Goal: Task Accomplishment & Management: Manage account settings

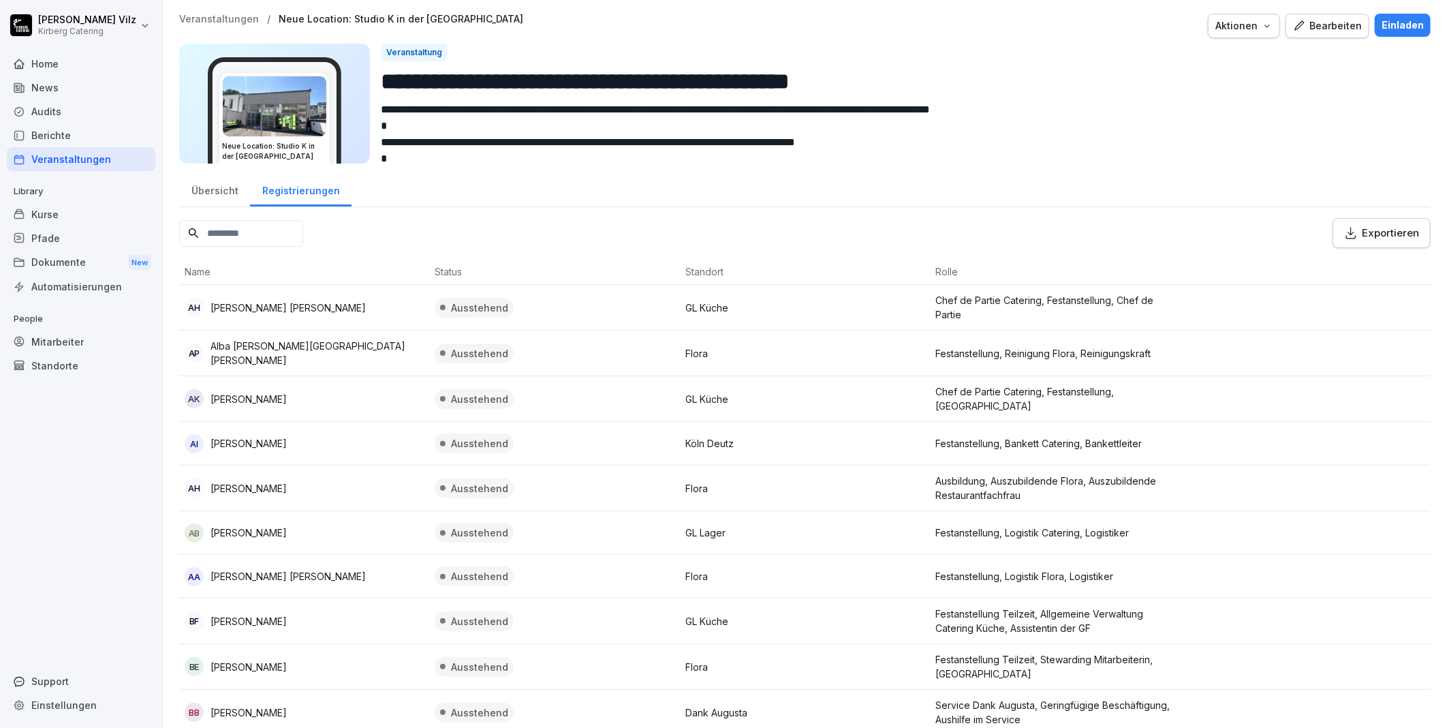
scroll to position [4627, 0]
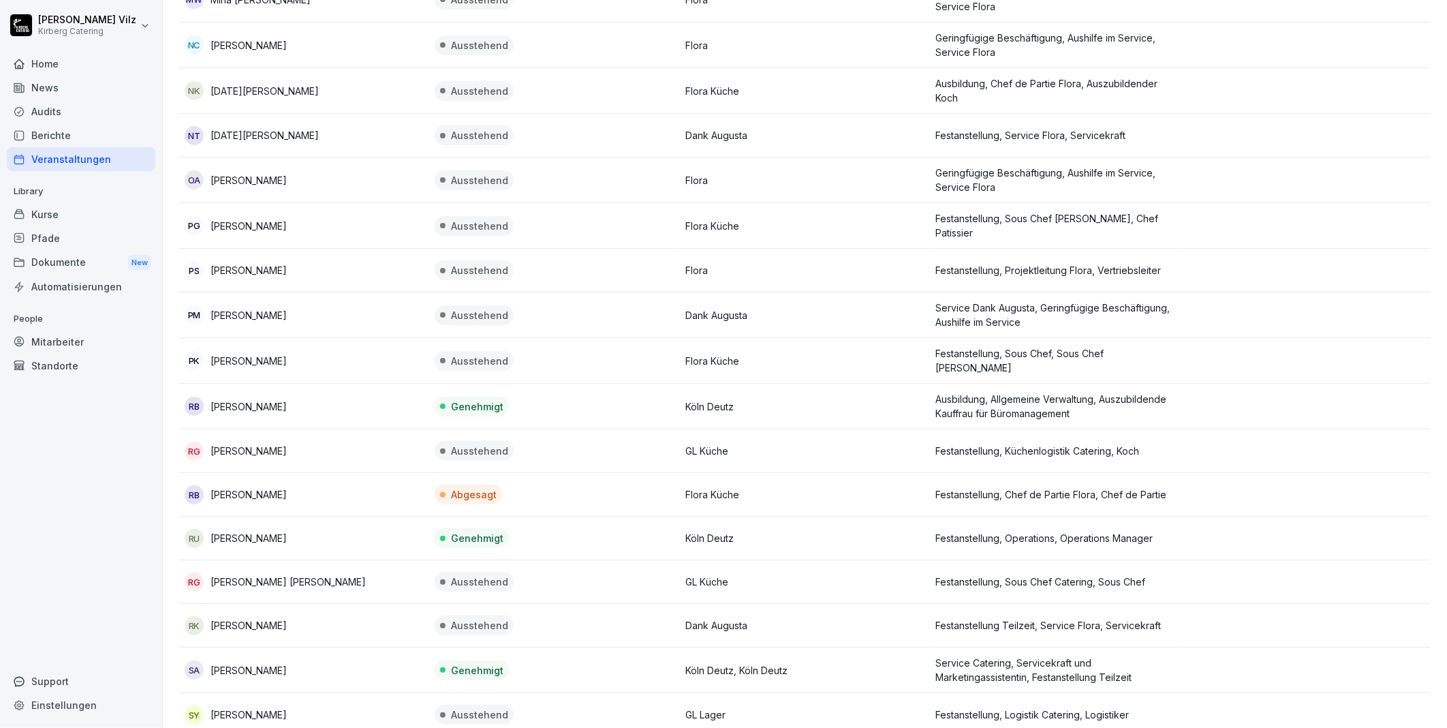
click at [61, 207] on div "Kurse" at bounding box center [81, 214] width 149 height 24
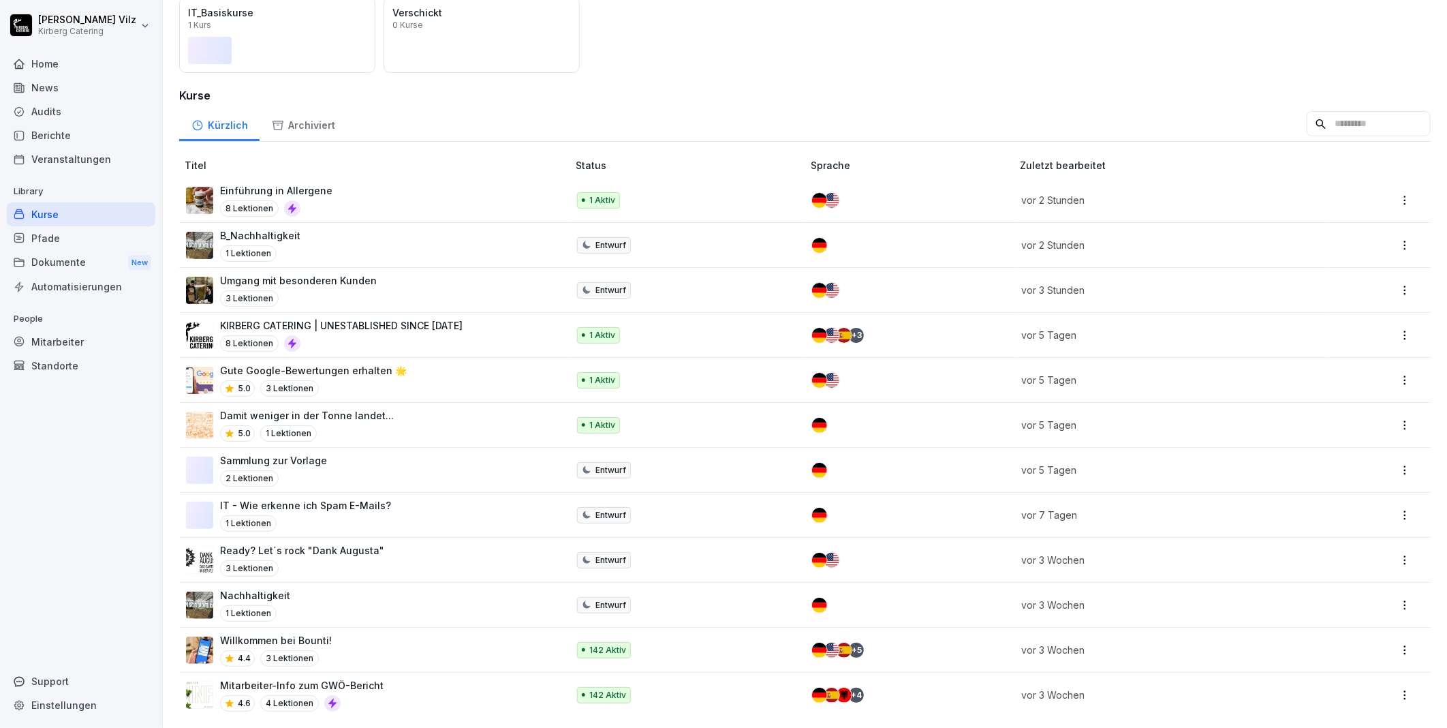
scroll to position [151, 0]
click at [382, 318] on p "KIRBERG CATERING | UNESTABLISHED SINCE [DATE]" at bounding box center [341, 325] width 243 height 14
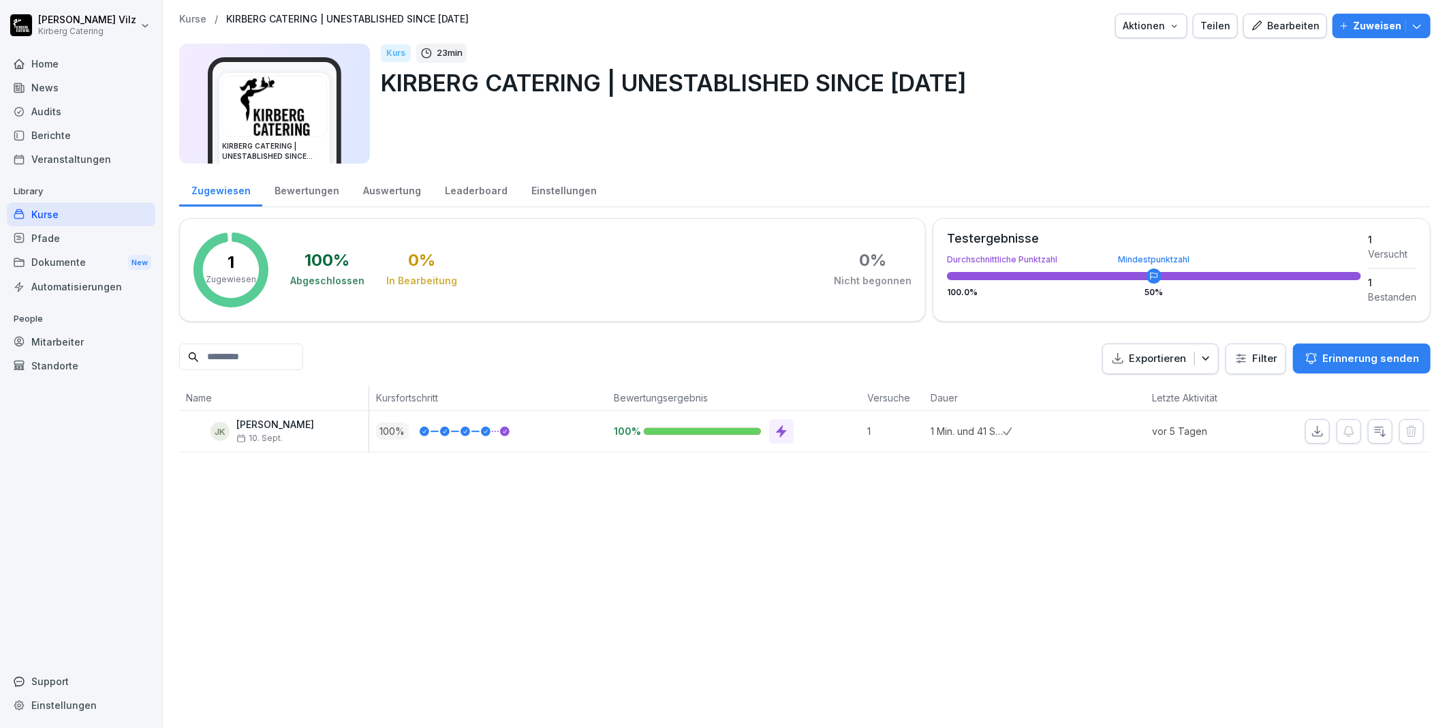
click at [1288, 27] on div "Bearbeiten" at bounding box center [1285, 25] width 69 height 15
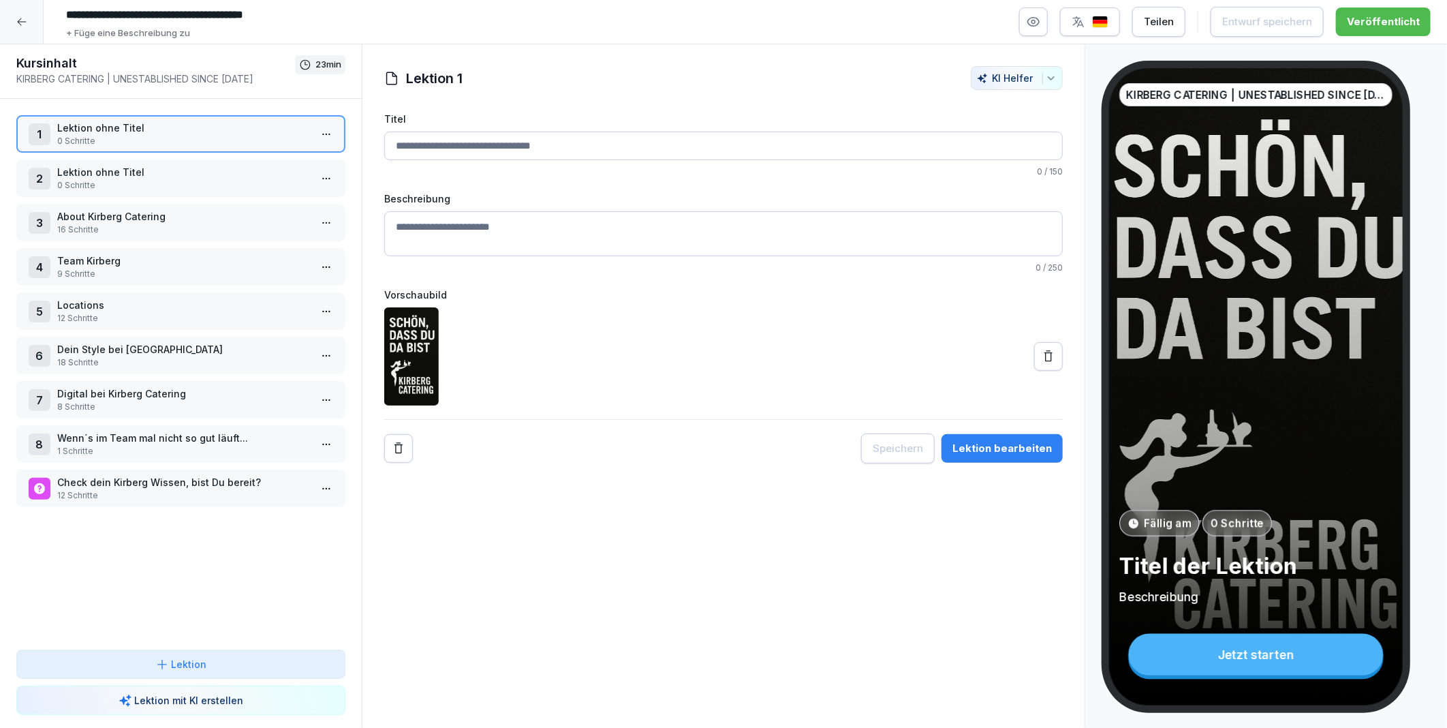
click at [1040, 22] on icon "button" at bounding box center [1034, 22] width 14 height 14
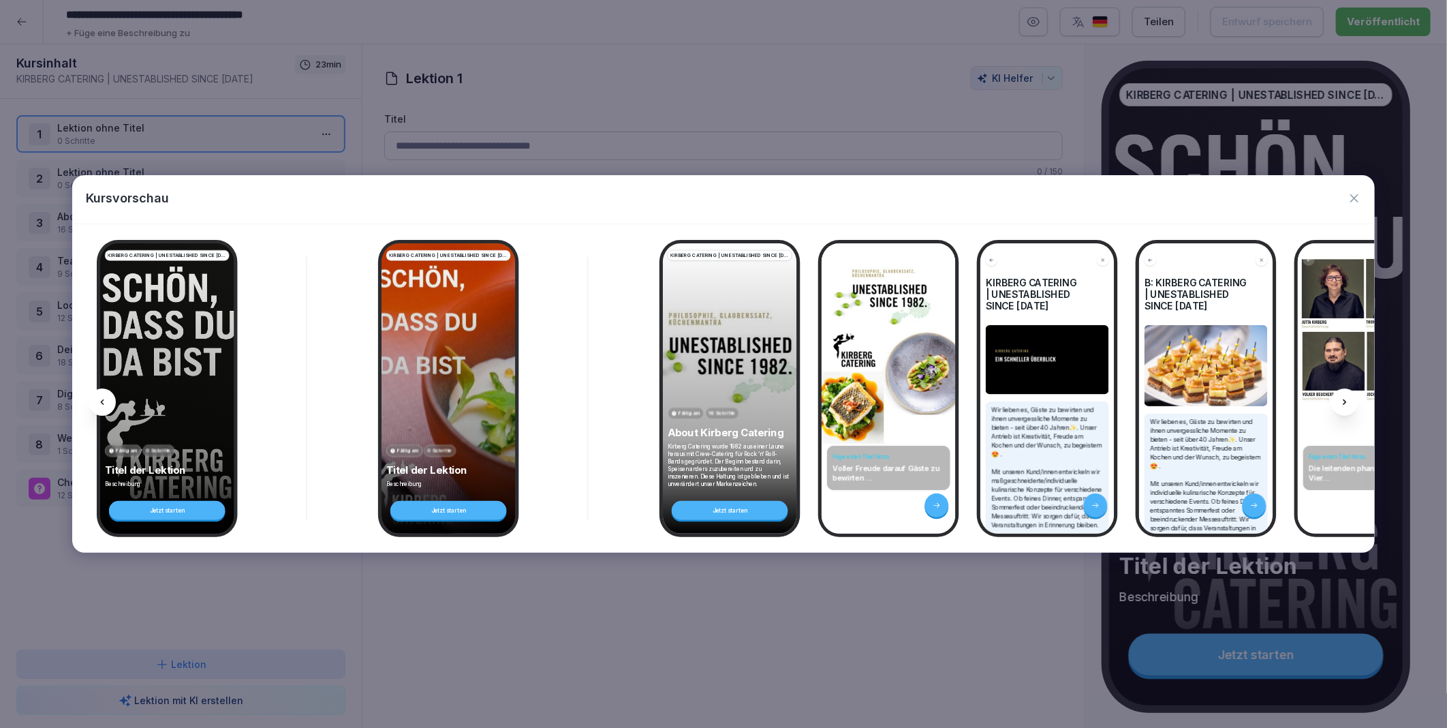
click at [1346, 399] on icon at bounding box center [1344, 402] width 11 height 11
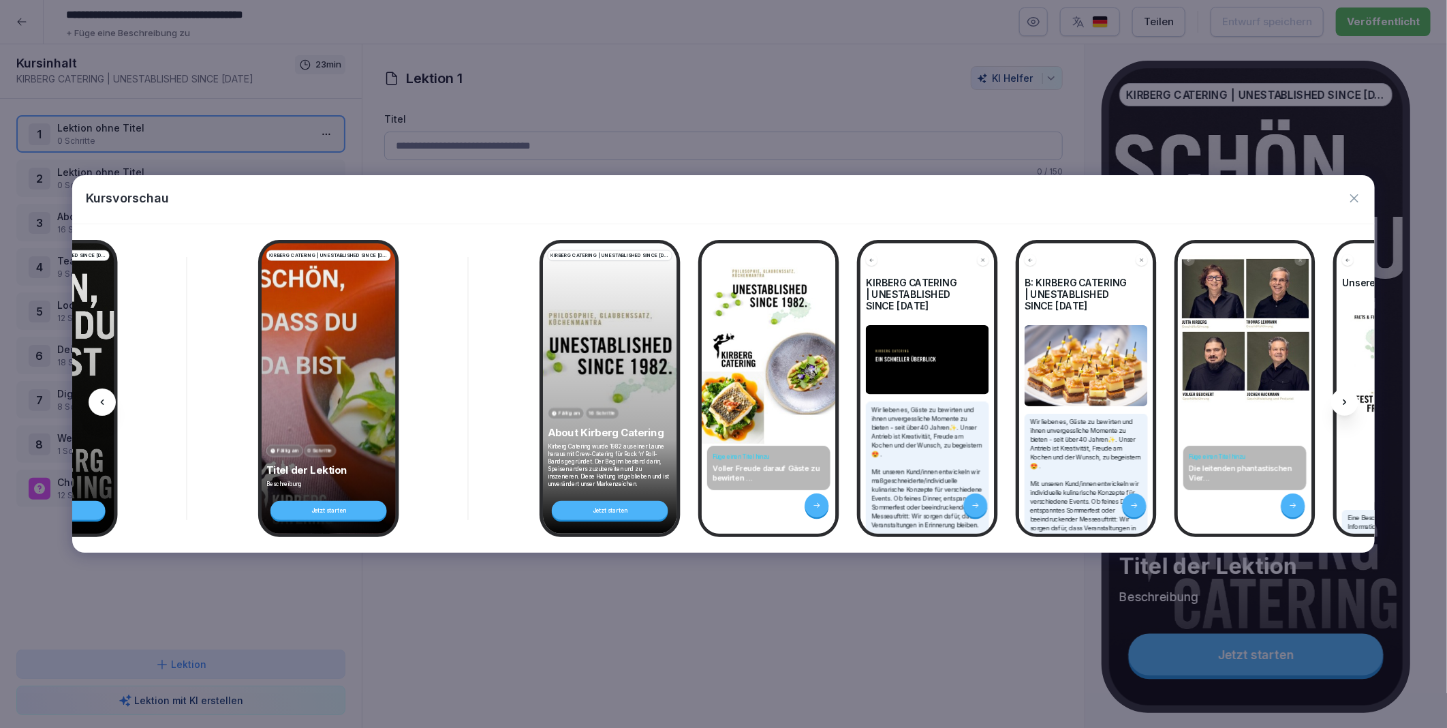
click at [1346, 399] on icon at bounding box center [1344, 402] width 11 height 11
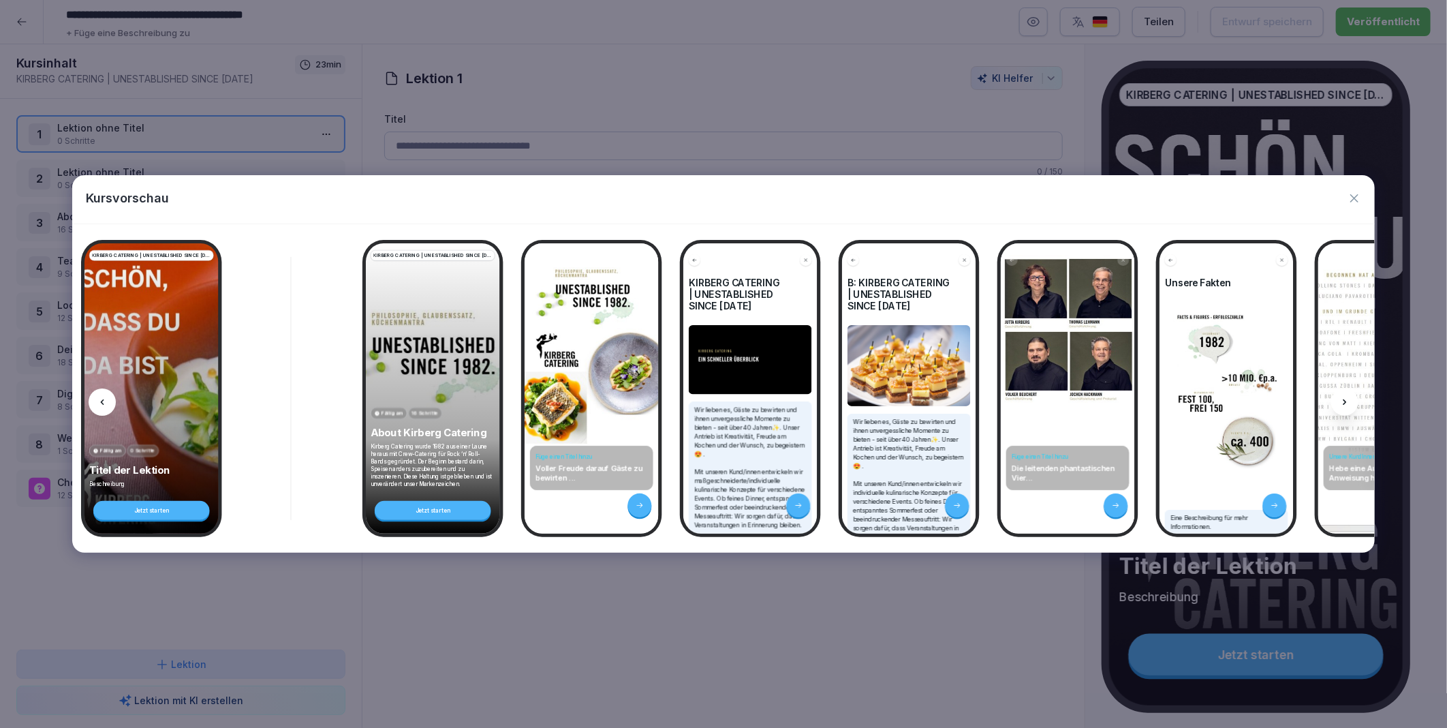
click at [1346, 399] on icon at bounding box center [1344, 402] width 11 height 11
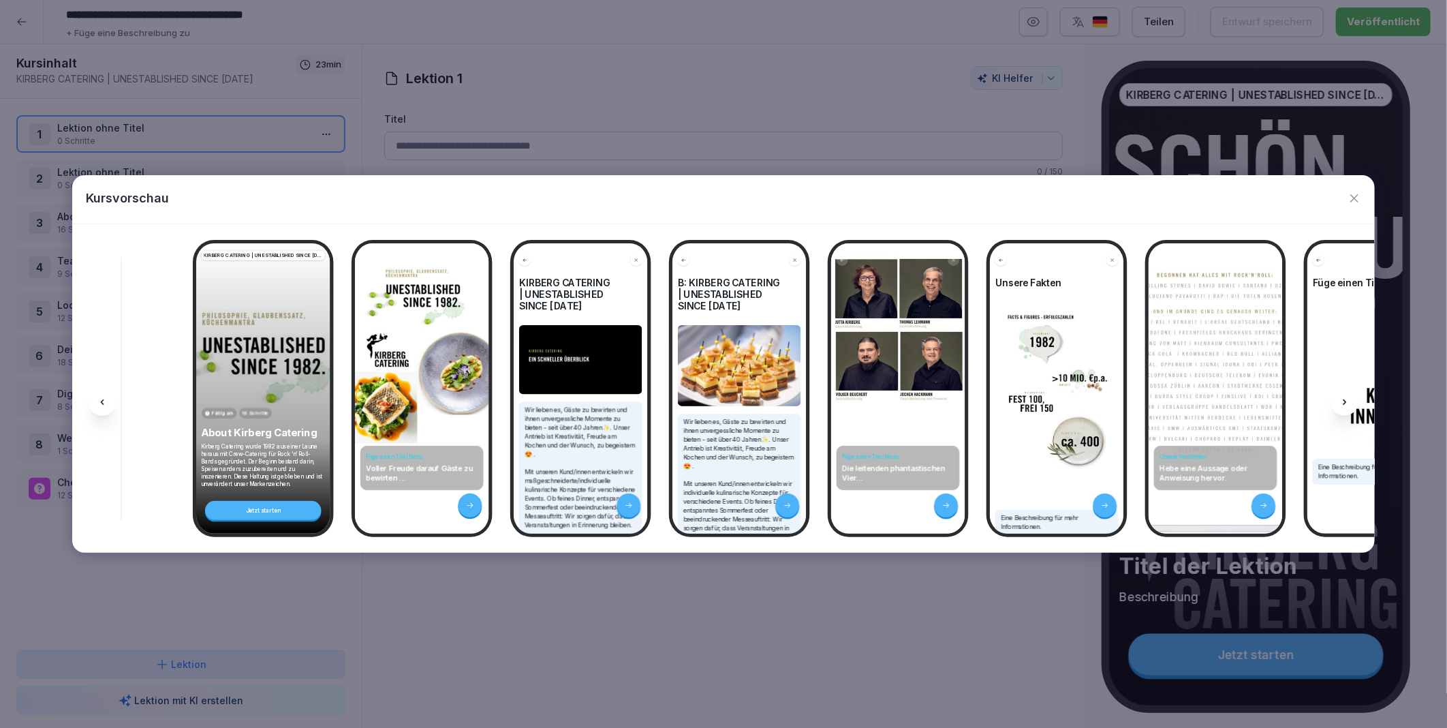
click at [1346, 399] on icon at bounding box center [1344, 402] width 11 height 11
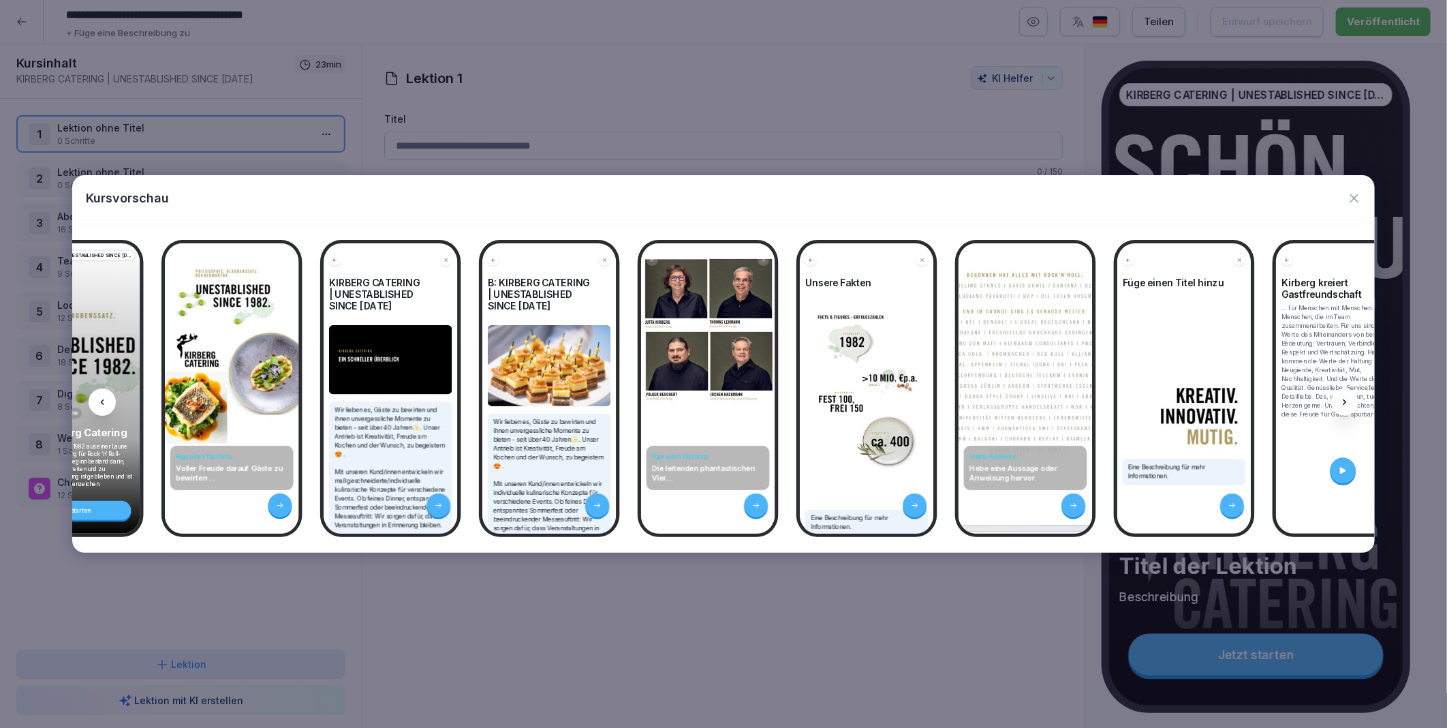
click at [1346, 399] on icon at bounding box center [1344, 402] width 11 height 11
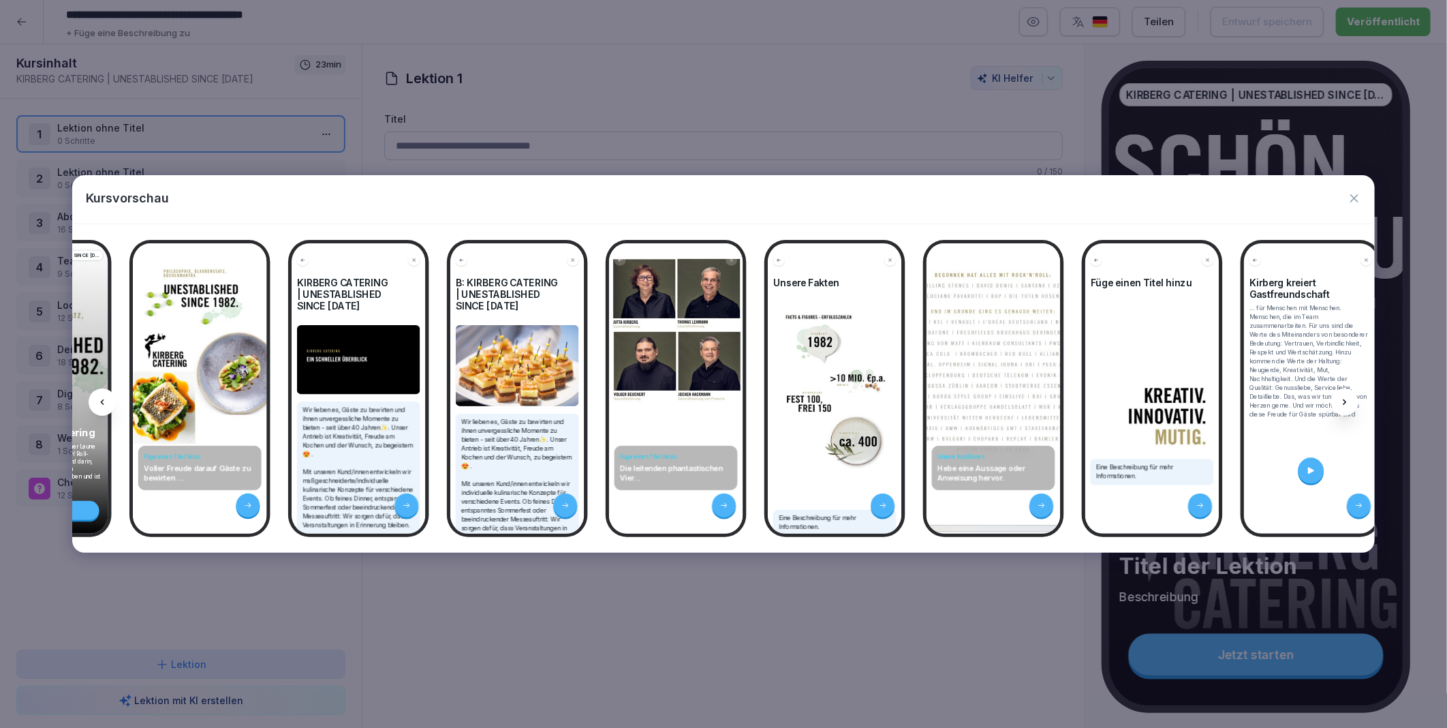
click at [1346, 399] on icon at bounding box center [1344, 402] width 11 height 11
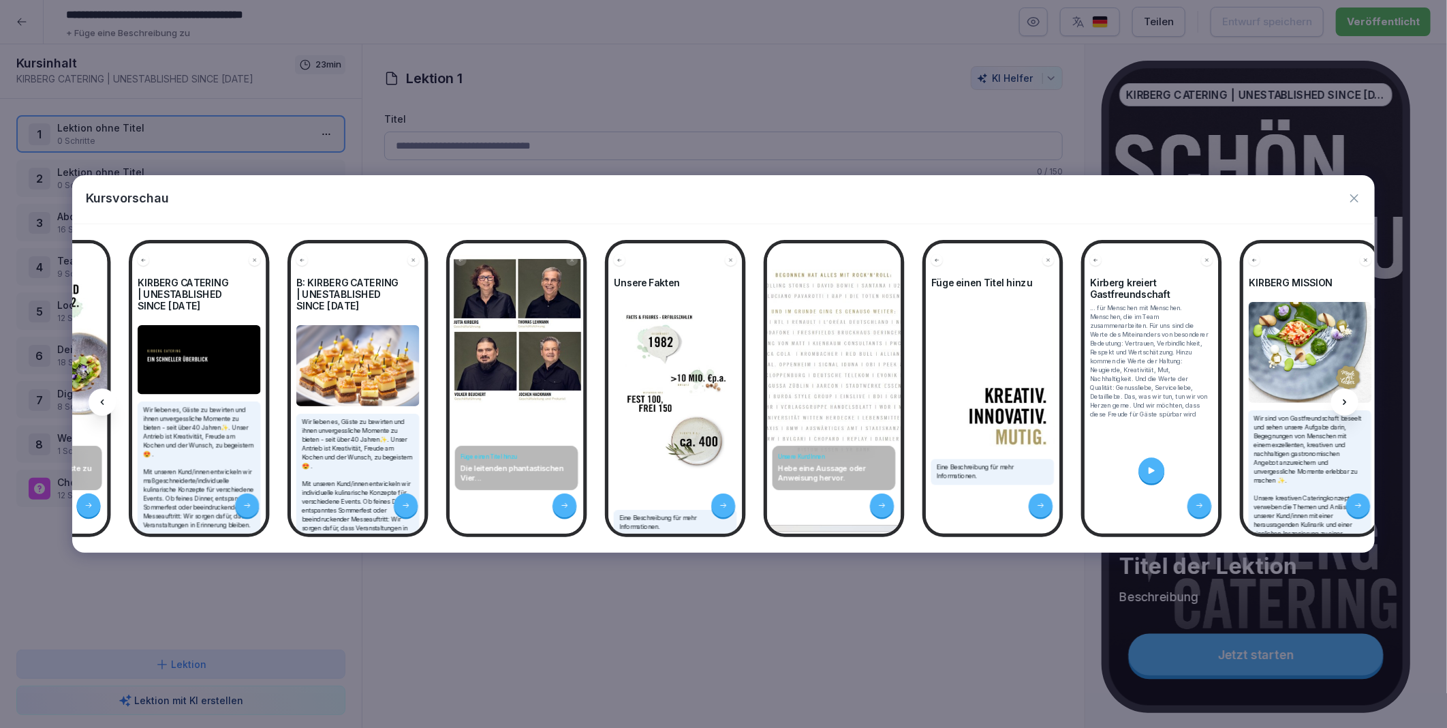
click at [1346, 399] on icon at bounding box center [1344, 402] width 11 height 11
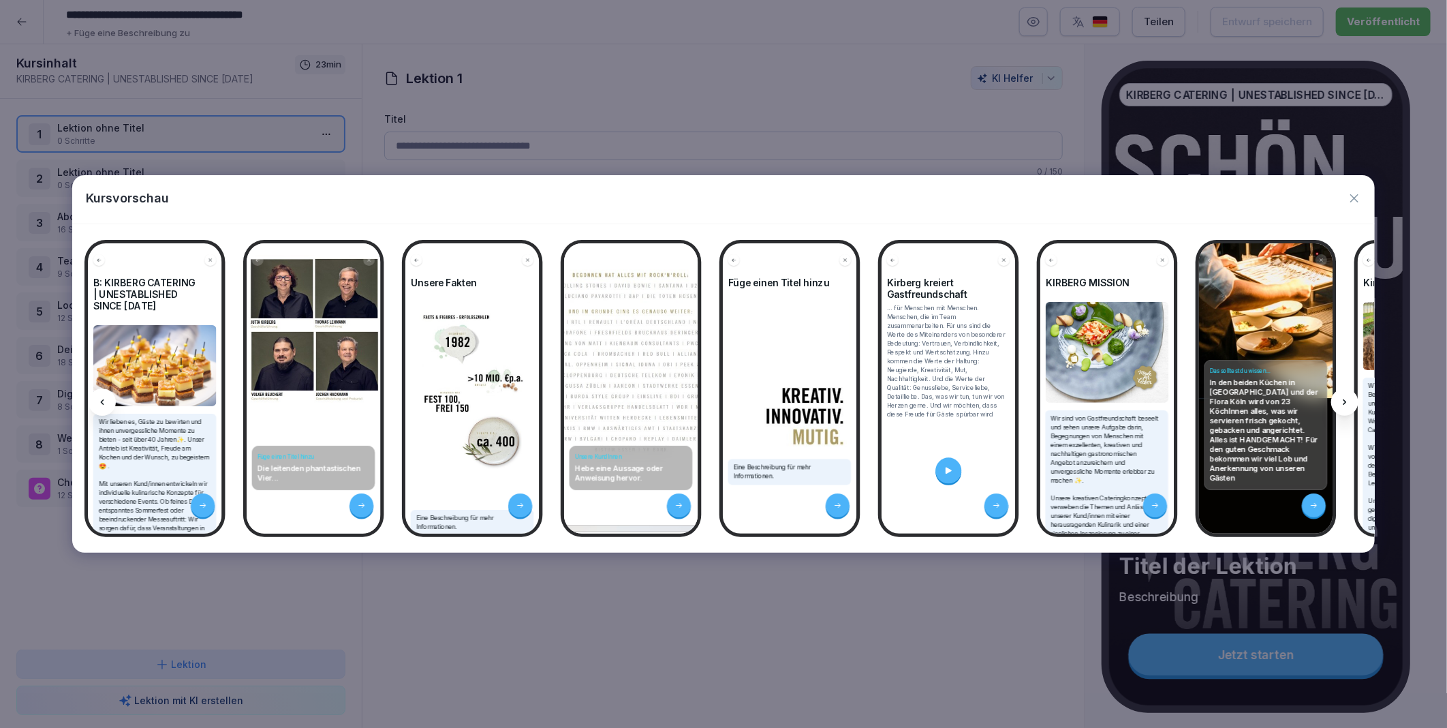
click at [1346, 399] on icon at bounding box center [1344, 402] width 11 height 11
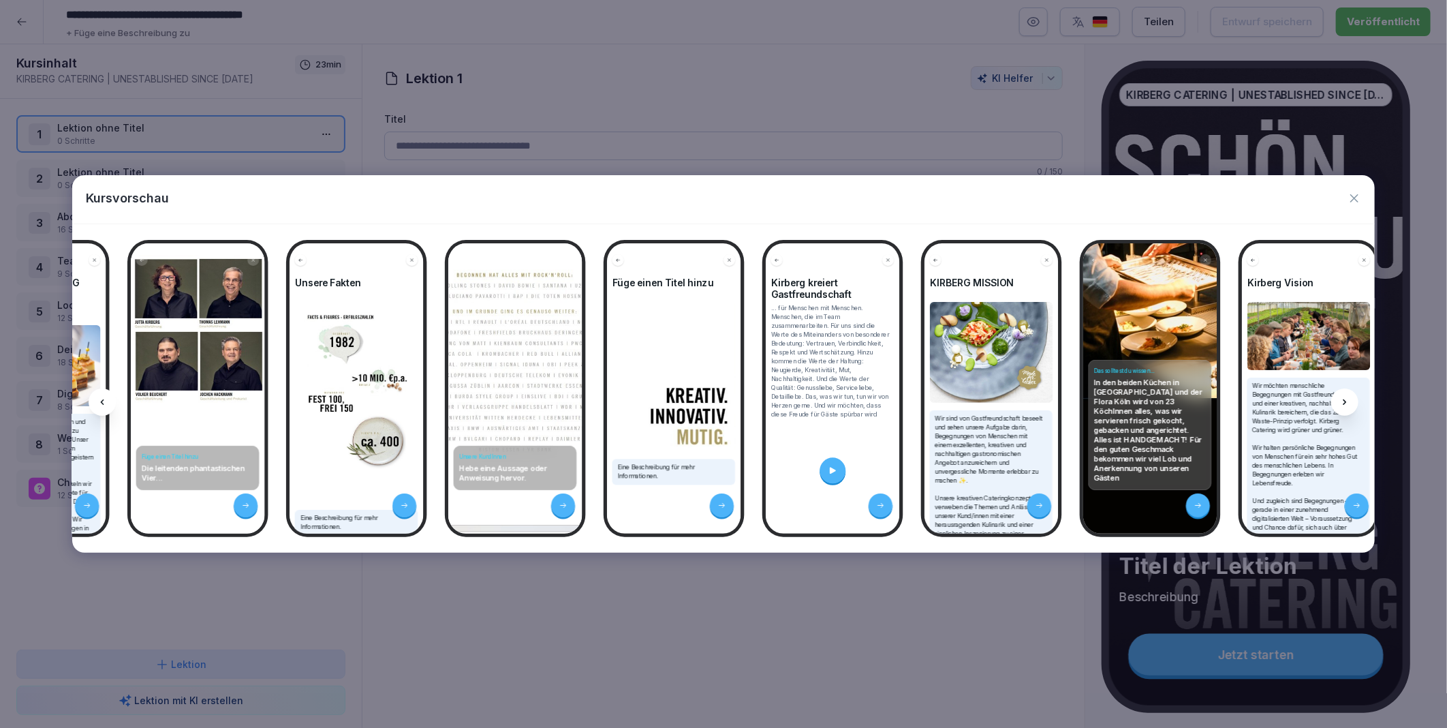
click at [1346, 399] on icon at bounding box center [1344, 402] width 11 height 11
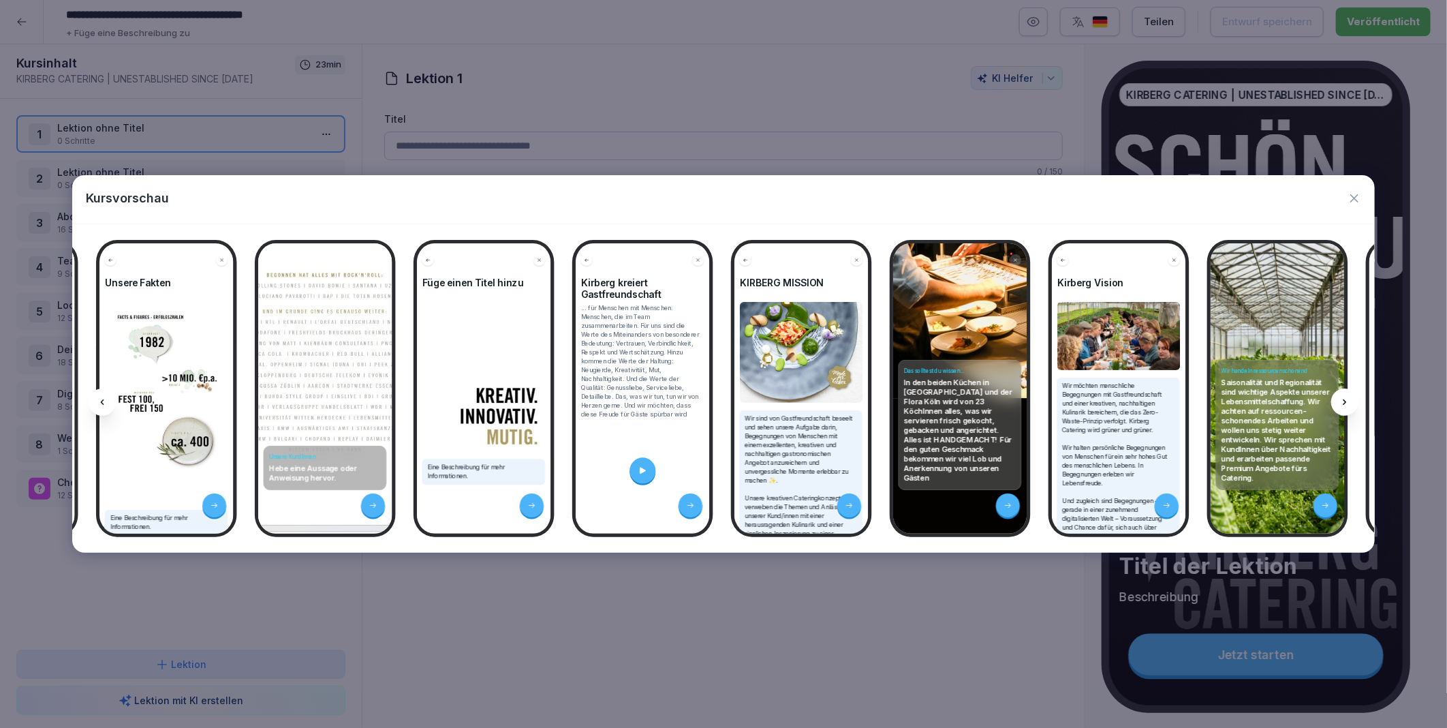
click at [1346, 399] on icon at bounding box center [1344, 402] width 11 height 11
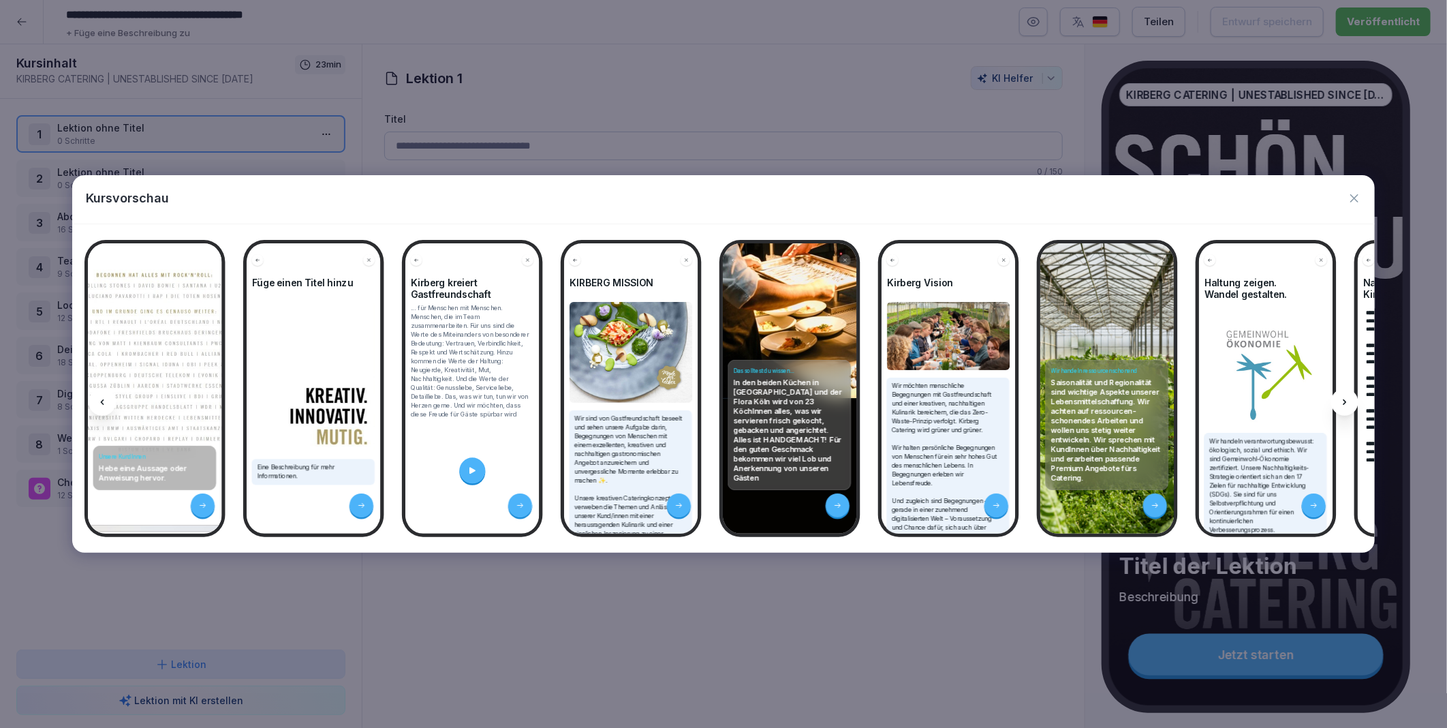
click at [1346, 399] on icon at bounding box center [1344, 402] width 11 height 11
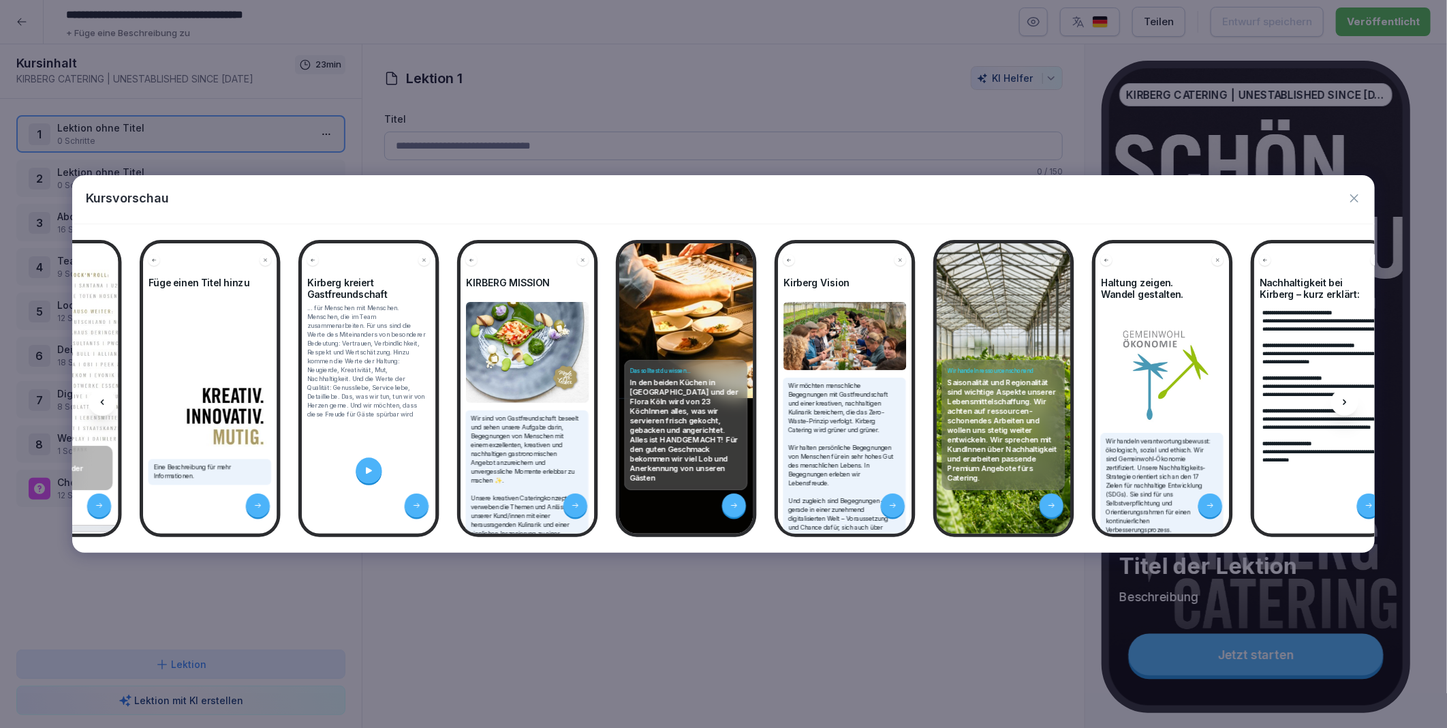
click at [1346, 399] on icon at bounding box center [1344, 402] width 11 height 11
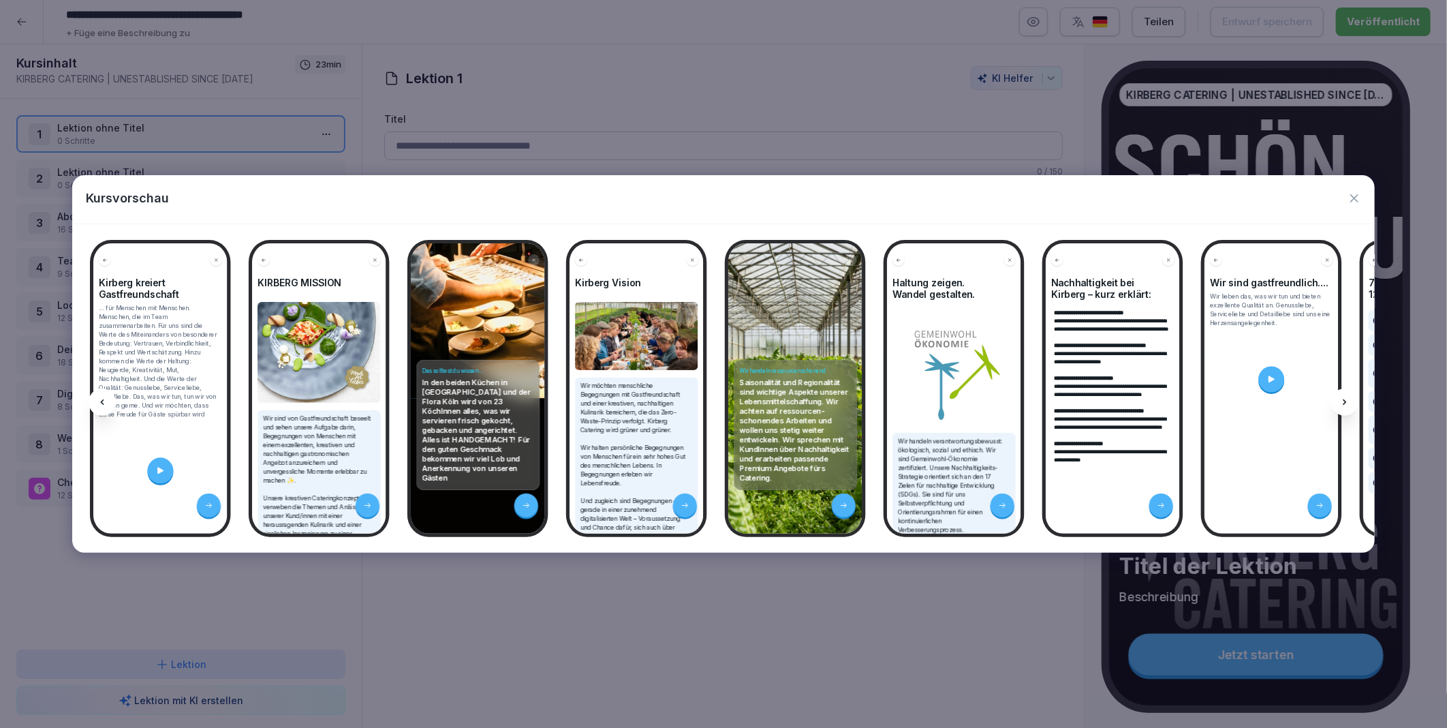
click at [1346, 399] on icon at bounding box center [1344, 402] width 11 height 11
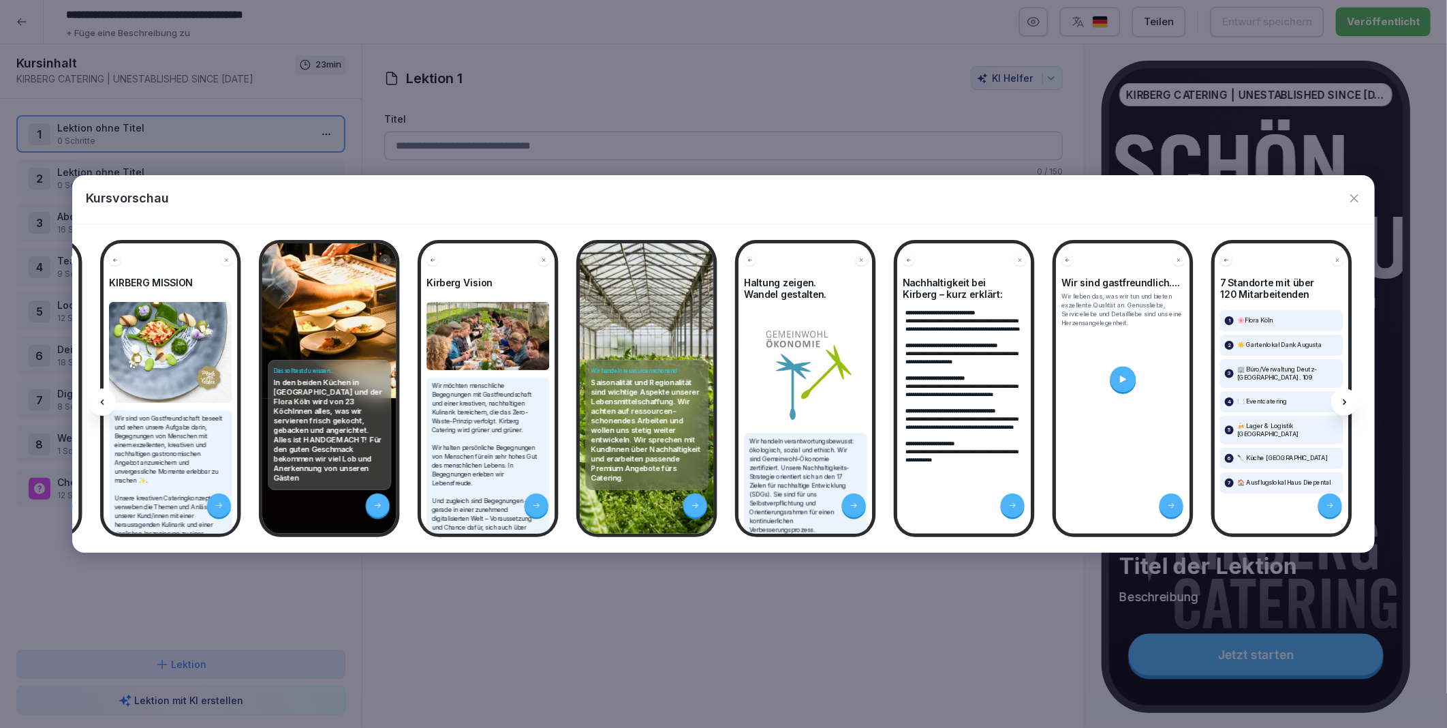
click at [1346, 399] on icon at bounding box center [1344, 402] width 11 height 11
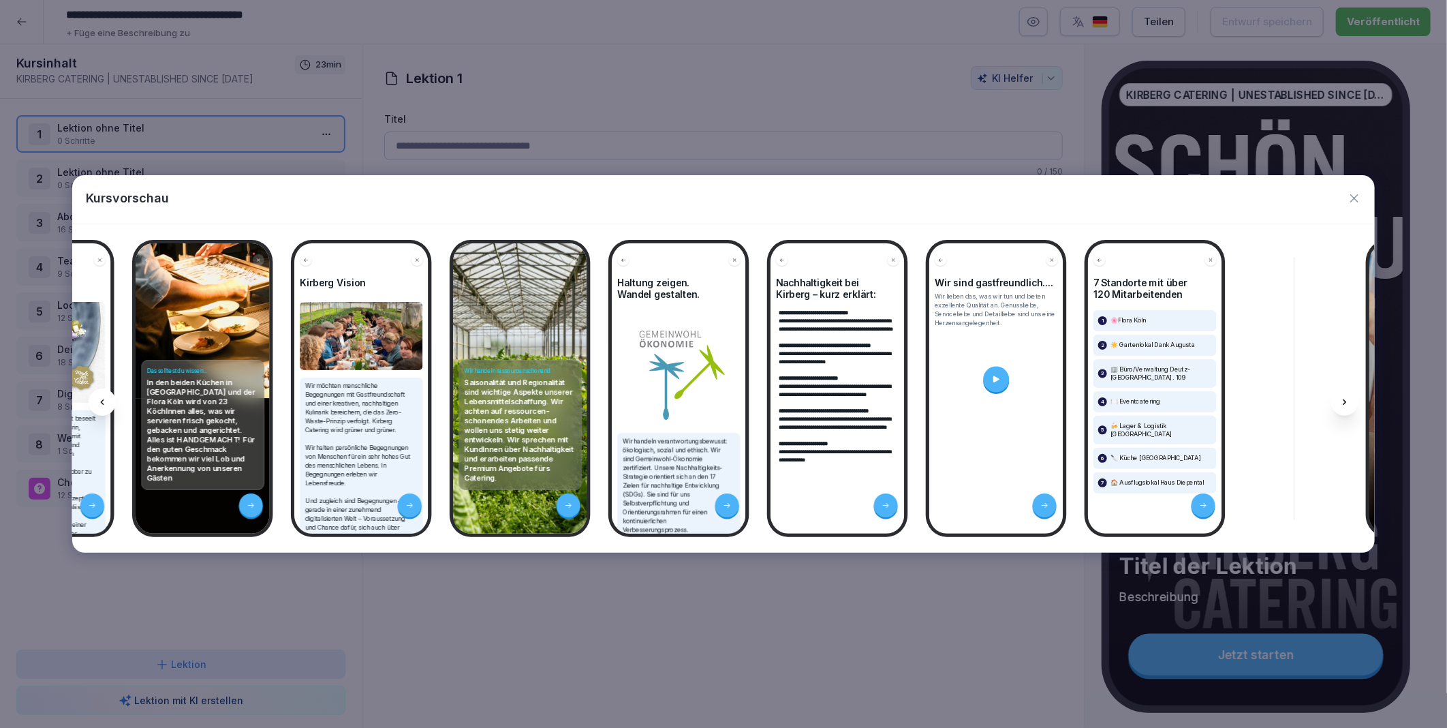
click at [1346, 399] on icon at bounding box center [1344, 402] width 11 height 11
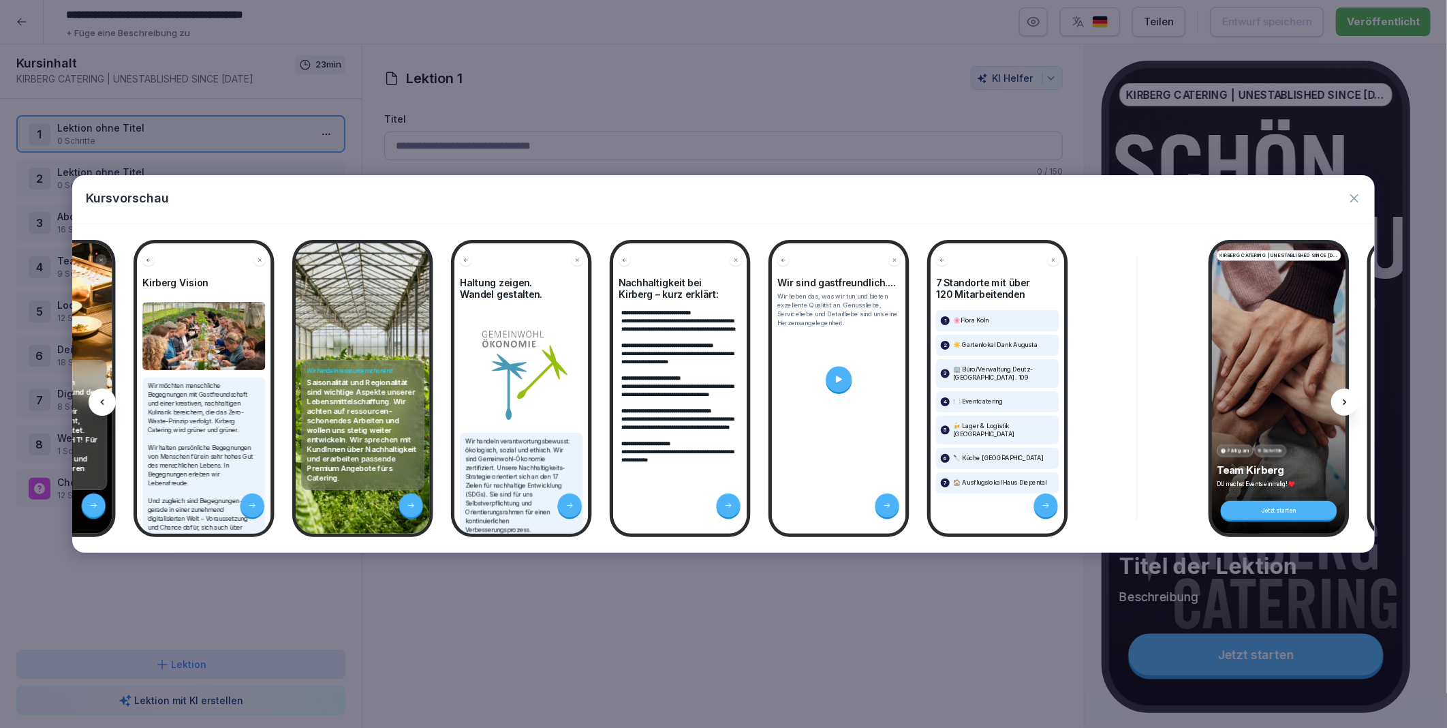
click at [1346, 399] on icon at bounding box center [1344, 402] width 11 height 11
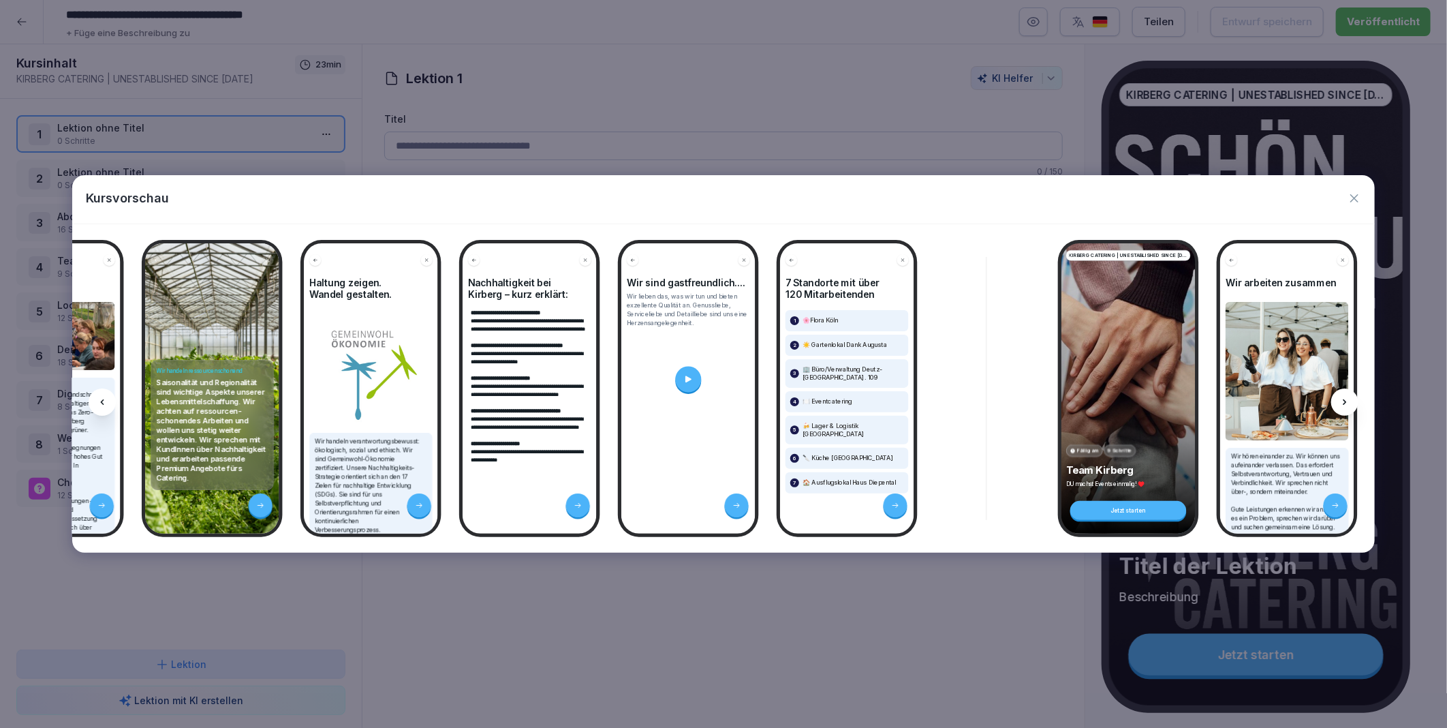
click at [1346, 399] on icon at bounding box center [1344, 402] width 11 height 11
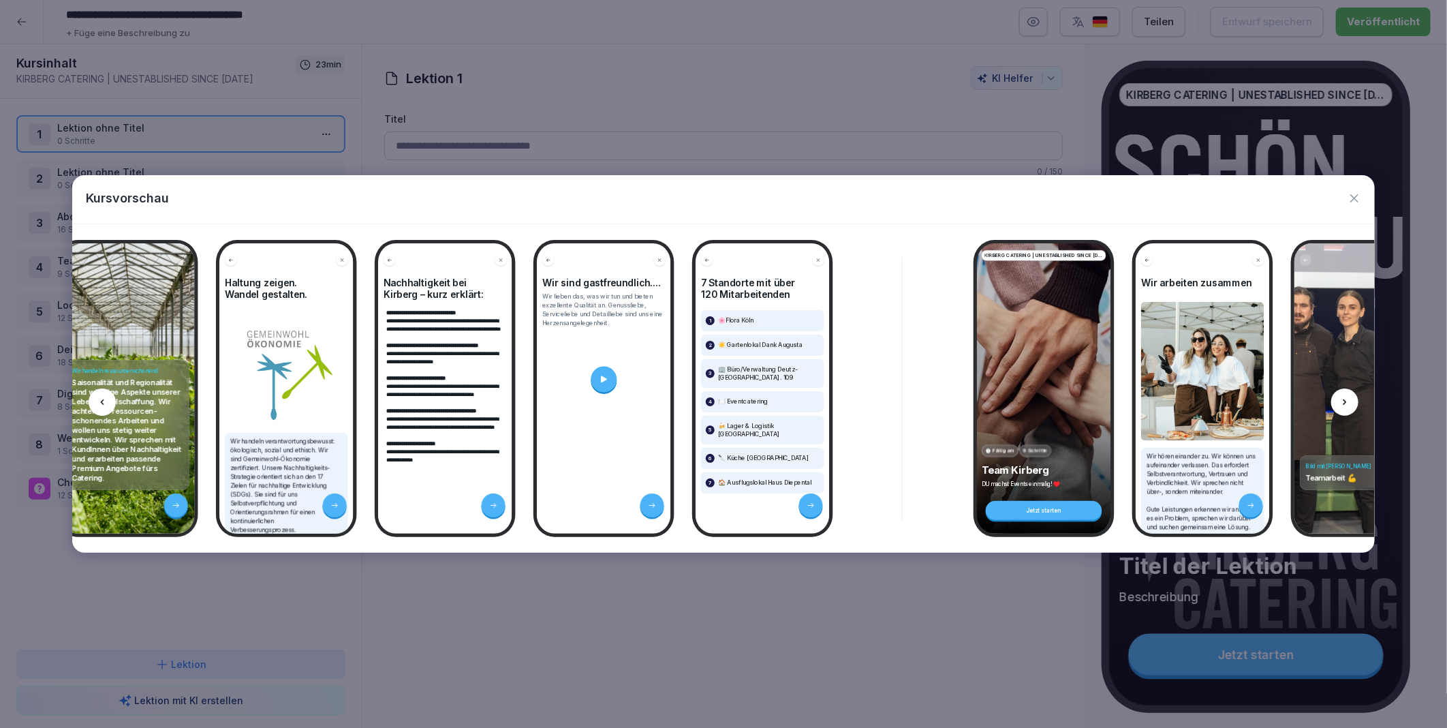
click at [1346, 399] on icon at bounding box center [1344, 402] width 11 height 11
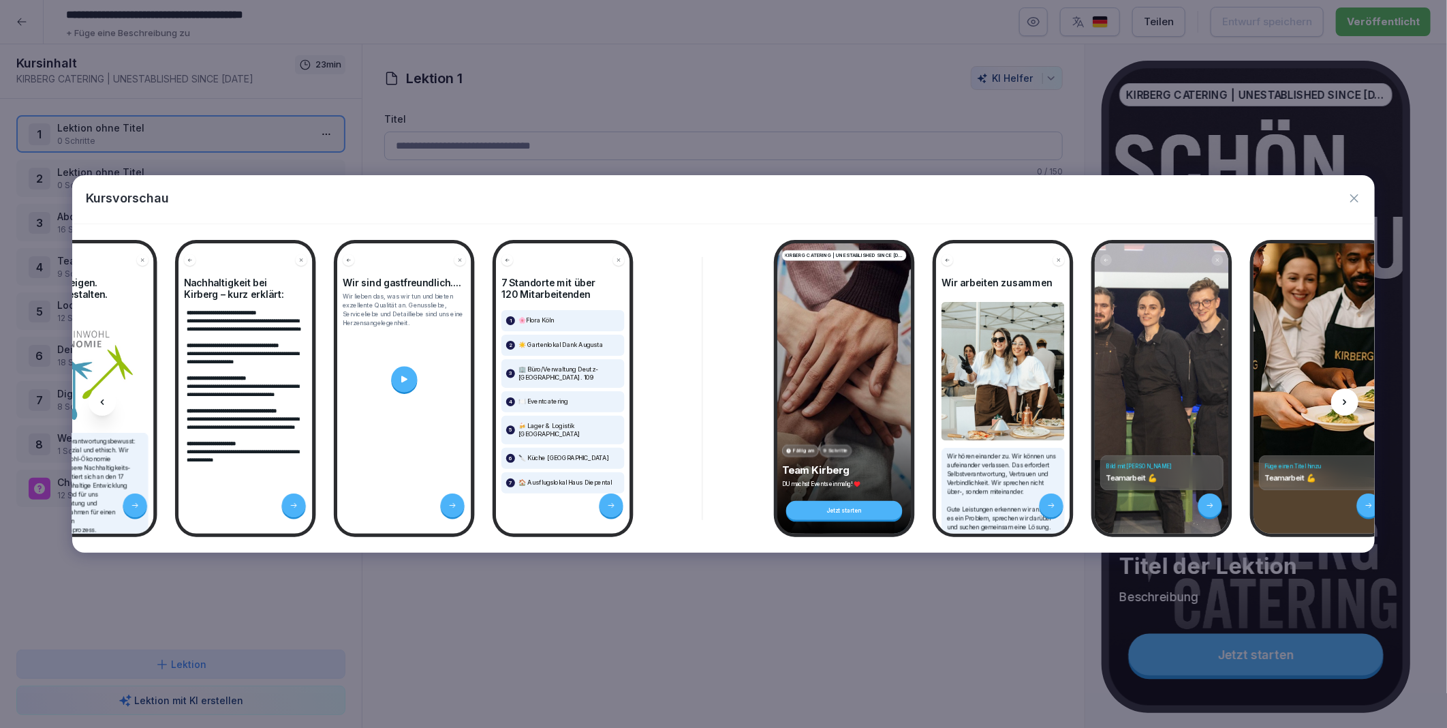
click at [1346, 399] on icon at bounding box center [1344, 402] width 11 height 11
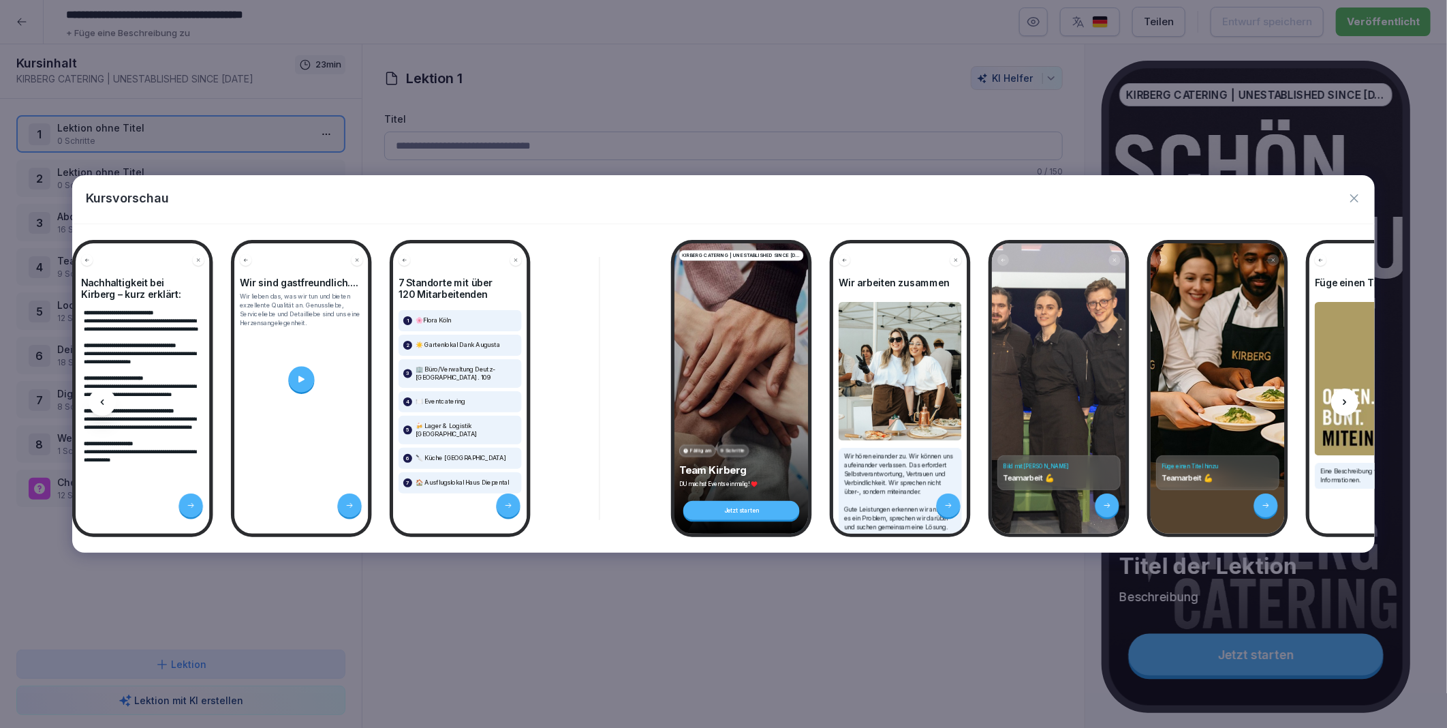
click at [1346, 399] on icon at bounding box center [1344, 402] width 11 height 11
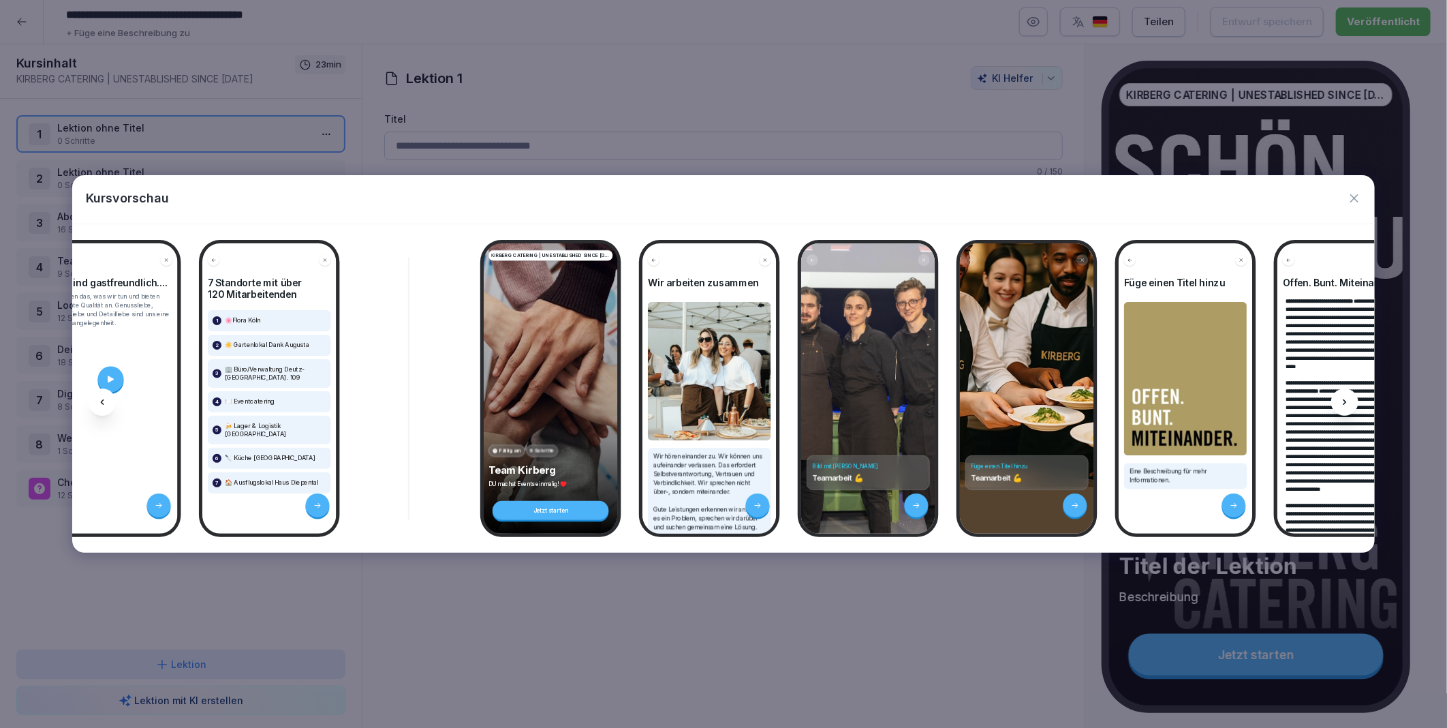
click at [1346, 399] on icon at bounding box center [1344, 402] width 11 height 11
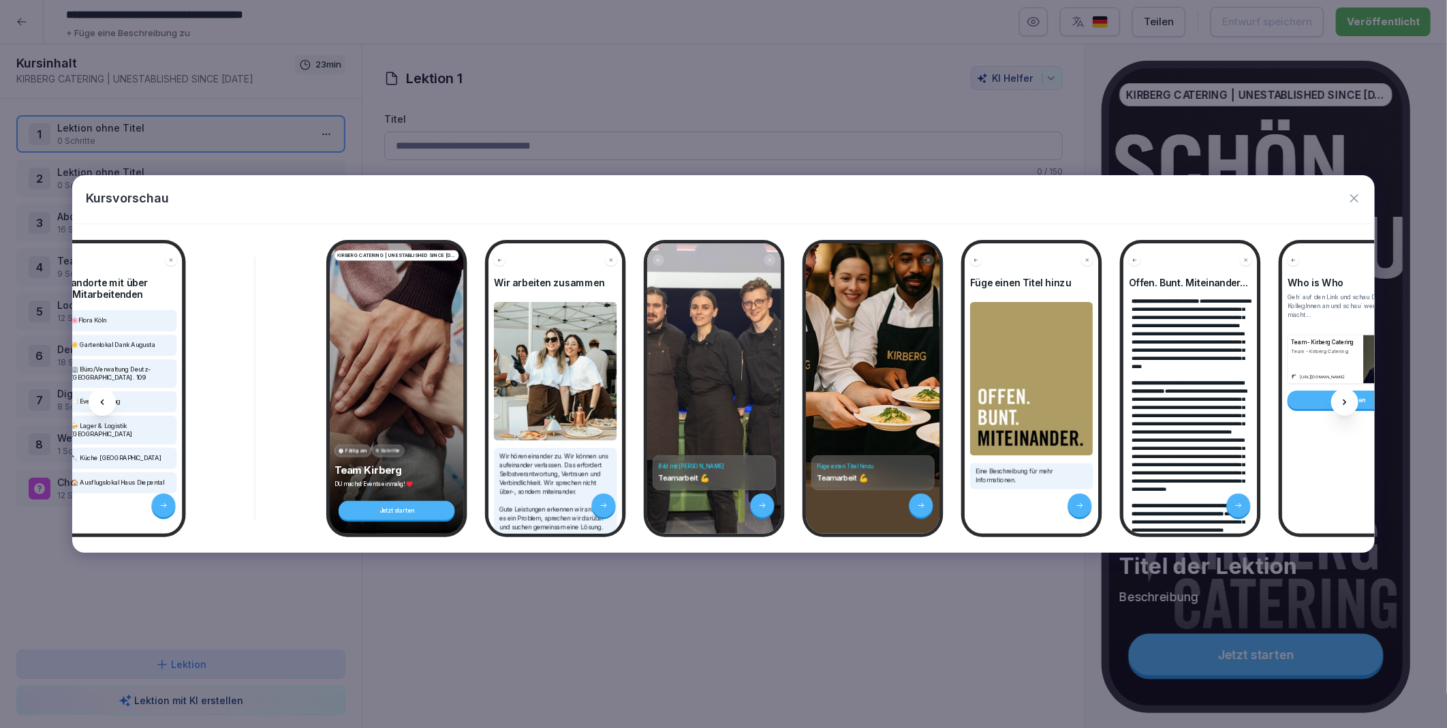
click at [1346, 399] on icon at bounding box center [1344, 402] width 11 height 11
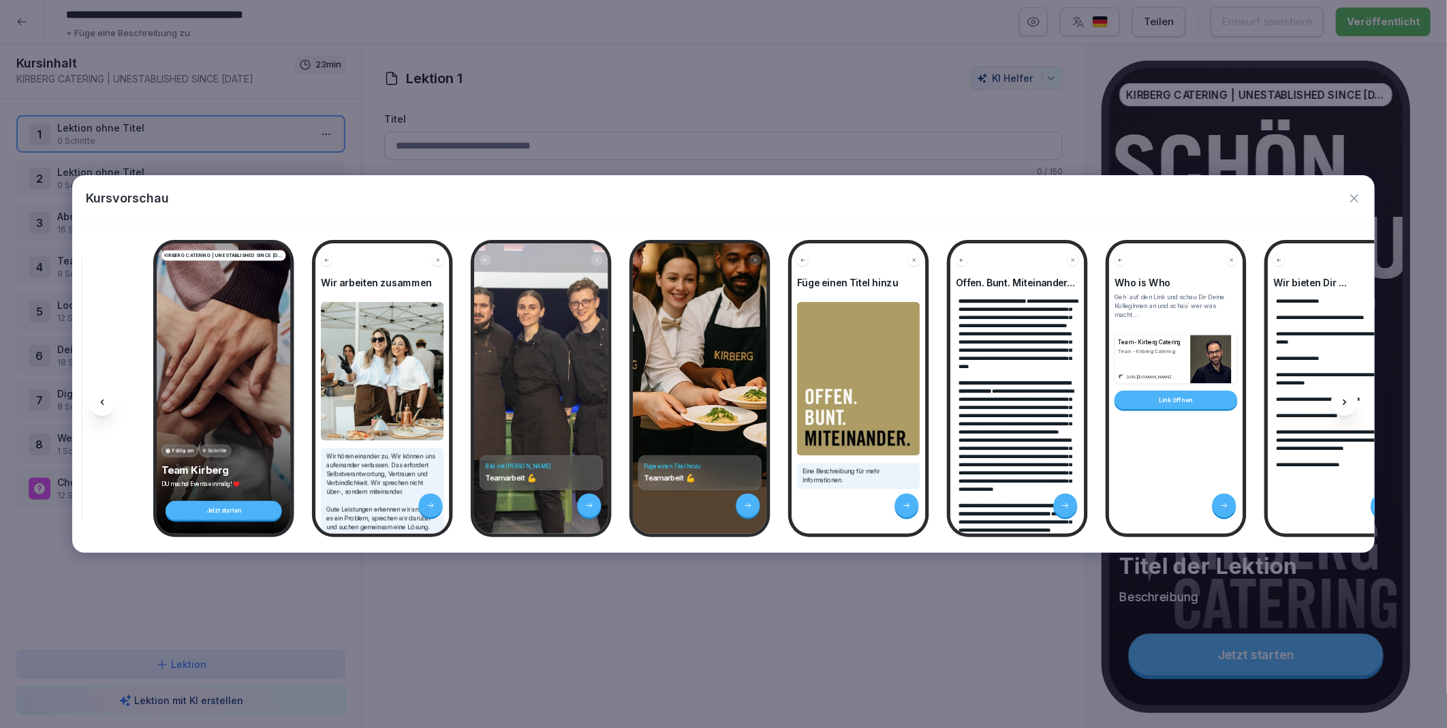
scroll to position [0, 3345]
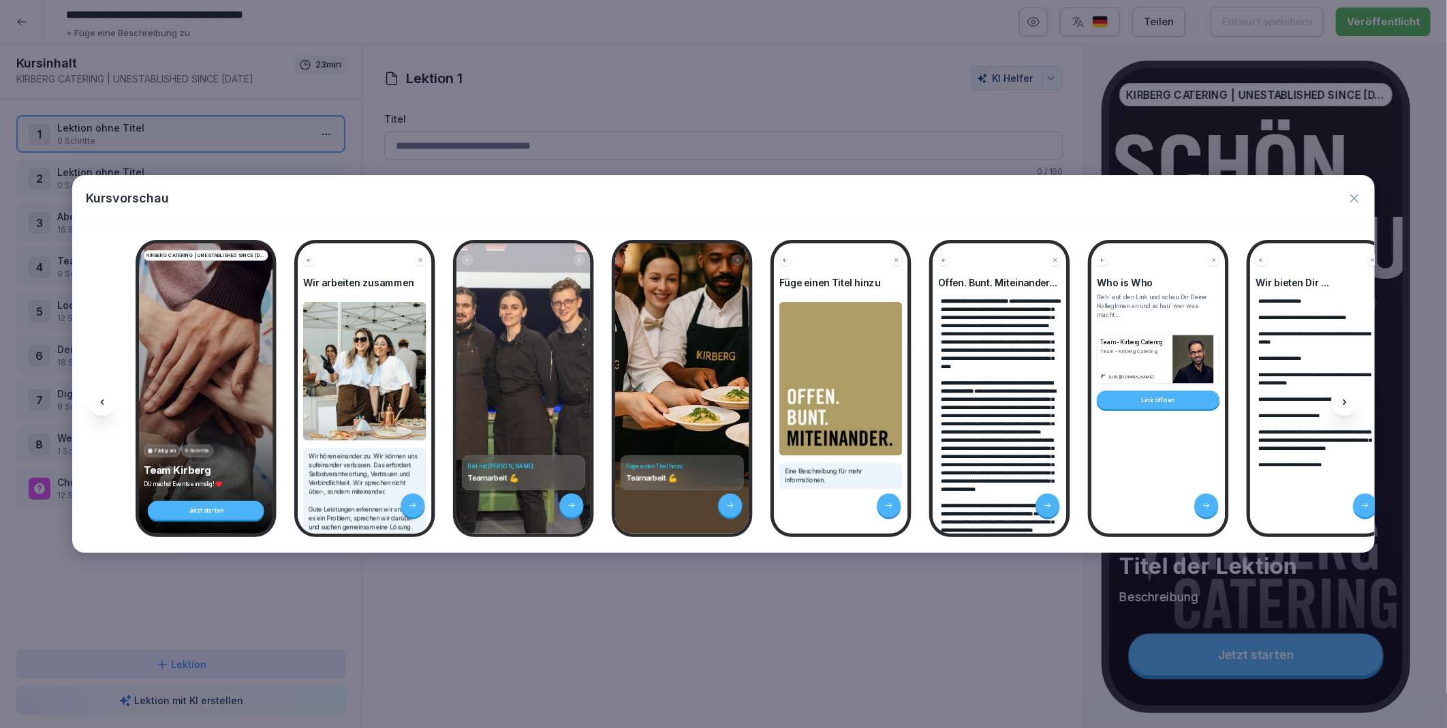
click at [1346, 399] on icon at bounding box center [1344, 402] width 11 height 11
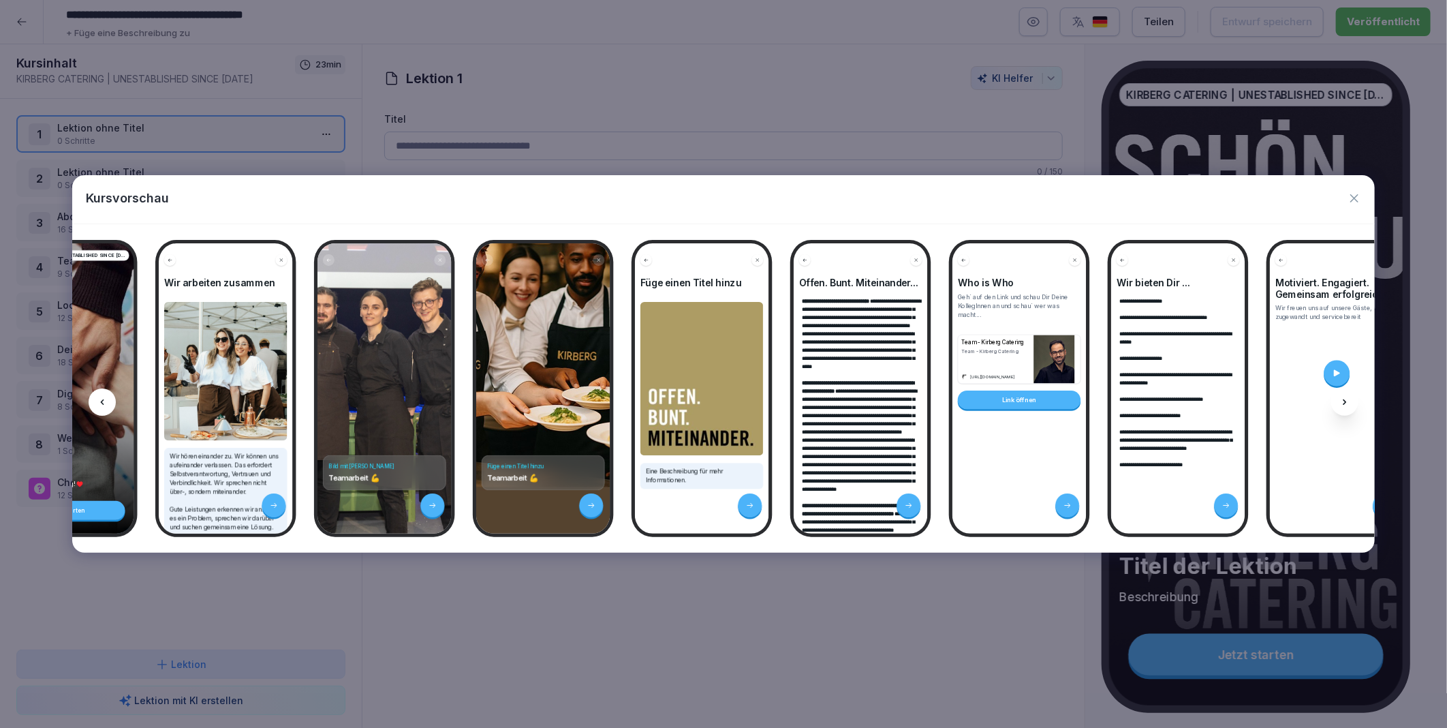
click at [1346, 399] on icon at bounding box center [1344, 402] width 11 height 11
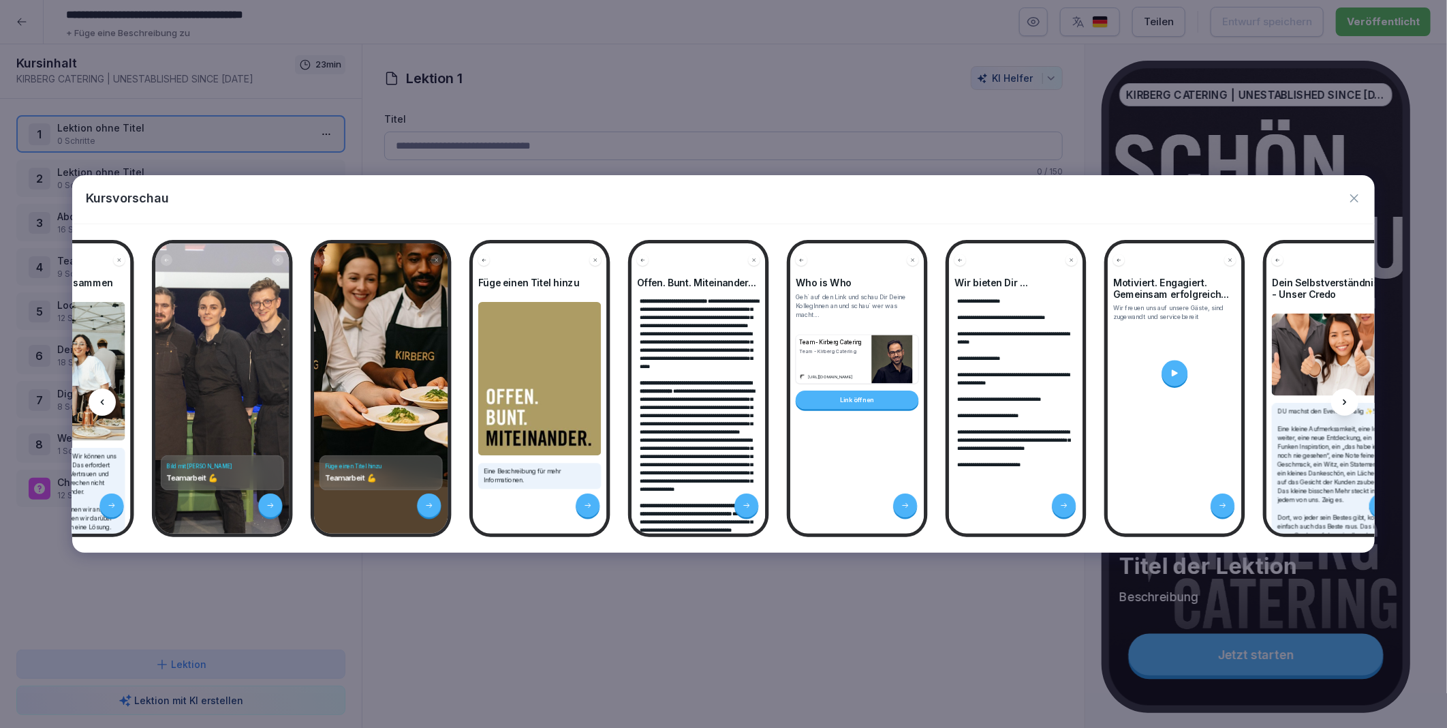
click at [1346, 399] on icon at bounding box center [1344, 402] width 11 height 11
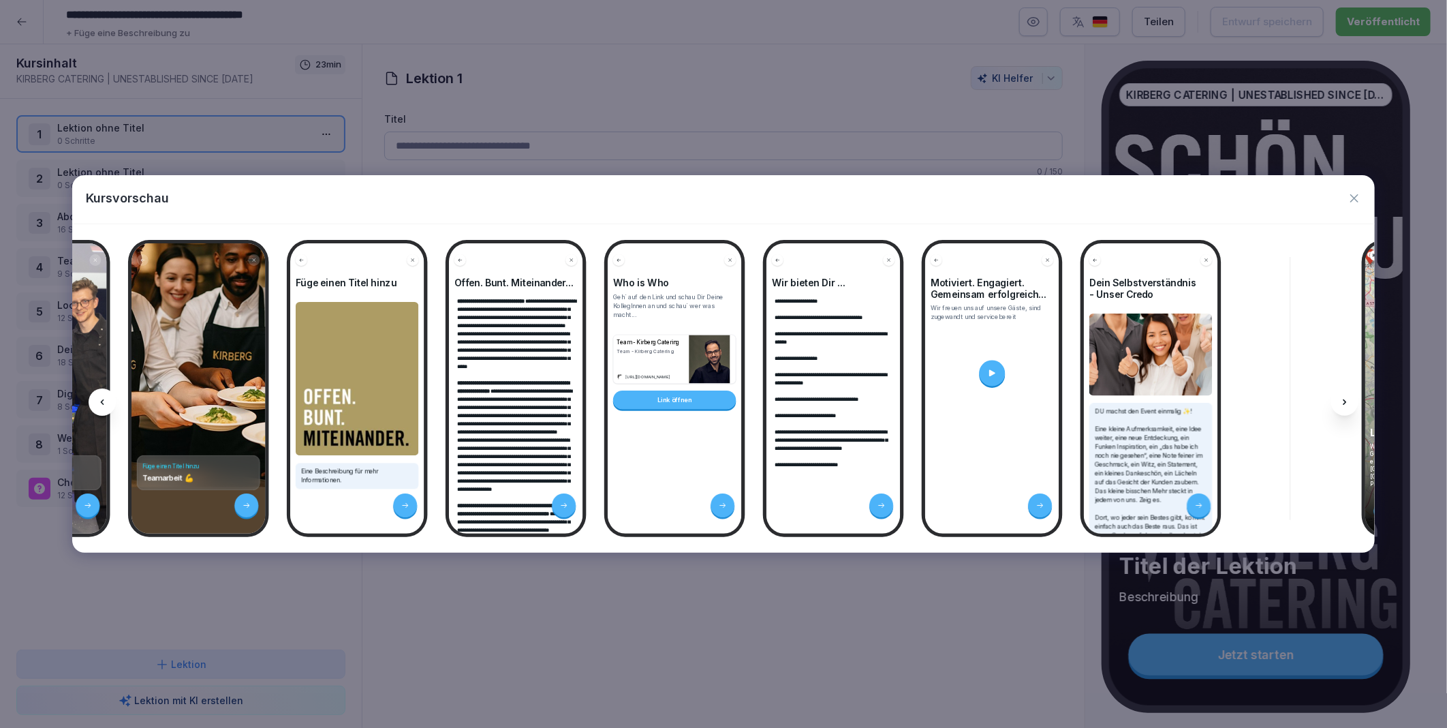
click at [1346, 399] on icon at bounding box center [1344, 402] width 11 height 11
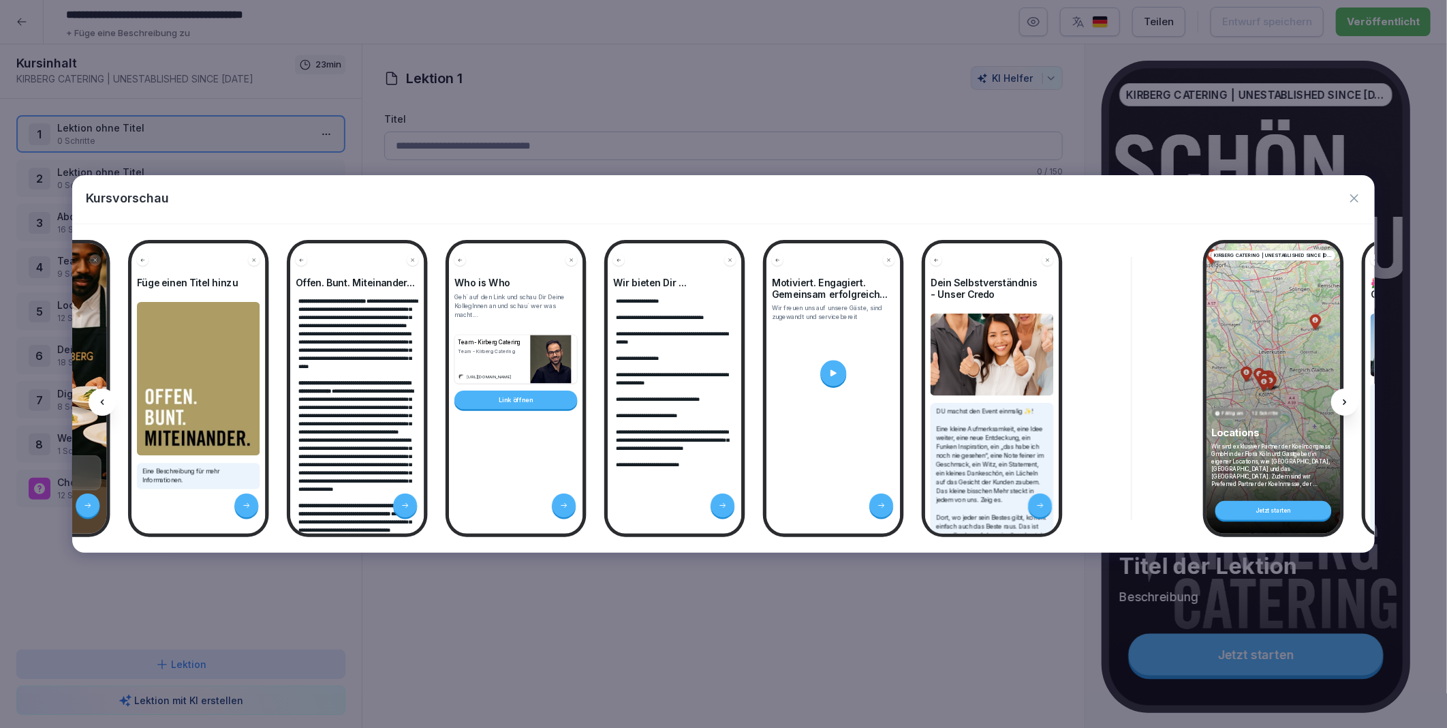
click at [1346, 399] on icon at bounding box center [1344, 402] width 11 height 11
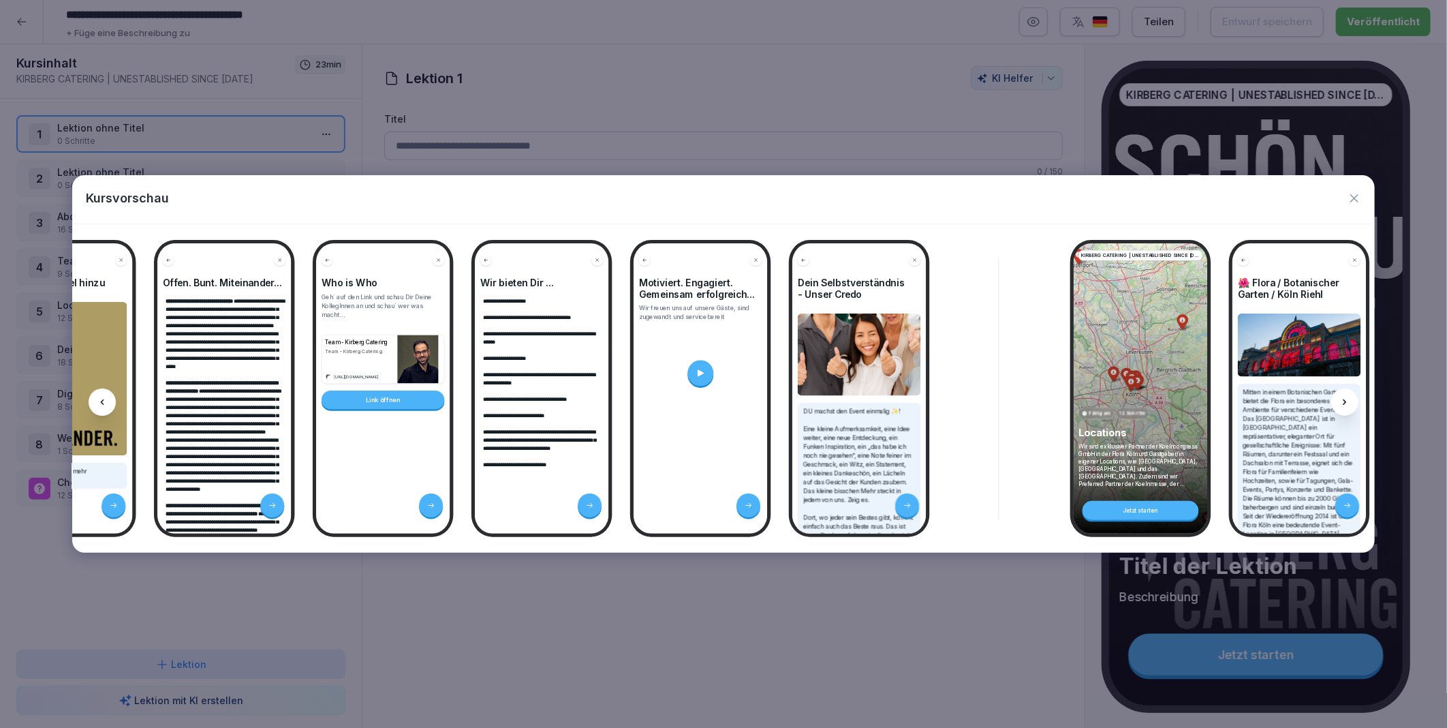
click at [1346, 399] on icon at bounding box center [1344, 402] width 11 height 11
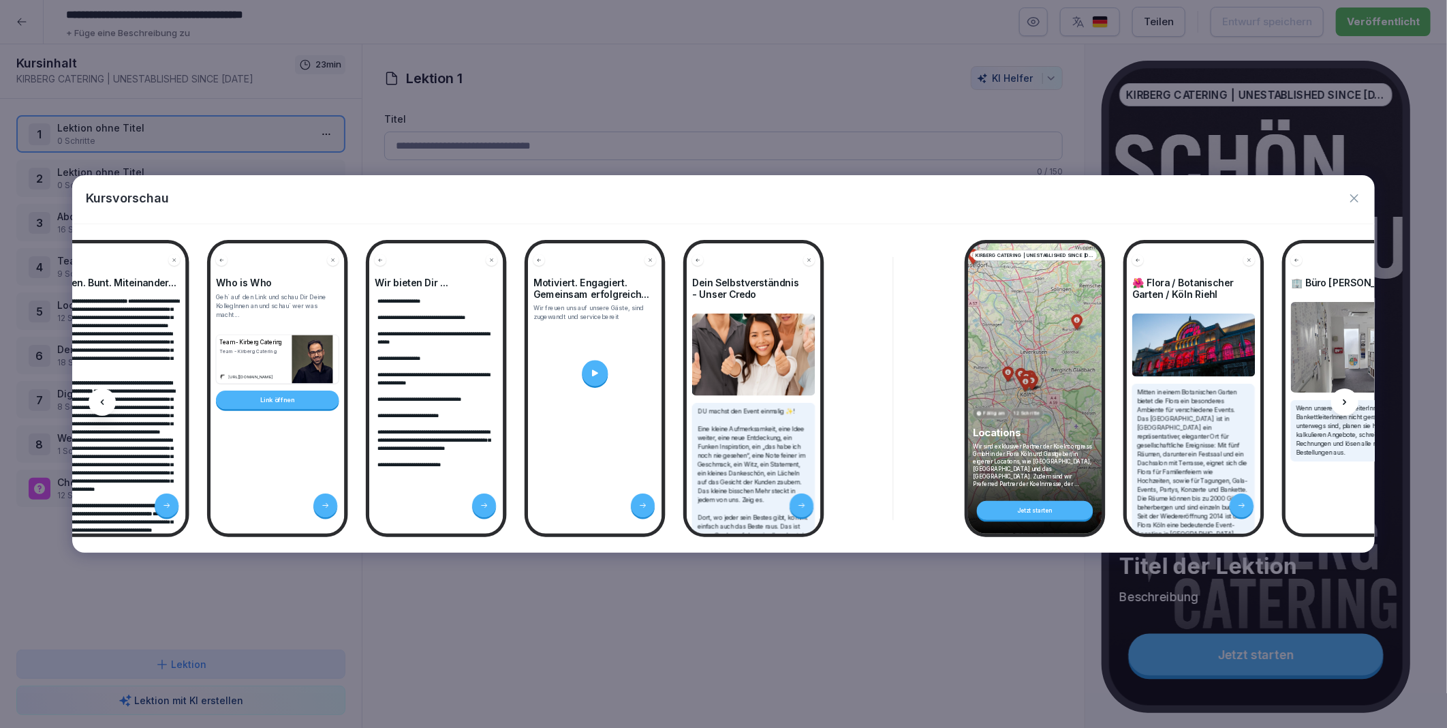
click at [1346, 399] on icon at bounding box center [1344, 402] width 11 height 11
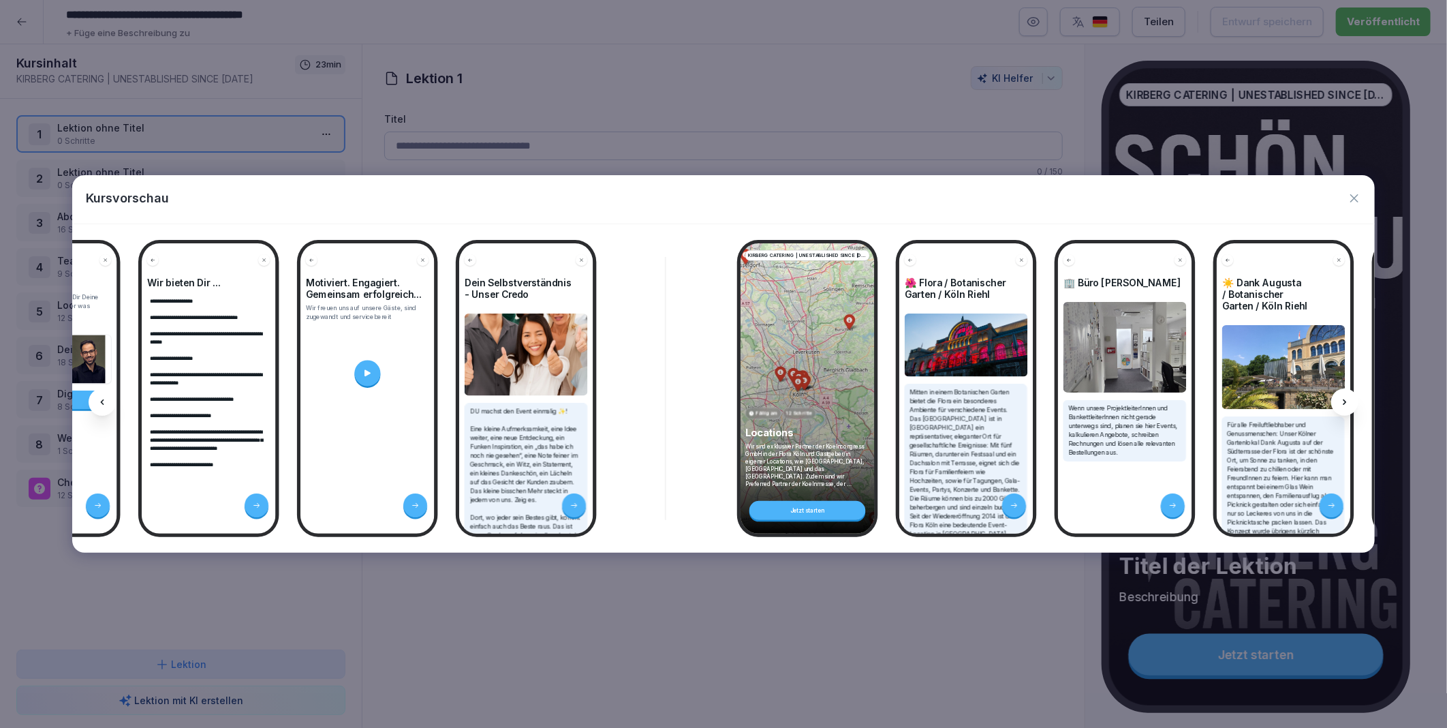
scroll to position [0, 4460]
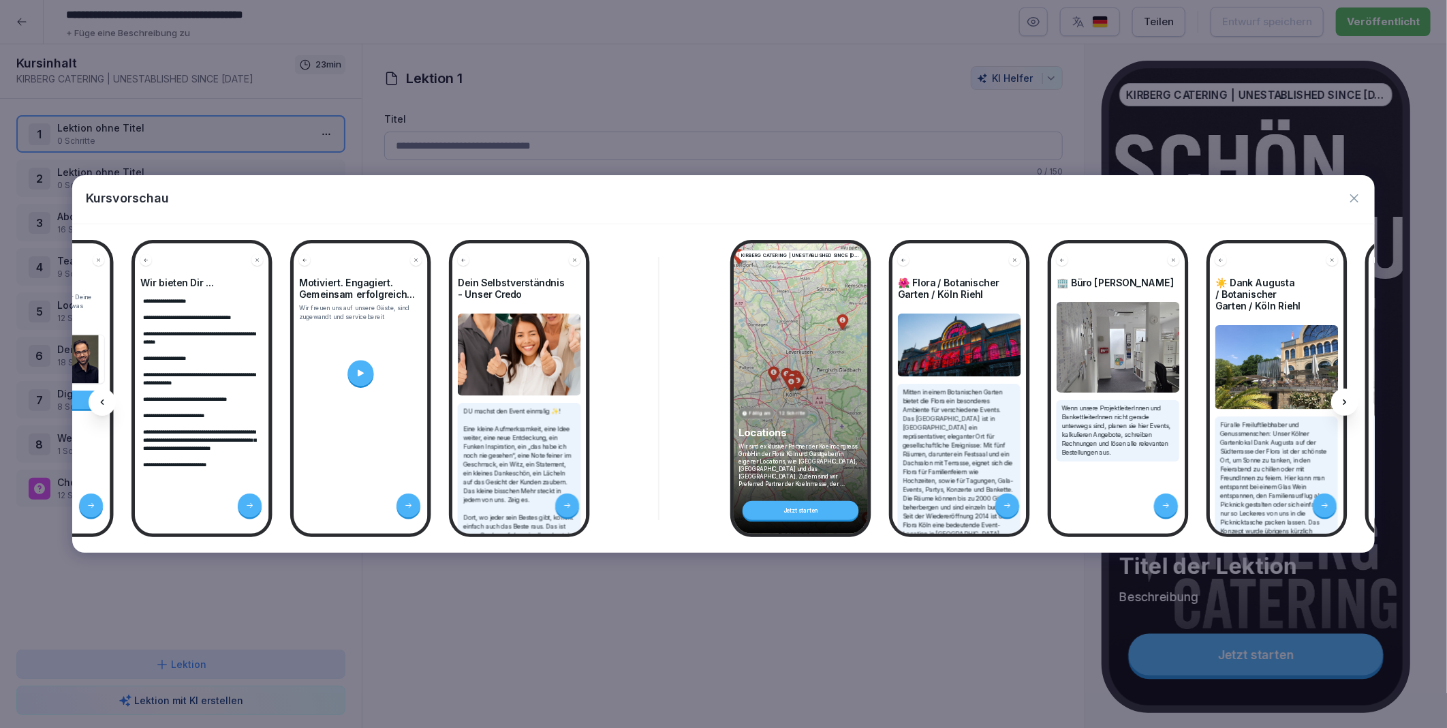
drag, startPoint x: 1346, startPoint y: 399, endPoint x: 1356, endPoint y: 194, distance: 205.3
click at [1356, 194] on icon "button" at bounding box center [1355, 198] width 14 height 14
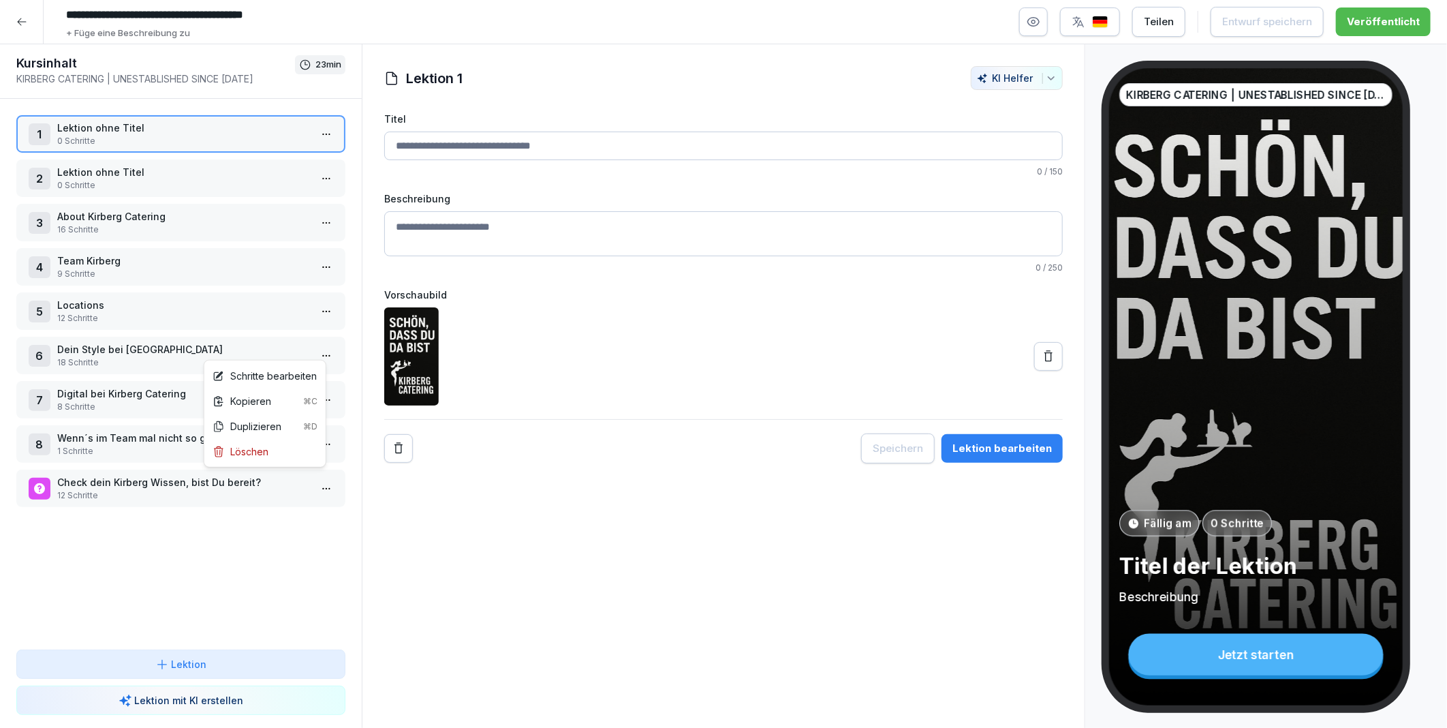
click at [312, 349] on html "**********" at bounding box center [723, 364] width 1447 height 728
click at [277, 371] on div "Schritte bearbeiten" at bounding box center [265, 376] width 104 height 14
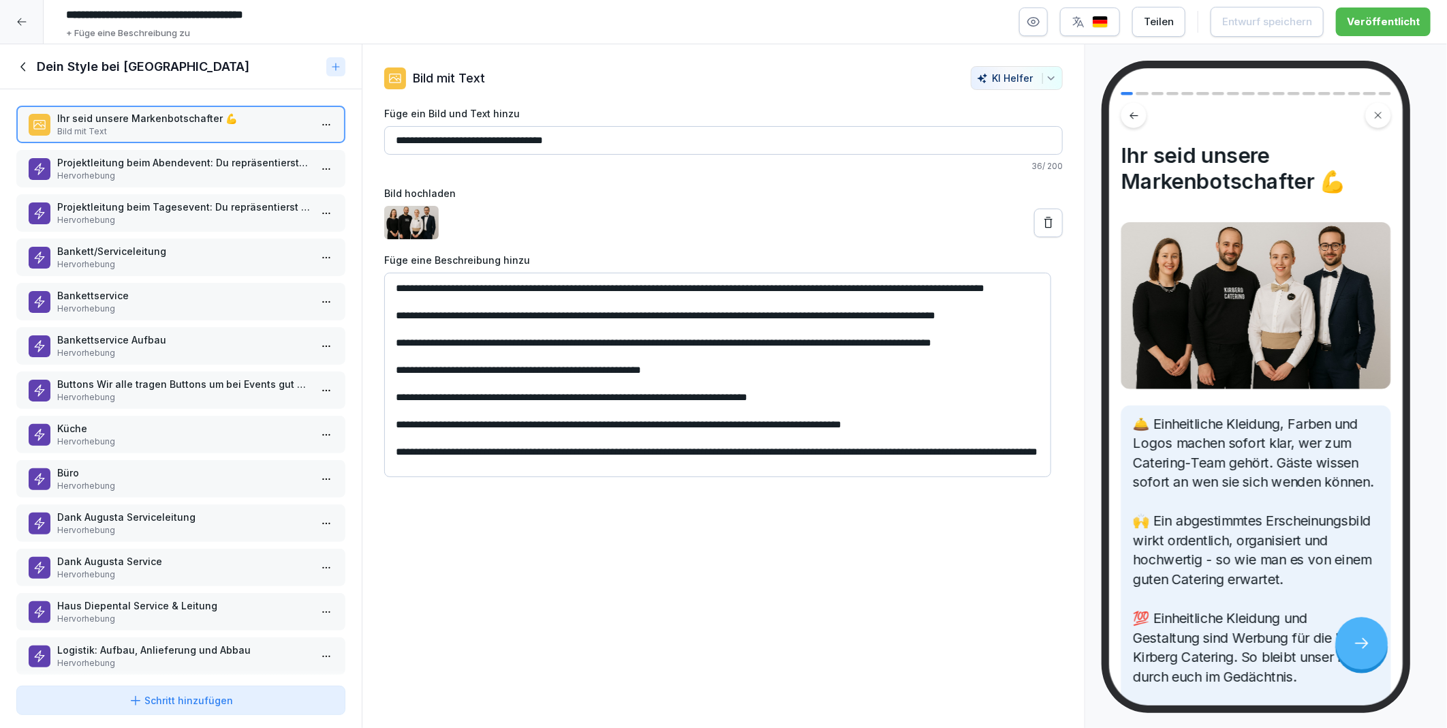
click at [141, 250] on p "Bankett/Serviceleitung" at bounding box center [183, 251] width 253 height 14
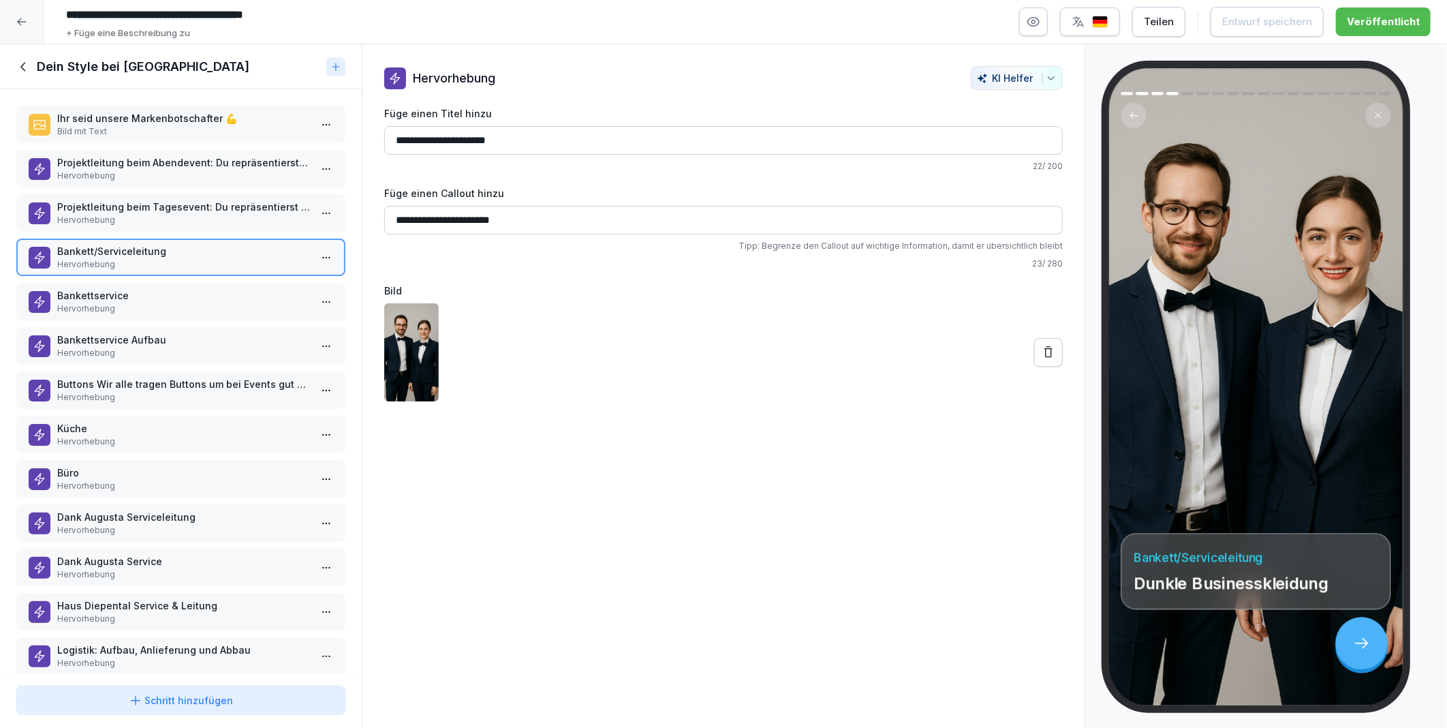
click at [142, 296] on p "Bankettservice" at bounding box center [183, 295] width 253 height 14
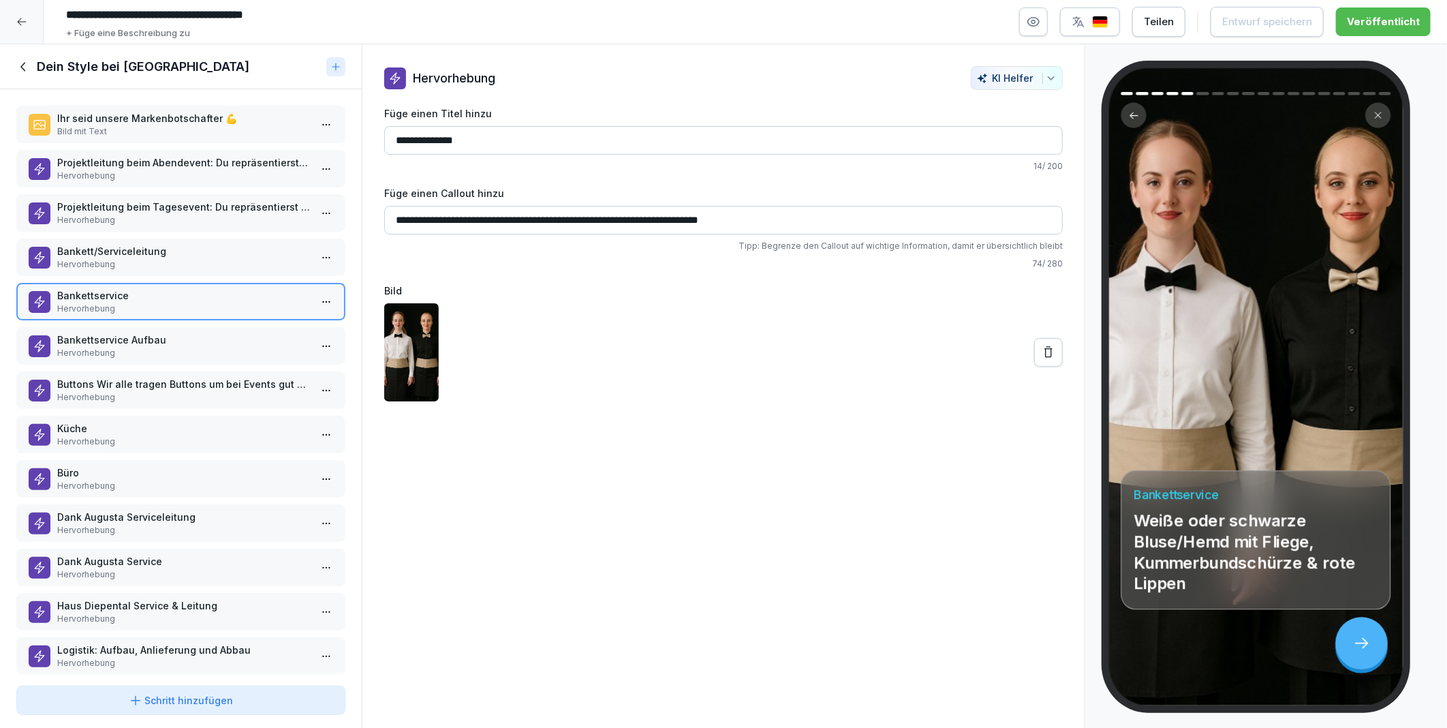
click at [27, 64] on icon at bounding box center [23, 66] width 15 height 15
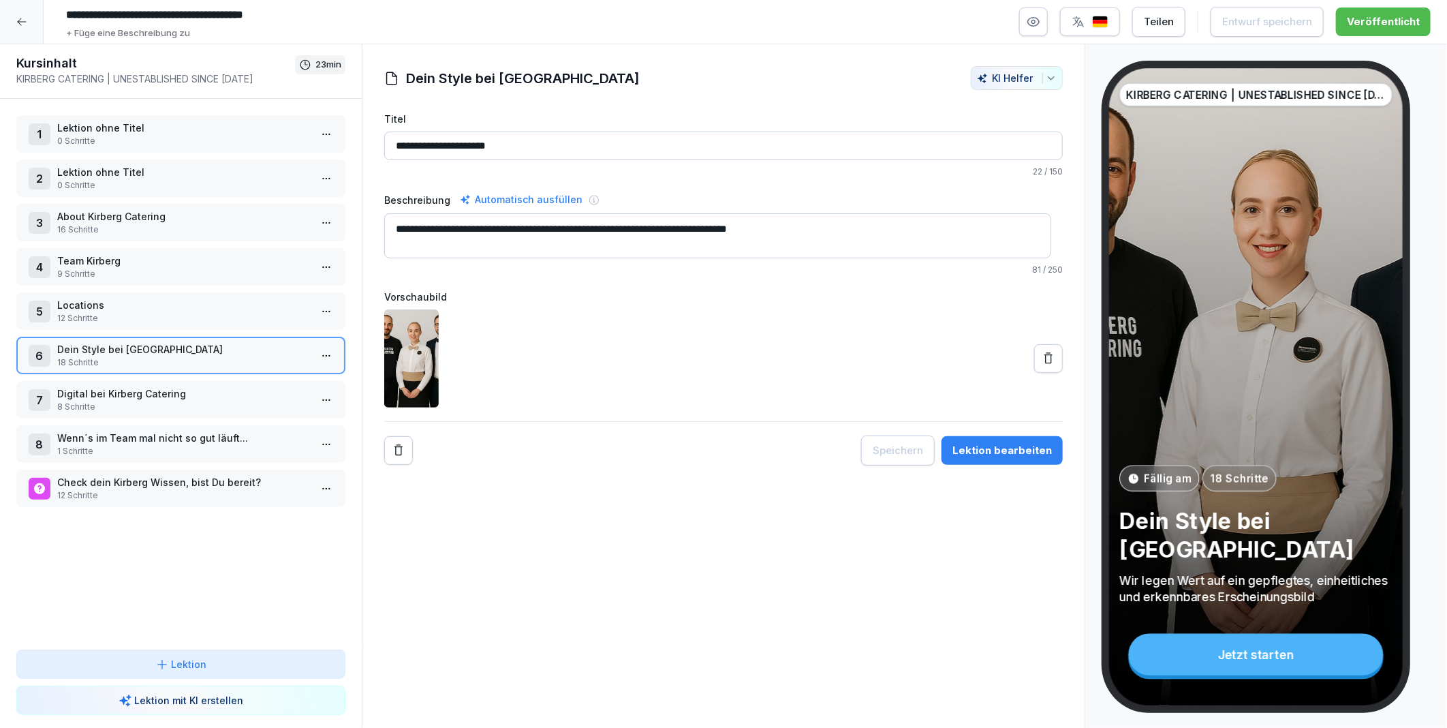
click at [106, 215] on p "About Kirberg Catering" at bounding box center [183, 216] width 253 height 14
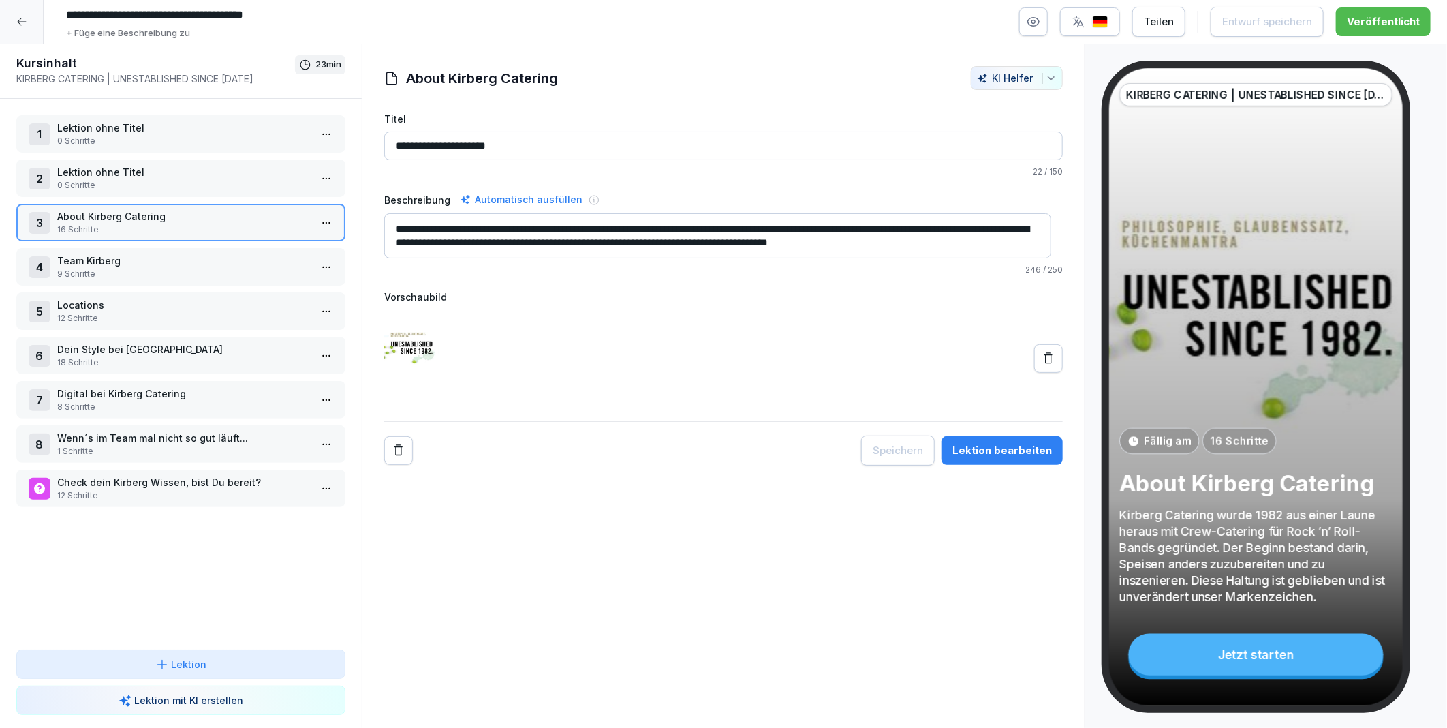
click at [305, 220] on html "**********" at bounding box center [723, 364] width 1447 height 728
click at [285, 248] on div "Schritte bearbeiten" at bounding box center [265, 246] width 104 height 14
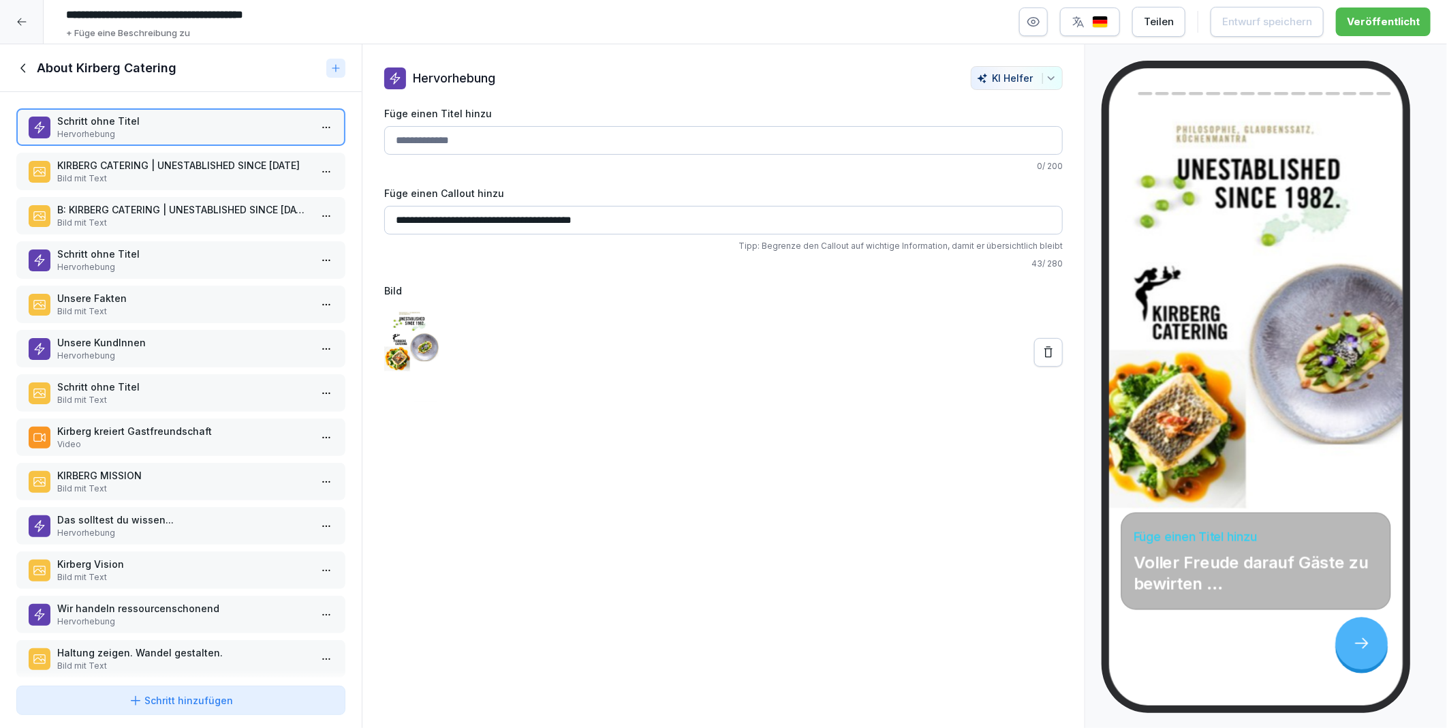
click at [149, 427] on p "Kirberg kreiert Gastfreundschaft" at bounding box center [183, 431] width 253 height 14
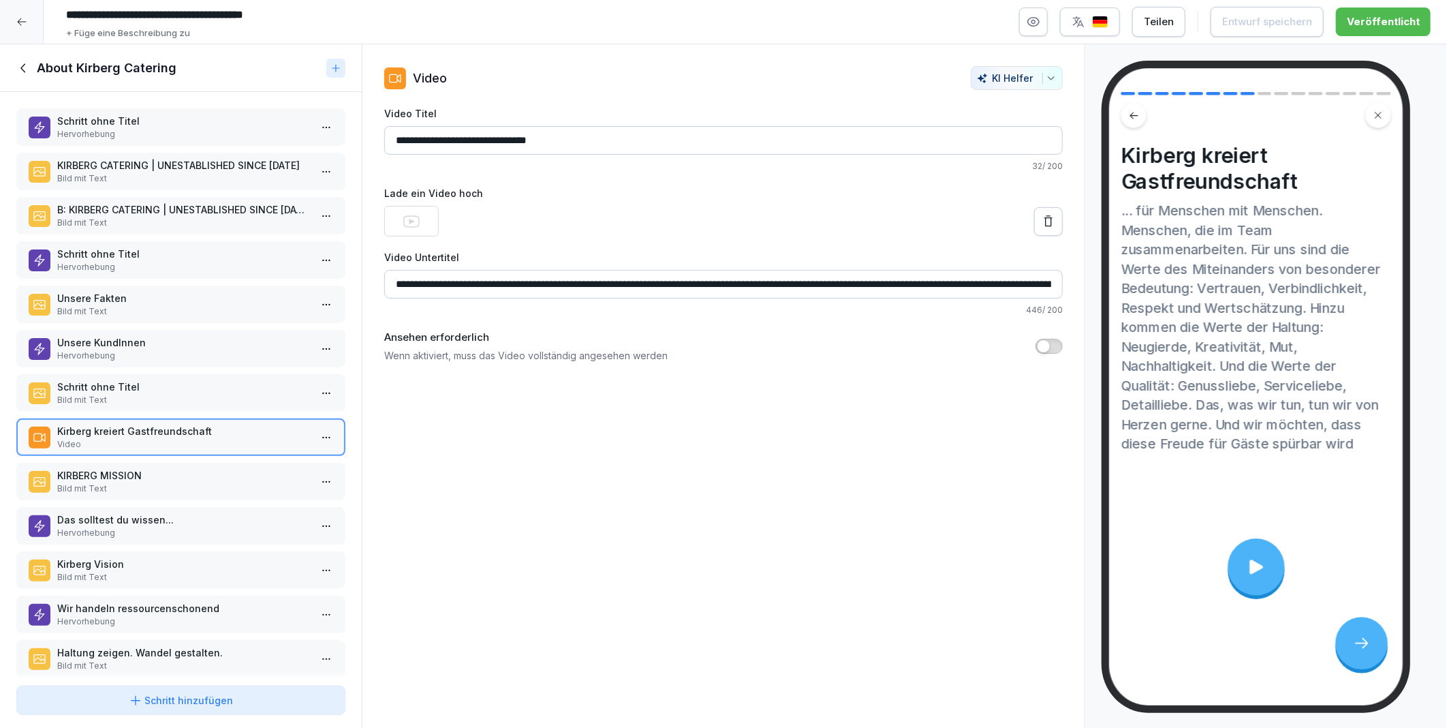
click at [1262, 561] on icon at bounding box center [1255, 566] width 21 height 21
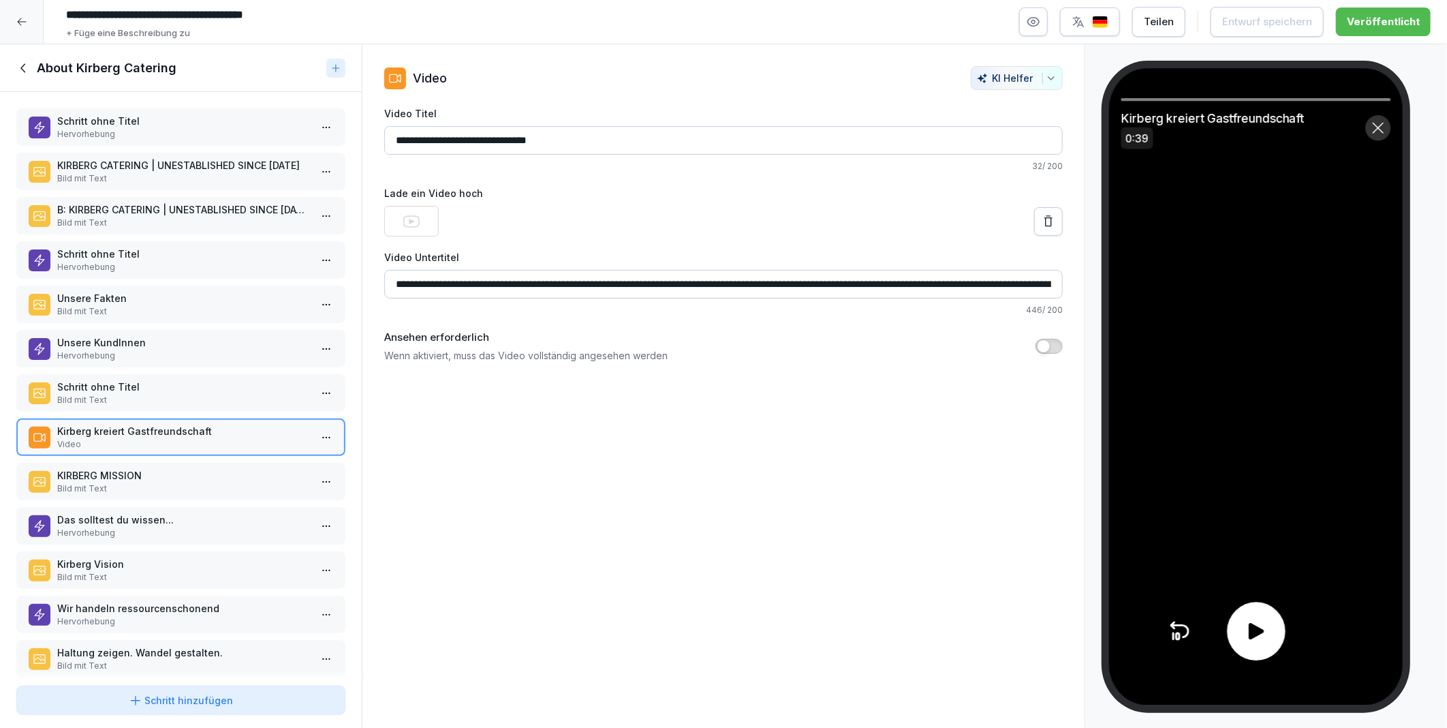
click at [1262, 625] on icon at bounding box center [1256, 631] width 24 height 24
click at [1262, 628] on icon at bounding box center [1256, 631] width 24 height 24
click at [903, 521] on div "**********" at bounding box center [724, 386] width 724 height 684
click at [628, 486] on div "**********" at bounding box center [724, 386] width 724 height 684
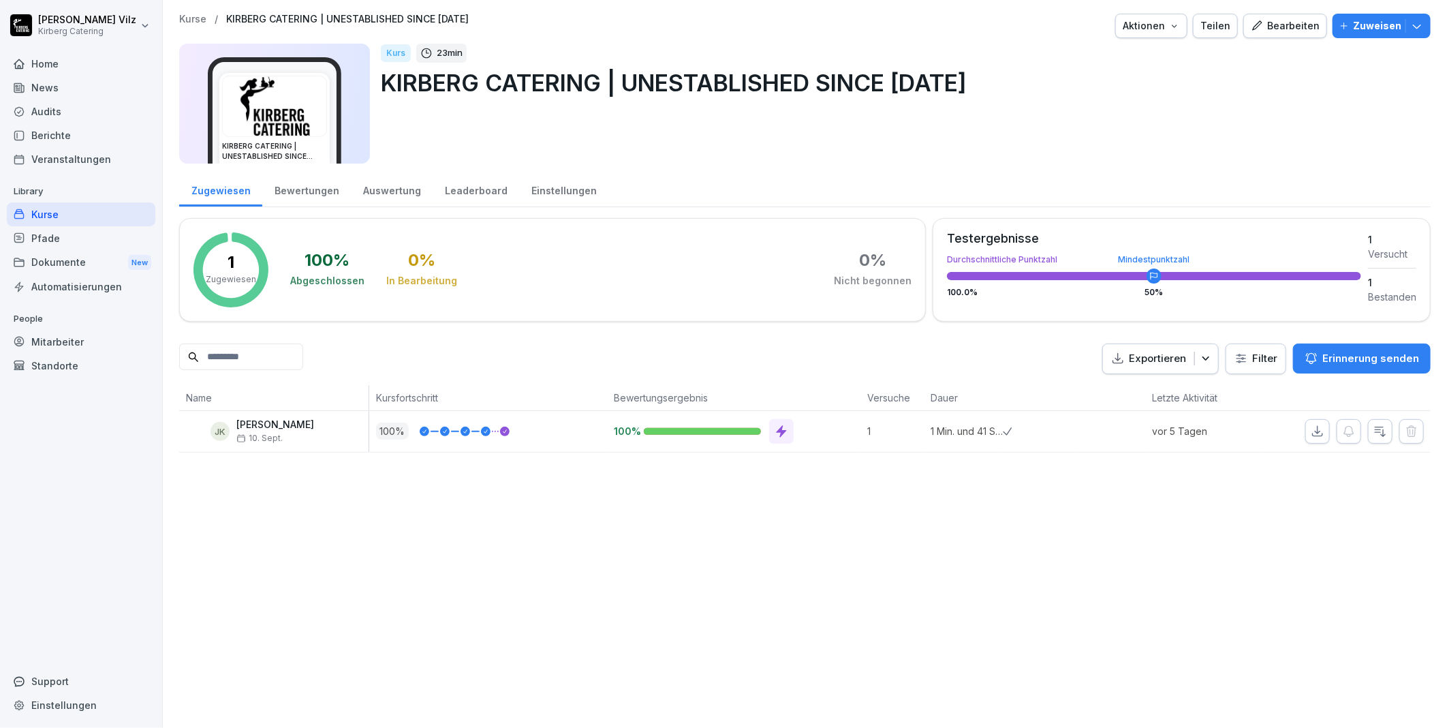
click at [1414, 23] on button "Zuweisen" at bounding box center [1382, 26] width 98 height 25
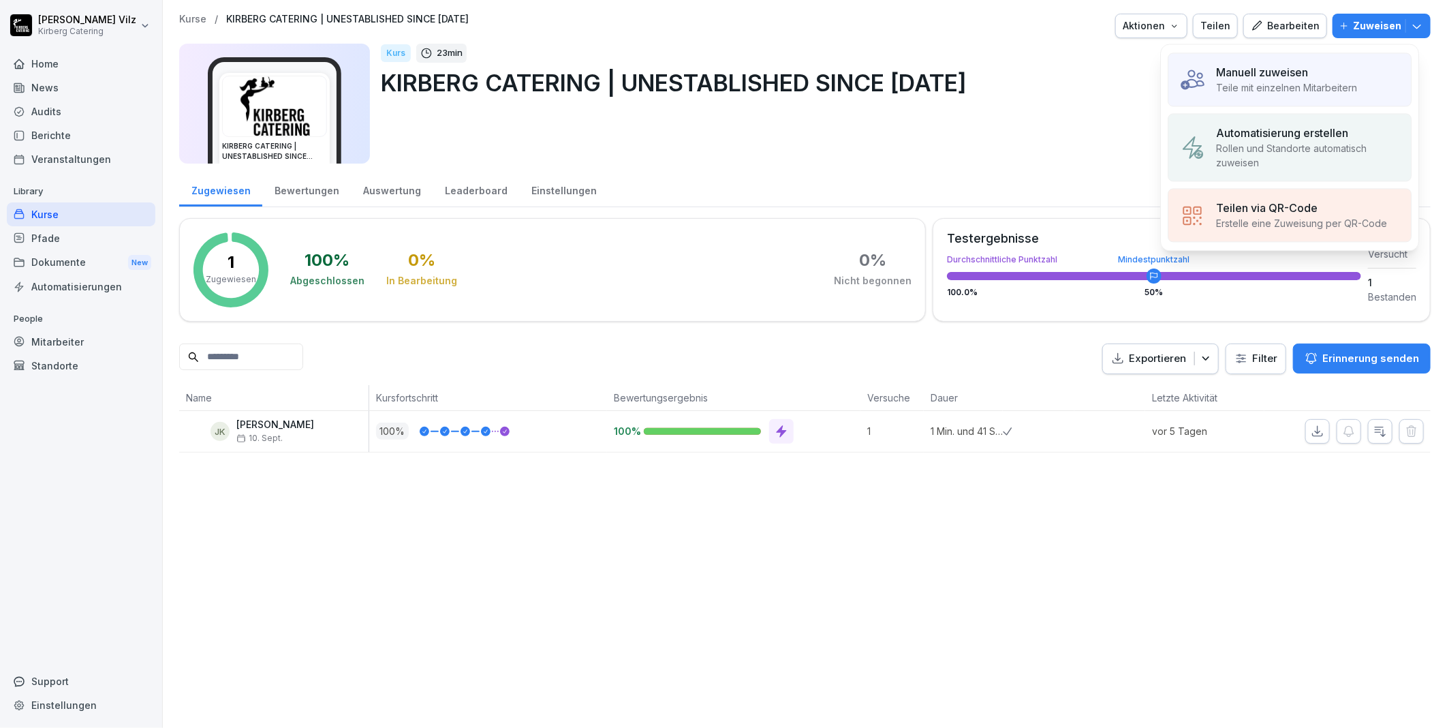
click at [1358, 65] on div "Manuell zuweisen Teile mit einzelnen Mitarbeitern" at bounding box center [1290, 79] width 244 height 54
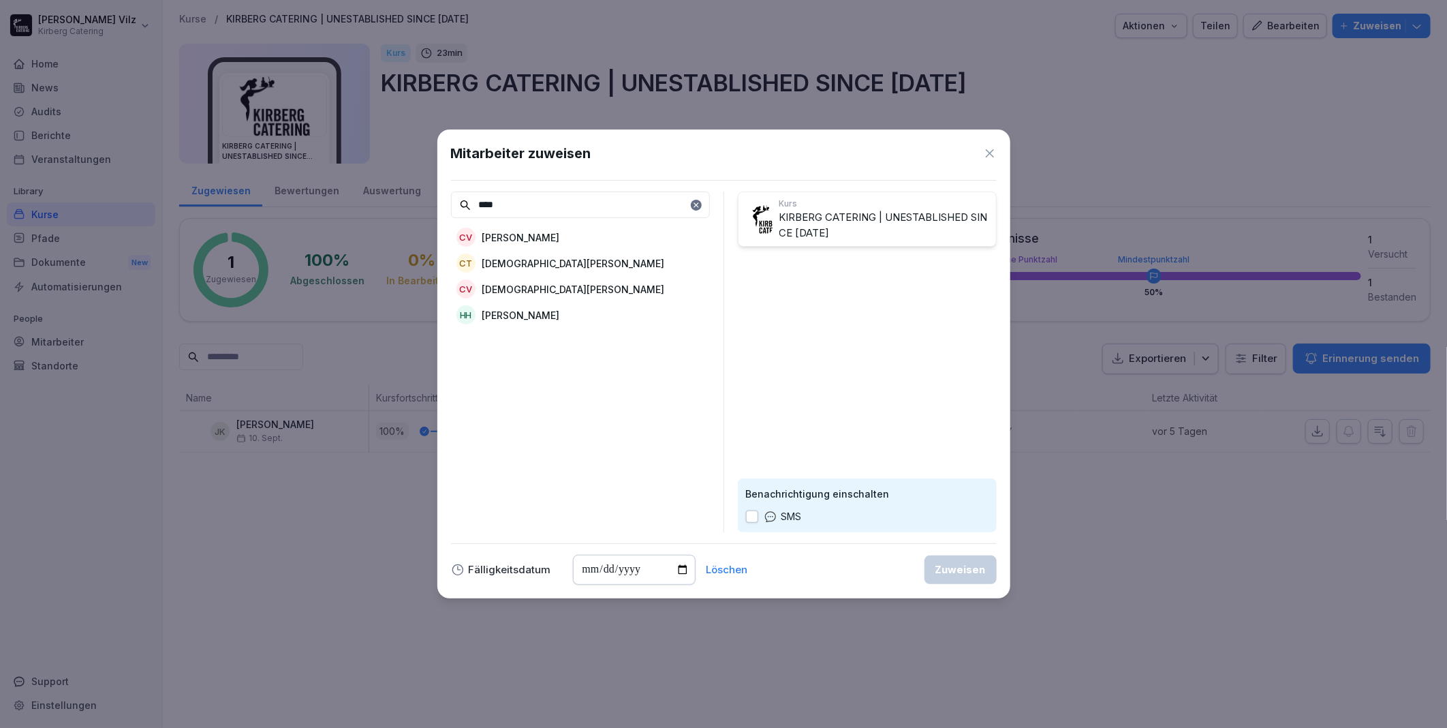
type input "****"
click at [521, 237] on p "[PERSON_NAME]" at bounding box center [521, 237] width 78 height 14
click at [954, 570] on div "Zuweisen" at bounding box center [960, 569] width 50 height 15
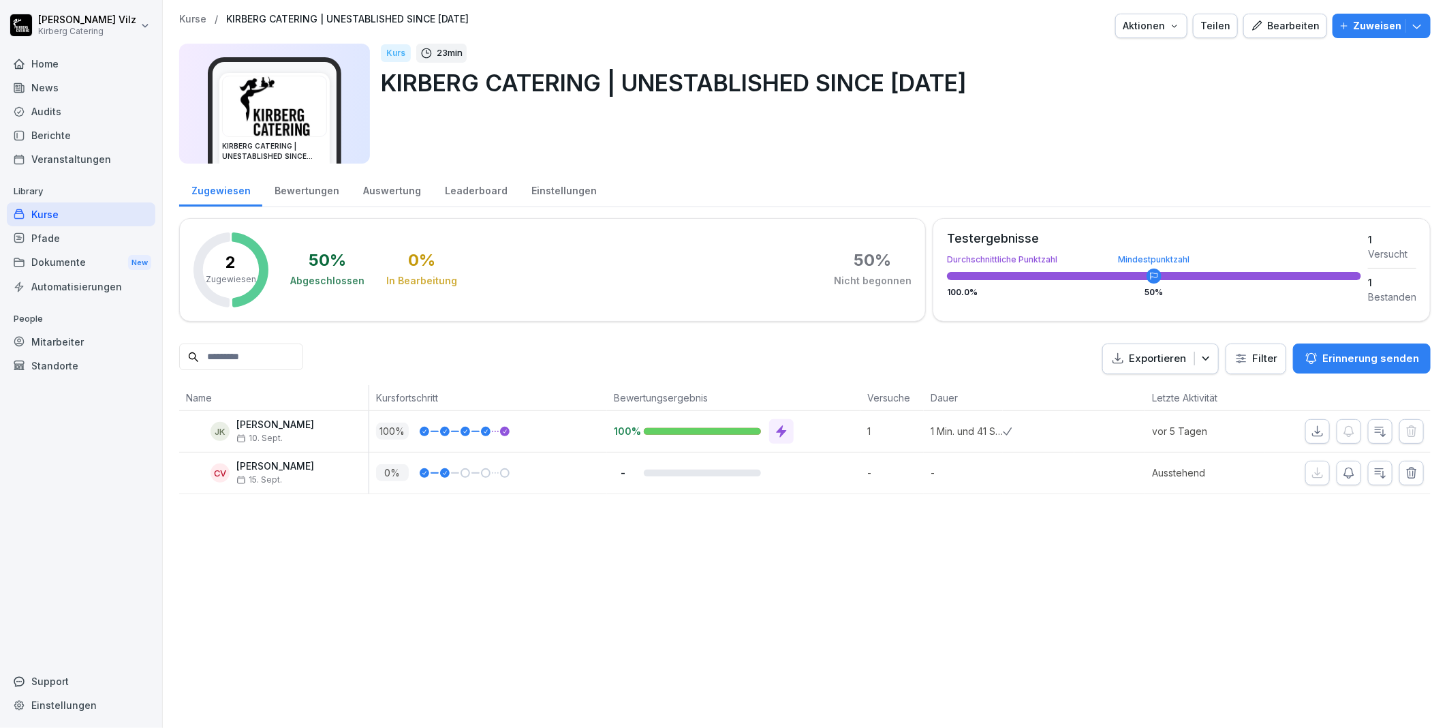
click at [61, 210] on div "Kurse" at bounding box center [81, 214] width 149 height 24
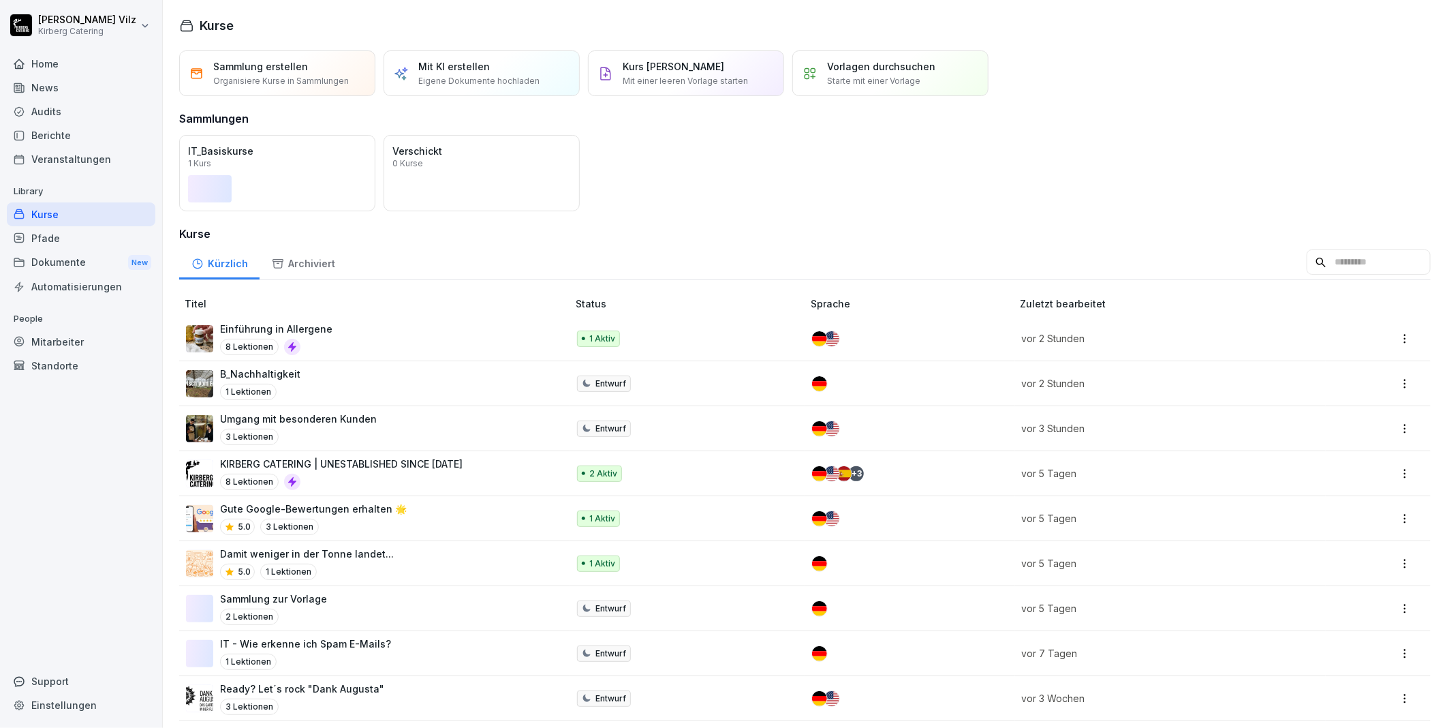
click at [46, 215] on div "Kurse" at bounding box center [81, 214] width 149 height 24
click at [63, 216] on div "Kurse" at bounding box center [81, 214] width 149 height 24
click at [396, 470] on p "KIRBERG CATERING | UNESTABLISHED SINCE [DATE]" at bounding box center [341, 463] width 243 height 14
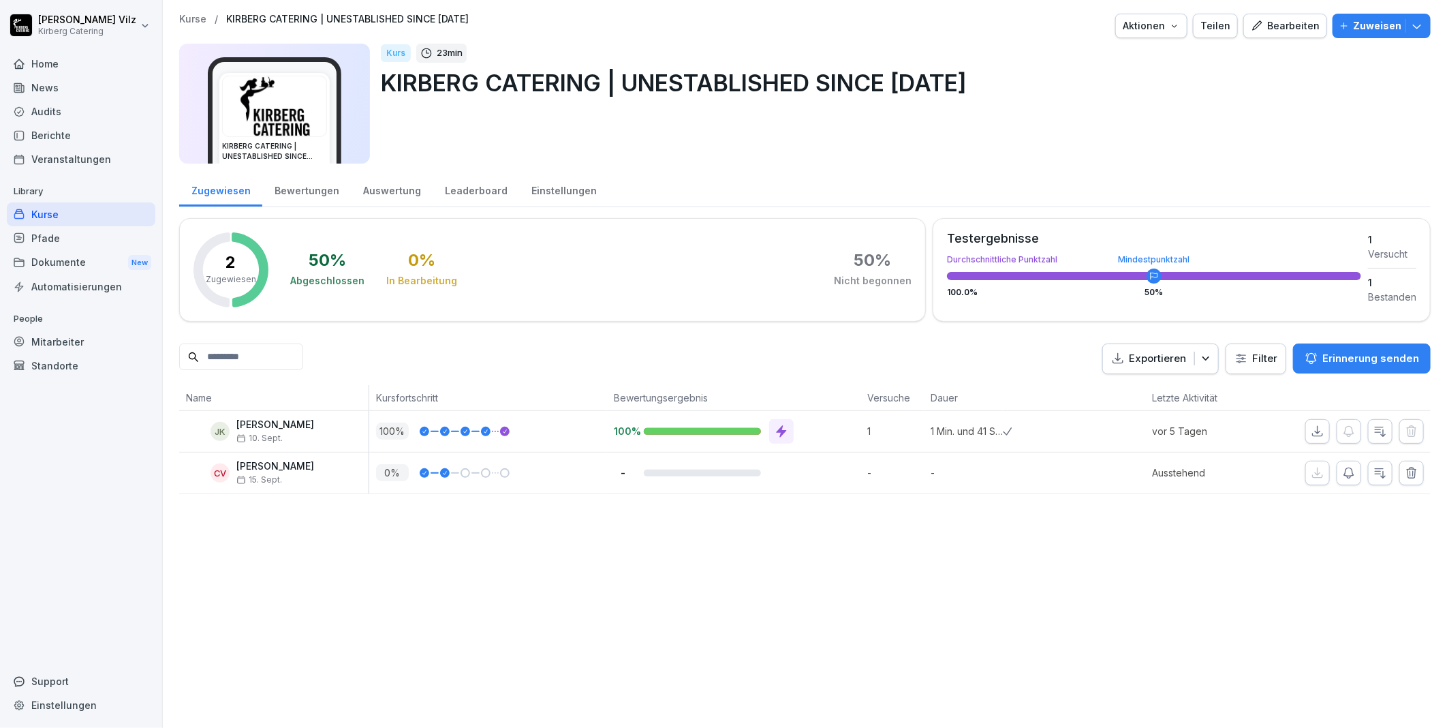
click at [1271, 19] on div "Bearbeiten" at bounding box center [1285, 25] width 69 height 15
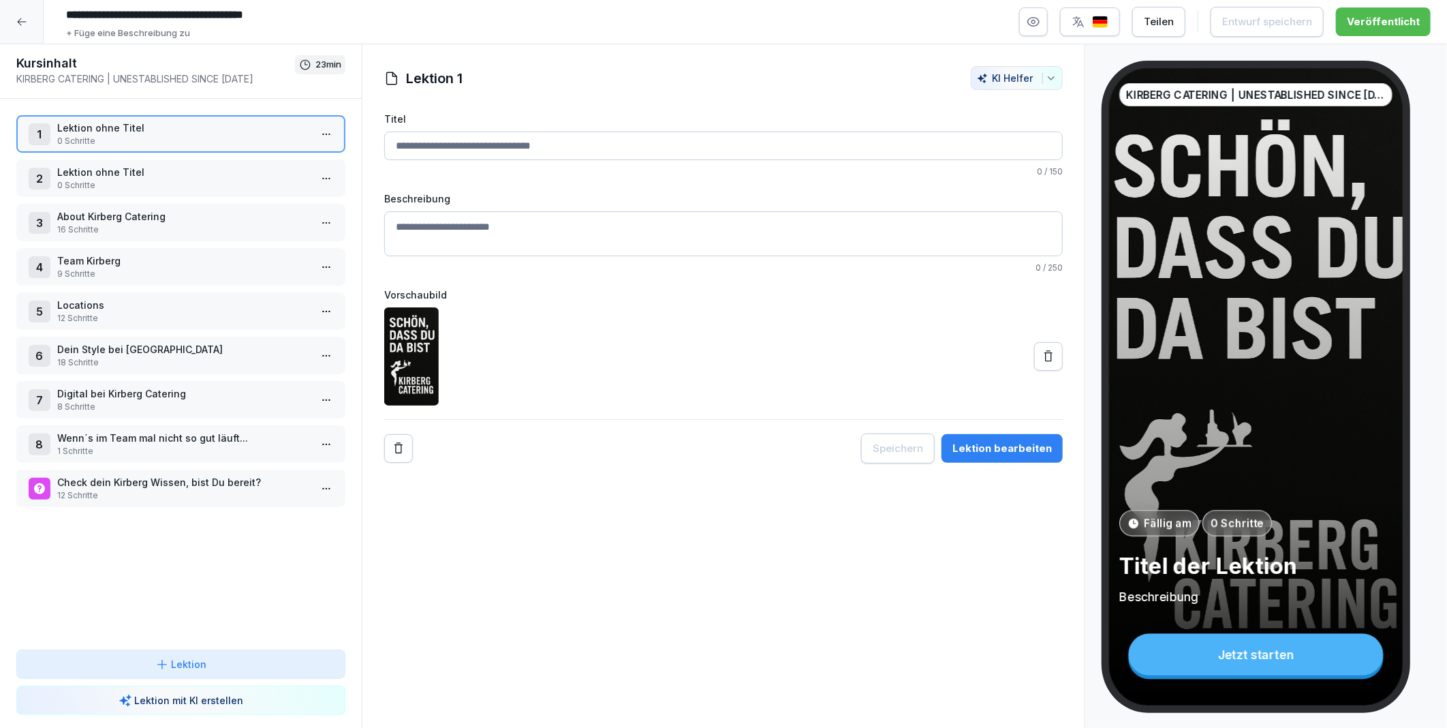
click at [318, 429] on html "**********" at bounding box center [723, 364] width 1447 height 728
click at [97, 522] on html "**********" at bounding box center [723, 364] width 1447 height 728
click at [322, 350] on html "**********" at bounding box center [723, 364] width 1447 height 728
click at [255, 372] on div "Schritte bearbeiten" at bounding box center [265, 376] width 104 height 14
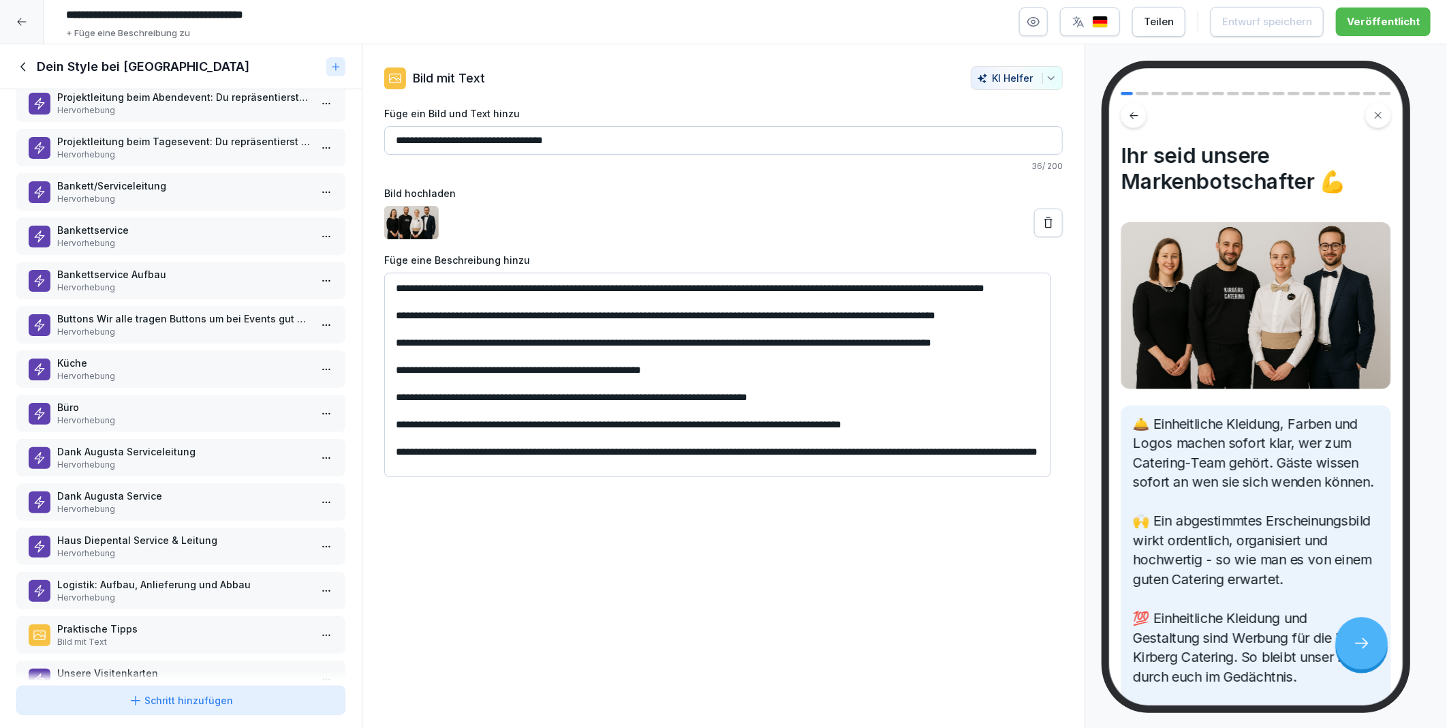
scroll to position [221, 0]
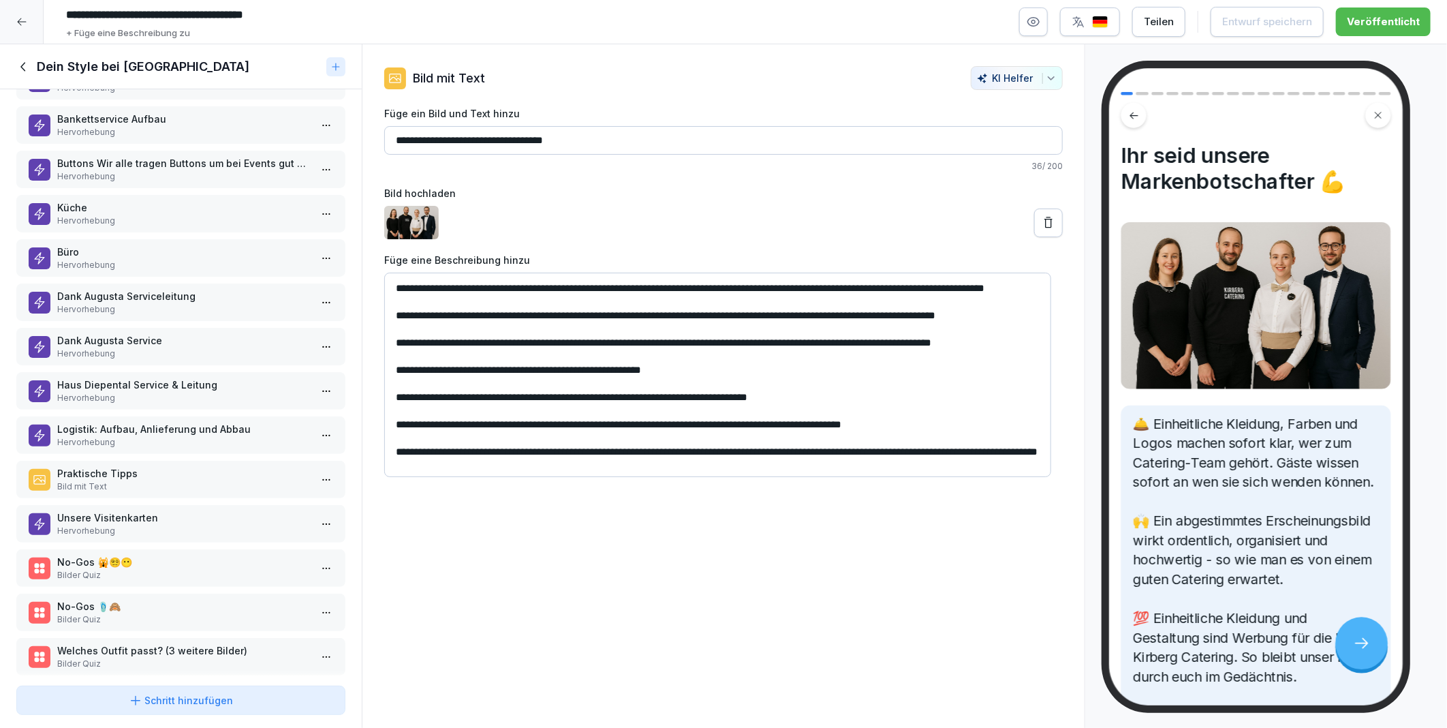
click at [90, 572] on div "Ihr seid unsere Markenbotschafter 💪 Bild mit Text Projektleitung beim Abendeven…" at bounding box center [181, 384] width 362 height 591
click at [89, 599] on p "No-Gos 🩴🙈" at bounding box center [183, 606] width 253 height 14
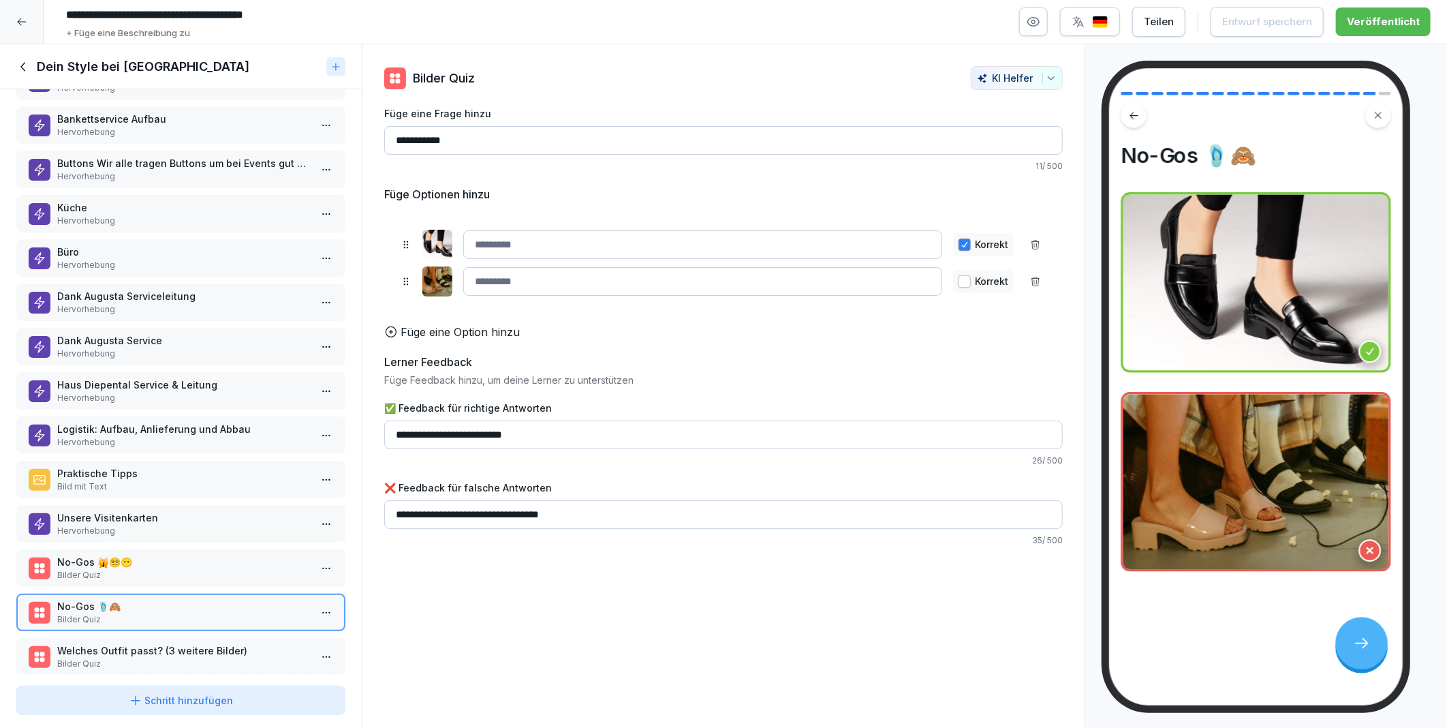
click at [119, 549] on div "No-Gos 🙀😵‍💫😶 Bilder Quiz" at bounding box center [180, 567] width 329 height 37
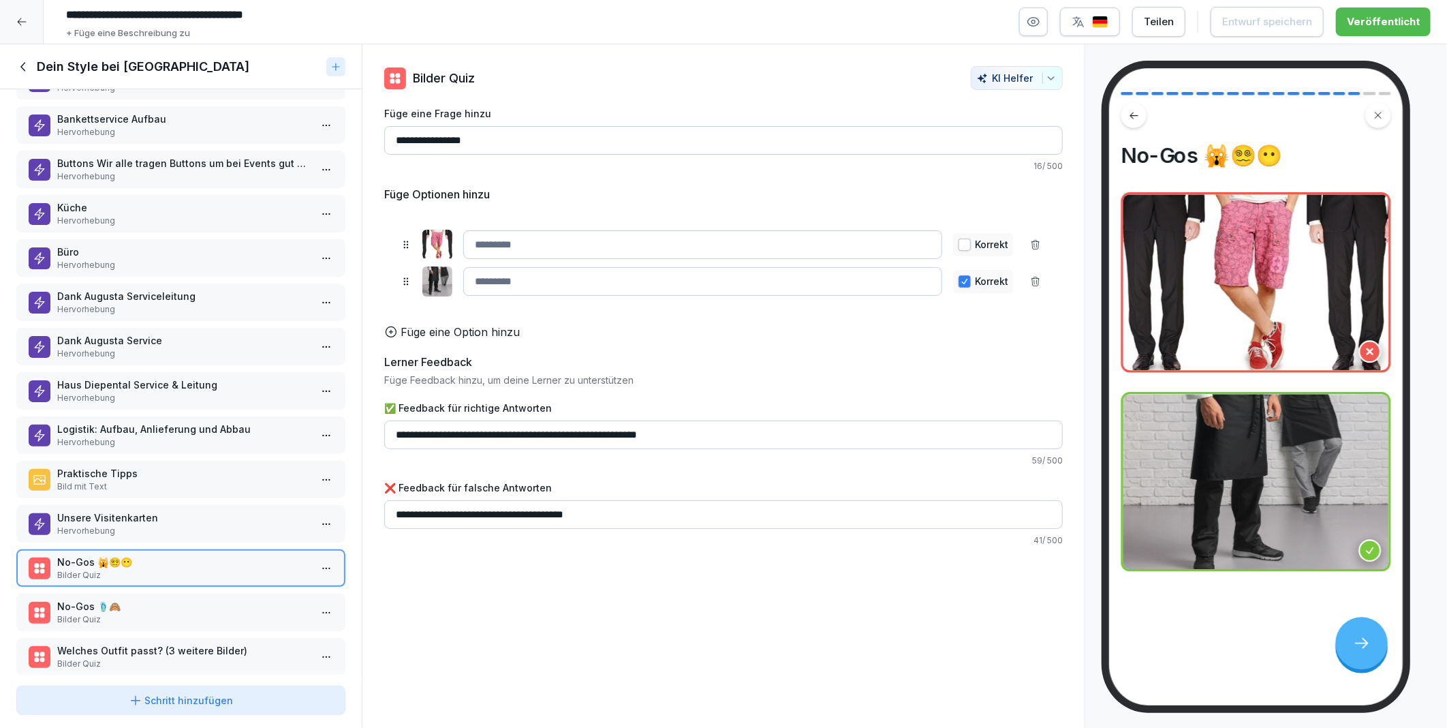
click at [959, 249] on button "button" at bounding box center [965, 244] width 12 height 12
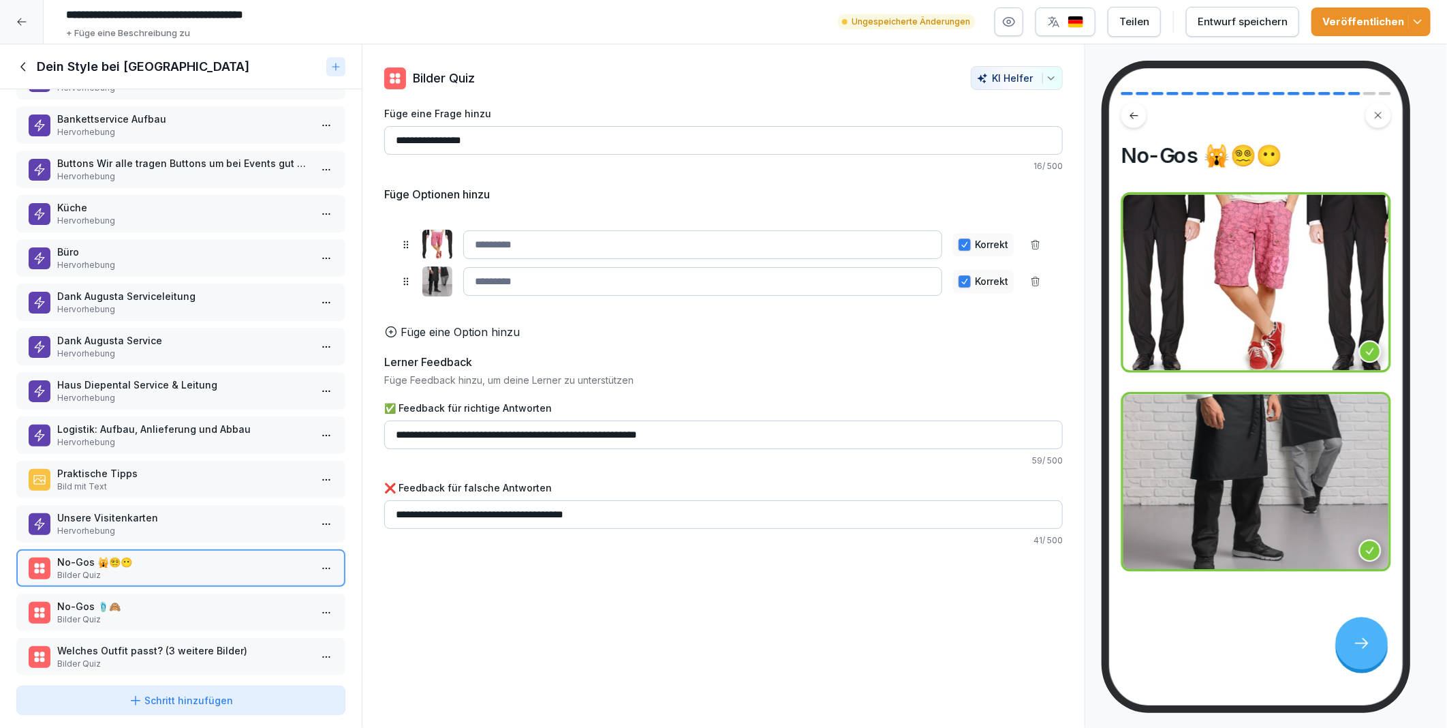
click at [959, 285] on button "button" at bounding box center [965, 281] width 12 height 12
click at [124, 599] on p "No-Gos 🩴🙈" at bounding box center [183, 606] width 253 height 14
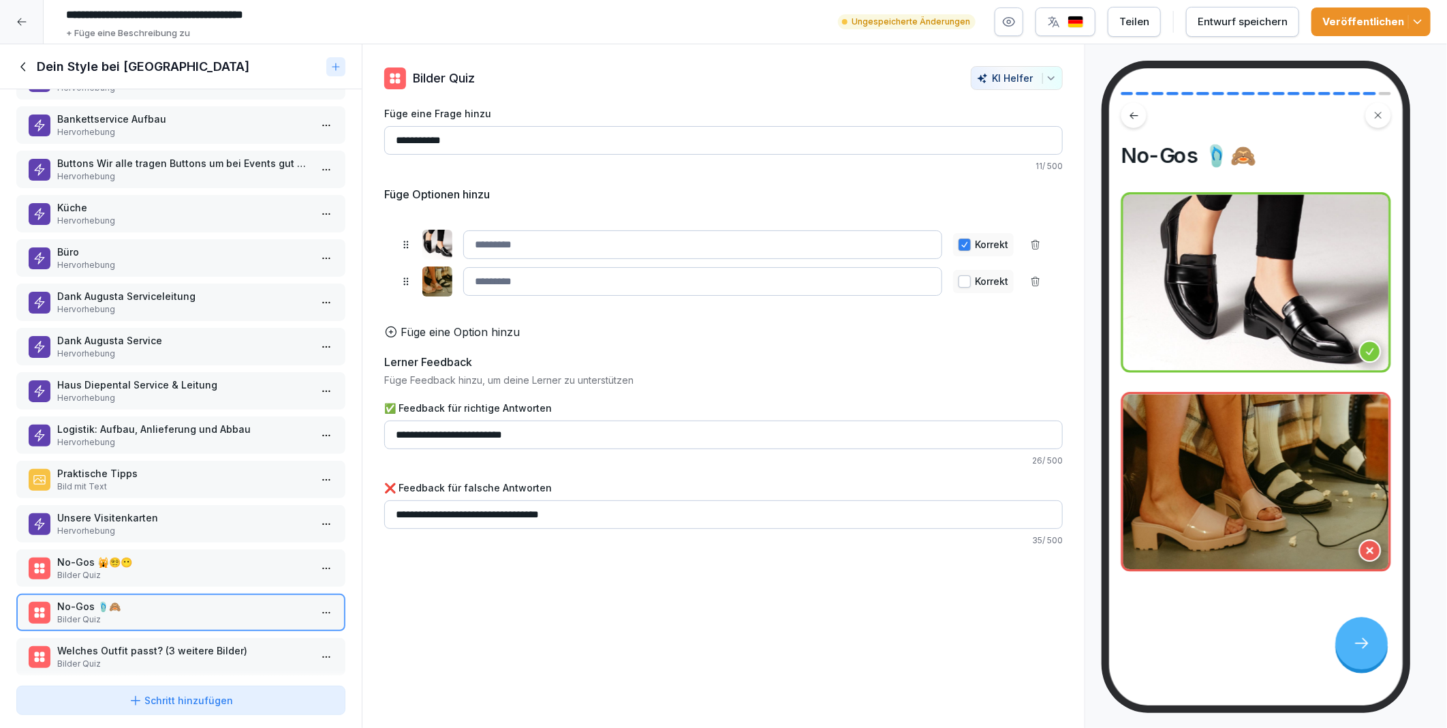
click at [953, 283] on div "Korrekt" at bounding box center [983, 281] width 61 height 23
click at [959, 243] on button "button" at bounding box center [965, 244] width 12 height 12
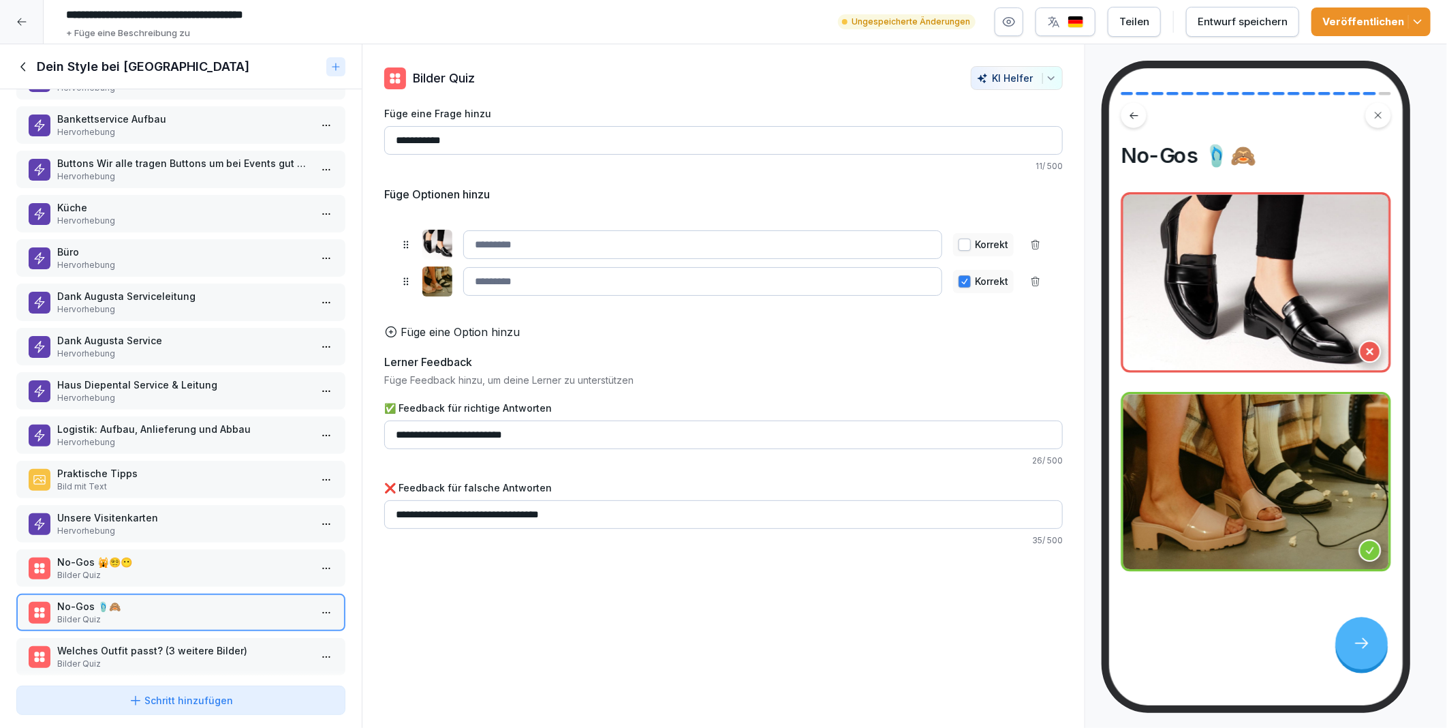
click at [1258, 18] on div "Entwurf speichern" at bounding box center [1243, 21] width 90 height 15
click at [1367, 22] on div "Veröffentlichen" at bounding box center [1370, 21] width 97 height 15
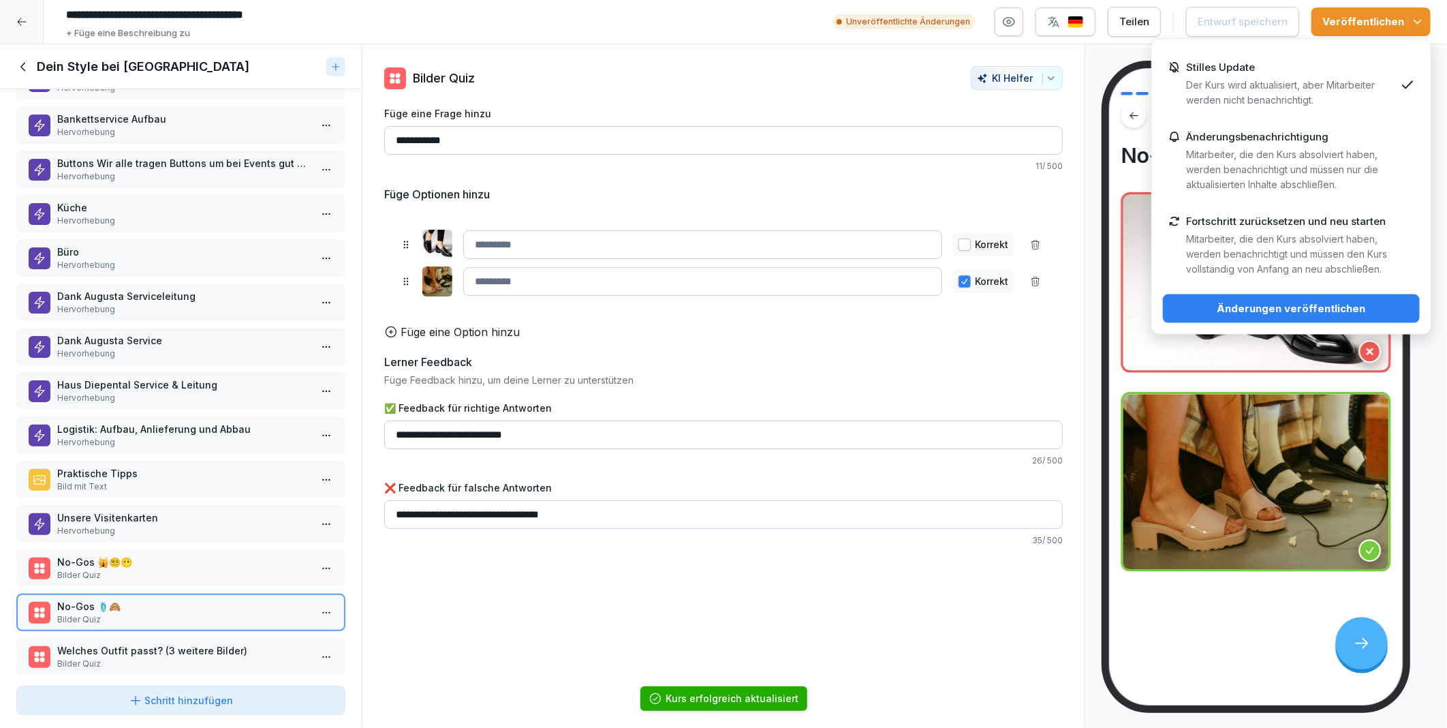
click at [1213, 307] on div "Änderungen veröffentlichen" at bounding box center [1291, 308] width 235 height 15
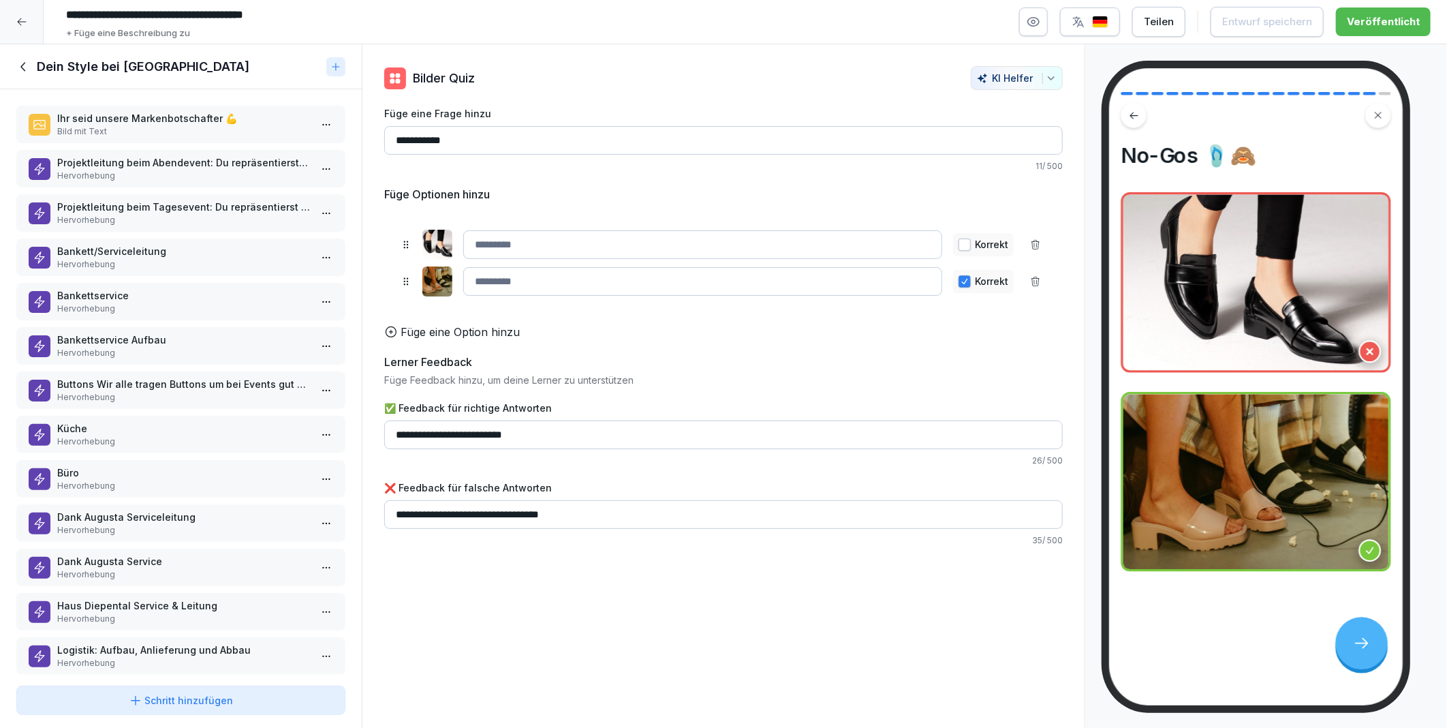
click at [119, 244] on p "Bankett/Serviceleitung" at bounding box center [183, 251] width 253 height 14
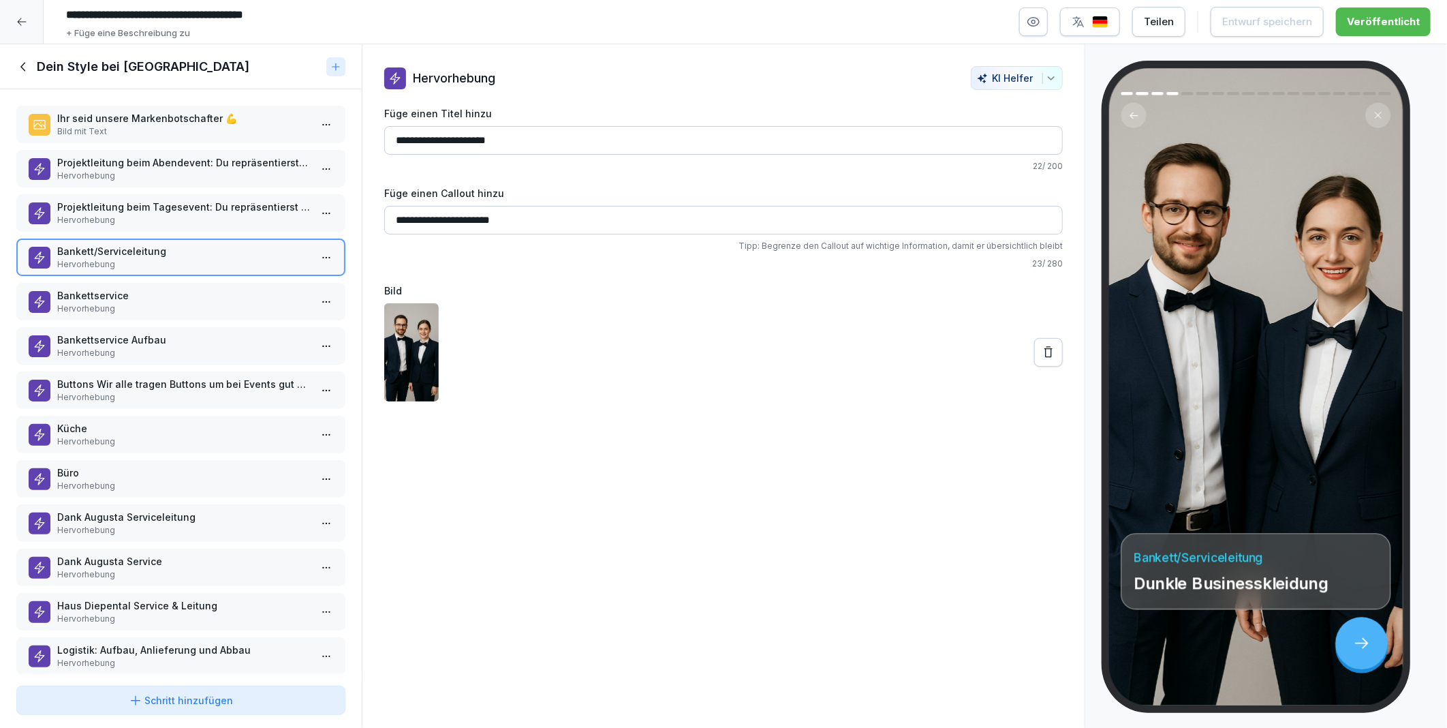
click at [104, 215] on p "Hervorhebung" at bounding box center [183, 220] width 253 height 12
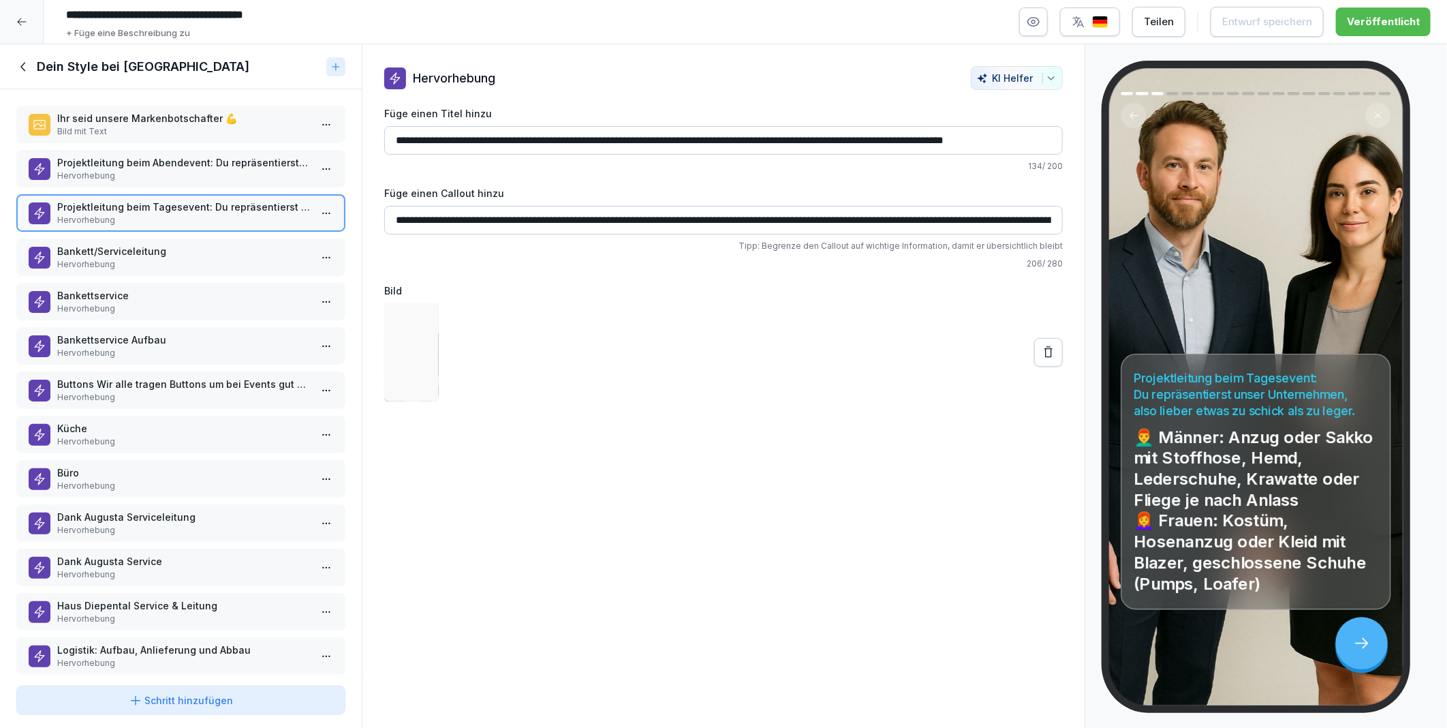
click at [114, 293] on p "Bankettservice" at bounding box center [183, 295] width 253 height 14
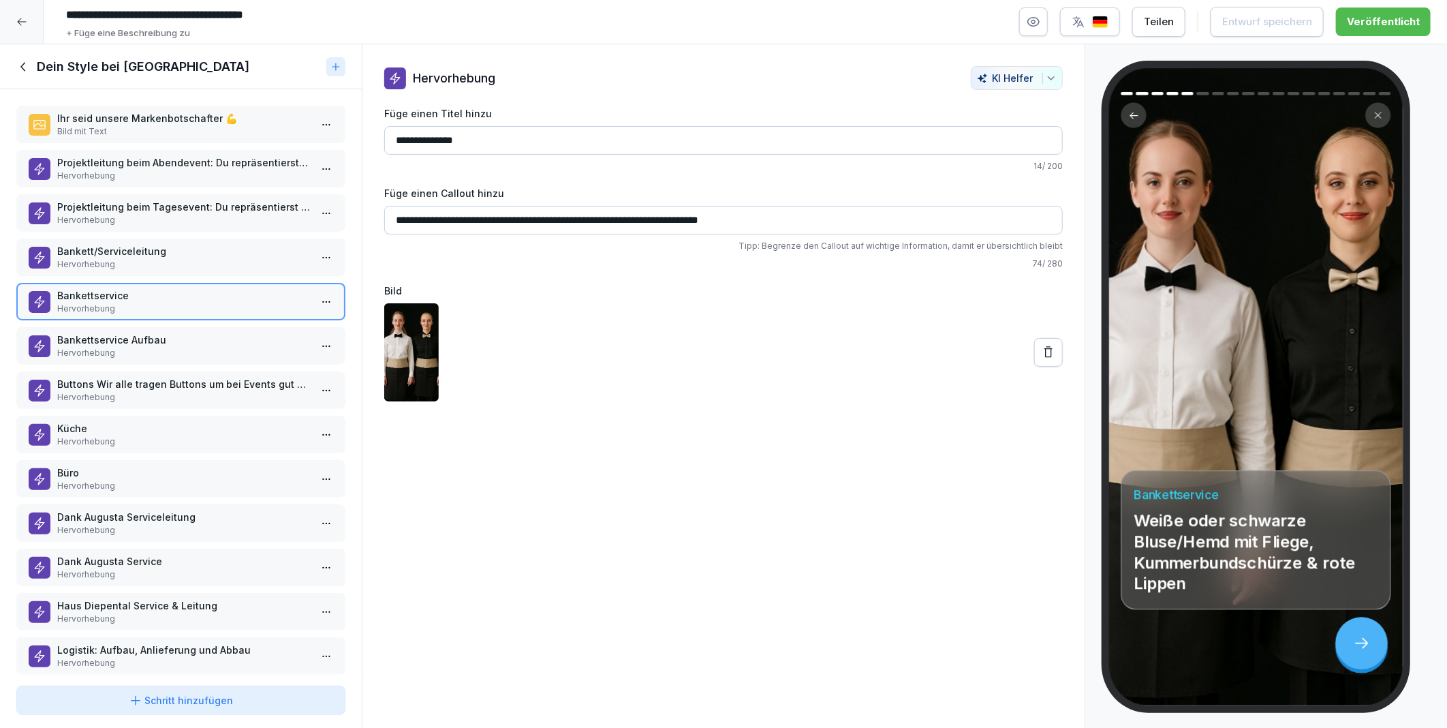
click at [121, 304] on p "Hervorhebung" at bounding box center [183, 308] width 253 height 12
click at [126, 377] on p "Buttons Wir alle tragen Buttons um bei Events gut erkennbar zu sein" at bounding box center [183, 384] width 253 height 14
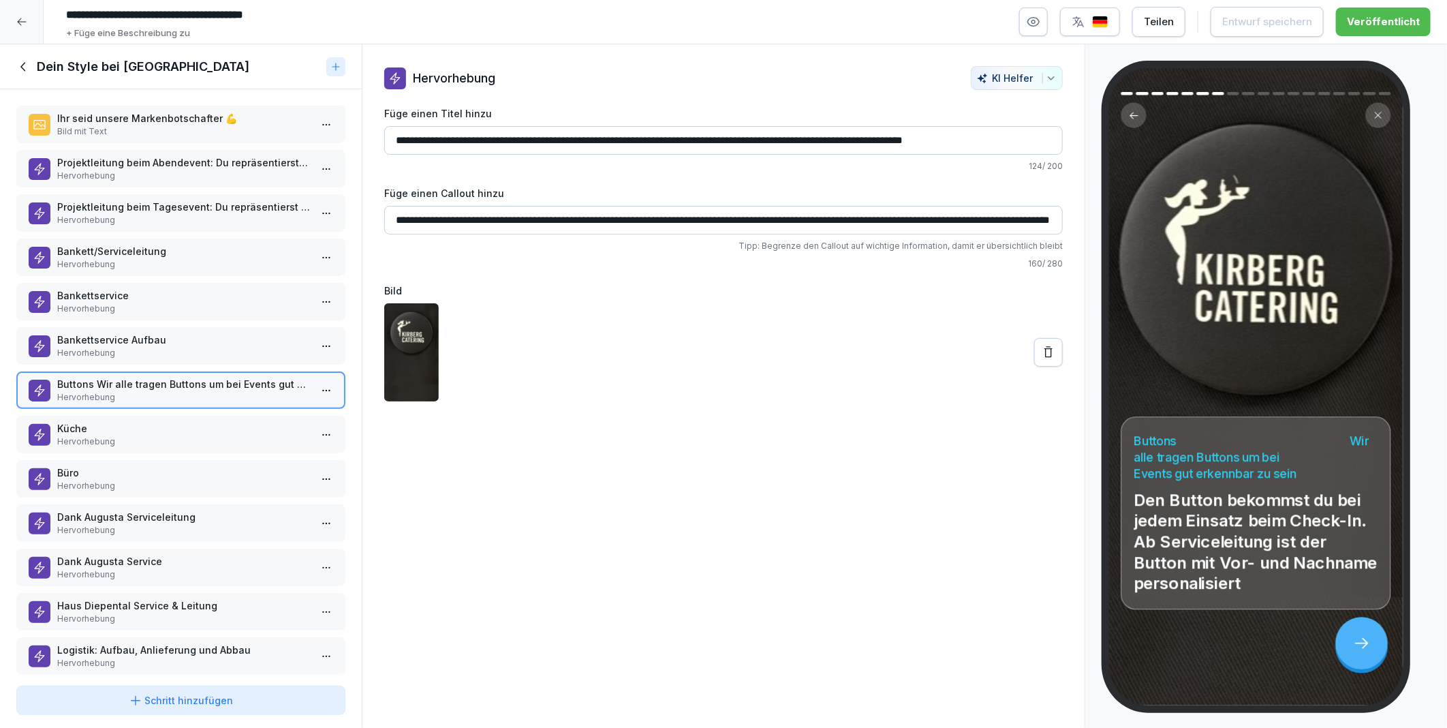
click at [123, 424] on p "Küche" at bounding box center [183, 428] width 253 height 14
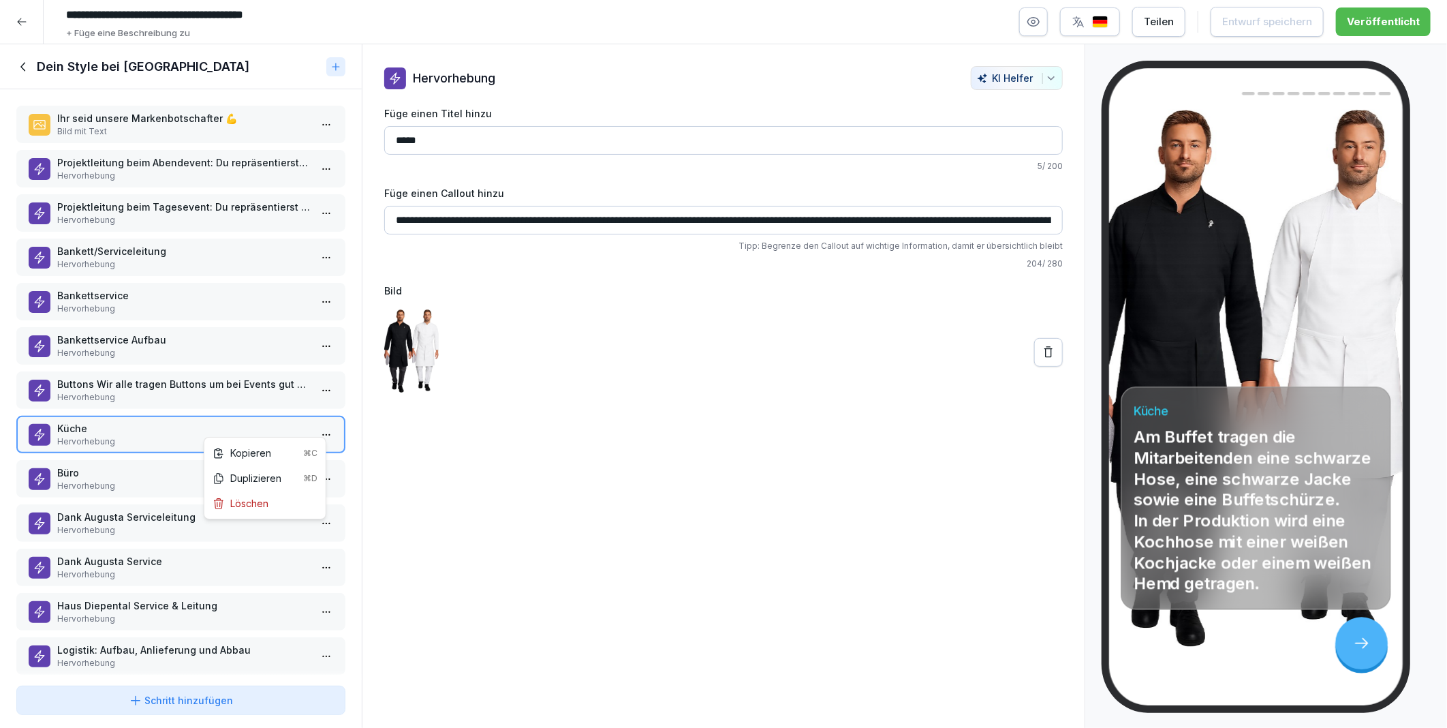
click at [317, 420] on html "**********" at bounding box center [723, 364] width 1447 height 728
click at [236, 479] on div "Duplizieren ⌘D" at bounding box center [265, 478] width 105 height 14
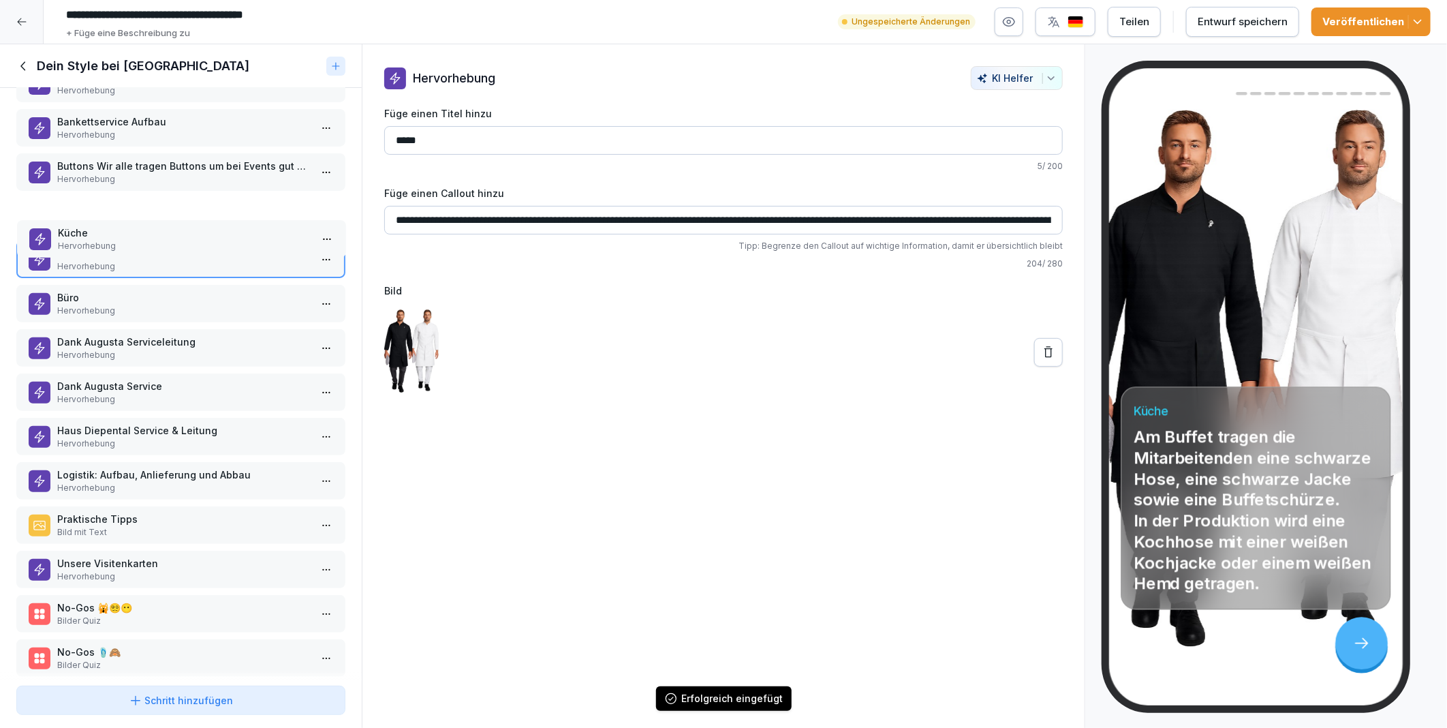
scroll to position [216, 0]
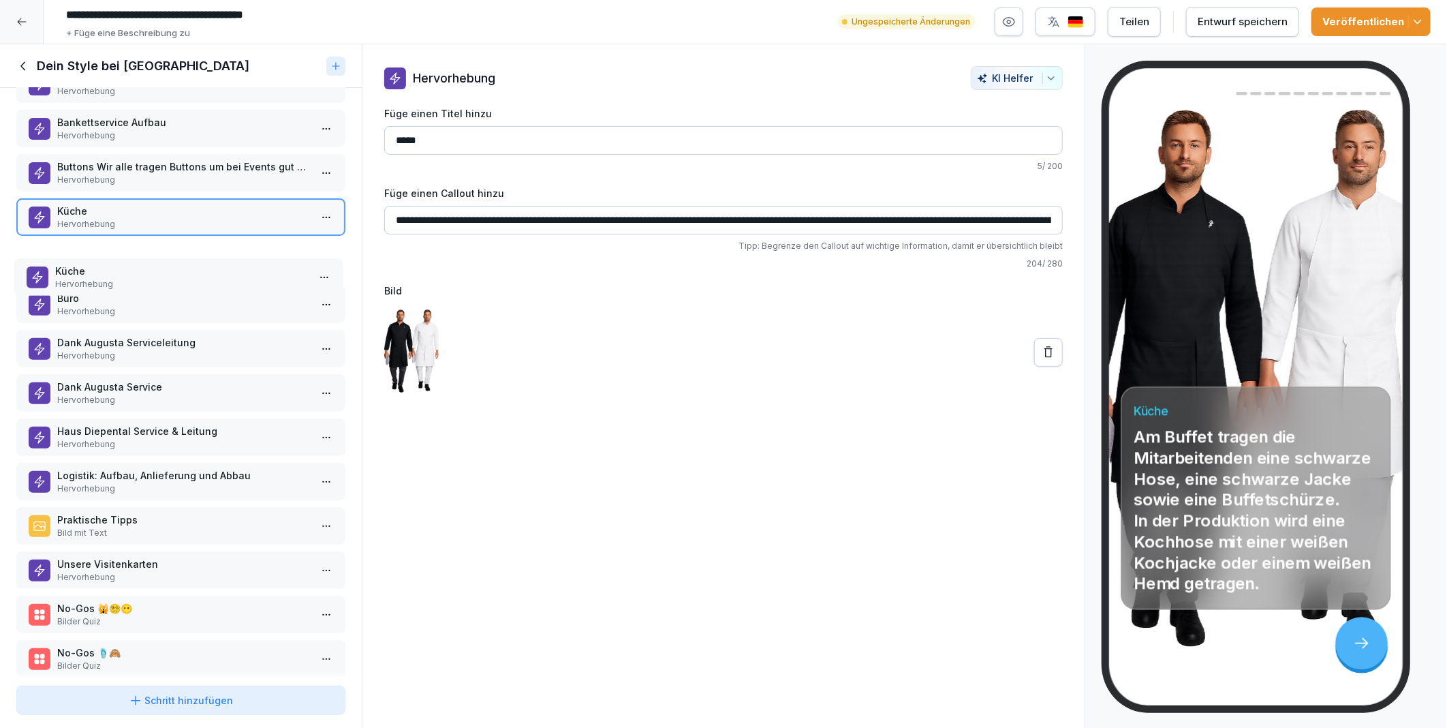
drag, startPoint x: 108, startPoint y: 632, endPoint x: 106, endPoint y: 251, distance: 381.5
click at [106, 264] on p "Küche" at bounding box center [181, 271] width 253 height 14
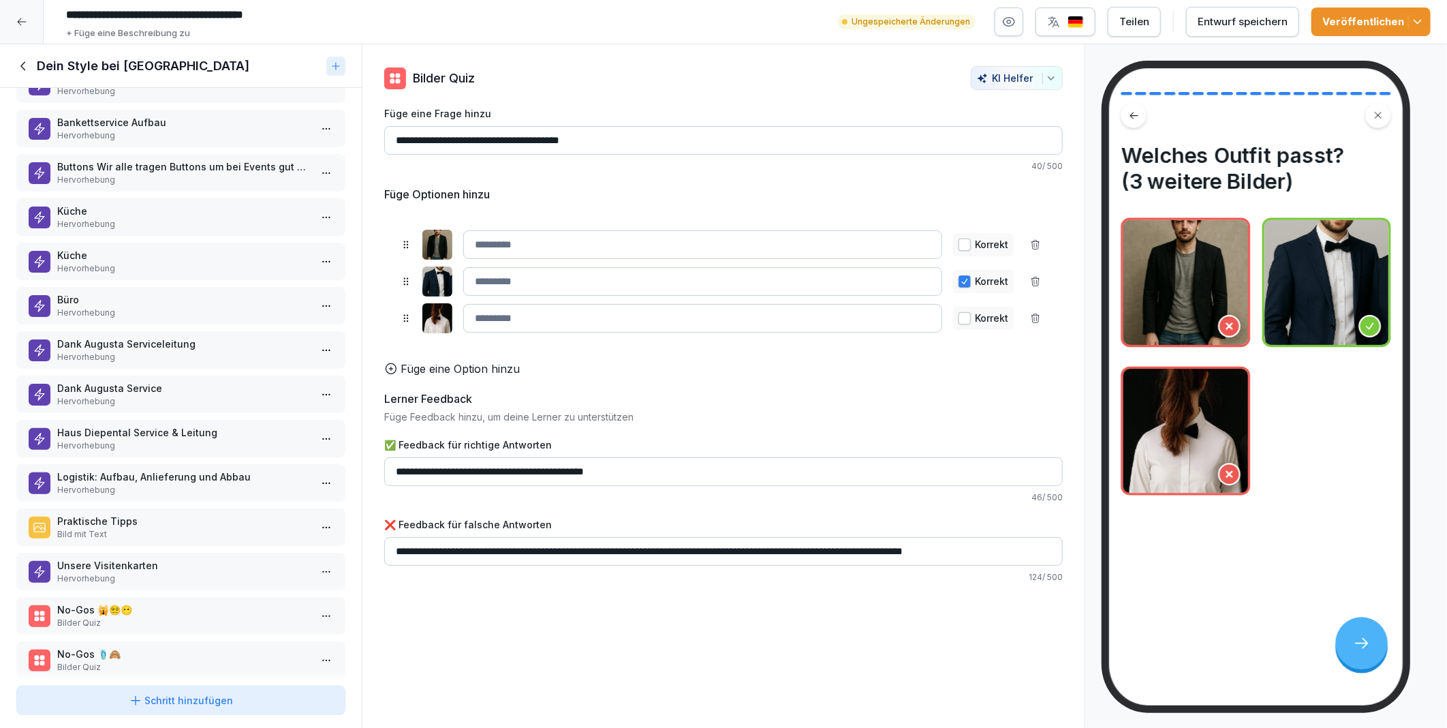
click at [106, 248] on p "Küche" at bounding box center [183, 255] width 253 height 14
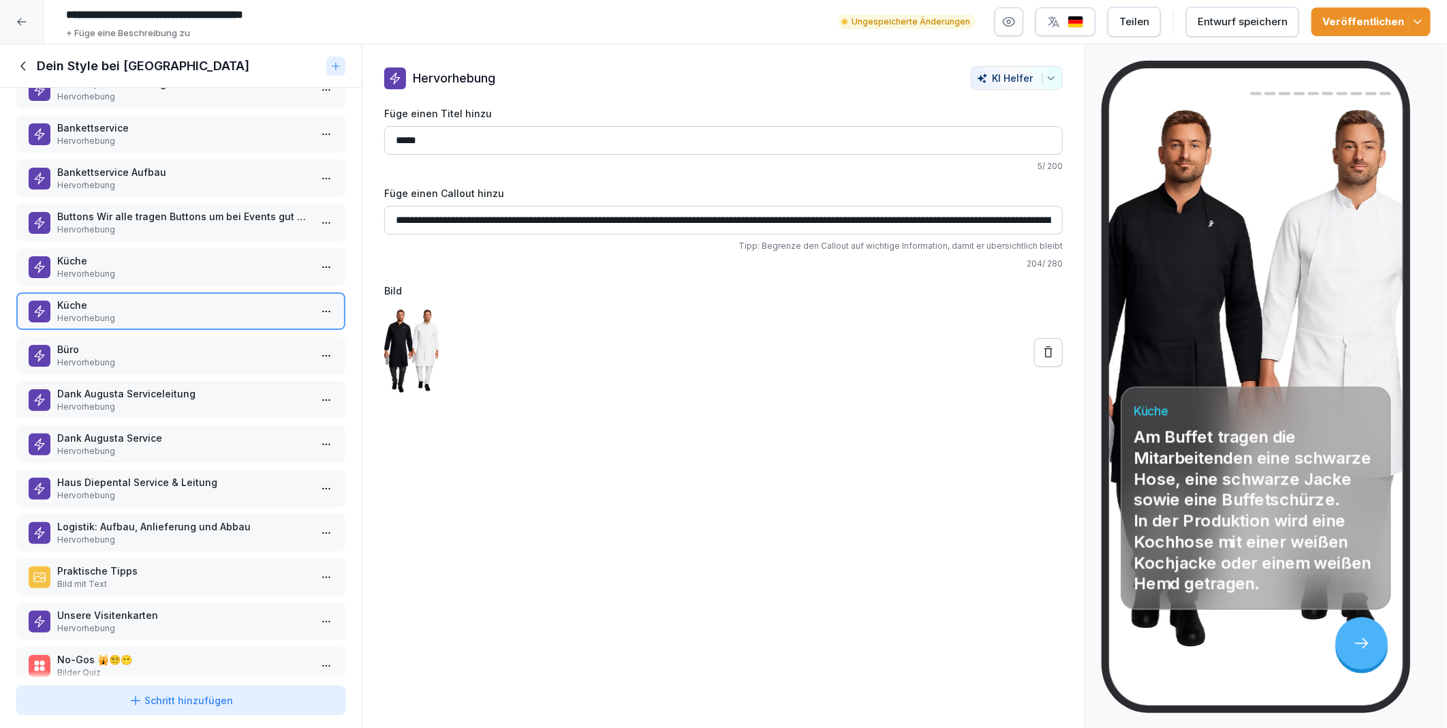
scroll to position [140, 0]
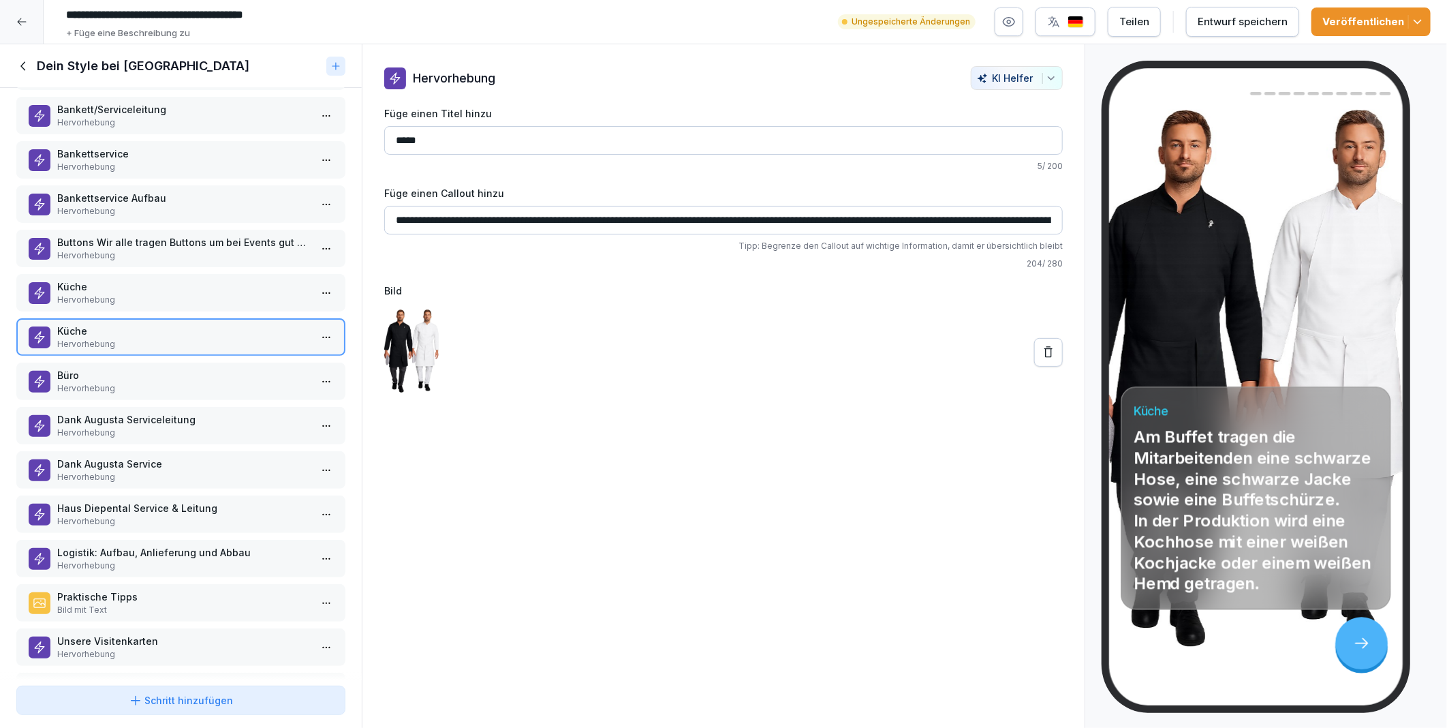
click at [135, 324] on p "Küche" at bounding box center [183, 331] width 253 height 14
click at [457, 140] on input "*****" at bounding box center [723, 140] width 679 height 29
type input "**********"
click at [93, 281] on p "Küche" at bounding box center [183, 286] width 253 height 14
click at [438, 149] on input "*****" at bounding box center [723, 140] width 679 height 29
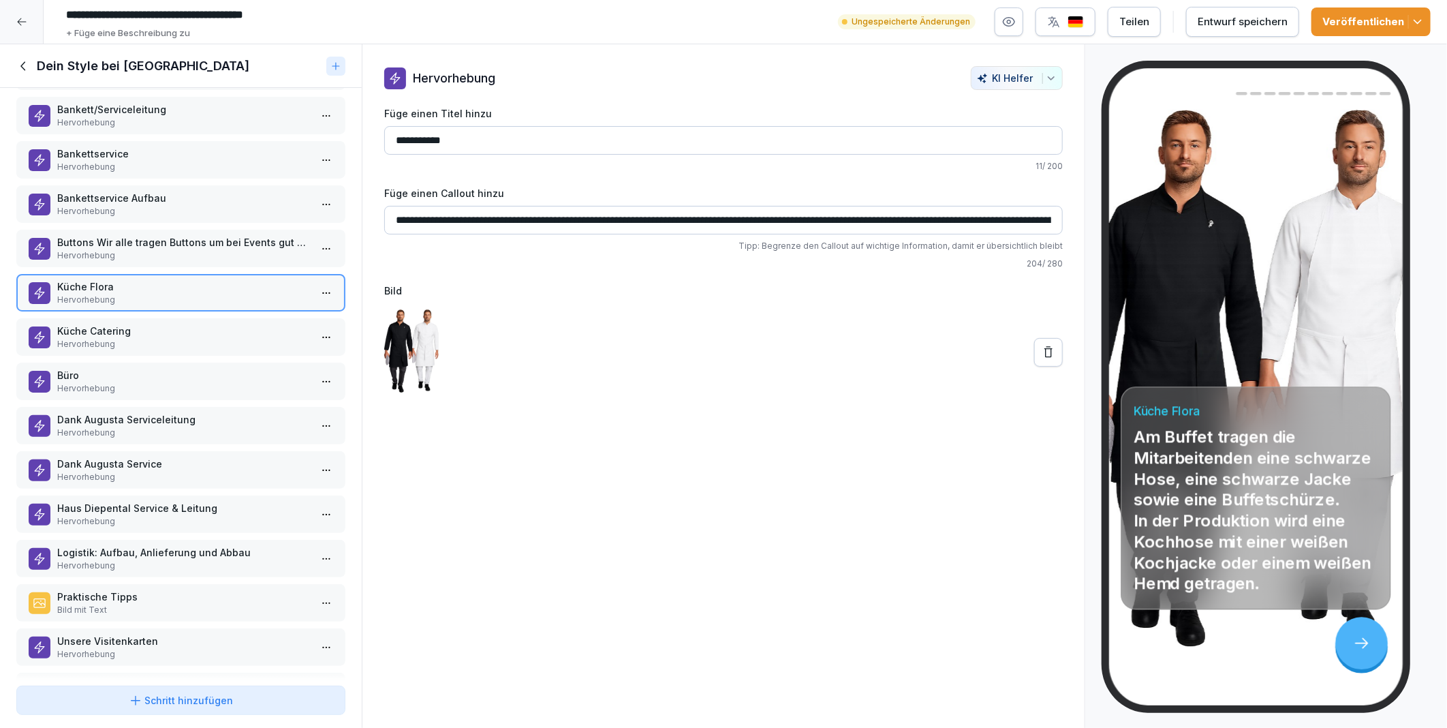
type input "**********"
click at [145, 324] on p "Küche Catering" at bounding box center [183, 331] width 253 height 14
click at [1043, 354] on icon at bounding box center [1049, 352] width 14 height 14
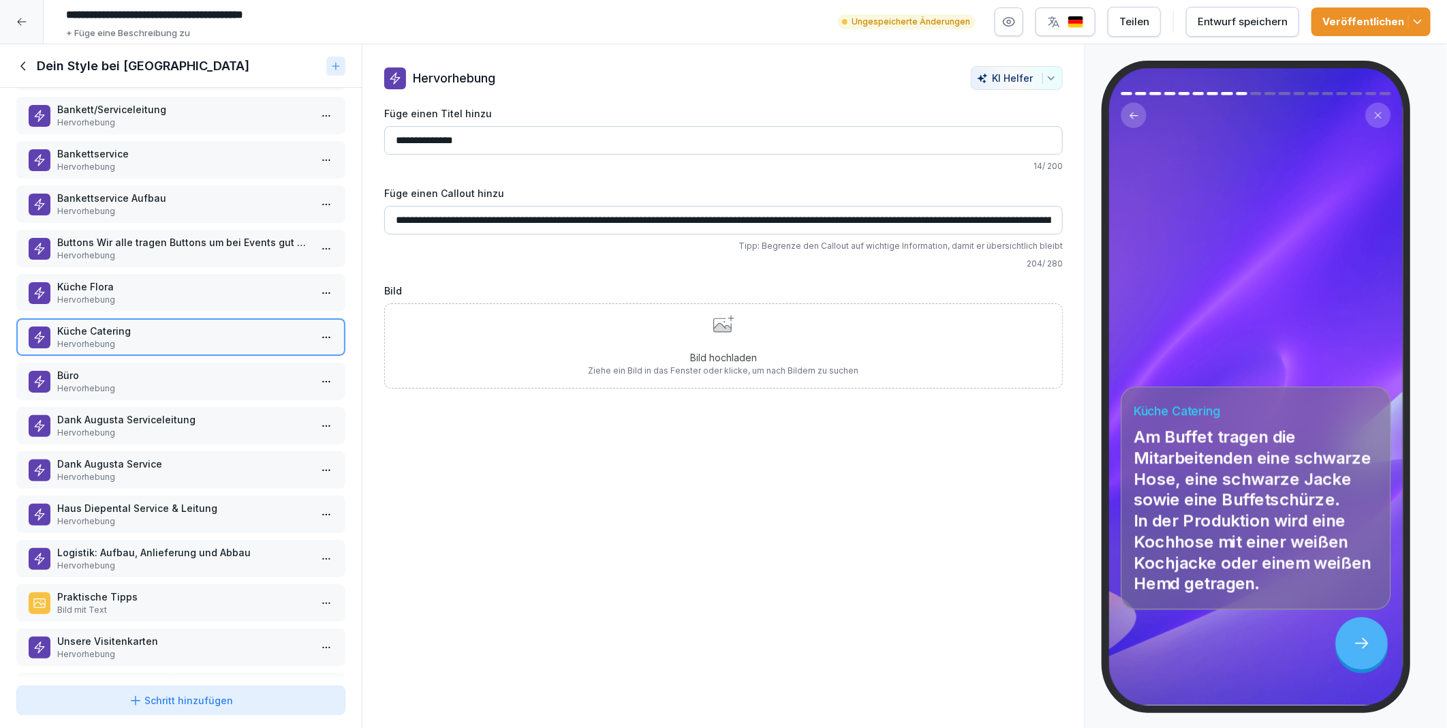
click at [455, 216] on input "**********" at bounding box center [723, 220] width 679 height 29
click at [685, 222] on input "**********" at bounding box center [723, 220] width 679 height 29
click at [904, 219] on input "**********" at bounding box center [723, 220] width 679 height 29
click at [958, 219] on input "**********" at bounding box center [723, 220] width 679 height 29
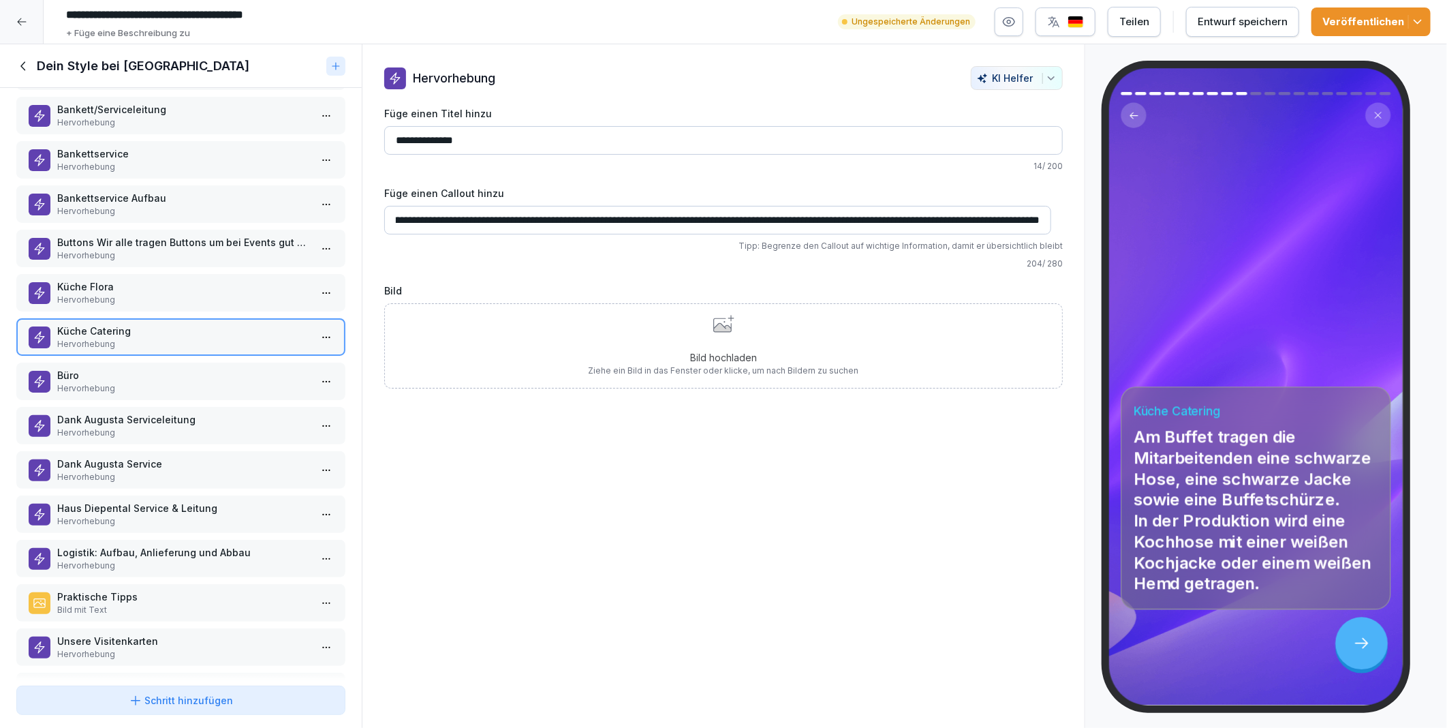
click at [739, 221] on input "**********" at bounding box center [717, 220] width 667 height 29
click at [728, 221] on input "**********" at bounding box center [717, 220] width 667 height 29
click at [766, 219] on input "**********" at bounding box center [717, 220] width 667 height 29
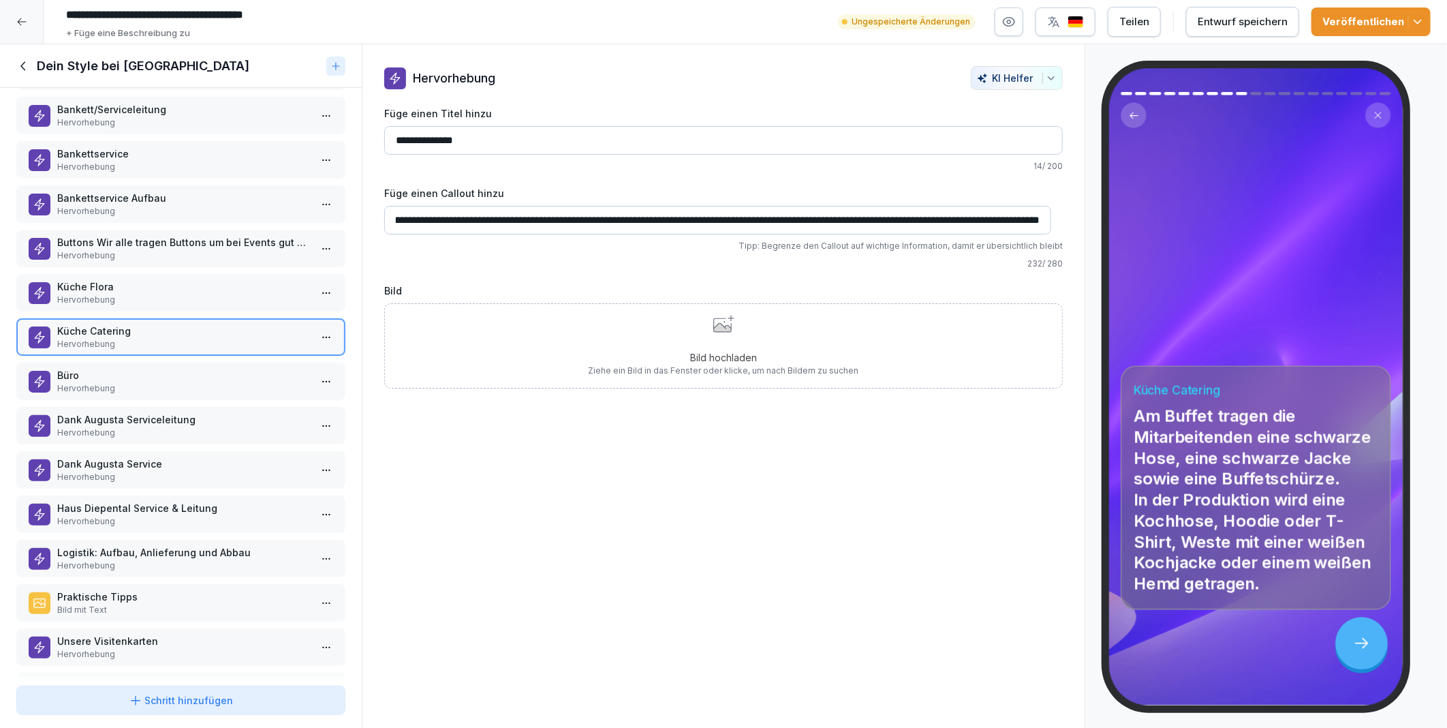
click at [866, 216] on input "**********" at bounding box center [717, 220] width 667 height 29
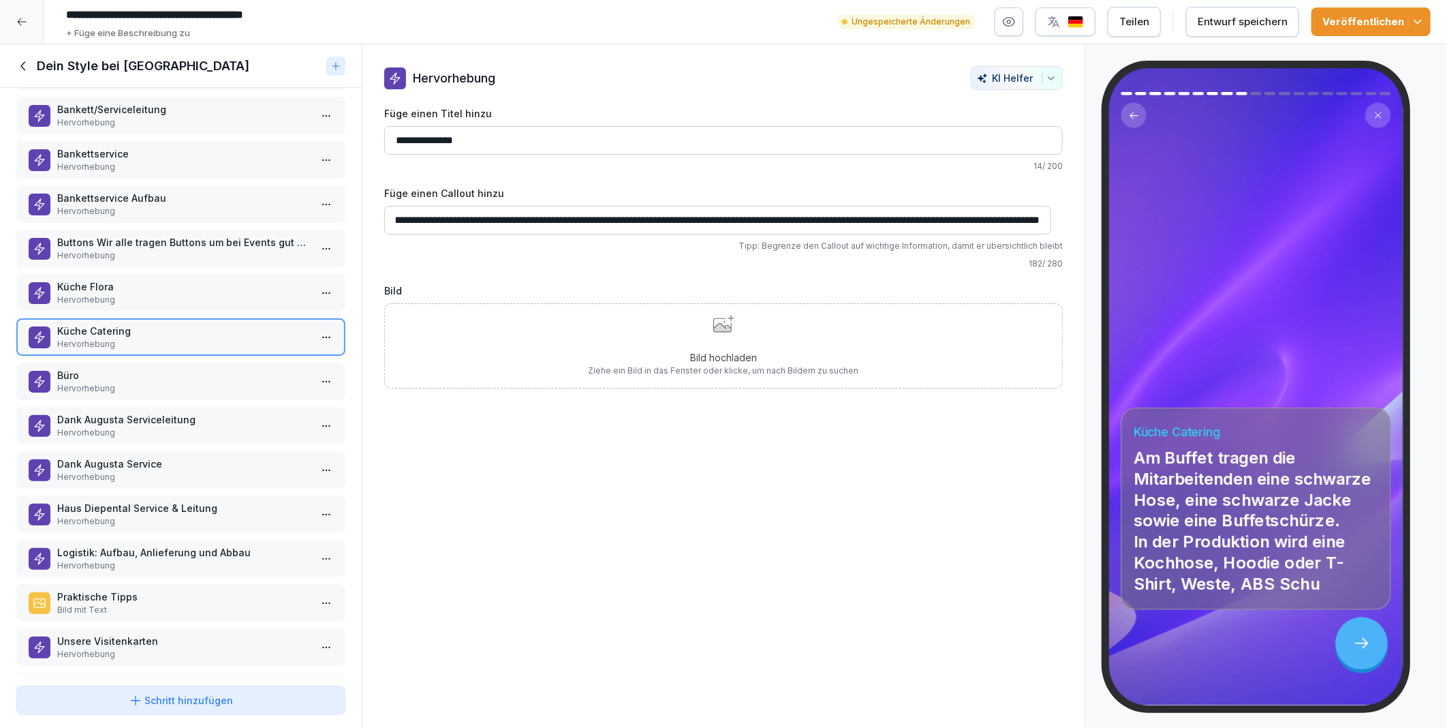
scroll to position [0, 270]
click at [635, 220] on input "**********" at bounding box center [717, 220] width 667 height 29
click at [642, 221] on input "**********" at bounding box center [717, 220] width 667 height 29
click at [622, 220] on input "**********" at bounding box center [717, 220] width 667 height 29
click at [499, 148] on input "**********" at bounding box center [723, 140] width 679 height 29
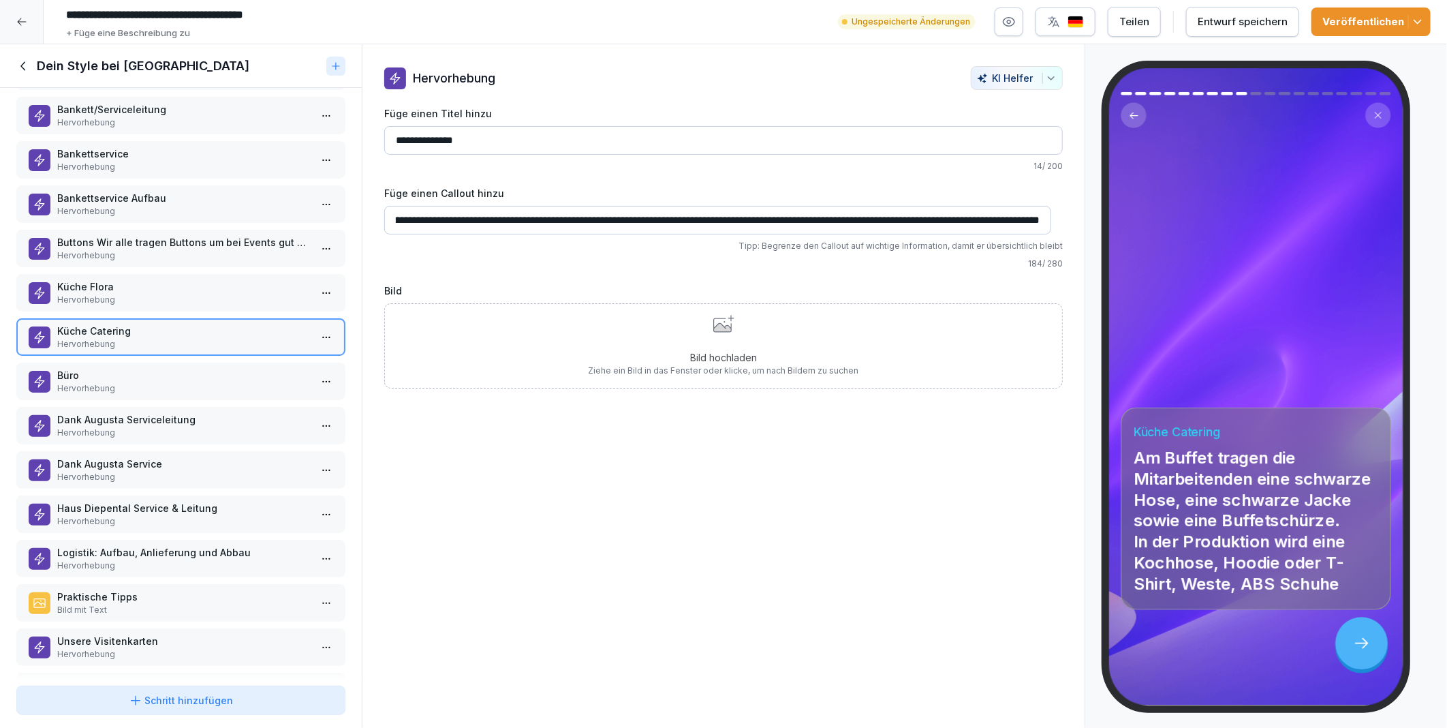
scroll to position [0, 0]
click at [504, 213] on input "**********" at bounding box center [717, 220] width 667 height 29
click at [924, 217] on input "**********" at bounding box center [717, 220] width 667 height 29
click at [929, 223] on input "**********" at bounding box center [717, 220] width 667 height 29
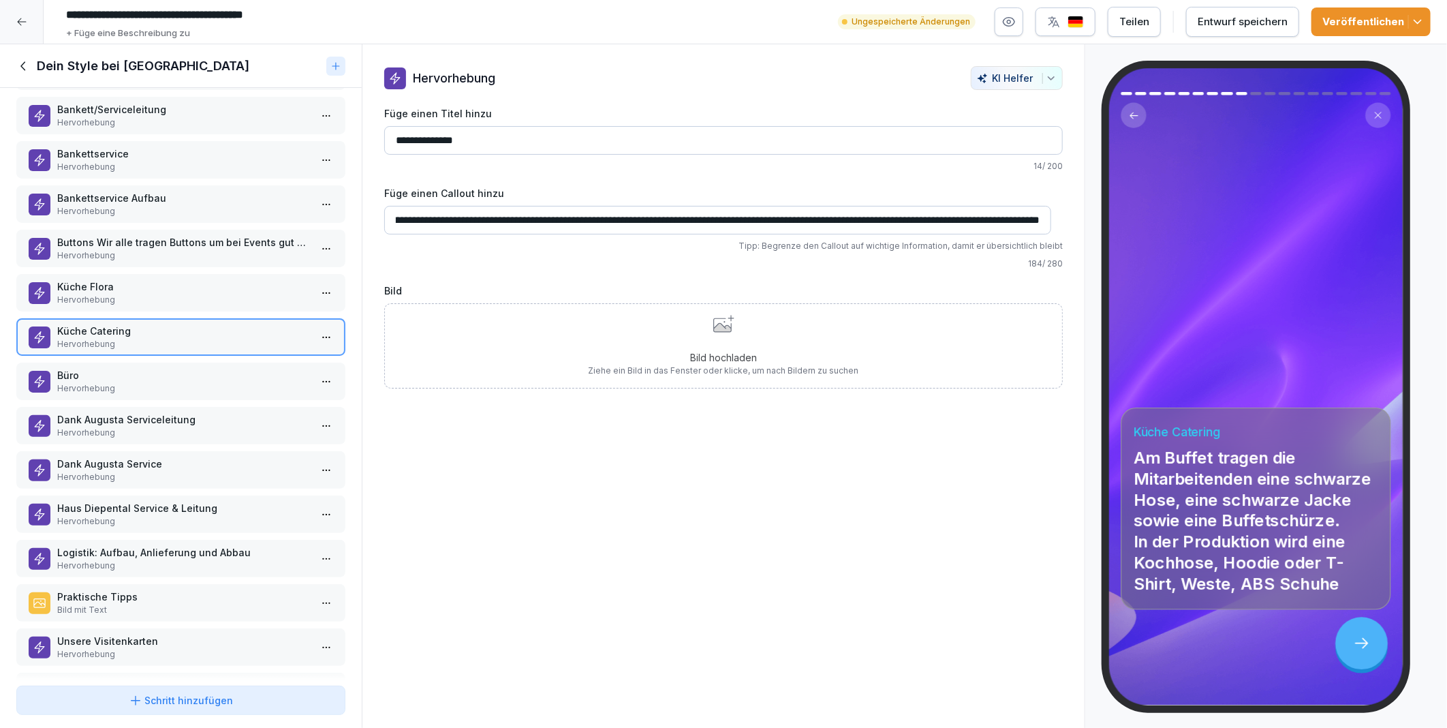
click at [979, 217] on input "**********" at bounding box center [717, 220] width 667 height 29
click at [843, 219] on input "**********" at bounding box center [717, 220] width 667 height 29
click at [993, 220] on input "**********" at bounding box center [717, 220] width 667 height 29
click at [964, 219] on input "**********" at bounding box center [717, 220] width 667 height 29
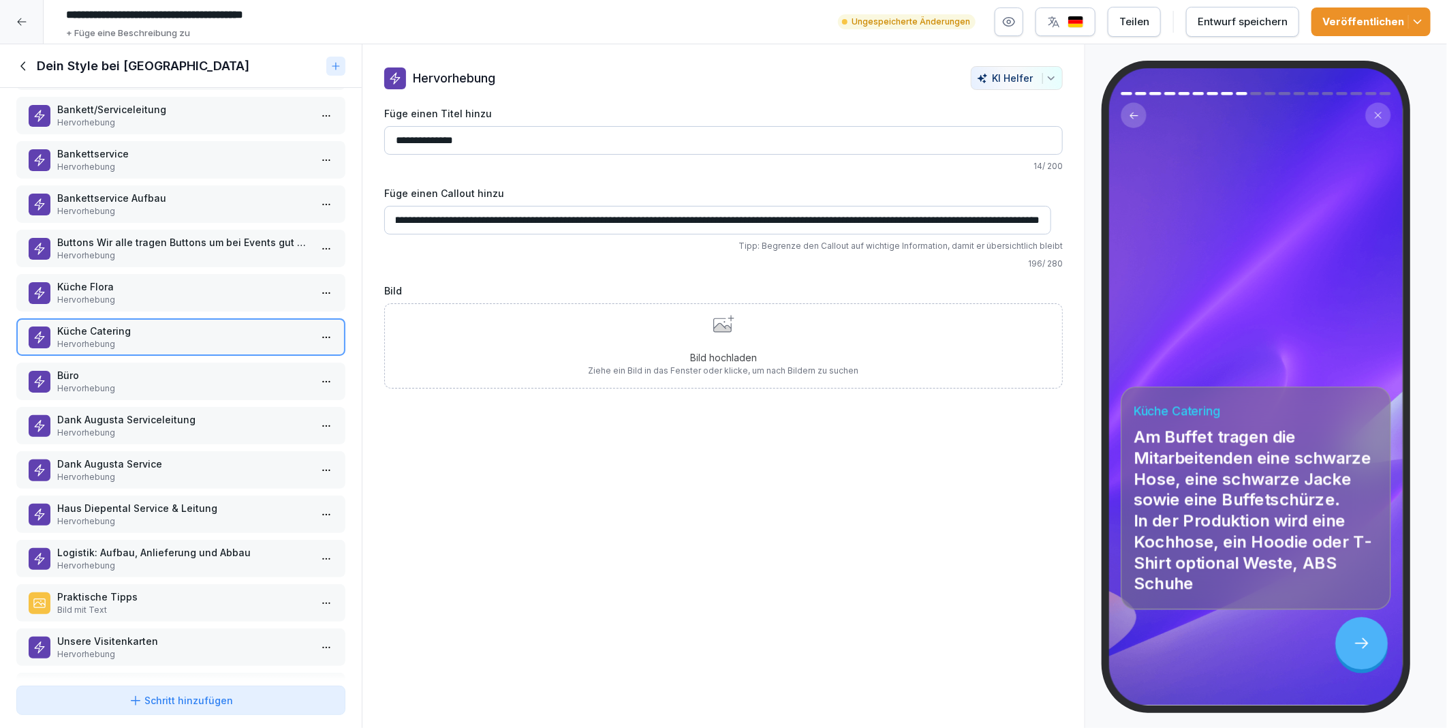
click at [1044, 223] on input "**********" at bounding box center [717, 220] width 667 height 29
click at [1034, 217] on input "**********" at bounding box center [717, 220] width 667 height 29
click at [1037, 221] on input "**********" at bounding box center [717, 220] width 667 height 29
click at [775, 218] on input "**********" at bounding box center [717, 220] width 667 height 29
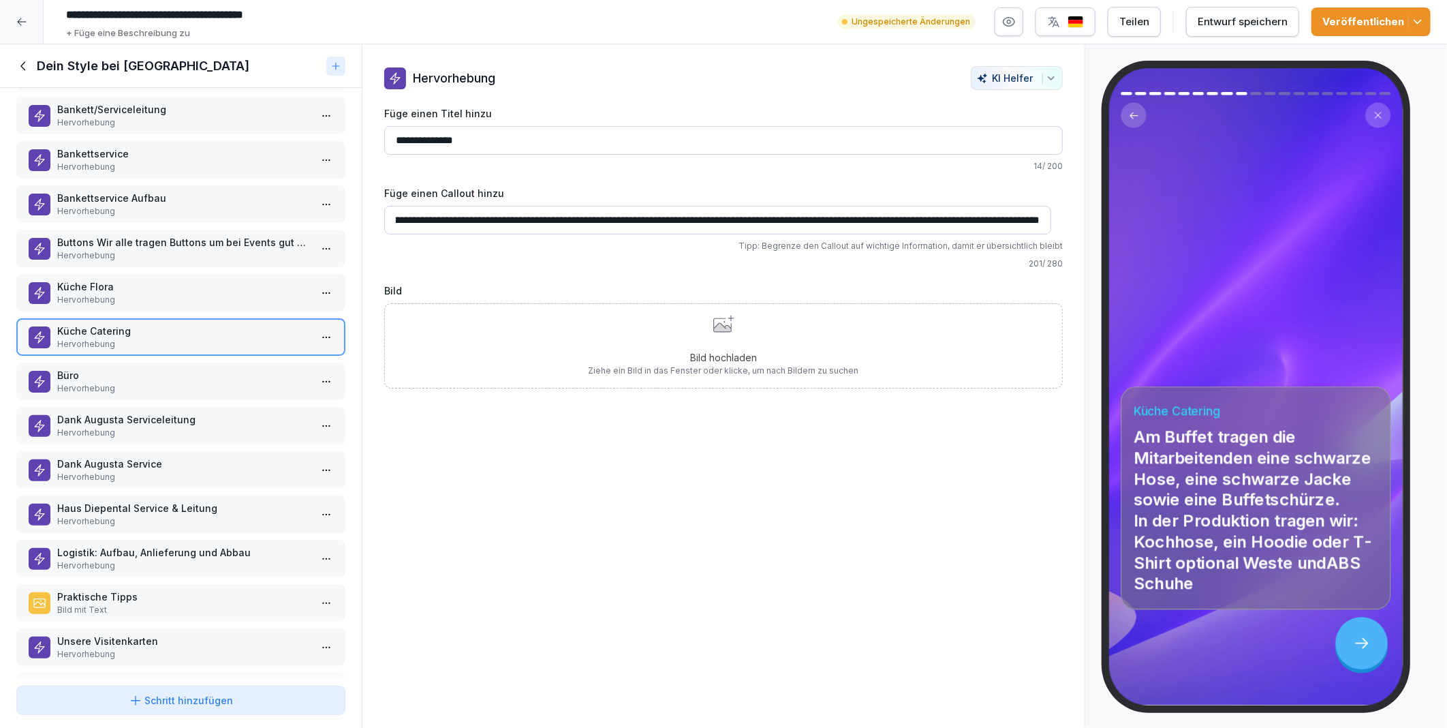
click at [857, 223] on input "**********" at bounding box center [717, 220] width 667 height 29
click at [979, 215] on input "**********" at bounding box center [717, 220] width 667 height 29
click at [654, 218] on input "**********" at bounding box center [717, 220] width 667 height 29
type input "**********"
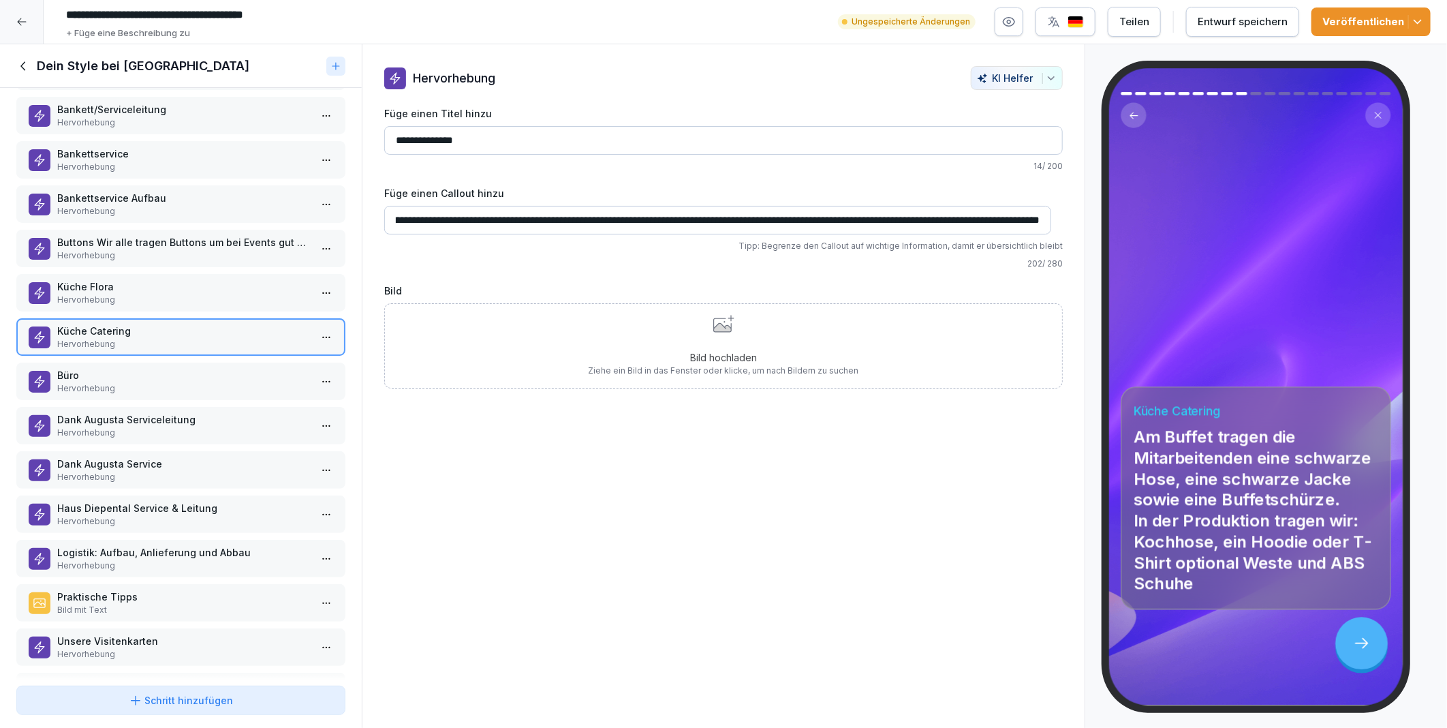
click at [1249, 22] on div "Entwurf speichern" at bounding box center [1243, 21] width 90 height 15
click at [1354, 20] on div "Veröffentlichen" at bounding box center [1370, 21] width 97 height 15
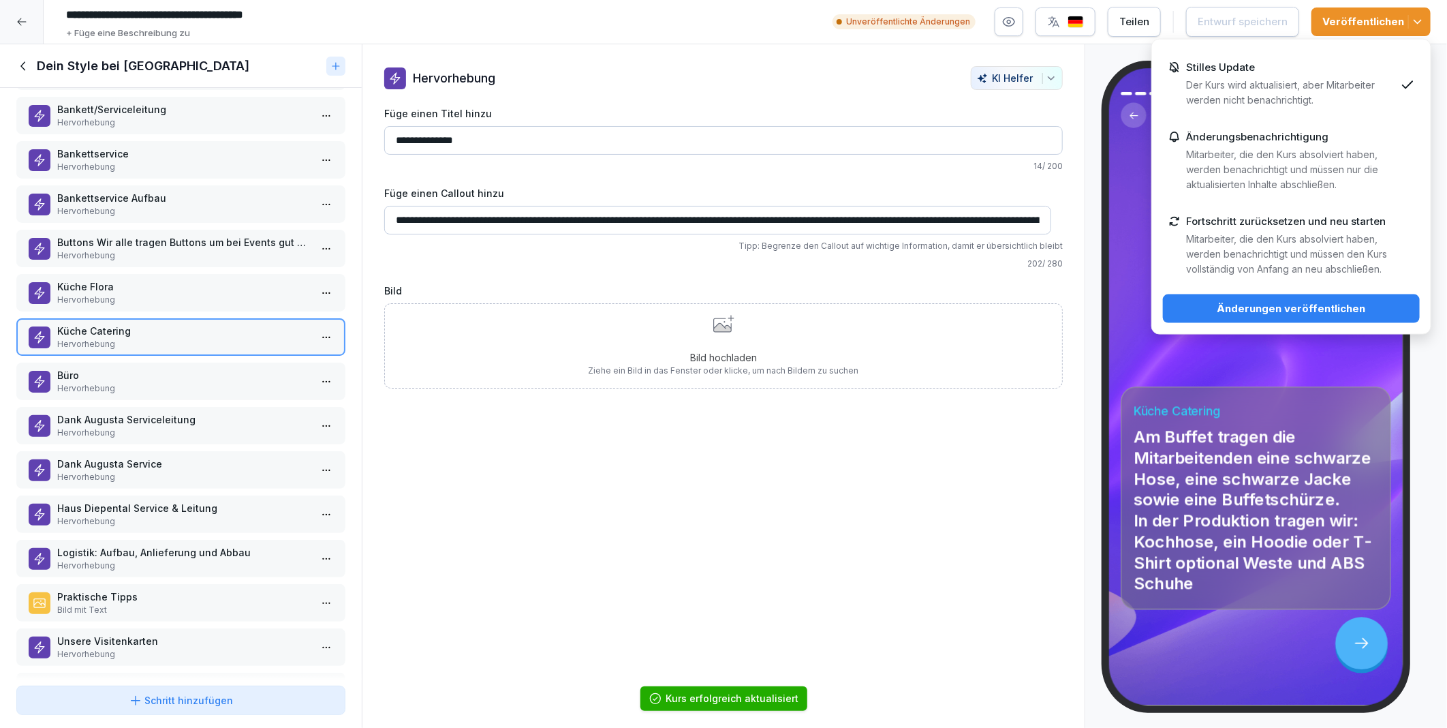
click at [1267, 305] on div "Änderungen veröffentlichen" at bounding box center [1291, 308] width 235 height 15
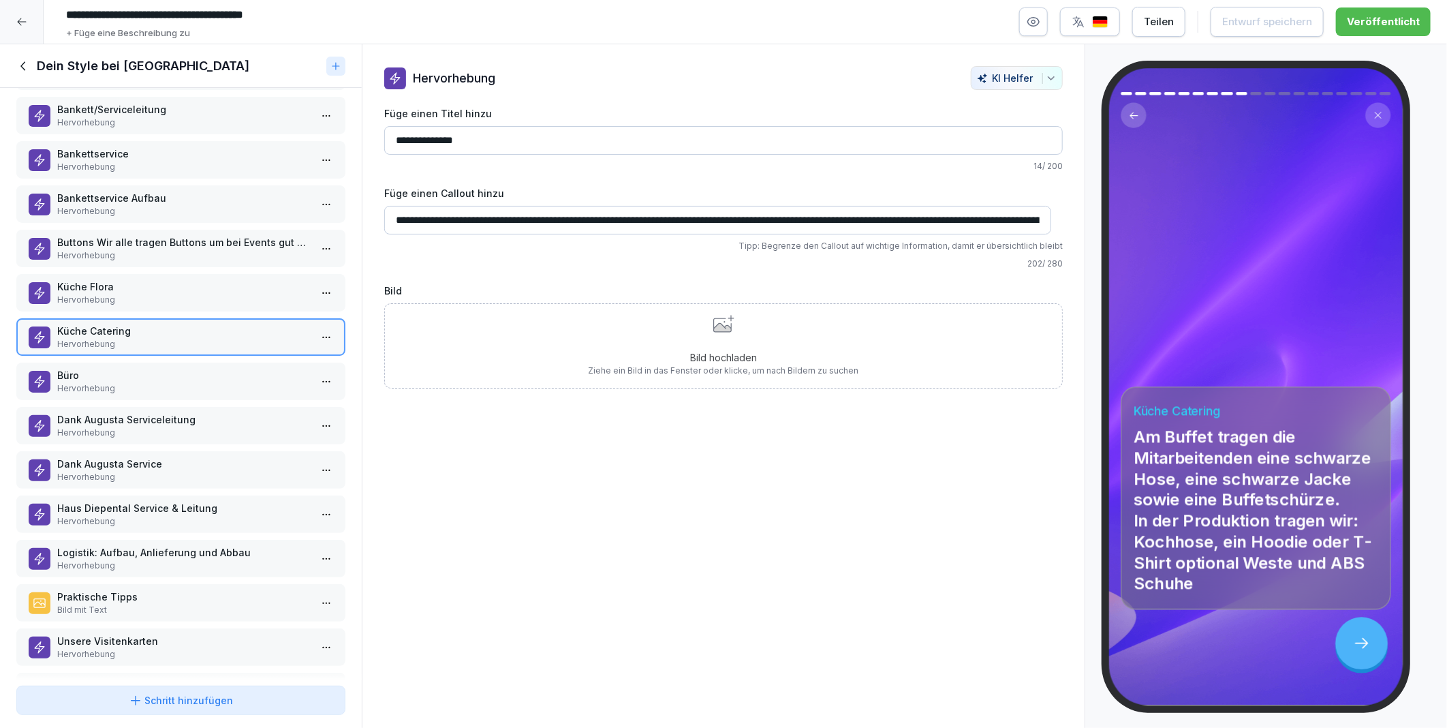
click at [107, 545] on p "Logistik: Aufbau, Anlieferung und Abbau" at bounding box center [183, 552] width 253 height 14
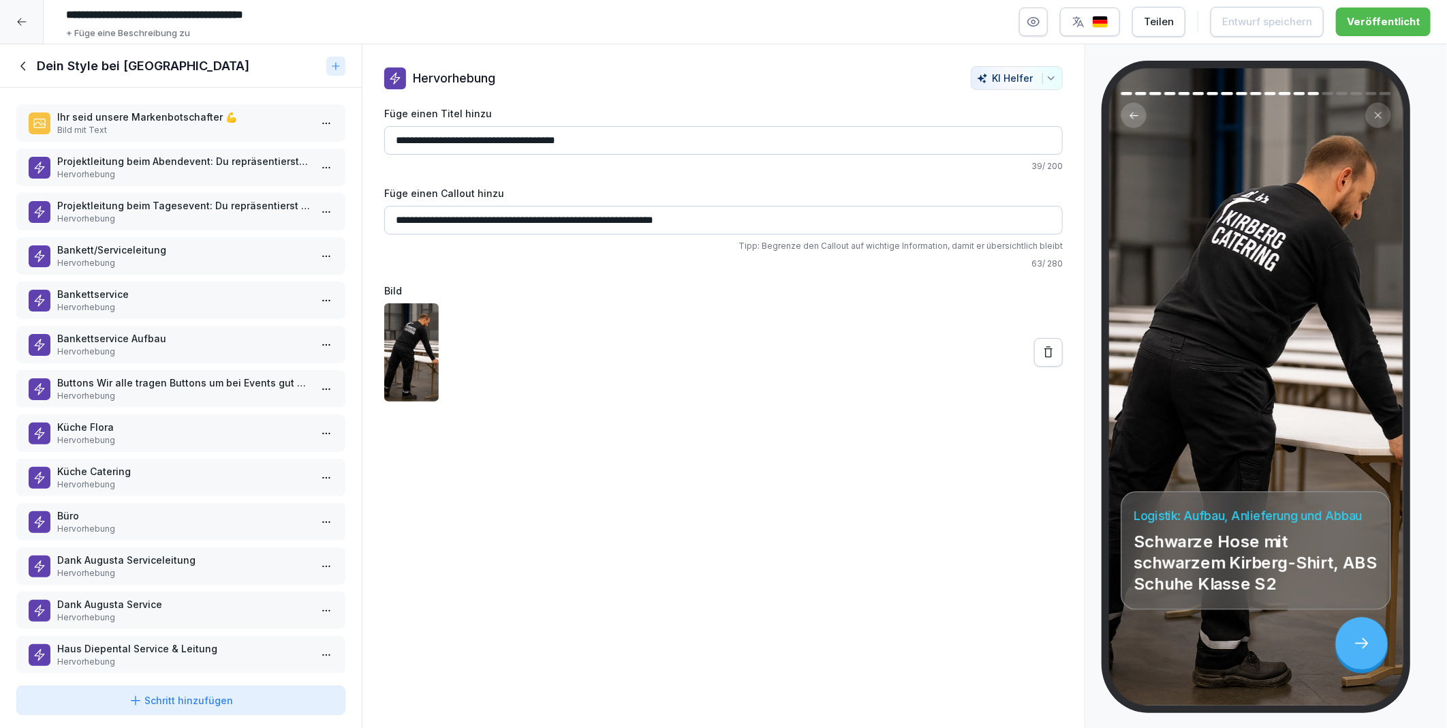
click at [22, 24] on icon at bounding box center [21, 21] width 11 height 11
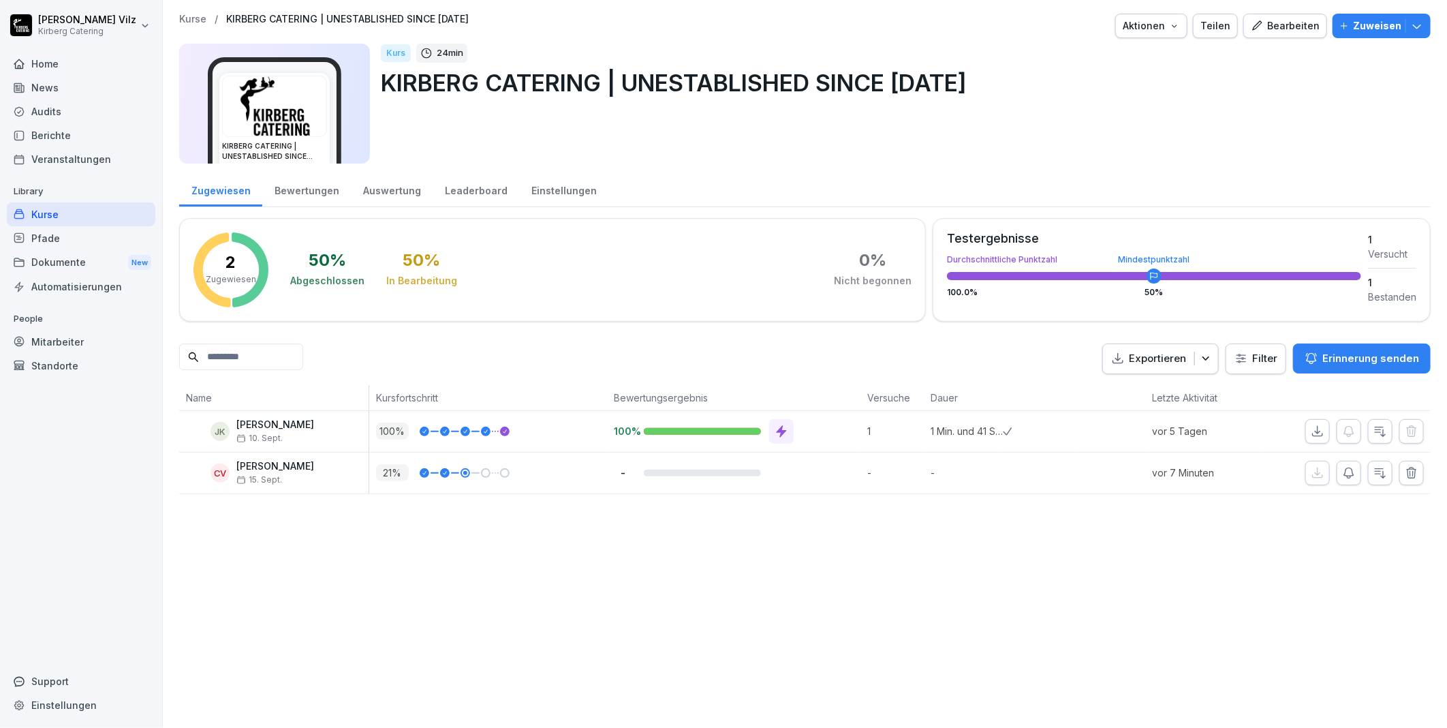
click at [72, 212] on div "Kurse" at bounding box center [81, 214] width 149 height 24
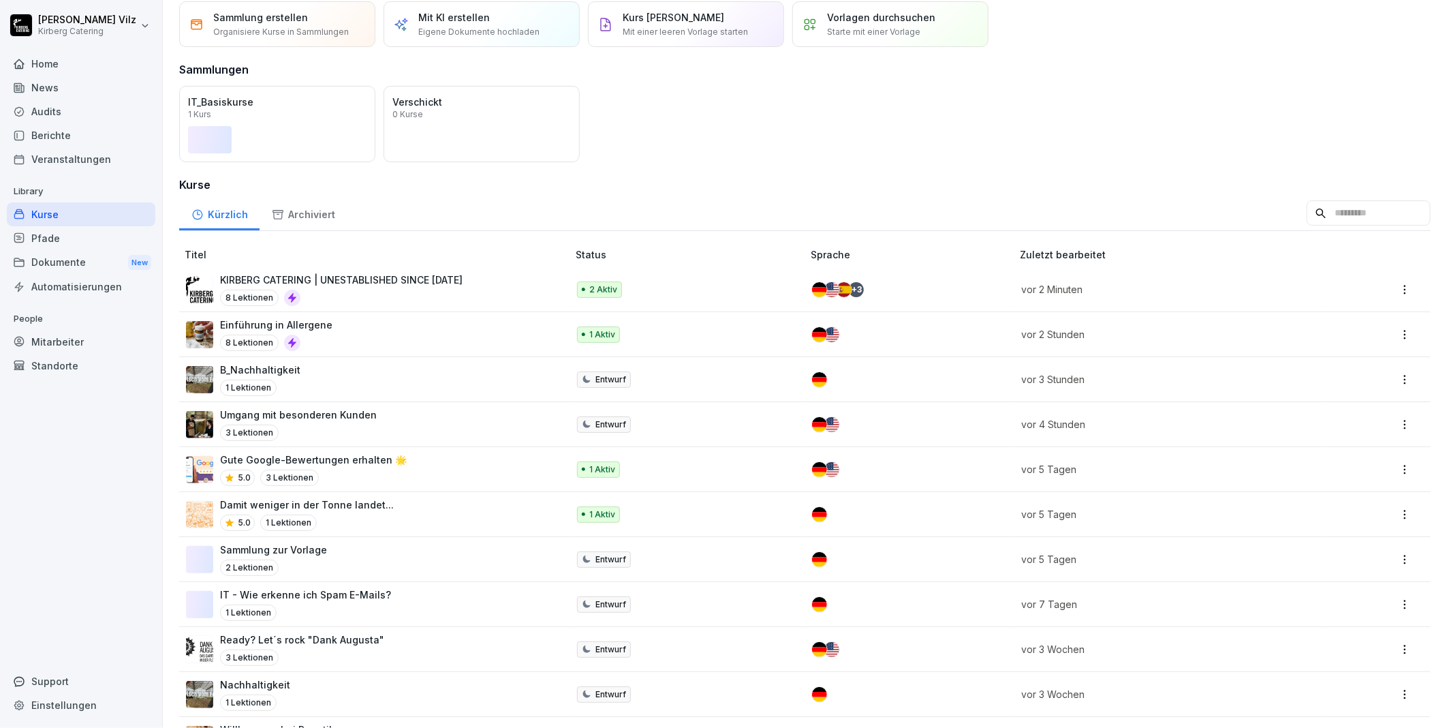
scroll to position [151, 0]
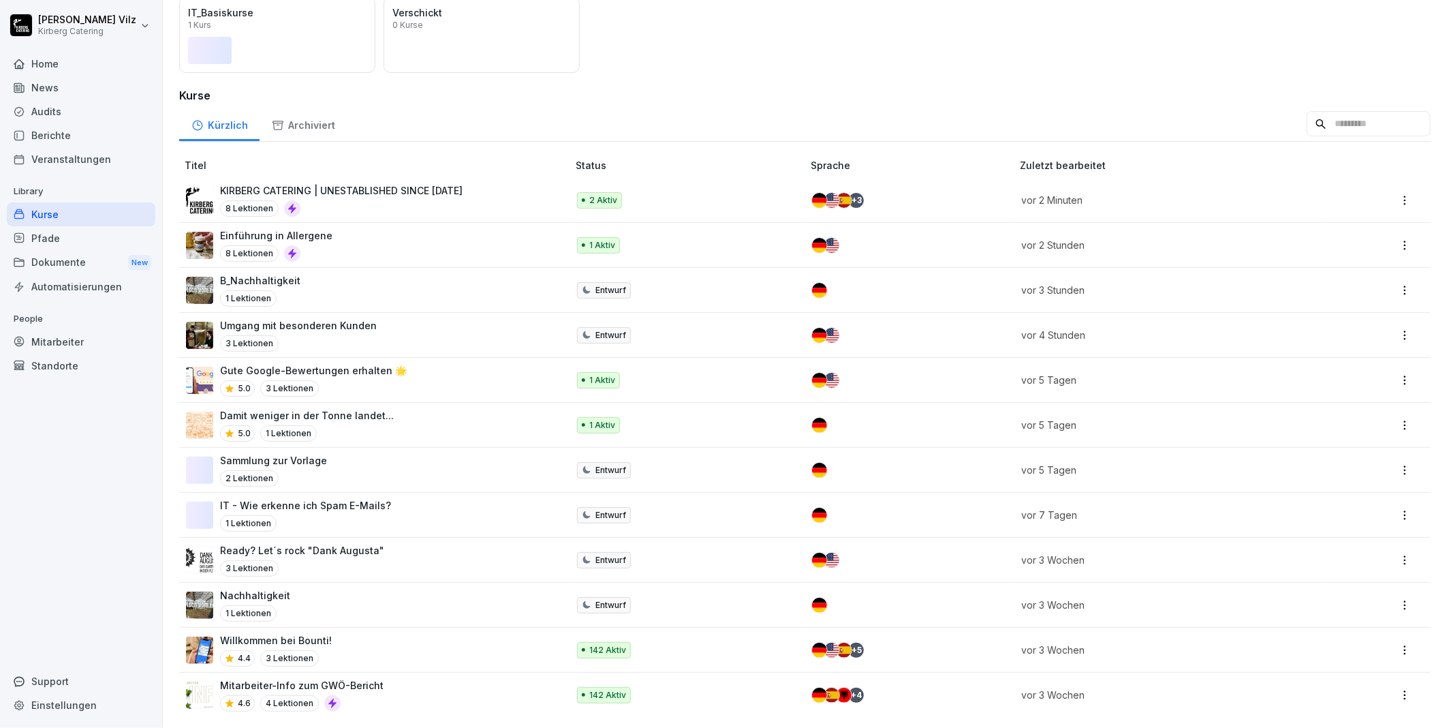
click at [390, 183] on p "KIRBERG CATERING | UNESTABLISHED SINCE [DATE]" at bounding box center [341, 190] width 243 height 14
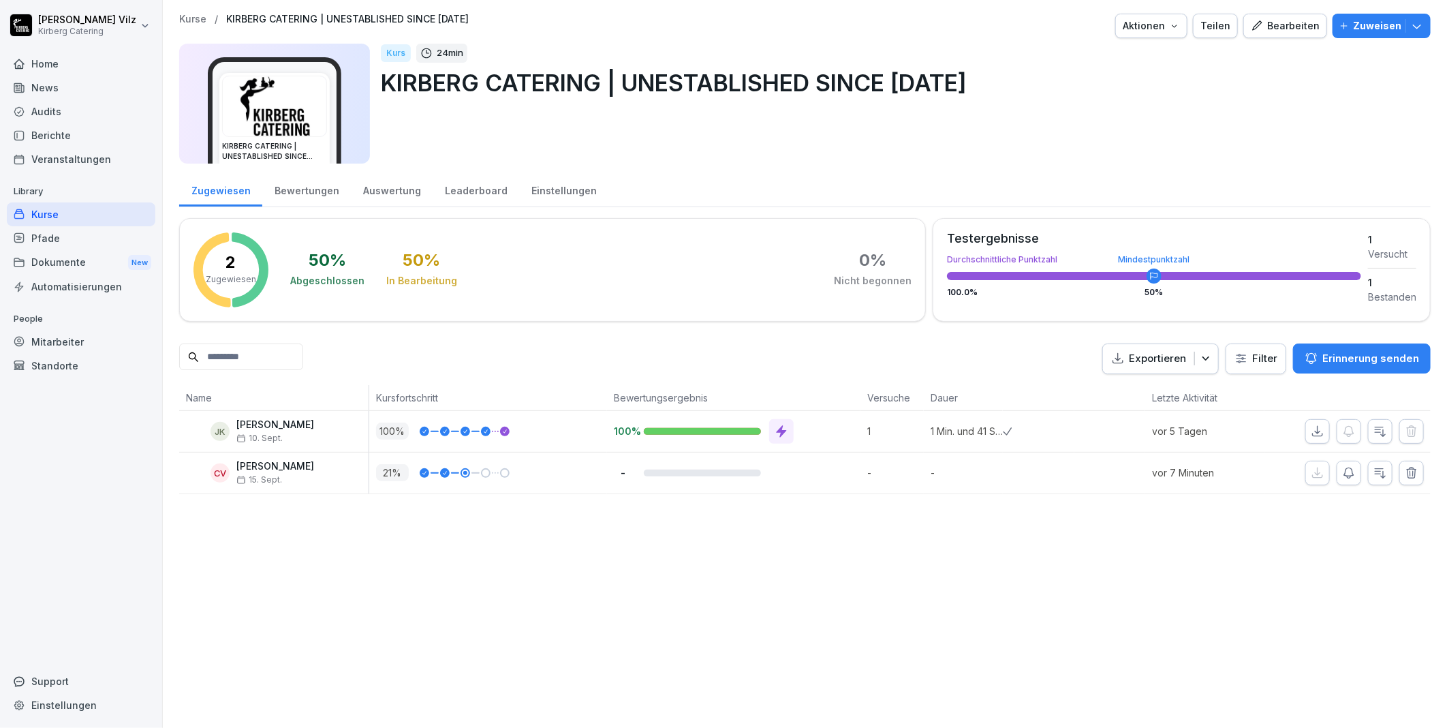
click at [321, 184] on div "Bewertungen" at bounding box center [306, 189] width 89 height 35
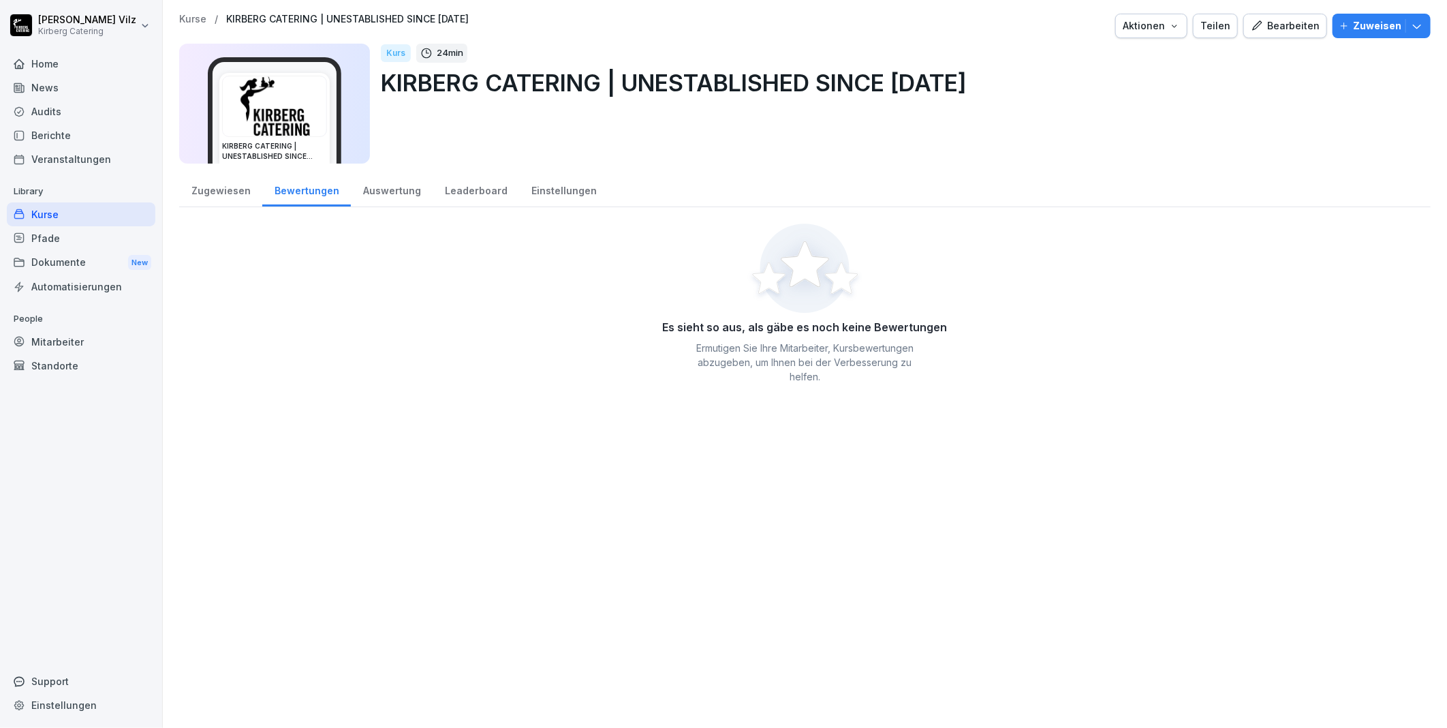
click at [396, 185] on div "Auswertung" at bounding box center [392, 189] width 82 height 35
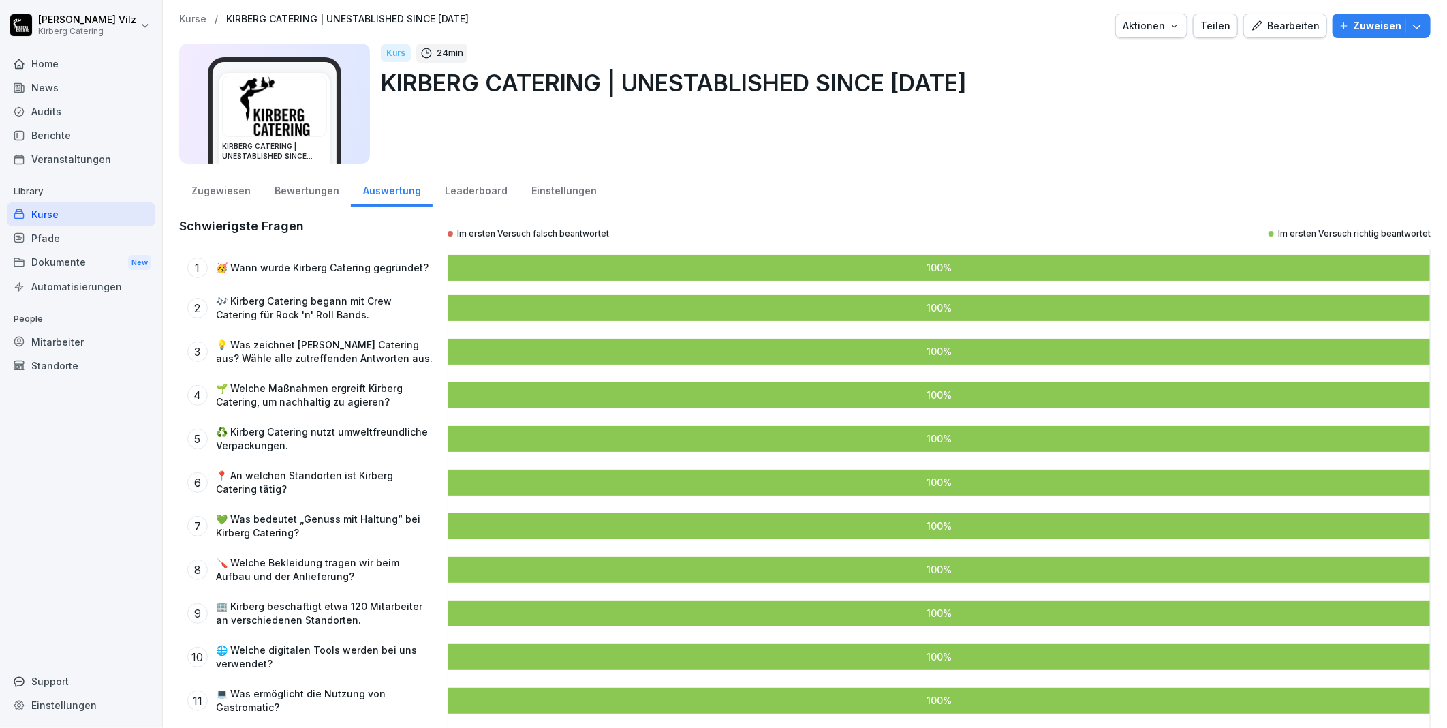
click at [470, 185] on div "Leaderboard" at bounding box center [476, 189] width 87 height 35
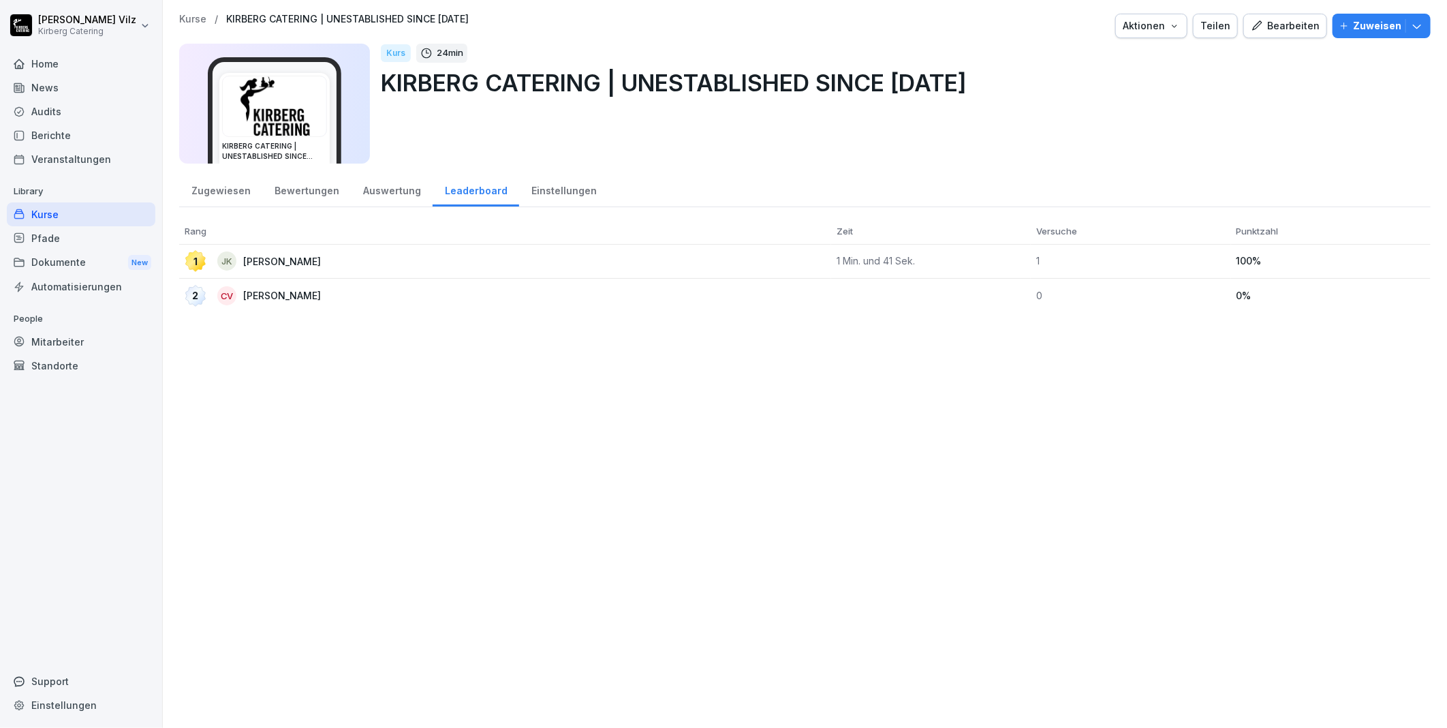
click at [533, 184] on div "Einstellungen" at bounding box center [563, 189] width 89 height 35
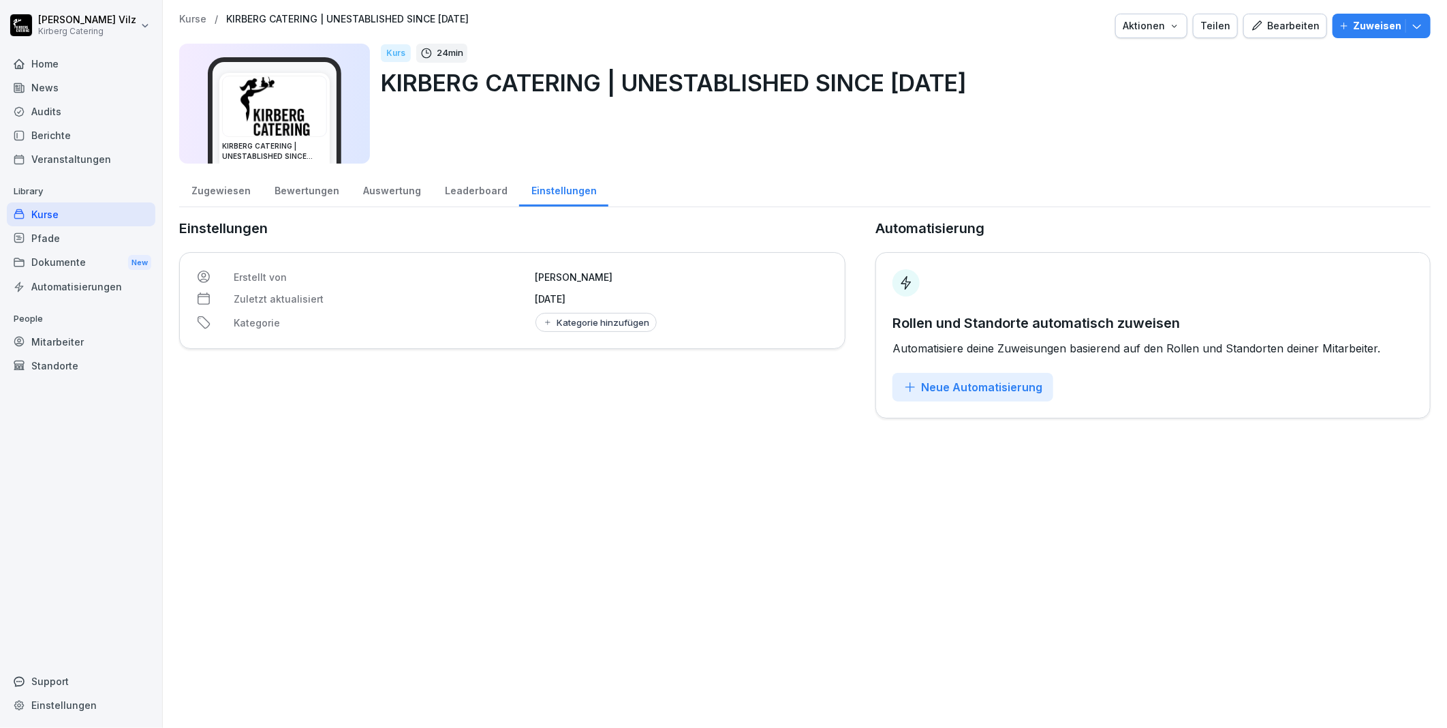
click at [240, 187] on div "Zugewiesen" at bounding box center [220, 189] width 83 height 35
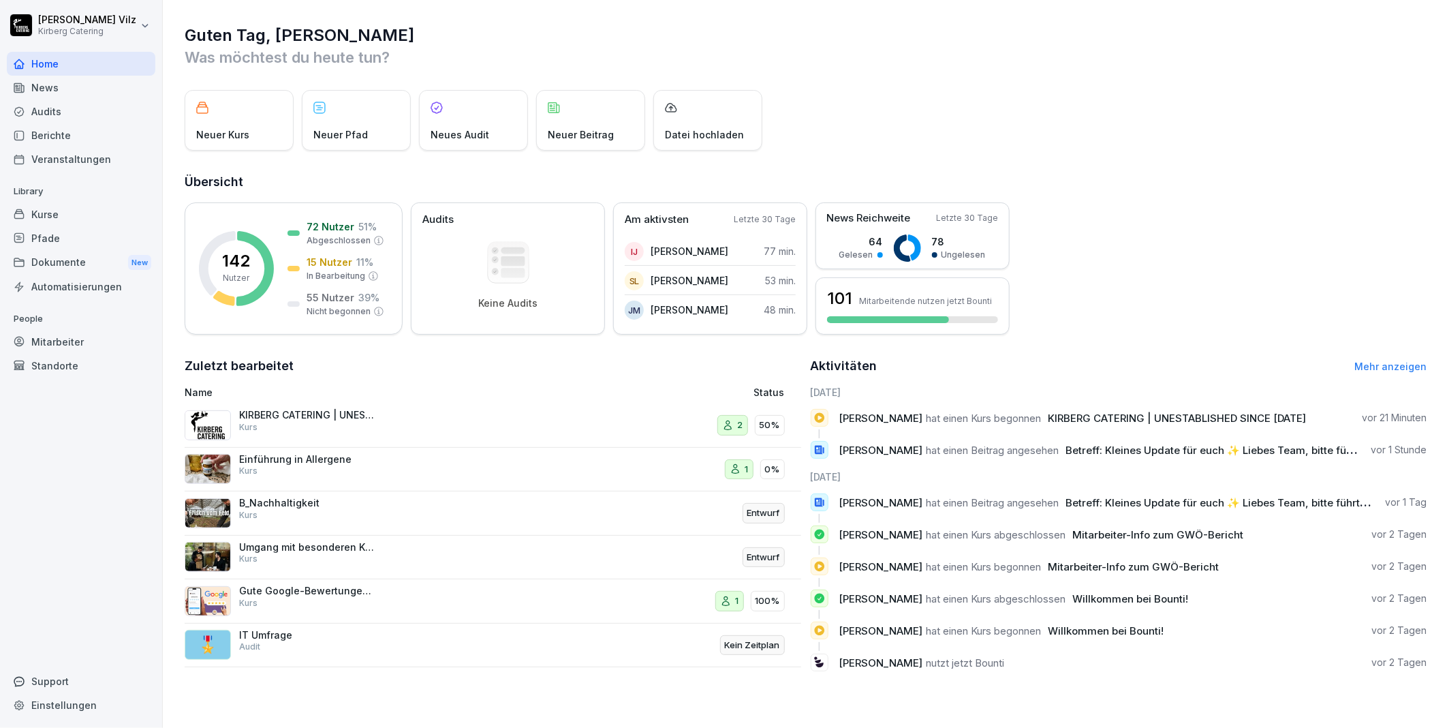
click at [50, 87] on div "News" at bounding box center [81, 88] width 149 height 24
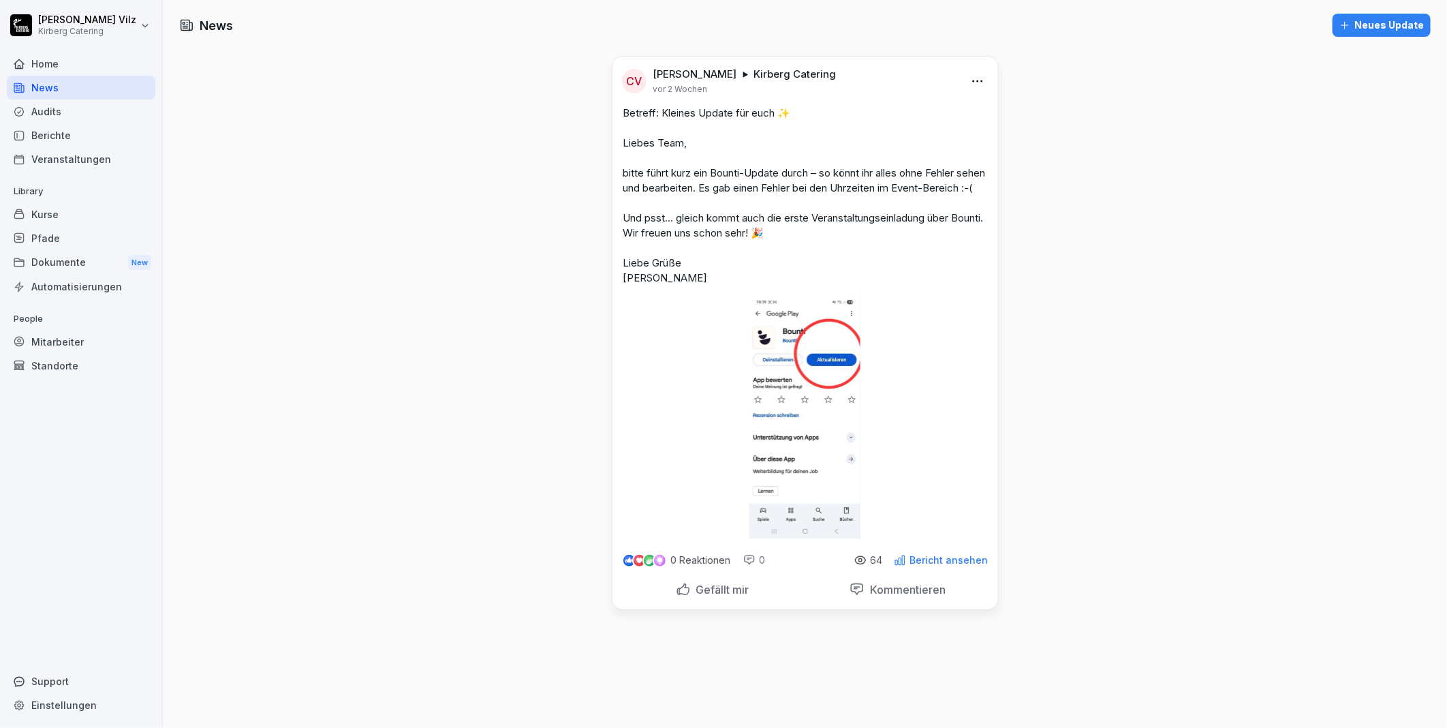
click at [910, 565] on p "Bericht ansehen" at bounding box center [949, 560] width 78 height 11
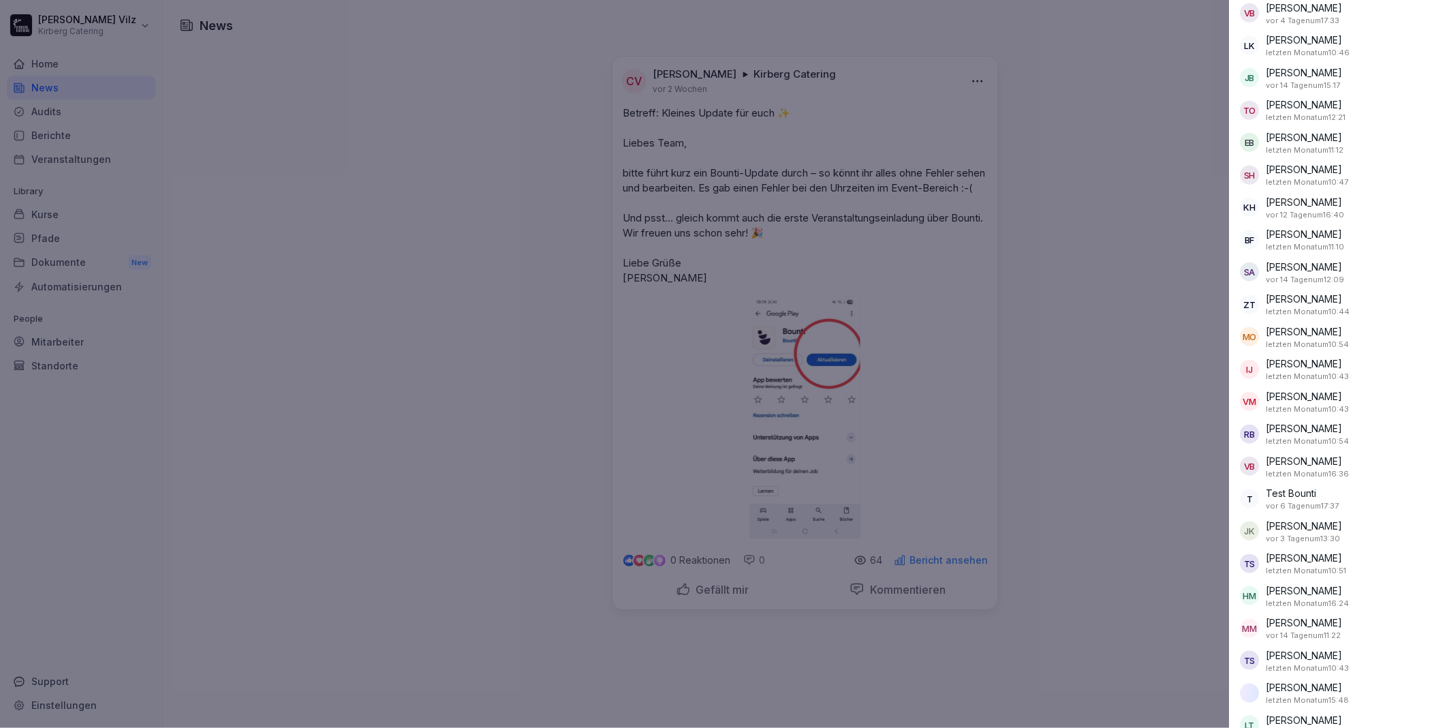
scroll to position [681, 0]
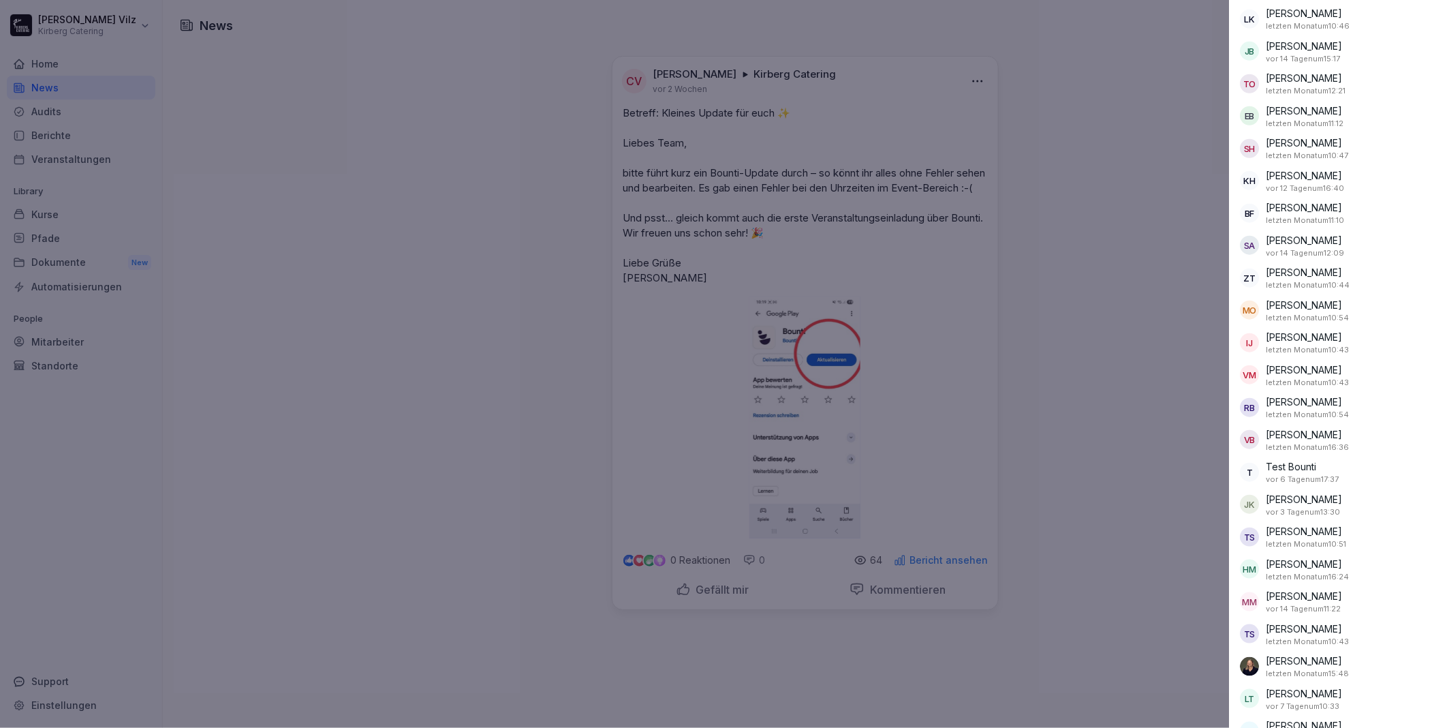
click at [471, 458] on div at bounding box center [723, 364] width 1447 height 728
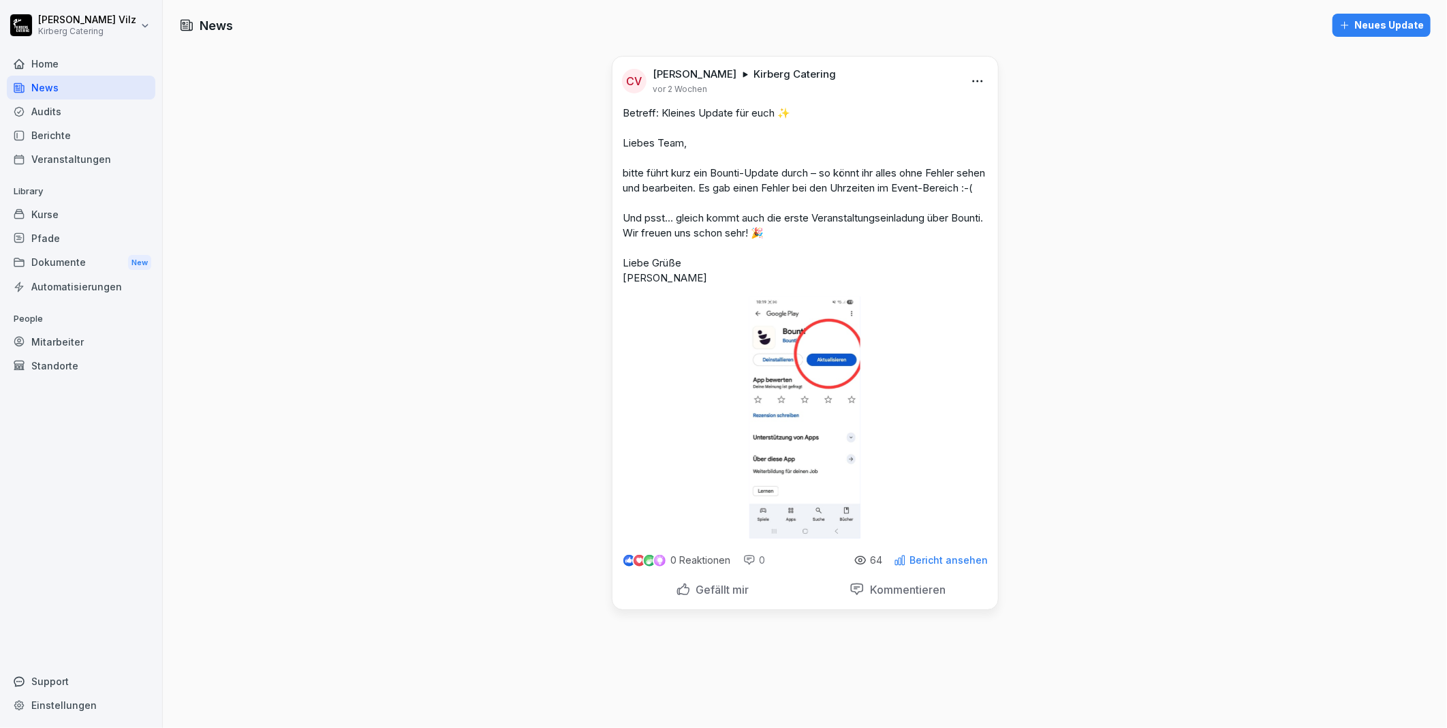
click at [42, 159] on div "Veranstaltungen" at bounding box center [81, 159] width 149 height 24
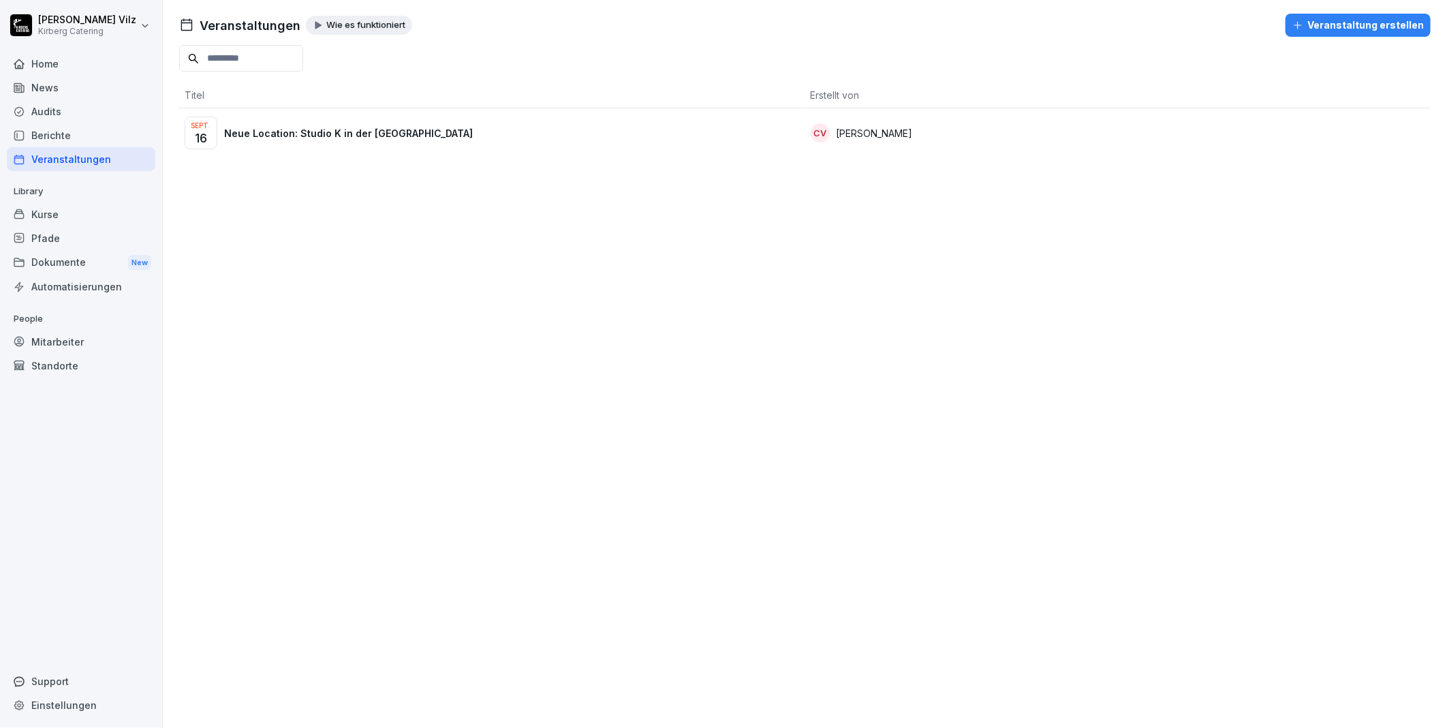
click at [44, 260] on div "Dokumente New" at bounding box center [81, 262] width 149 height 25
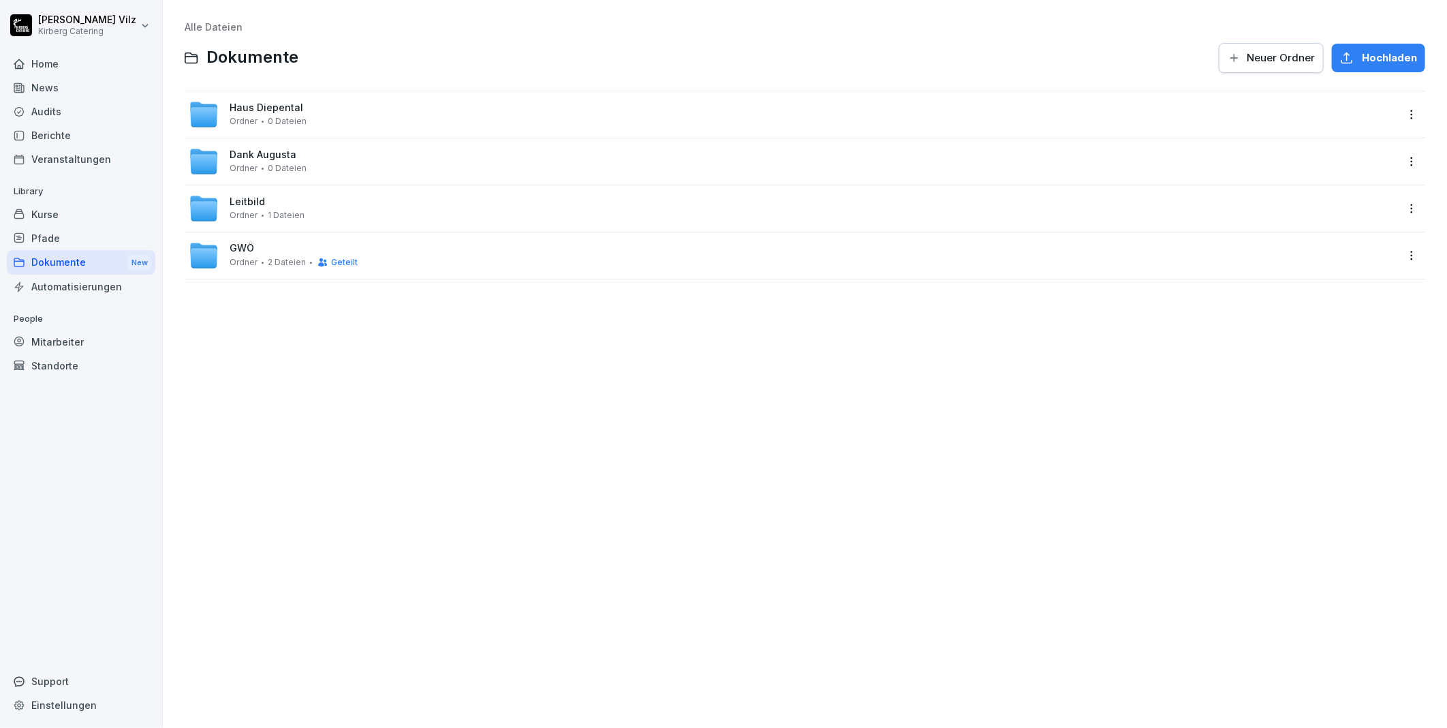
click at [1402, 110] on html "Christiane Vilz Kirberg Catering Home News Audits Berichte Veranstaltungen Libr…" at bounding box center [723, 364] width 1447 height 728
click at [783, 360] on html "Christiane Vilz Kirberg Catering Home News Audits Berichte Veranstaltungen Libr…" at bounding box center [723, 364] width 1447 height 728
click at [1401, 116] on html "Christiane Vilz Kirberg Catering Home News Audits Berichte Veranstaltungen Libr…" at bounding box center [723, 364] width 1447 height 728
click at [1354, 139] on div "Details" at bounding box center [1344, 141] width 131 height 27
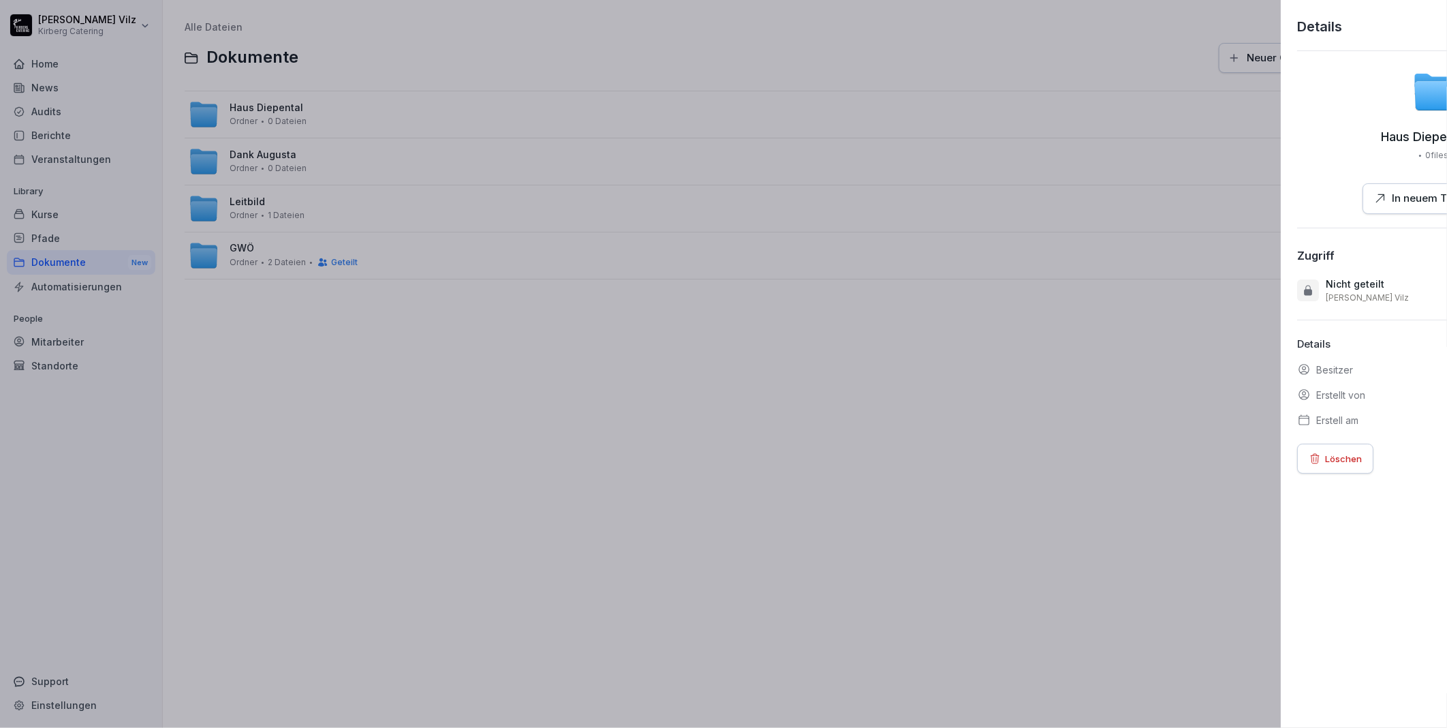
click at [984, 446] on div at bounding box center [723, 364] width 1447 height 728
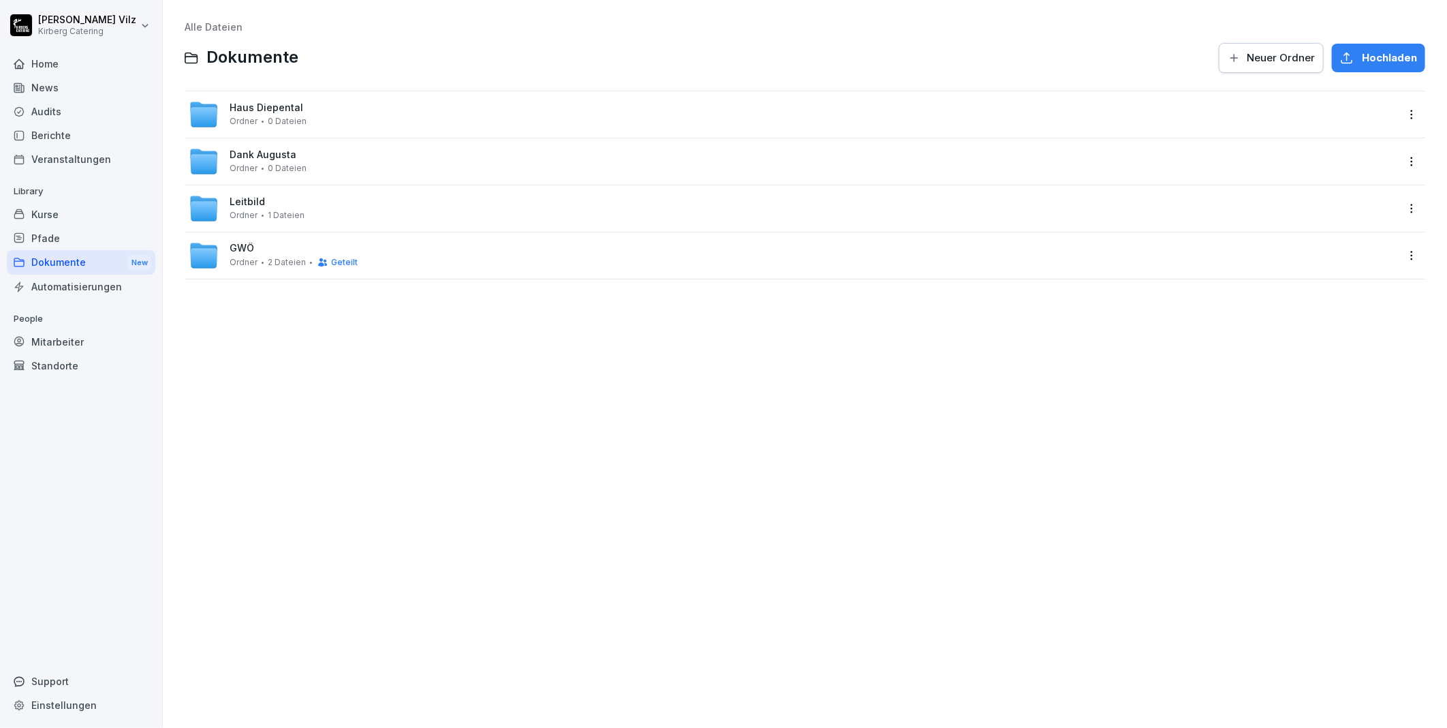
click at [48, 214] on div "Kurse" at bounding box center [81, 214] width 149 height 24
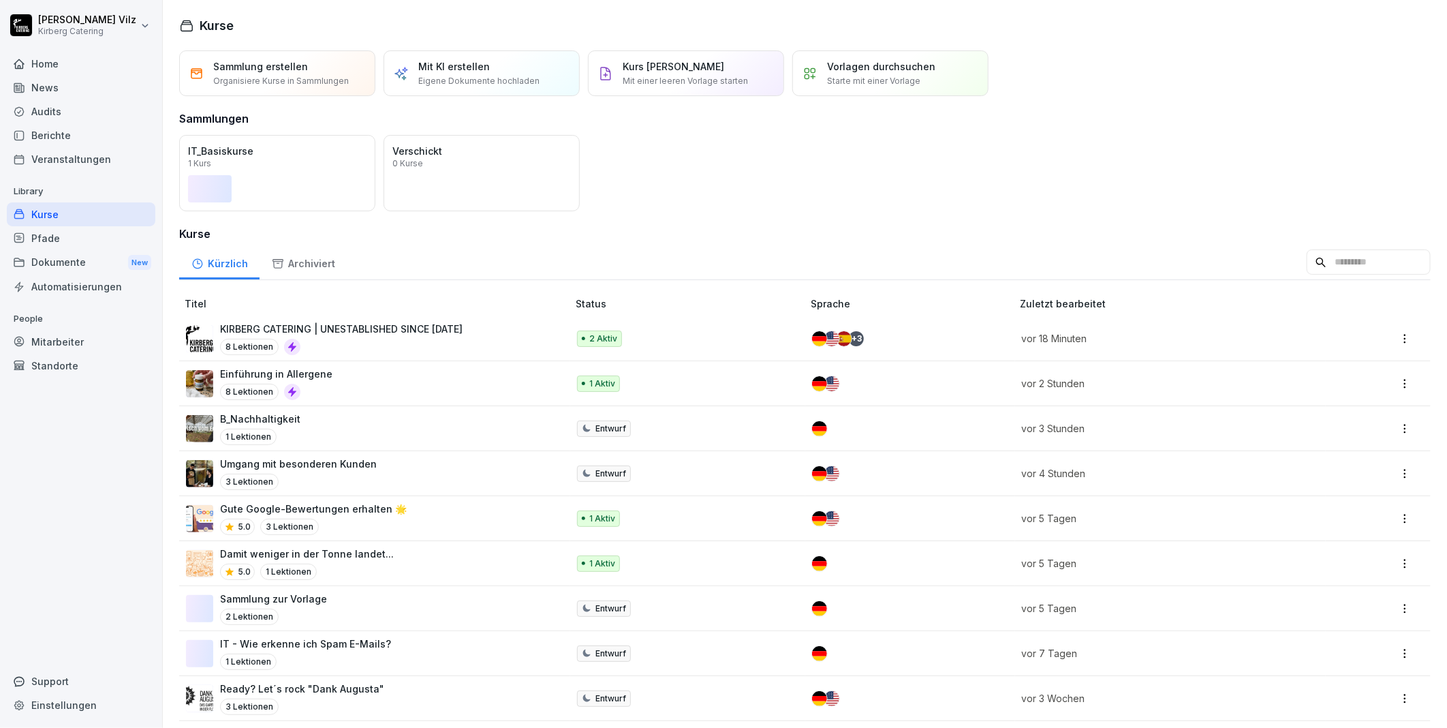
scroll to position [76, 0]
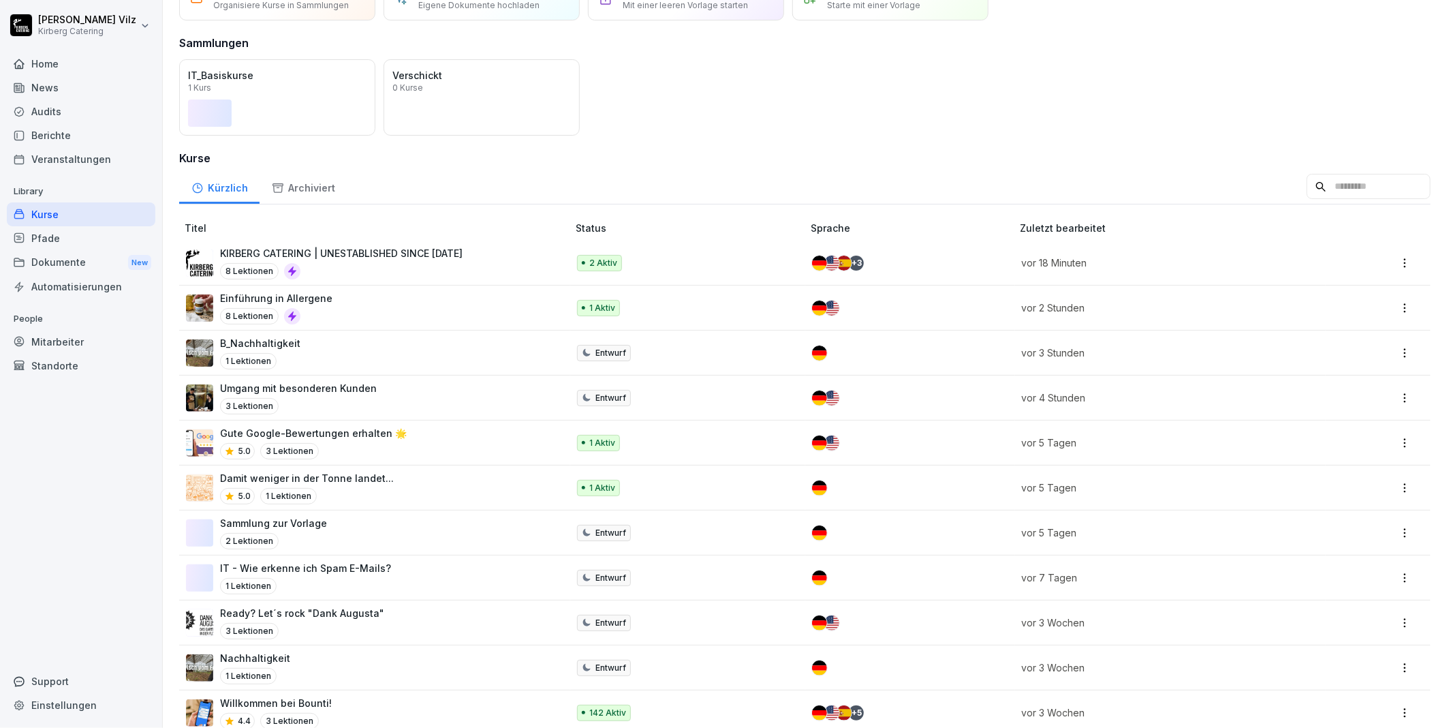
click at [0, 0] on div "Öffnen" at bounding box center [0, 0] width 0 height 0
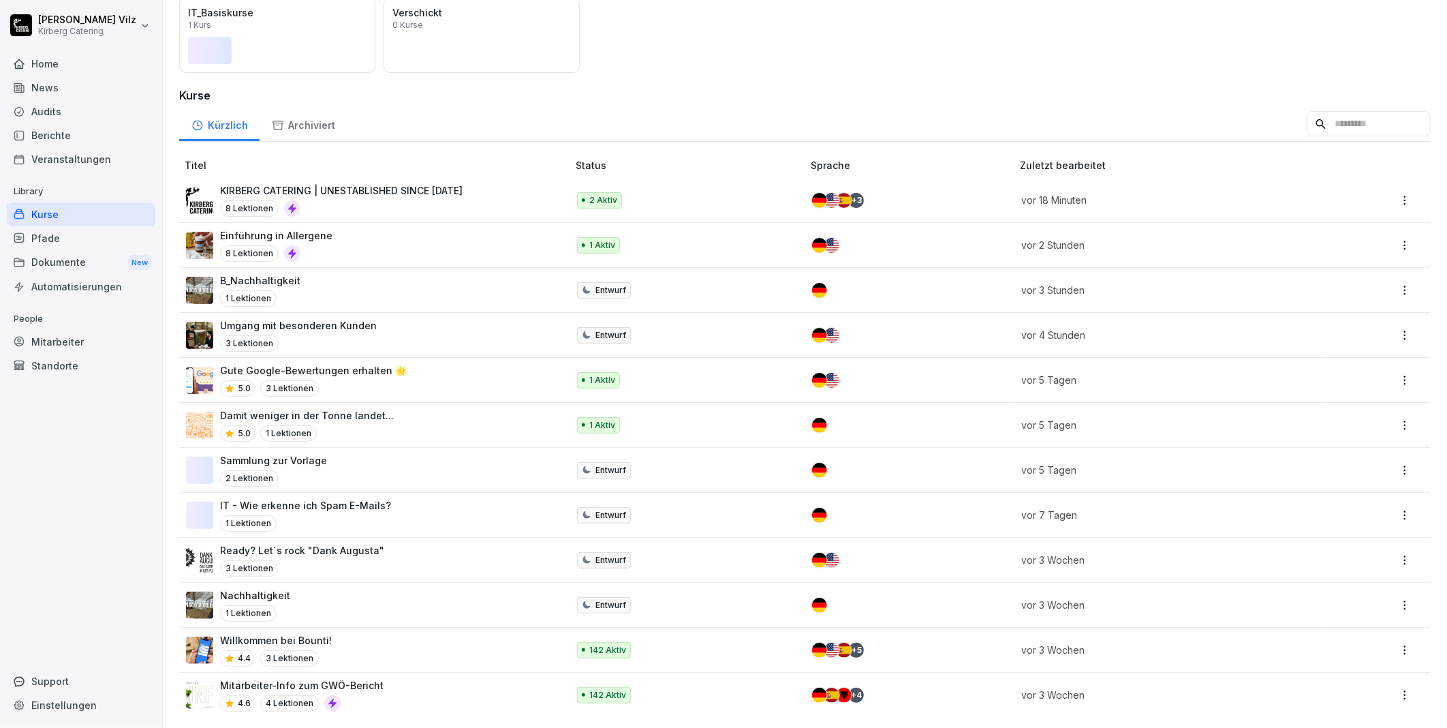
scroll to position [151, 0]
click at [403, 241] on div "Einführung in Allergene 8 Lektionen" at bounding box center [370, 244] width 368 height 33
click at [437, 326] on div "Umgang mit besonderen Kunden 3 Lektionen" at bounding box center [370, 334] width 368 height 33
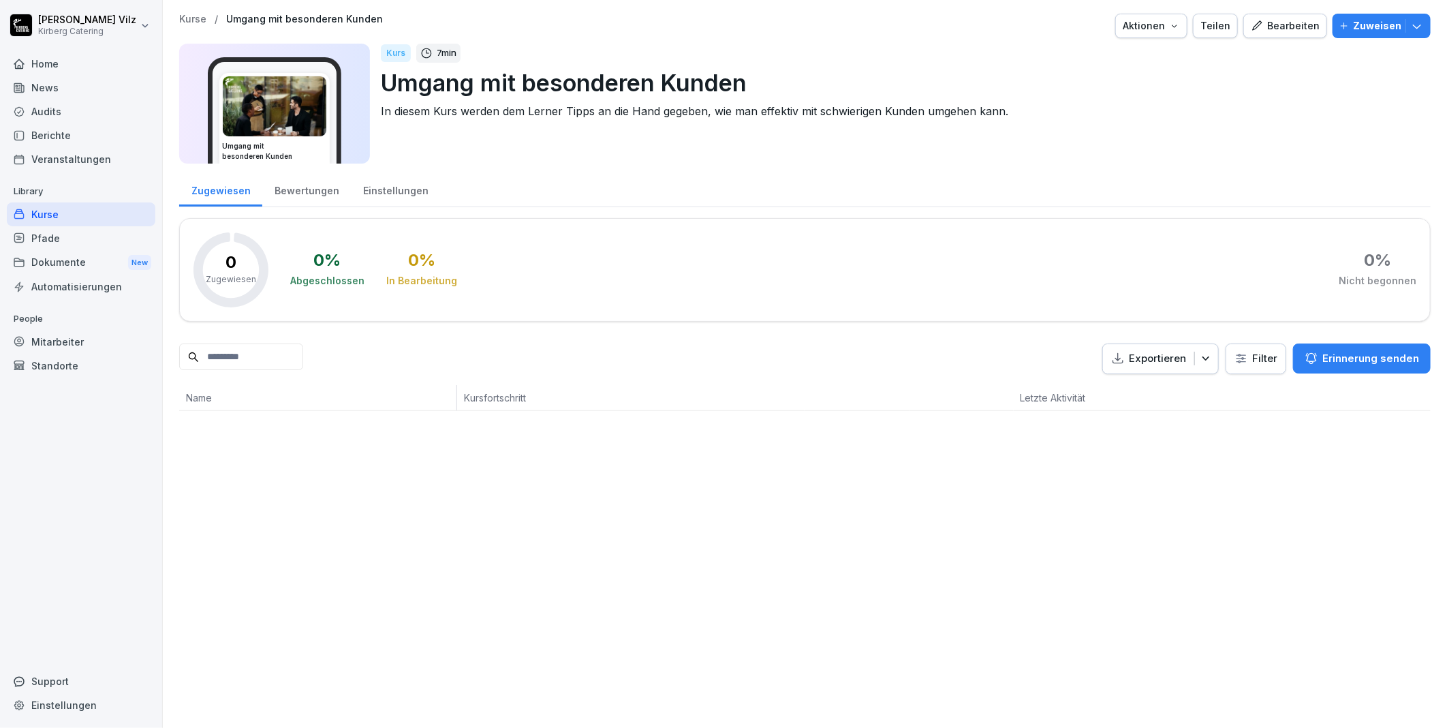
click at [1179, 24] on button "Aktionen" at bounding box center [1151, 26] width 72 height 25
click at [1081, 125] on p "Druckansicht" at bounding box center [1088, 127] width 58 height 12
click at [1180, 30] on button "Aktionen" at bounding box center [1151, 26] width 72 height 25
click at [1093, 130] on p "Druckansicht" at bounding box center [1088, 127] width 58 height 12
click at [1213, 31] on div "Teilen" at bounding box center [1215, 25] width 30 height 15
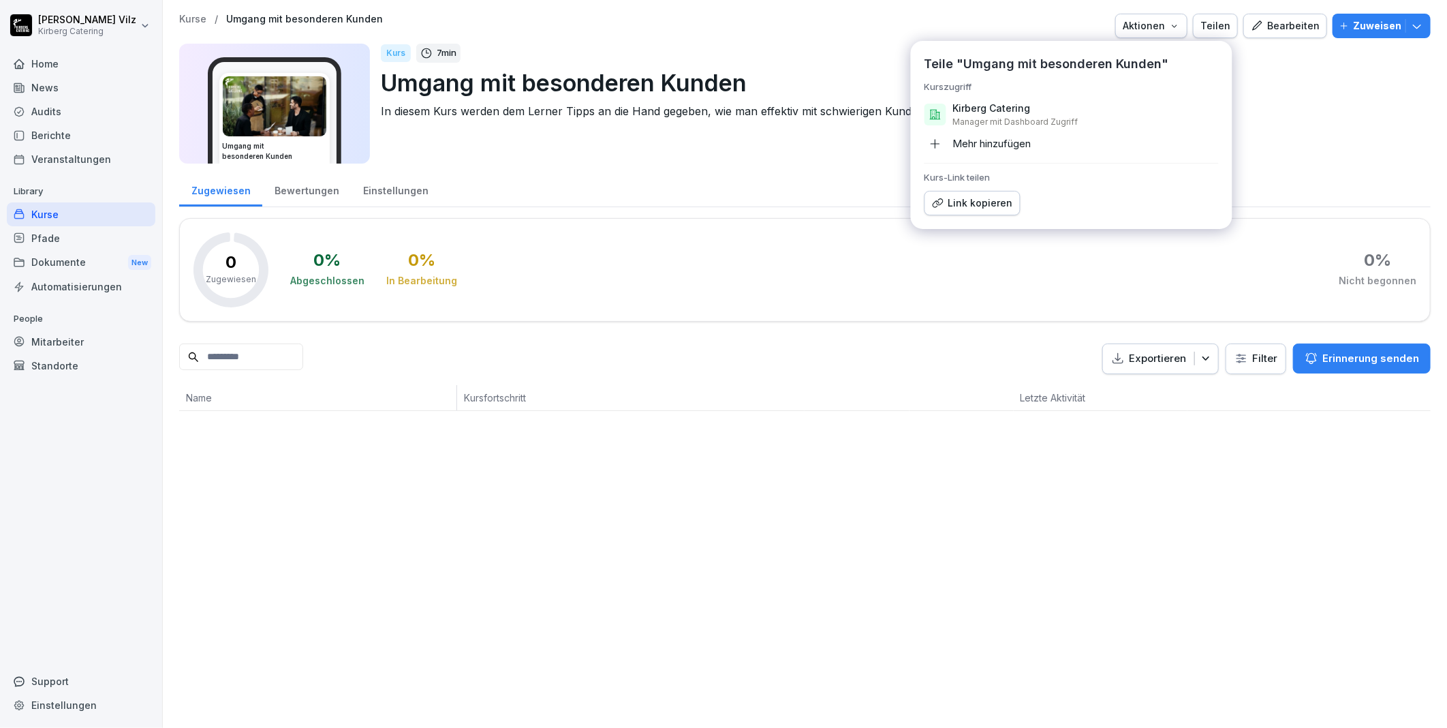
click at [1313, 116] on p "In diesem Kurs werden dem Lerner Tipps an die Hand gegeben, wie man effektiv mi…" at bounding box center [900, 111] width 1039 height 16
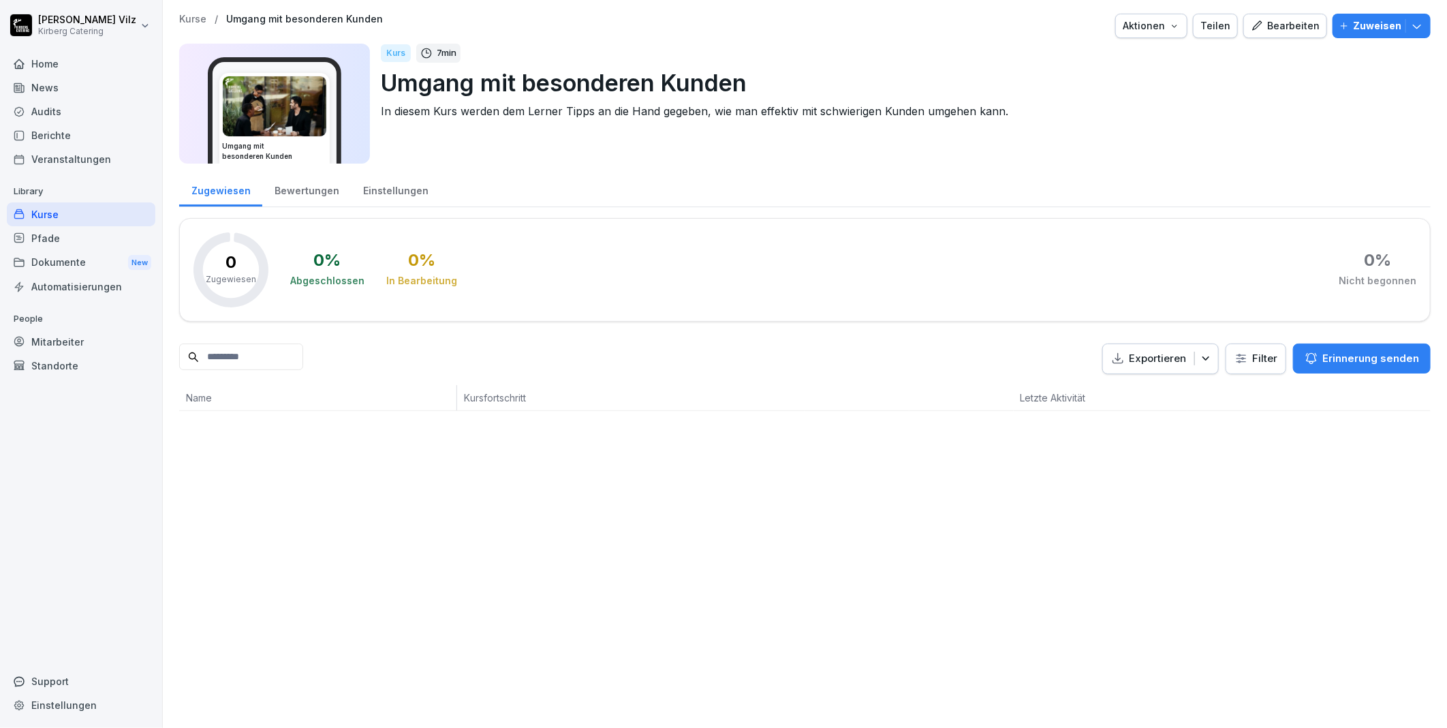
click at [29, 217] on div "Kurse" at bounding box center [81, 214] width 149 height 24
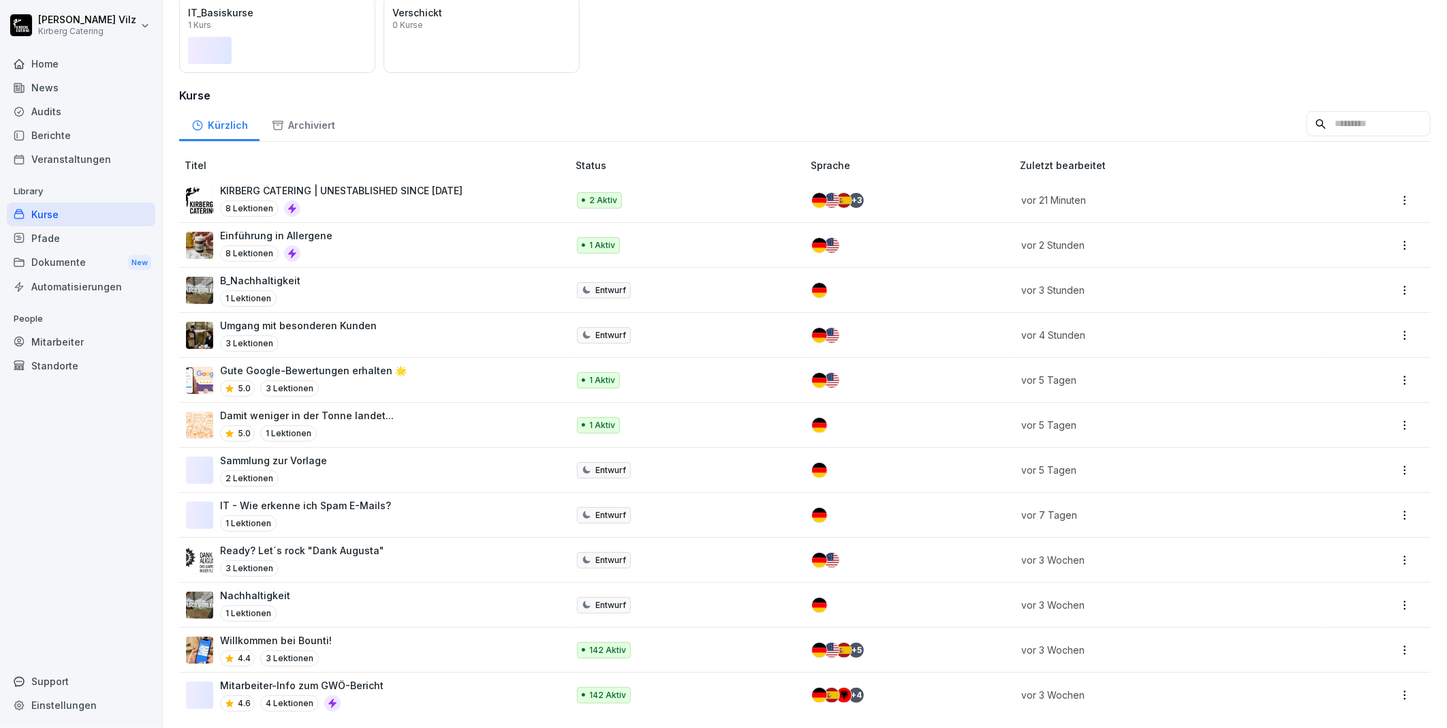
scroll to position [151, 0]
click at [461, 363] on div "Gute Google-Bewertungen erhalten 🌟 5.0 3 Lektionen" at bounding box center [370, 379] width 368 height 33
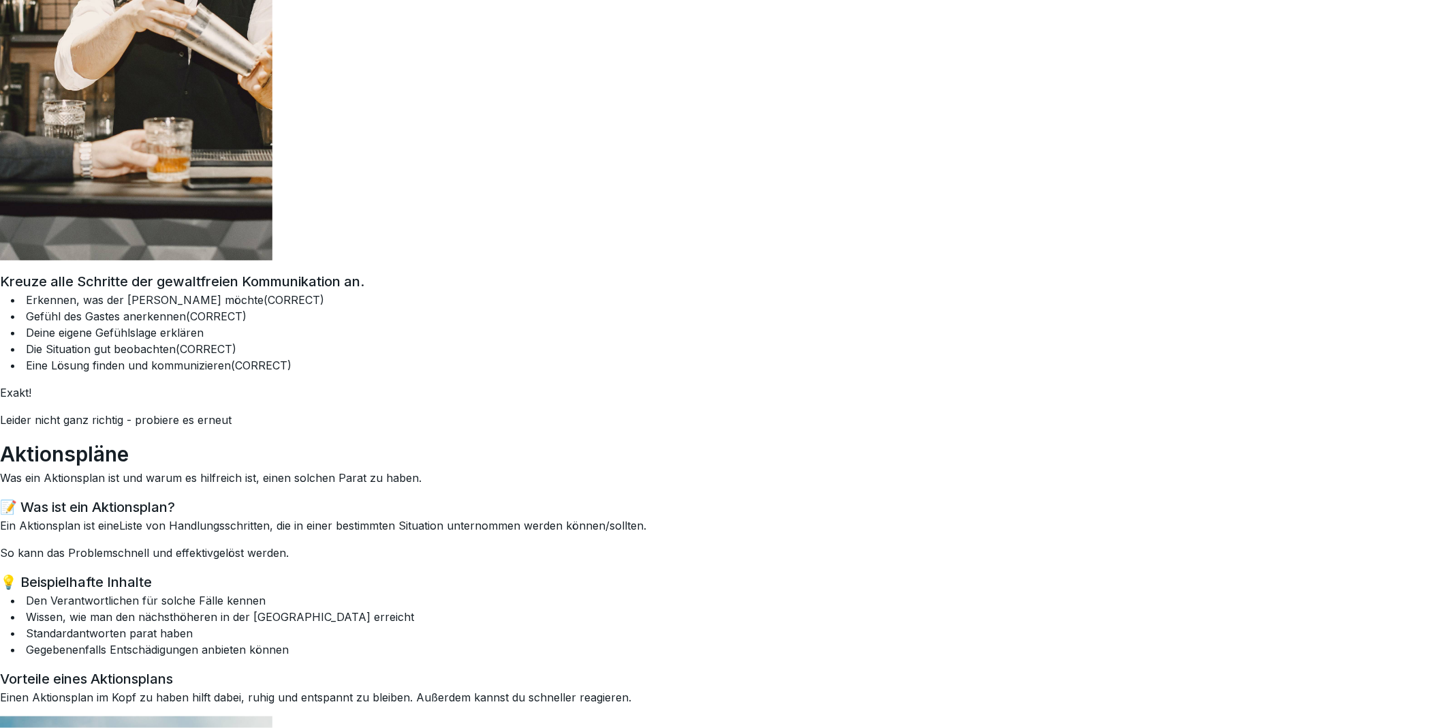
scroll to position [4875, 0]
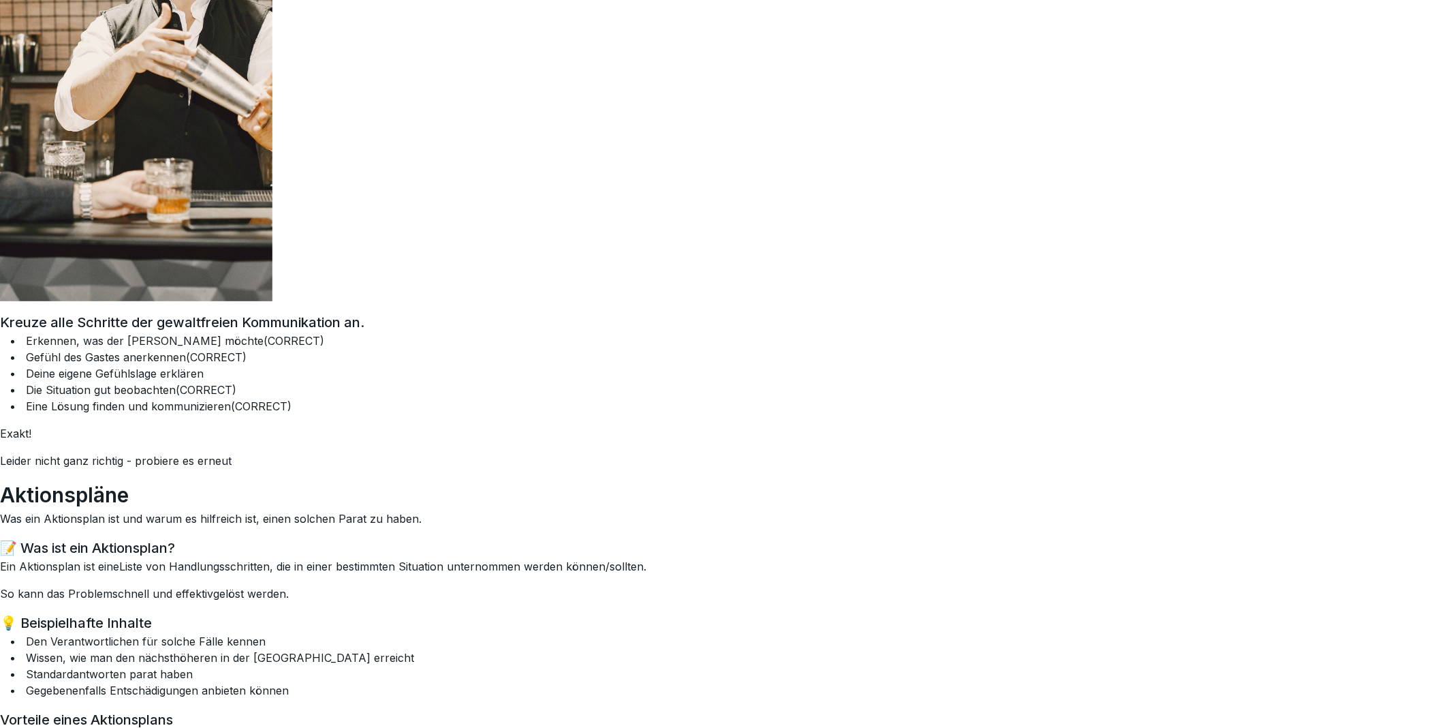
click at [228, 620] on h3 "💡 Beispielhafte Inhalte" at bounding box center [717, 622] width 1435 height 20
click at [246, 597] on p "So kann das Problem schnell und effektiv gelöst werden." at bounding box center [717, 593] width 1435 height 16
click at [259, 589] on p "So kann das Problem schnell und effektiv gelöst werden." at bounding box center [717, 593] width 1435 height 16
click at [292, 589] on p "So kann das Problem schnell und effektiv gelöst werden." at bounding box center [717, 593] width 1435 height 16
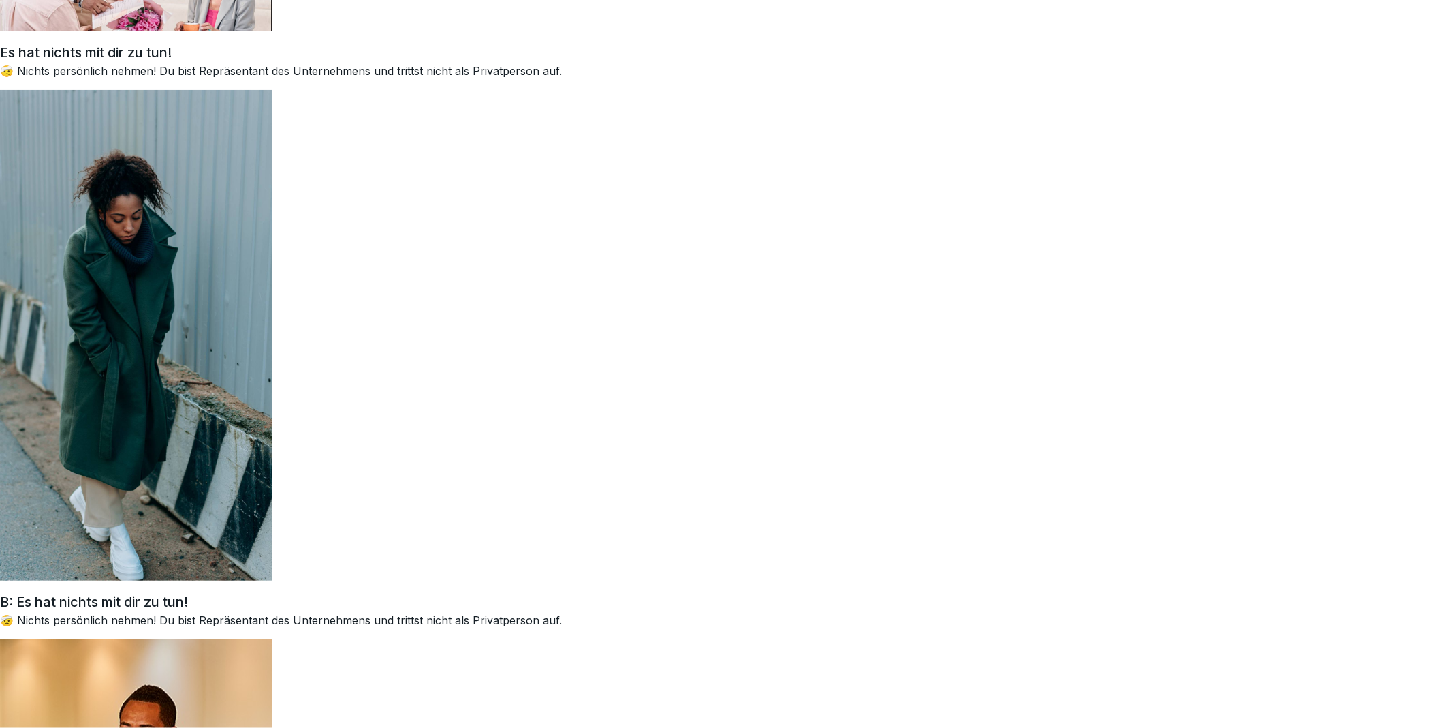
scroll to position [0, 0]
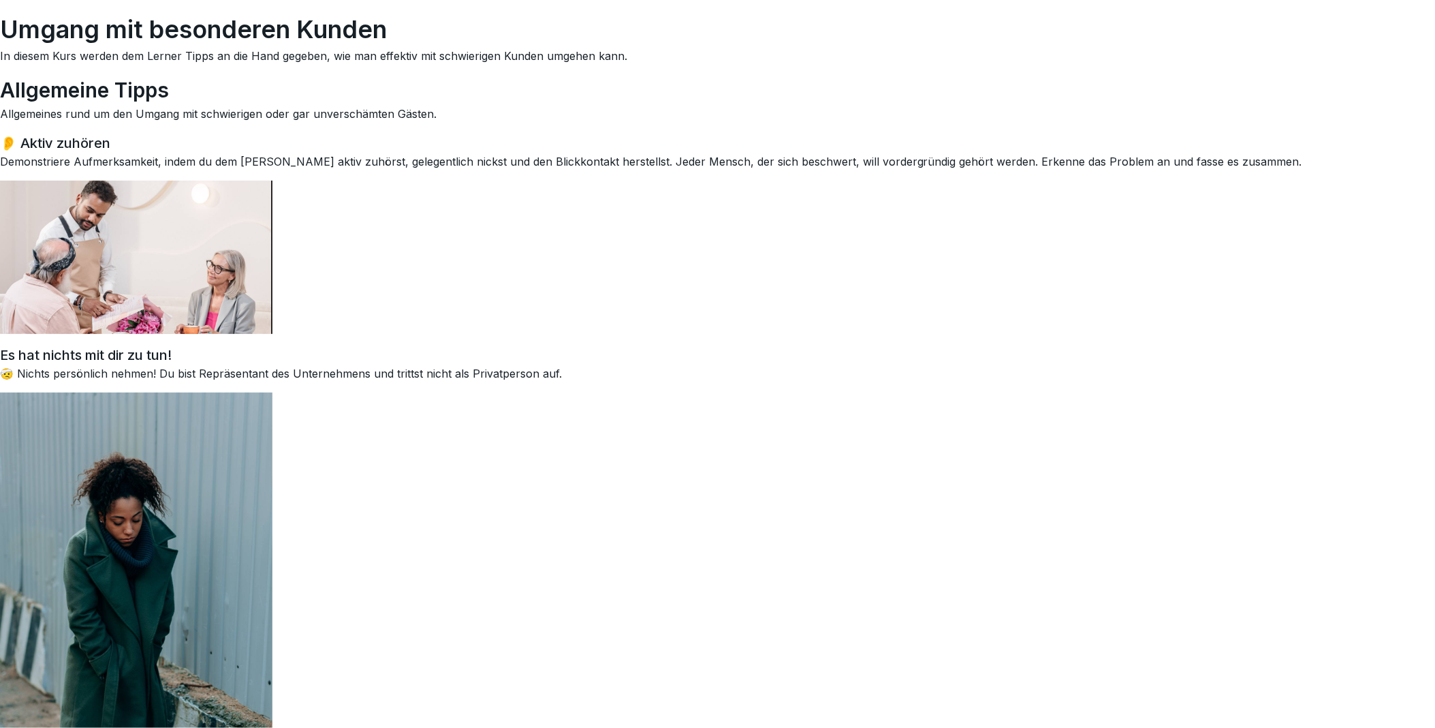
click at [46, 24] on h1 "Umgang mit besonderen Kunden" at bounding box center [717, 29] width 1435 height 37
click at [638, 120] on p "Allgemeines rund um den Umgang mit schwierigen oder gar unverschämten Gästen." at bounding box center [717, 114] width 1435 height 16
click at [84, 12] on h1 "Umgang mit besonderen Kunden" at bounding box center [717, 29] width 1435 height 37
click at [64, 35] on h1 "Umgang mit besonderen Kunden" at bounding box center [717, 29] width 1435 height 37
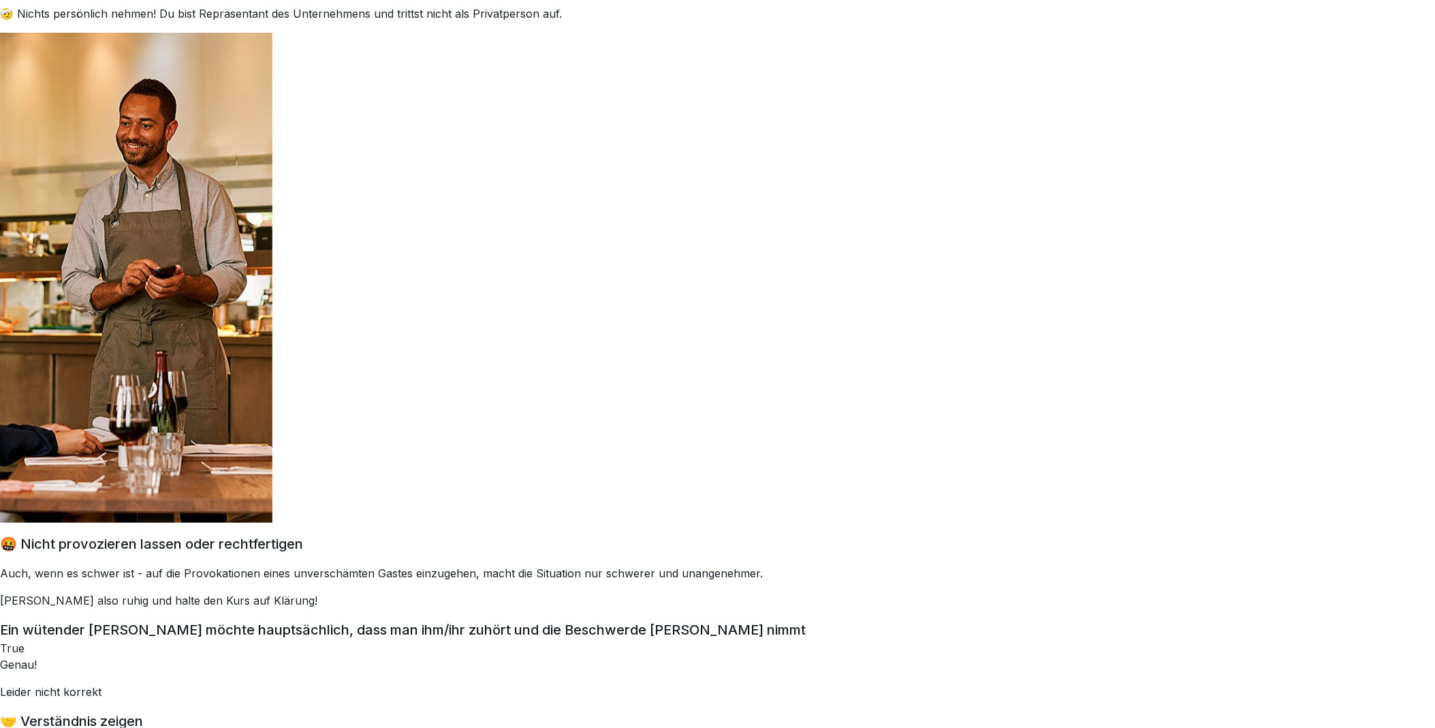
scroll to position [908, 0]
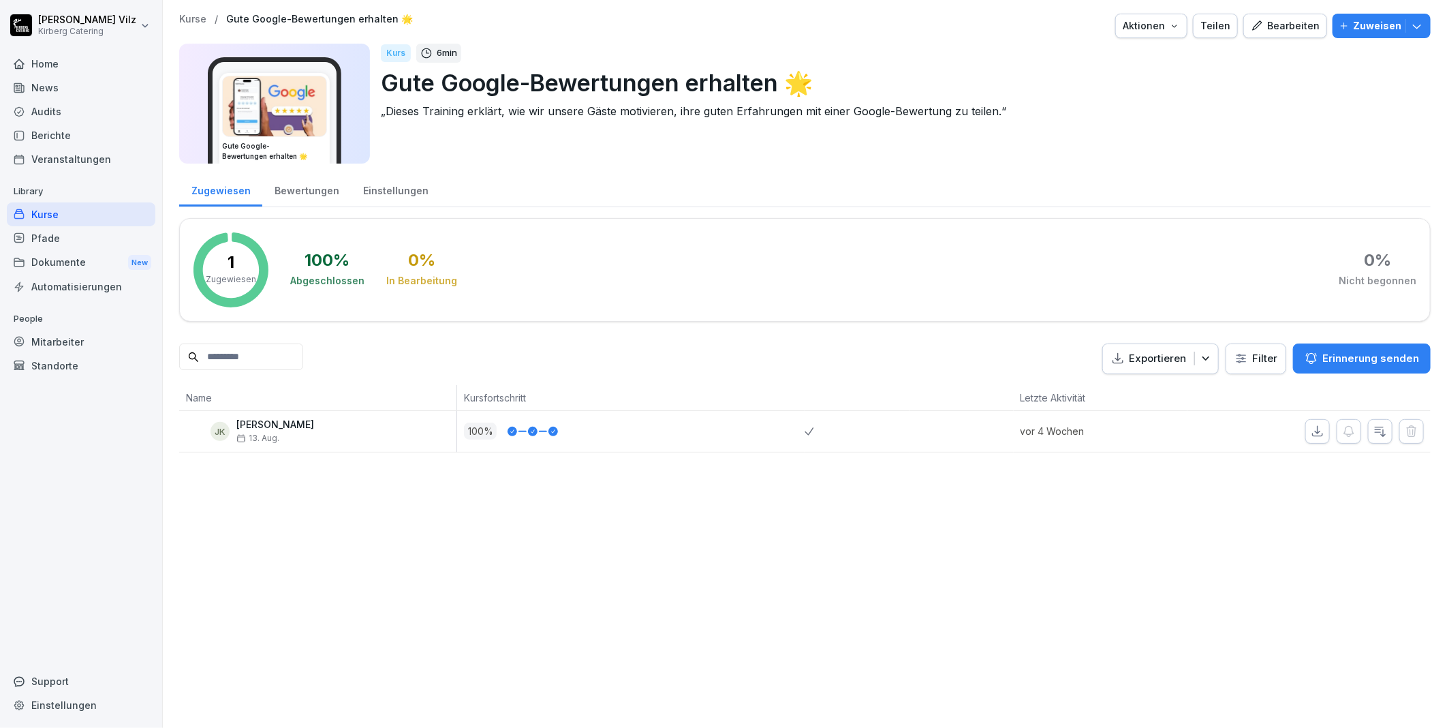
click at [1169, 29] on icon "button" at bounding box center [1174, 25] width 11 height 11
click at [1096, 126] on p "Druckansicht" at bounding box center [1088, 127] width 58 height 12
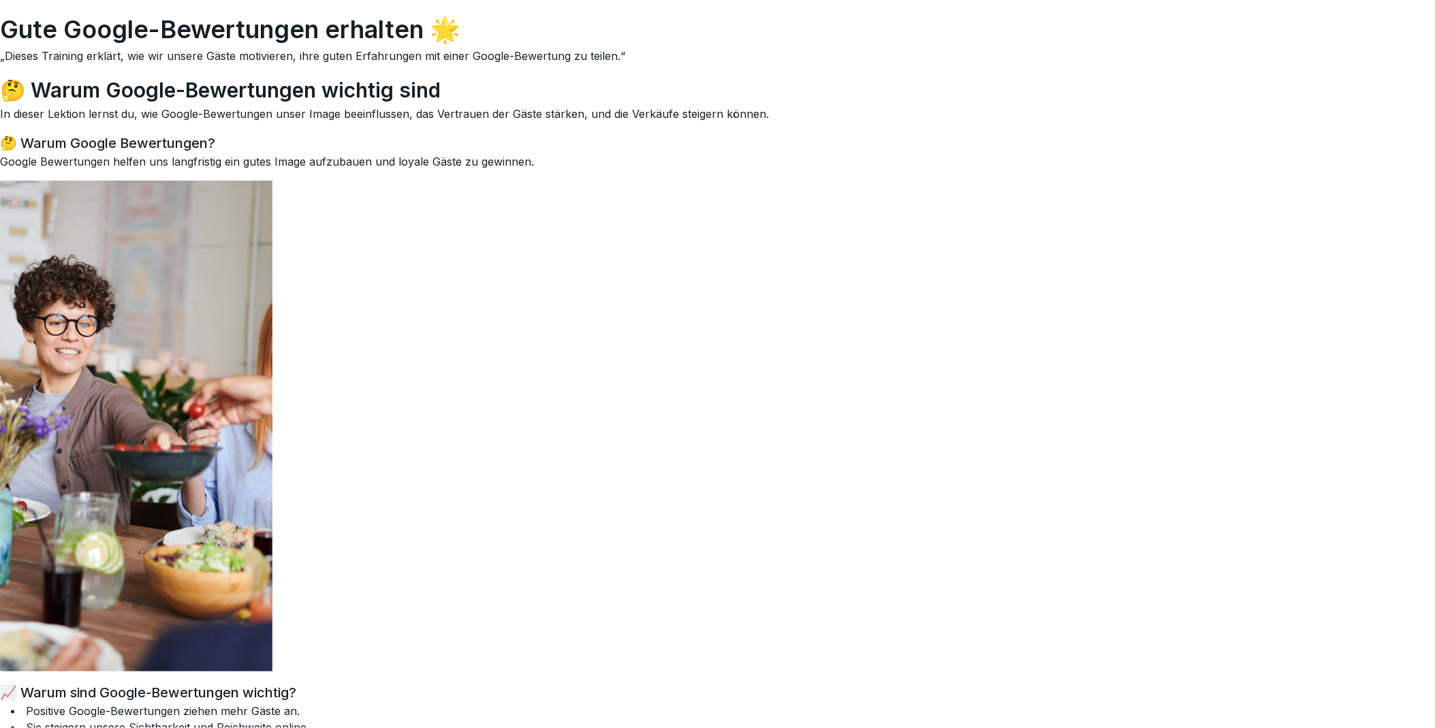
click at [741, 407] on div "🤔 Warum Google Bewertungen? Google Bewertungen helfen uns langfristig ein gutes…" at bounding box center [717, 402] width 1435 height 538
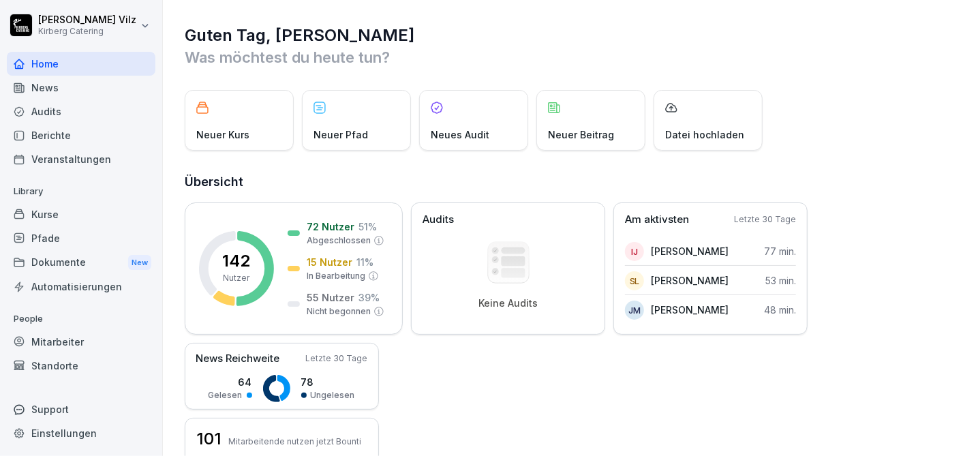
click at [48, 210] on div "Kurse" at bounding box center [81, 214] width 149 height 24
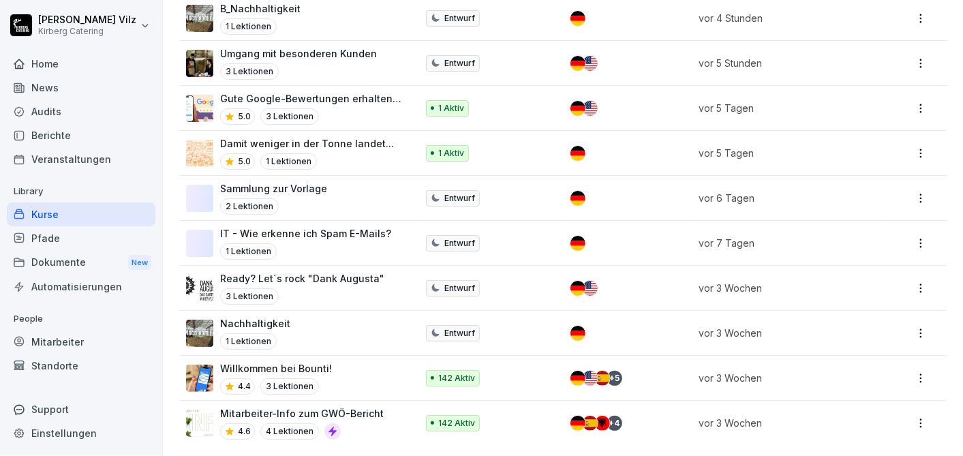
scroll to position [469, 0]
click at [348, 364] on div "Willkommen bei Bounti! 4.4 3 Lektionen" at bounding box center [294, 377] width 217 height 33
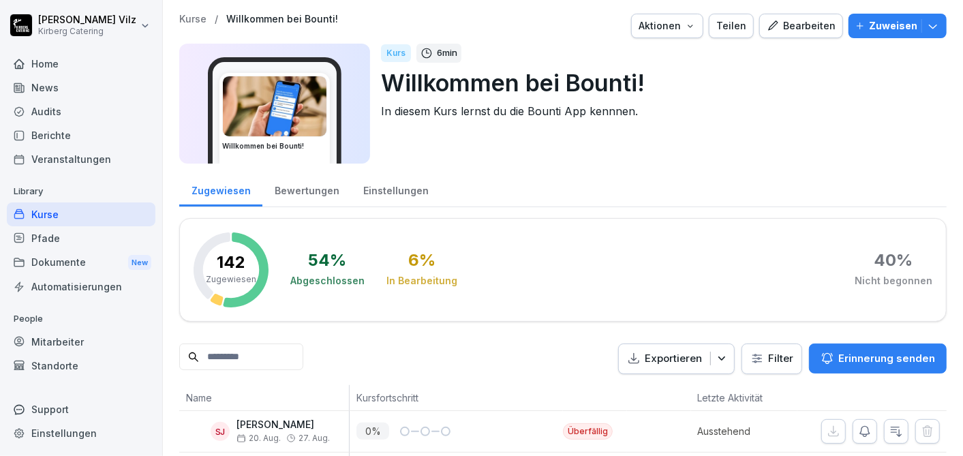
click at [882, 22] on p "Zuweisen" at bounding box center [893, 25] width 48 height 15
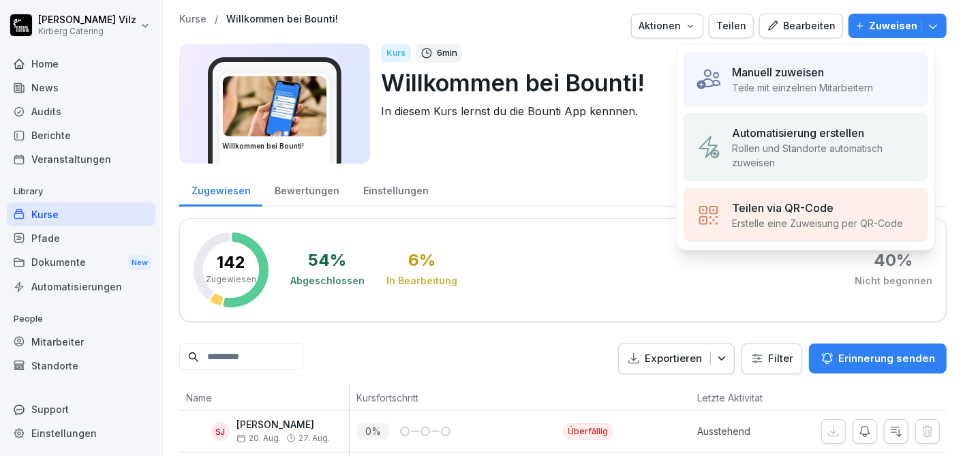
click at [787, 76] on p "Manuell zuweisen" at bounding box center [778, 72] width 92 height 16
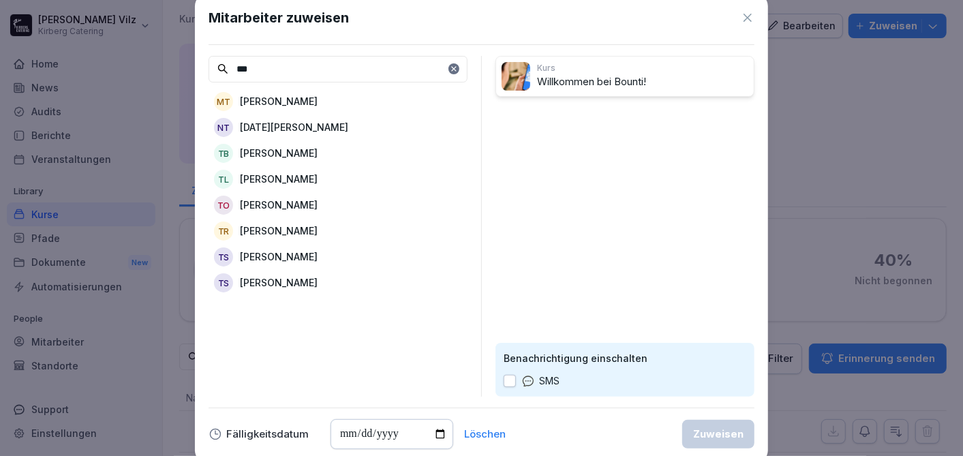
type input "***"
click at [276, 230] on p "[PERSON_NAME]" at bounding box center [279, 230] width 78 height 14
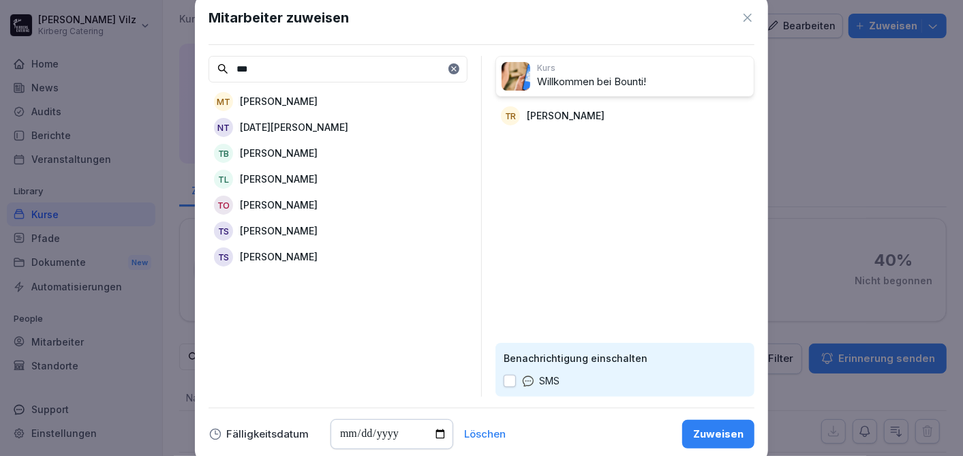
click at [719, 432] on div "Zuweisen" at bounding box center [718, 433] width 50 height 15
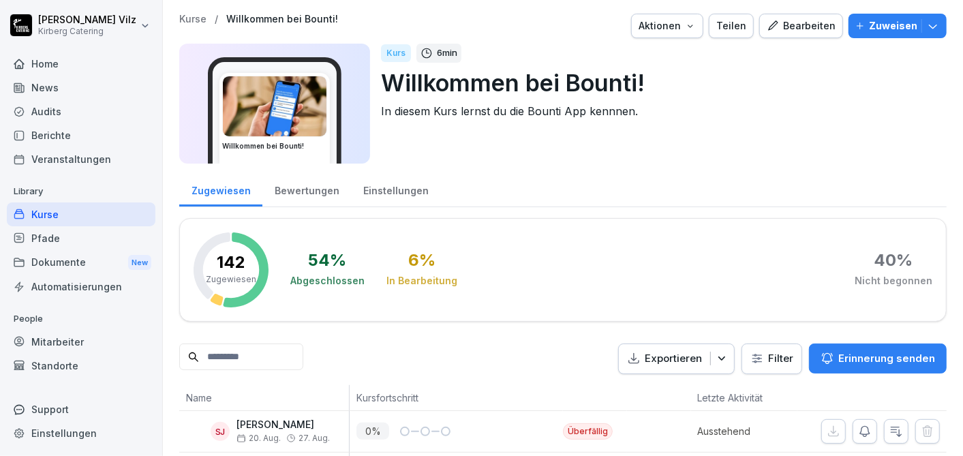
click at [56, 211] on div "Kurse" at bounding box center [81, 214] width 149 height 24
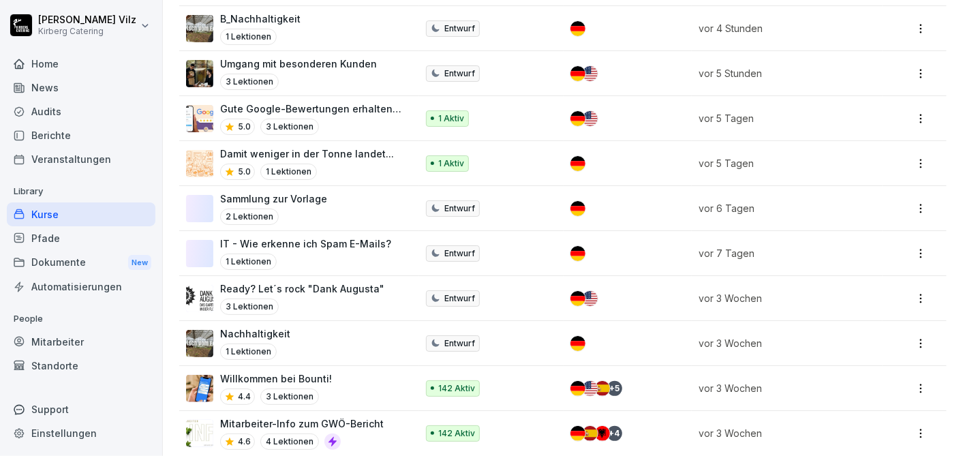
scroll to position [469, 0]
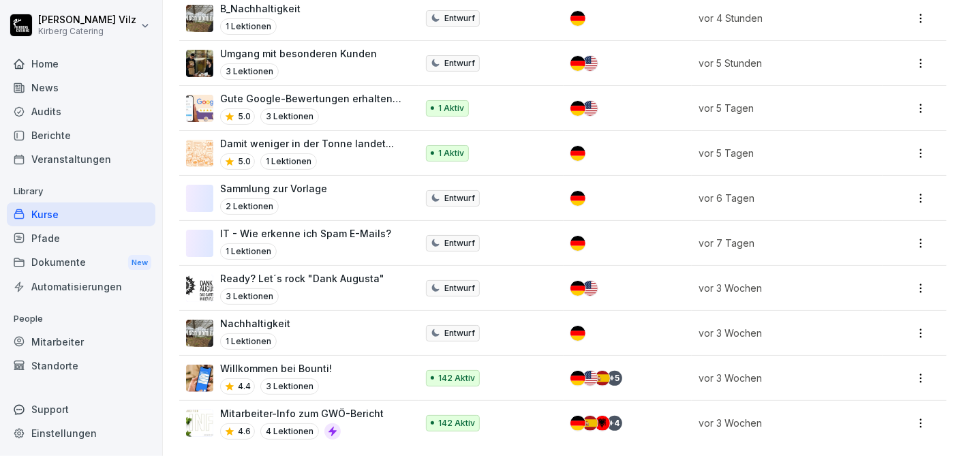
click at [359, 406] on p "Mitarbeiter-Info zum GWÖ-Bericht" at bounding box center [302, 413] width 164 height 14
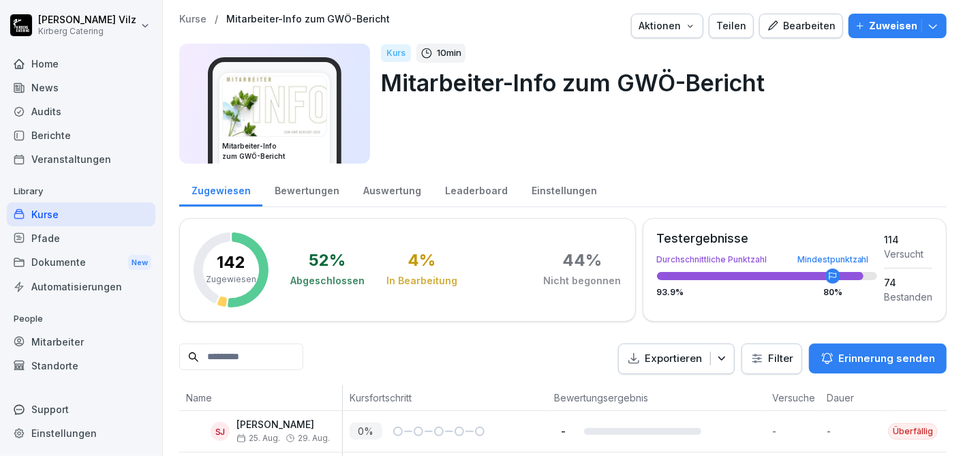
drag, startPoint x: 773, startPoint y: 28, endPoint x: 775, endPoint y: 150, distance: 122.0
click at [773, 28] on div "Bearbeiten" at bounding box center [800, 25] width 69 height 15
click at [794, 23] on div "Bearbeiten" at bounding box center [800, 25] width 69 height 15
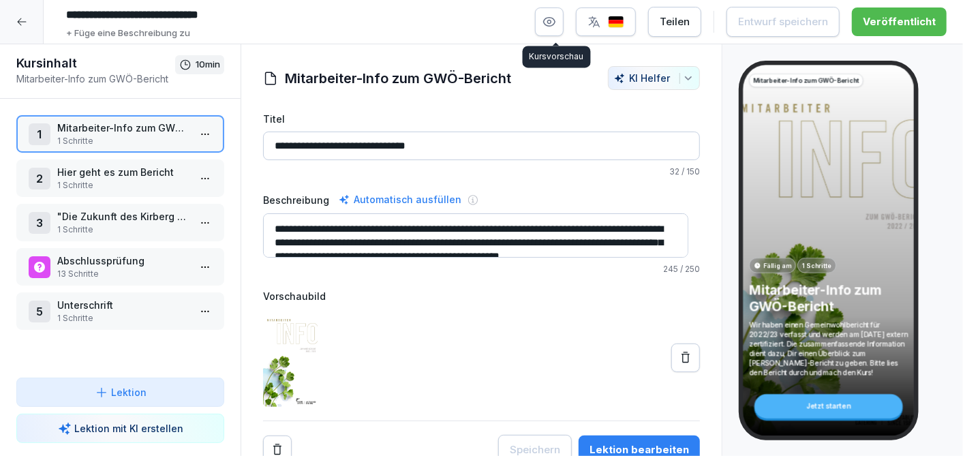
click at [556, 21] on icon "button" at bounding box center [549, 22] width 14 height 14
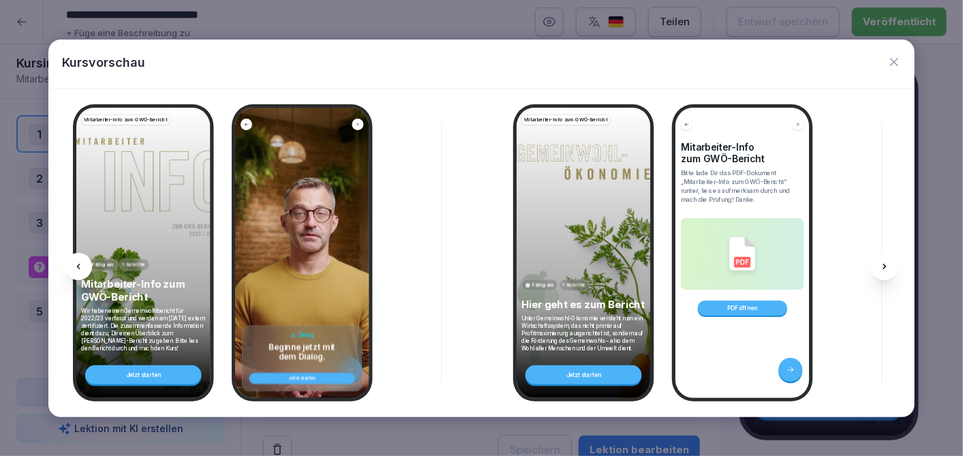
click at [884, 266] on icon at bounding box center [884, 266] width 11 height 11
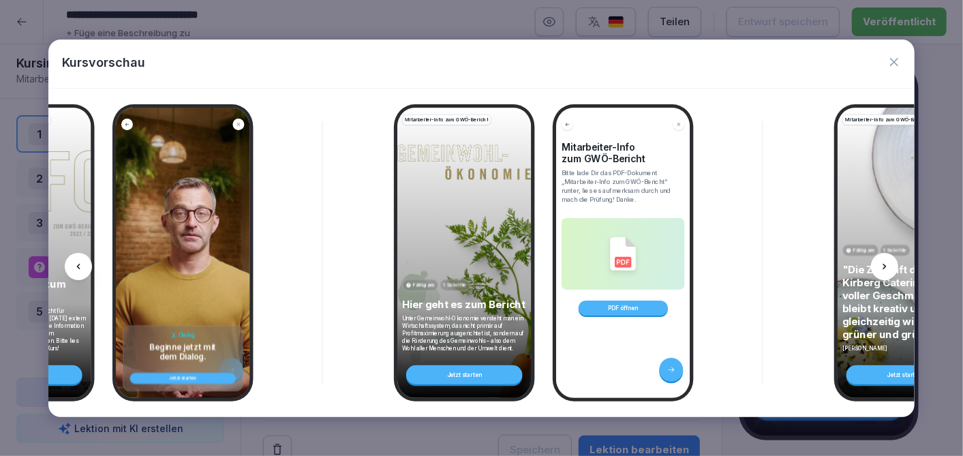
click at [884, 266] on icon at bounding box center [884, 266] width 11 height 11
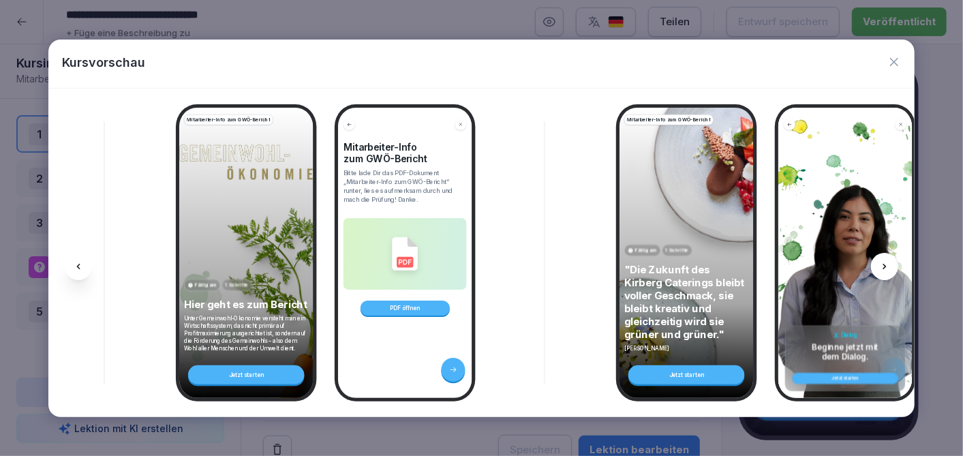
click at [884, 266] on icon at bounding box center [884, 266] width 11 height 11
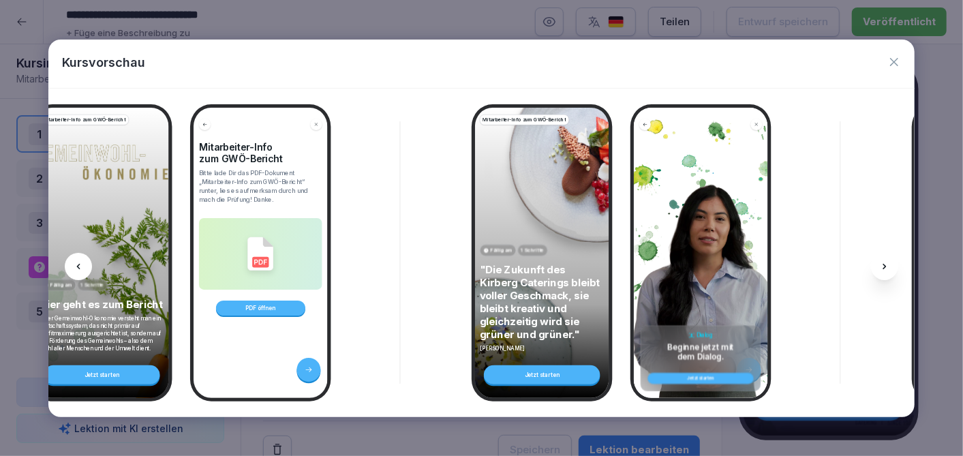
click at [884, 266] on icon at bounding box center [884, 266] width 11 height 11
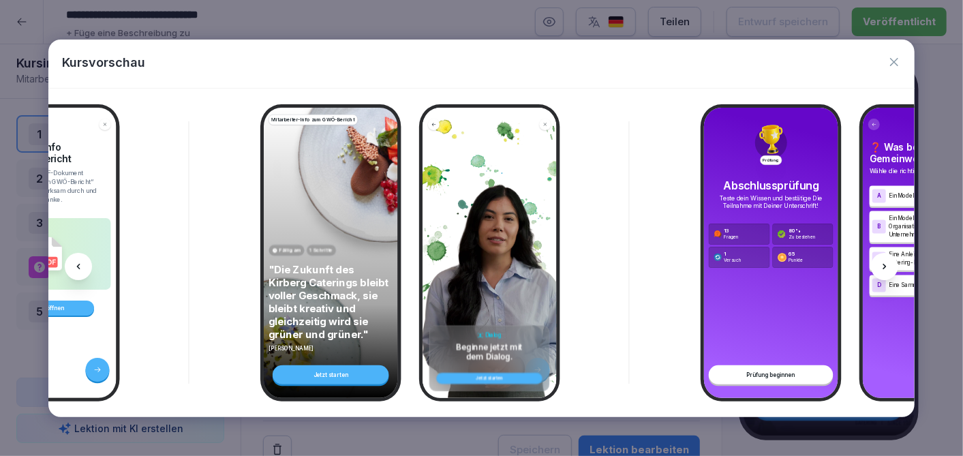
click at [884, 266] on icon at bounding box center [884, 266] width 11 height 11
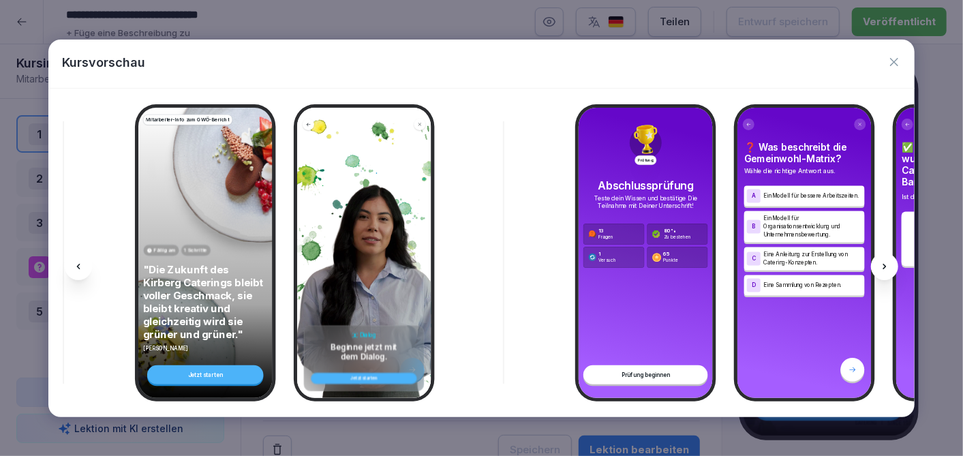
click at [884, 266] on icon at bounding box center [884, 266] width 11 height 11
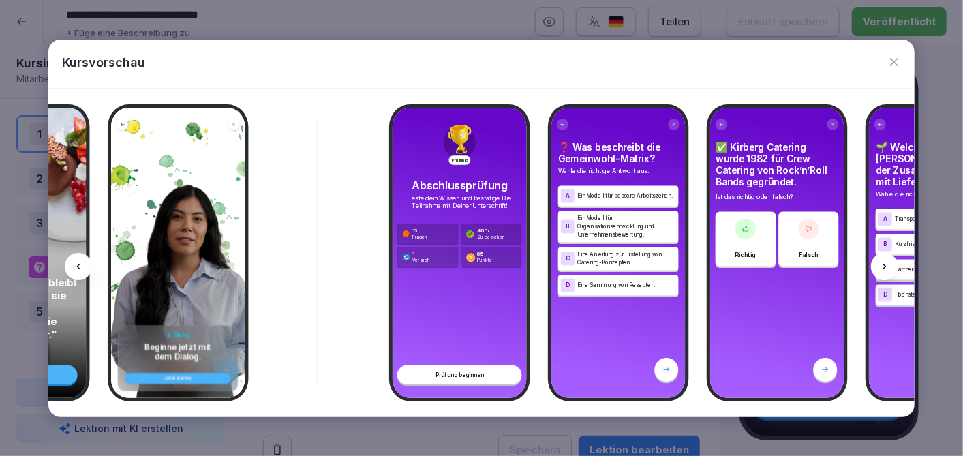
click at [884, 266] on icon at bounding box center [884, 266] width 11 height 11
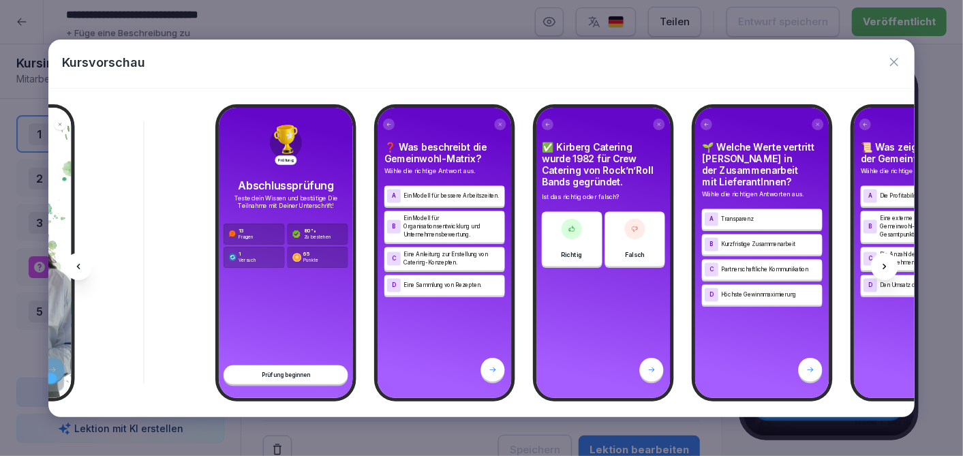
scroll to position [0, 1194]
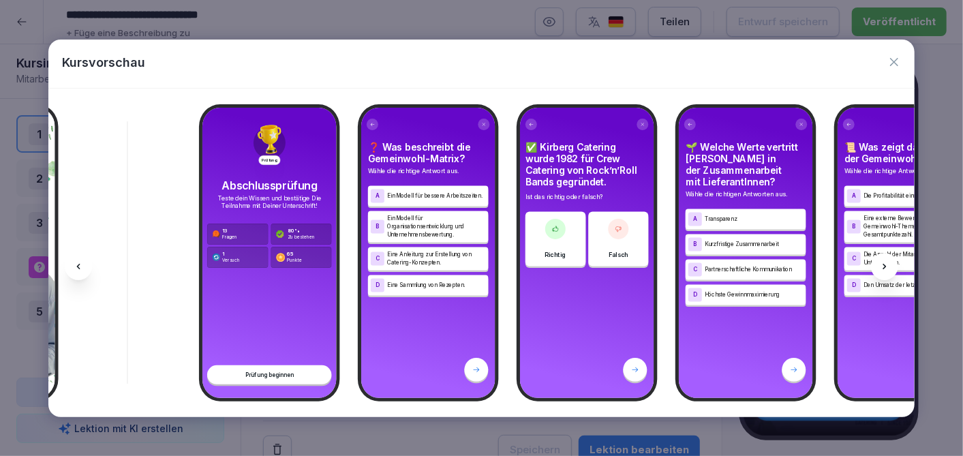
click at [82, 266] on icon at bounding box center [78, 266] width 11 height 11
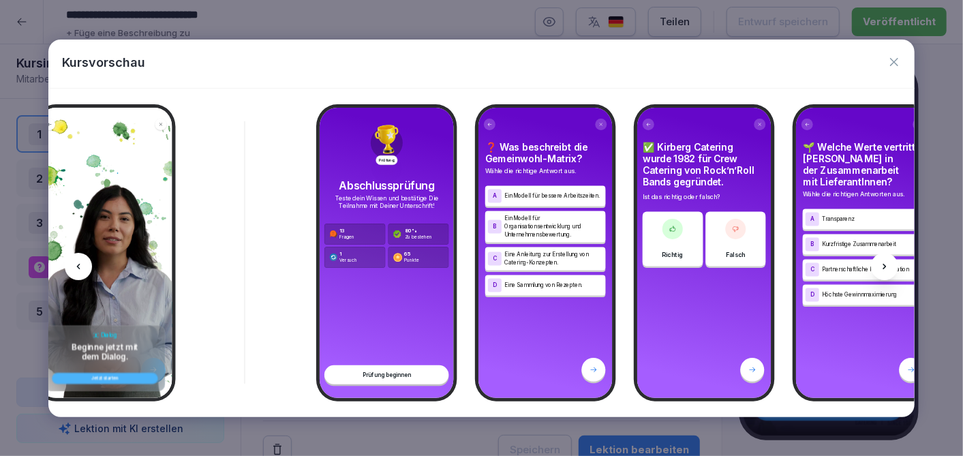
click at [82, 266] on icon at bounding box center [78, 266] width 11 height 11
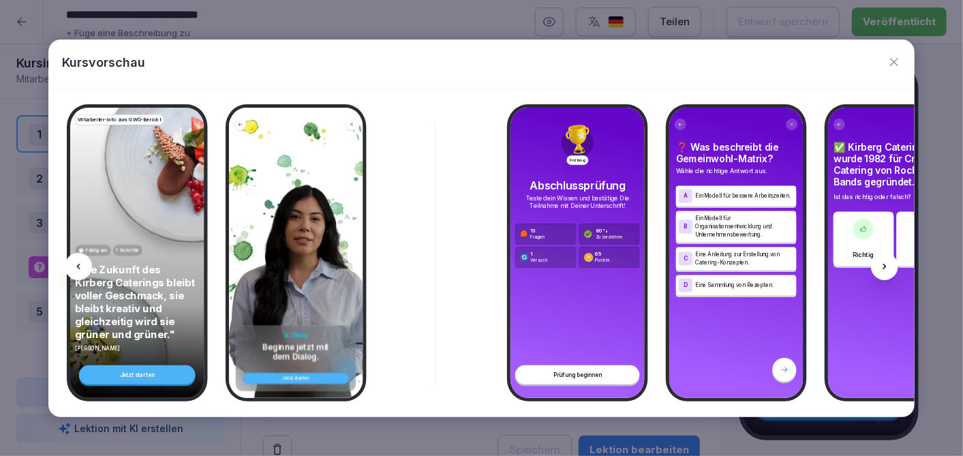
click at [82, 266] on icon at bounding box center [78, 266] width 11 height 11
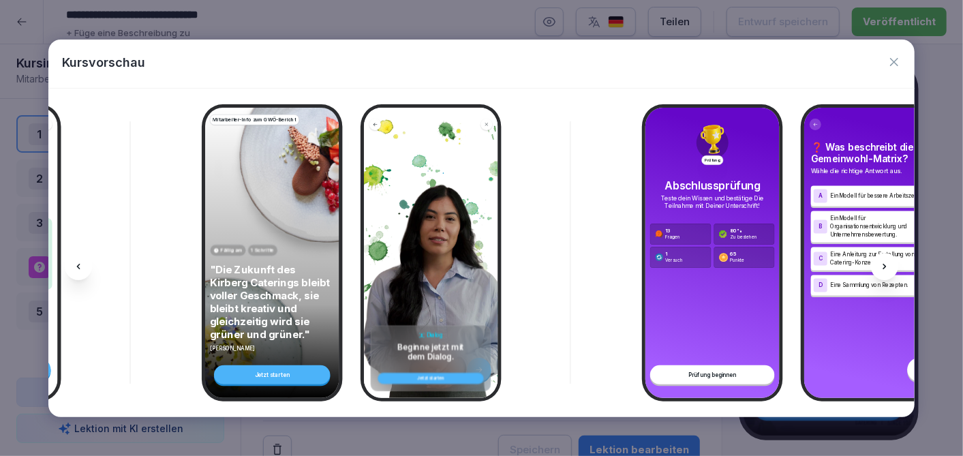
click at [82, 266] on icon at bounding box center [78, 266] width 11 height 11
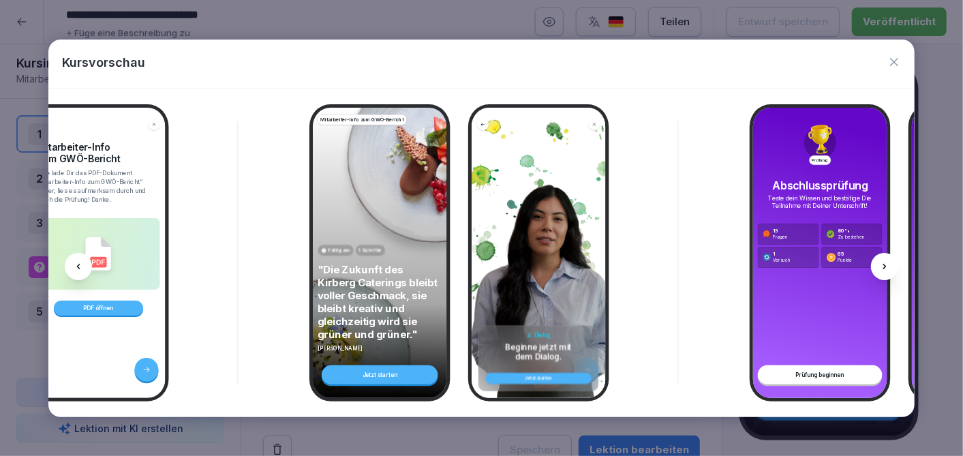
click at [82, 266] on icon at bounding box center [78, 266] width 11 height 11
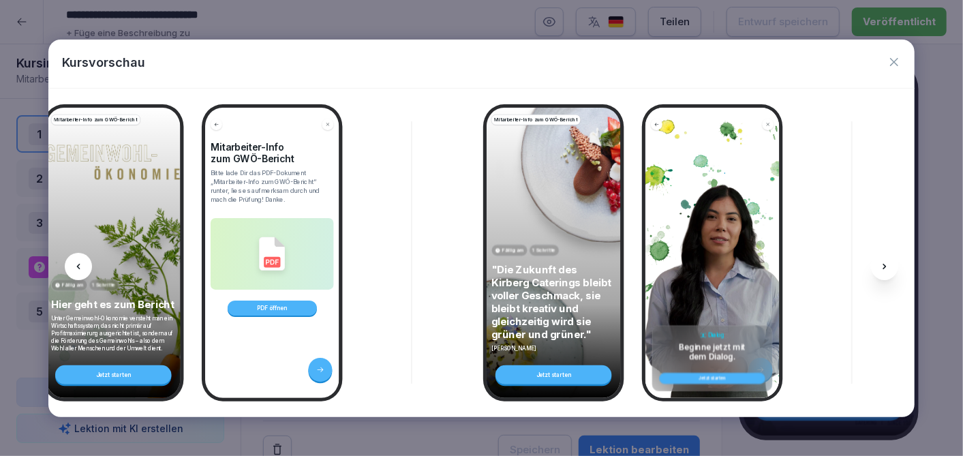
click at [82, 266] on icon at bounding box center [78, 266] width 11 height 11
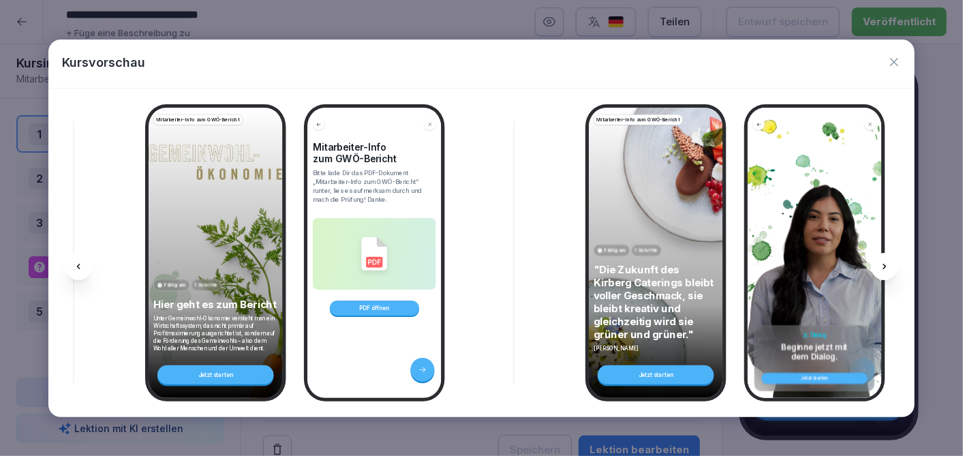
click at [82, 266] on icon at bounding box center [78, 266] width 11 height 11
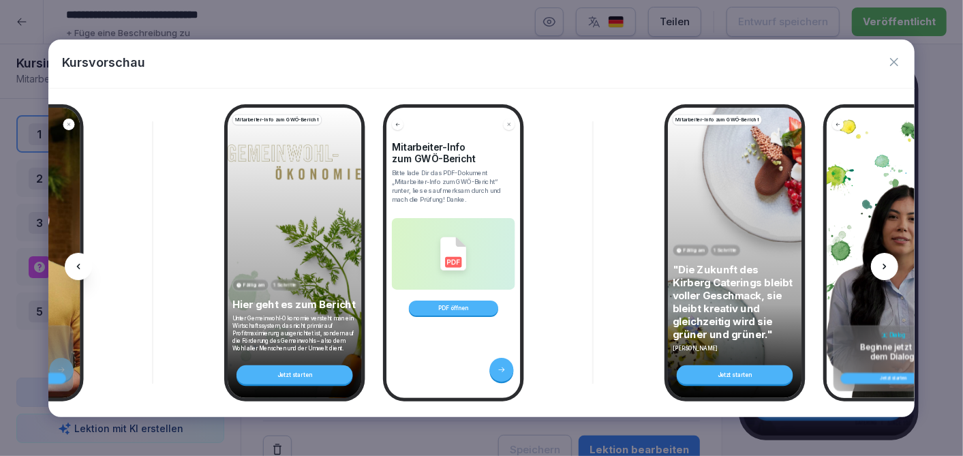
scroll to position [0, 97]
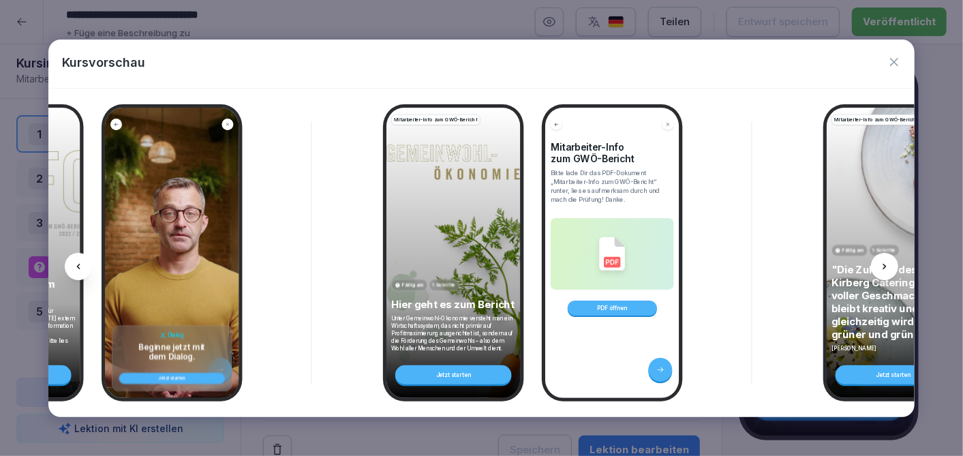
click at [82, 266] on icon at bounding box center [78, 266] width 11 height 11
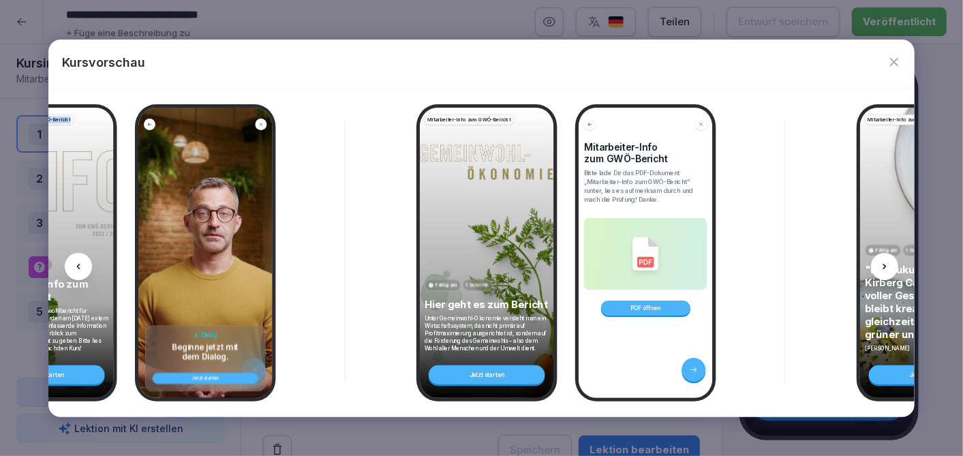
scroll to position [0, 0]
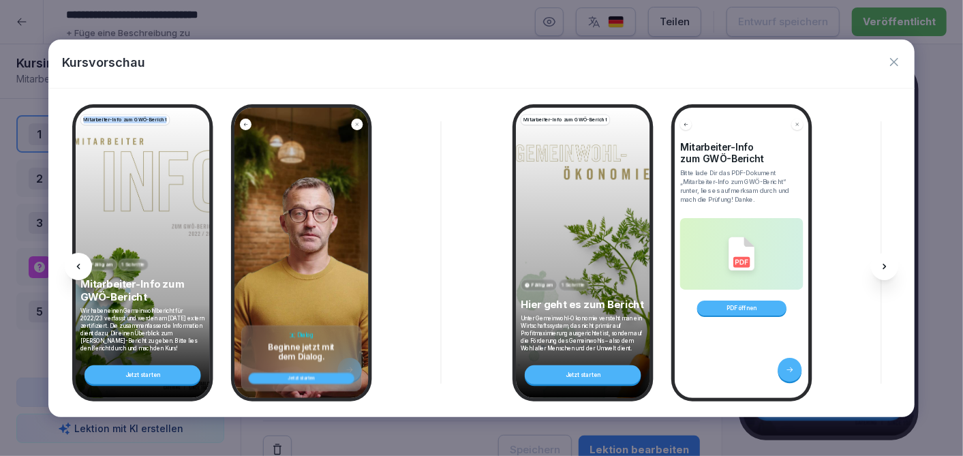
click at [82, 266] on icon at bounding box center [78, 266] width 11 height 11
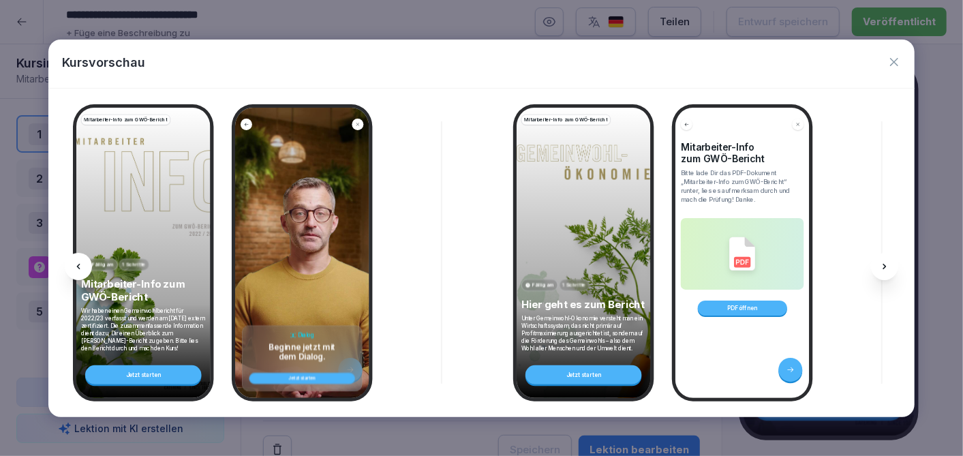
click at [882, 268] on icon at bounding box center [884, 266] width 11 height 11
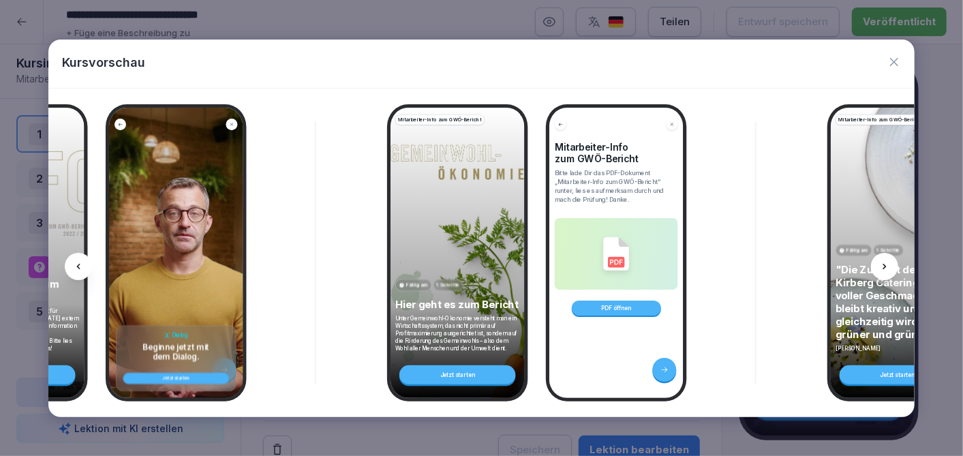
click at [882, 268] on icon at bounding box center [884, 266] width 11 height 11
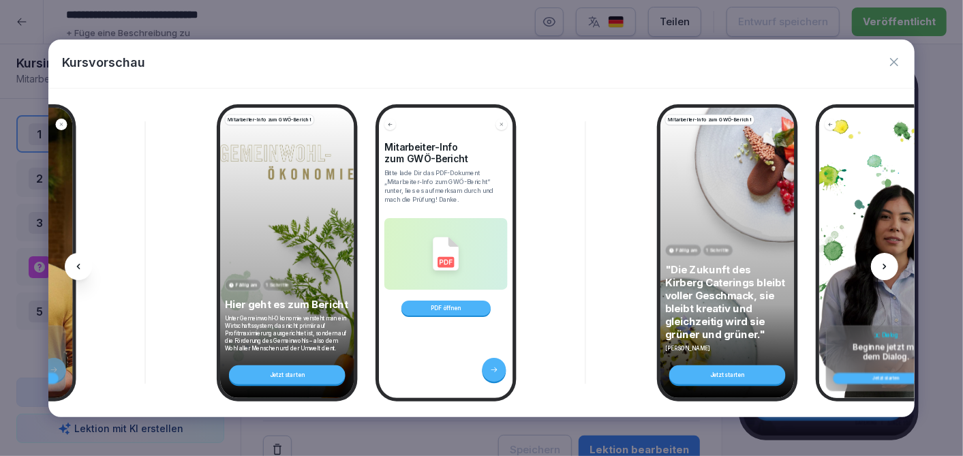
click at [882, 268] on icon at bounding box center [884, 266] width 11 height 11
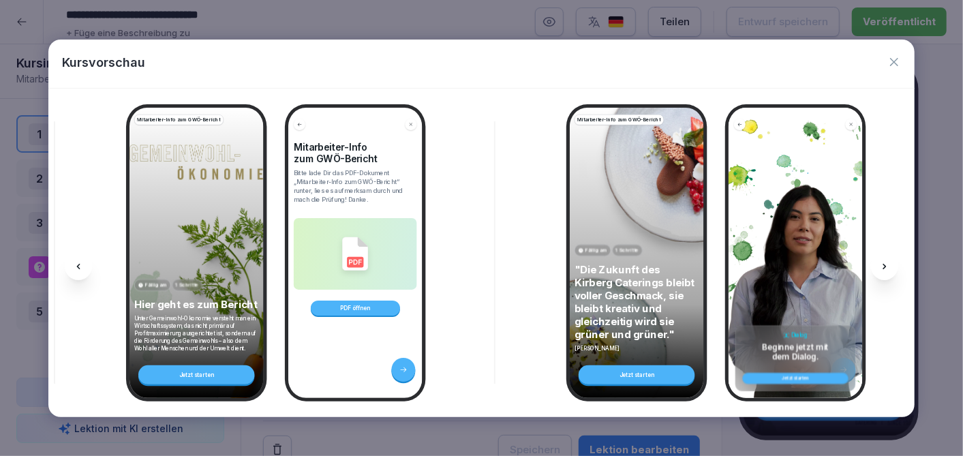
click at [882, 268] on icon at bounding box center [884, 266] width 11 height 11
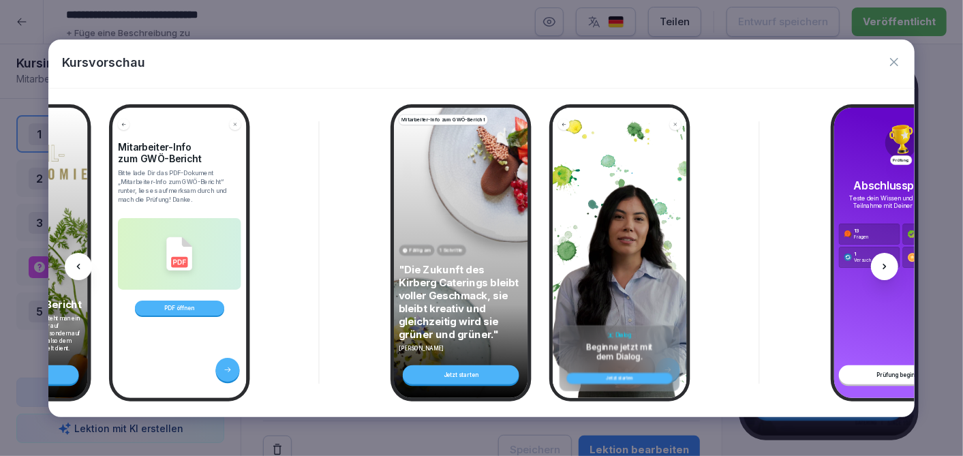
click at [882, 268] on icon at bounding box center [884, 266] width 11 height 11
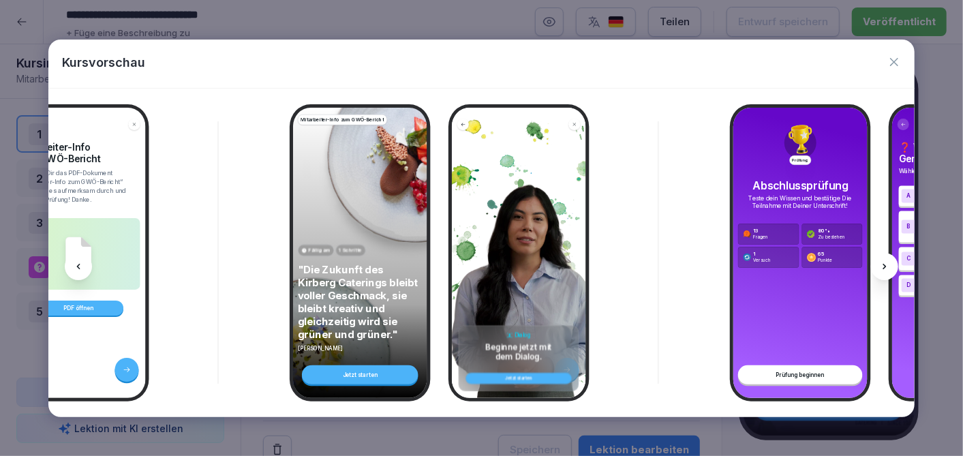
click at [882, 268] on icon at bounding box center [884, 266] width 11 height 11
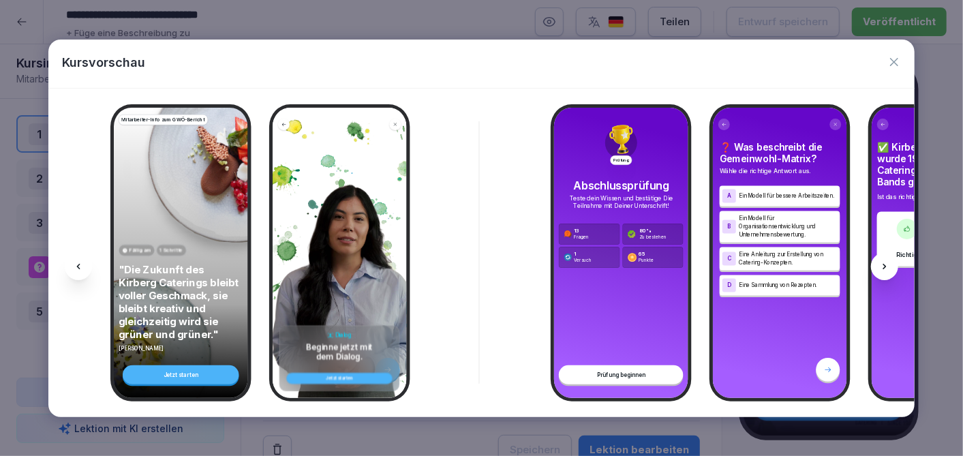
click at [882, 268] on icon at bounding box center [884, 266] width 11 height 11
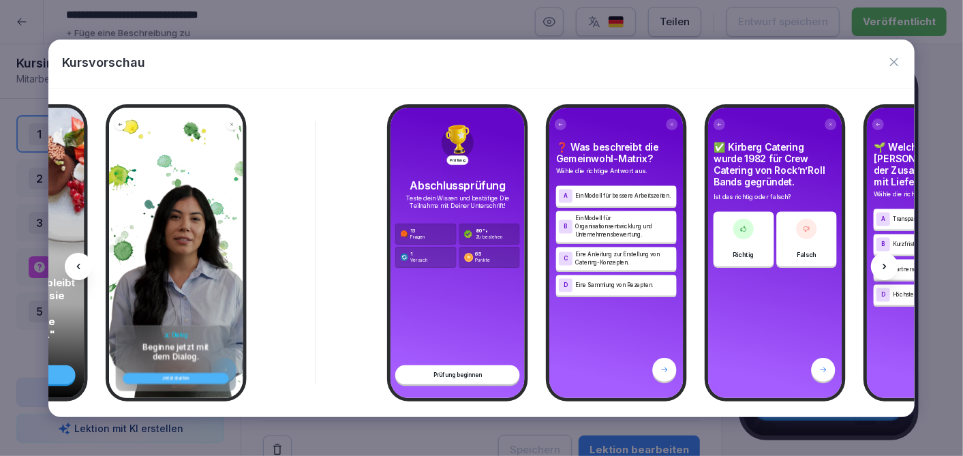
scroll to position [0, 1044]
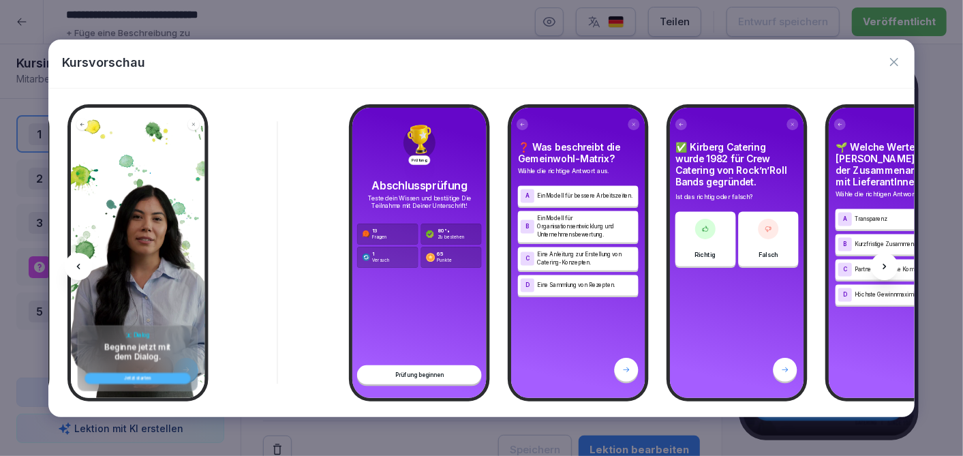
click at [79, 265] on icon at bounding box center [78, 266] width 11 height 11
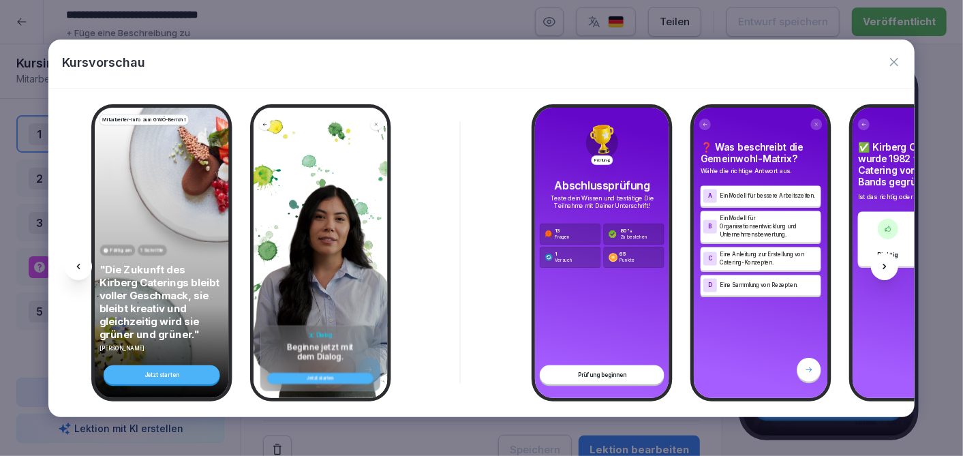
click at [79, 265] on icon at bounding box center [78, 266] width 11 height 11
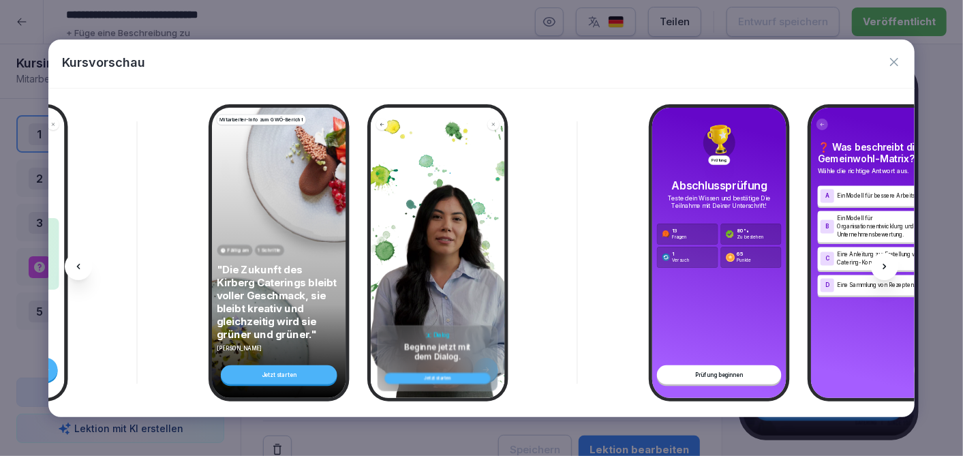
click at [79, 265] on icon at bounding box center [78, 266] width 11 height 11
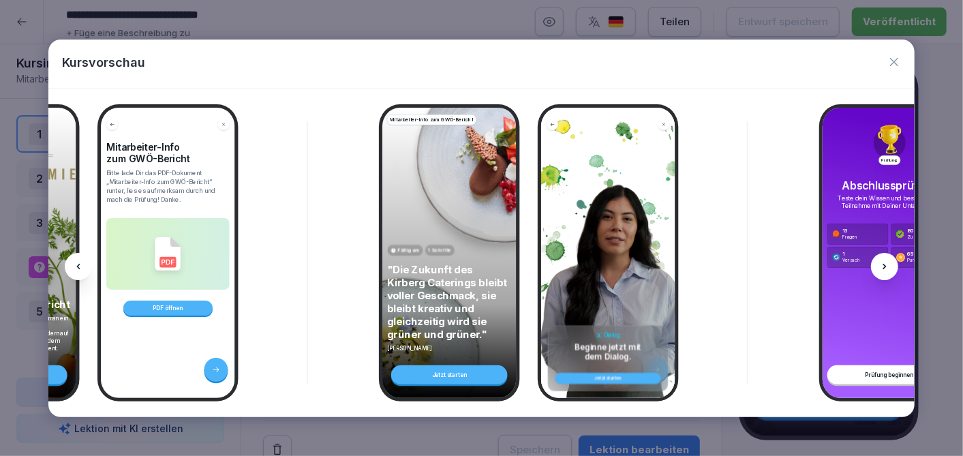
click at [79, 265] on icon at bounding box center [78, 266] width 11 height 11
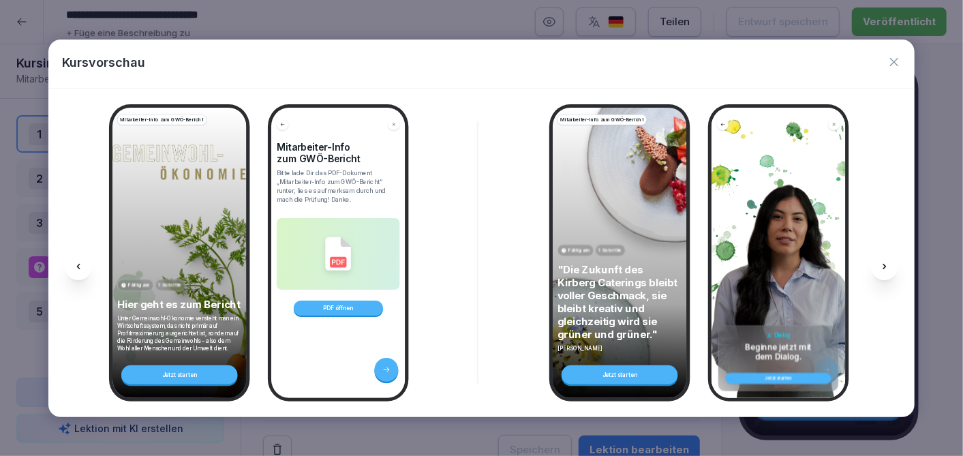
click at [79, 265] on icon at bounding box center [78, 266] width 11 height 11
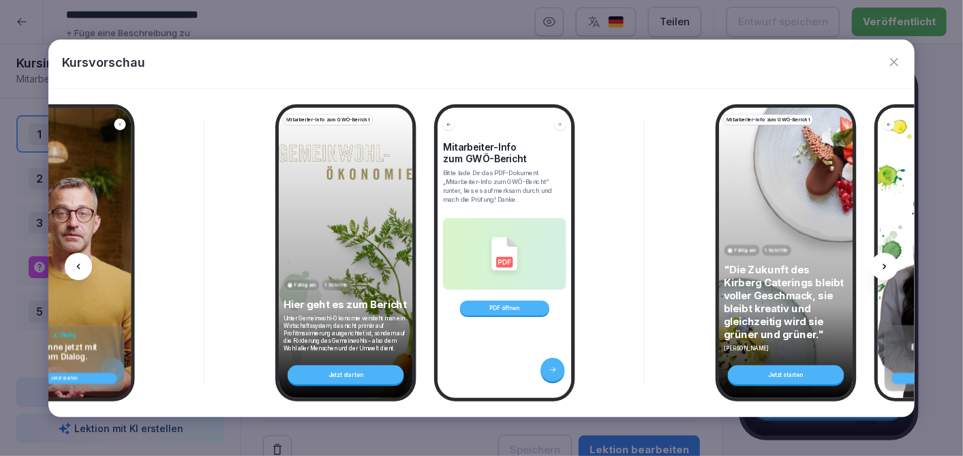
click at [79, 265] on icon at bounding box center [78, 266] width 11 height 11
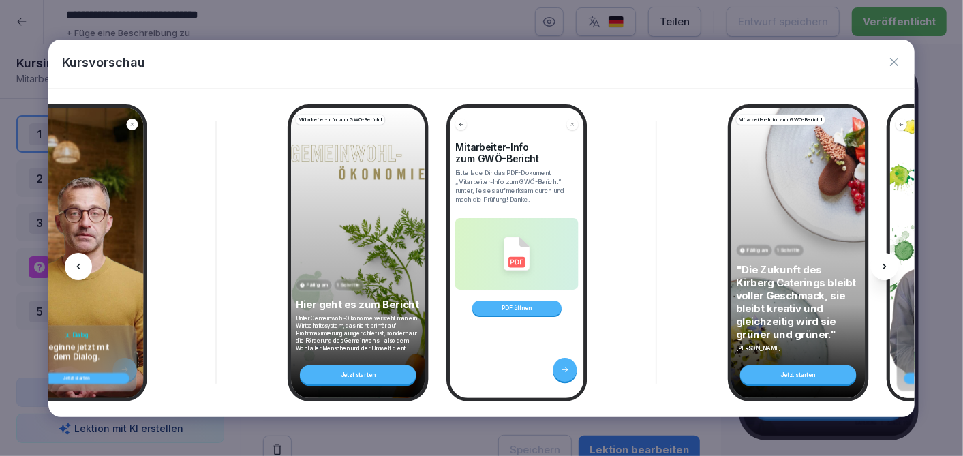
scroll to position [0, 28]
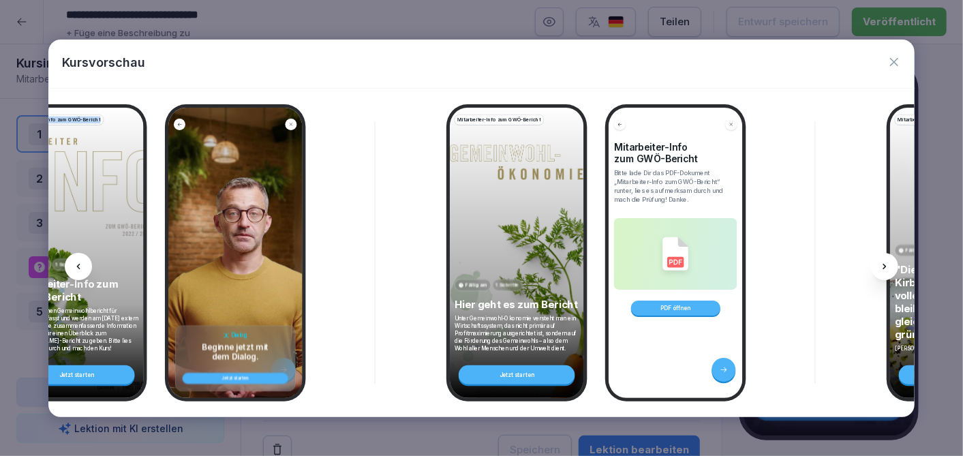
click at [79, 265] on icon at bounding box center [78, 266] width 11 height 11
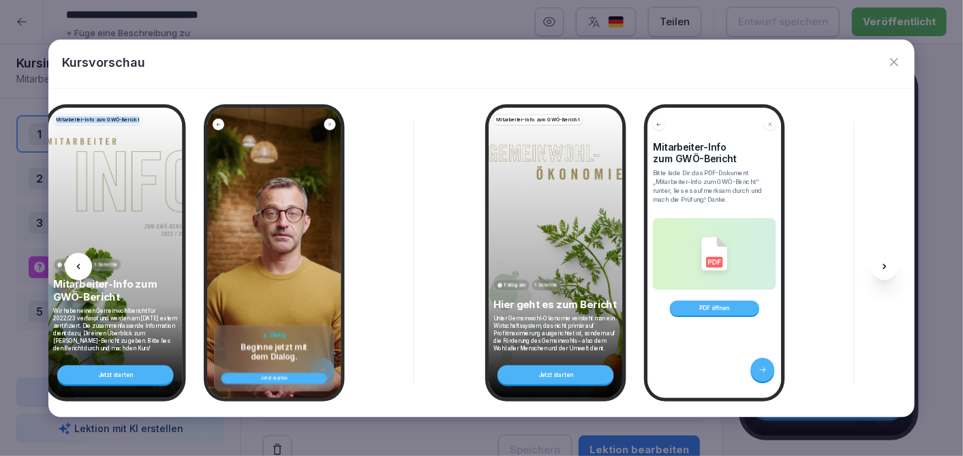
scroll to position [0, 0]
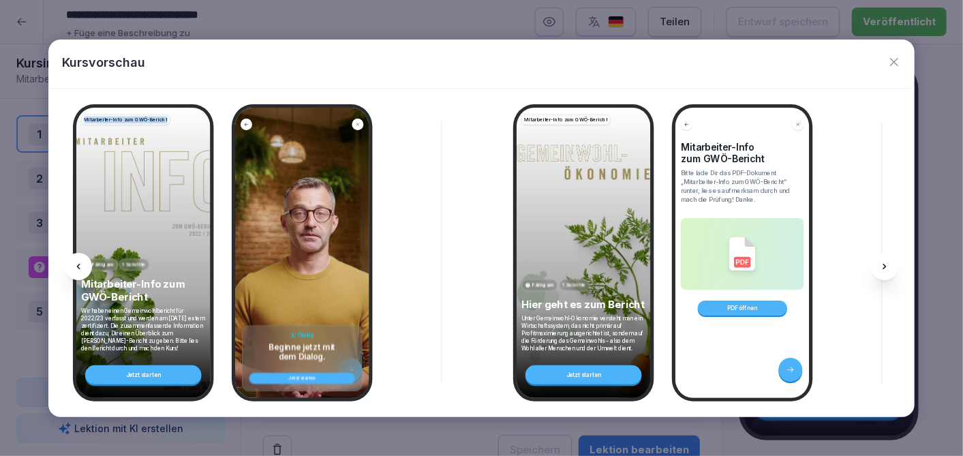
click at [79, 265] on icon at bounding box center [78, 266] width 11 height 11
click at [884, 268] on icon at bounding box center [884, 266] width 11 height 11
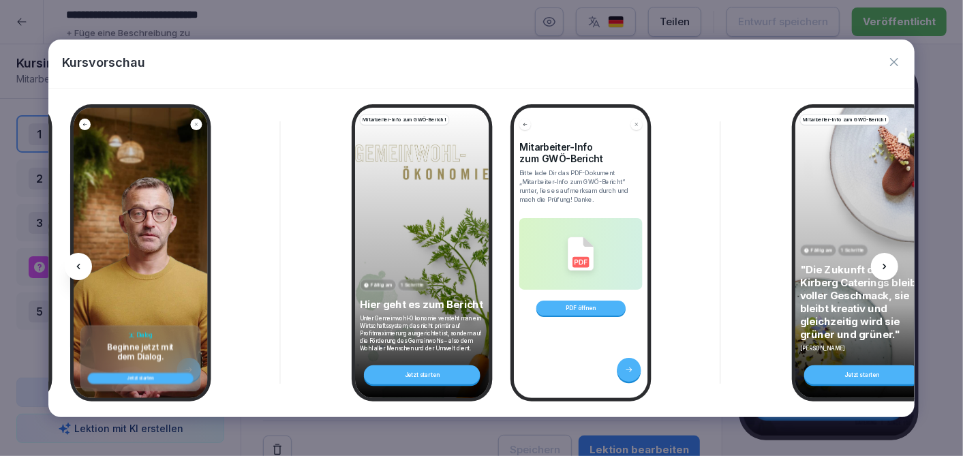
click at [884, 268] on icon at bounding box center [884, 266] width 11 height 11
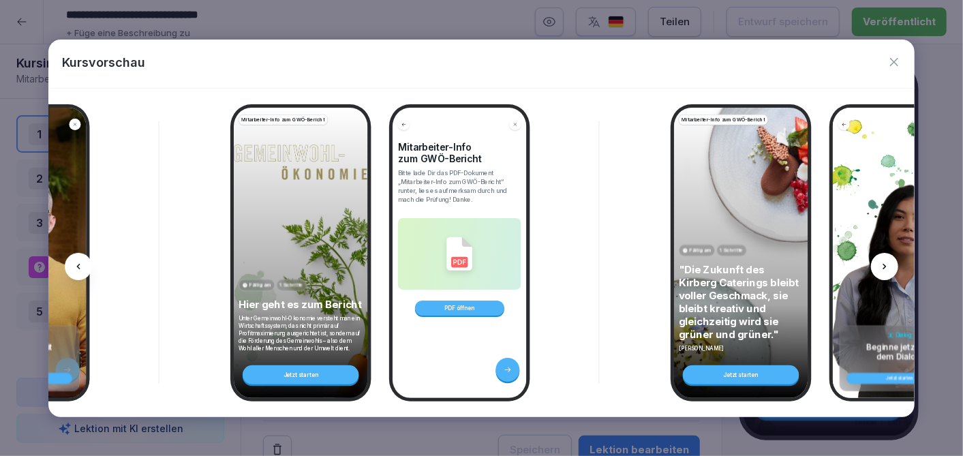
click at [884, 268] on icon at bounding box center [884, 266] width 11 height 11
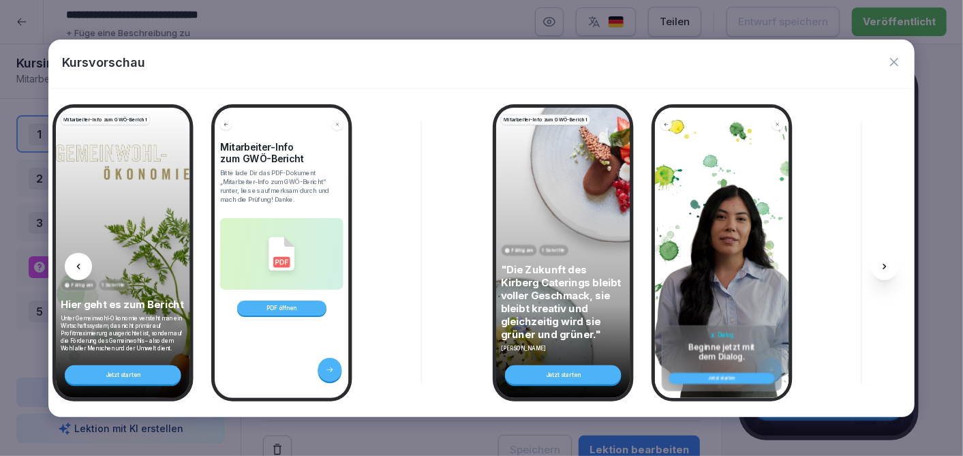
click at [884, 268] on icon at bounding box center [884, 266] width 11 height 11
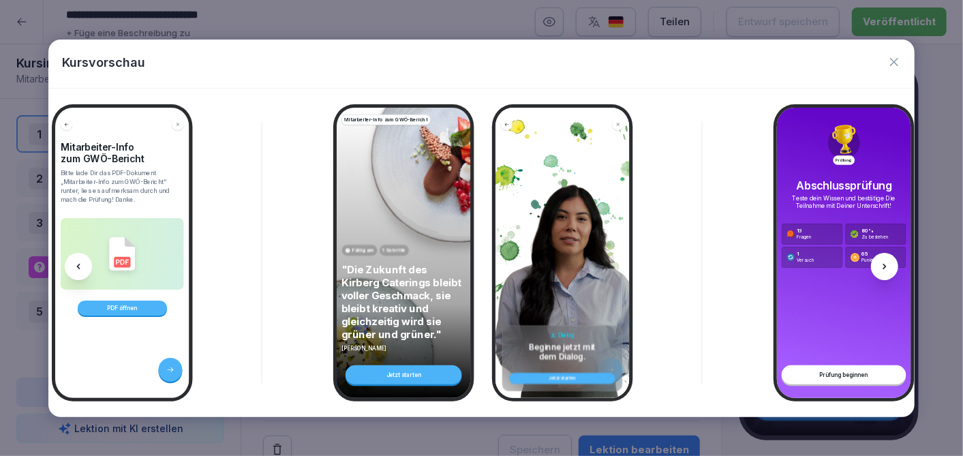
click at [884, 268] on icon at bounding box center [884, 266] width 11 height 11
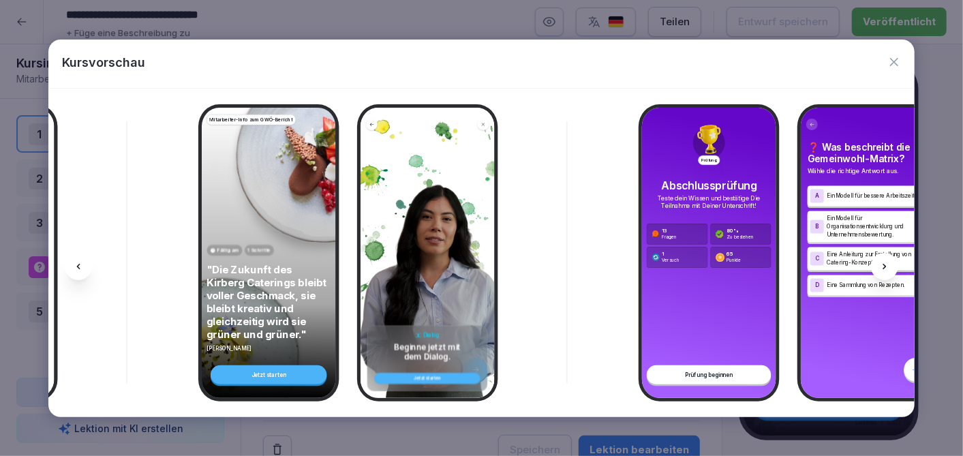
click at [884, 268] on icon at bounding box center [884, 266] width 11 height 11
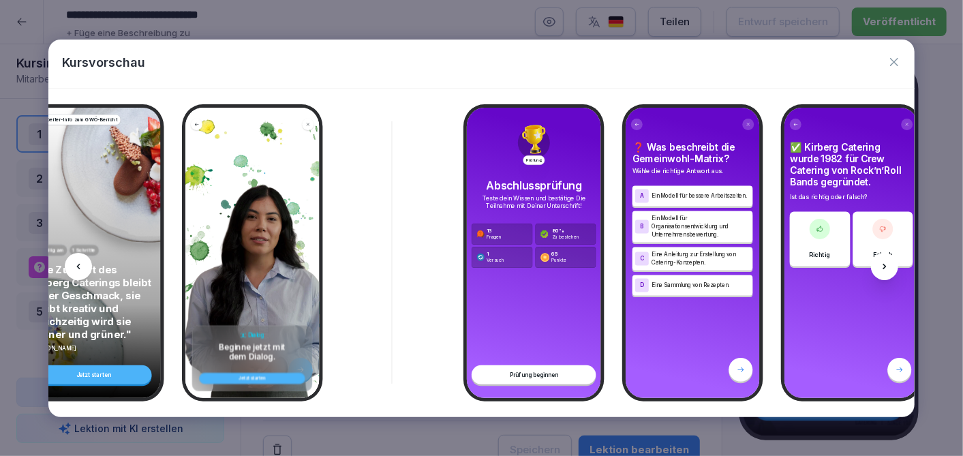
scroll to position [0, 946]
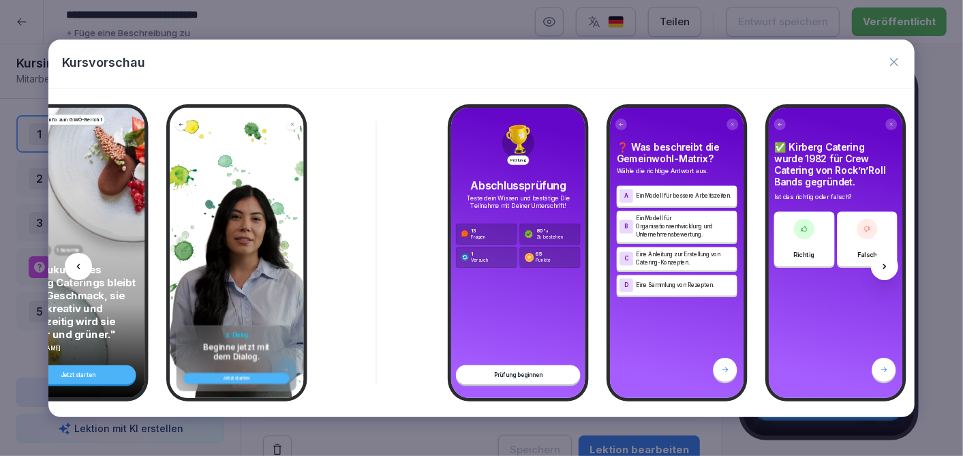
click at [76, 262] on icon at bounding box center [78, 266] width 11 height 11
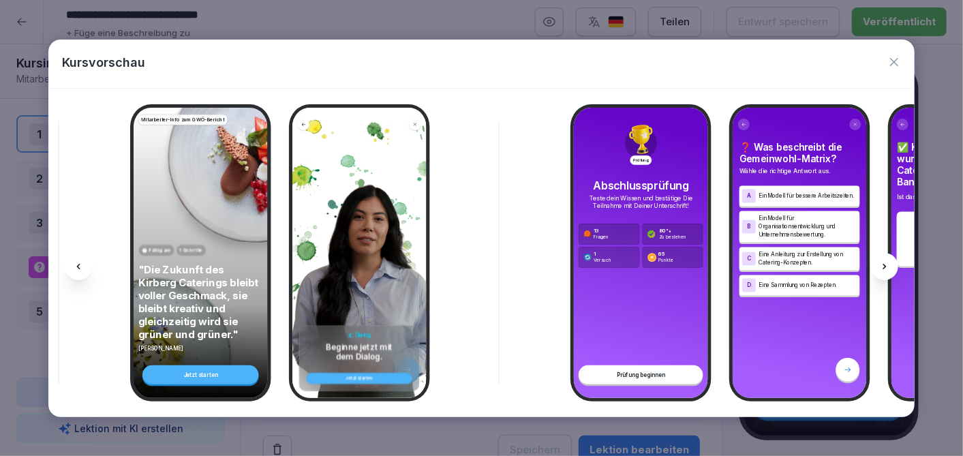
click at [76, 262] on icon at bounding box center [78, 266] width 11 height 11
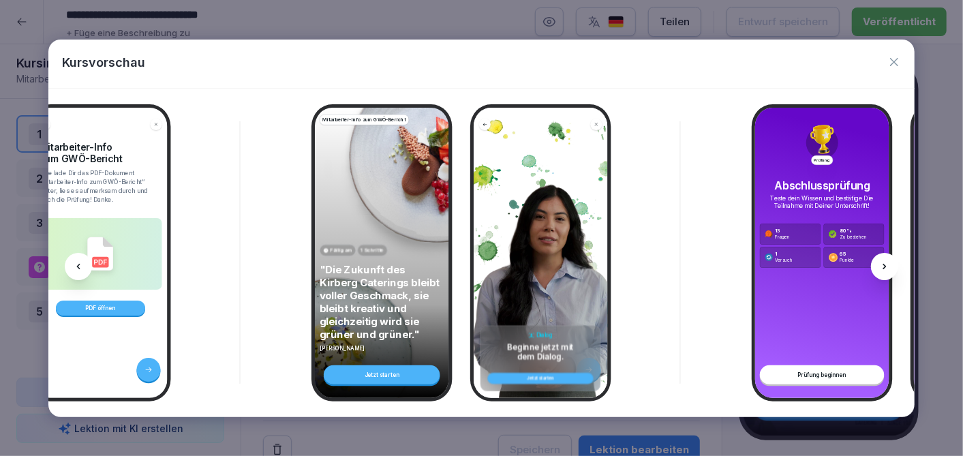
click at [76, 262] on icon at bounding box center [78, 266] width 11 height 11
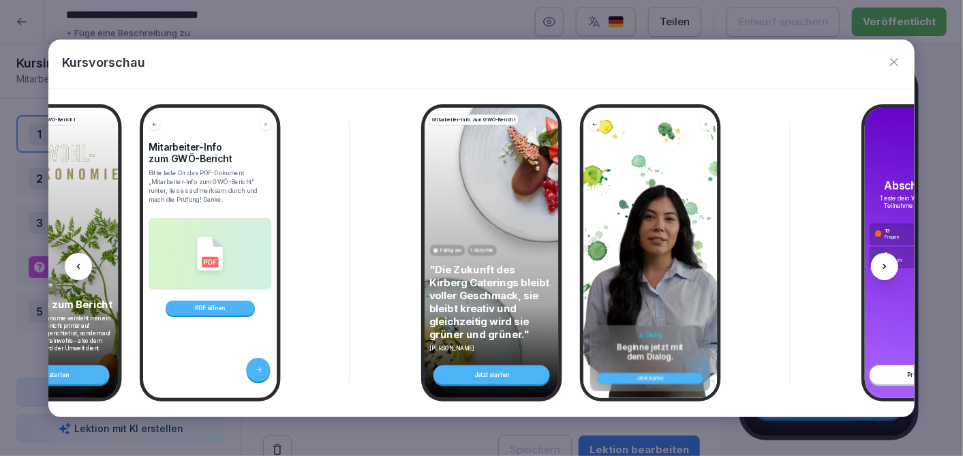
click at [76, 262] on icon at bounding box center [78, 266] width 11 height 11
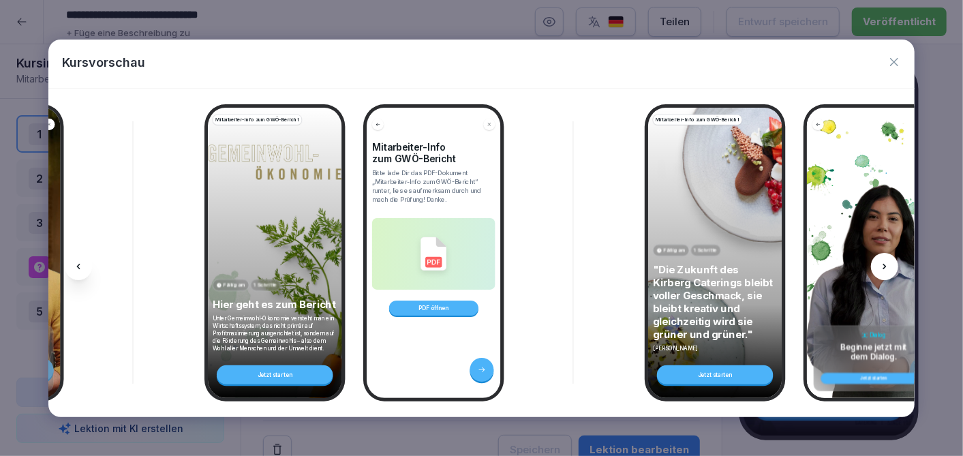
scroll to position [0, 309]
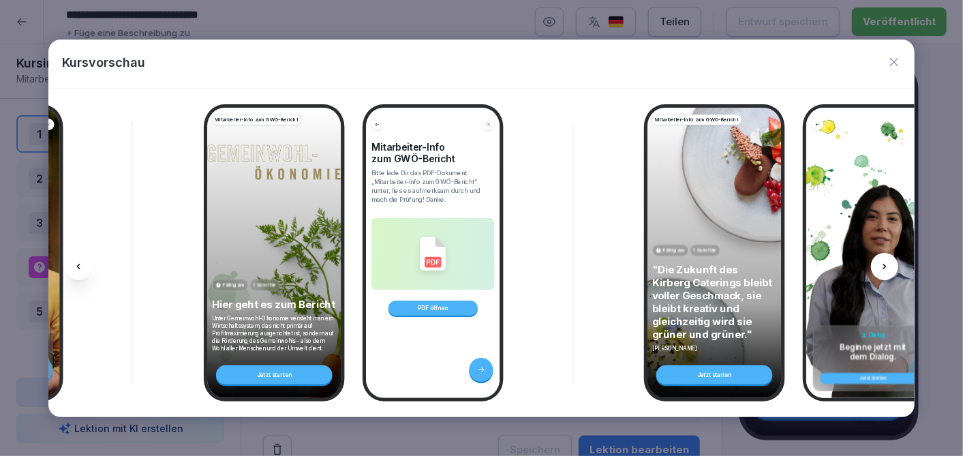
click at [76, 262] on icon at bounding box center [78, 266] width 11 height 11
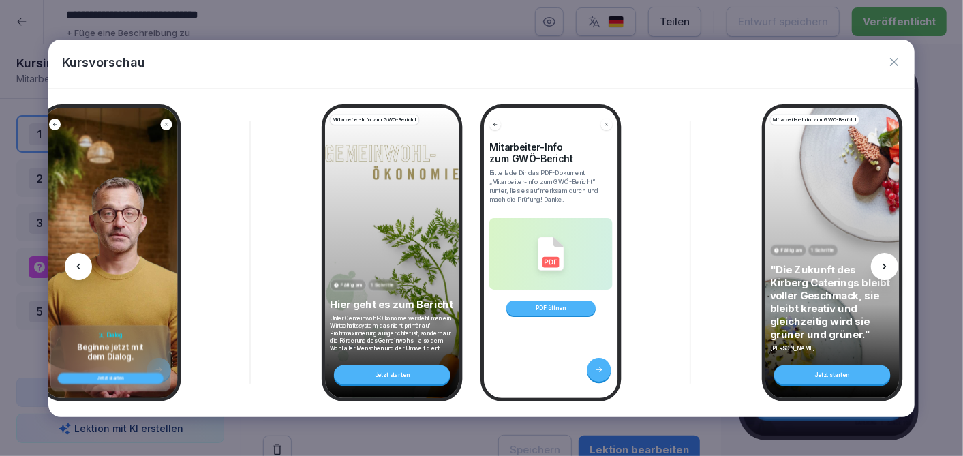
click at [76, 262] on icon at bounding box center [78, 266] width 11 height 11
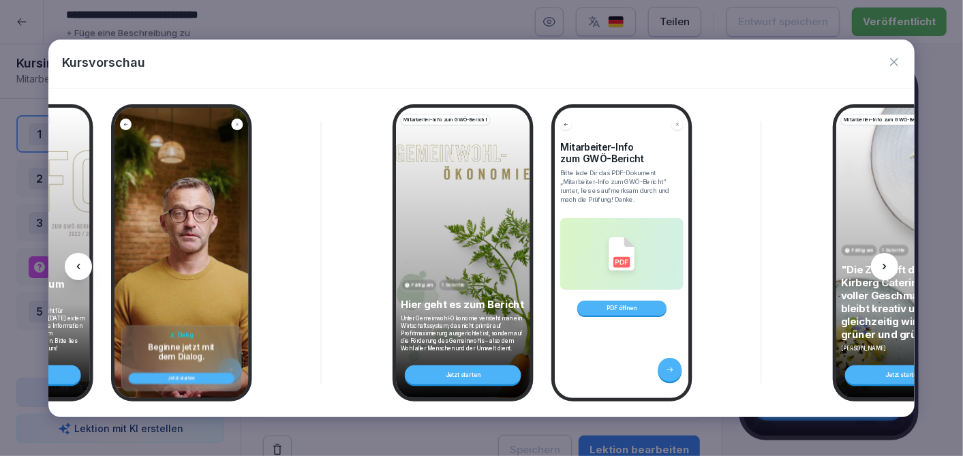
scroll to position [0, 0]
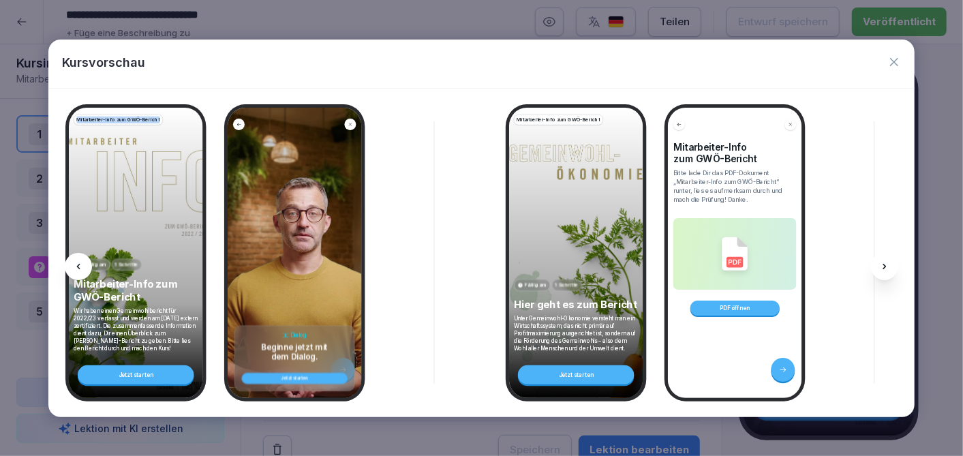
click at [76, 262] on icon at bounding box center [78, 266] width 11 height 11
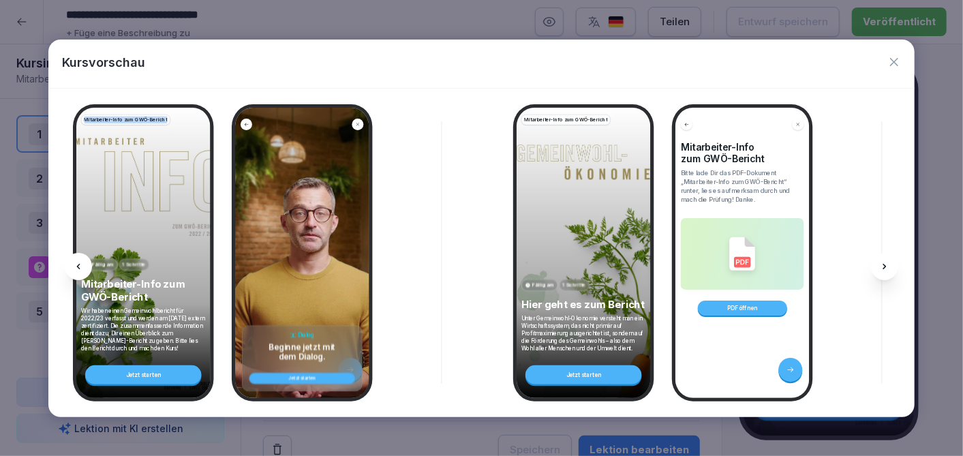
click at [76, 262] on icon at bounding box center [78, 266] width 11 height 11
click at [900, 58] on icon "button" at bounding box center [894, 62] width 14 height 14
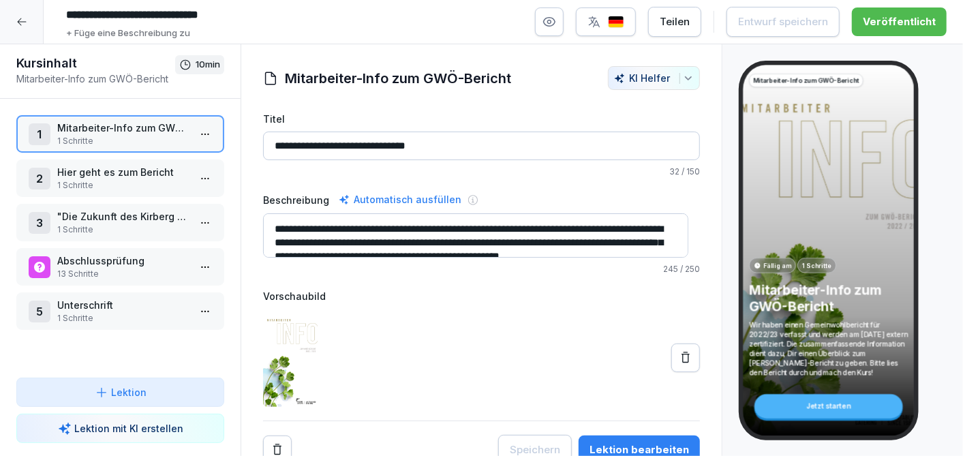
click at [17, 25] on icon at bounding box center [21, 21] width 11 height 11
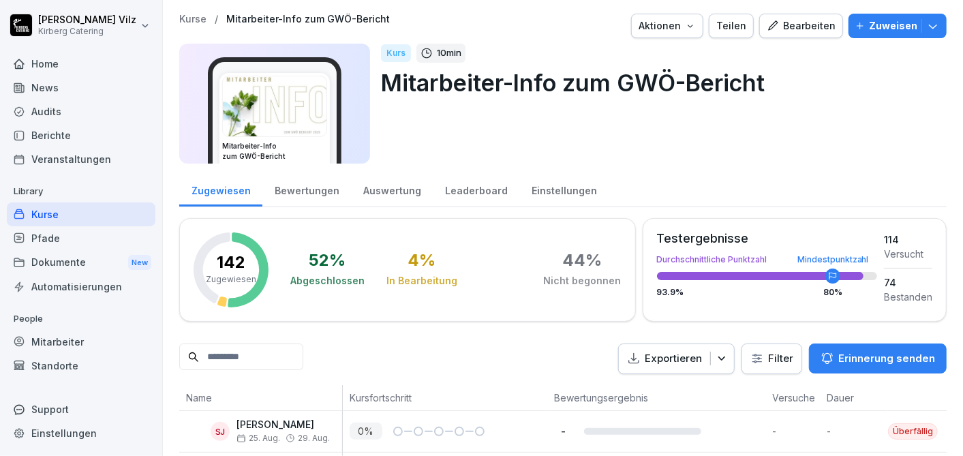
click at [308, 188] on div "Bewertungen" at bounding box center [306, 189] width 89 height 35
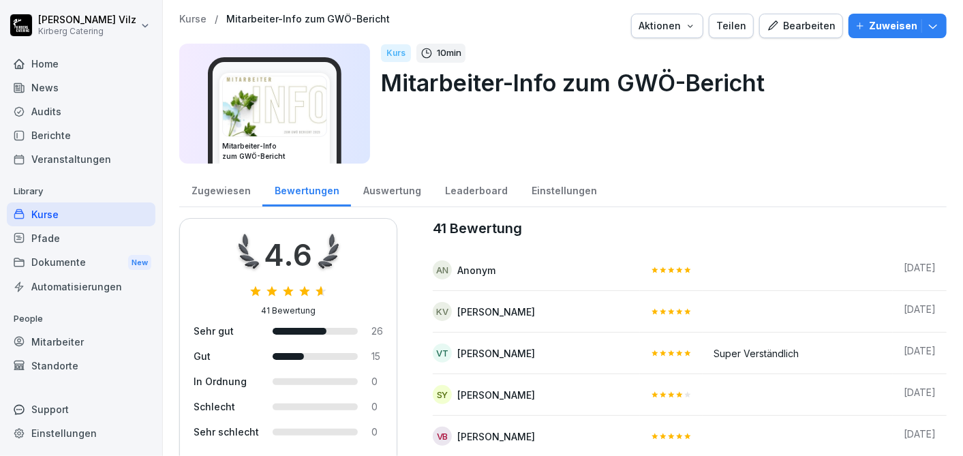
click at [457, 189] on div "Leaderboard" at bounding box center [476, 189] width 87 height 35
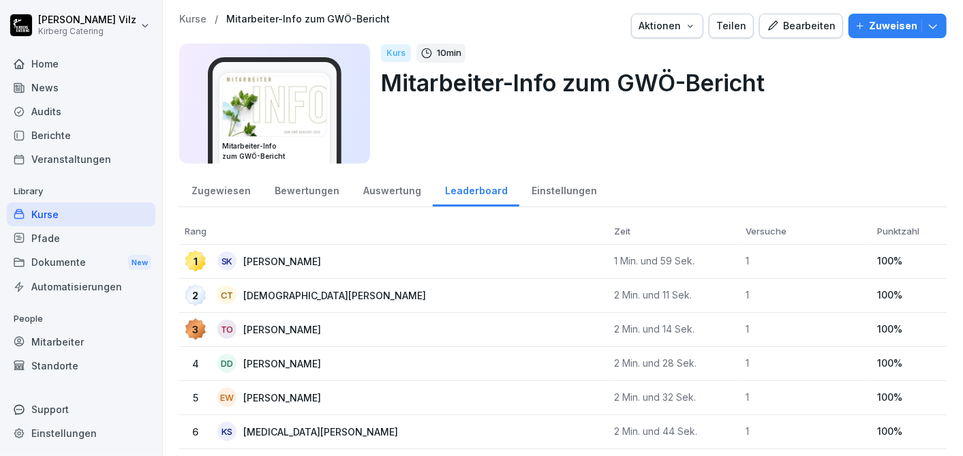
click at [391, 189] on div "Auswertung" at bounding box center [392, 189] width 82 height 35
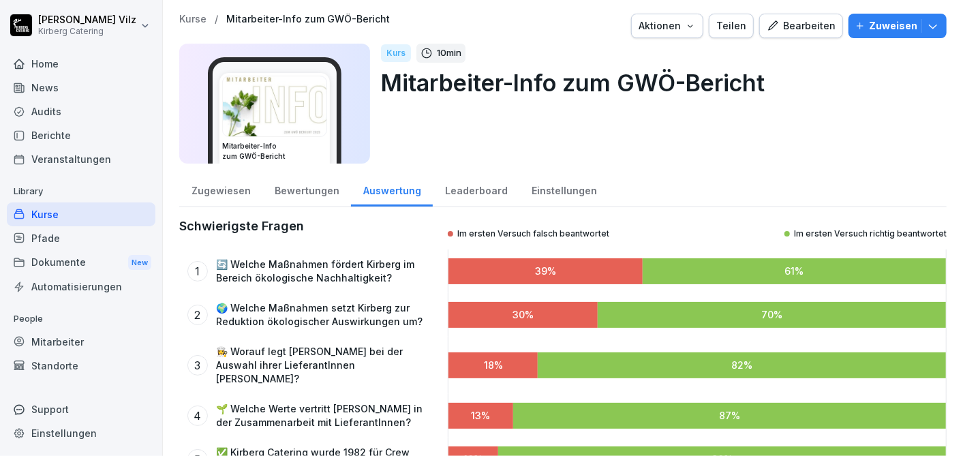
click at [550, 190] on div "Einstellungen" at bounding box center [563, 189] width 89 height 35
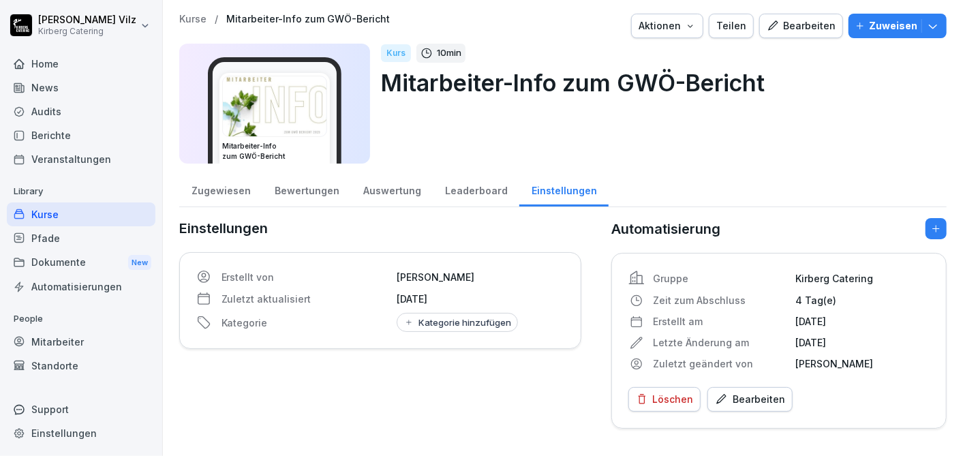
click at [219, 191] on div "Zugewiesen" at bounding box center [220, 189] width 83 height 35
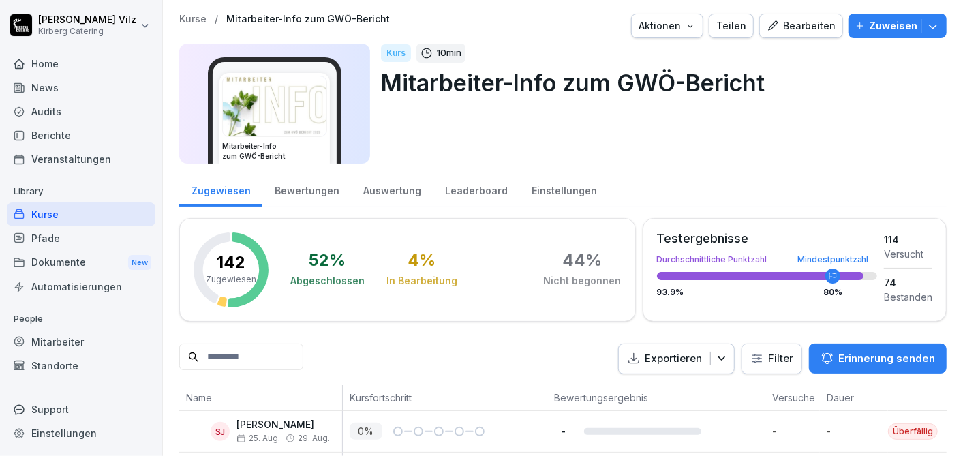
click at [220, 186] on div "Zugewiesen" at bounding box center [220, 189] width 83 height 35
click at [52, 200] on p "Library" at bounding box center [81, 192] width 149 height 22
click at [55, 210] on div "Kurse" at bounding box center [81, 214] width 149 height 24
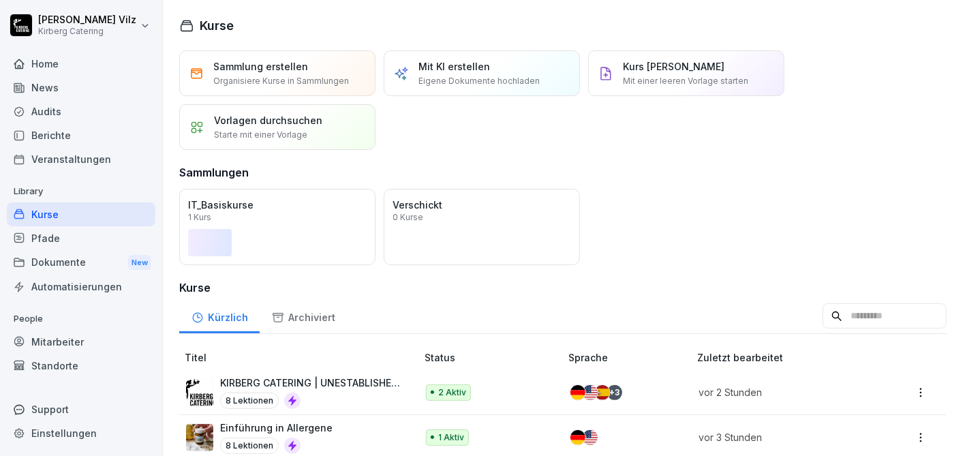
click at [276, 119] on p "Vorlagen durchsuchen" at bounding box center [268, 120] width 108 height 14
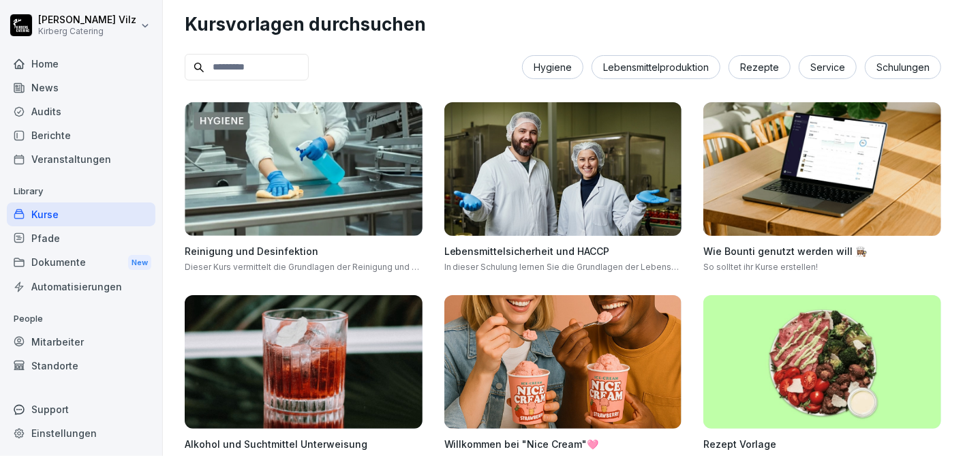
click at [42, 212] on div "Kurse" at bounding box center [81, 214] width 149 height 24
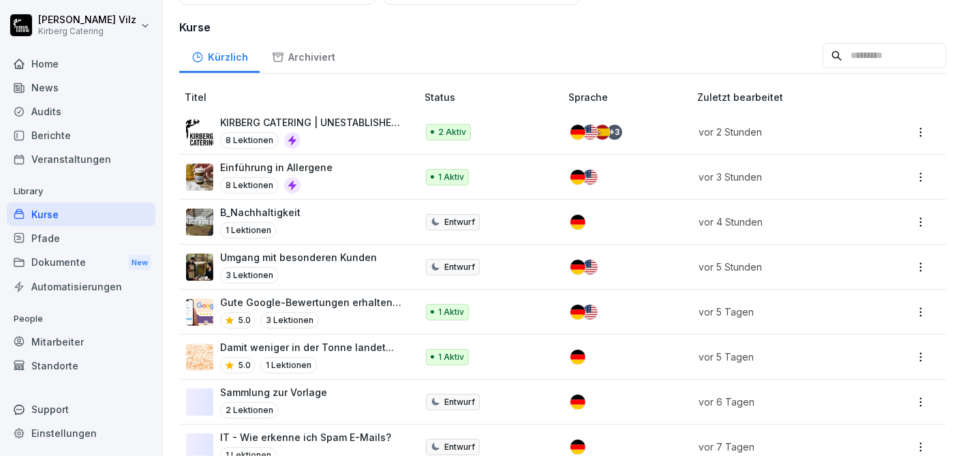
scroll to position [302, 0]
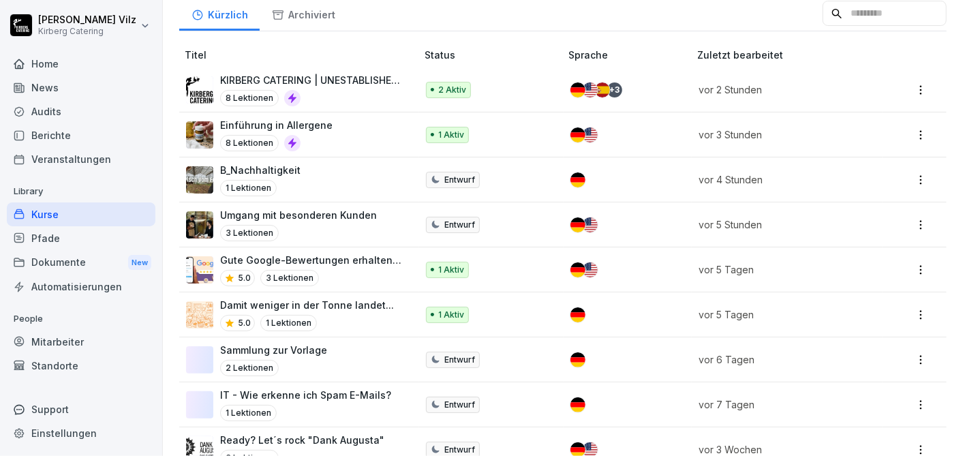
click at [335, 84] on p "KIRBERG CATERING | UNESTABLISHED SINCE [DATE]" at bounding box center [311, 80] width 183 height 14
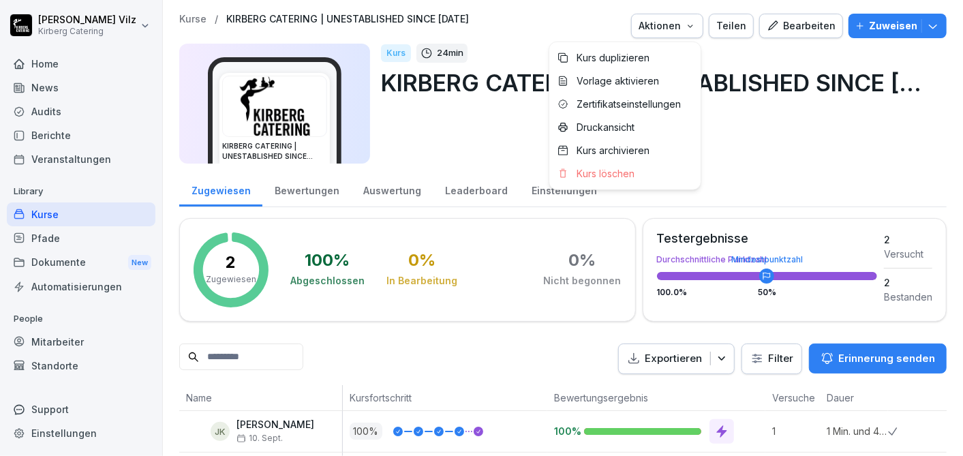
click at [690, 25] on icon "button" at bounding box center [689, 26] width 5 height 3
click at [748, 52] on html "[PERSON_NAME] Catering Home News Audits Berichte Veranstaltungen Library Kurse …" at bounding box center [481, 228] width 963 height 456
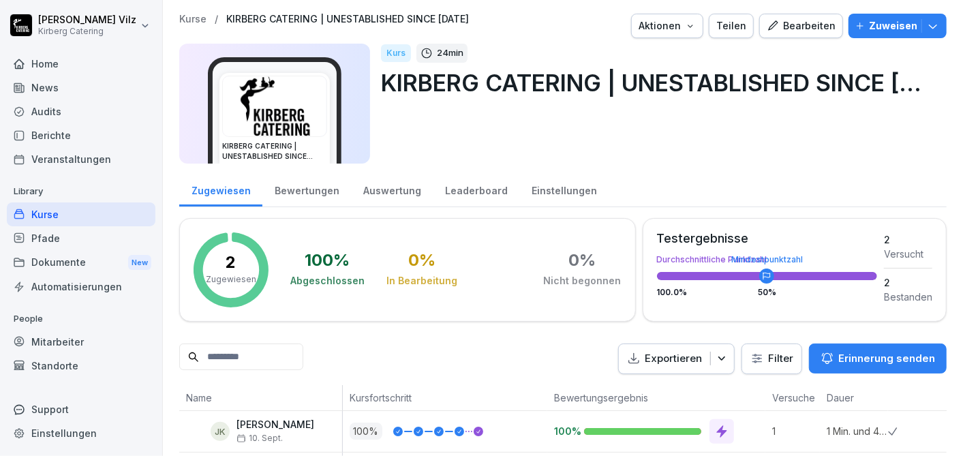
click at [730, 31] on div "Teilen" at bounding box center [731, 25] width 30 height 15
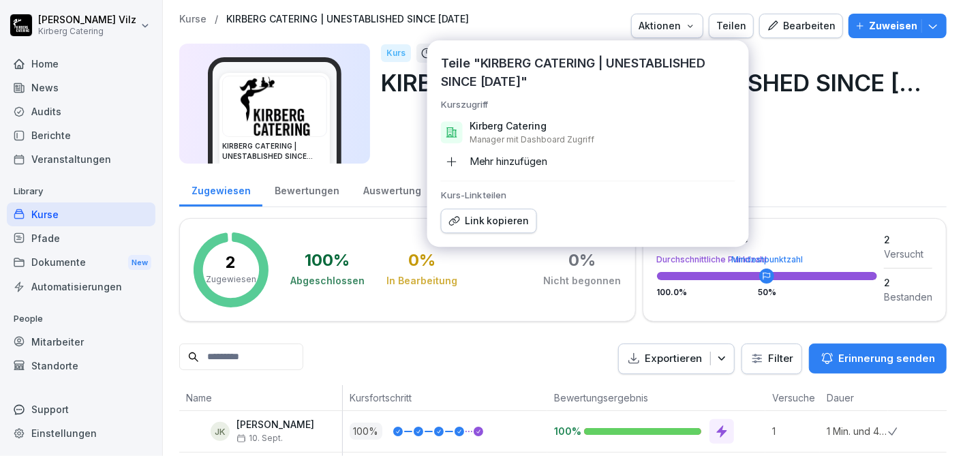
click at [481, 220] on div "Link kopieren" at bounding box center [488, 220] width 81 height 15
click at [766, 148] on div "Kurs 24 min KIRBERG CATERING | UNESTABLISHED SINCE 1982" at bounding box center [658, 104] width 555 height 120
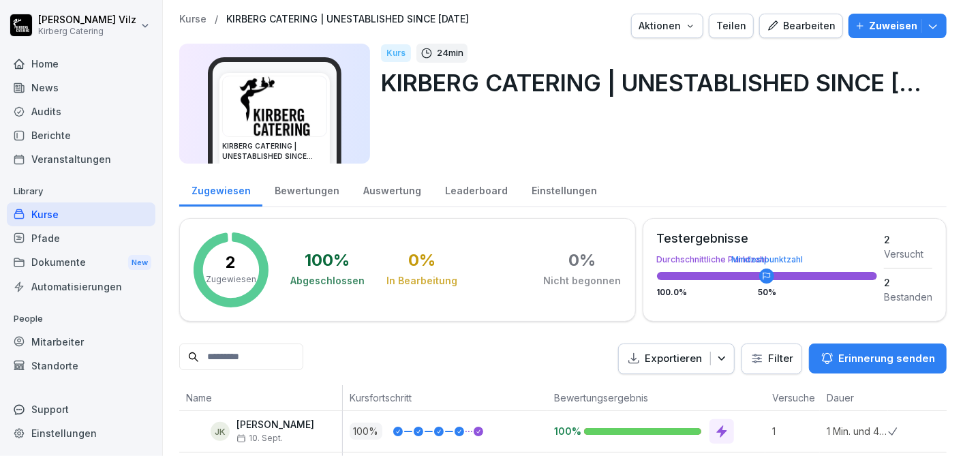
click at [781, 27] on div "Bearbeiten" at bounding box center [800, 25] width 69 height 15
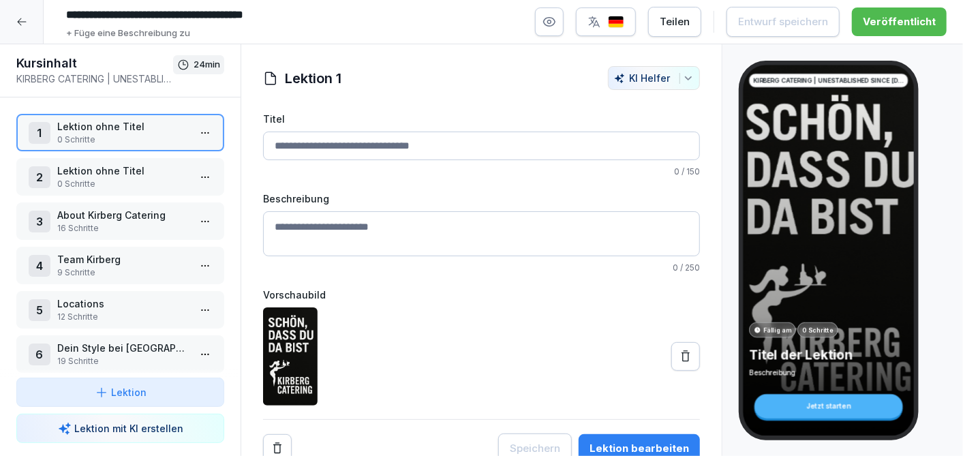
click at [20, 20] on icon at bounding box center [21, 21] width 11 height 11
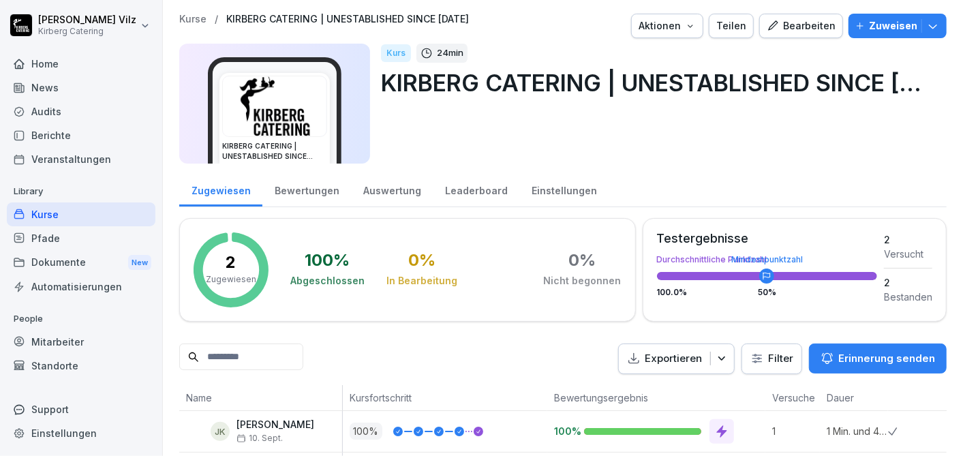
click at [61, 214] on div "Kurse" at bounding box center [81, 214] width 149 height 24
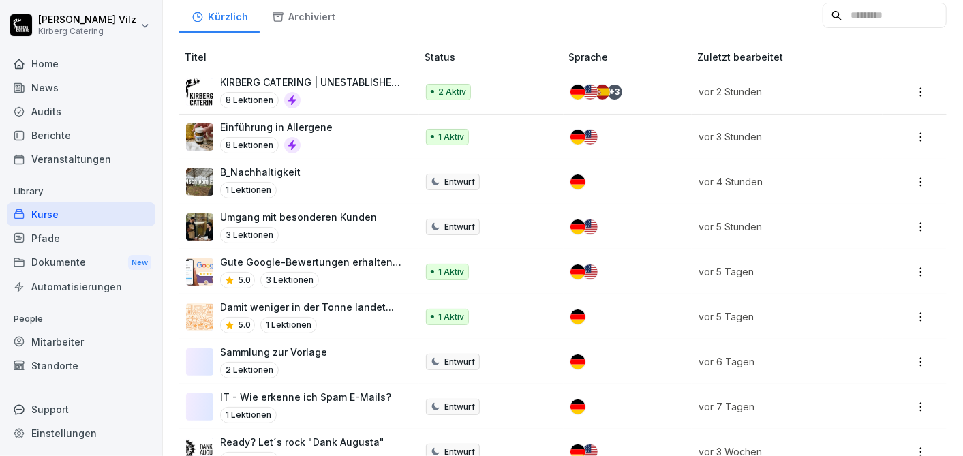
scroll to position [302, 0]
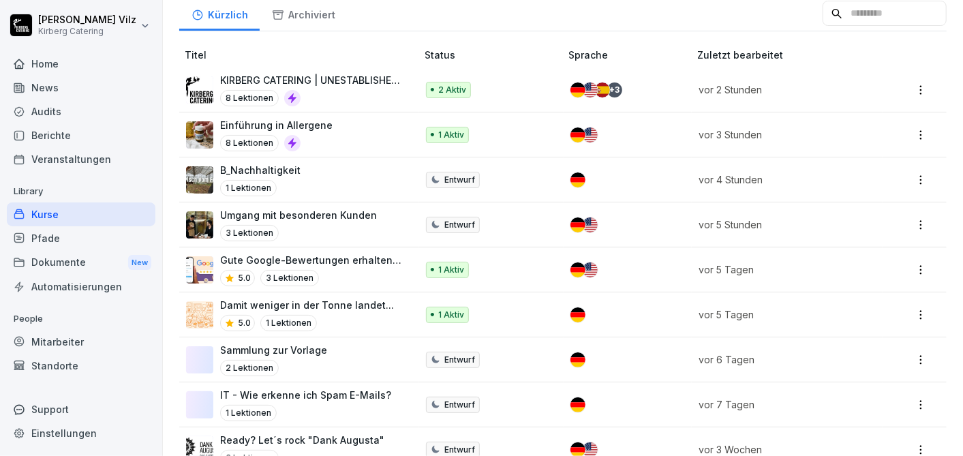
click at [325, 87] on div "KIRBERG CATERING | UNESTABLISHED SINCE 1982 8 Lektionen" at bounding box center [311, 89] width 183 height 33
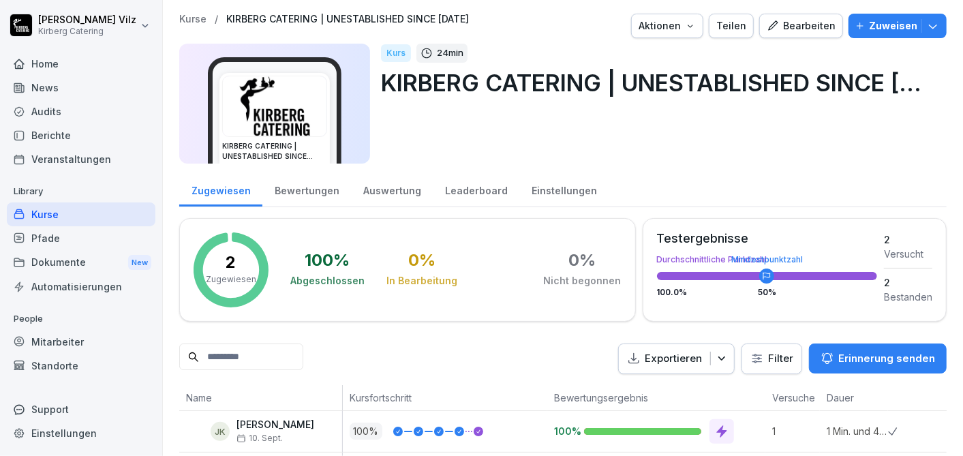
click at [804, 25] on div "Bearbeiten" at bounding box center [800, 25] width 69 height 15
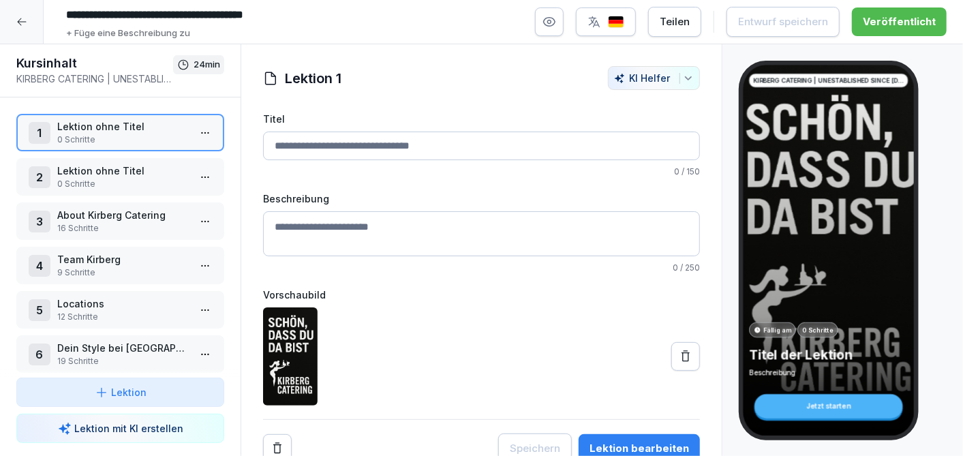
click at [119, 155] on div "1 Lektion ohne Titel 0 Schritte 2 Lektion ohne Titel 0 Schritte 3 About Kirberg…" at bounding box center [120, 237] width 240 height 280
click at [115, 171] on p "Lektion ohne Titel" at bounding box center [122, 171] width 131 height 14
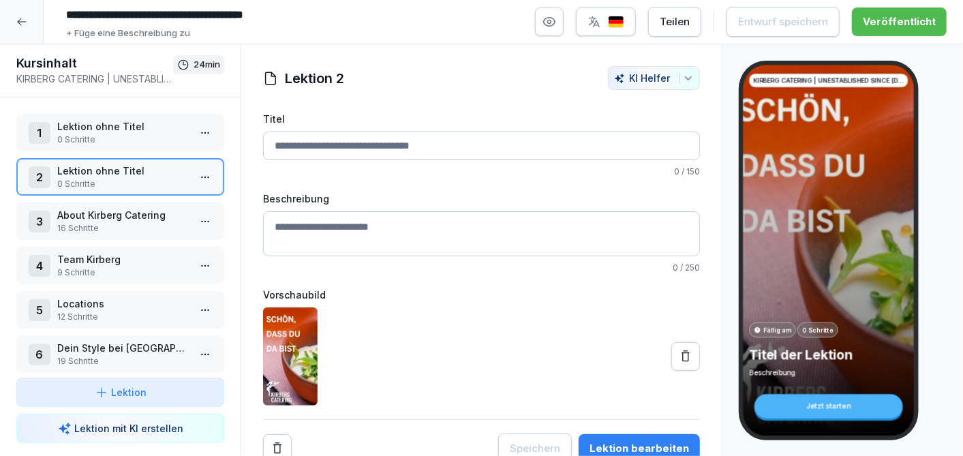
click at [116, 121] on p "Lektion ohne Titel" at bounding box center [122, 126] width 131 height 14
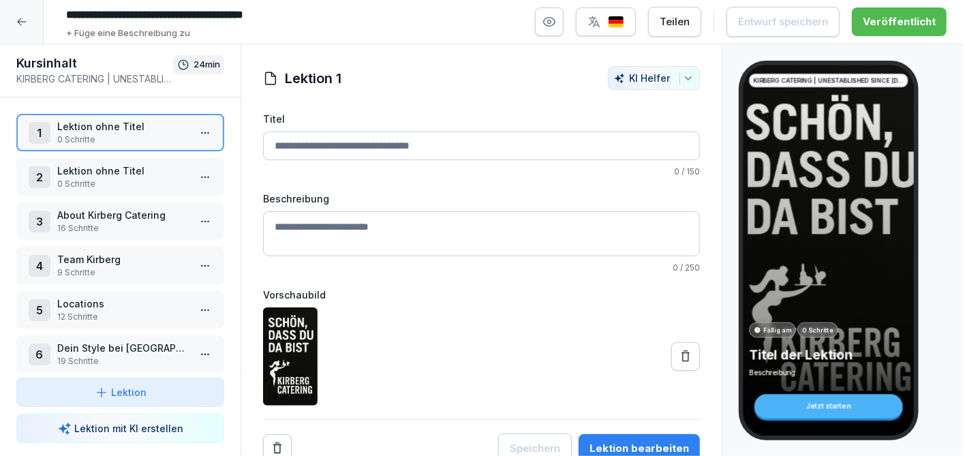
click at [107, 171] on p "Lektion ohne Titel" at bounding box center [122, 171] width 131 height 14
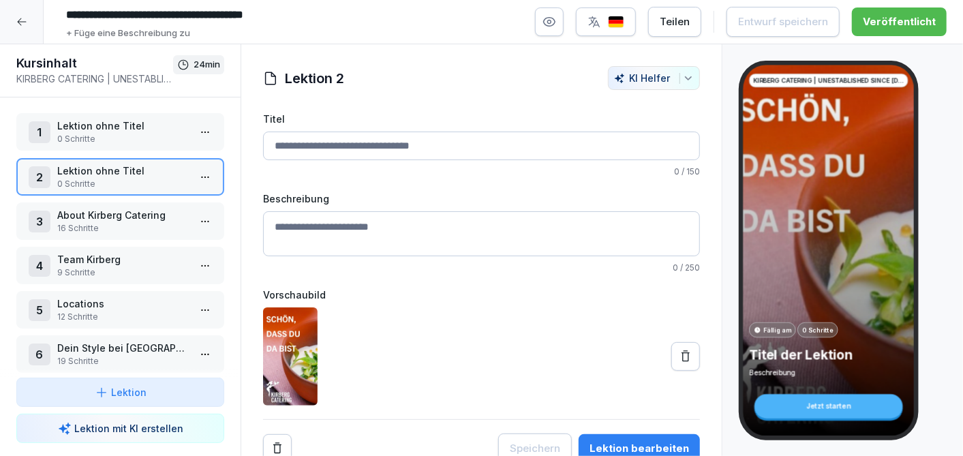
click at [142, 143] on p "0 Schritte" at bounding box center [122, 139] width 131 height 12
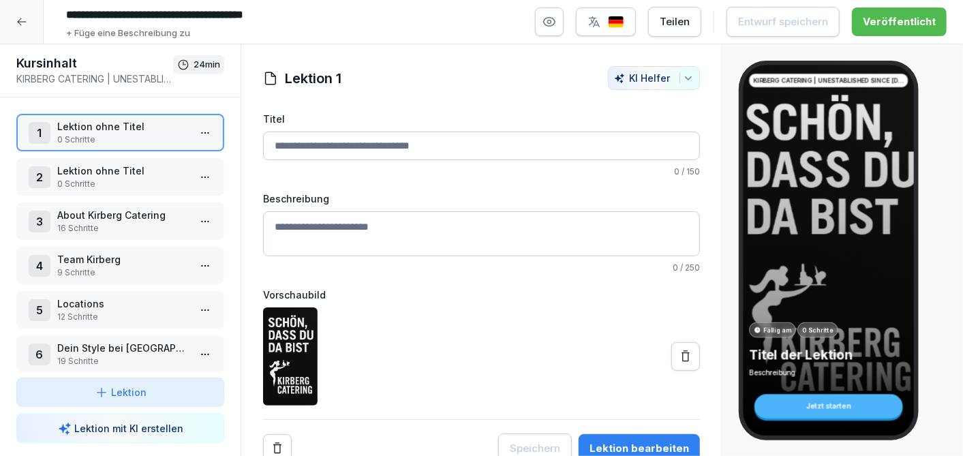
click at [679, 356] on icon at bounding box center [686, 356] width 14 height 14
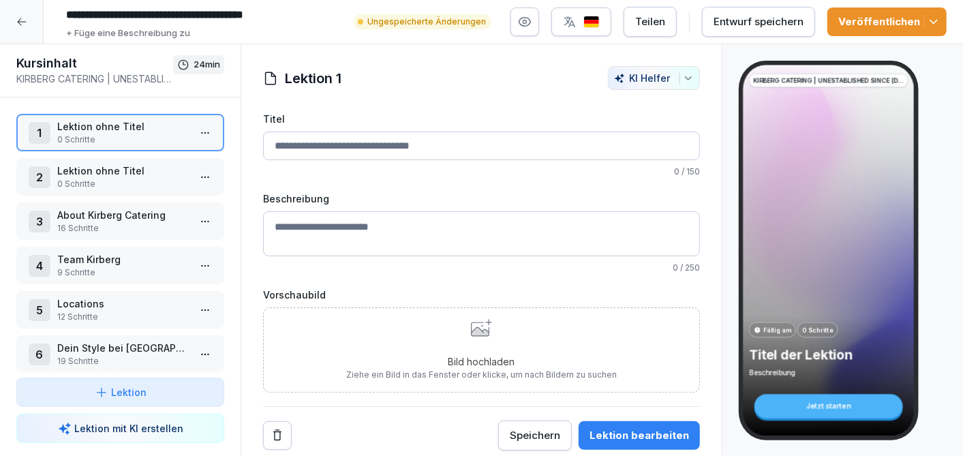
click at [472, 337] on div "Bild hochladen Ziehe ein Bild in das Fenster oder klicke, um nach Bildern zu su…" at bounding box center [481, 350] width 270 height 62
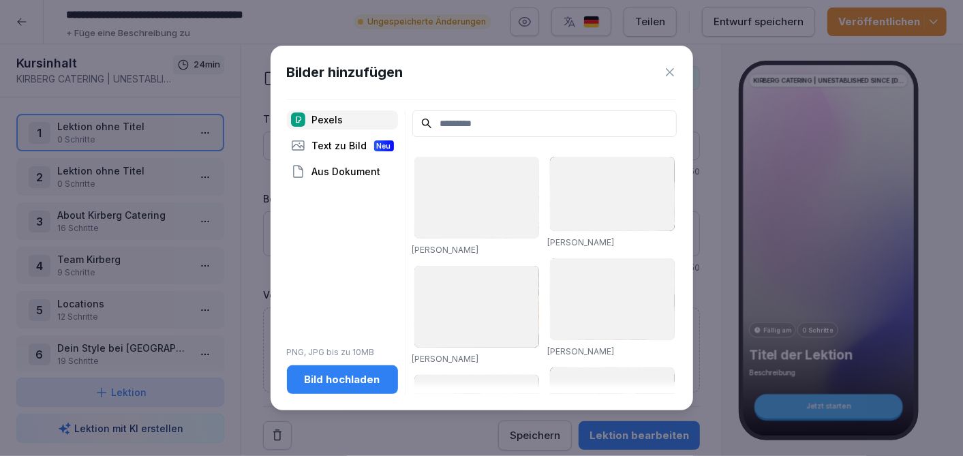
click at [333, 377] on div "Bild hochladen" at bounding box center [342, 379] width 89 height 15
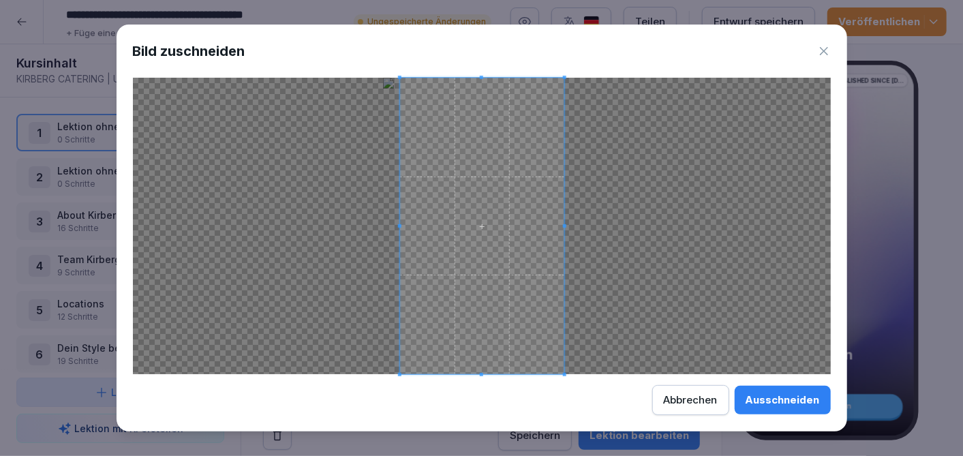
click at [514, 257] on span at bounding box center [481, 226] width 165 height 296
click at [564, 358] on div at bounding box center [481, 226] width 165 height 296
click at [484, 336] on span at bounding box center [483, 226] width 165 height 296
click at [497, 337] on span at bounding box center [479, 226] width 165 height 296
click at [798, 397] on div "Ausschneiden" at bounding box center [782, 399] width 74 height 15
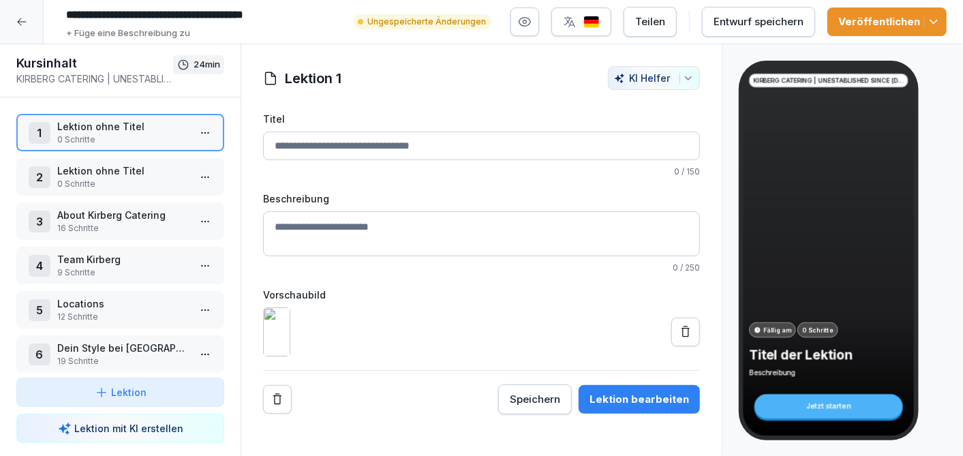
click at [84, 178] on p "0 Schritte" at bounding box center [122, 184] width 131 height 12
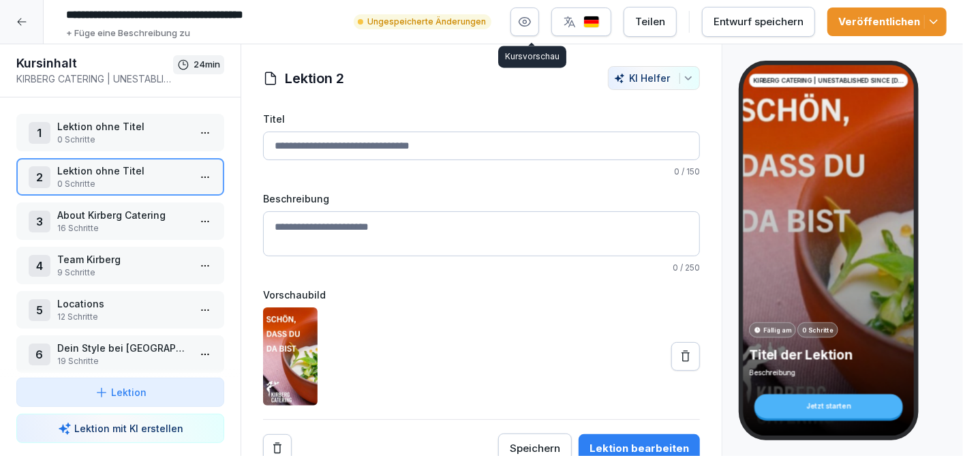
click at [531, 20] on icon "button" at bounding box center [525, 22] width 14 height 14
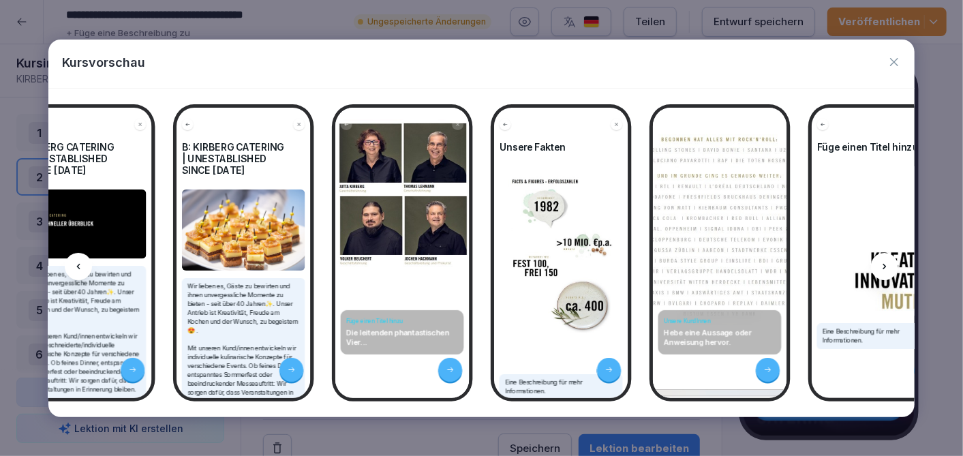
scroll to position [0, 949]
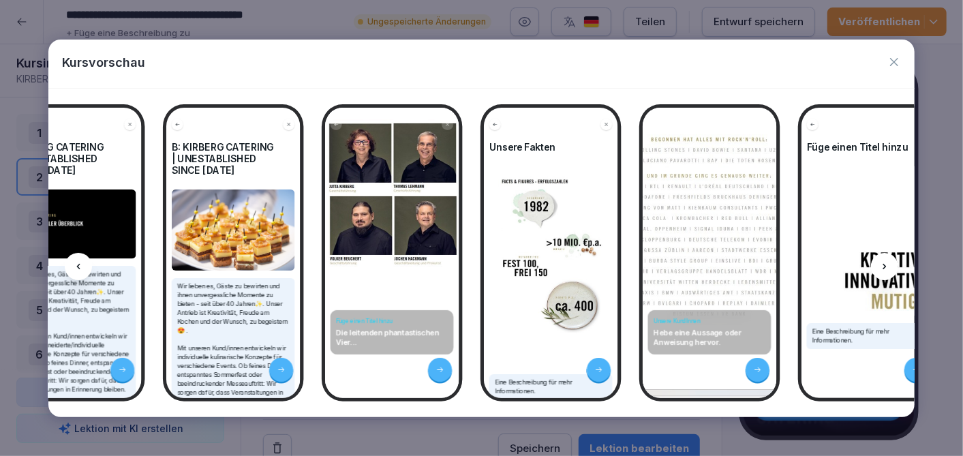
click at [909, 366] on div at bounding box center [916, 370] width 24 height 24
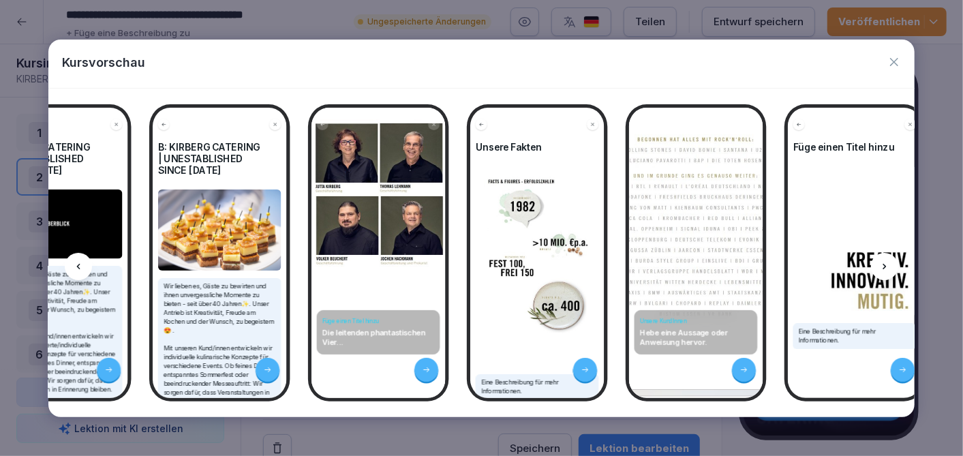
click at [909, 366] on div "KIRBERG CATERING | UNESTABLISHED SINCE 1982 Fällig am 0 Schritte Titel der Lekt…" at bounding box center [481, 253] width 867 height 328
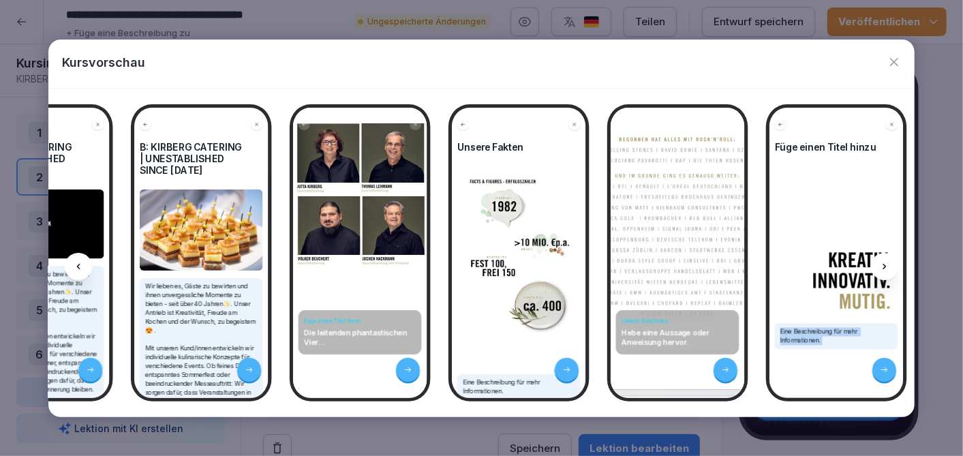
drag, startPoint x: 909, startPoint y: 366, endPoint x: 887, endPoint y: 364, distance: 21.9
click at [887, 365] on icon at bounding box center [884, 369] width 8 height 8
click at [895, 65] on icon "button" at bounding box center [894, 62] width 14 height 14
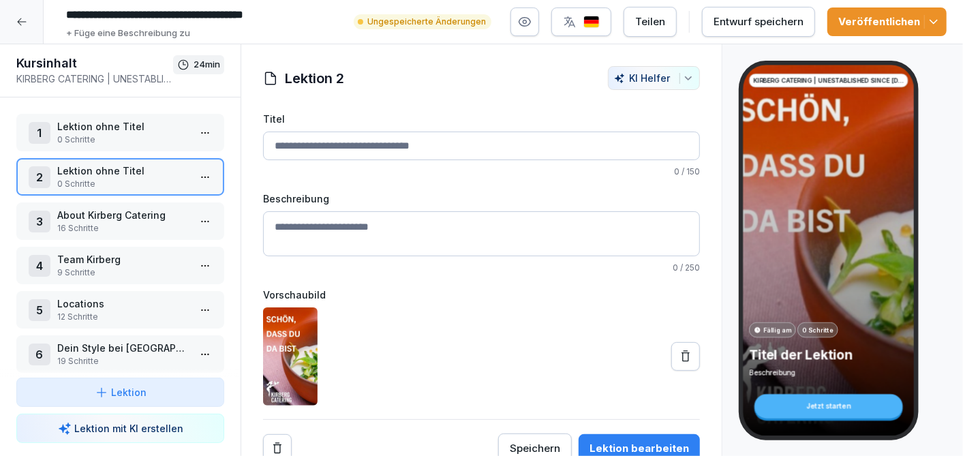
click at [142, 222] on p "16 Schritte" at bounding box center [122, 228] width 131 height 12
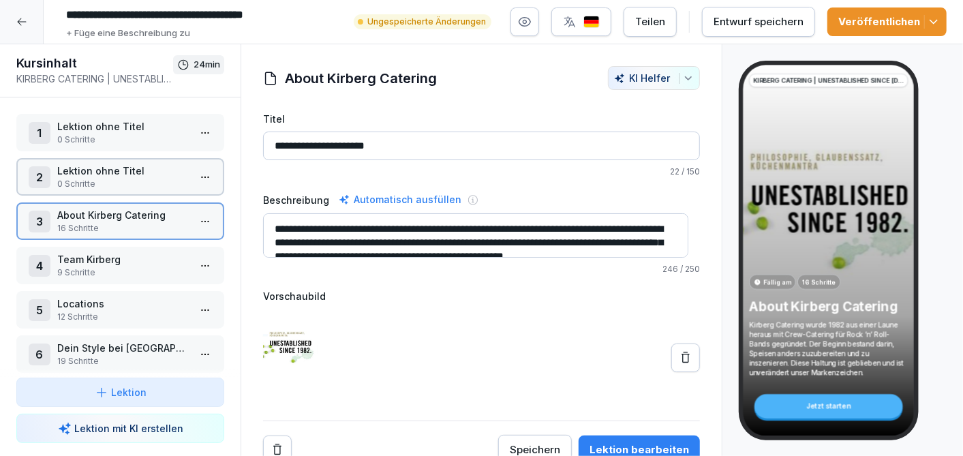
click at [202, 218] on html "**********" at bounding box center [481, 228] width 963 height 456
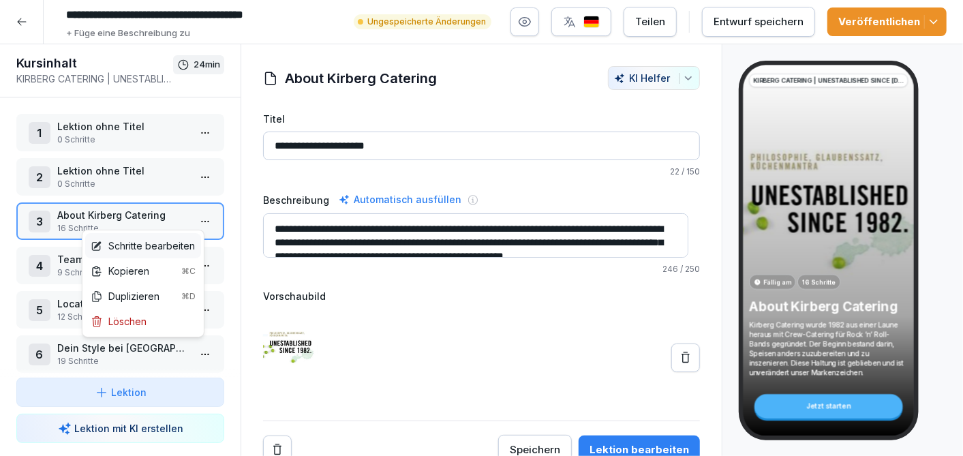
click at [169, 245] on div "Schritte bearbeiten" at bounding box center [143, 245] width 104 height 14
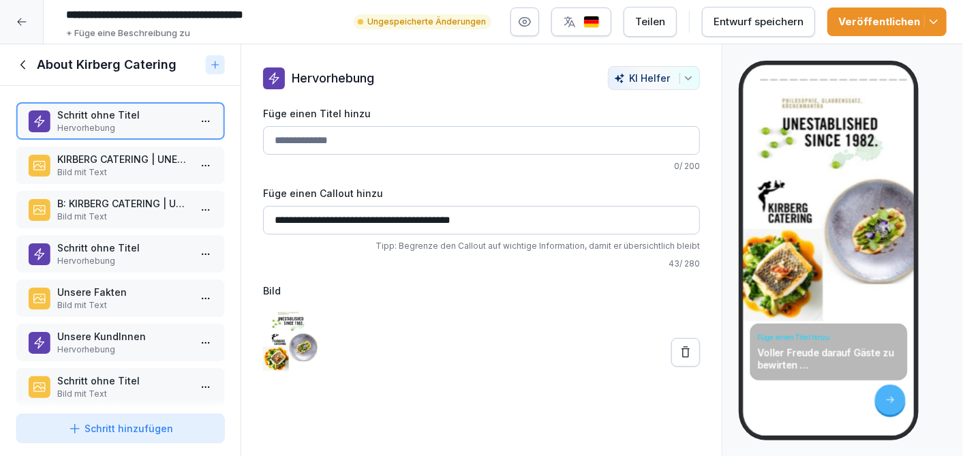
click at [94, 294] on p "Unsere Fakten" at bounding box center [122, 292] width 131 height 14
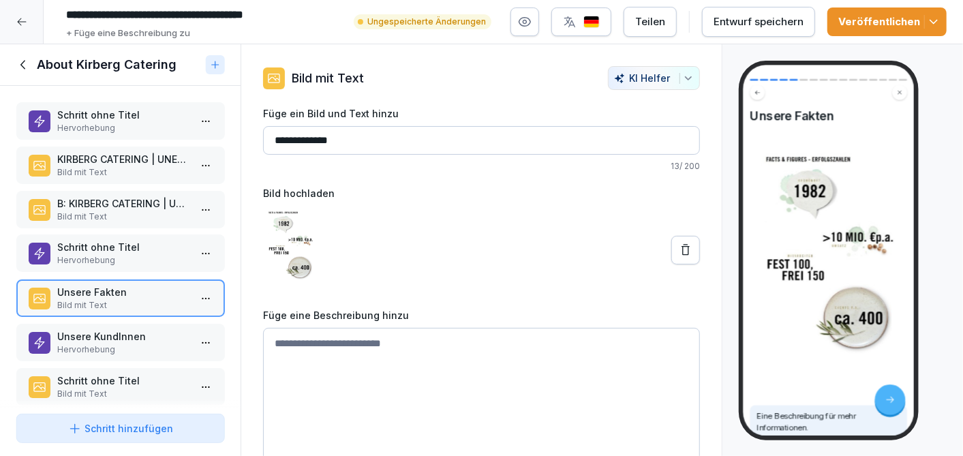
click at [97, 255] on p "Hervorhebung" at bounding box center [122, 260] width 131 height 12
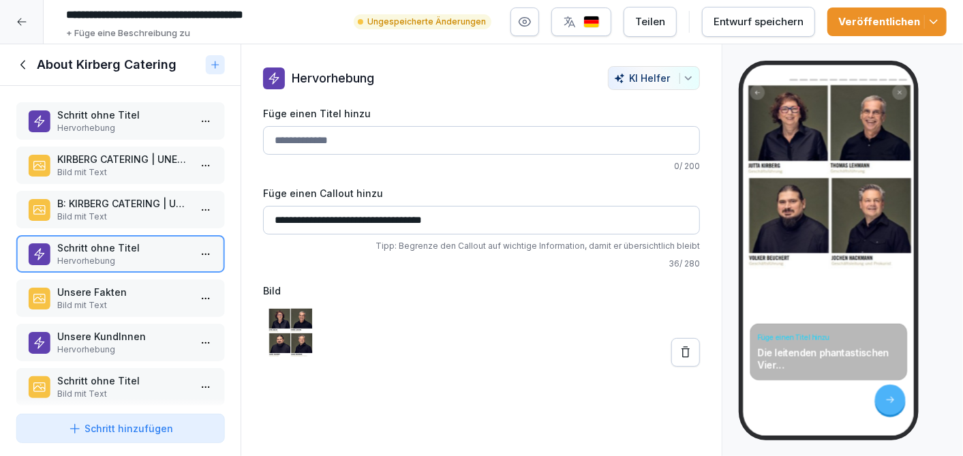
click at [76, 122] on p "Hervorhebung" at bounding box center [122, 128] width 131 height 12
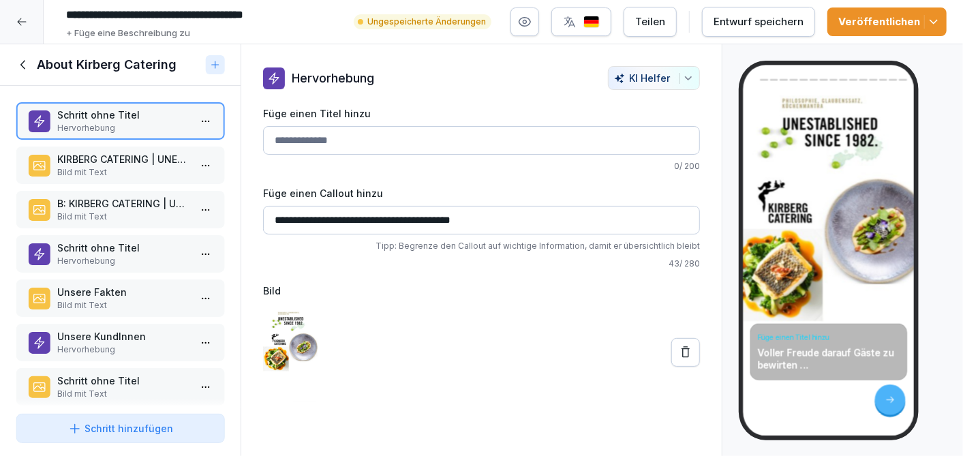
click at [22, 62] on icon at bounding box center [23, 64] width 15 height 15
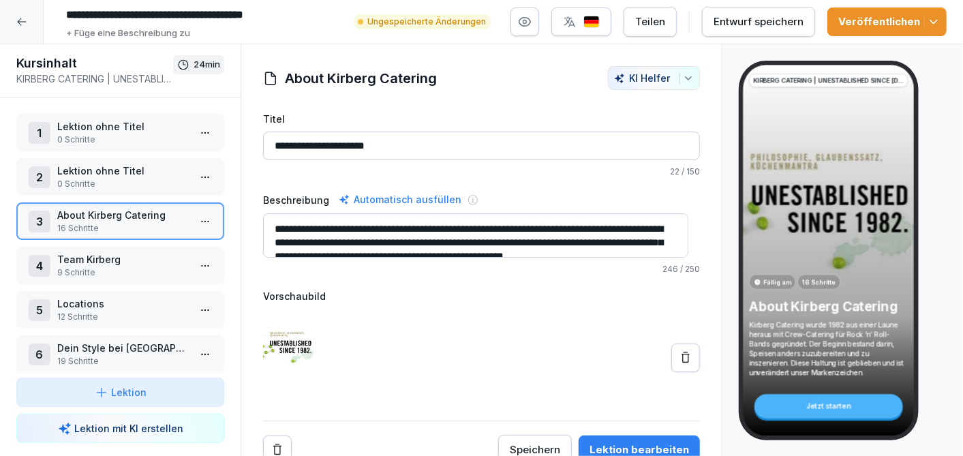
click at [201, 220] on html "**********" at bounding box center [481, 228] width 963 height 456
click at [116, 175] on html "**********" at bounding box center [481, 228] width 963 height 456
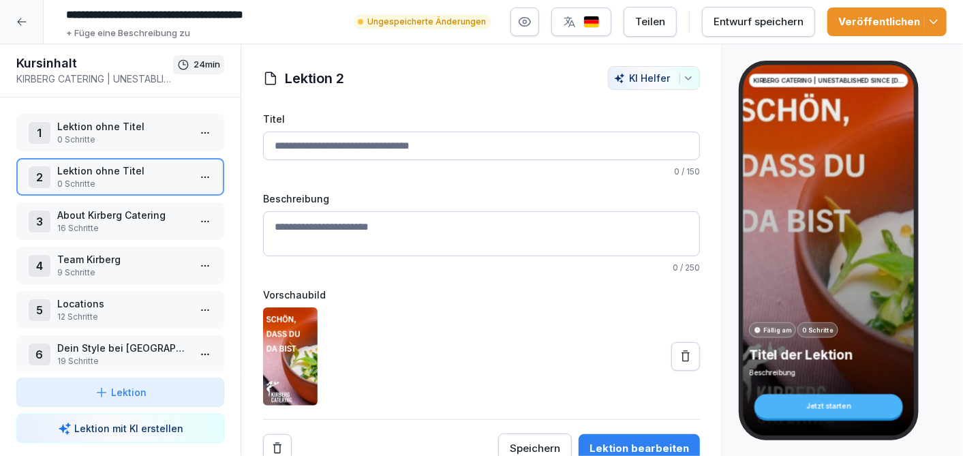
click at [119, 212] on p "About Kirberg Catering" at bounding box center [122, 215] width 131 height 14
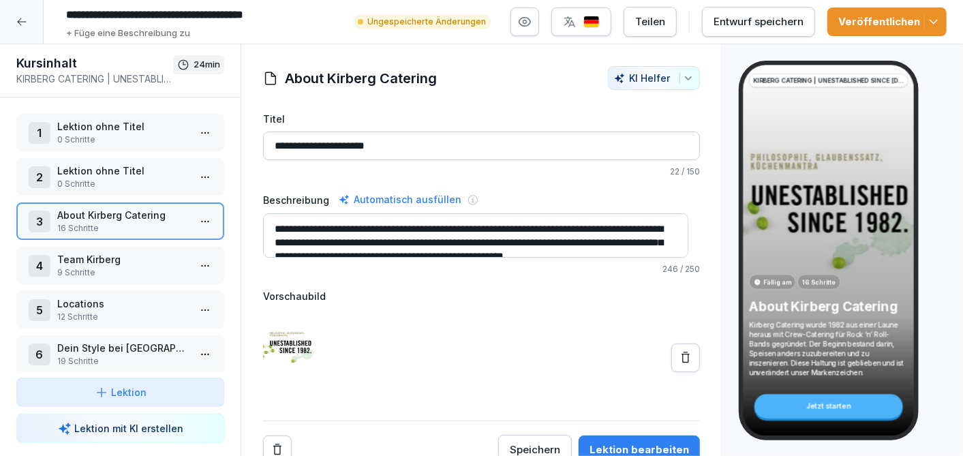
click at [116, 126] on p "Lektion ohne Titel" at bounding box center [122, 126] width 131 height 14
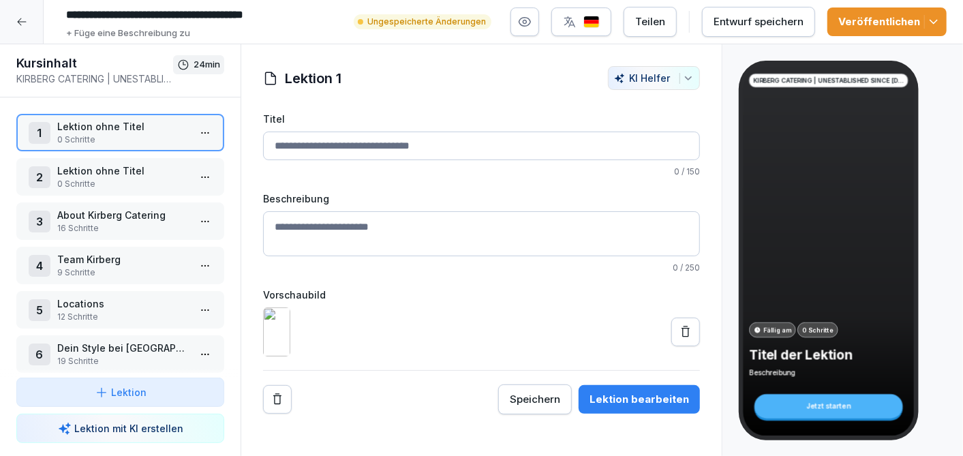
click at [138, 317] on p "12 Schritte" at bounding box center [122, 317] width 131 height 12
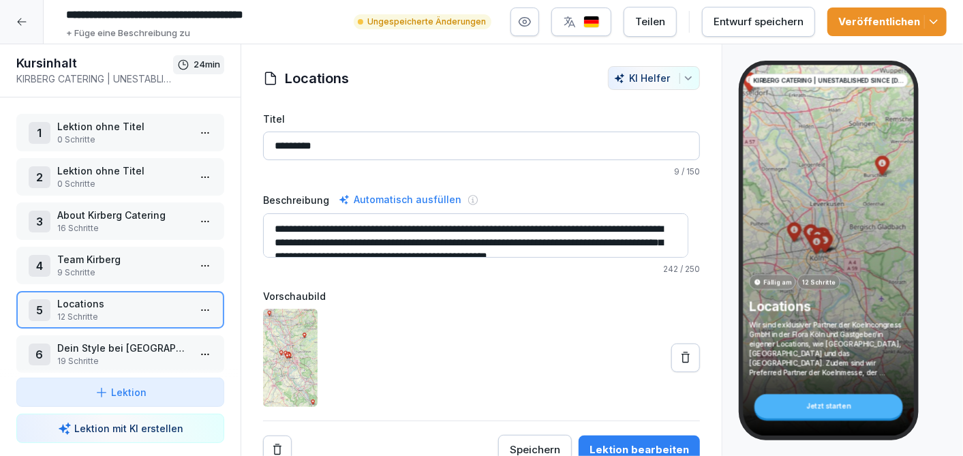
click at [199, 302] on html "**********" at bounding box center [481, 228] width 963 height 456
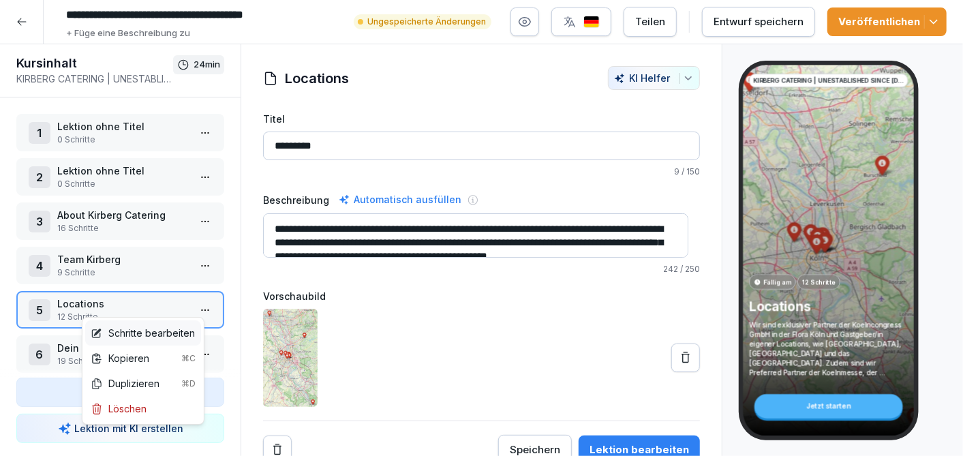
click at [157, 330] on div "Schritte bearbeiten" at bounding box center [143, 333] width 104 height 14
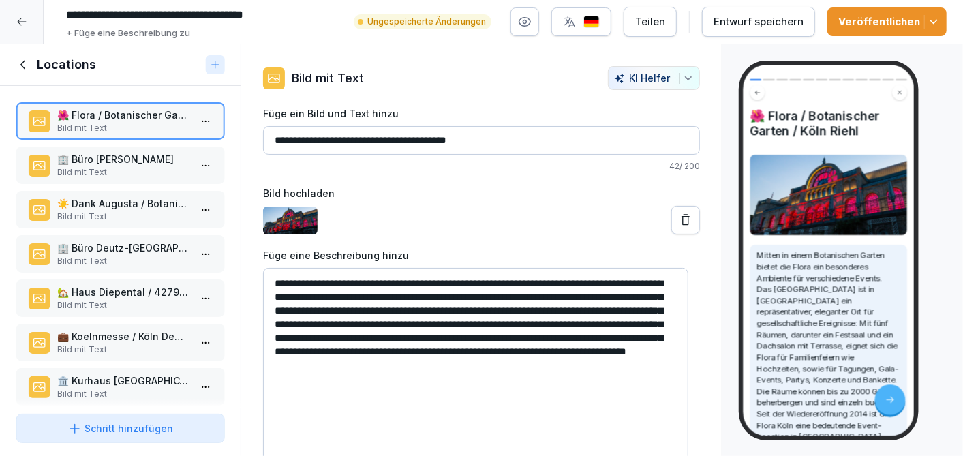
click at [82, 156] on p "🏢 Büro Flora" at bounding box center [122, 159] width 131 height 14
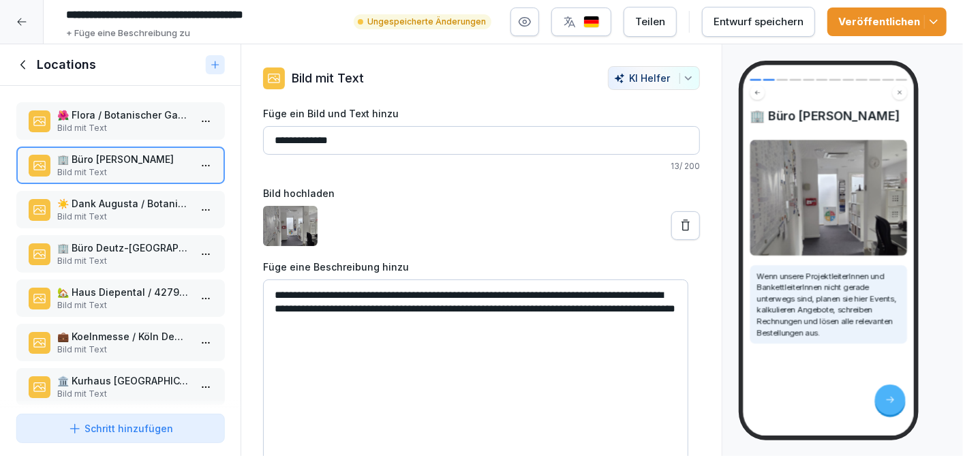
click at [101, 211] on p "Bild mit Text" at bounding box center [122, 217] width 131 height 12
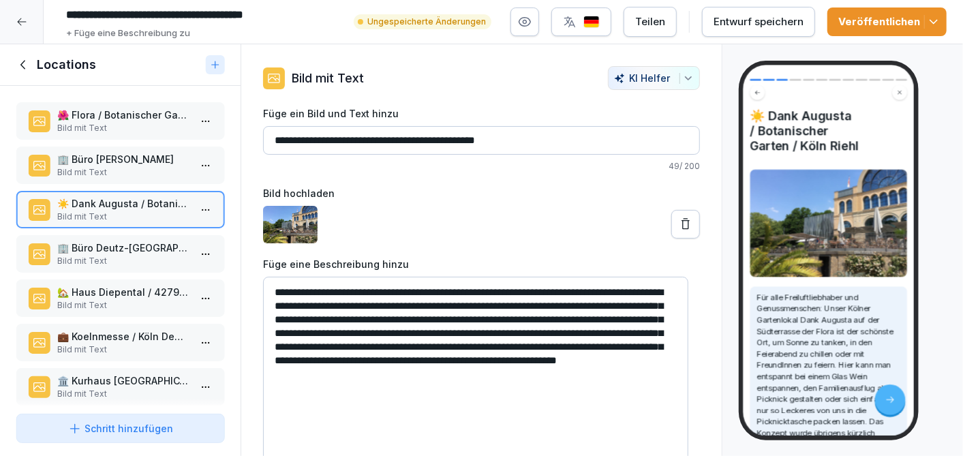
click at [142, 166] on p "Bild mit Text" at bounding box center [122, 172] width 131 height 12
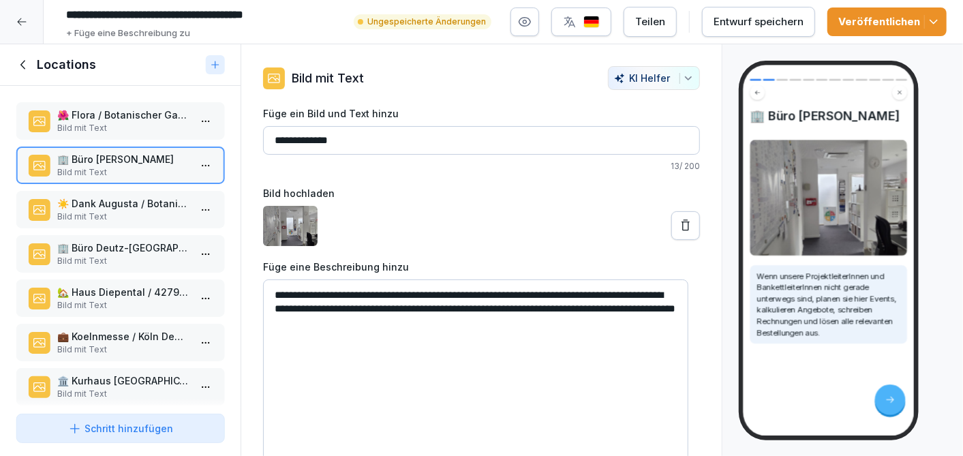
click at [140, 244] on p "🏢 Büro Deutz-Mülheimer-Str. 109" at bounding box center [122, 247] width 131 height 14
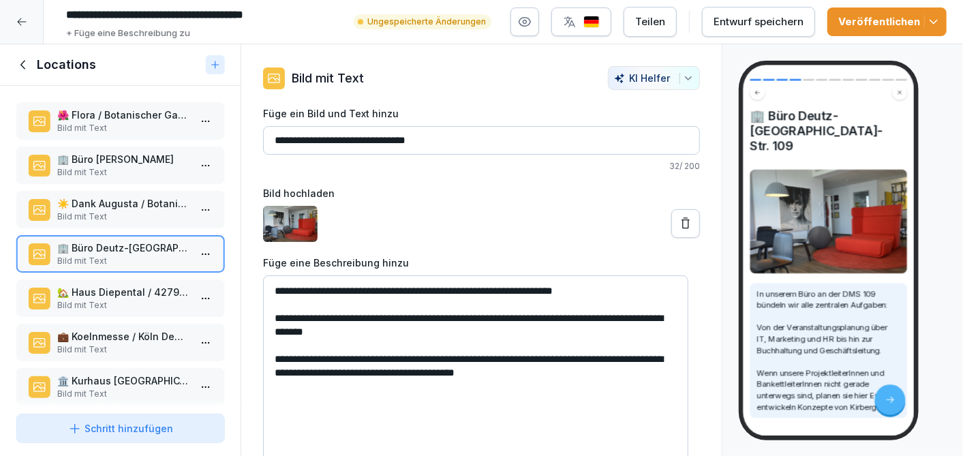
click at [87, 159] on p "🏢 Büro Flora" at bounding box center [122, 159] width 131 height 14
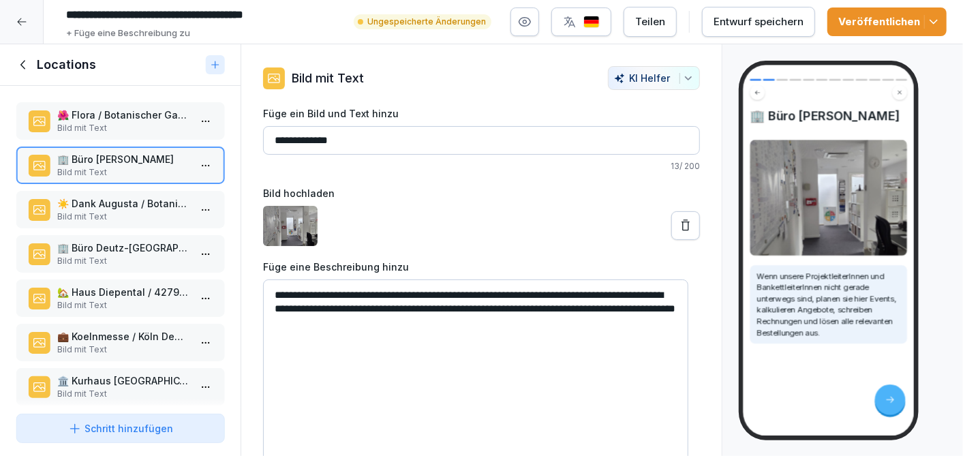
click at [101, 280] on div "🏡 Haus Diepental / 42799 Leichlingen / ca. 25 km nördlich von Köln Bild mit Text" at bounding box center [120, 297] width 208 height 37
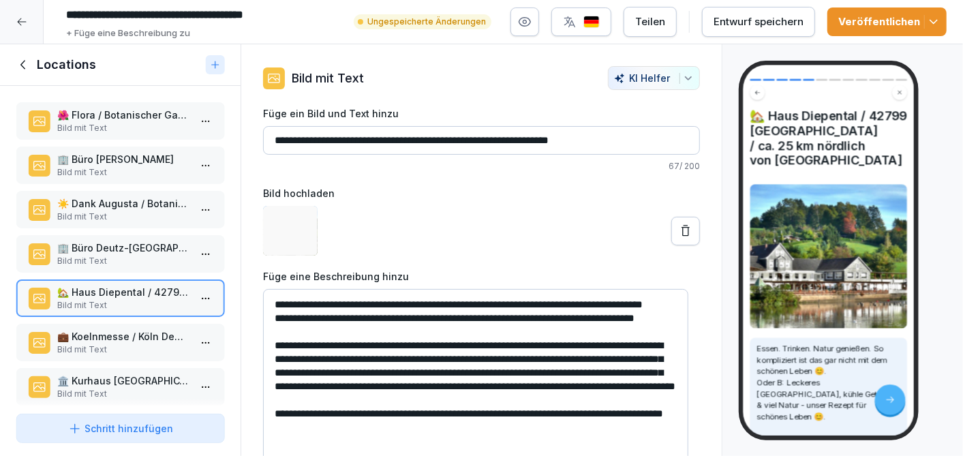
click at [104, 247] on p "🏢 Büro Deutz-Mülheimer-Str. 109" at bounding box center [122, 247] width 131 height 14
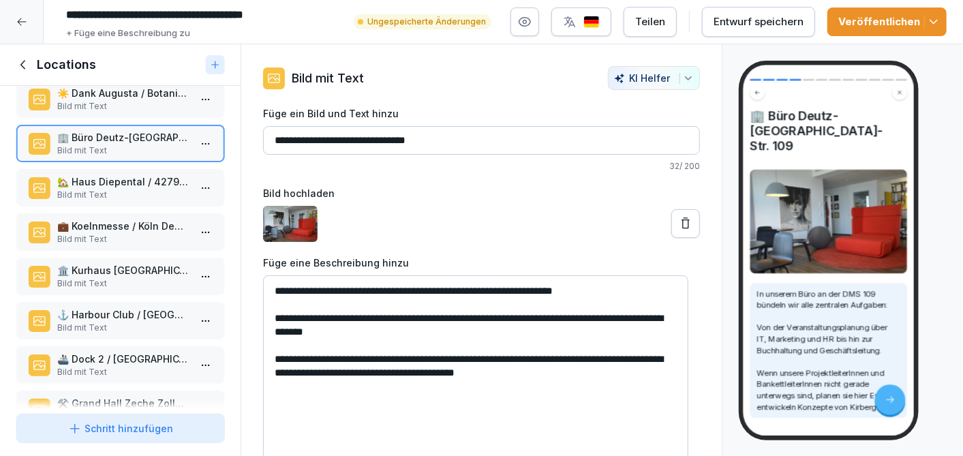
scroll to position [151, 0]
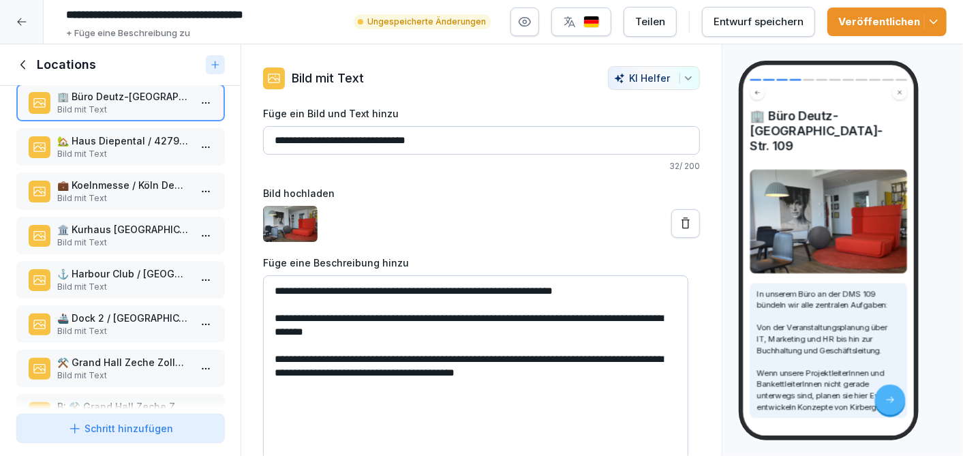
click at [102, 236] on p "Bild mit Text" at bounding box center [122, 242] width 131 height 12
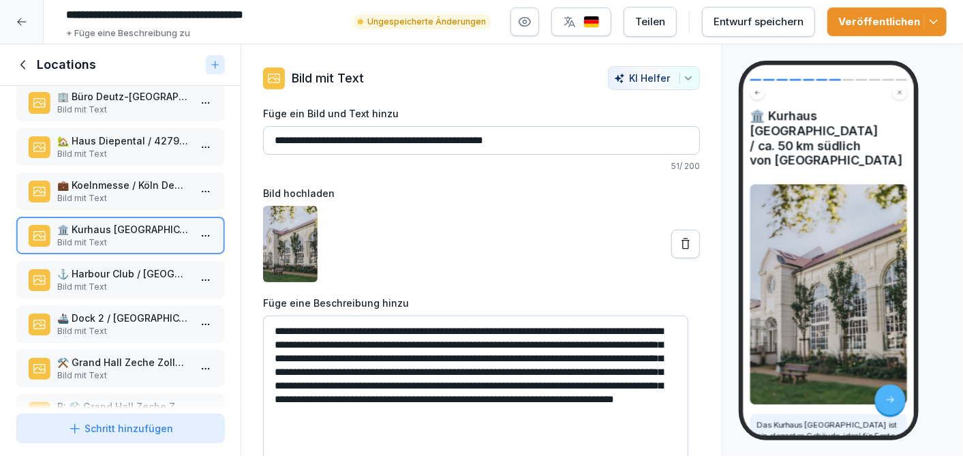
click at [123, 178] on p "💼 Koelnmesse / Köln Deutz fußläufig zum Büro" at bounding box center [122, 185] width 131 height 14
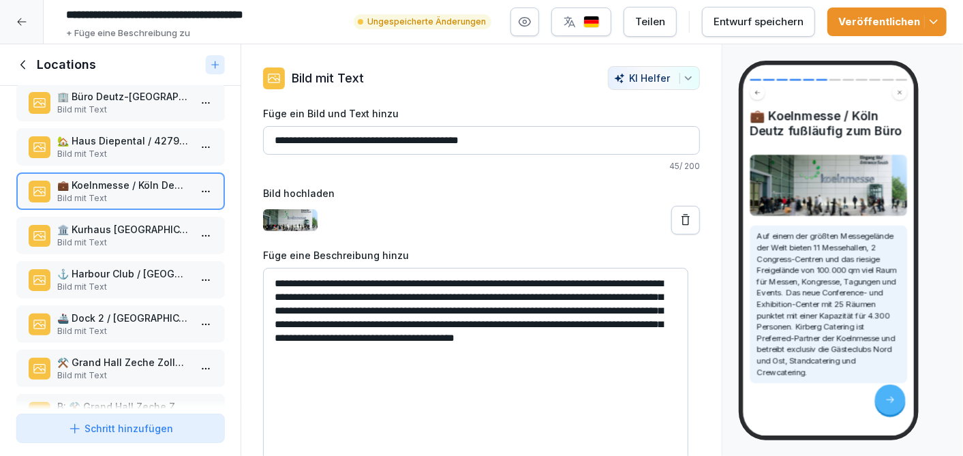
click at [120, 142] on p "🏡 Haus Diepental / 42799 Leichlingen / ca. 25 km nördlich von Köln" at bounding box center [122, 141] width 131 height 14
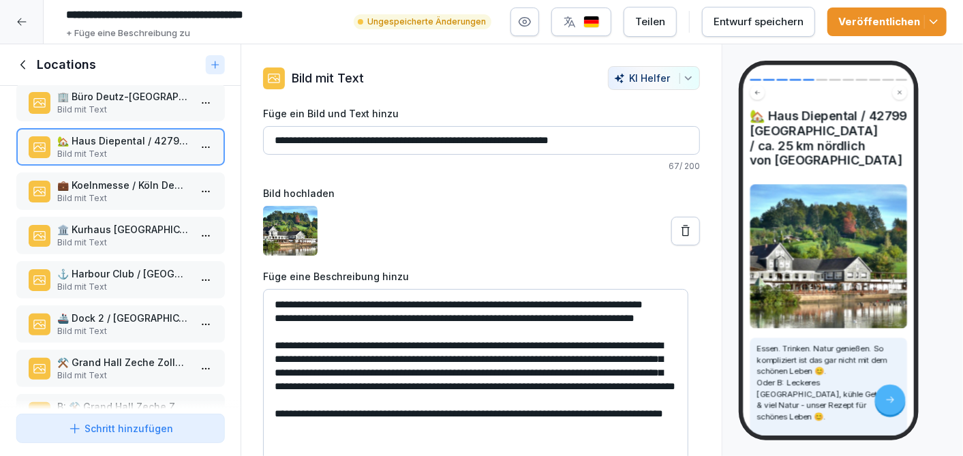
click at [117, 183] on p "💼 Koelnmesse / Köln Deutz fußläufig zum Büro" at bounding box center [122, 185] width 131 height 14
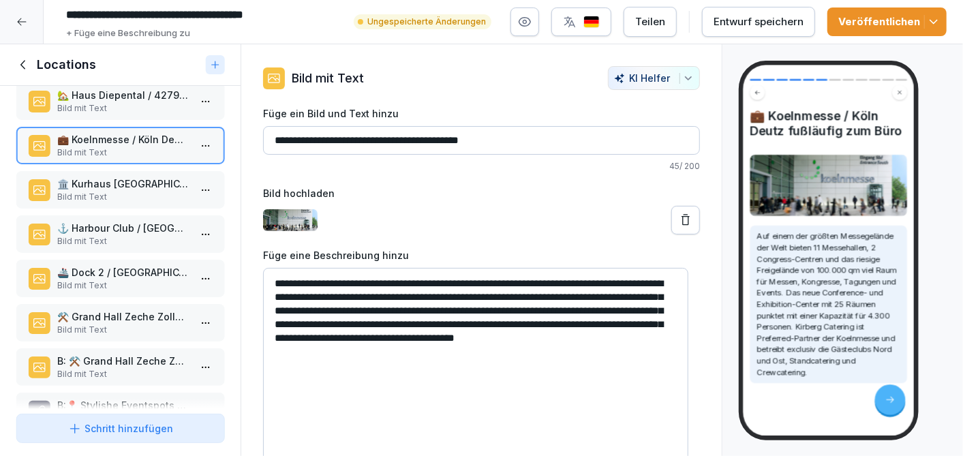
scroll to position [237, 0]
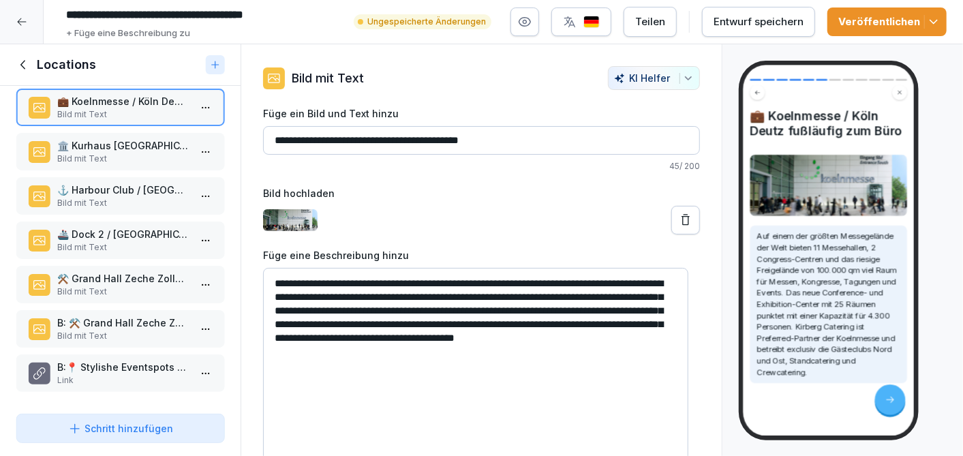
click at [91, 337] on div "🌺 Flora / Botanischer Garten / Köln Riehl Bild mit Text 🏢 Büro Flora Bild mit T…" at bounding box center [120, 247] width 240 height 322
click at [105, 317] on p "B: ⚒️ Grand Hall Zeche Zollverein / Essen / ca. 80 m nördlich von Köln" at bounding box center [122, 322] width 131 height 14
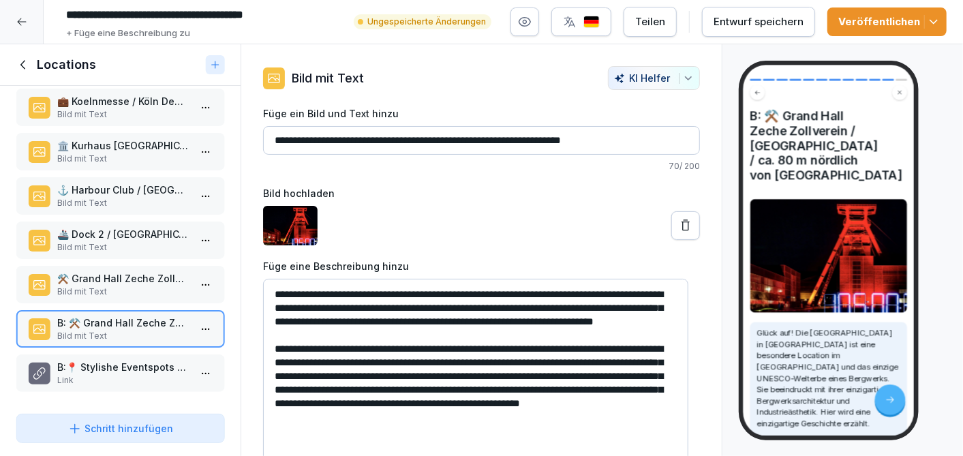
click at [100, 271] on p "⚒️ Grand Hall Zeche Zollverein / Essen / ca. 80 m nördlich von Köln" at bounding box center [122, 278] width 131 height 14
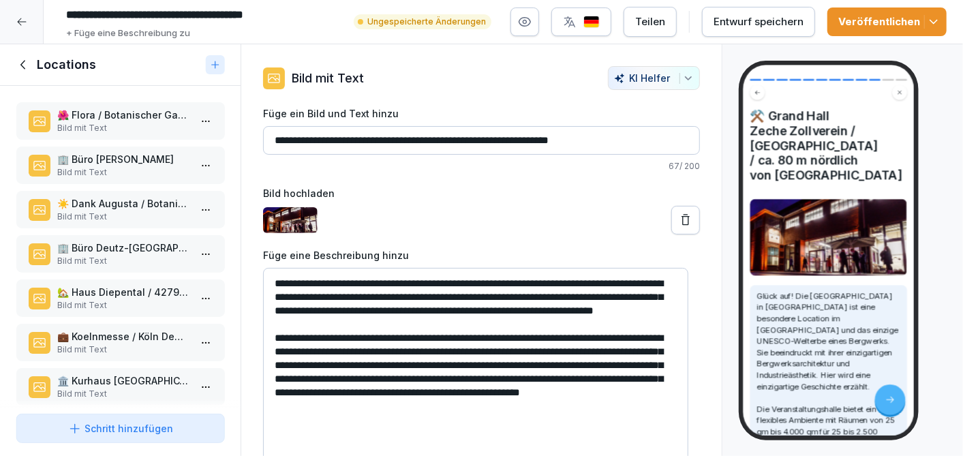
click at [109, 106] on div "🌺 Flora / Botanischer Garten / Köln Riehl Bild mit Text" at bounding box center [120, 120] width 208 height 37
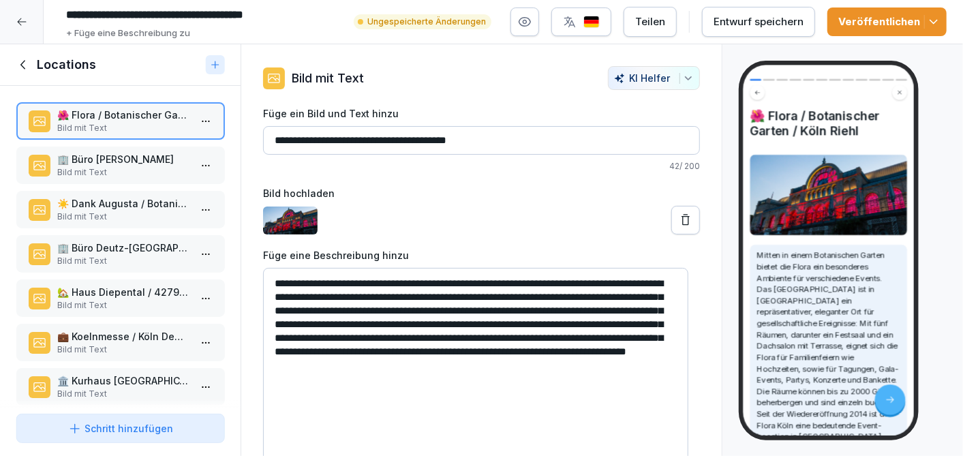
click at [110, 156] on p "🏢 Büro Flora" at bounding box center [122, 159] width 131 height 14
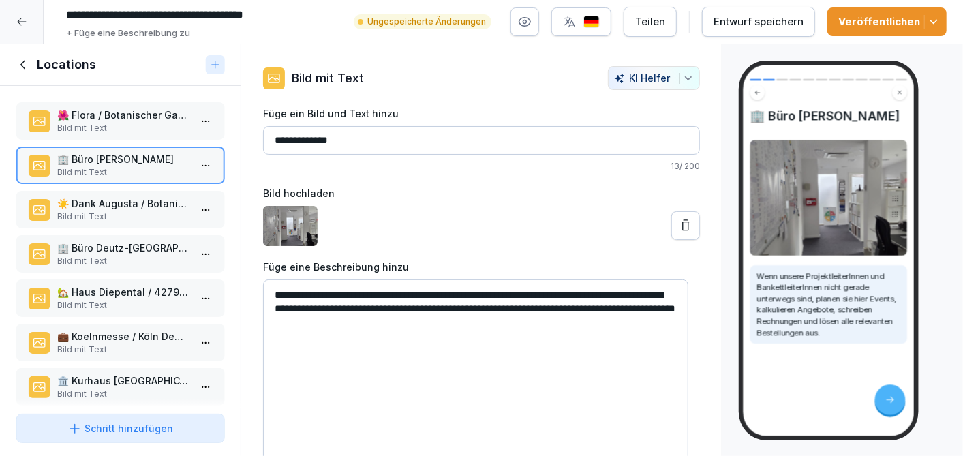
click at [114, 204] on p "☀️ Dank Augusta / Botanischer Garten / Köln Riehl" at bounding box center [122, 203] width 131 height 14
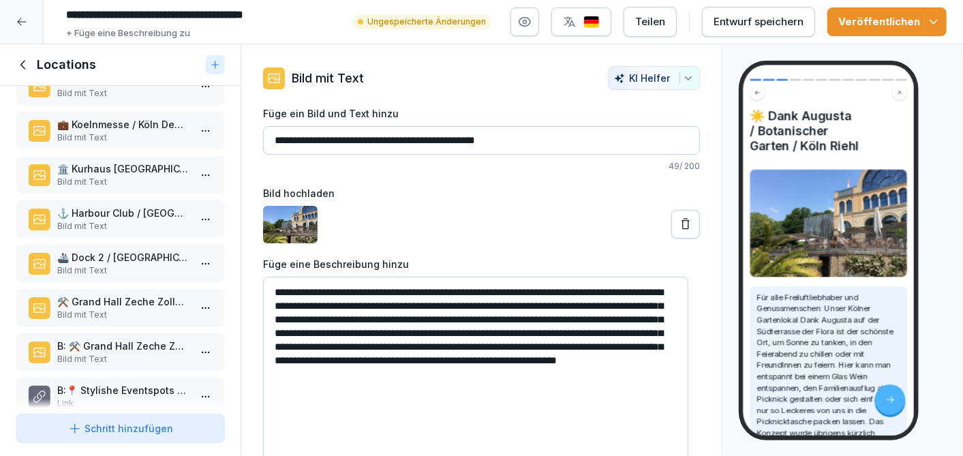
scroll to position [237, 0]
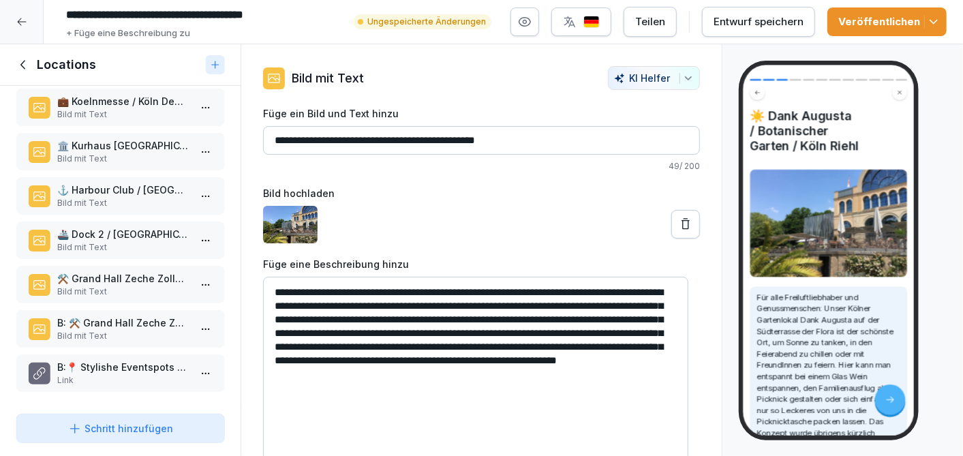
click at [25, 60] on icon at bounding box center [22, 64] width 5 height 9
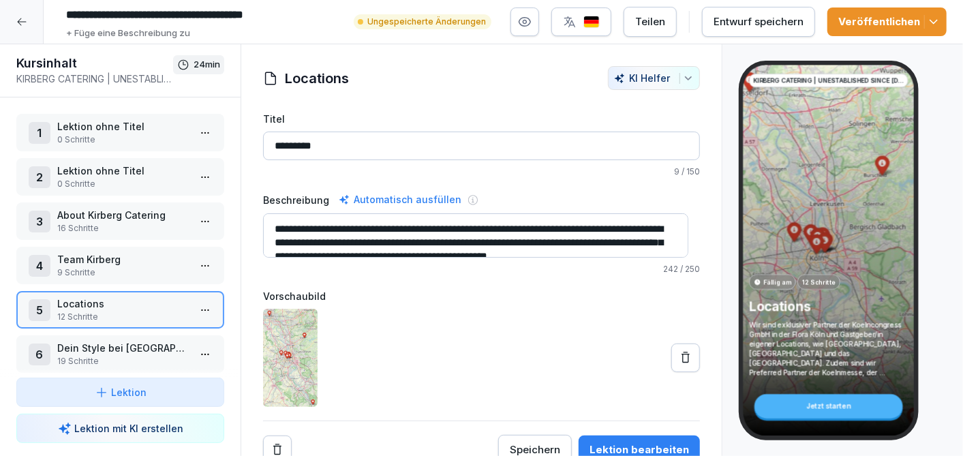
click at [86, 218] on p "About Kirberg Catering" at bounding box center [122, 215] width 131 height 14
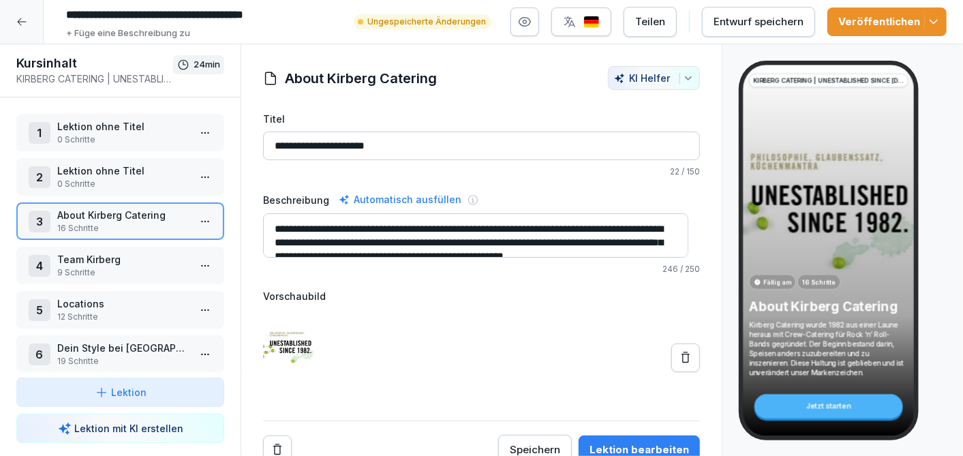
click at [199, 217] on html "**********" at bounding box center [481, 228] width 963 height 456
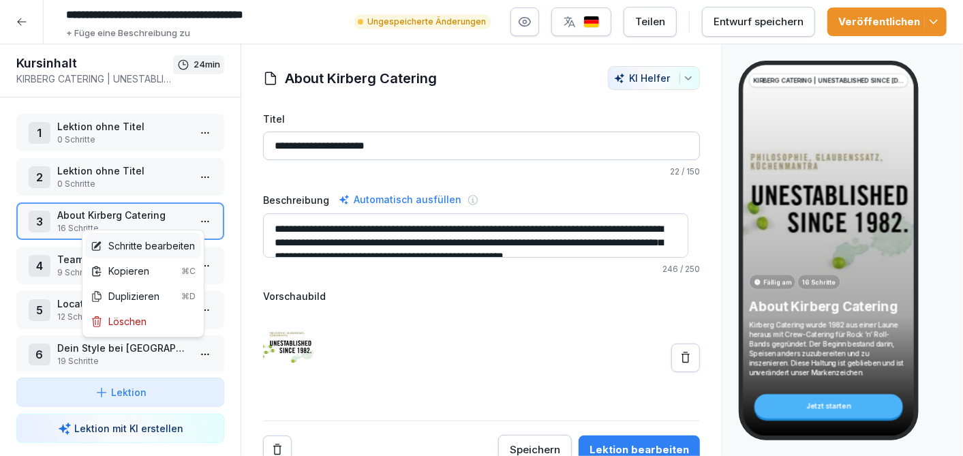
click at [151, 245] on div "Schritte bearbeiten" at bounding box center [143, 245] width 104 height 14
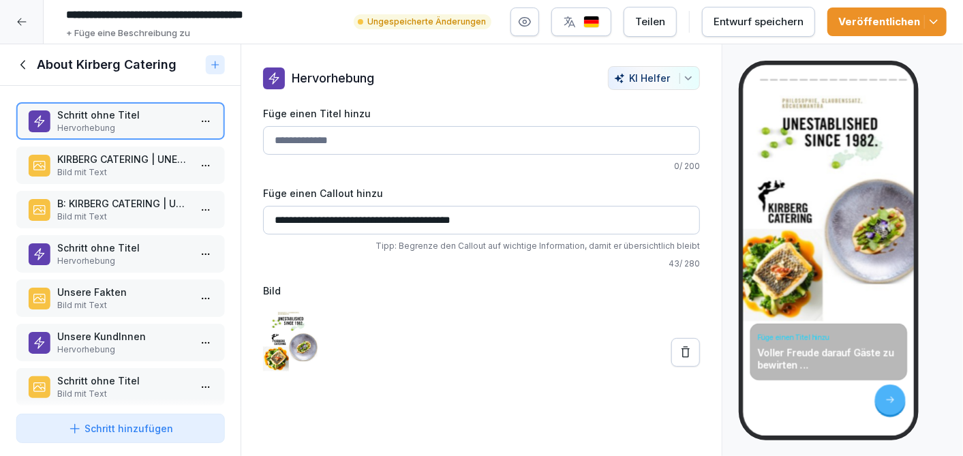
click at [97, 159] on p "KIRBERG CATERING | UNESTABLISHED SINCE [DATE]" at bounding box center [122, 159] width 131 height 14
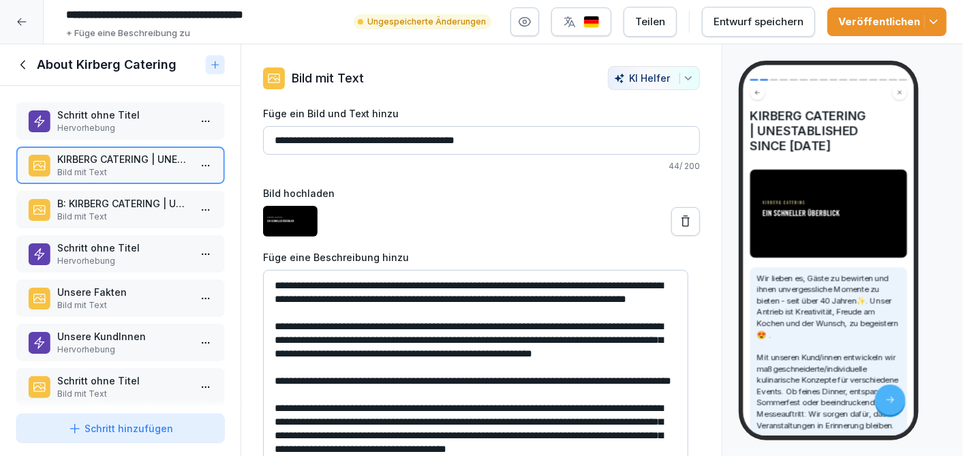
click at [25, 20] on icon at bounding box center [21, 21] width 11 height 11
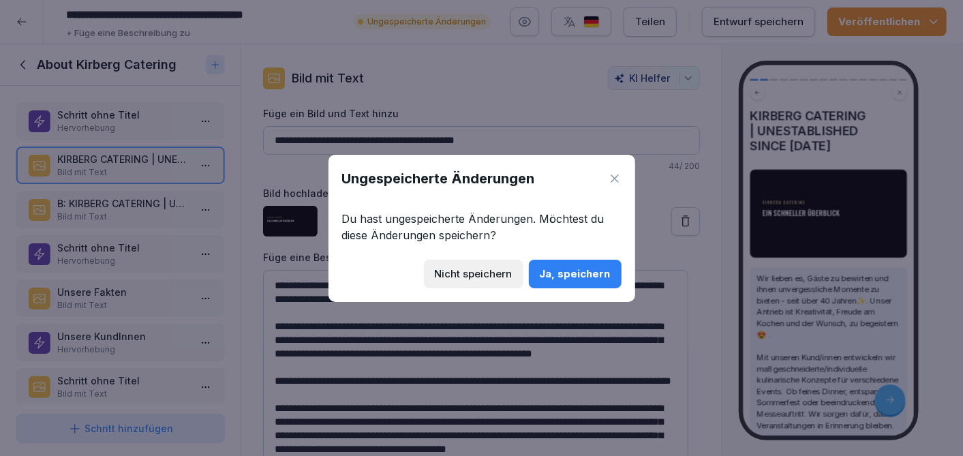
click at [491, 273] on div "Nicht speichern" at bounding box center [474, 273] width 78 height 15
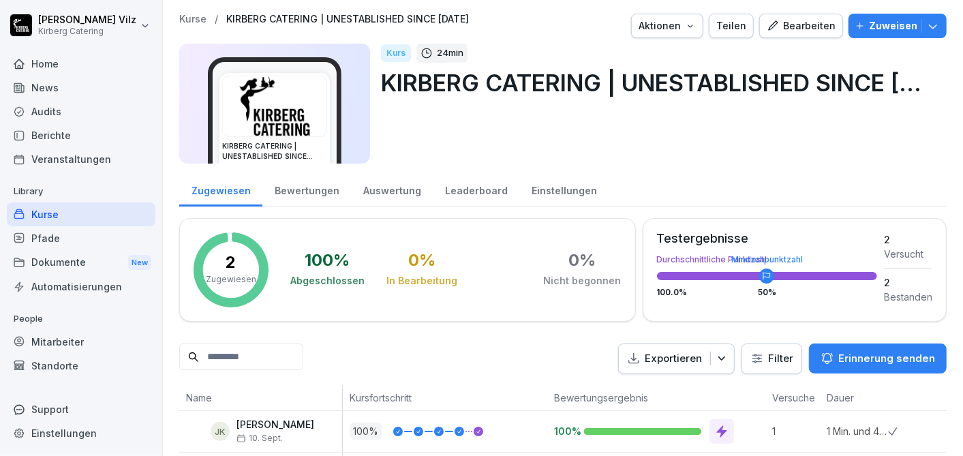
click at [58, 244] on div "Pfade" at bounding box center [81, 238] width 149 height 24
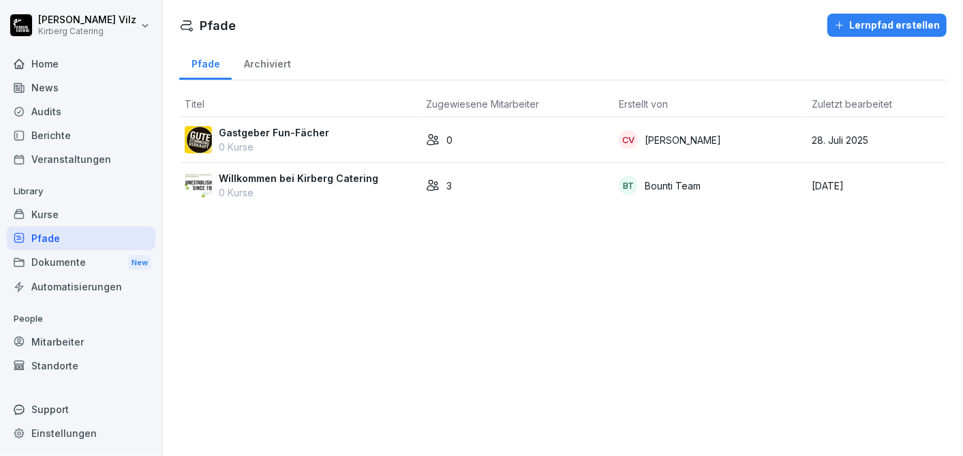
click at [284, 182] on p "Willkommen bei Kirberg Catering" at bounding box center [298, 178] width 159 height 14
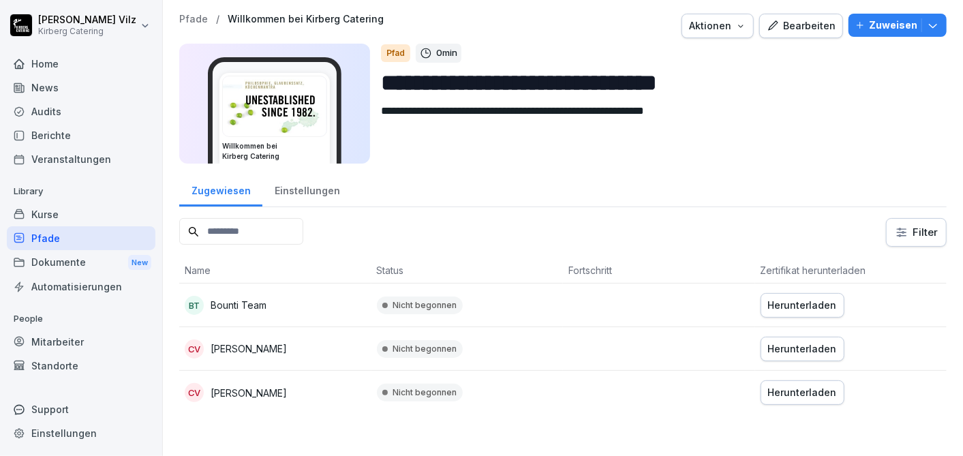
click at [798, 23] on div "Bearbeiten" at bounding box center [800, 25] width 69 height 15
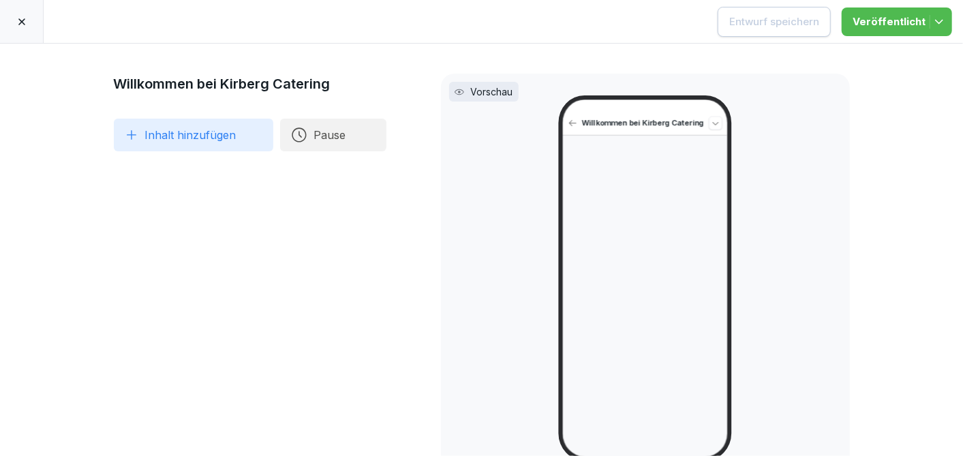
click at [187, 140] on button "Inhalt hinzufügen" at bounding box center [193, 135] width 159 height 33
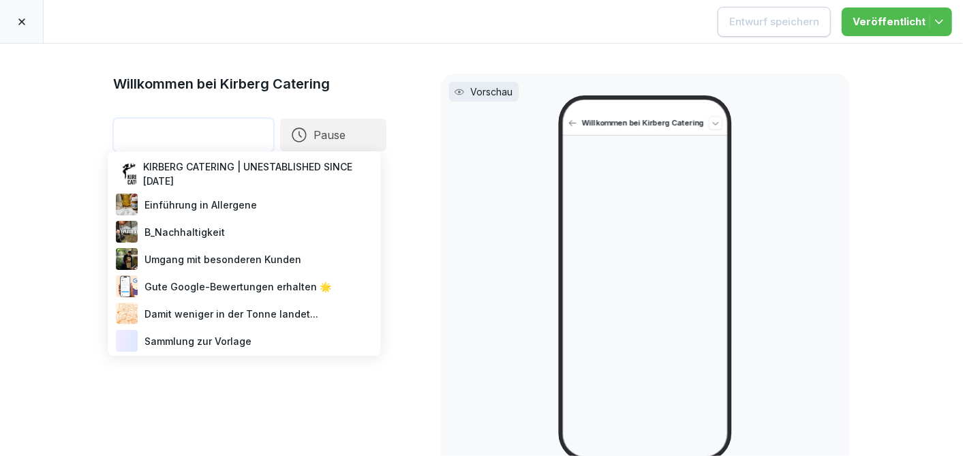
click at [197, 170] on div "KIRBERG CATERING | UNESTABLISHED SINCE [DATE]" at bounding box center [245, 174] width 262 height 34
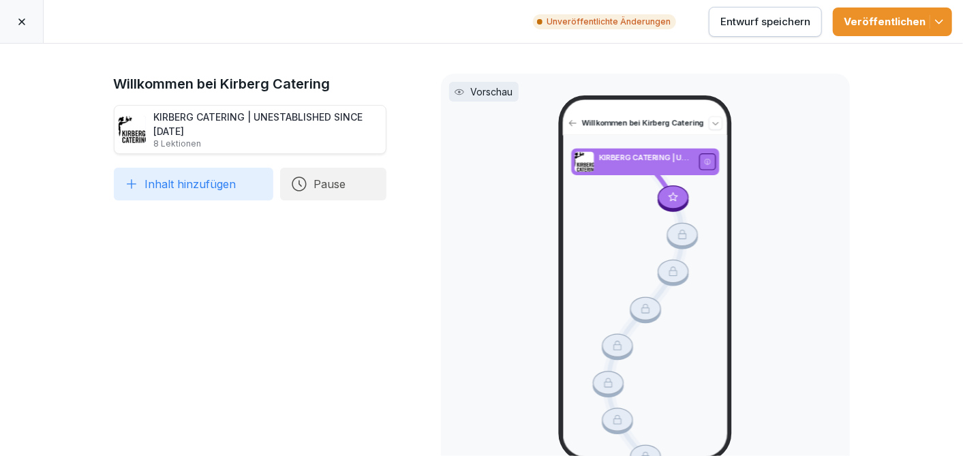
scroll to position [37, 0]
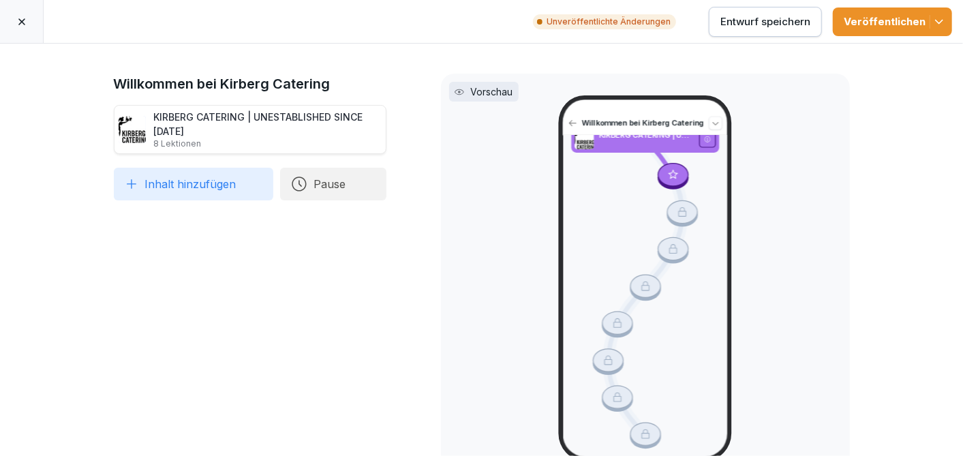
click at [176, 190] on button "Inhalt hinzufügen" at bounding box center [193, 184] width 159 height 33
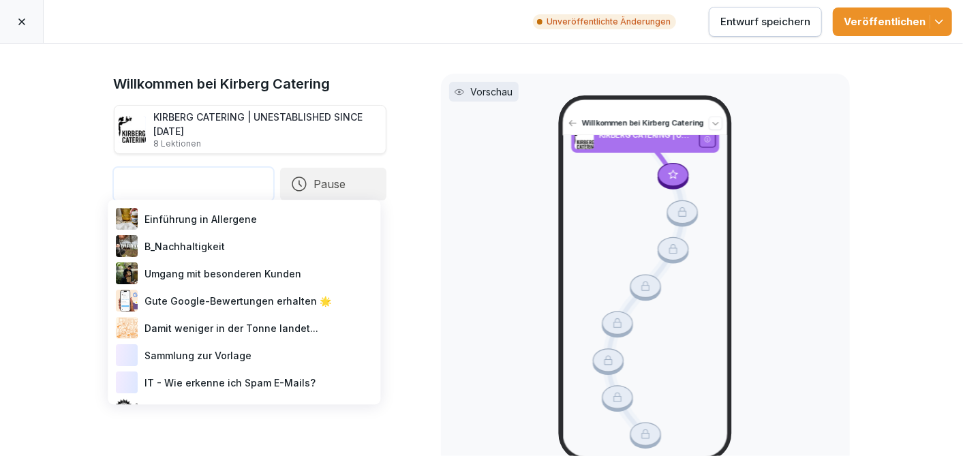
click at [187, 246] on div "B_Nachhaltigkeit" at bounding box center [245, 245] width 262 height 27
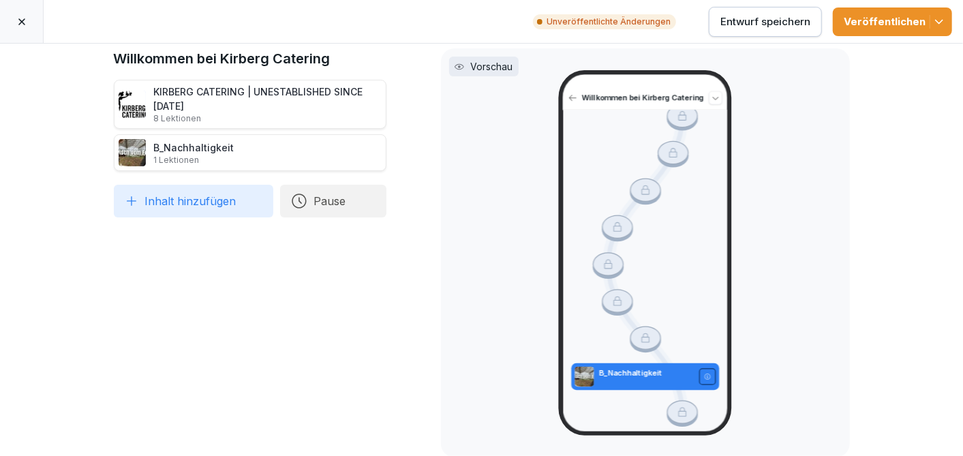
scroll to position [37, 0]
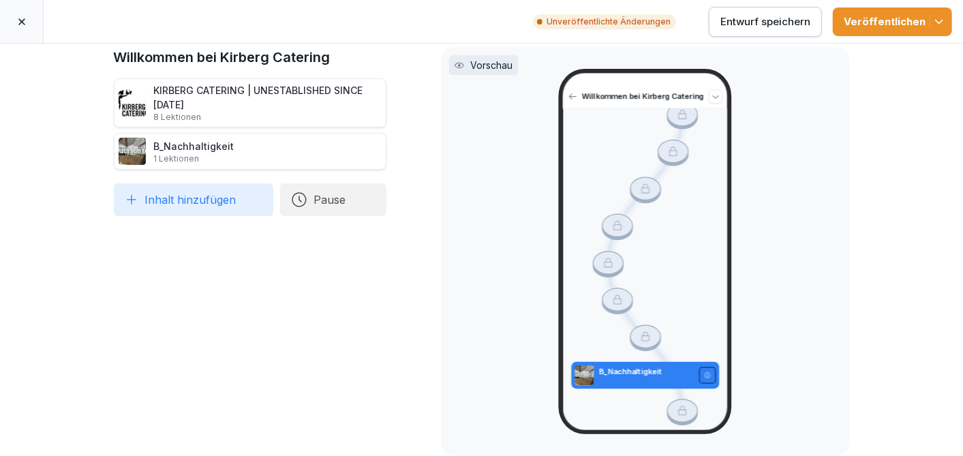
click at [203, 83] on div "KIRBERG CATERING | UNESTABLISHED SINCE 1982 8 Lektionen" at bounding box center [268, 103] width 228 height 40
click at [215, 139] on div "B_Nachhaltigkeit 1 Lektionen" at bounding box center [194, 151] width 80 height 25
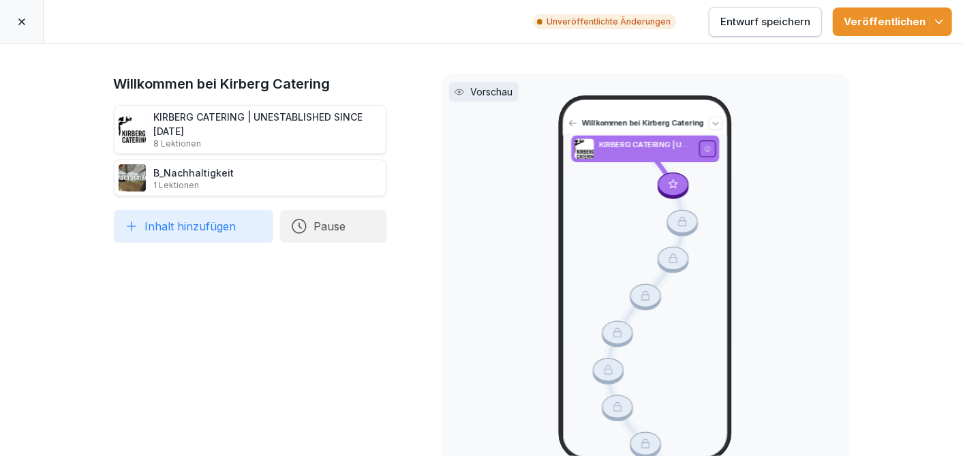
scroll to position [0, 0]
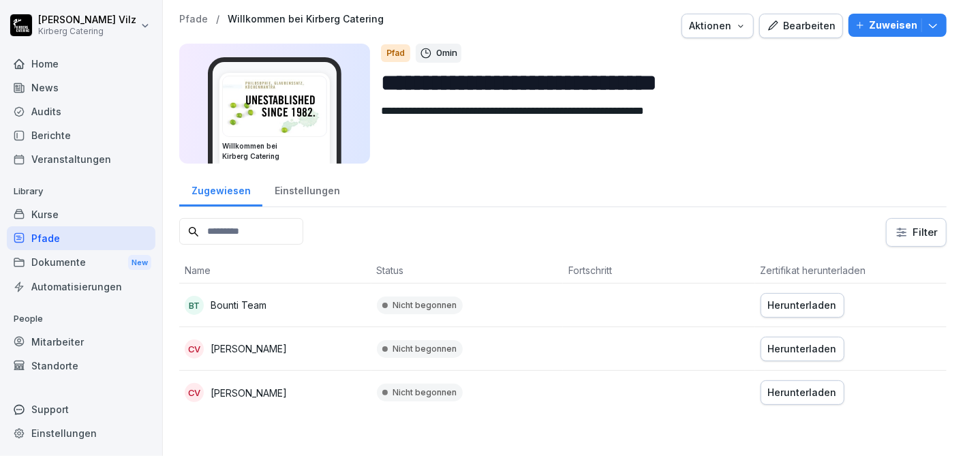
click at [56, 217] on div "Kurse" at bounding box center [81, 214] width 149 height 24
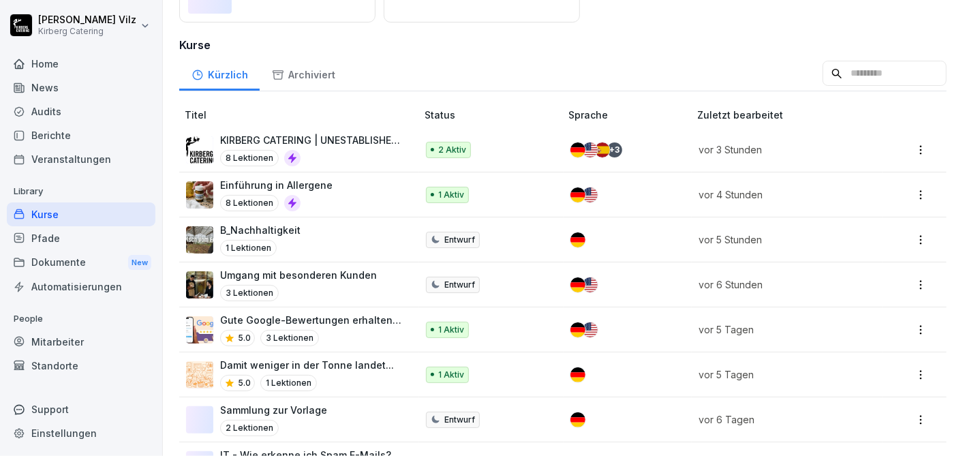
scroll to position [167, 0]
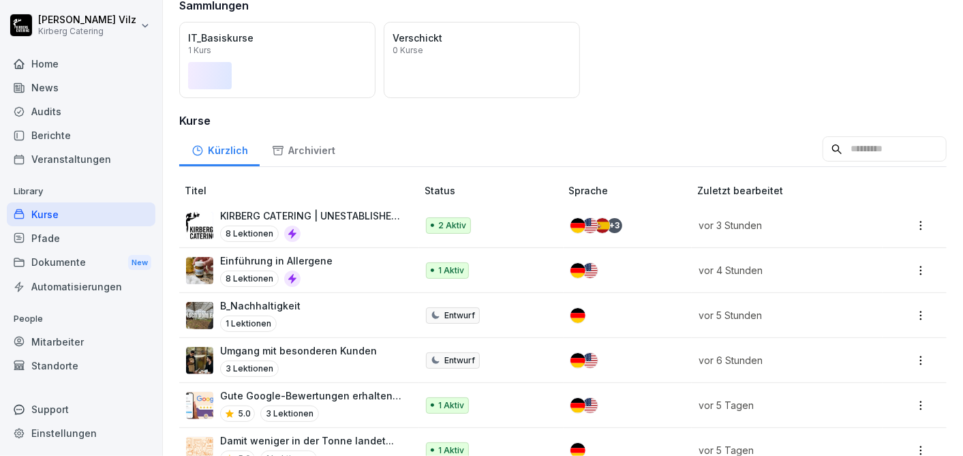
click at [79, 216] on div "Kurse" at bounding box center [81, 214] width 149 height 24
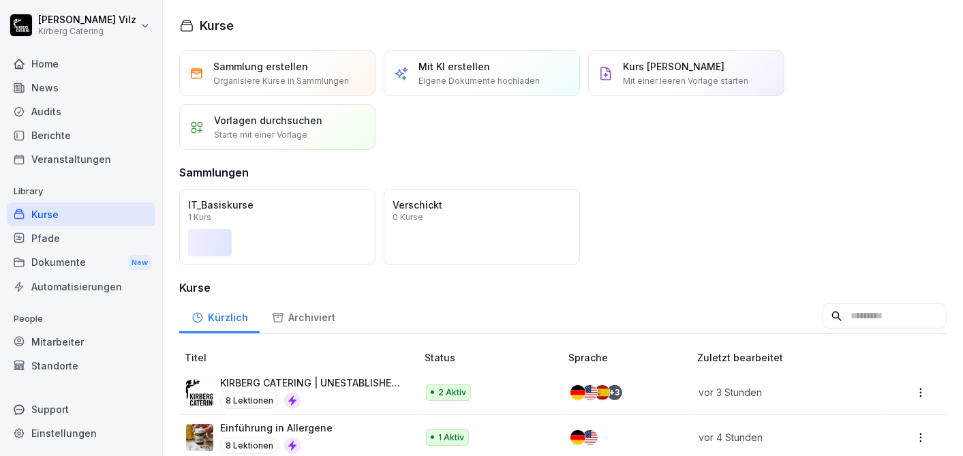
click at [298, 385] on p "KIRBERG CATERING | UNESTABLISHED SINCE [DATE]" at bounding box center [311, 382] width 183 height 14
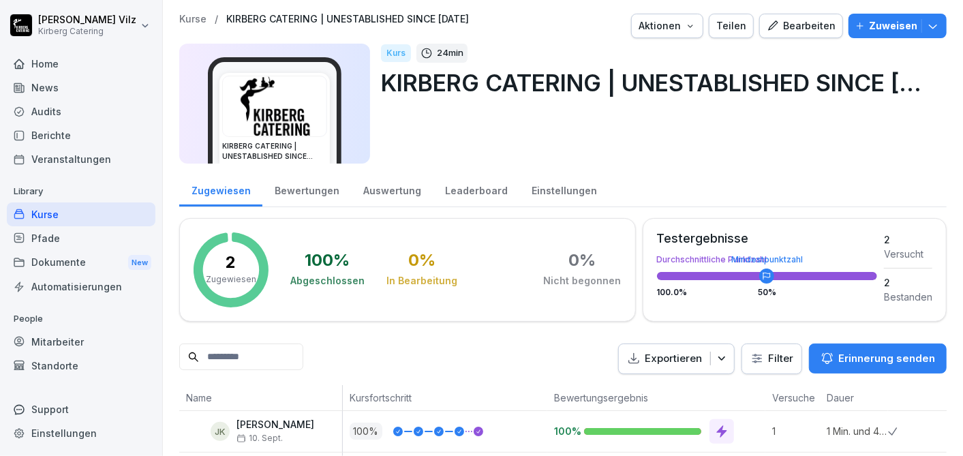
click at [799, 23] on div "Bearbeiten" at bounding box center [800, 25] width 69 height 15
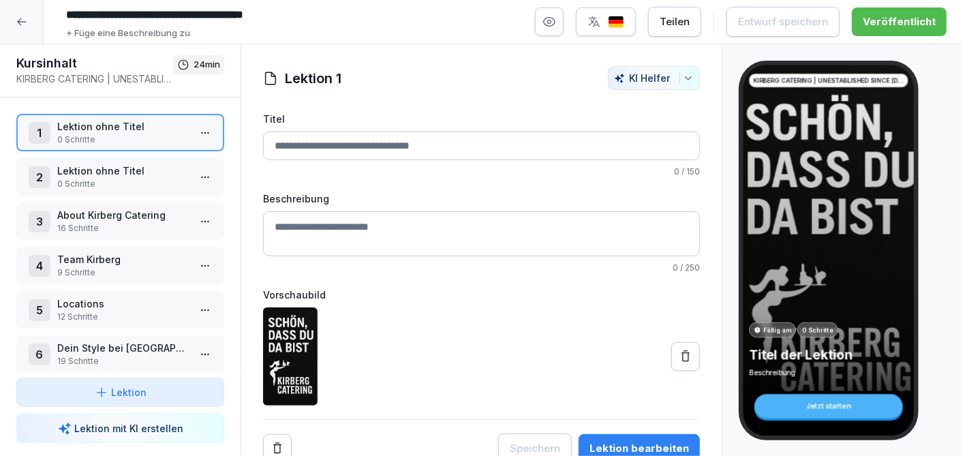
click at [90, 214] on p "About Kirberg Catering" at bounding box center [122, 215] width 131 height 14
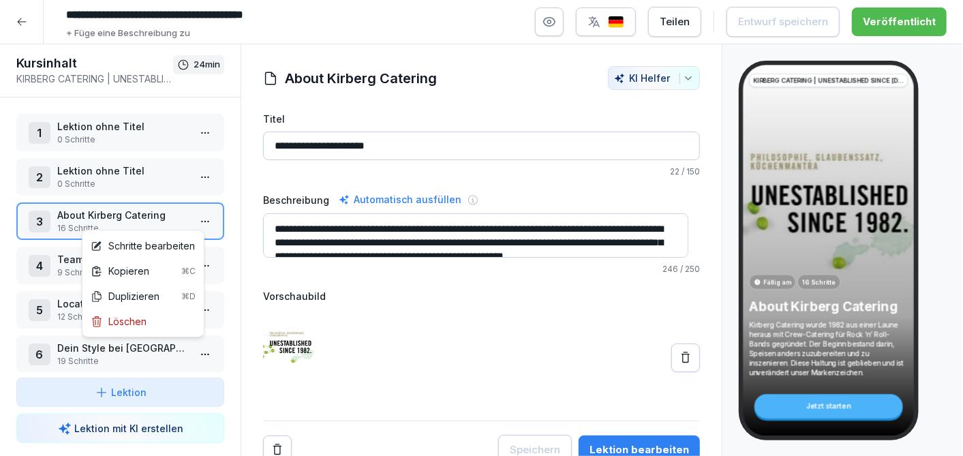
click at [198, 220] on html "**********" at bounding box center [481, 228] width 963 height 456
click at [161, 240] on div "Schritte bearbeiten" at bounding box center [143, 245] width 104 height 14
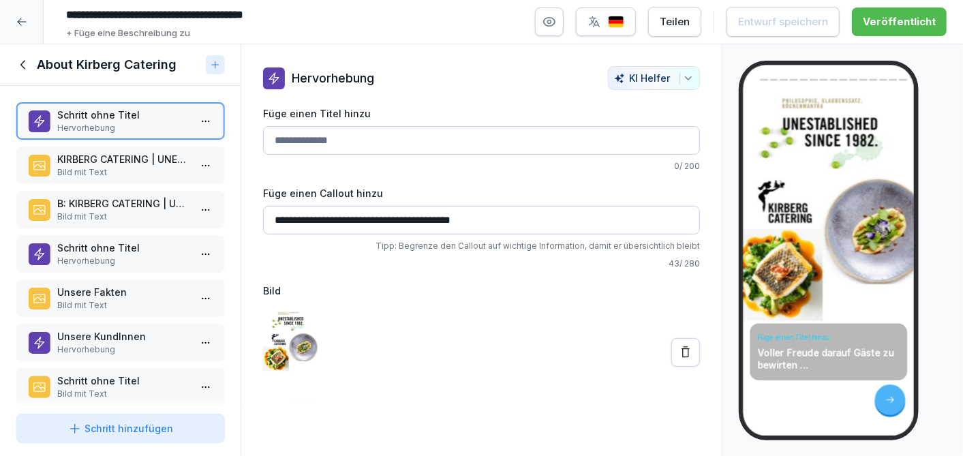
click at [20, 67] on icon at bounding box center [23, 64] width 15 height 15
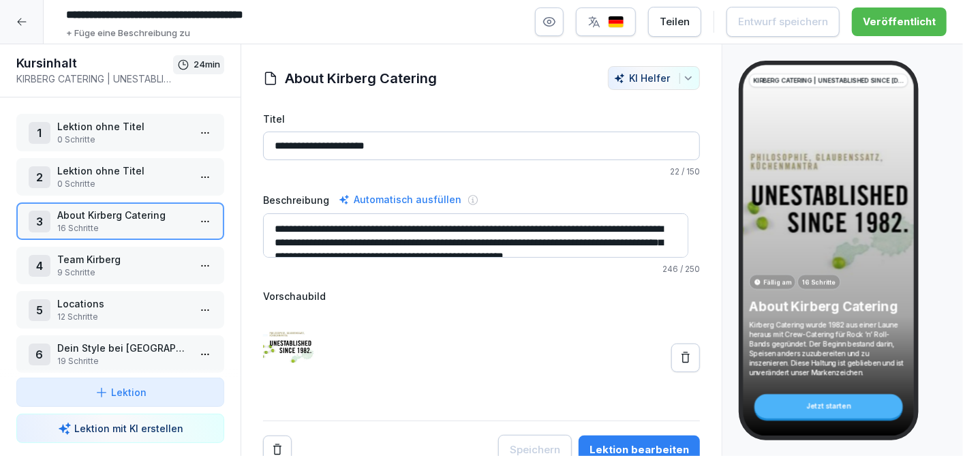
scroll to position [76, 0]
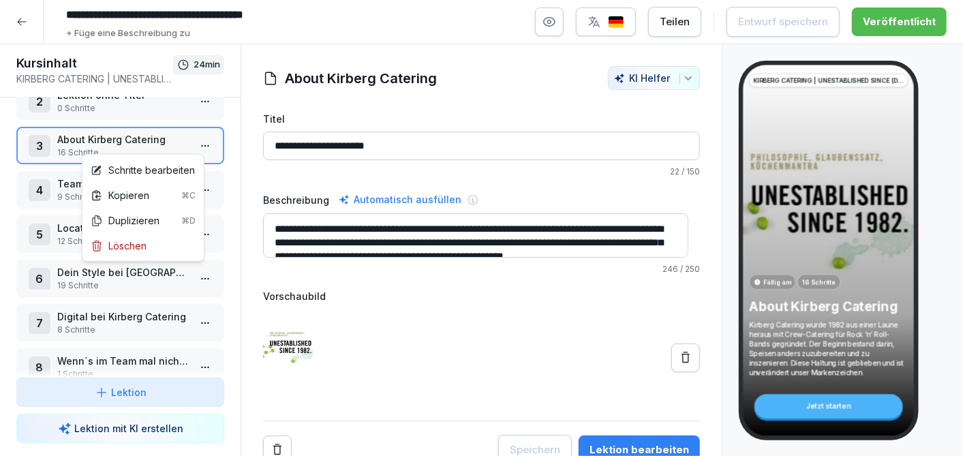
click at [198, 146] on html "**********" at bounding box center [481, 228] width 963 height 456
click at [173, 166] on div "Schritte bearbeiten" at bounding box center [143, 170] width 104 height 14
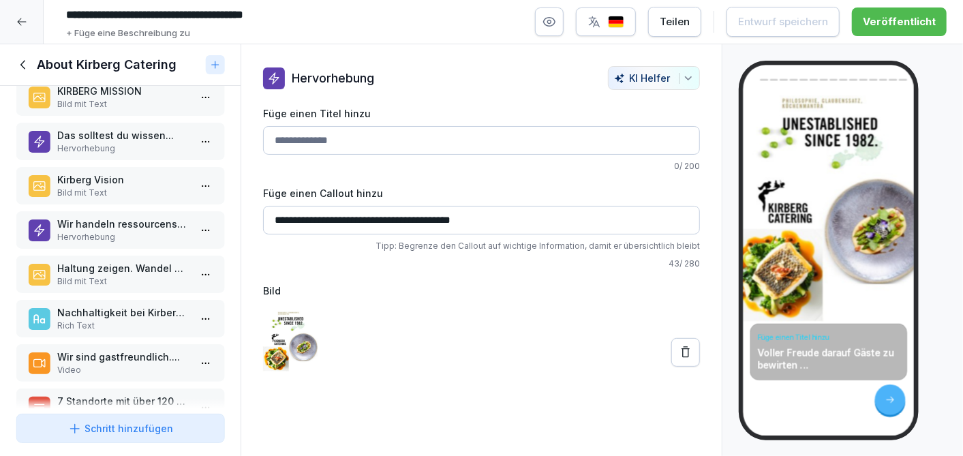
scroll to position [411, 0]
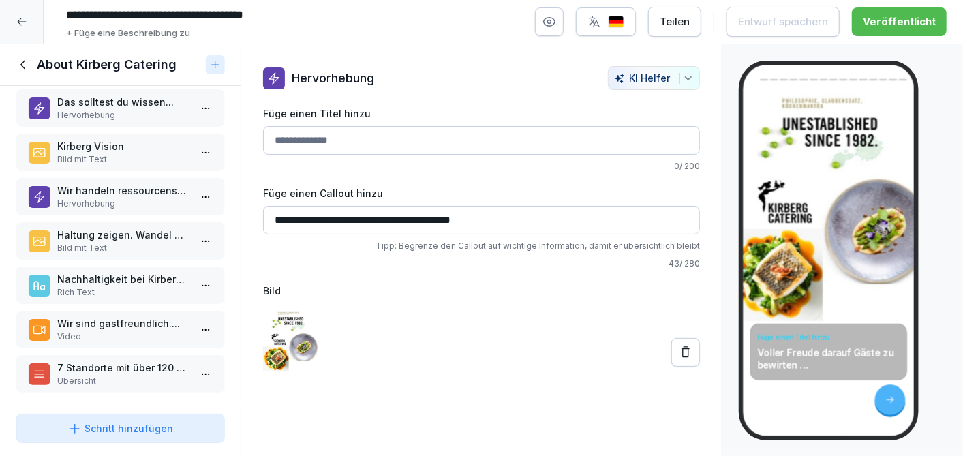
click at [114, 360] on p "7 Standorte mit über 120 Mitarbeitenden" at bounding box center [122, 367] width 131 height 14
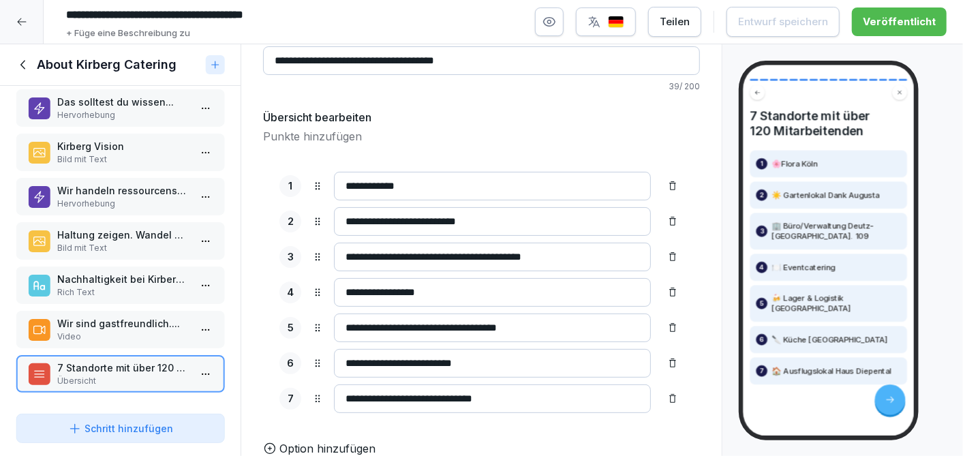
scroll to position [99, 0]
click at [21, 61] on icon at bounding box center [23, 64] width 15 height 15
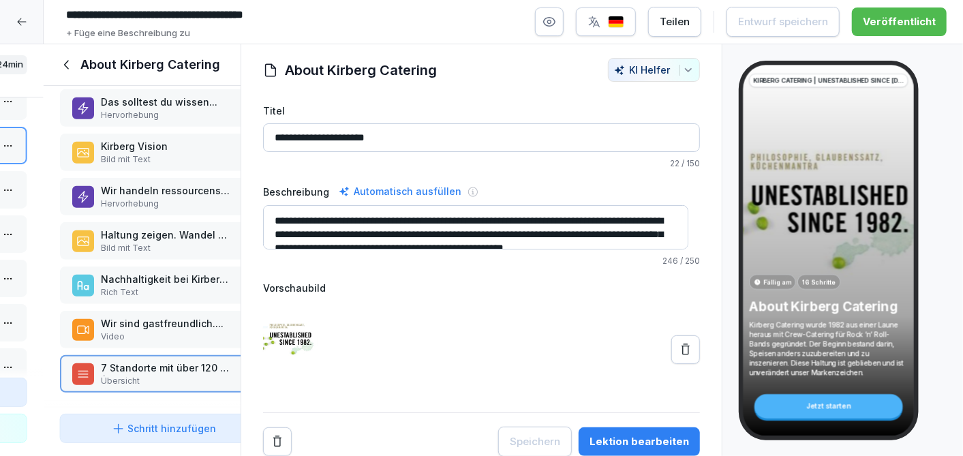
scroll to position [18, 0]
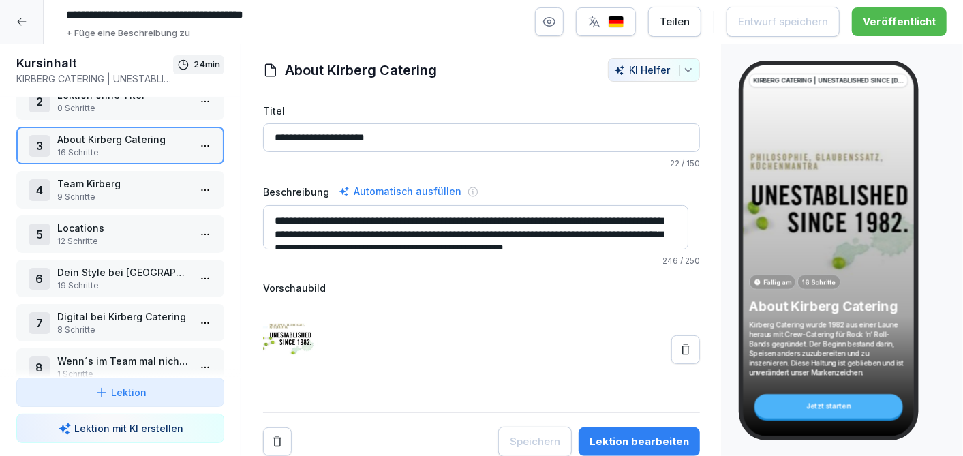
click at [22, 22] on icon at bounding box center [21, 21] width 11 height 11
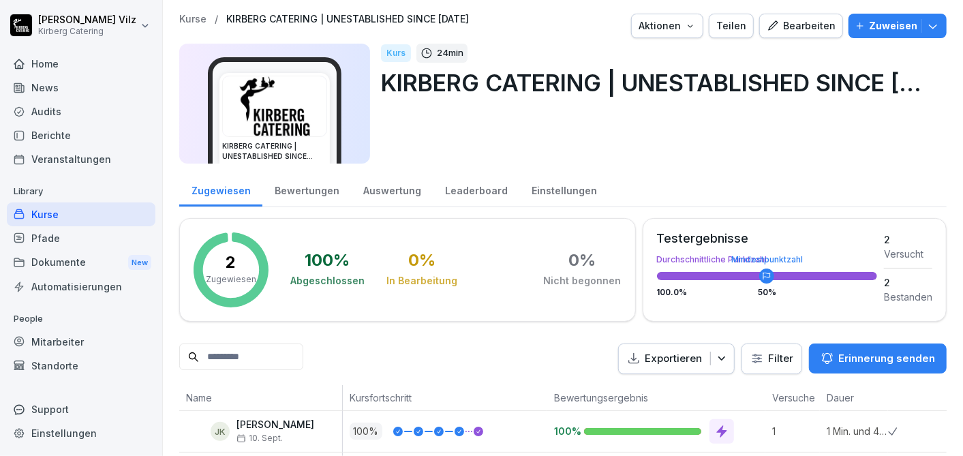
click at [55, 259] on div "Dokumente New" at bounding box center [81, 262] width 149 height 25
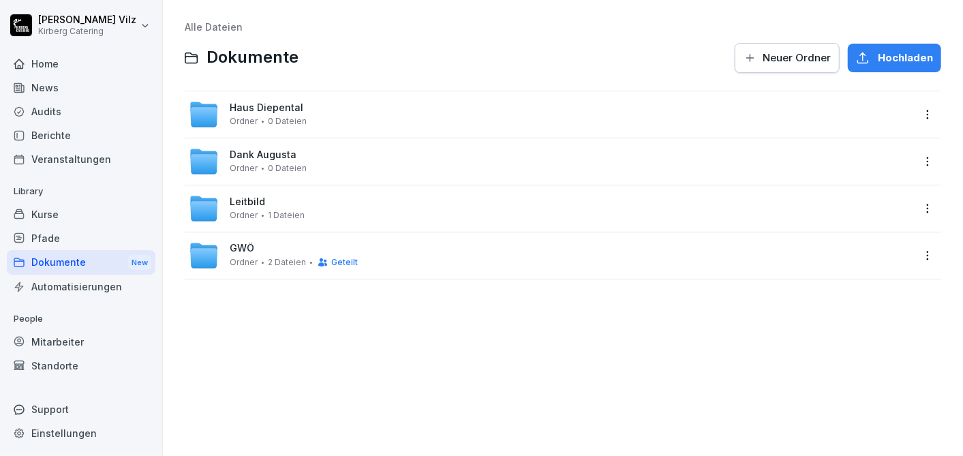
click at [66, 213] on div "Kurse" at bounding box center [81, 214] width 149 height 24
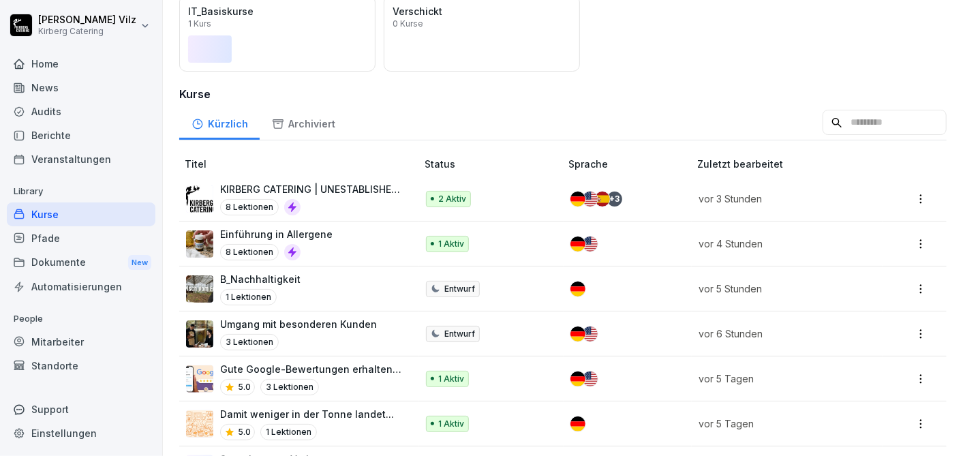
scroll to position [227, 0]
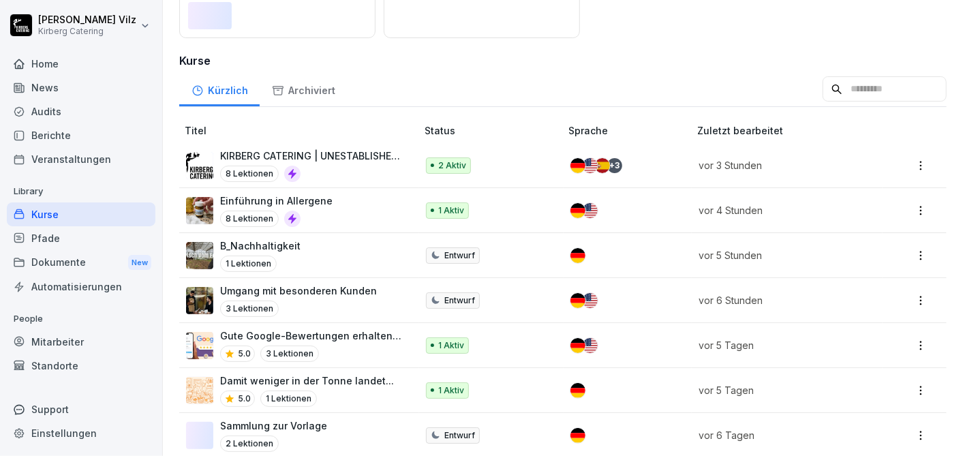
click at [64, 261] on div "Dokumente New" at bounding box center [81, 262] width 149 height 25
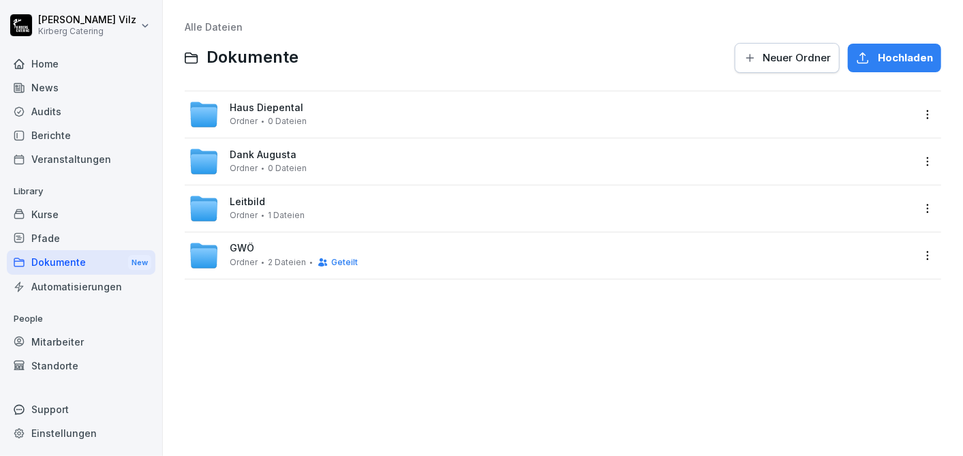
click at [366, 257] on div "GWÖ Ordner 2 Dateien Geteilt" at bounding box center [551, 255] width 724 height 30
click at [291, 161] on div "Dank [PERSON_NAME] 0 Dateien" at bounding box center [268, 161] width 77 height 24
click at [306, 108] on div "Haus Diepental Ordner 0 Dateien" at bounding box center [551, 114] width 724 height 30
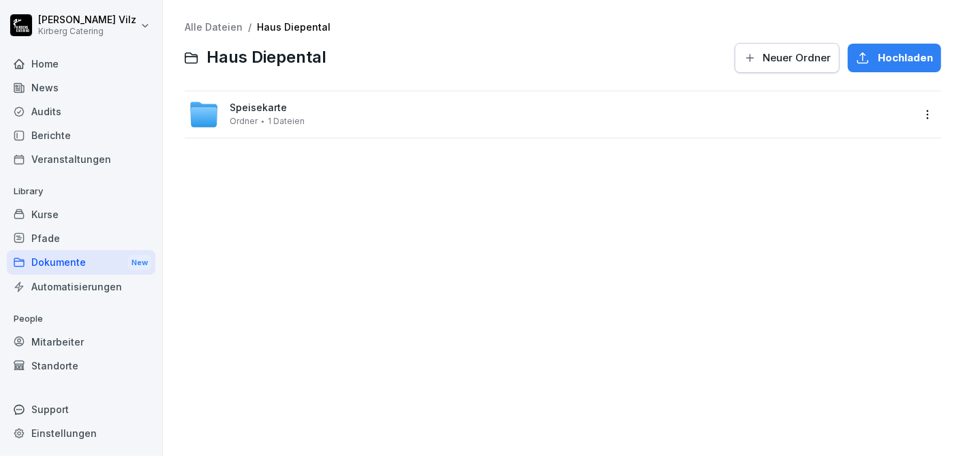
click at [228, 164] on div "Alle Dateien / Haus Diepental Haus Diepental Neuer Ordner Hochladen Speisekarte…" at bounding box center [562, 227] width 779 height 435
click at [244, 119] on span "Ordner" at bounding box center [244, 121] width 28 height 10
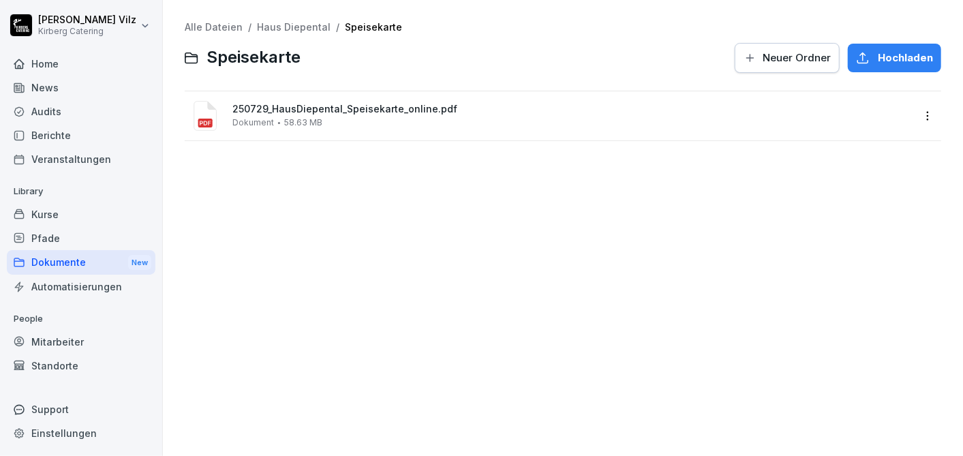
click at [313, 108] on span "250729_HausDiepental_Speisekarte_online.pdf" at bounding box center [572, 110] width 680 height 12
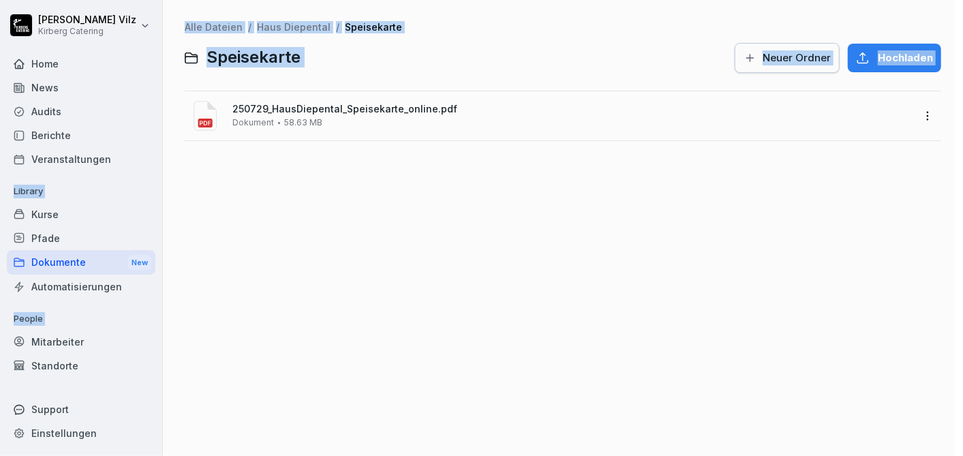
click at [313, 108] on div at bounding box center [481, 228] width 963 height 456
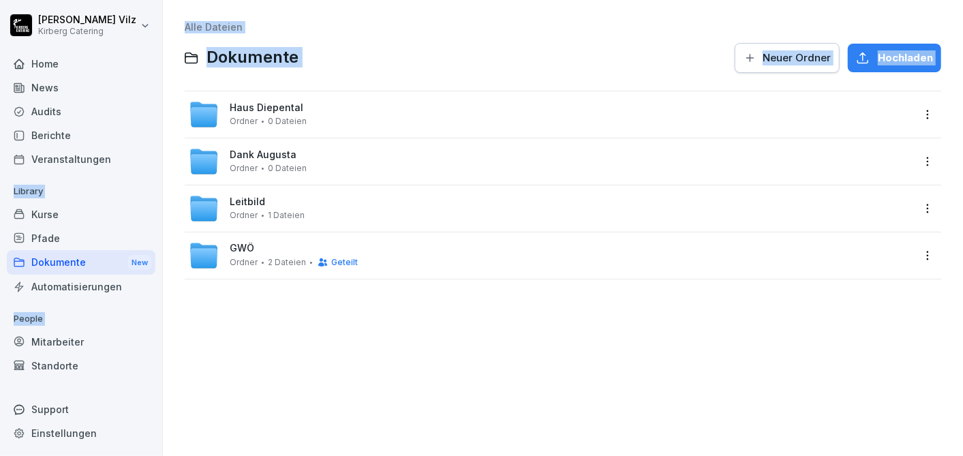
click at [302, 100] on div "Haus Diepental Ordner 0 Dateien" at bounding box center [551, 114] width 724 height 30
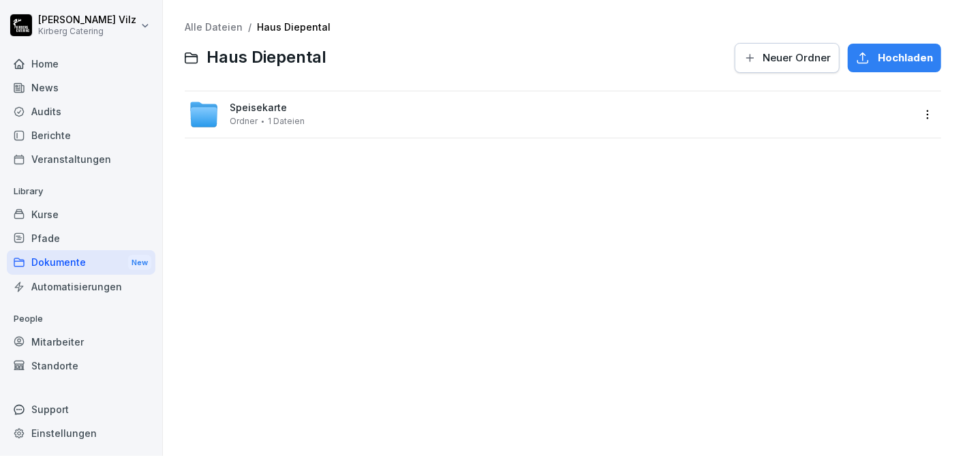
drag, startPoint x: 335, startPoint y: 113, endPoint x: 288, endPoint y: 187, distance: 87.3
click at [284, 194] on div "Alle Dateien / Haus Diepental Haus Diepental Neuer Ordner Hochladen Speisekarte…" at bounding box center [562, 227] width 779 height 435
click at [328, 109] on div "Speisekarte Ordner 1 Dateien" at bounding box center [551, 114] width 724 height 30
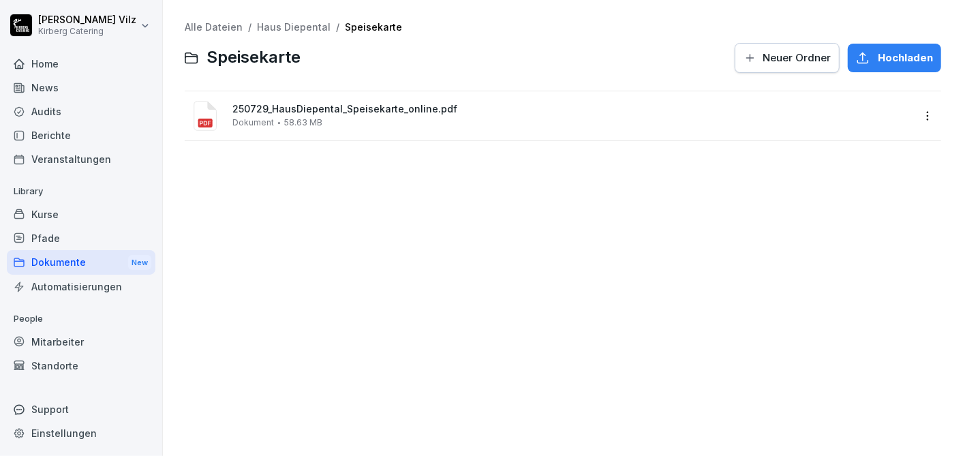
drag, startPoint x: 303, startPoint y: 220, endPoint x: 270, endPoint y: 212, distance: 33.7
click at [270, 212] on div "Alle Dateien / Haus Diepental / Speisekarte Speisekarte Neuer Ordner Hochladen …" at bounding box center [562, 227] width 779 height 435
drag, startPoint x: 283, startPoint y: 206, endPoint x: 247, endPoint y: 204, distance: 36.8
click at [247, 204] on div "Alle Dateien / Haus Diepental / Speisekarte Speisekarte Neuer Ordner Hochladen …" at bounding box center [562, 227] width 779 height 435
click at [258, 189] on div "Alle Dateien / Haus Diepental / Speisekarte Speisekarte Neuer Ordner Hochladen …" at bounding box center [562, 227] width 779 height 435
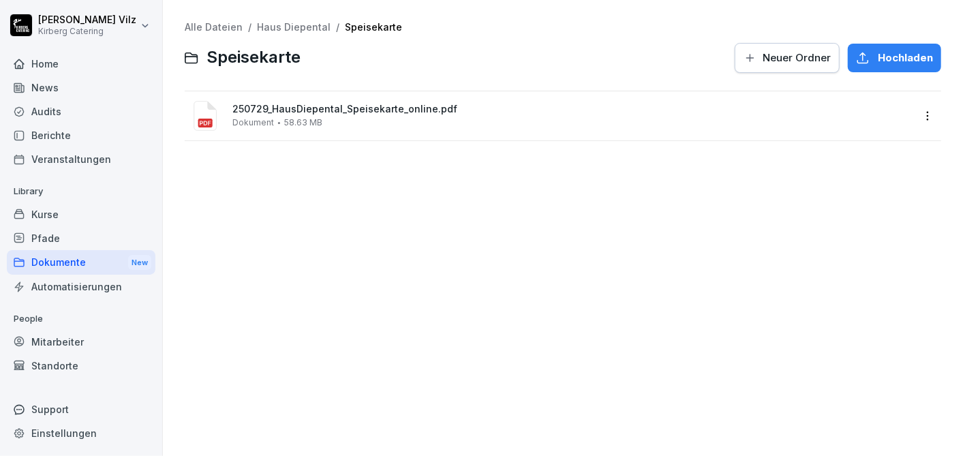
drag, startPoint x: 258, startPoint y: 190, endPoint x: 214, endPoint y: 228, distance: 57.9
click at [212, 228] on div "Alle Dateien / Haus Diepental / Speisekarte Speisekarte Neuer Ordner Hochladen …" at bounding box center [562, 227] width 779 height 435
click at [916, 114] on html "Christiane Vilz Kirberg Catering Home News Audits Berichte Veranstaltungen Libr…" at bounding box center [481, 228] width 963 height 456
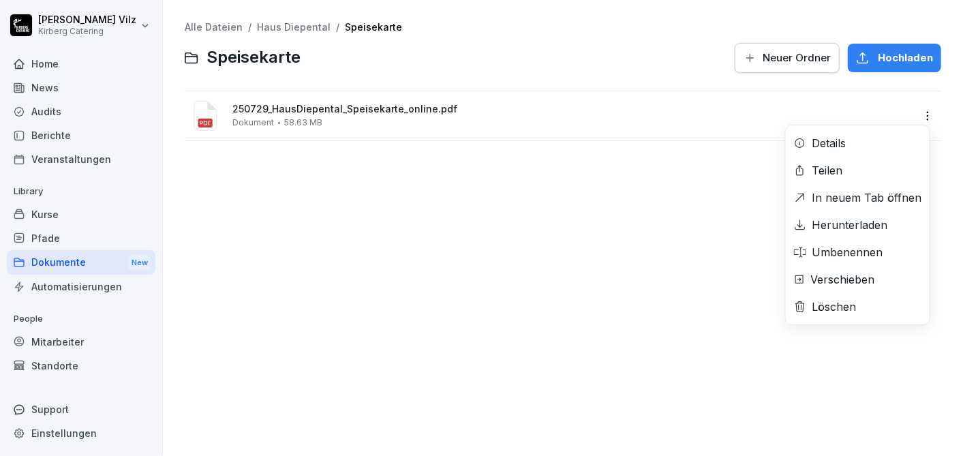
click at [539, 268] on html "Christiane Vilz Kirberg Catering Home News Audits Berichte Veranstaltungen Libr…" at bounding box center [481, 228] width 963 height 456
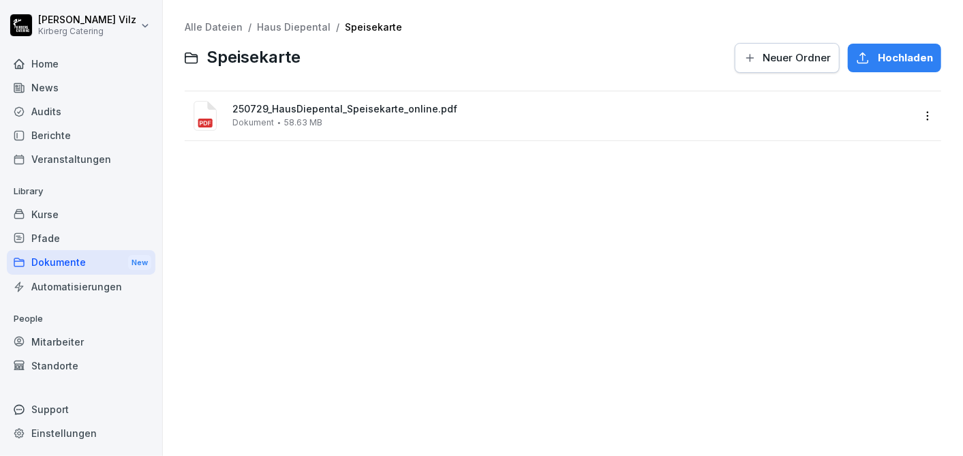
drag, startPoint x: 335, startPoint y: 226, endPoint x: 302, endPoint y: 200, distance: 41.7
click at [309, 200] on div "Alle Dateien / Haus Diepental / Speisekarte Speisekarte Neuer Ordner Hochladen …" at bounding box center [562, 227] width 779 height 435
click at [327, 233] on div "Alle Dateien / Haus Diepental / Speisekarte Speisekarte Neuer Ordner Hochladen …" at bounding box center [562, 227] width 779 height 435
click at [314, 212] on div "Alle Dateien / Haus Diepental / Speisekarte Speisekarte Neuer Ordner Hochladen …" at bounding box center [562, 227] width 779 height 435
click at [66, 216] on div "Kurse" at bounding box center [81, 214] width 149 height 24
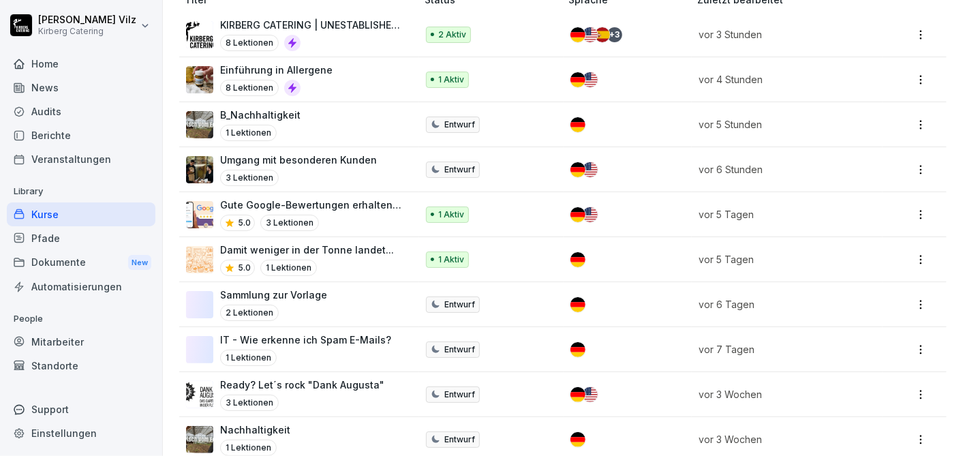
scroll to position [302, 0]
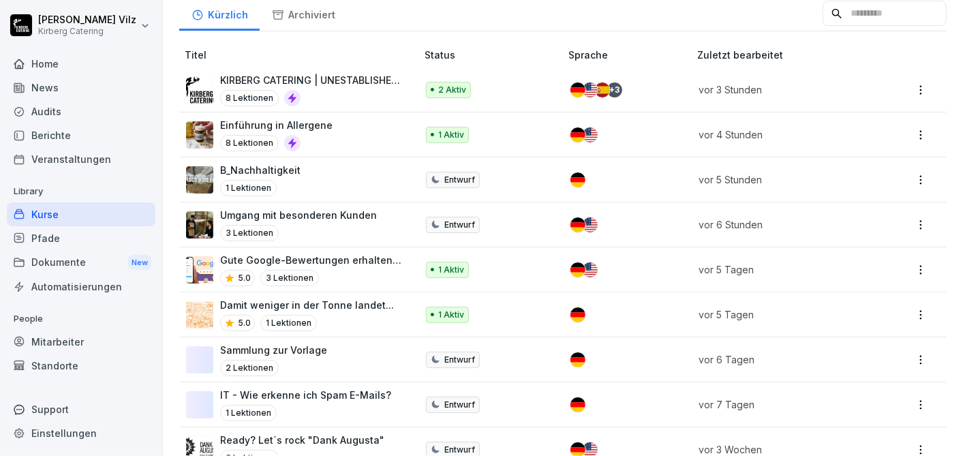
click at [384, 309] on div "Damit weniger in der Tonne landet... 5.0 1 Lektionen" at bounding box center [307, 314] width 174 height 33
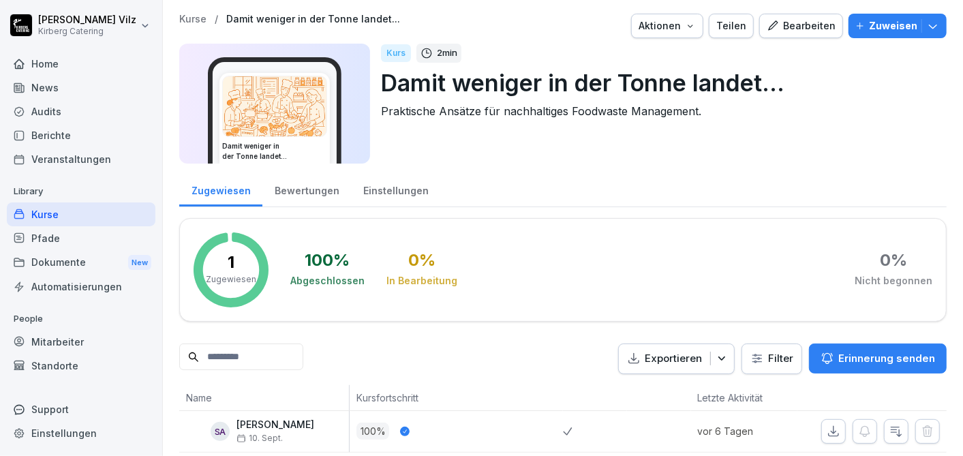
click at [774, 29] on div "Bearbeiten" at bounding box center [800, 25] width 69 height 15
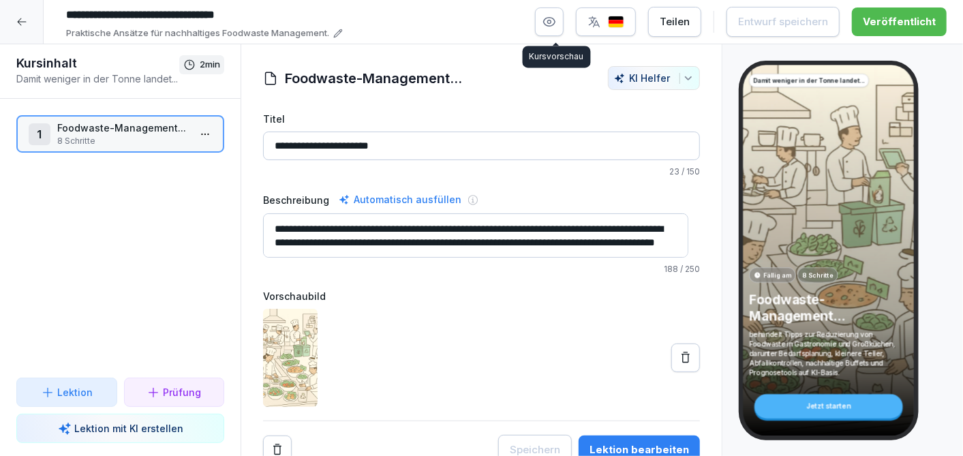
click at [562, 17] on button "button" at bounding box center [549, 21] width 29 height 29
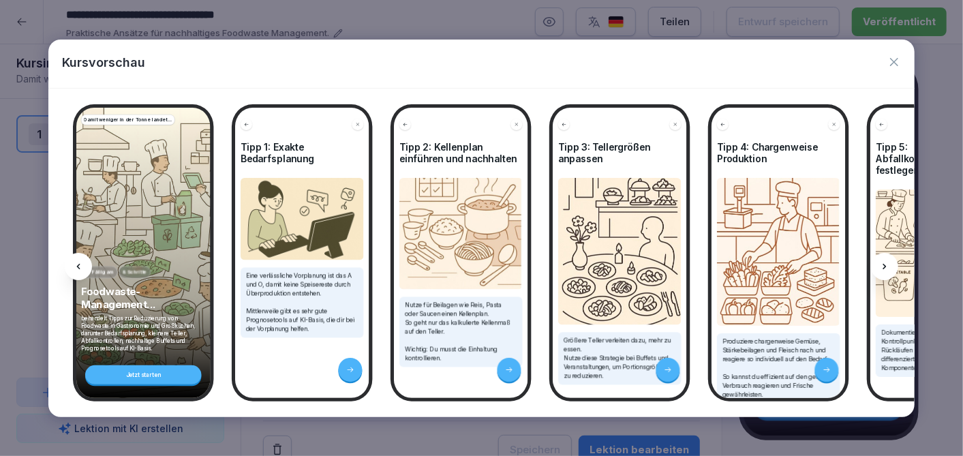
click at [887, 262] on icon at bounding box center [884, 266] width 11 height 11
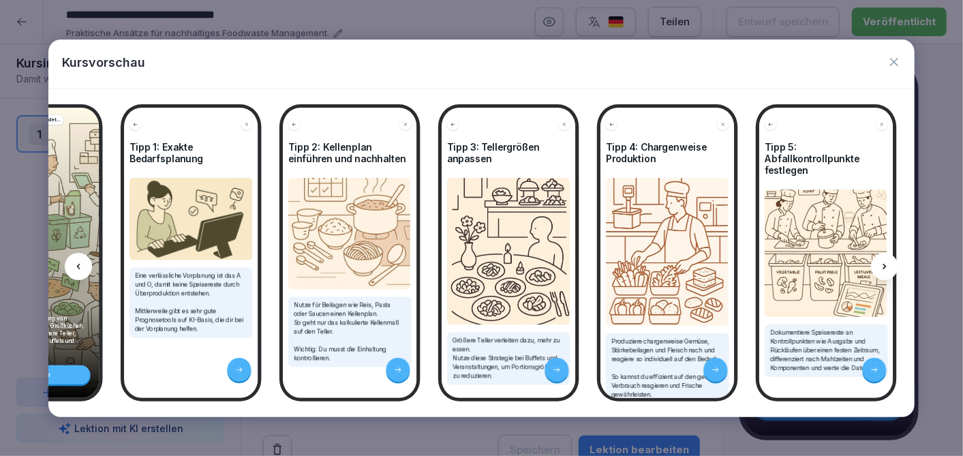
click at [887, 262] on icon at bounding box center [884, 266] width 11 height 11
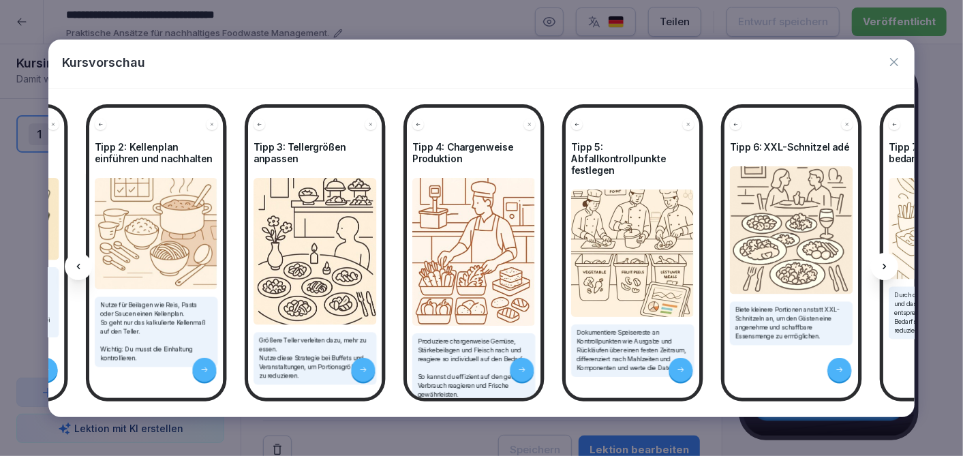
click at [887, 262] on icon at bounding box center [884, 266] width 11 height 11
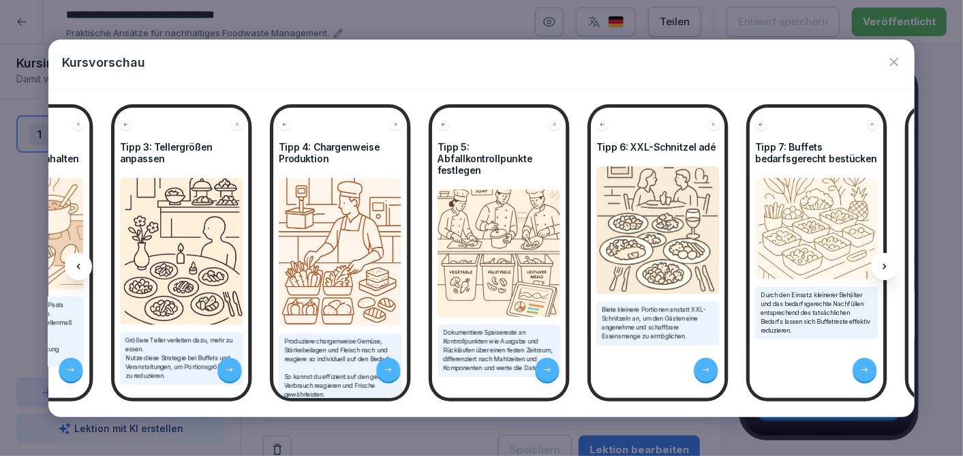
click at [887, 262] on icon at bounding box center [884, 266] width 11 height 11
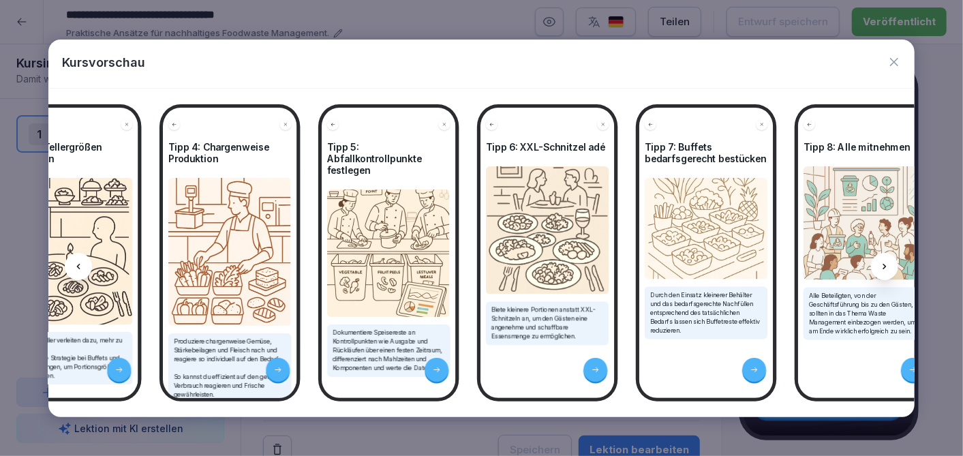
click at [887, 262] on icon at bounding box center [884, 266] width 11 height 11
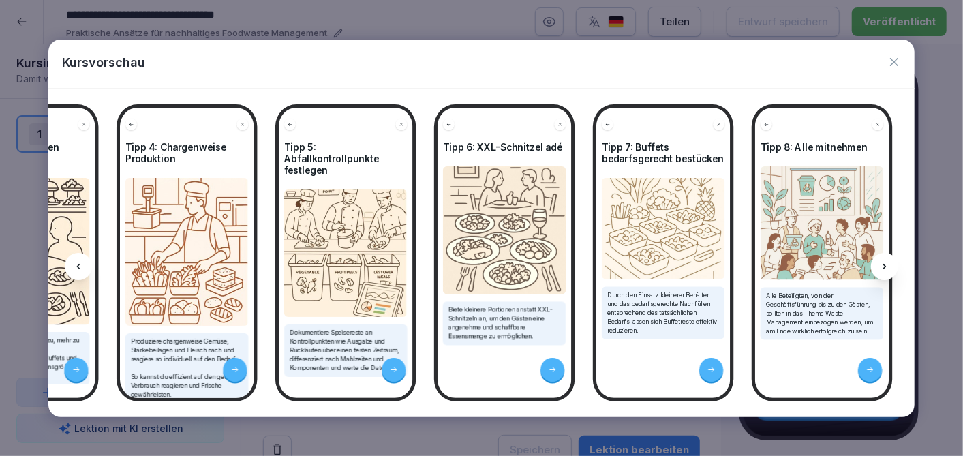
click at [887, 262] on icon at bounding box center [884, 266] width 11 height 11
click at [82, 262] on icon at bounding box center [78, 266] width 11 height 11
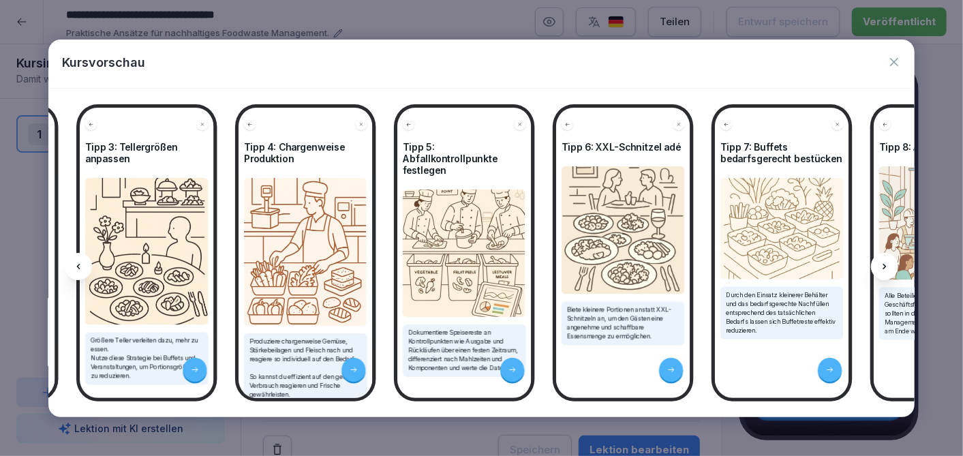
click at [82, 262] on icon at bounding box center [78, 266] width 11 height 11
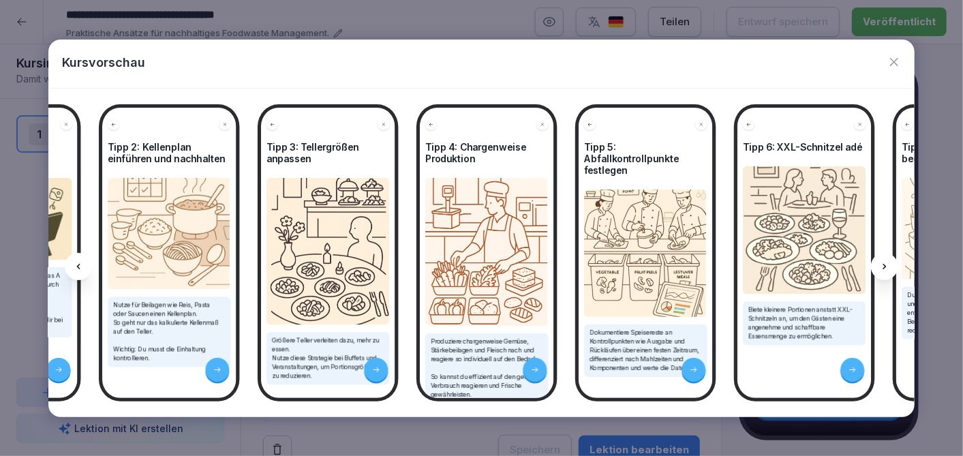
click at [82, 262] on icon at bounding box center [78, 266] width 11 height 11
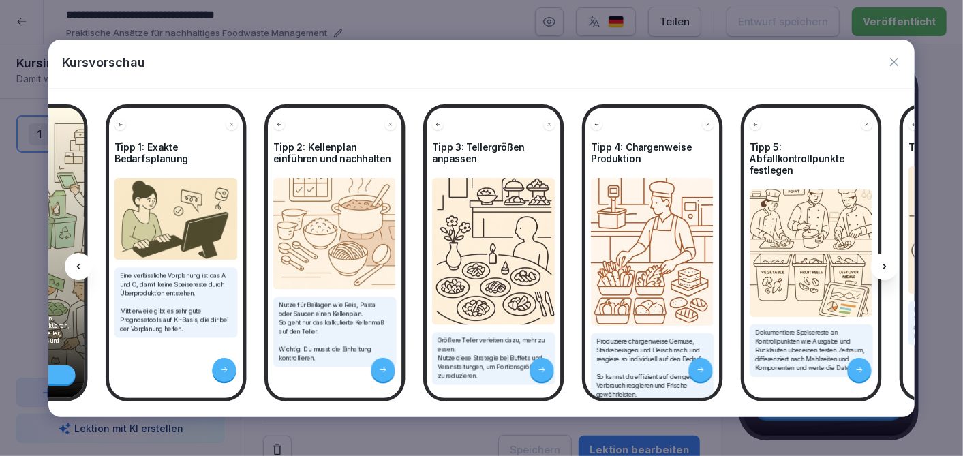
click at [82, 262] on icon at bounding box center [78, 266] width 11 height 11
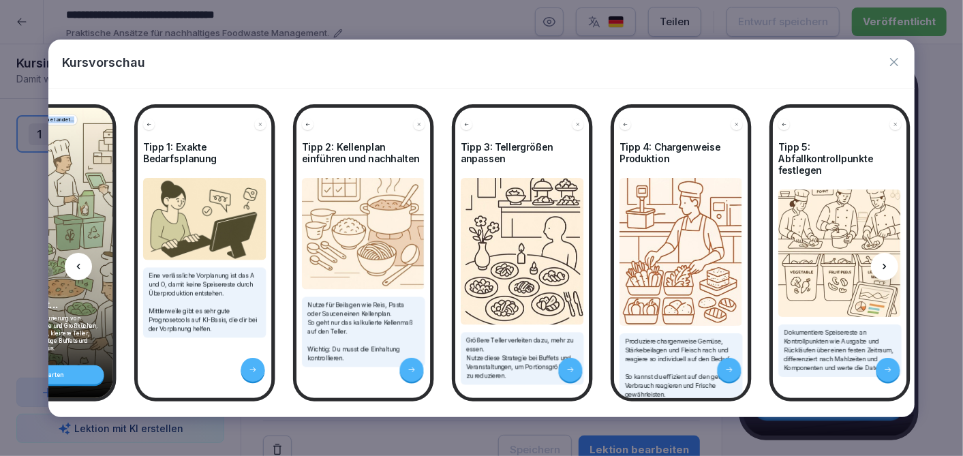
scroll to position [0, 0]
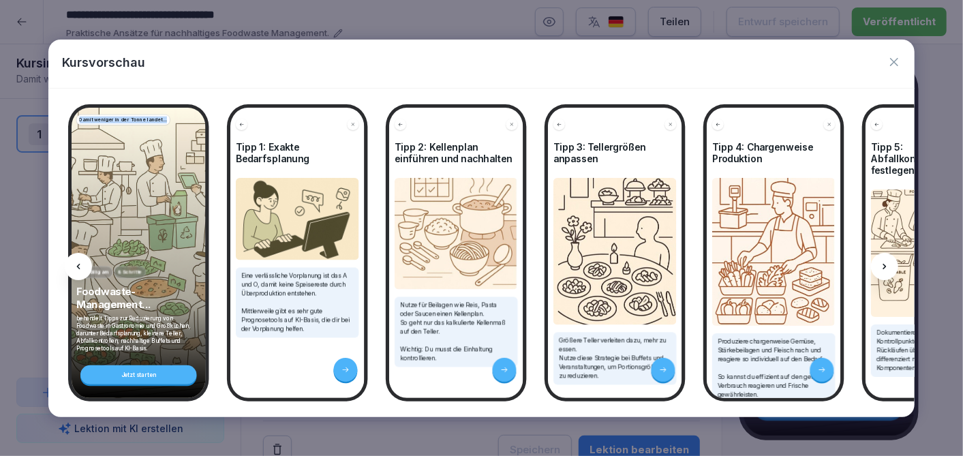
click at [82, 262] on icon at bounding box center [78, 266] width 11 height 11
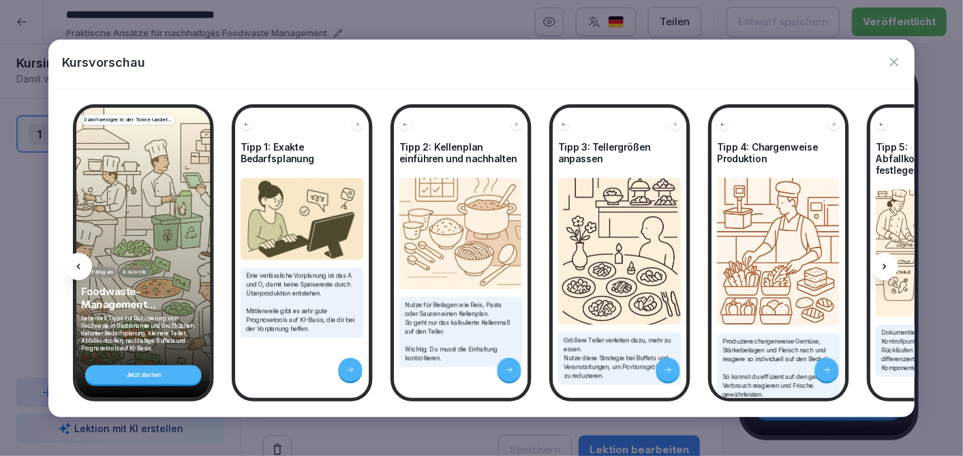
click at [892, 263] on div at bounding box center [884, 266] width 27 height 27
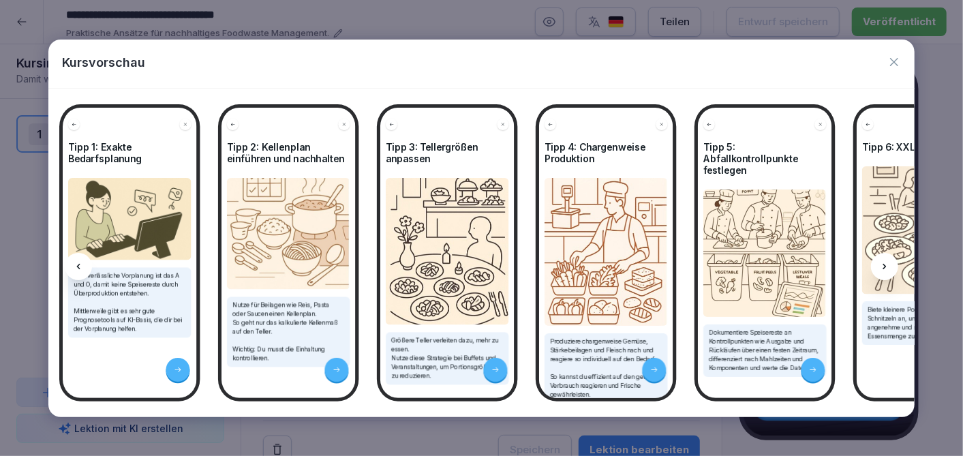
click at [892, 263] on div at bounding box center [884, 266] width 27 height 27
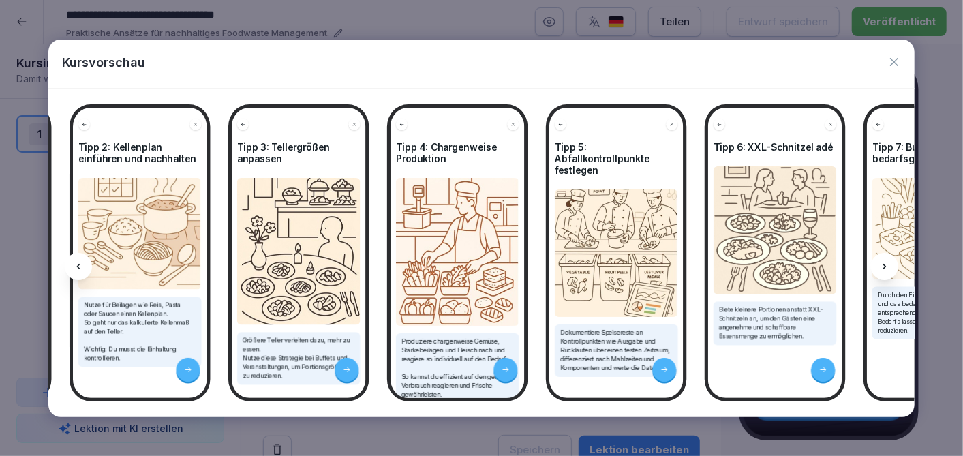
click at [892, 263] on div at bounding box center [884, 266] width 27 height 27
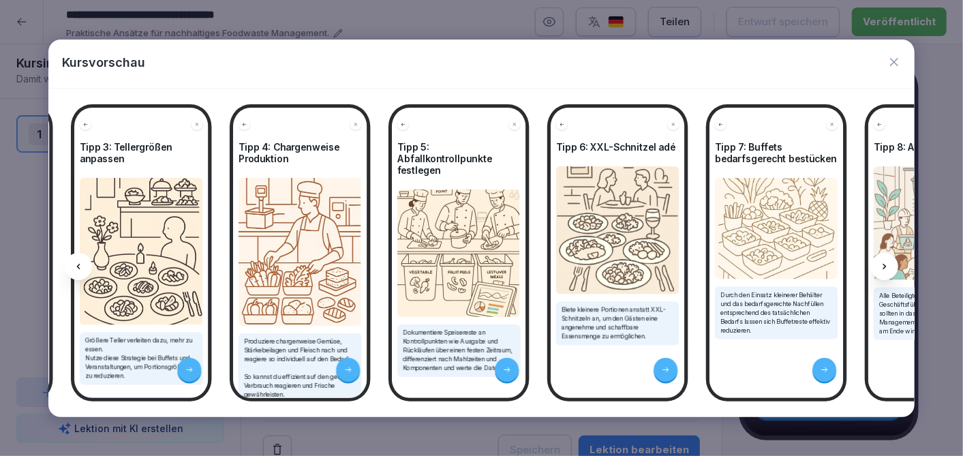
click at [892, 263] on div at bounding box center [884, 266] width 27 height 27
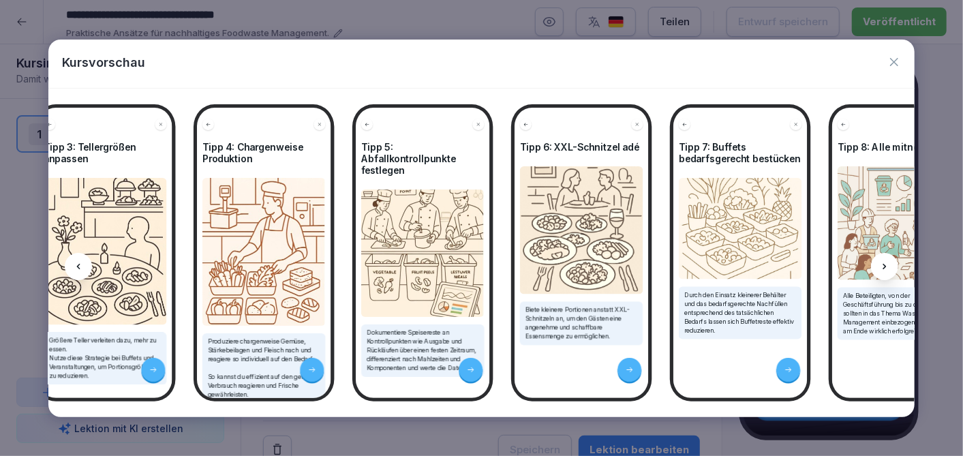
click at [892, 263] on div at bounding box center [884, 266] width 27 height 27
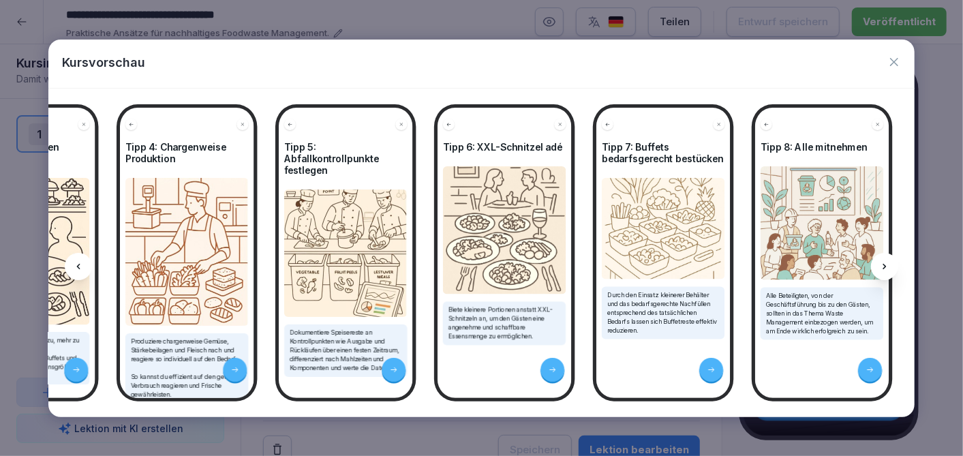
click at [891, 262] on div at bounding box center [884, 266] width 27 height 27
click at [81, 263] on icon at bounding box center [78, 266] width 11 height 11
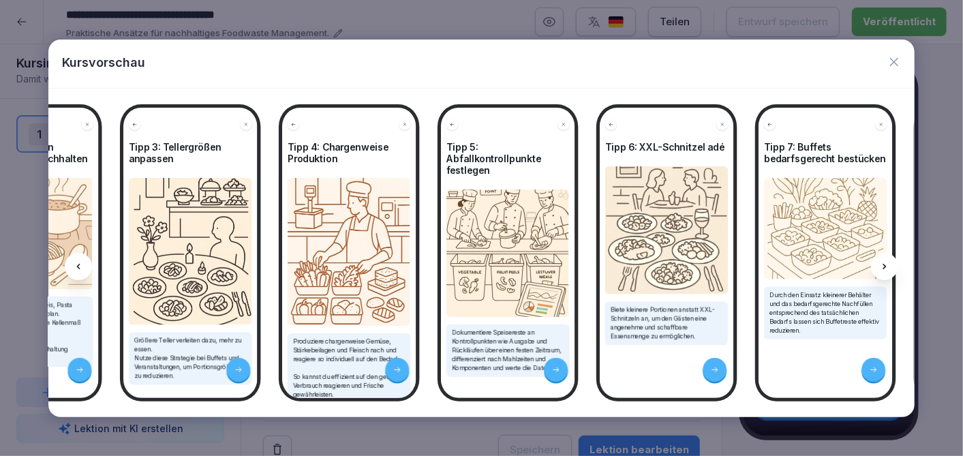
click at [81, 263] on icon at bounding box center [78, 266] width 11 height 11
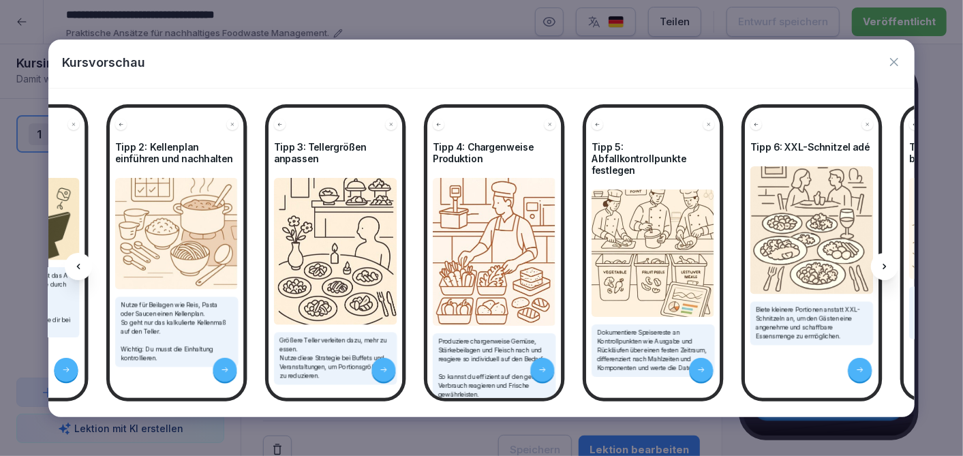
click at [81, 263] on icon at bounding box center [78, 266] width 11 height 11
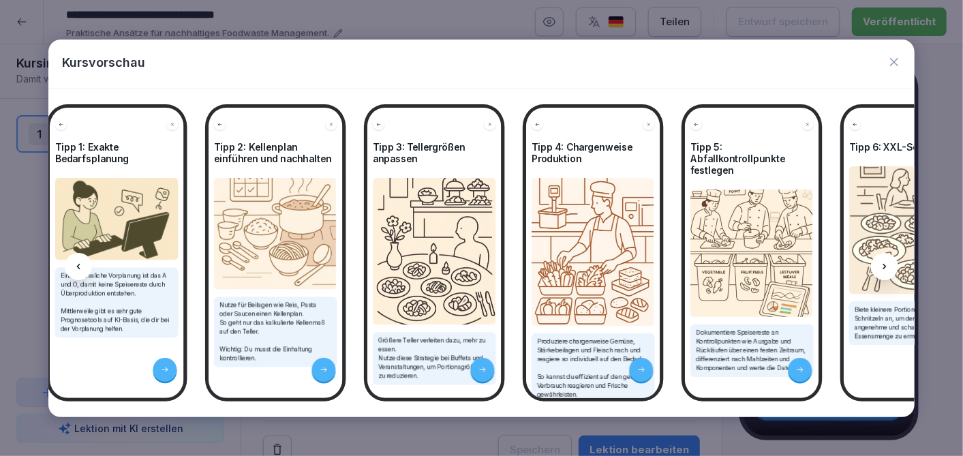
click at [81, 263] on icon at bounding box center [78, 266] width 11 height 11
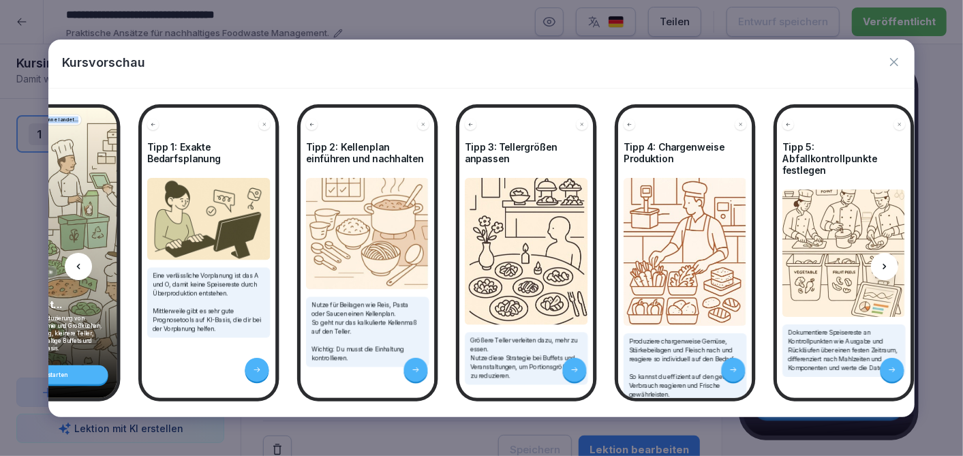
scroll to position [0, 0]
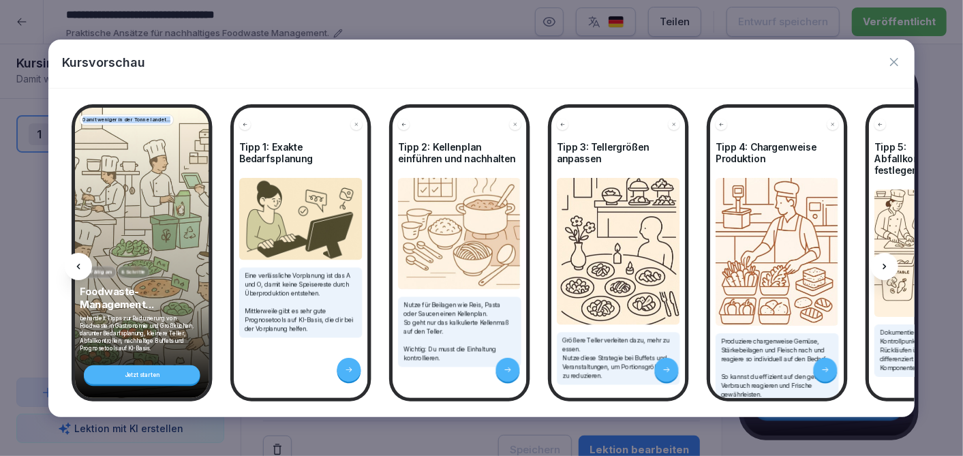
click at [81, 263] on icon at bounding box center [78, 266] width 11 height 11
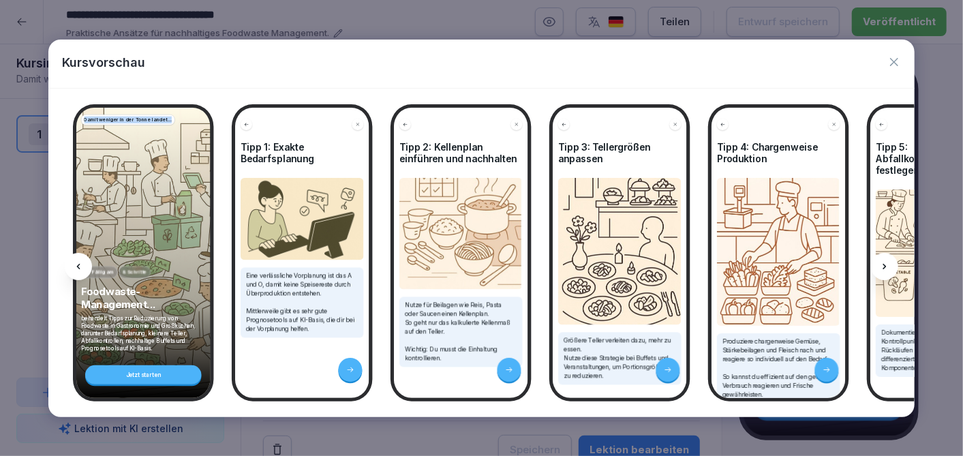
click at [81, 263] on icon at bounding box center [78, 266] width 11 height 11
click at [895, 60] on icon "button" at bounding box center [894, 62] width 8 height 8
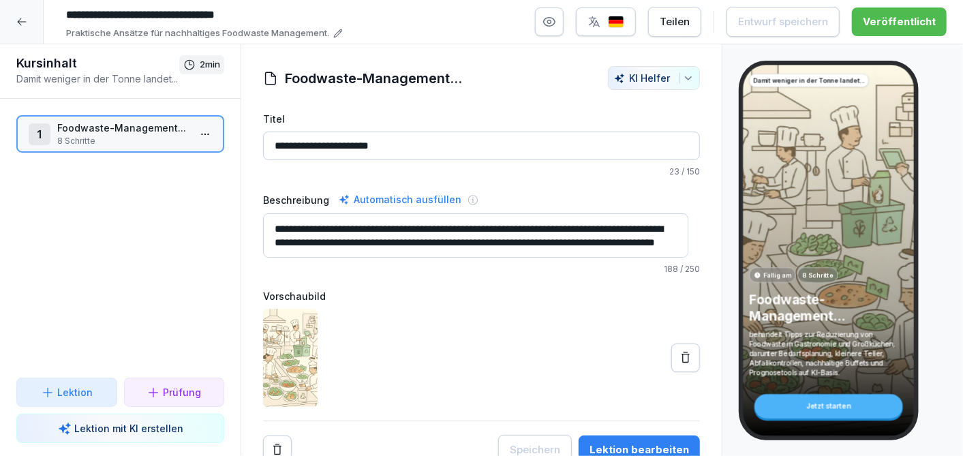
click at [21, 21] on icon at bounding box center [21, 21] width 11 height 11
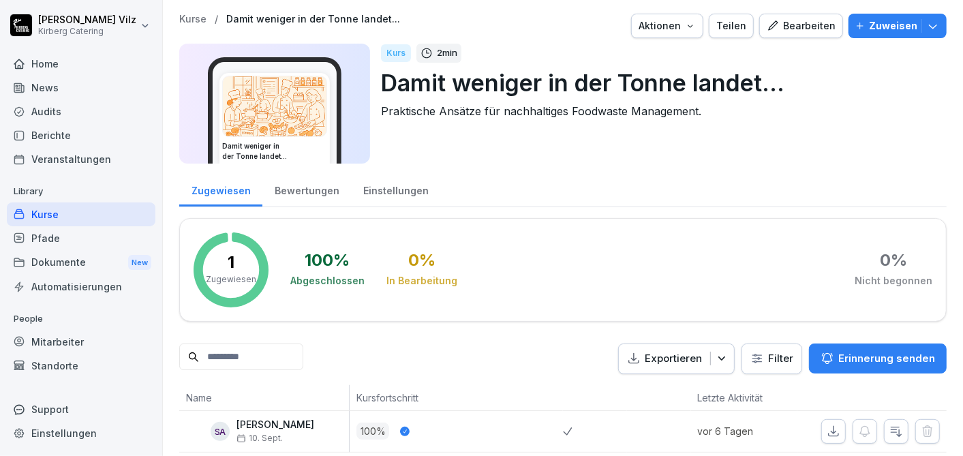
click at [60, 212] on div "Kurse" at bounding box center [81, 214] width 149 height 24
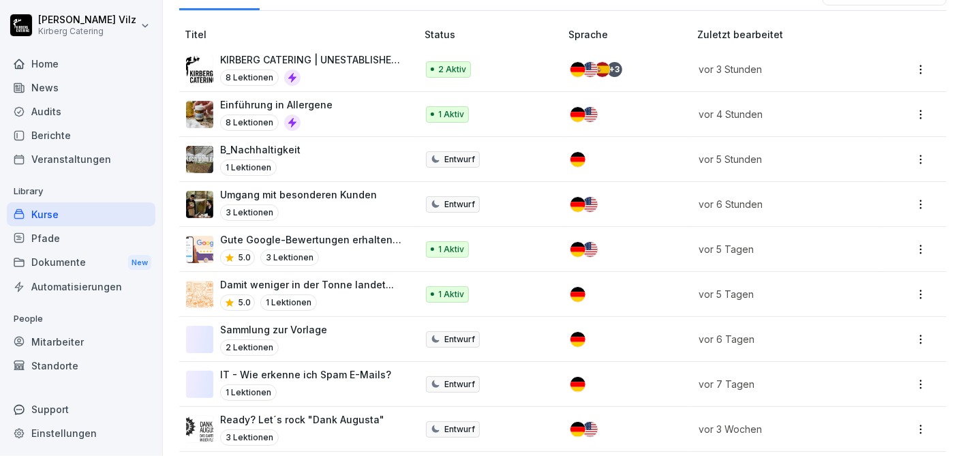
scroll to position [302, 0]
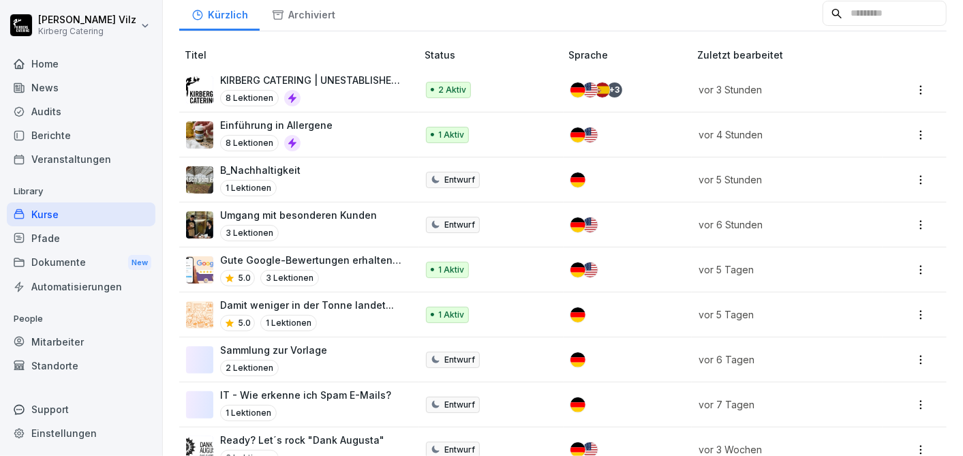
click at [351, 221] on div "Umgang mit besonderen Kunden 3 Lektionen" at bounding box center [298, 224] width 157 height 33
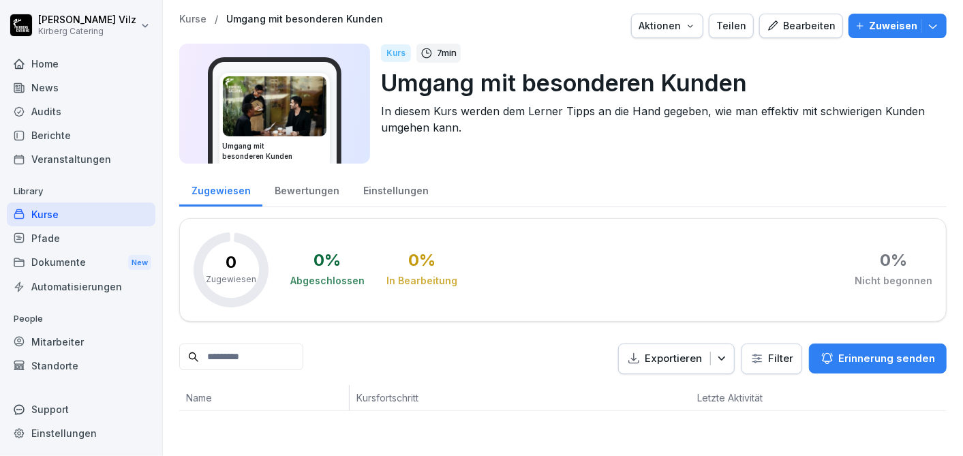
click at [805, 25] on div "Bearbeiten" at bounding box center [800, 25] width 69 height 15
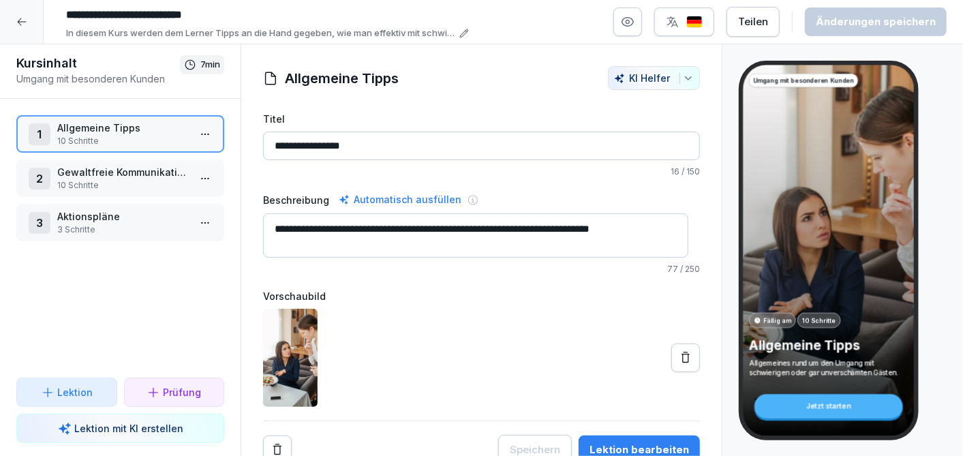
click at [634, 27] on icon "button" at bounding box center [628, 22] width 14 height 14
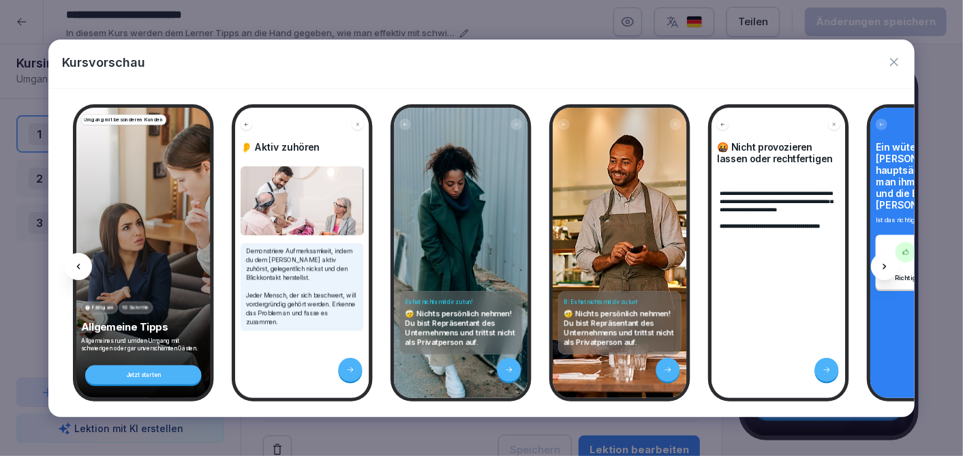
click at [886, 264] on icon at bounding box center [884, 266] width 11 height 11
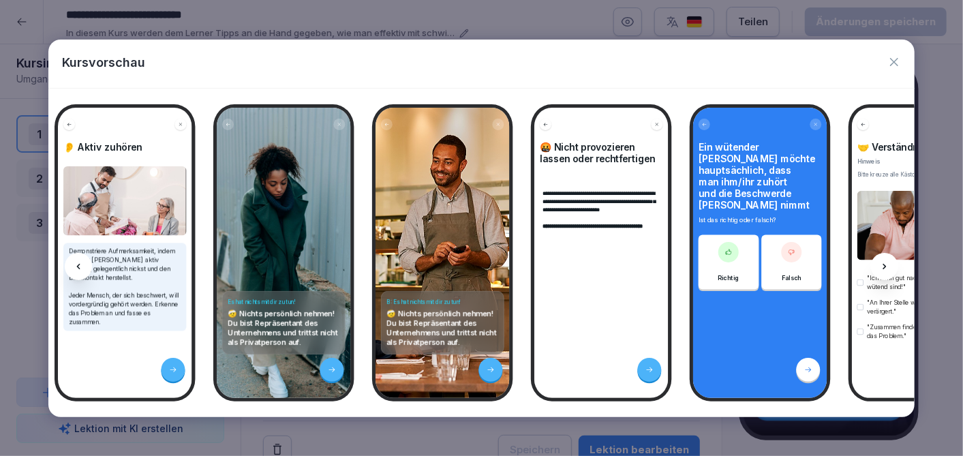
click at [886, 264] on icon at bounding box center [884, 266] width 11 height 11
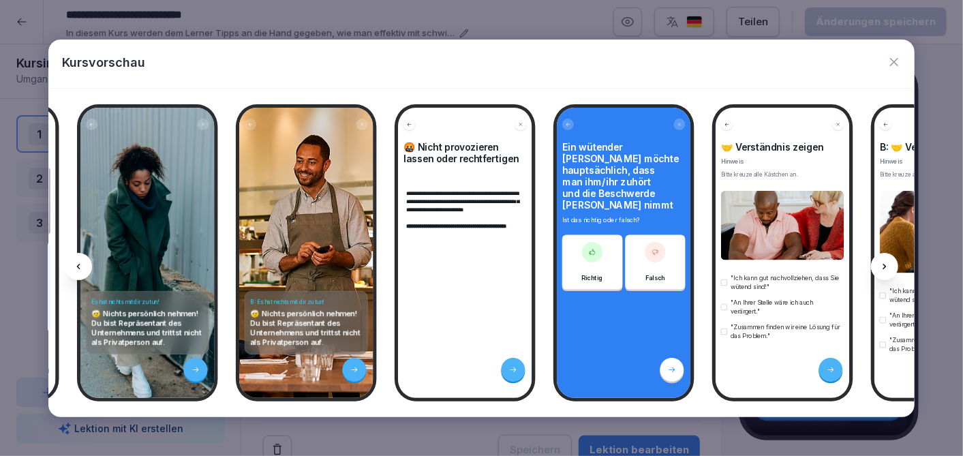
click at [886, 264] on icon at bounding box center [884, 266] width 11 height 11
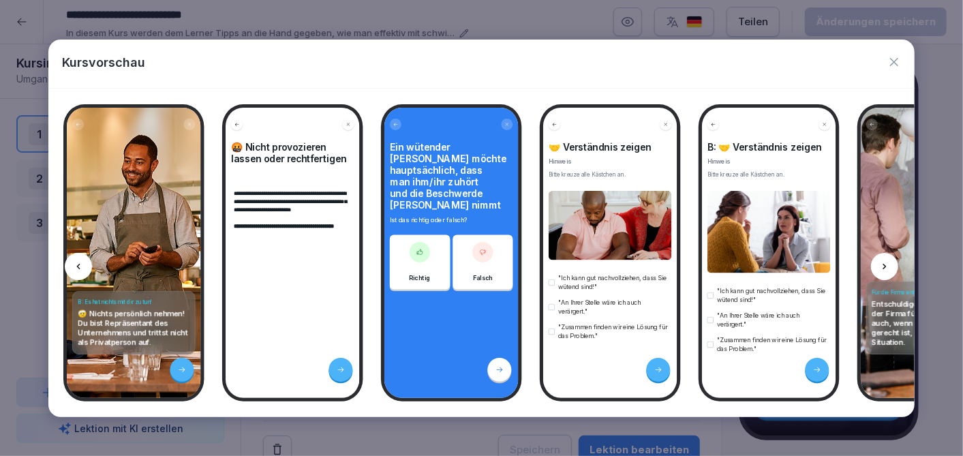
click at [886, 264] on icon at bounding box center [884, 266] width 11 height 11
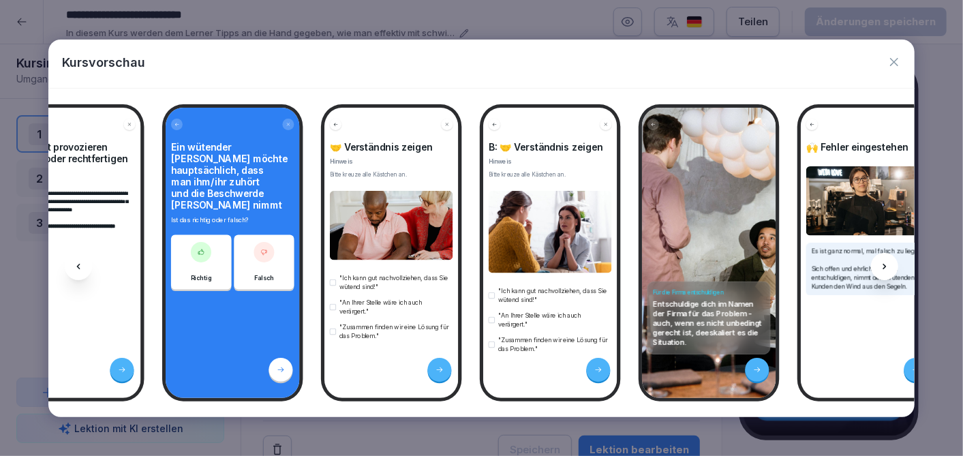
click at [886, 264] on icon at bounding box center [884, 266] width 11 height 11
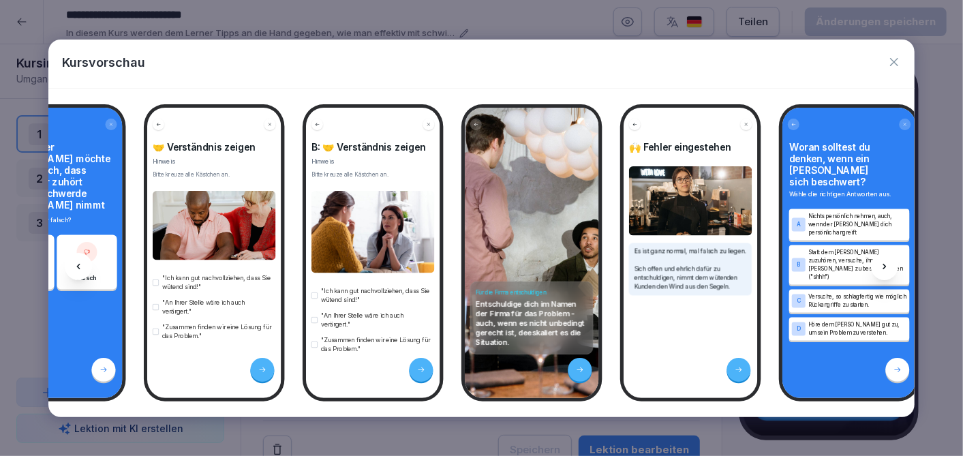
scroll to position [0, 886]
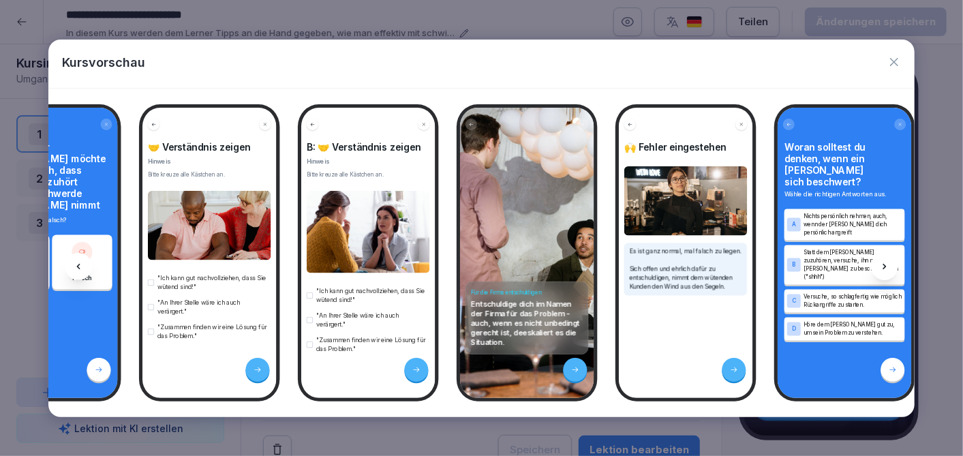
click at [884, 266] on icon at bounding box center [884, 266] width 3 height 5
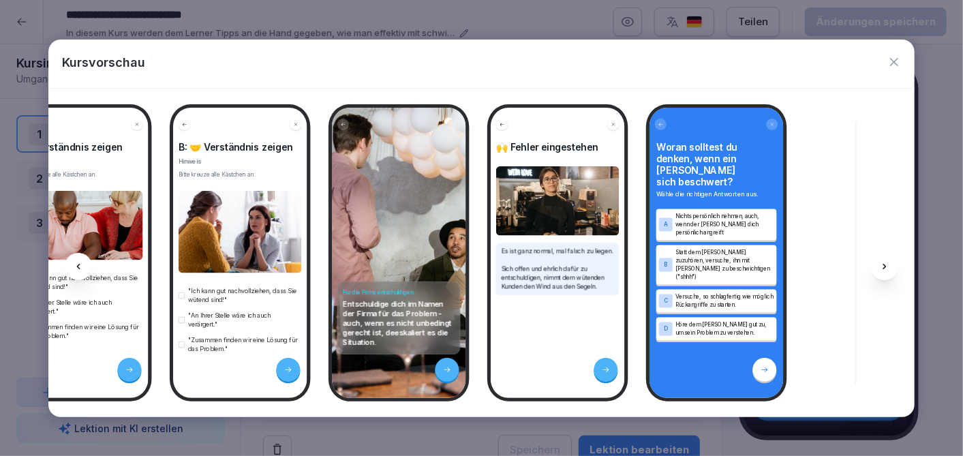
click at [884, 266] on icon at bounding box center [884, 266] width 3 height 5
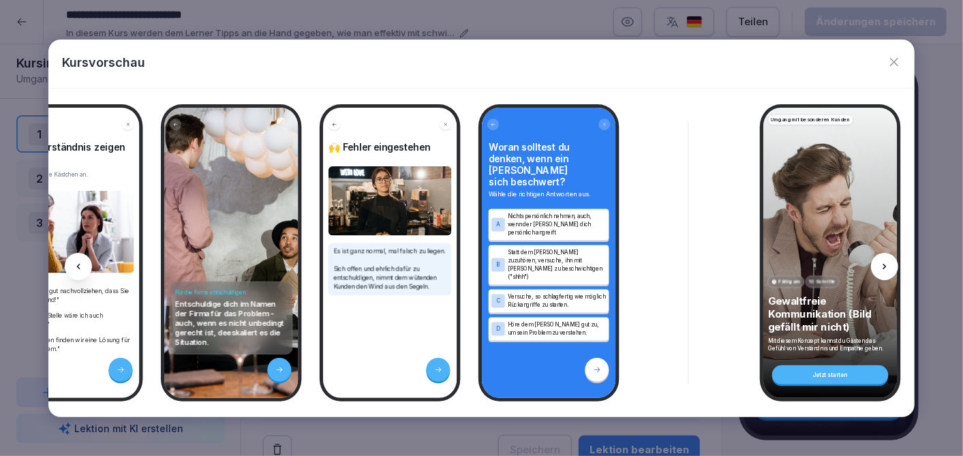
click at [884, 266] on icon at bounding box center [884, 266] width 11 height 11
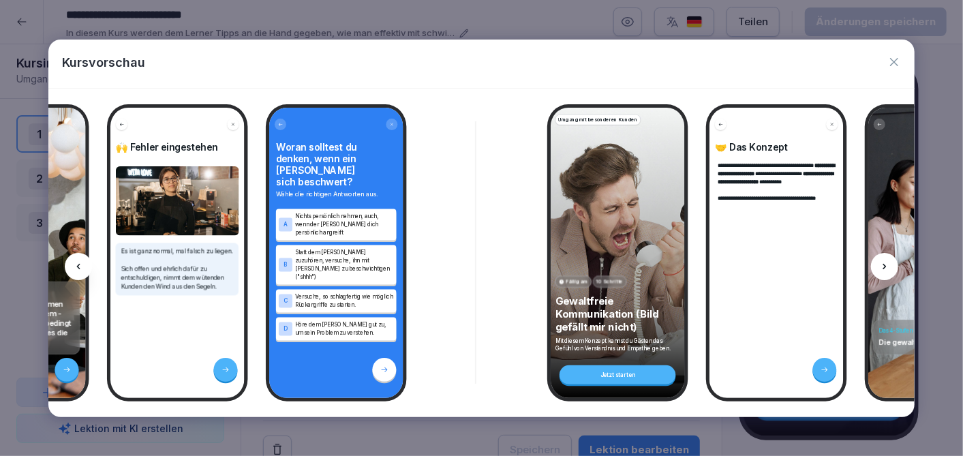
click at [884, 266] on icon at bounding box center [884, 266] width 11 height 11
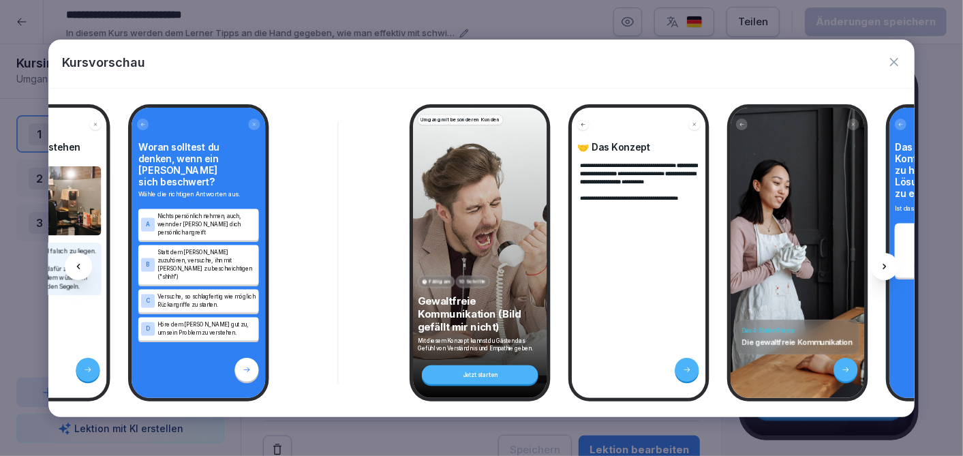
click at [884, 266] on icon at bounding box center [884, 266] width 3 height 5
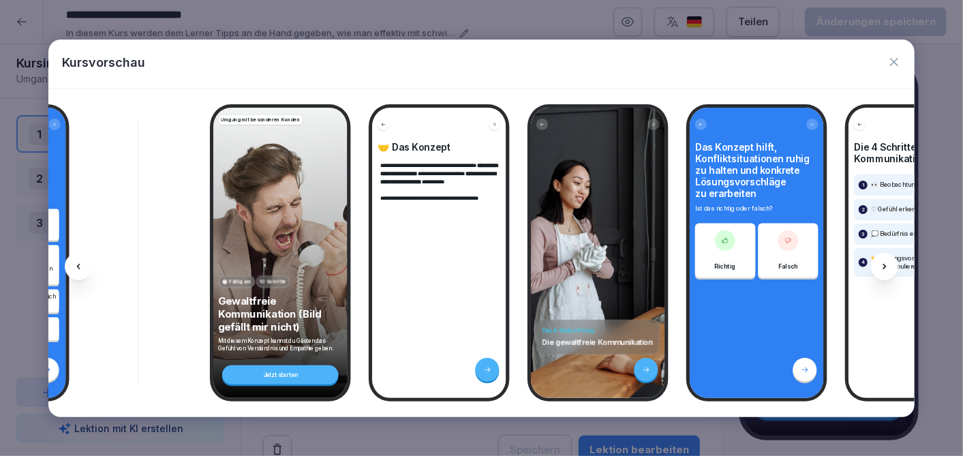
click at [884, 266] on icon at bounding box center [884, 266] width 11 height 11
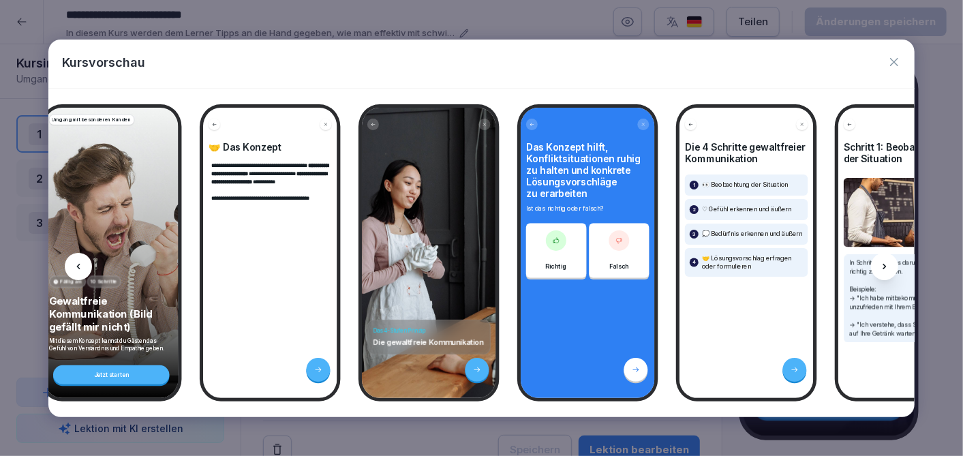
click at [884, 266] on icon at bounding box center [884, 266] width 11 height 11
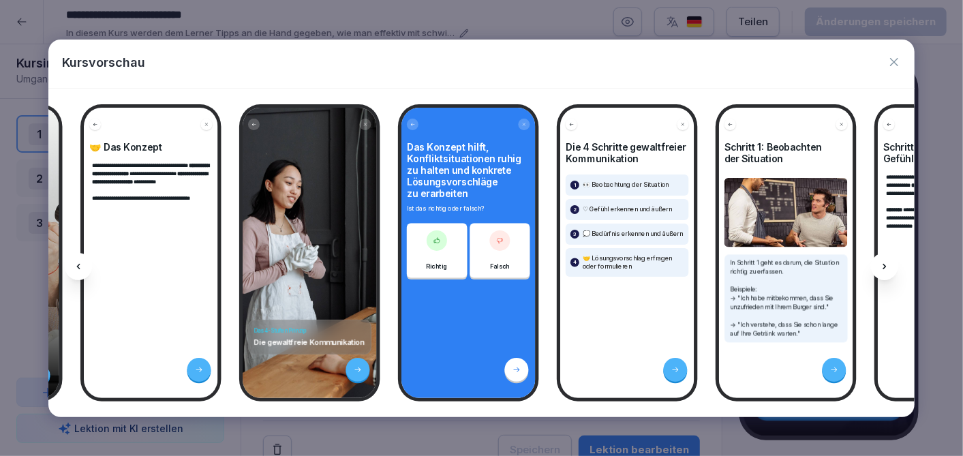
click at [884, 266] on icon at bounding box center [884, 266] width 11 height 11
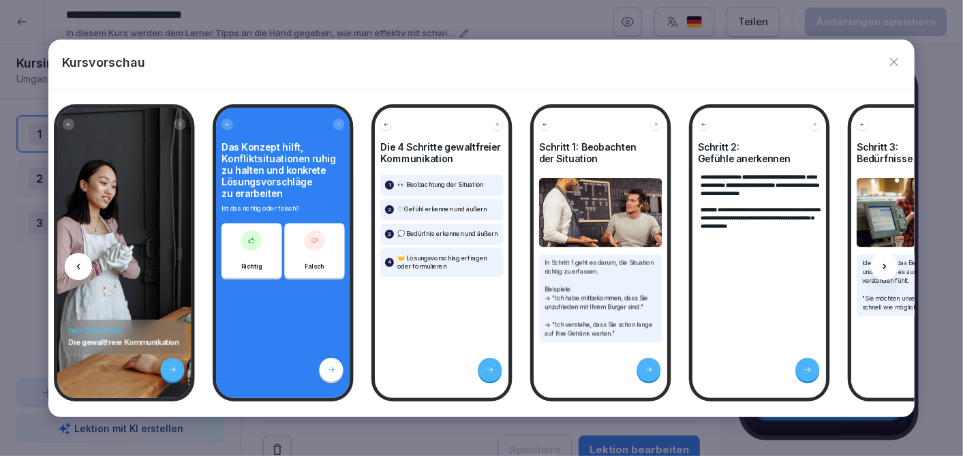
scroll to position [0, 2243]
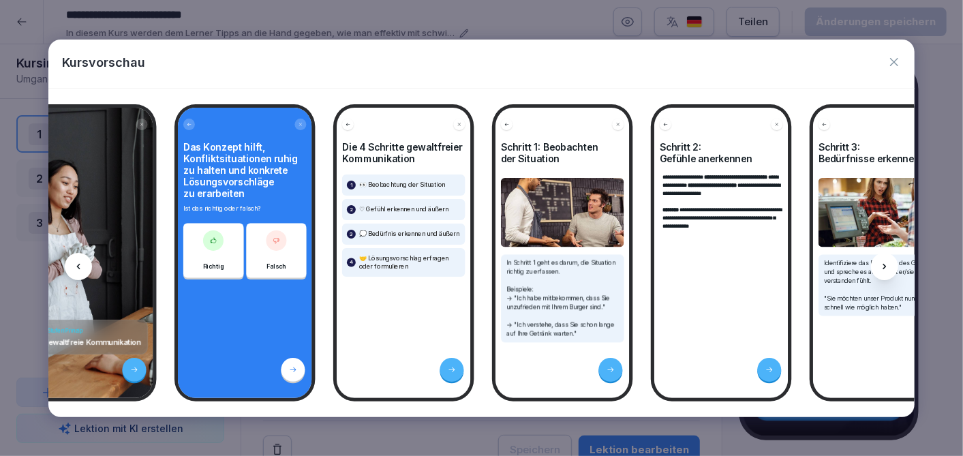
click at [884, 266] on icon at bounding box center [884, 266] width 11 height 11
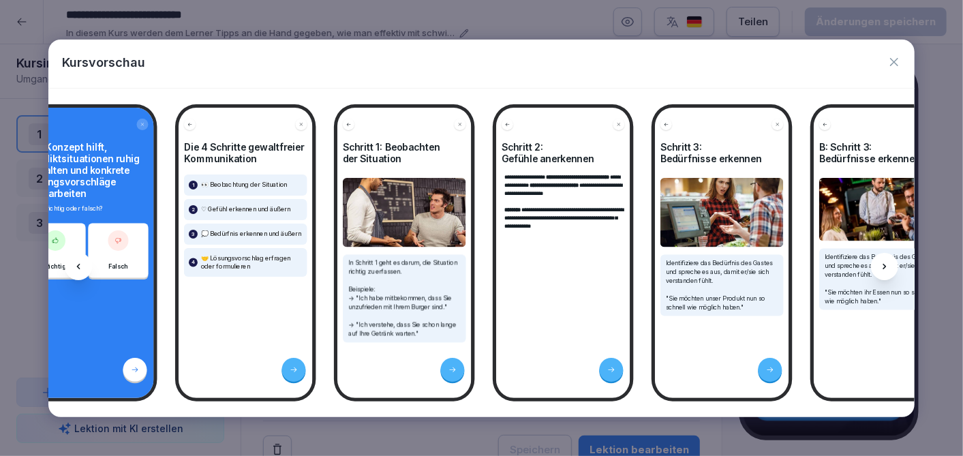
click at [884, 266] on icon at bounding box center [884, 266] width 3 height 5
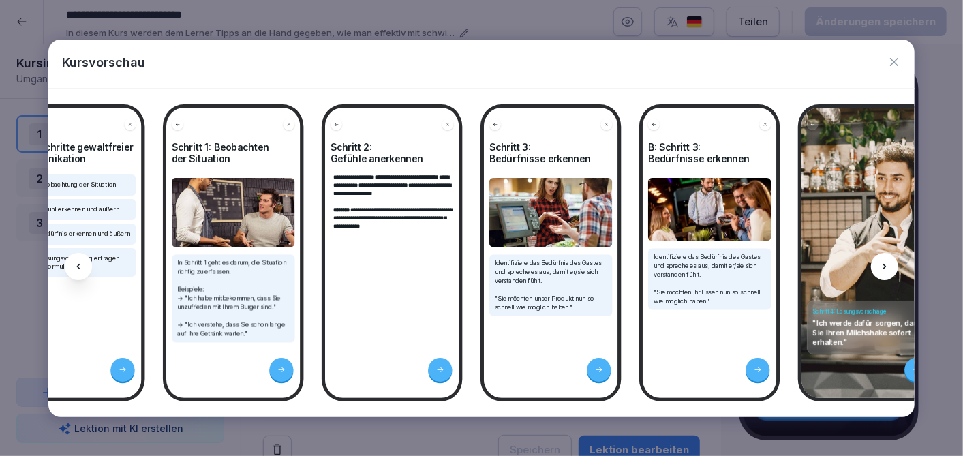
click at [884, 266] on icon at bounding box center [884, 266] width 11 height 11
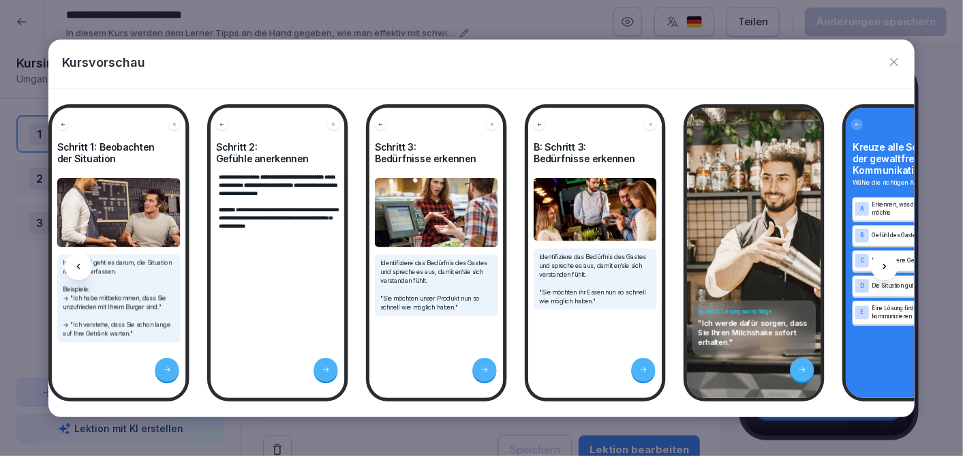
click at [884, 266] on icon at bounding box center [884, 266] width 11 height 11
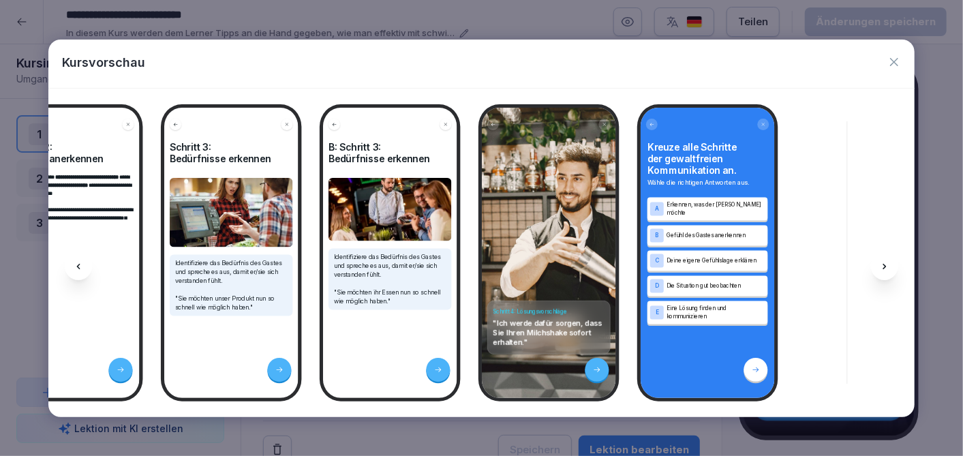
click at [884, 266] on icon at bounding box center [884, 266] width 11 height 11
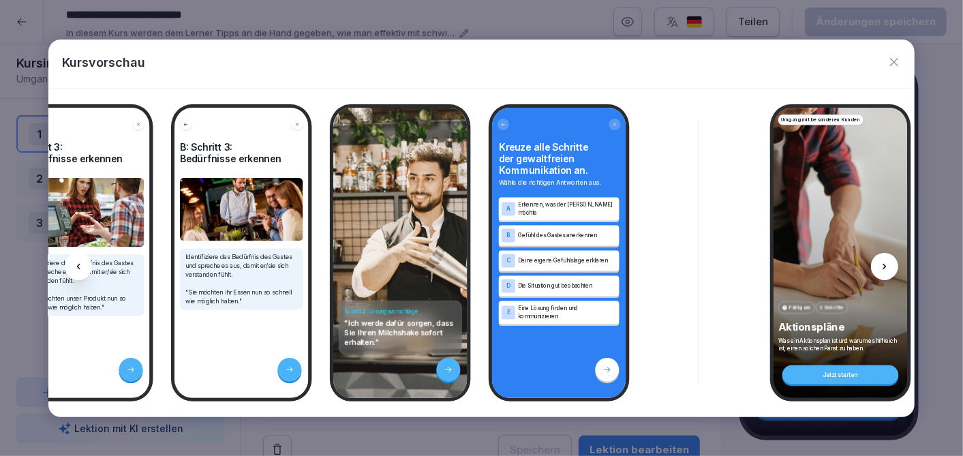
click at [884, 266] on icon at bounding box center [884, 266] width 11 height 11
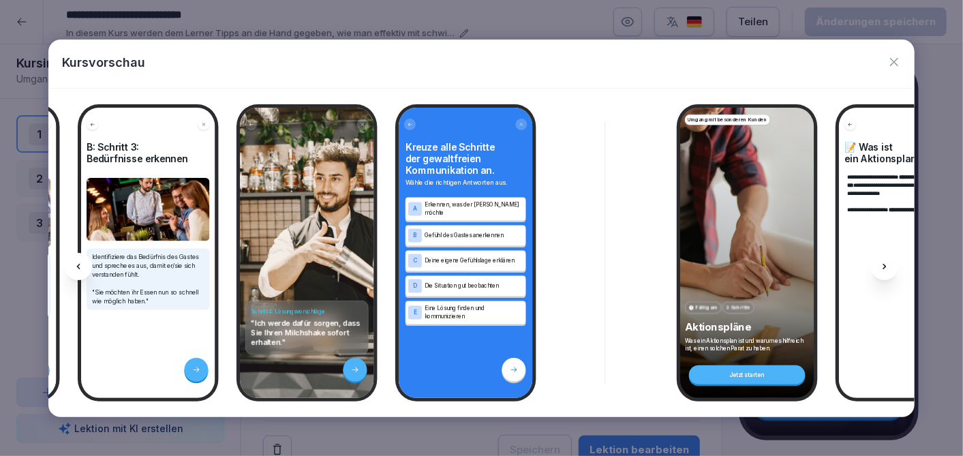
click at [884, 266] on icon at bounding box center [884, 266] width 11 height 11
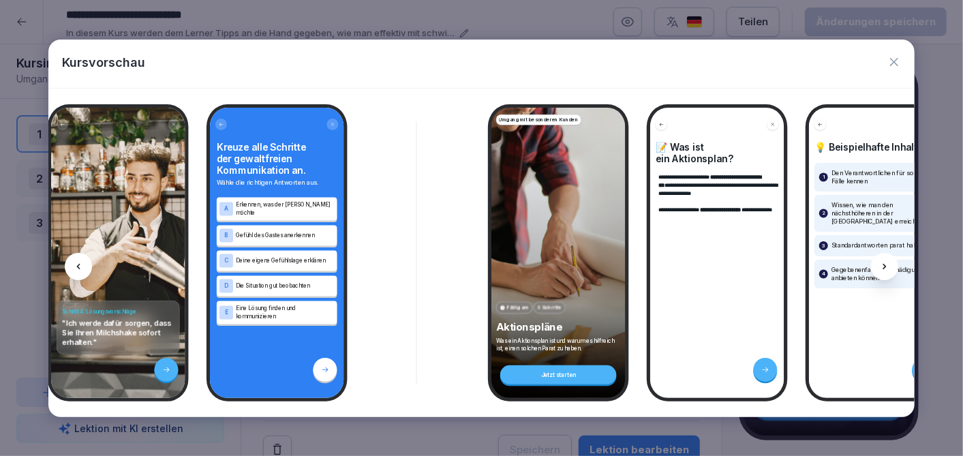
click at [884, 266] on icon at bounding box center [884, 266] width 11 height 11
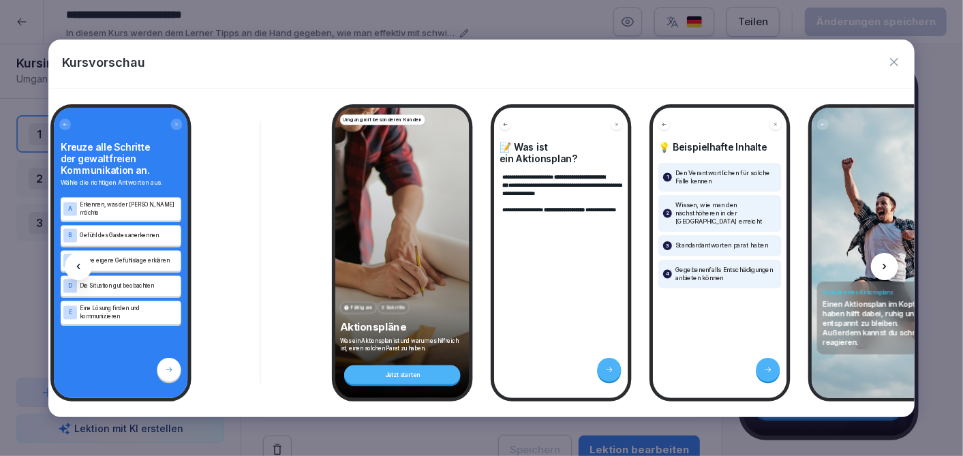
click at [884, 266] on icon at bounding box center [884, 266] width 11 height 11
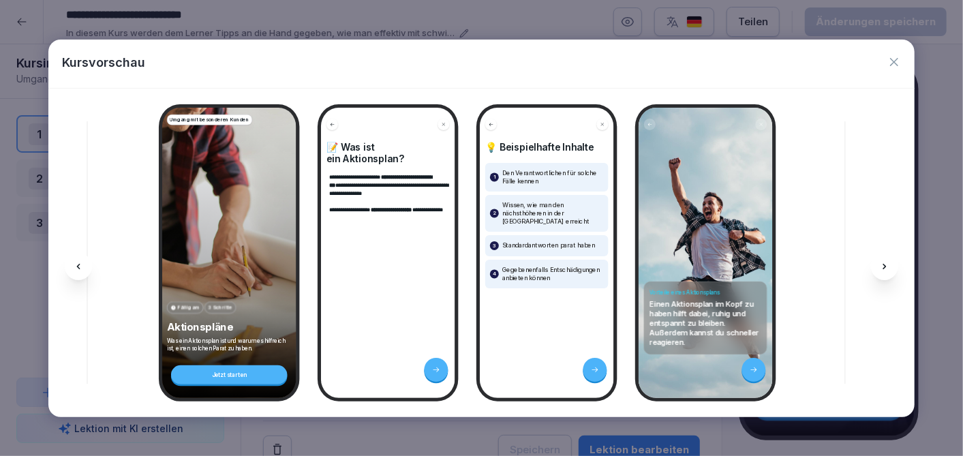
click at [884, 266] on icon at bounding box center [884, 266] width 11 height 11
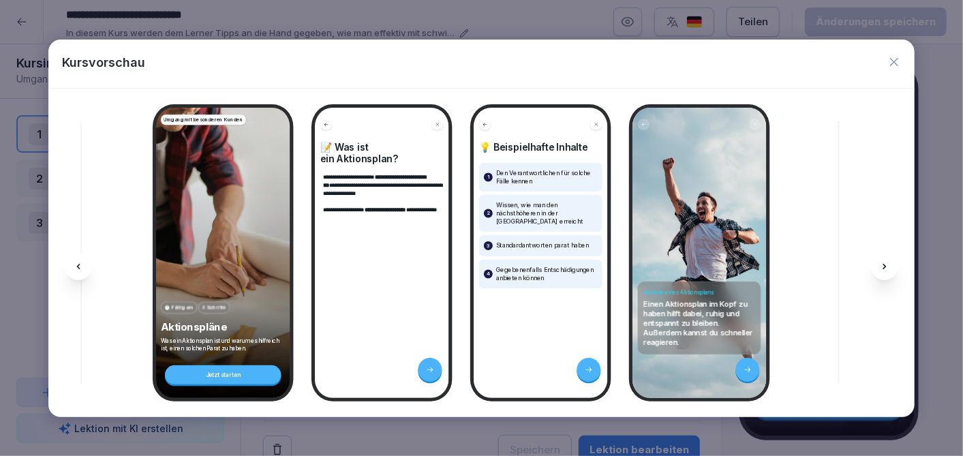
click at [884, 266] on icon at bounding box center [884, 266] width 11 height 11
click at [85, 265] on div at bounding box center [78, 266] width 27 height 27
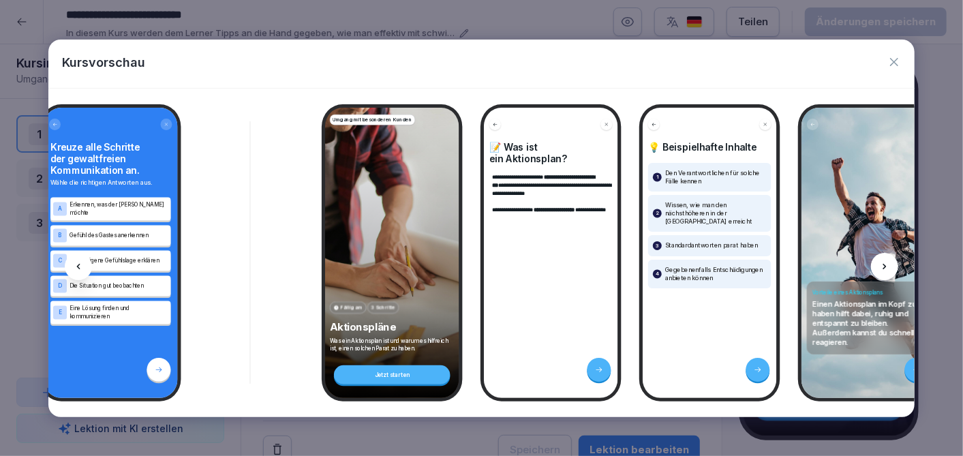
click at [85, 265] on div at bounding box center [78, 266] width 27 height 27
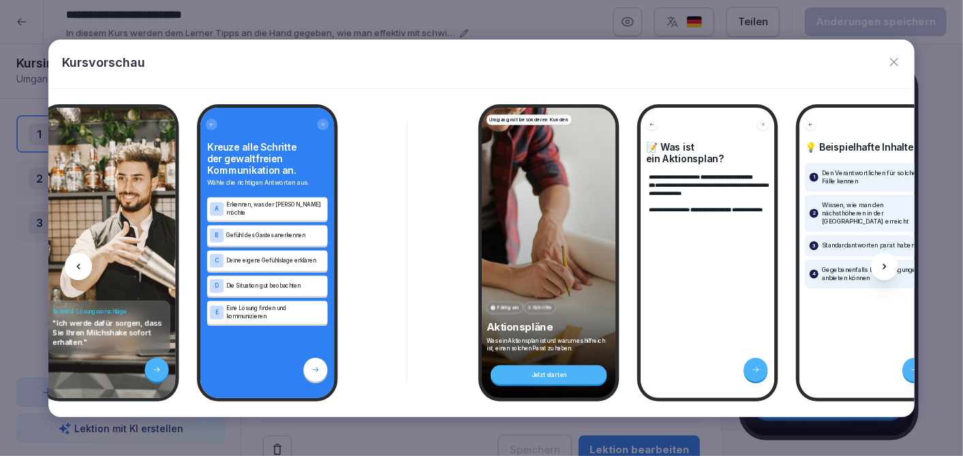
click at [85, 265] on div at bounding box center [78, 266] width 27 height 27
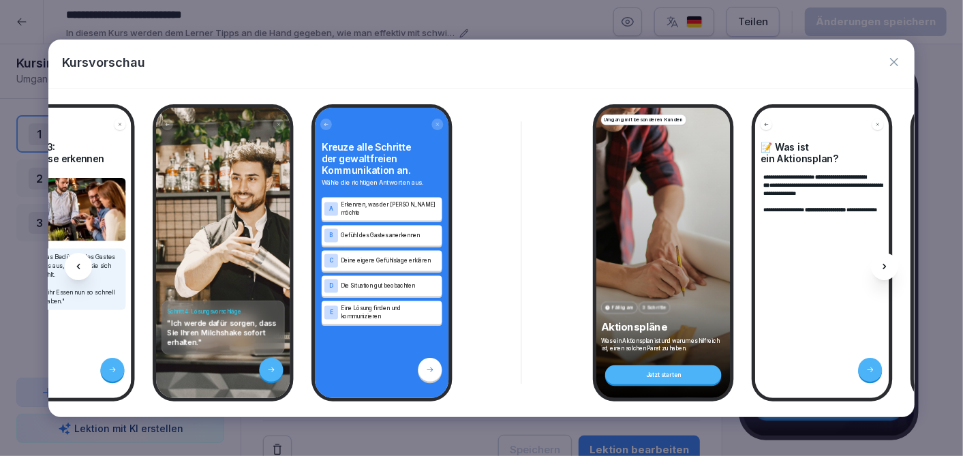
click at [85, 265] on div at bounding box center [78, 266] width 27 height 27
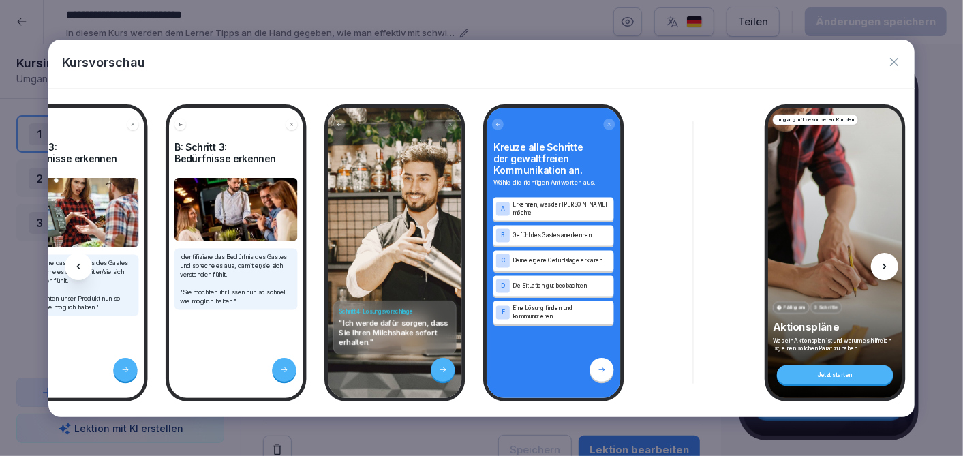
click at [85, 265] on div at bounding box center [78, 266] width 27 height 27
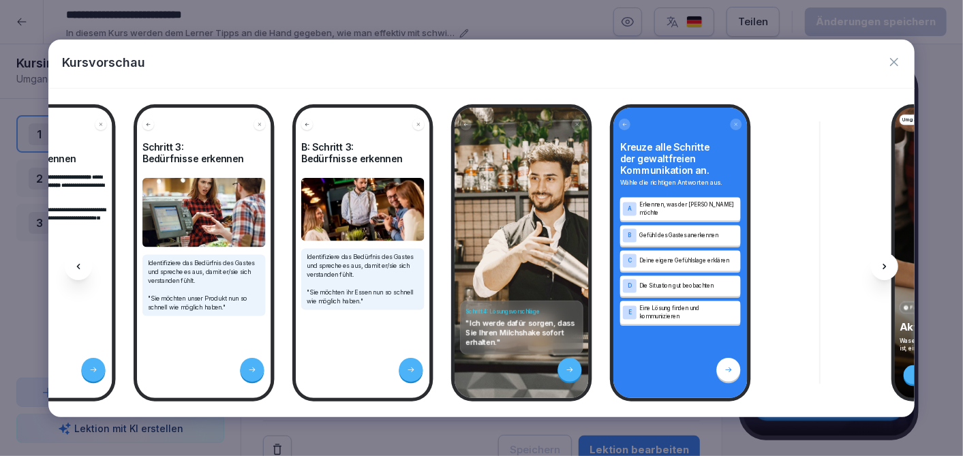
click at [86, 265] on div at bounding box center [78, 266] width 27 height 27
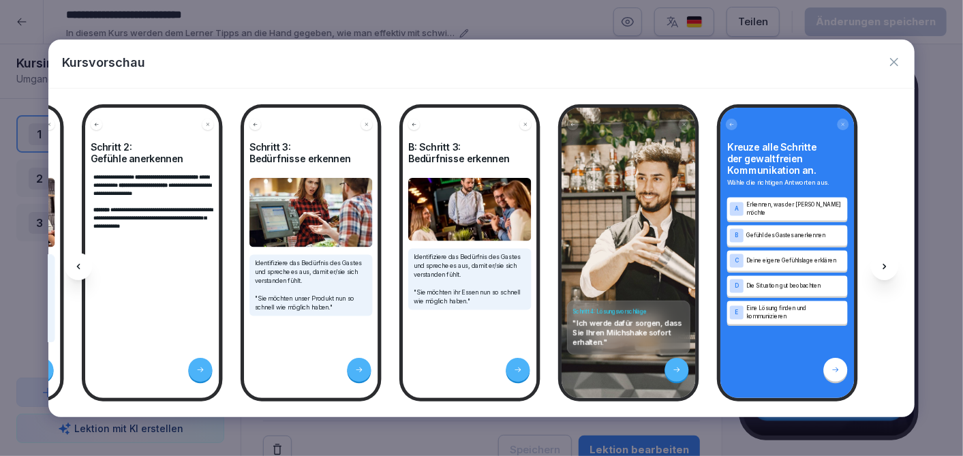
click at [86, 265] on div at bounding box center [78, 266] width 27 height 27
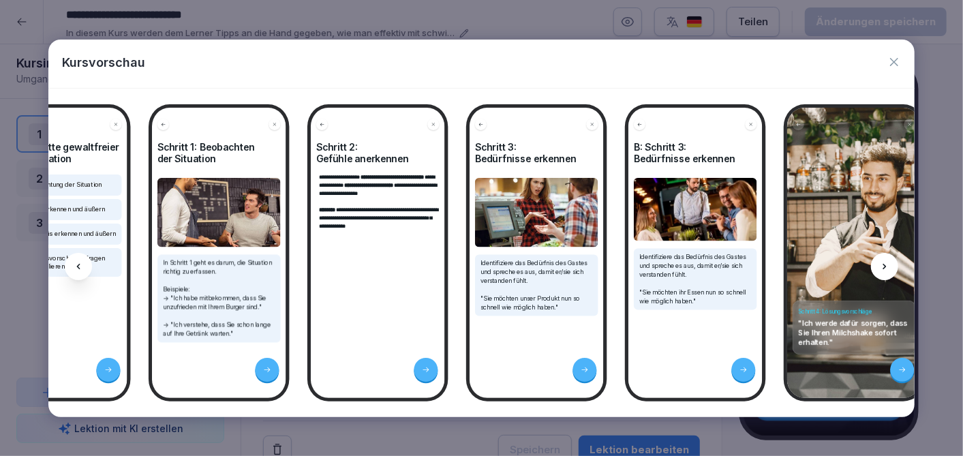
click at [86, 265] on div at bounding box center [78, 266] width 27 height 27
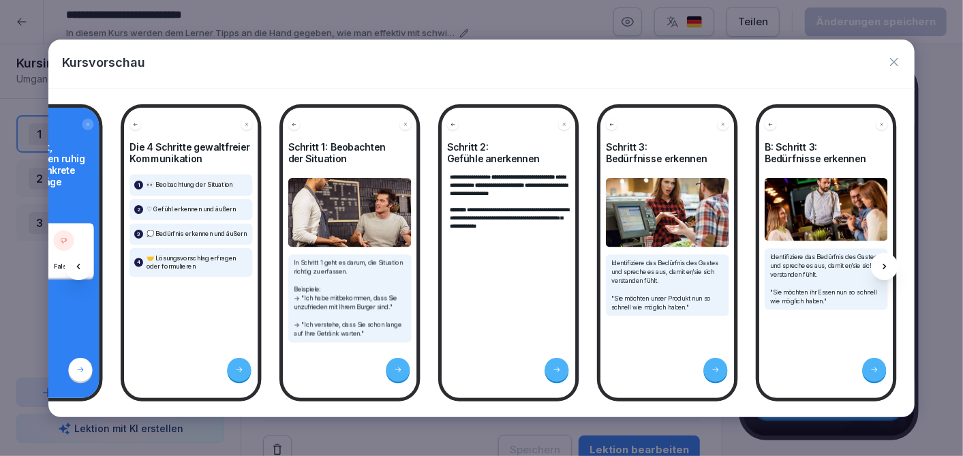
click at [86, 265] on div at bounding box center [78, 266] width 27 height 27
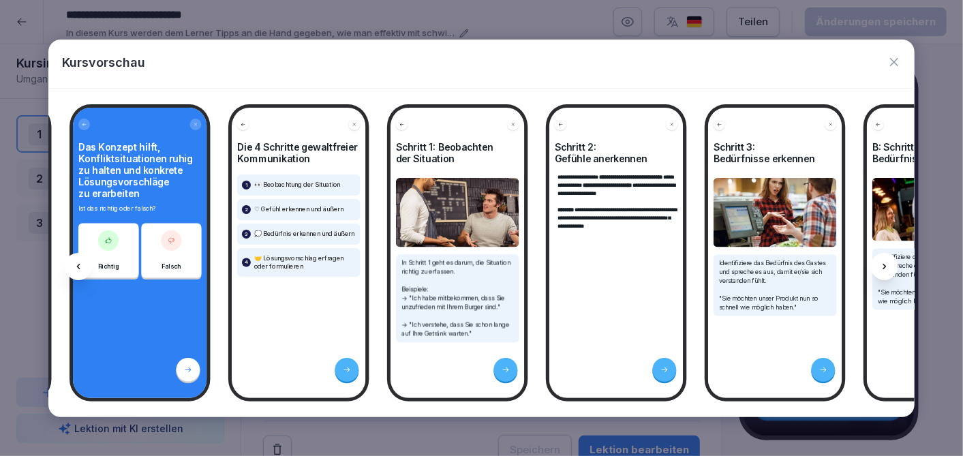
click at [87, 265] on div at bounding box center [78, 266] width 27 height 27
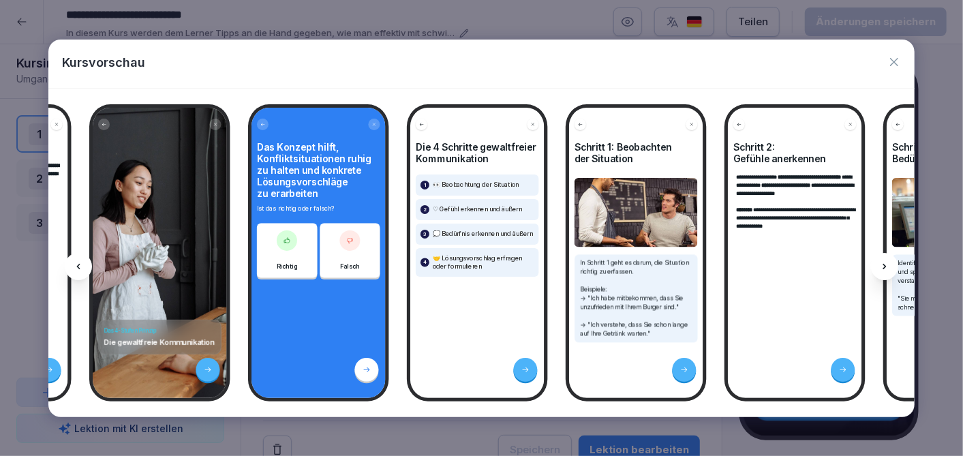
click at [87, 265] on div at bounding box center [78, 266] width 27 height 27
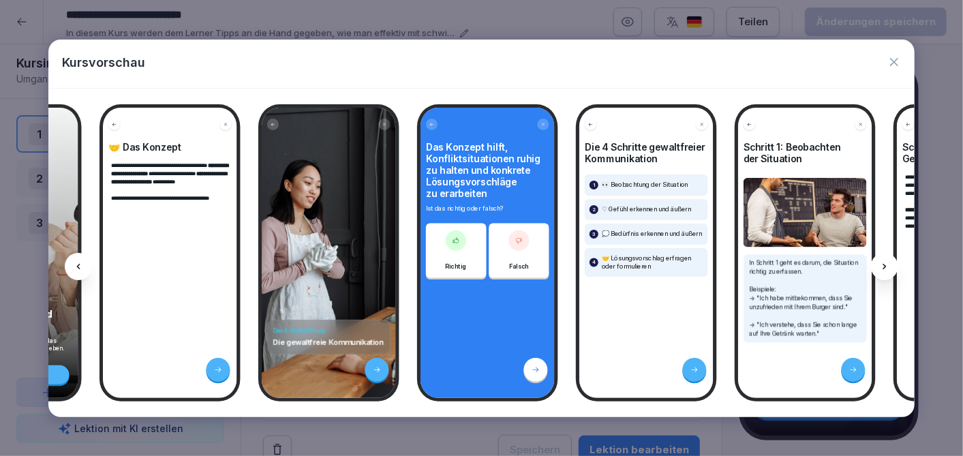
click at [87, 265] on div at bounding box center [78, 266] width 27 height 27
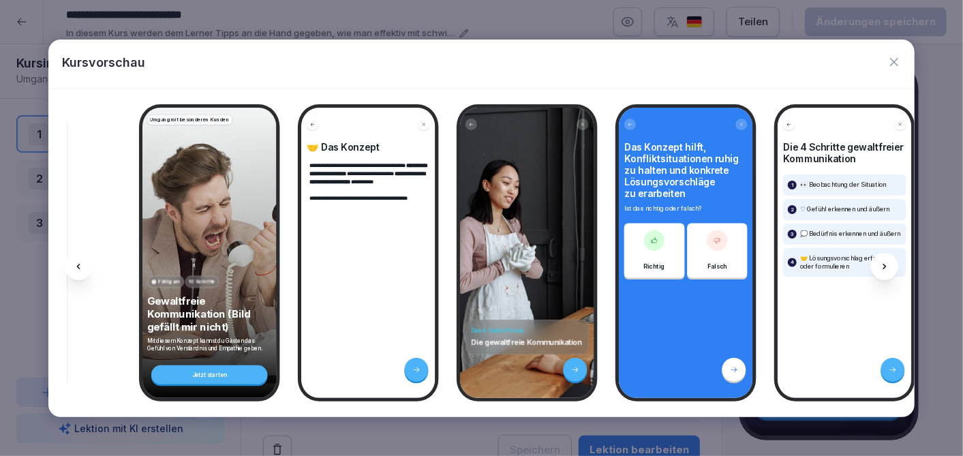
click at [87, 265] on div at bounding box center [78, 266] width 27 height 27
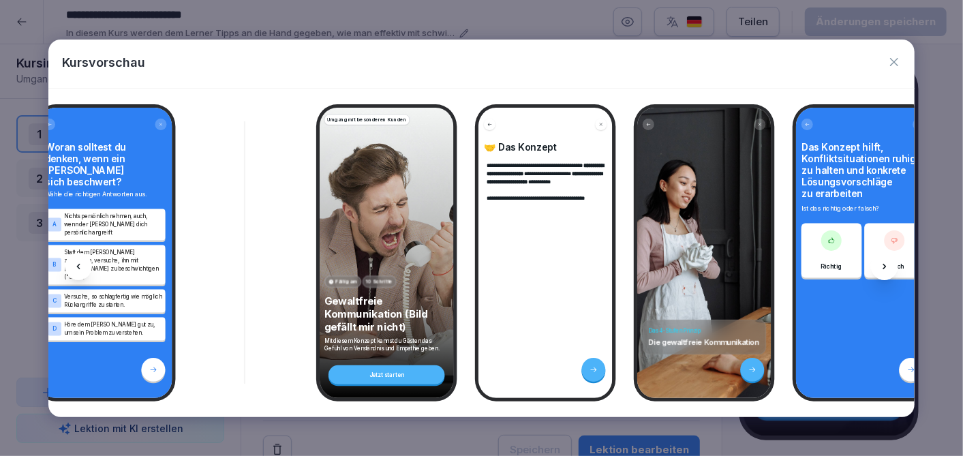
click at [86, 264] on div at bounding box center [78, 266] width 27 height 27
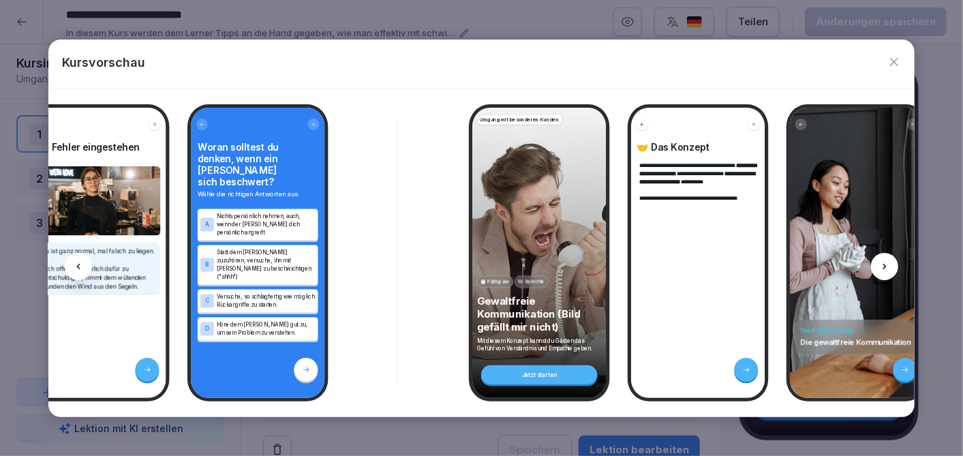
click at [86, 264] on div at bounding box center [78, 266] width 27 height 27
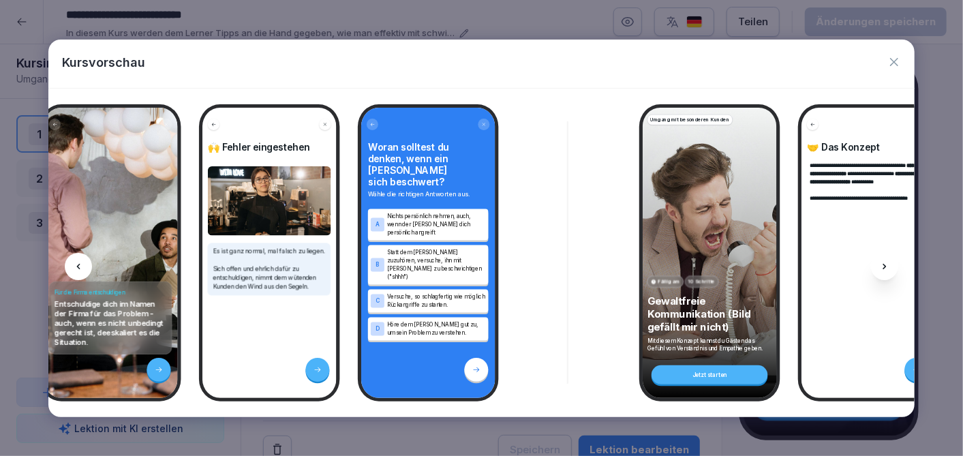
click at [86, 264] on div at bounding box center [78, 266] width 27 height 27
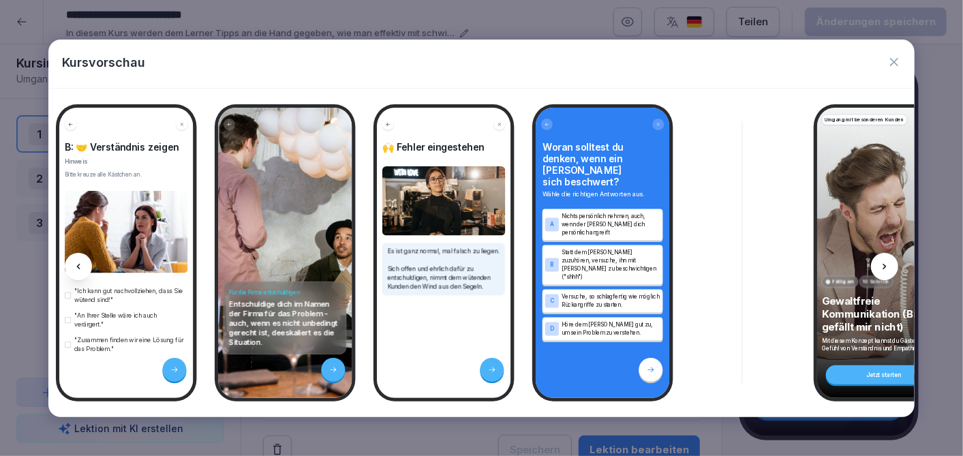
click at [86, 264] on div at bounding box center [78, 266] width 27 height 27
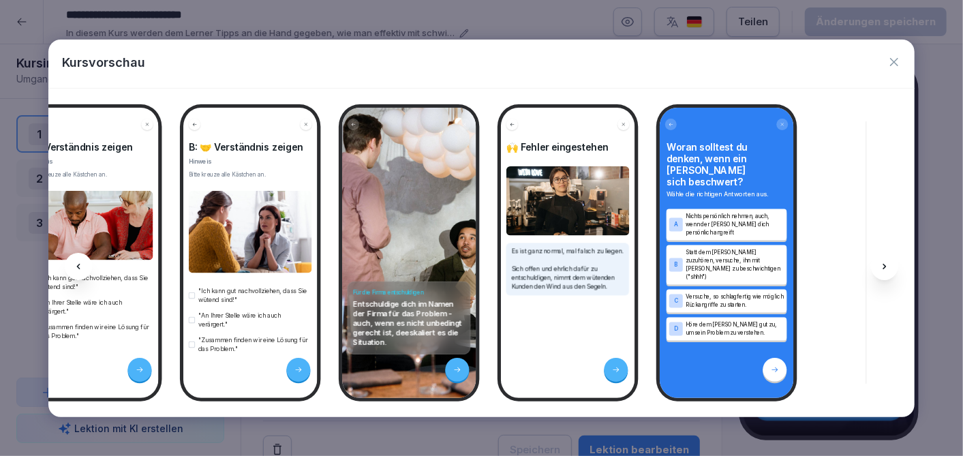
click at [85, 264] on div at bounding box center [78, 266] width 27 height 27
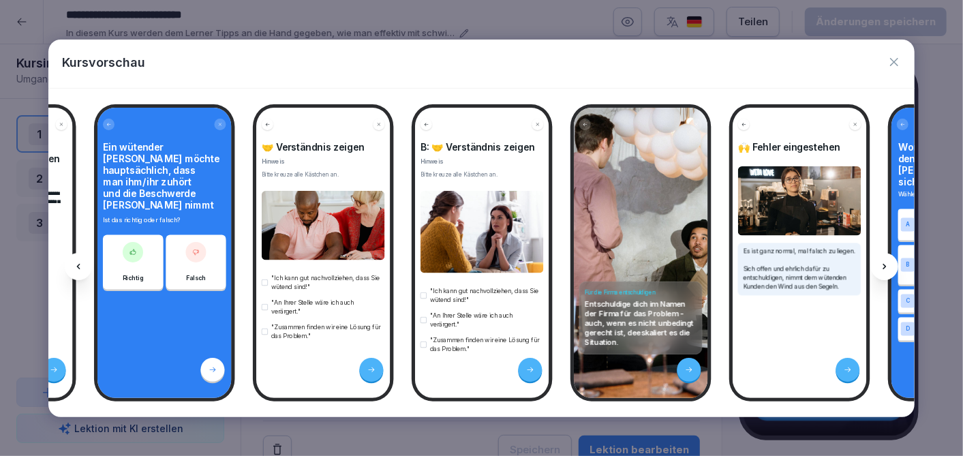
click at [85, 264] on div at bounding box center [78, 266] width 27 height 27
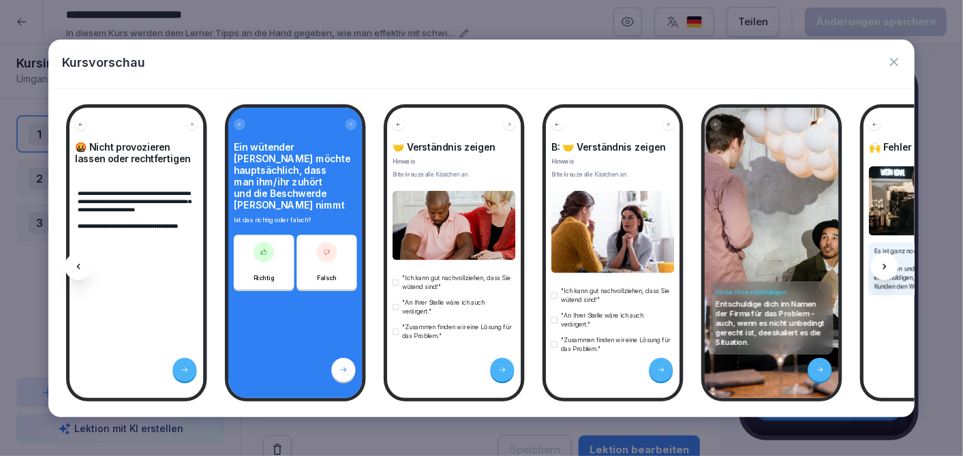
click at [85, 264] on div at bounding box center [78, 266] width 27 height 27
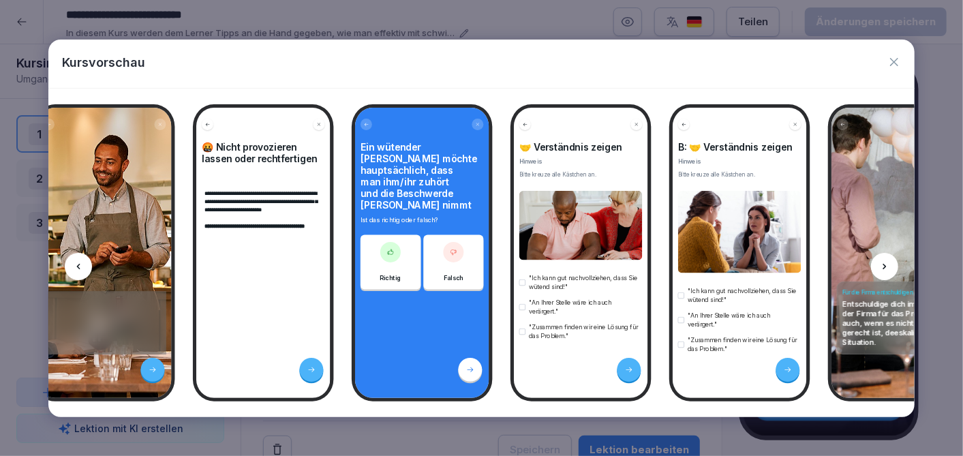
click at [85, 264] on div at bounding box center [78, 266] width 27 height 27
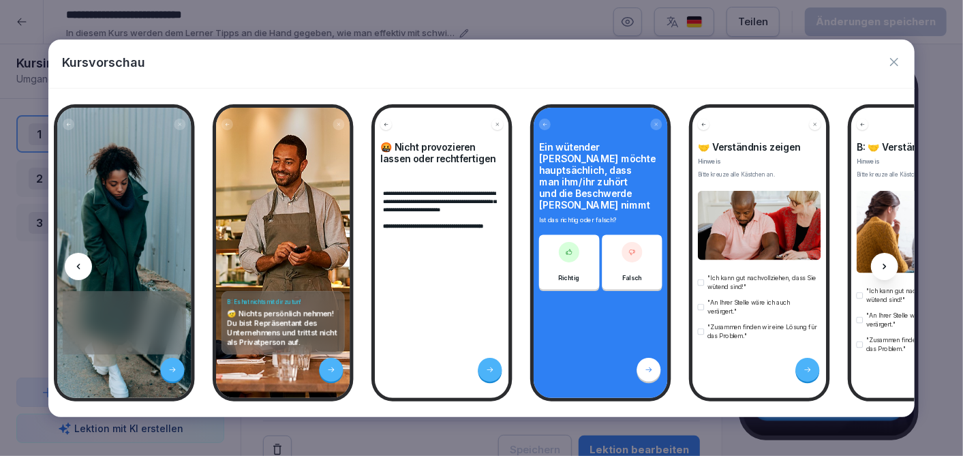
click at [85, 264] on div at bounding box center [78, 266] width 27 height 27
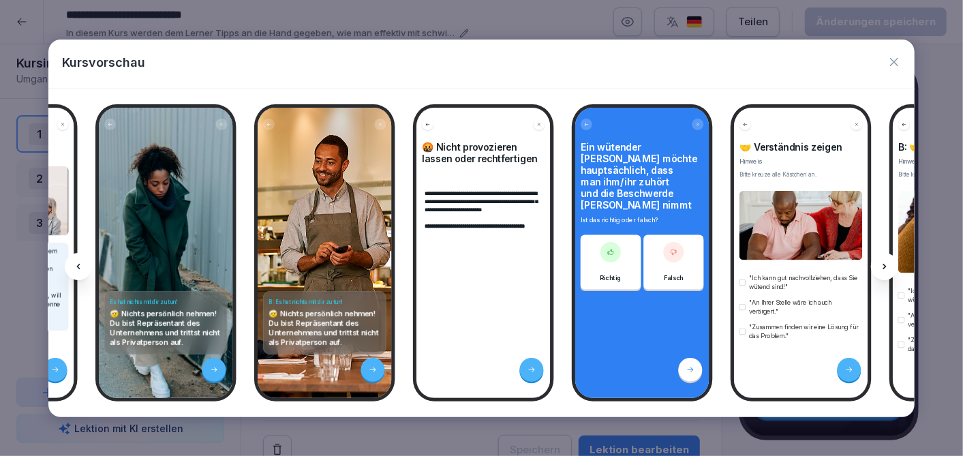
scroll to position [0, 157]
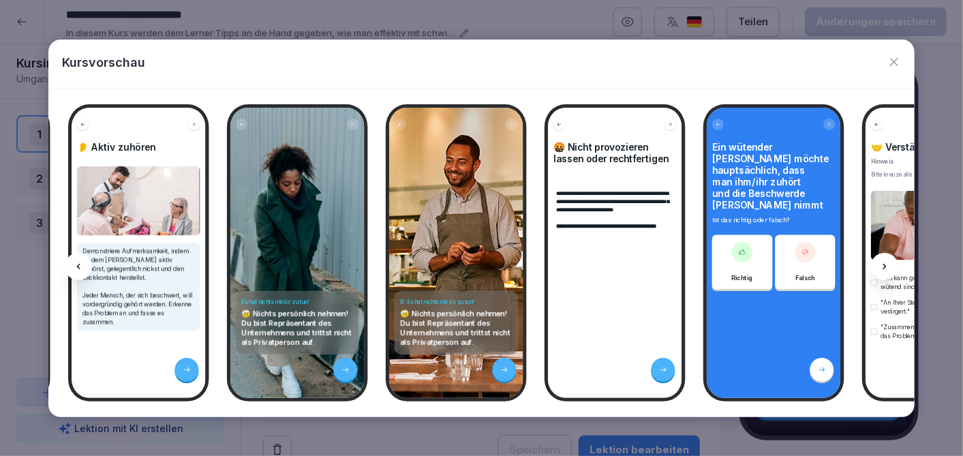
click at [85, 264] on div at bounding box center [78, 266] width 27 height 27
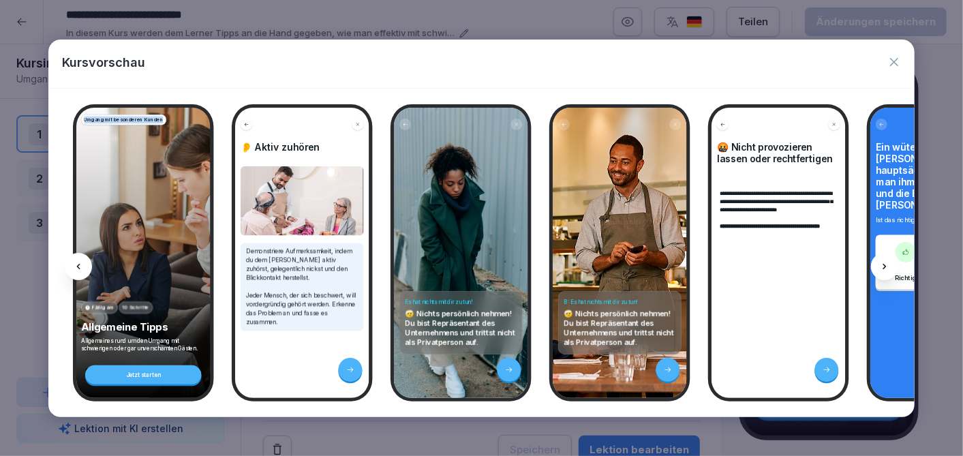
click at [85, 264] on div at bounding box center [78, 266] width 27 height 27
click at [894, 62] on icon "button" at bounding box center [894, 62] width 8 height 8
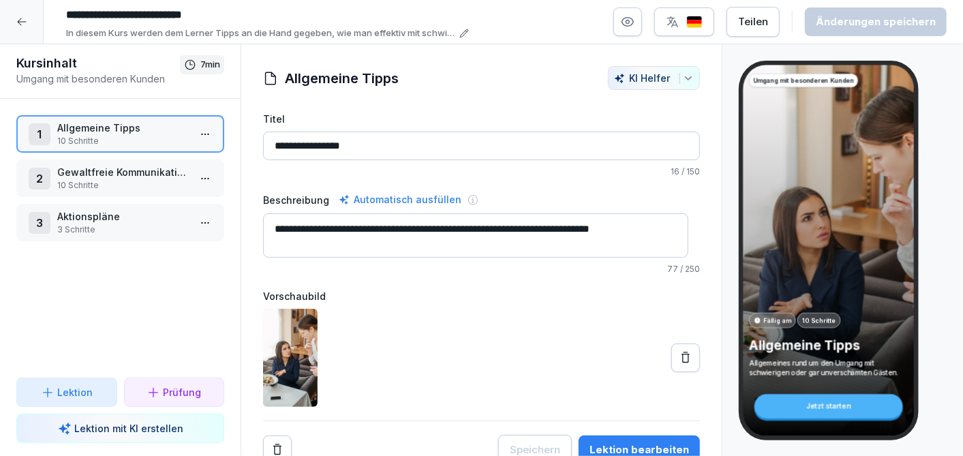
click at [19, 21] on icon at bounding box center [21, 21] width 9 height 7
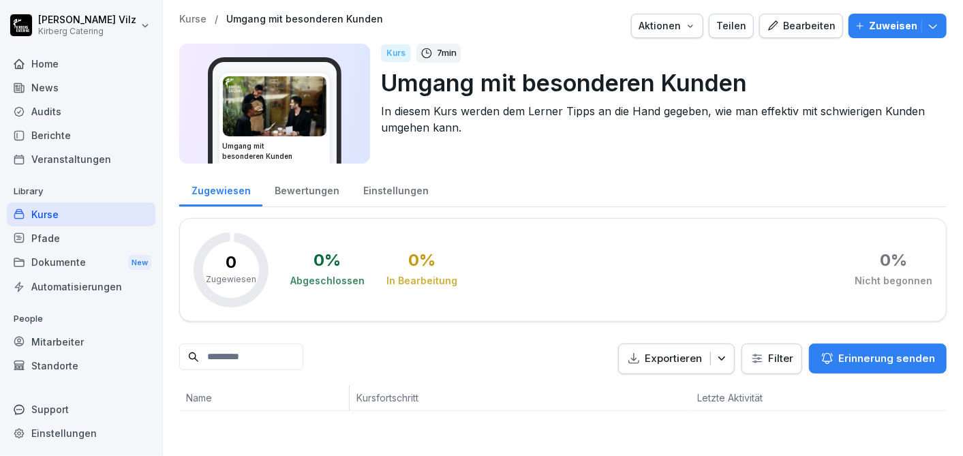
click at [58, 210] on div "Kurse" at bounding box center [81, 214] width 149 height 24
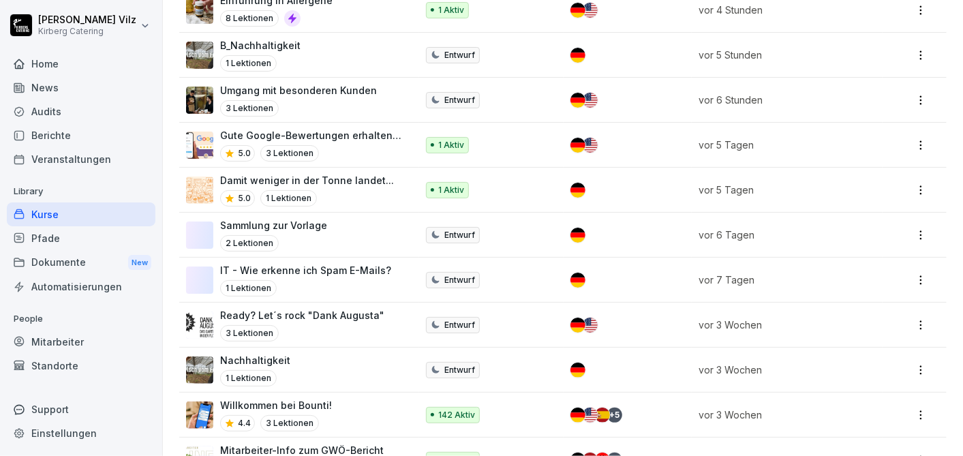
scroll to position [394, 0]
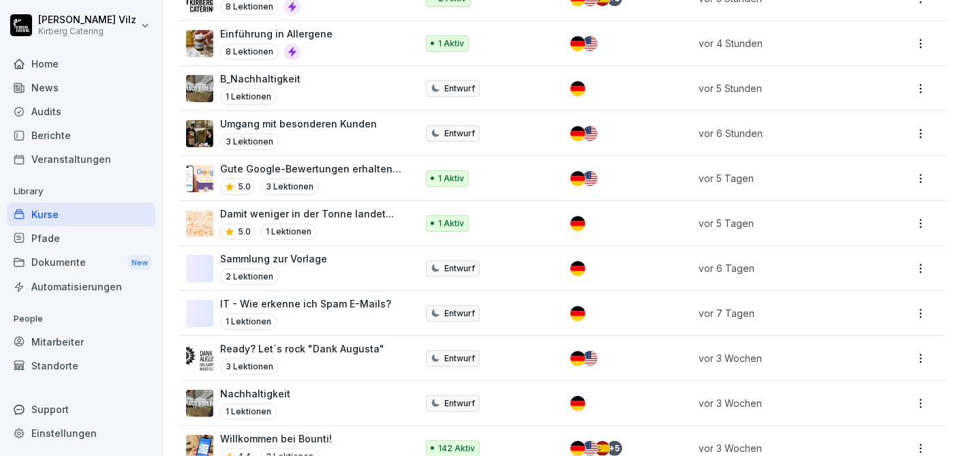
click at [327, 348] on p "Ready? Let´s rock "Dank Augusta"" at bounding box center [302, 348] width 164 height 14
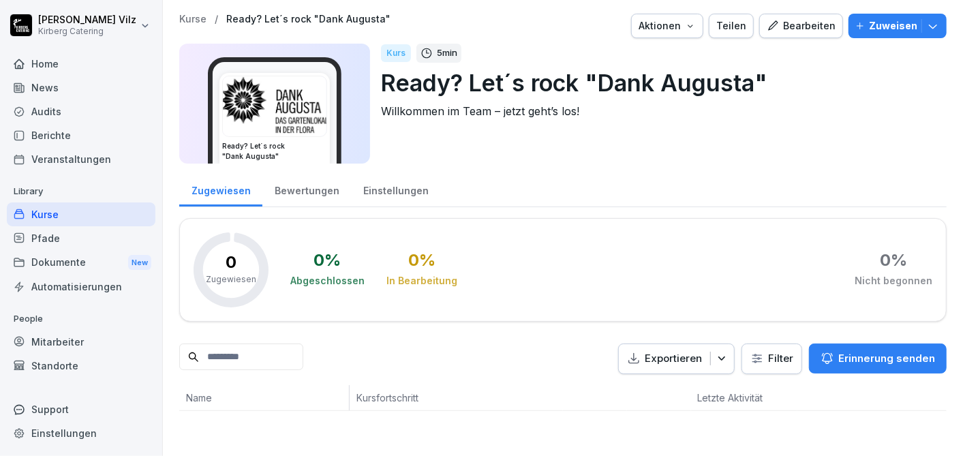
click at [788, 25] on div "Bearbeiten" at bounding box center [800, 25] width 69 height 15
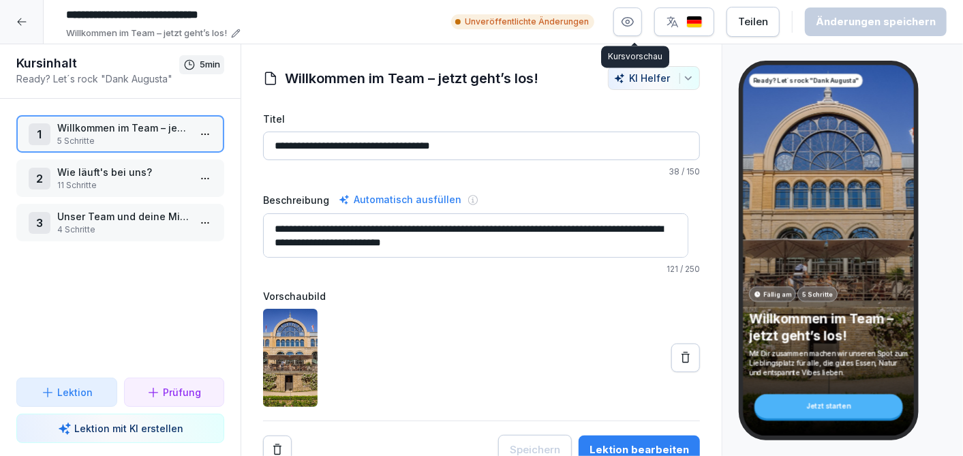
click at [634, 25] on icon "button" at bounding box center [628, 22] width 14 height 14
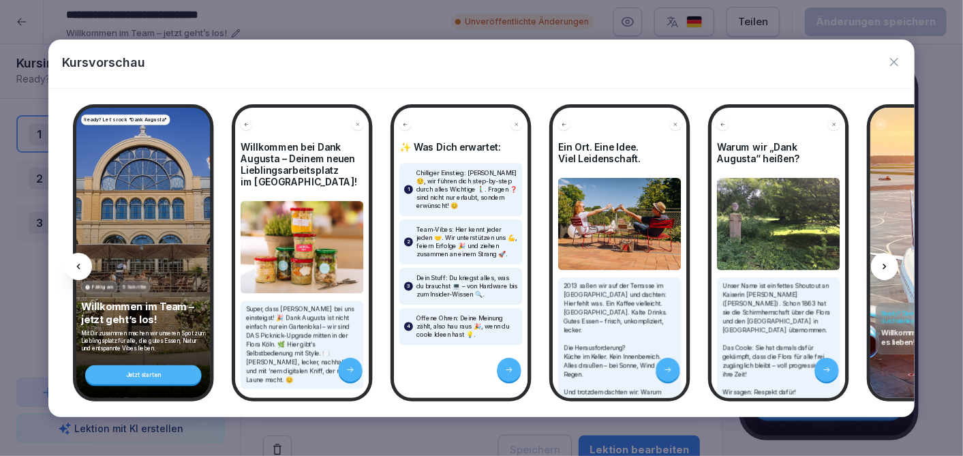
click at [886, 265] on icon at bounding box center [884, 266] width 11 height 11
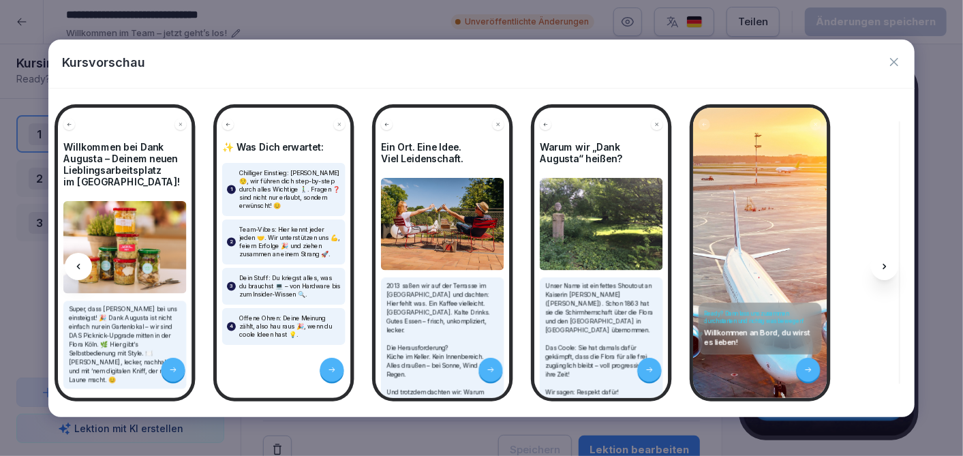
scroll to position [0, 182]
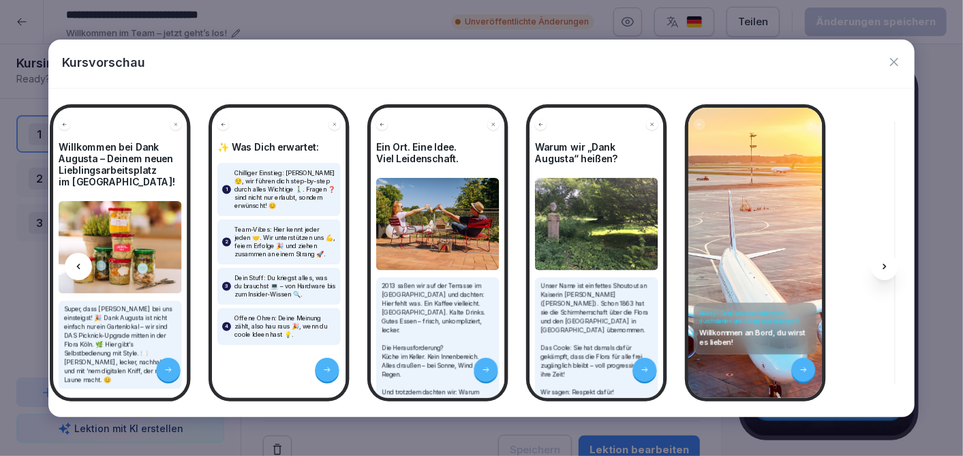
click at [894, 265] on div at bounding box center [884, 266] width 27 height 27
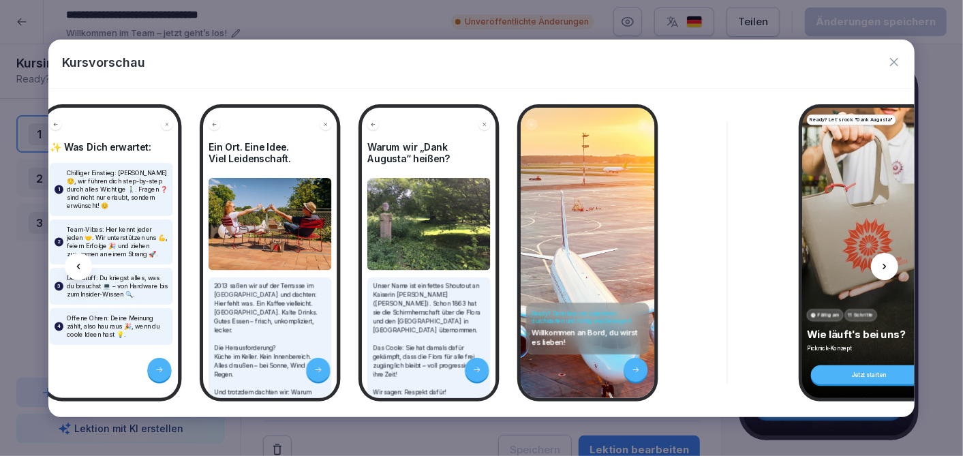
scroll to position [0, 364]
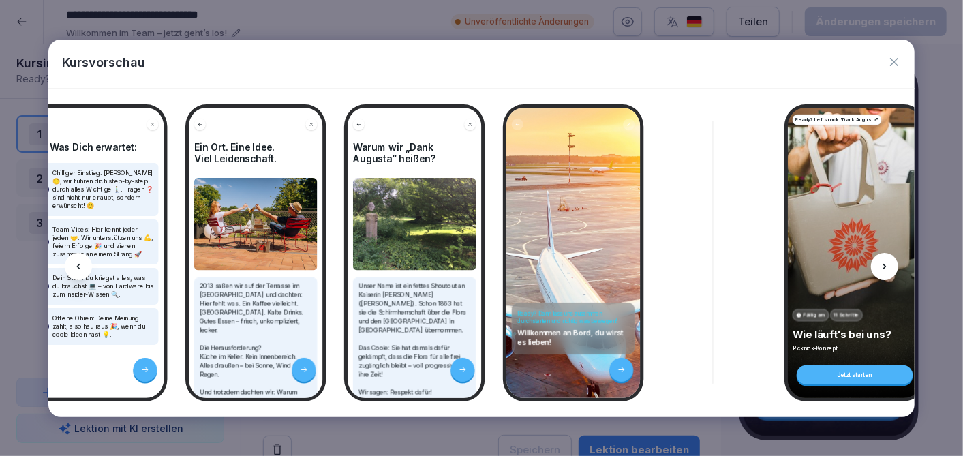
click at [886, 259] on div at bounding box center [884, 266] width 27 height 27
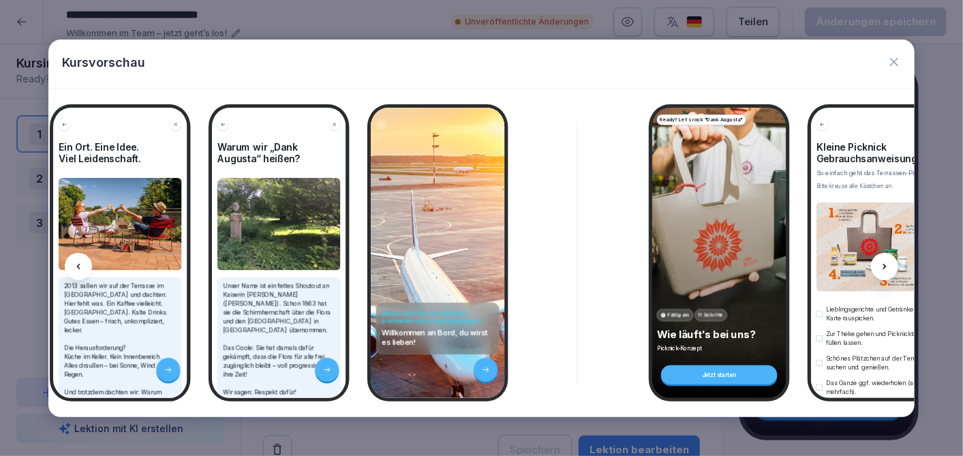
click at [886, 258] on div at bounding box center [884, 266] width 27 height 27
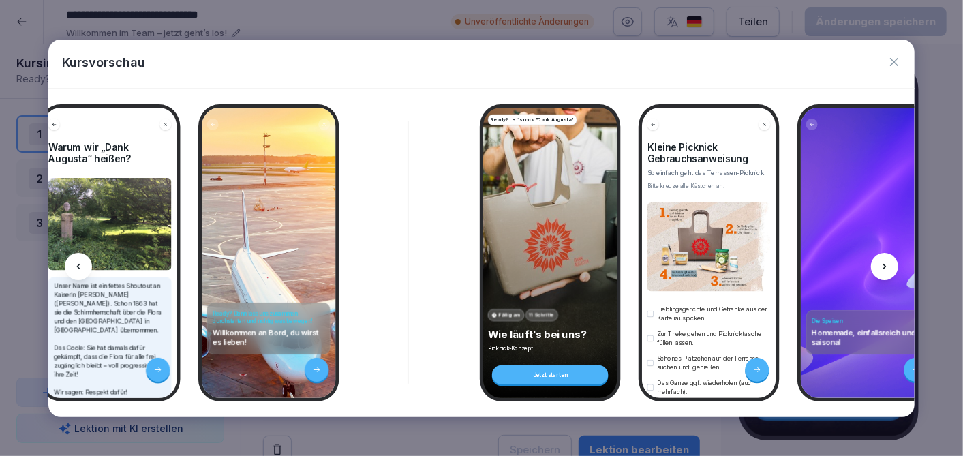
click at [886, 258] on div at bounding box center [884, 266] width 27 height 27
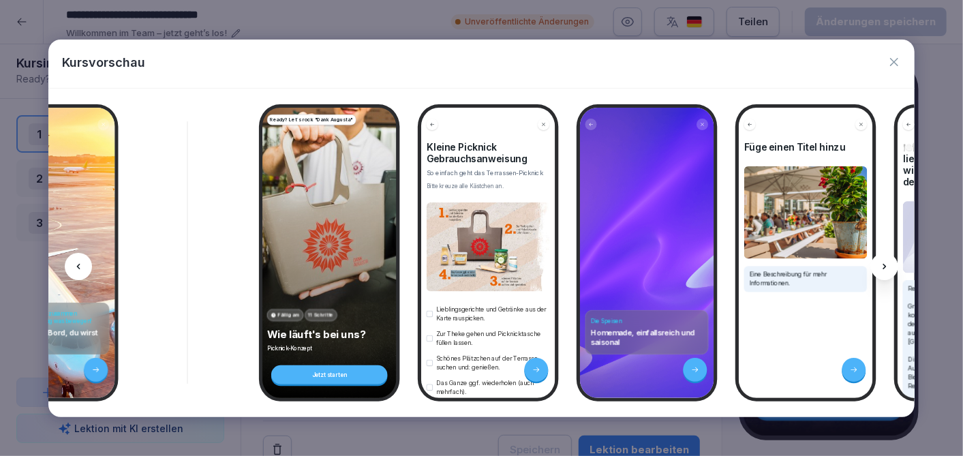
scroll to position [0, 895]
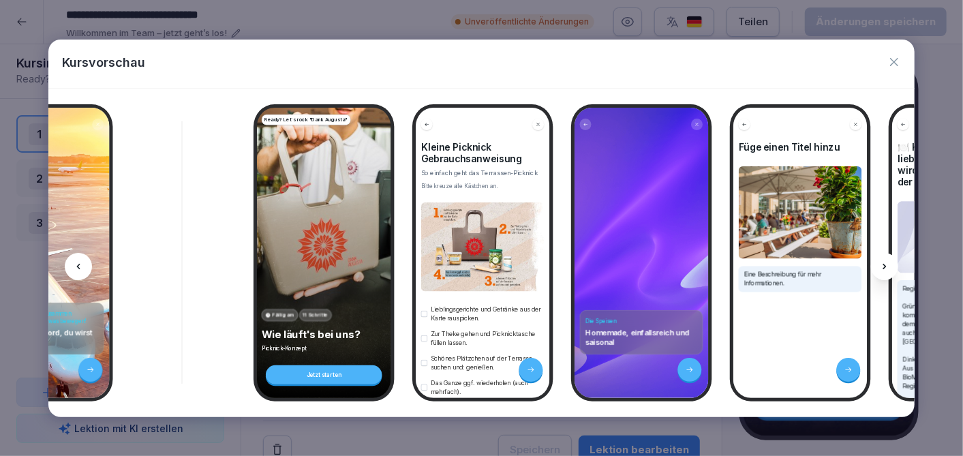
click at [890, 267] on div at bounding box center [884, 266] width 27 height 27
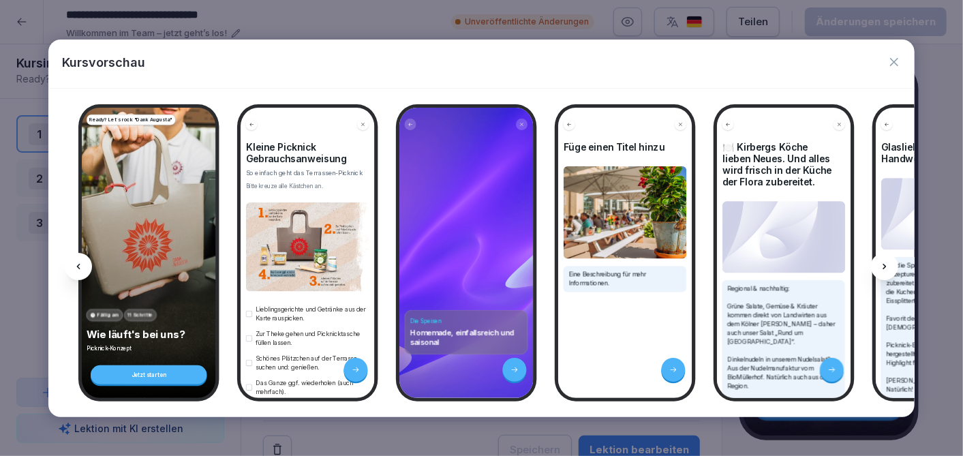
click at [890, 267] on div at bounding box center [884, 266] width 27 height 27
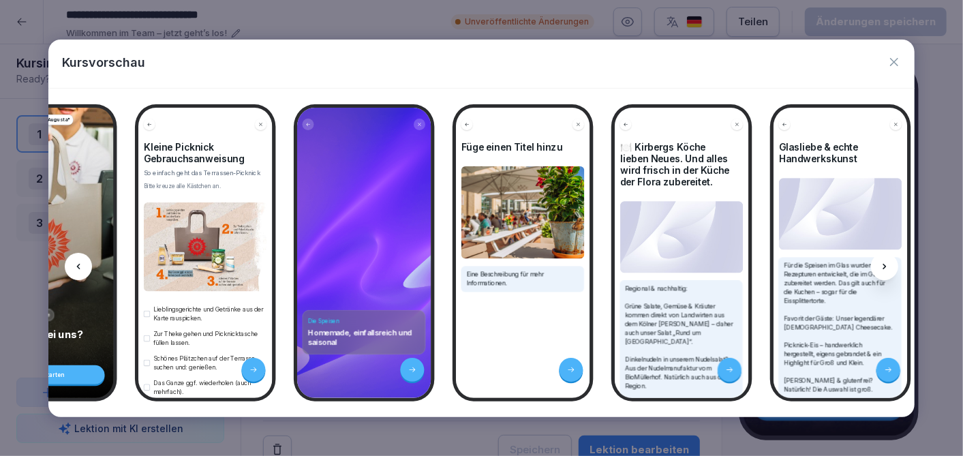
click at [890, 267] on div at bounding box center [884, 266] width 27 height 27
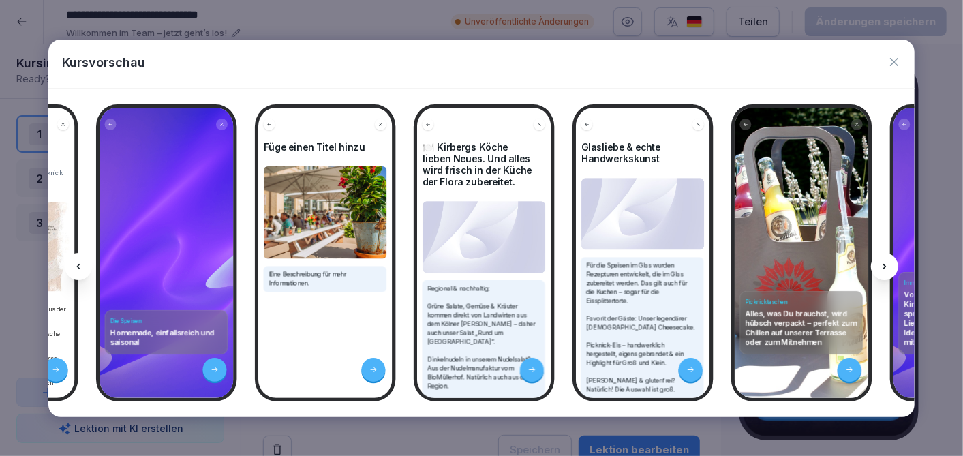
click at [890, 267] on div at bounding box center [884, 266] width 27 height 27
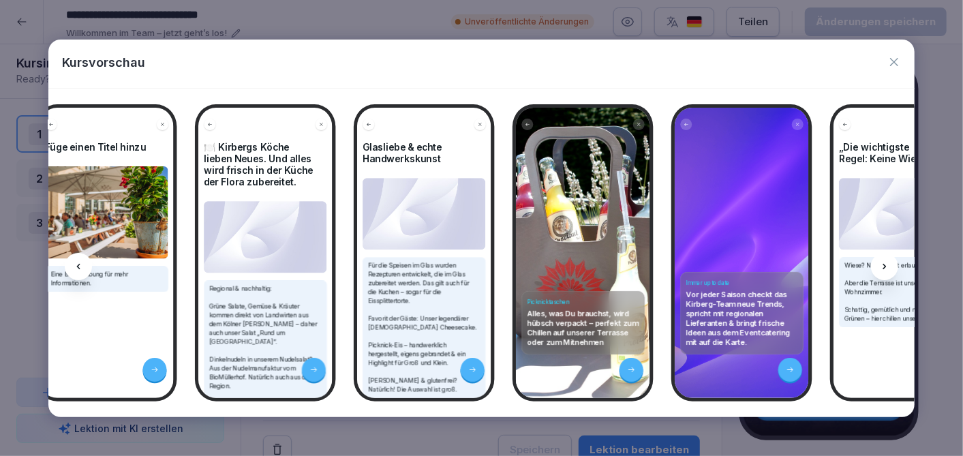
scroll to position [0, 1596]
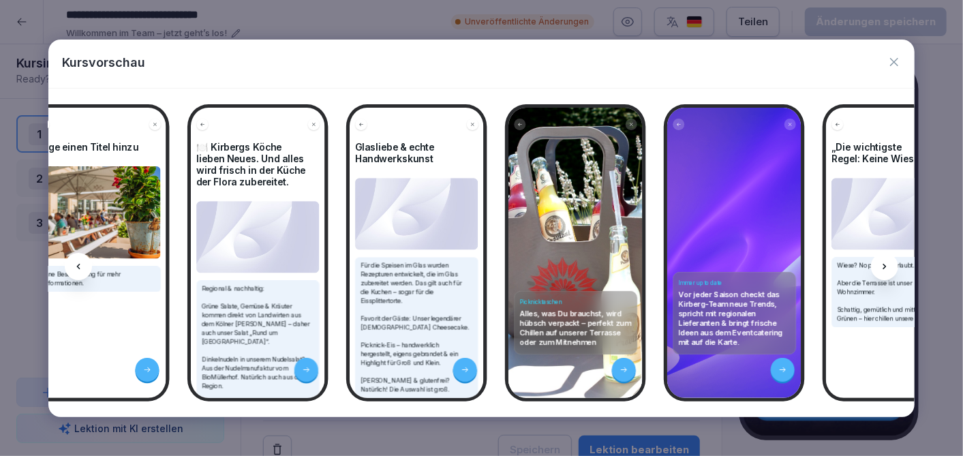
drag, startPoint x: 890, startPoint y: 267, endPoint x: 883, endPoint y: 256, distance: 12.9
click at [883, 256] on div at bounding box center [884, 266] width 27 height 27
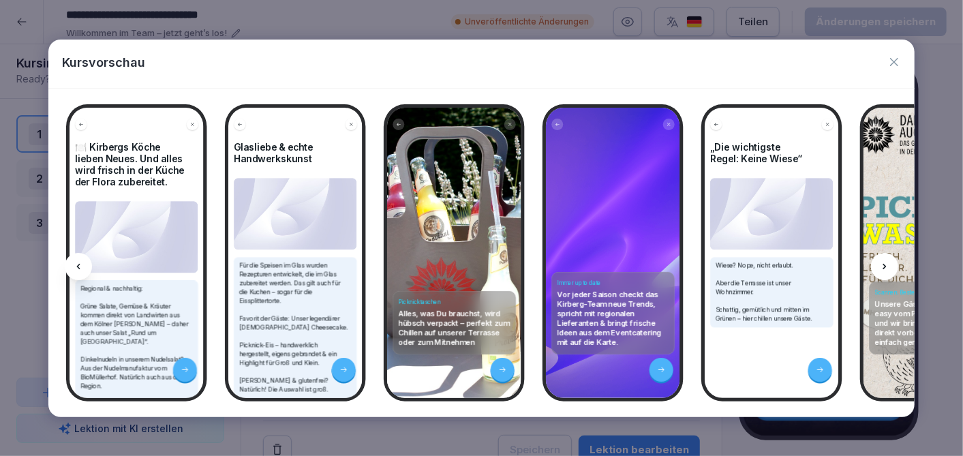
click at [883, 256] on div at bounding box center [884, 266] width 27 height 27
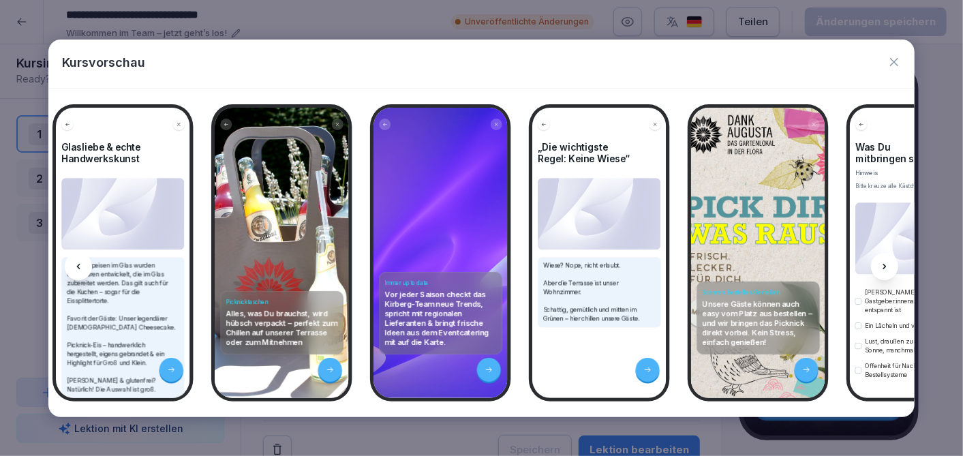
click at [883, 256] on div at bounding box center [884, 266] width 27 height 27
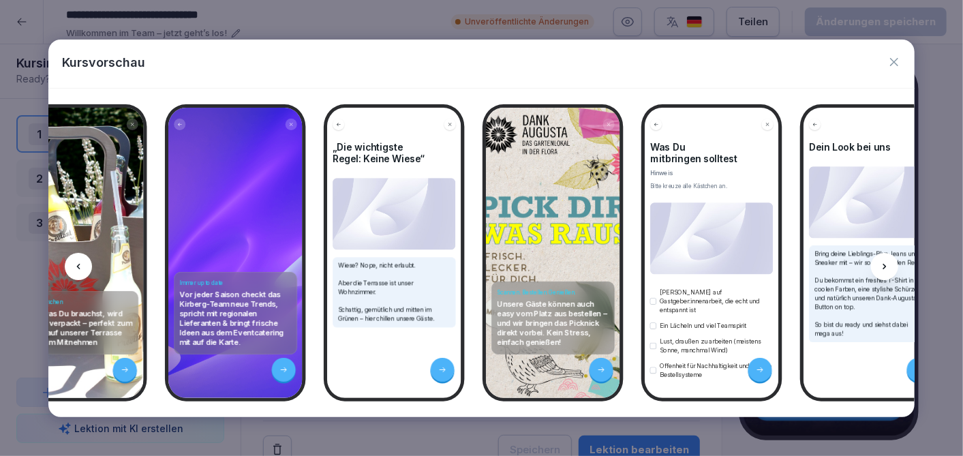
scroll to position [0, 2096]
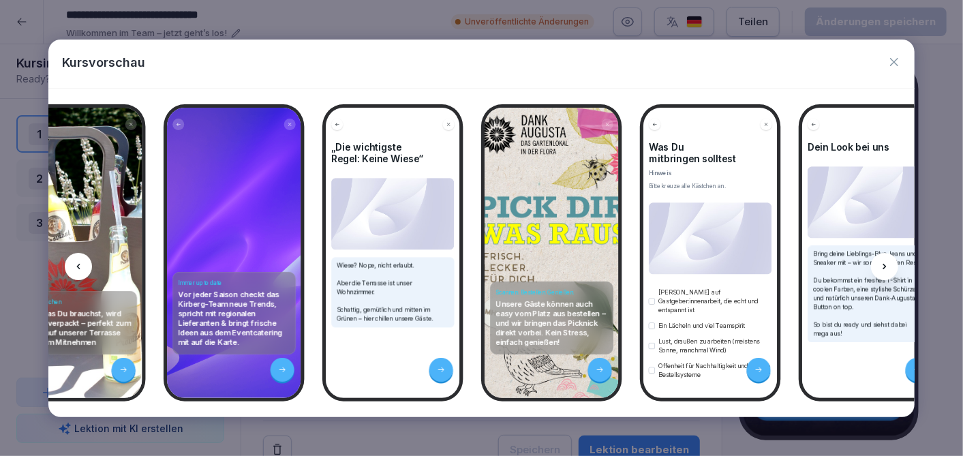
click at [883, 256] on div at bounding box center [884, 266] width 27 height 27
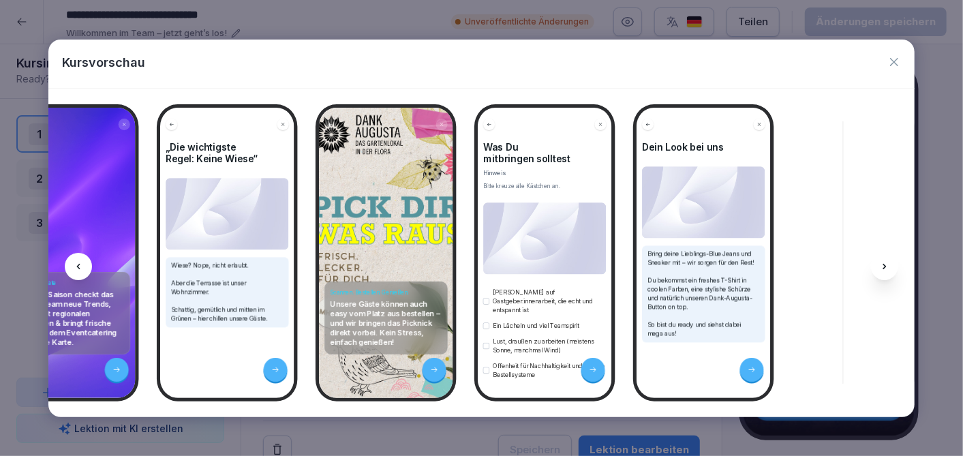
click at [883, 256] on div at bounding box center [884, 266] width 27 height 27
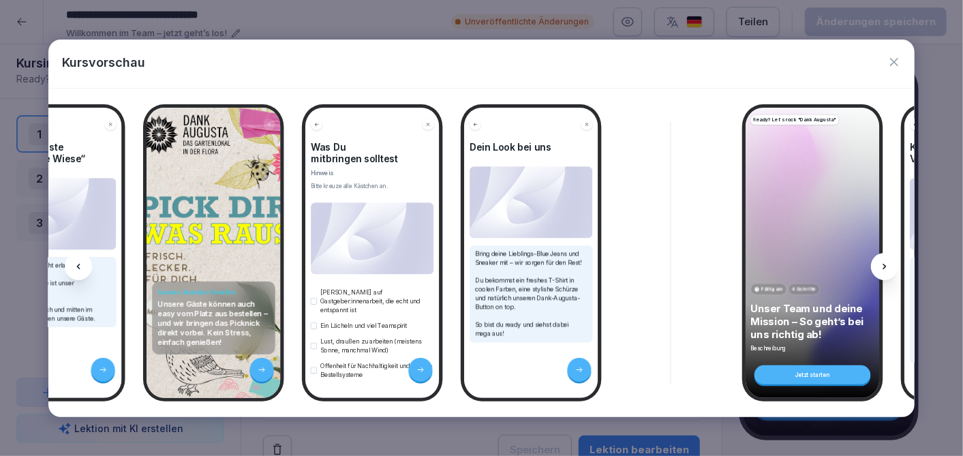
scroll to position [0, 2438]
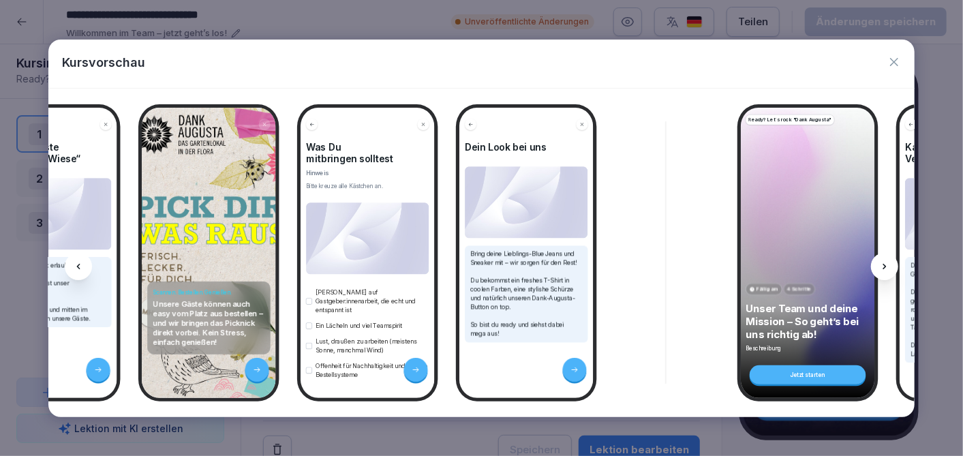
click at [882, 264] on icon at bounding box center [884, 266] width 11 height 11
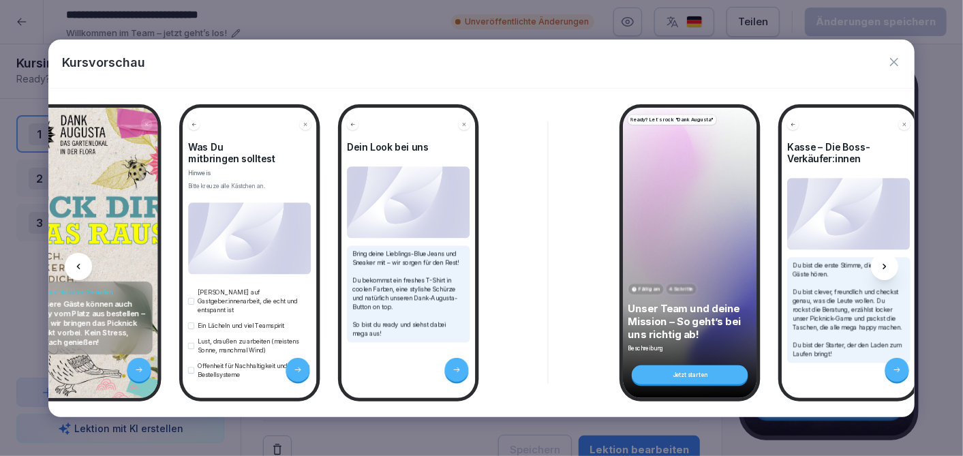
click at [882, 264] on icon at bounding box center [884, 266] width 11 height 11
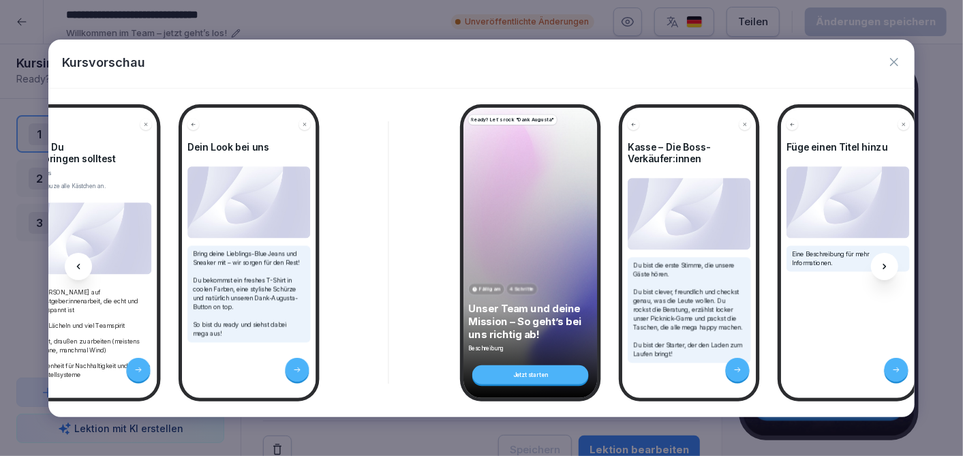
click at [882, 264] on icon at bounding box center [884, 266] width 11 height 11
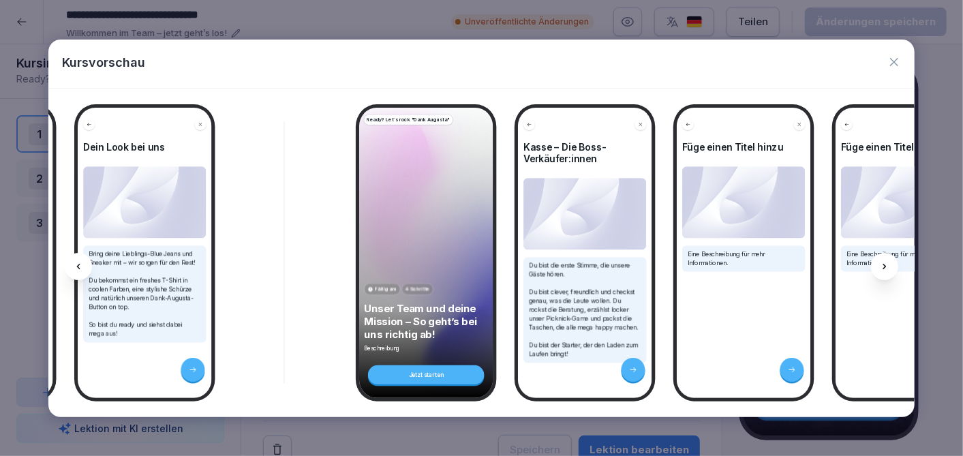
click at [882, 264] on icon at bounding box center [884, 266] width 11 height 11
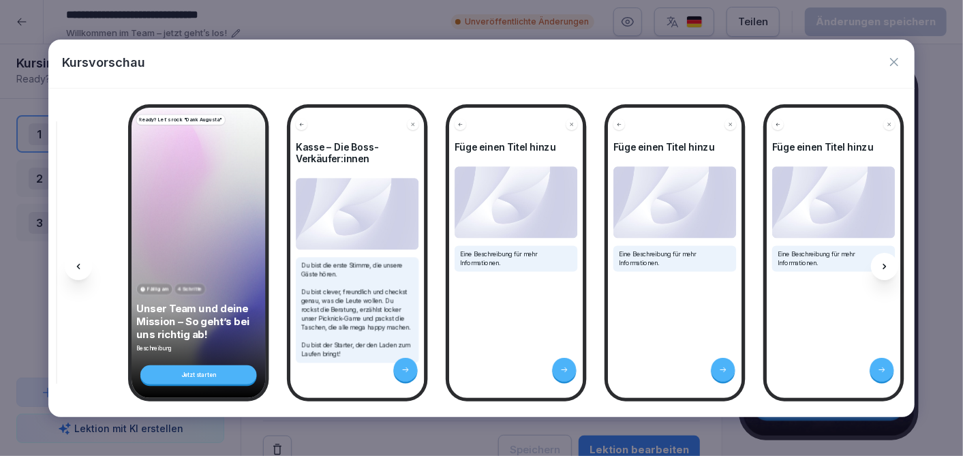
scroll to position [0, 3049]
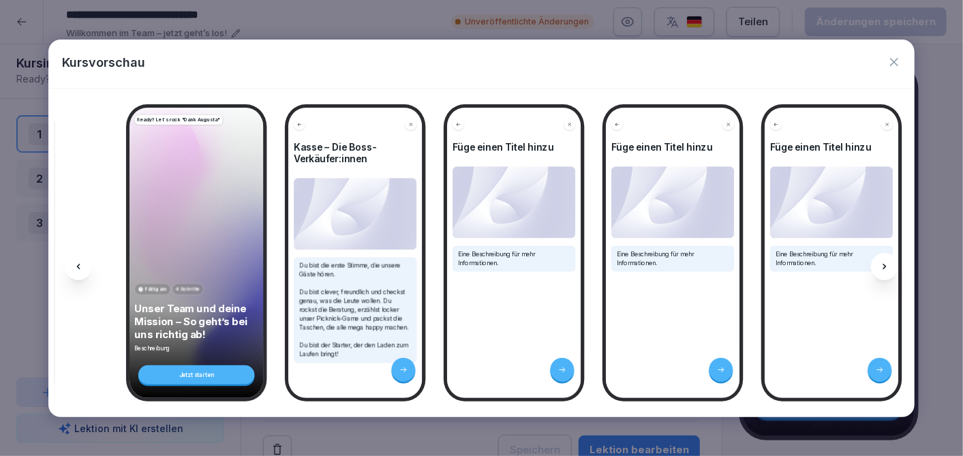
drag, startPoint x: 882, startPoint y: 264, endPoint x: 881, endPoint y: 358, distance: 94.0
click at [883, 365] on icon at bounding box center [879, 369] width 8 height 8
click at [880, 358] on div at bounding box center [879, 370] width 24 height 24
click at [894, 63] on icon "button" at bounding box center [894, 62] width 14 height 14
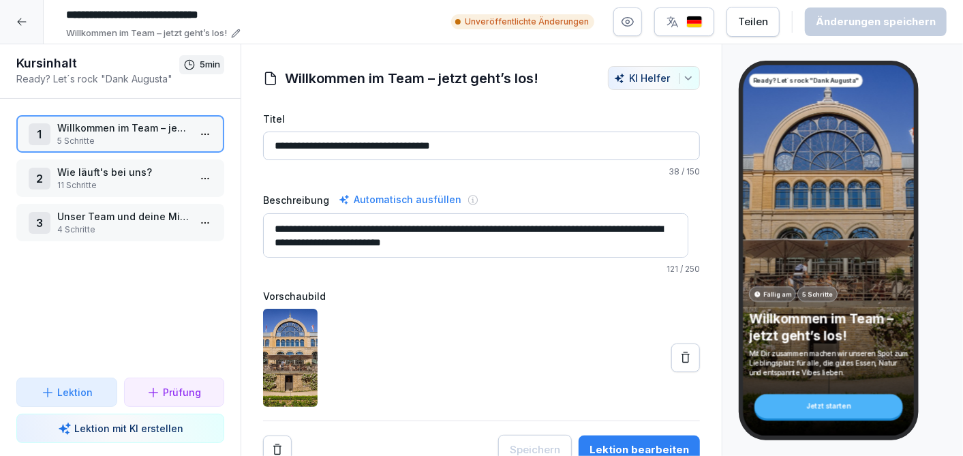
click at [25, 21] on icon at bounding box center [21, 21] width 11 height 11
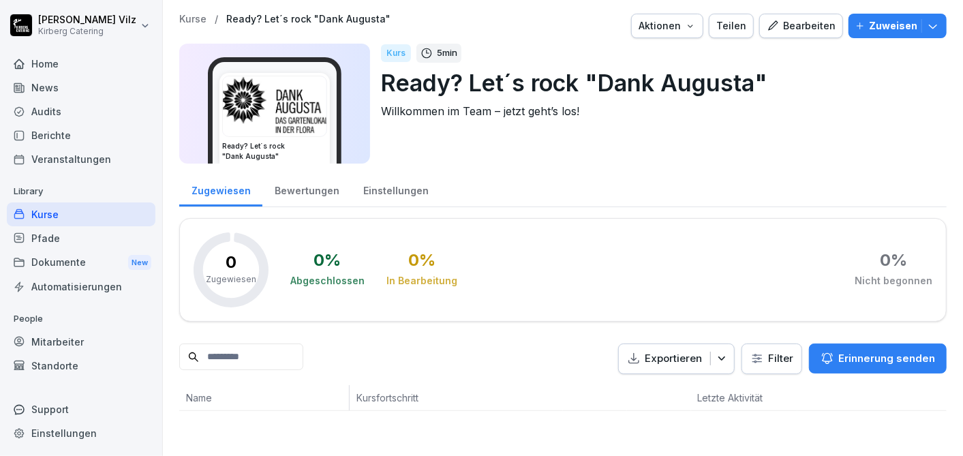
click at [41, 215] on div "Kurse" at bounding box center [81, 214] width 149 height 24
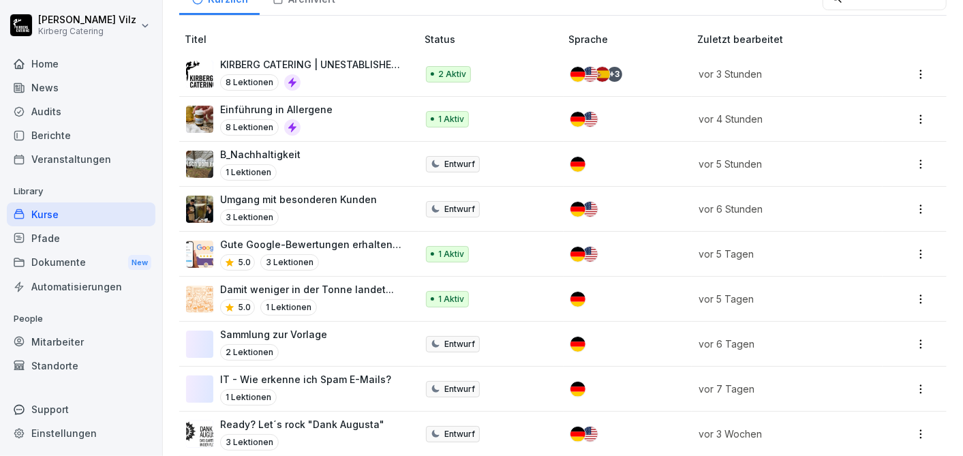
scroll to position [167, 0]
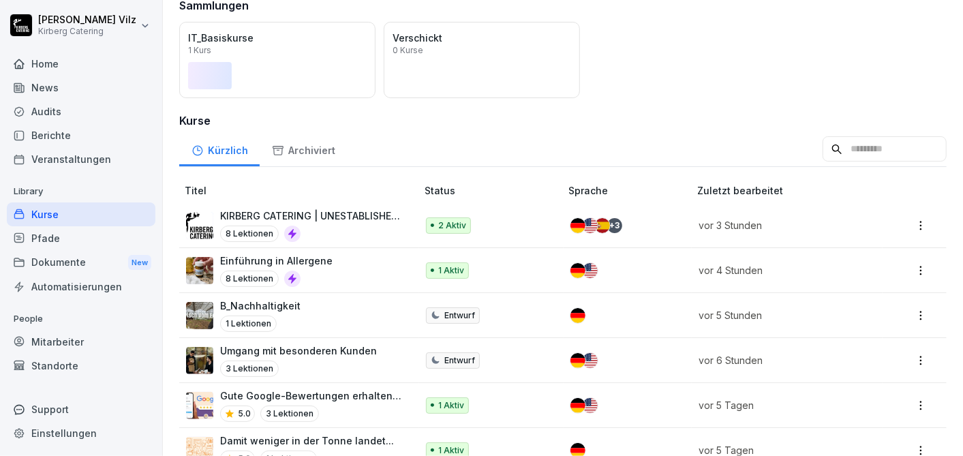
click at [364, 216] on p "KIRBERG CATERING | UNESTABLISHED SINCE [DATE]" at bounding box center [311, 215] width 183 height 14
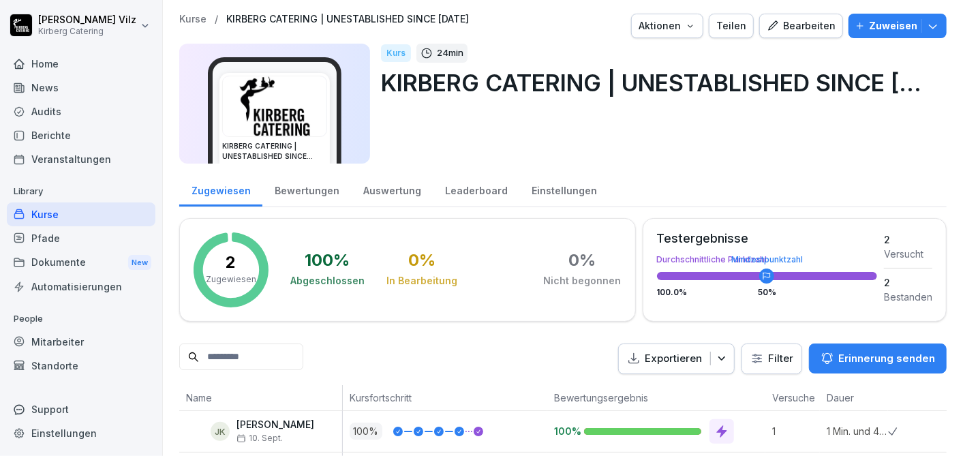
click at [801, 23] on div "Bearbeiten" at bounding box center [800, 25] width 69 height 15
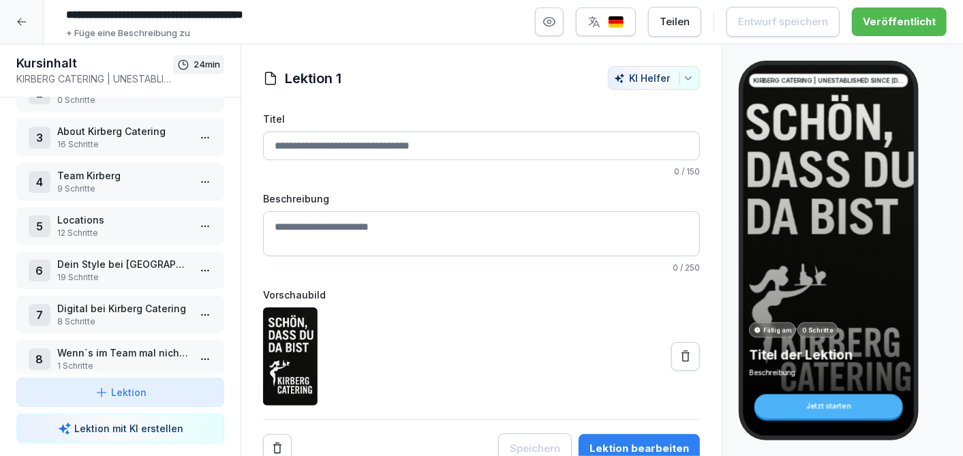
scroll to position [148, 0]
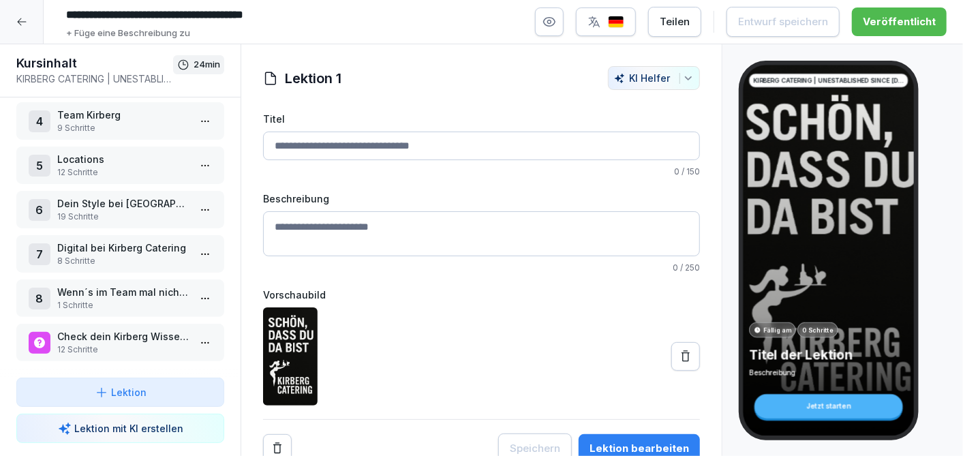
click at [137, 241] on p "Digital bei Kirberg Catering" at bounding box center [122, 247] width 131 height 14
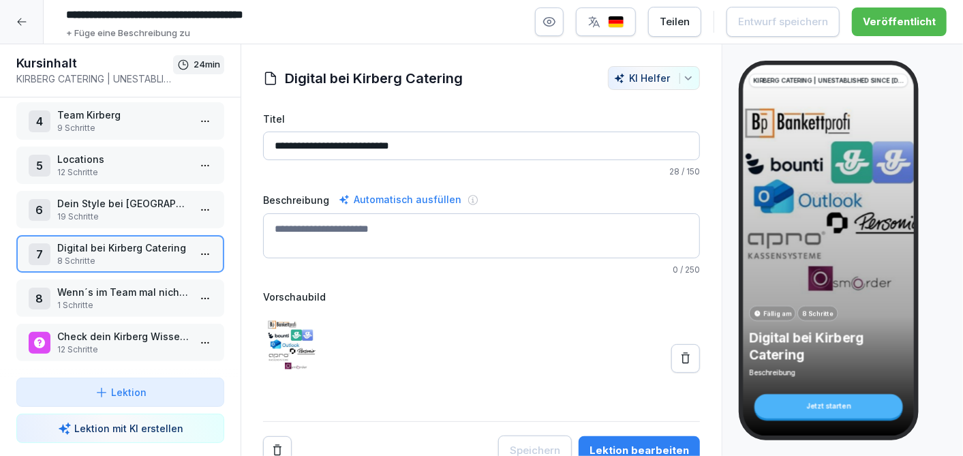
click at [199, 243] on html "**********" at bounding box center [481, 228] width 963 height 456
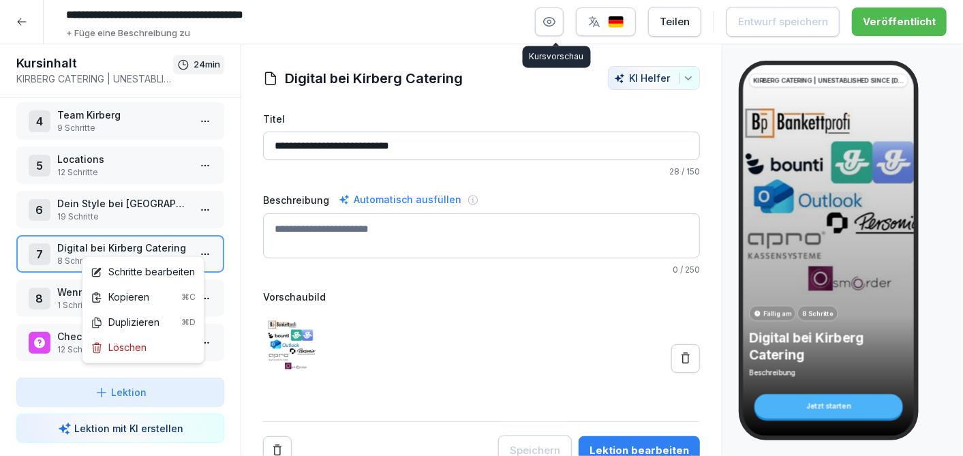
click at [555, 28] on icon "button" at bounding box center [549, 22] width 14 height 14
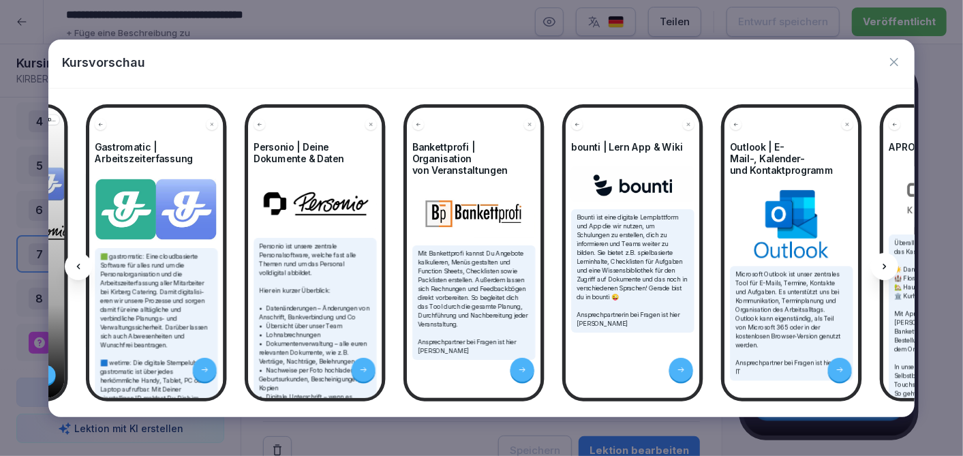
scroll to position [0, 10750]
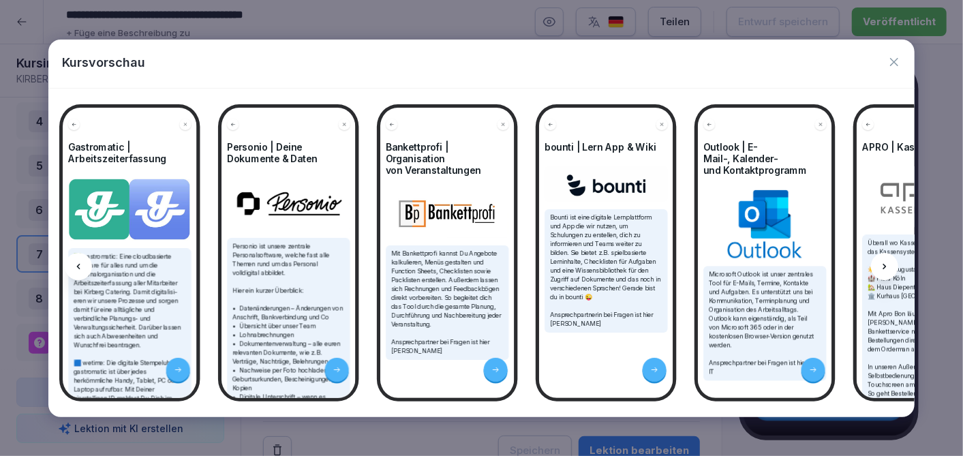
click at [893, 263] on div at bounding box center [884, 266] width 27 height 27
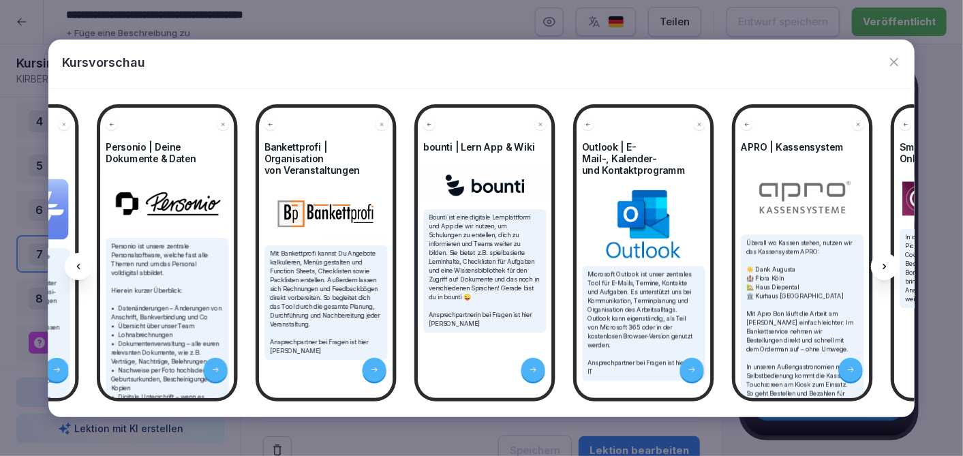
click at [893, 263] on div at bounding box center [884, 266] width 27 height 27
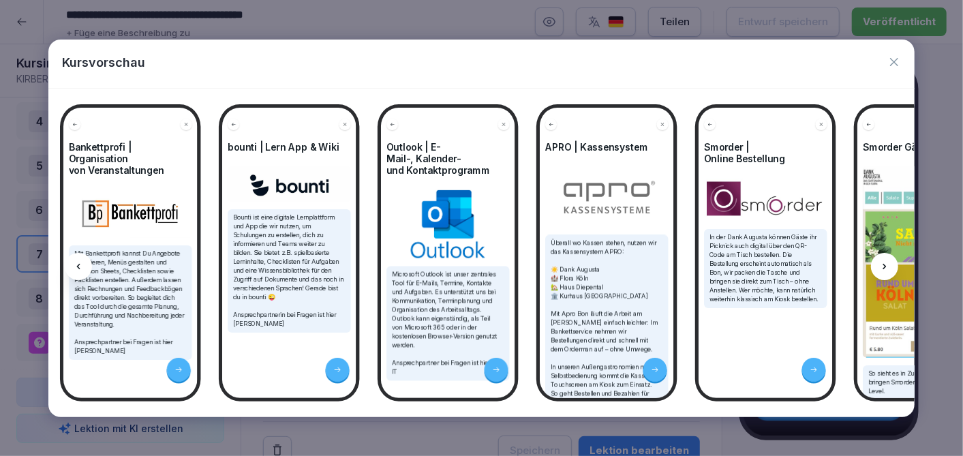
click at [893, 263] on div at bounding box center [884, 266] width 27 height 27
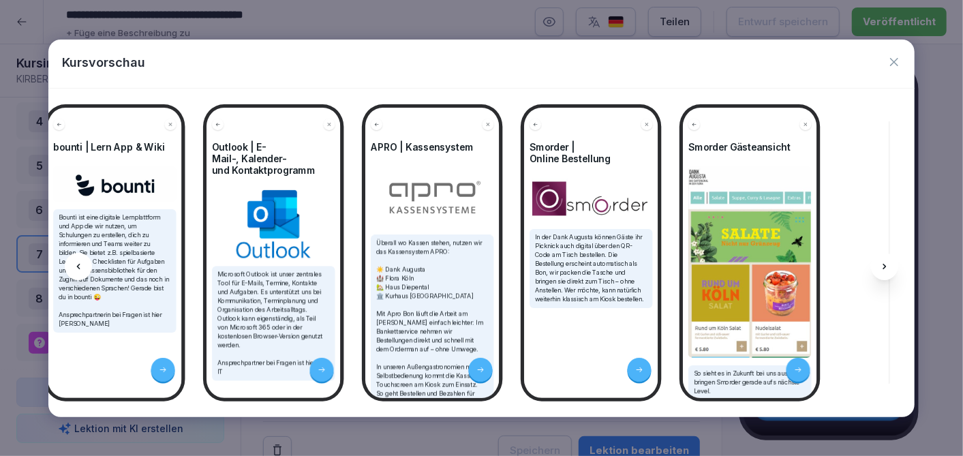
click at [893, 263] on div at bounding box center [884, 266] width 27 height 27
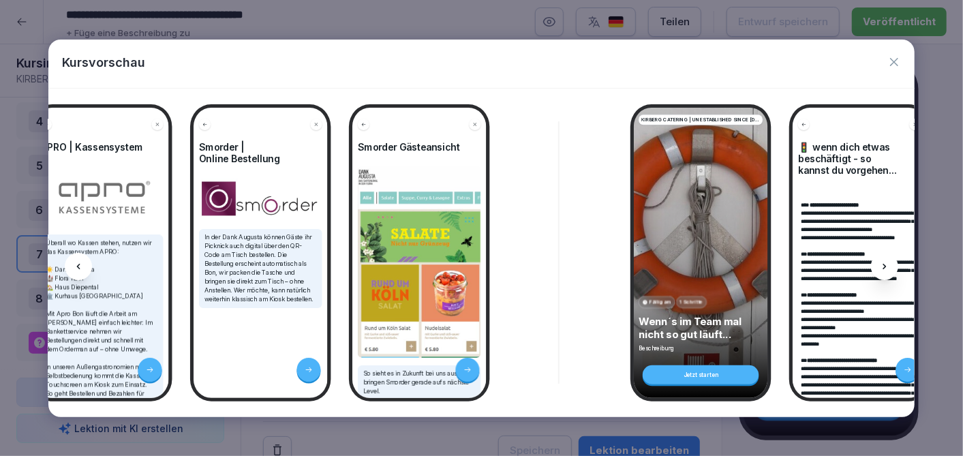
click at [893, 263] on div at bounding box center [884, 266] width 27 height 27
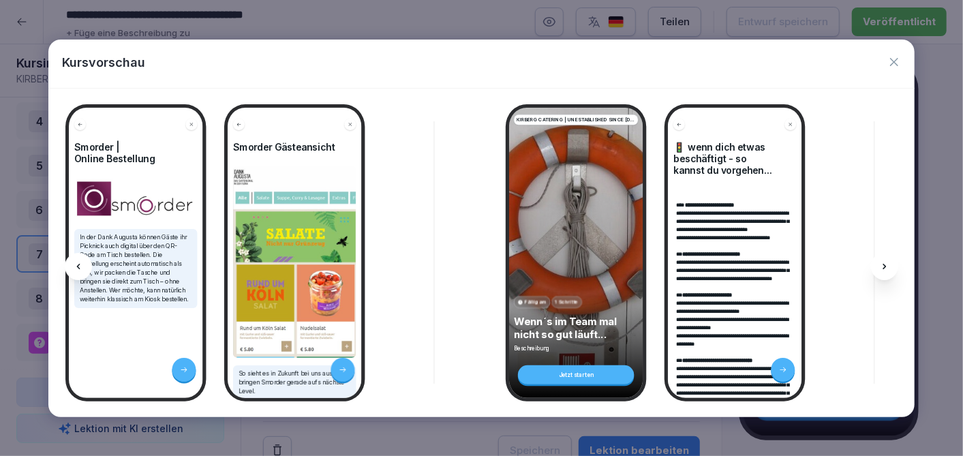
click at [893, 263] on div at bounding box center [884, 266] width 27 height 27
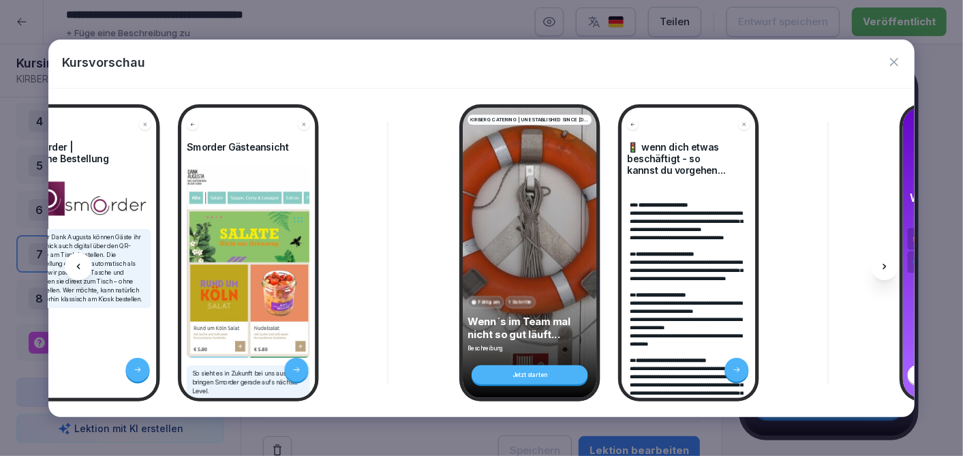
click at [893, 263] on div at bounding box center [884, 266] width 27 height 27
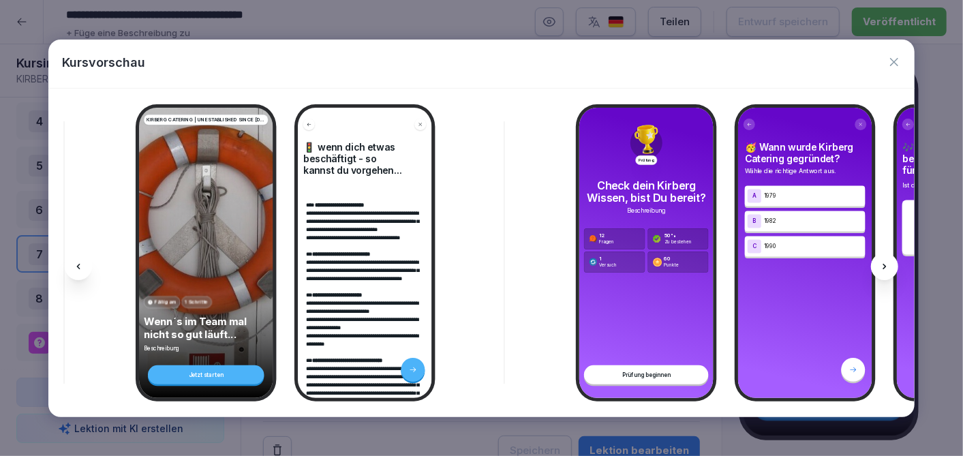
scroll to position [0, 12074]
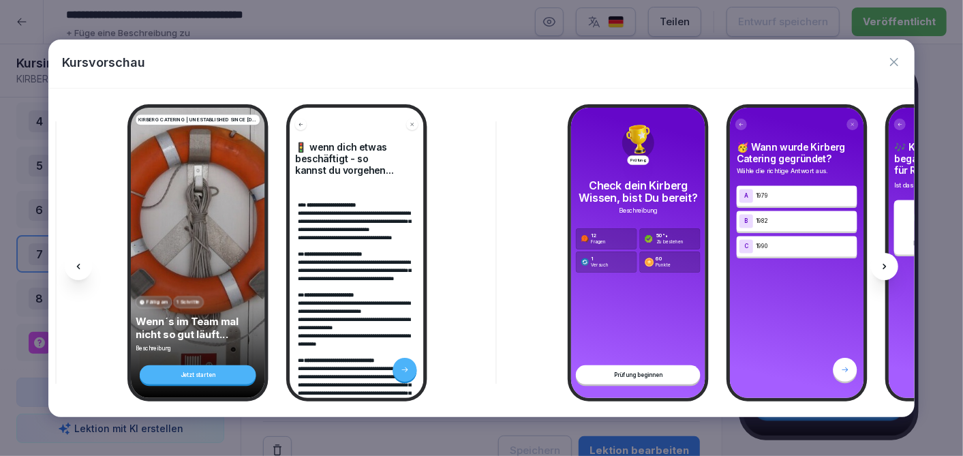
click at [78, 262] on icon at bounding box center [78, 266] width 11 height 11
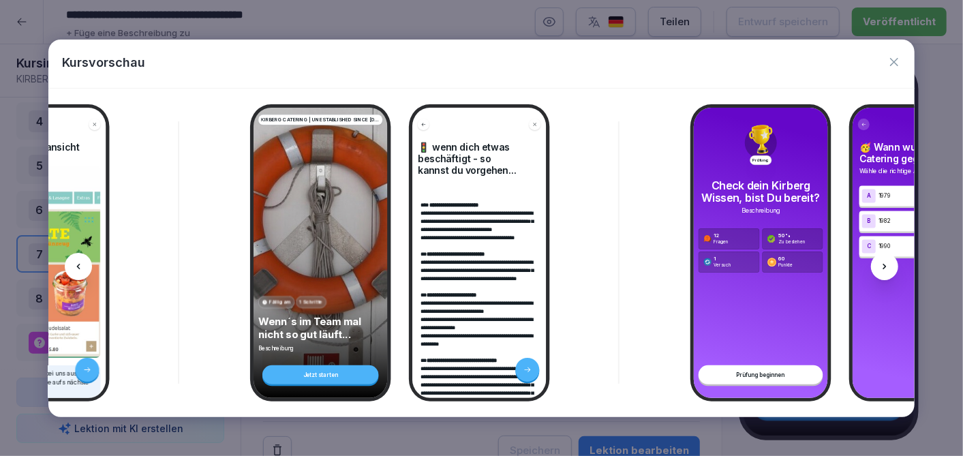
click at [78, 262] on icon at bounding box center [78, 266] width 11 height 11
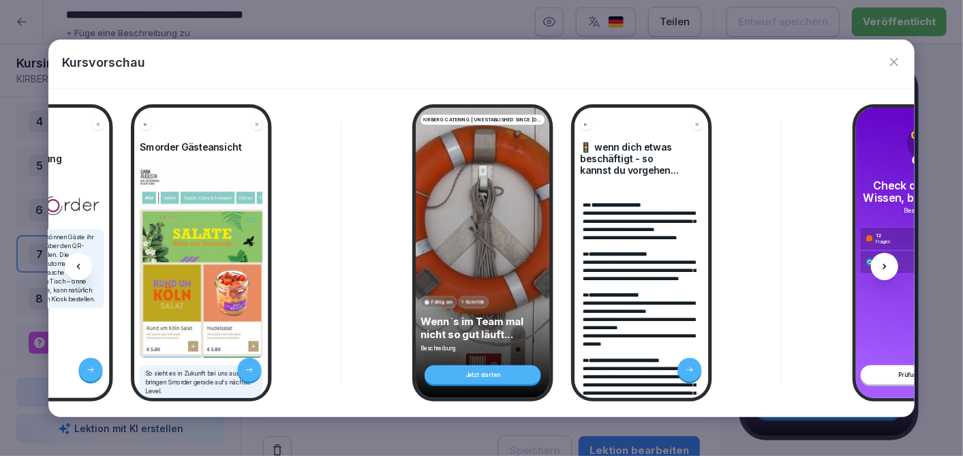
click at [78, 262] on icon at bounding box center [78, 266] width 11 height 11
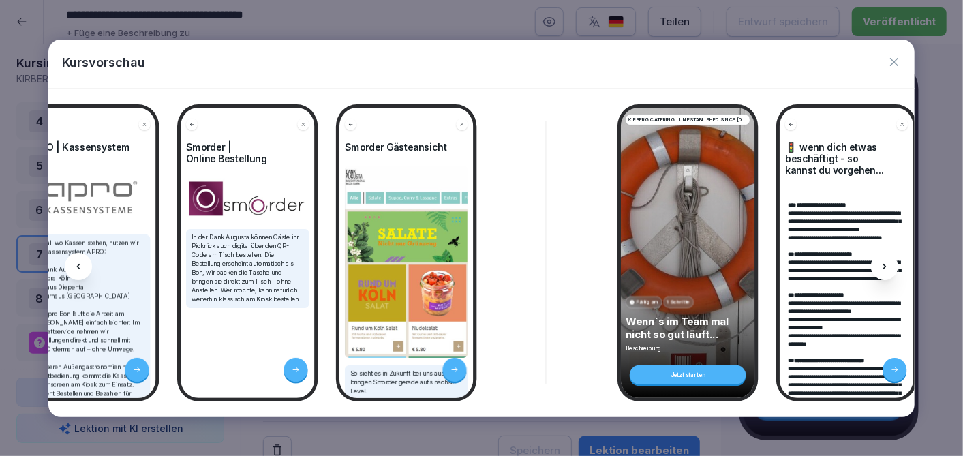
click at [78, 262] on icon at bounding box center [78, 266] width 11 height 11
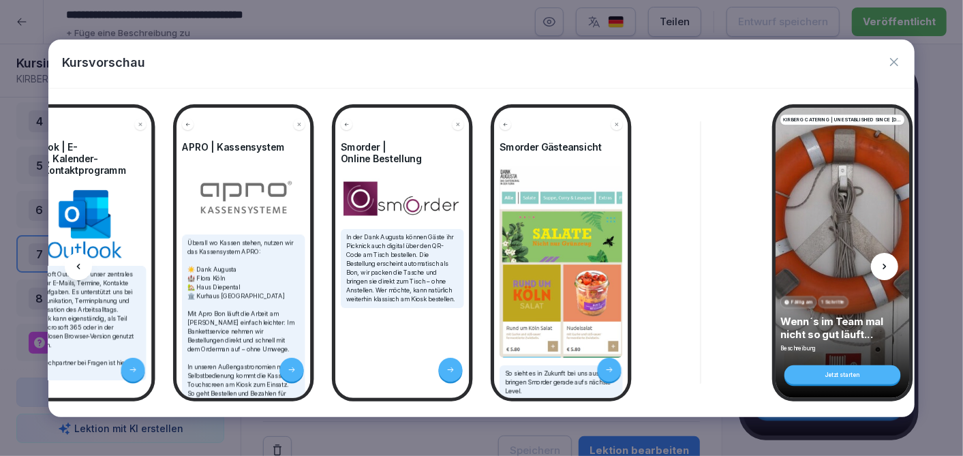
click at [78, 262] on icon at bounding box center [78, 266] width 11 height 11
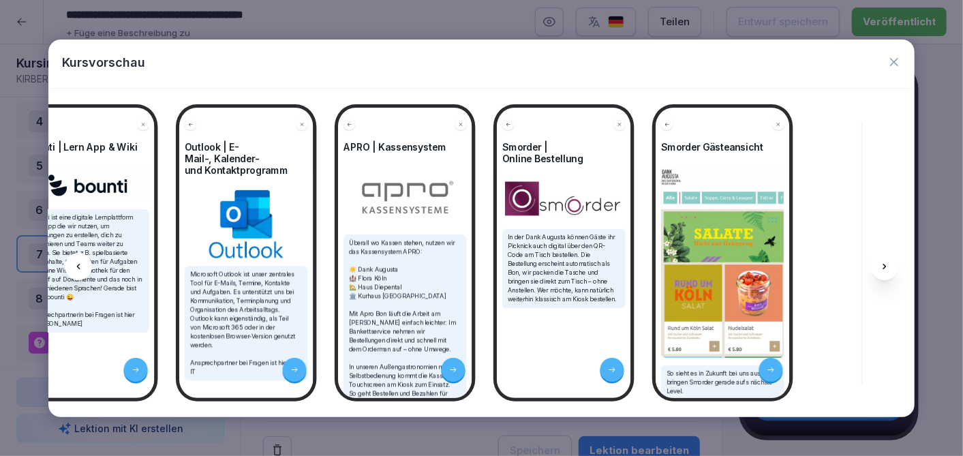
click at [78, 262] on icon at bounding box center [78, 266] width 11 height 11
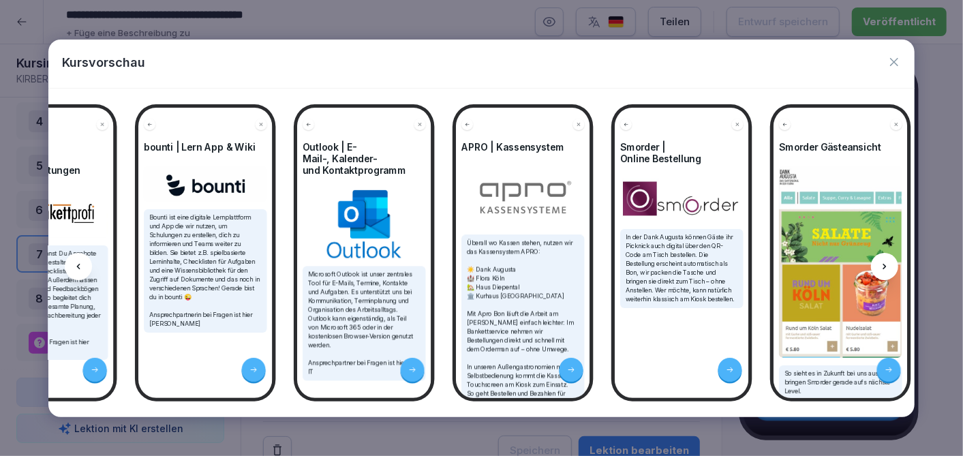
click at [78, 262] on icon at bounding box center [78, 266] width 11 height 11
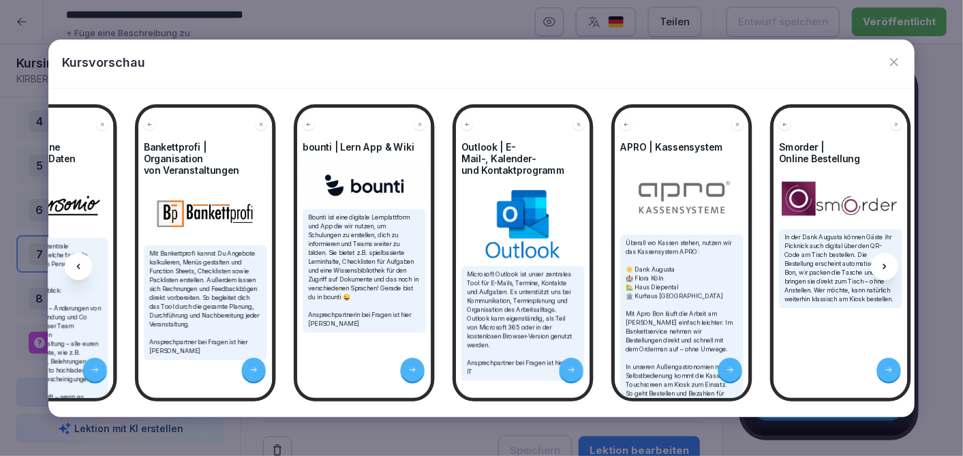
click at [78, 262] on icon at bounding box center [78, 266] width 11 height 11
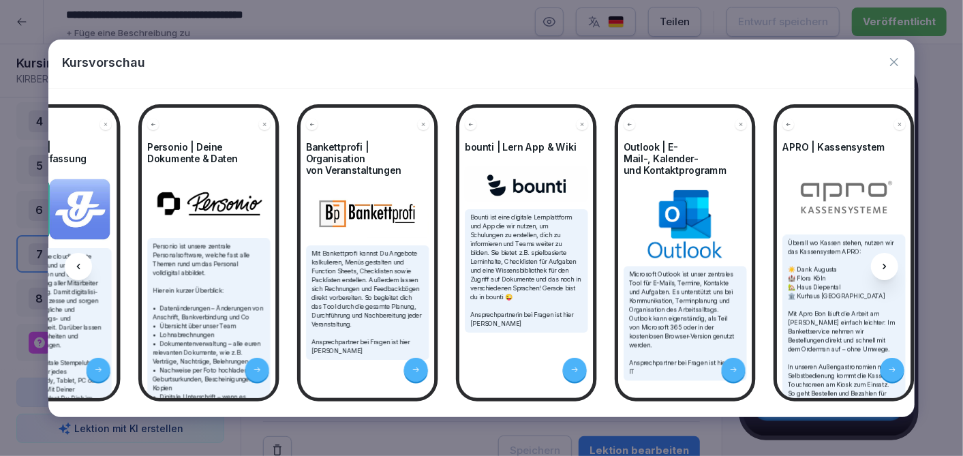
click at [78, 262] on icon at bounding box center [78, 266] width 11 height 11
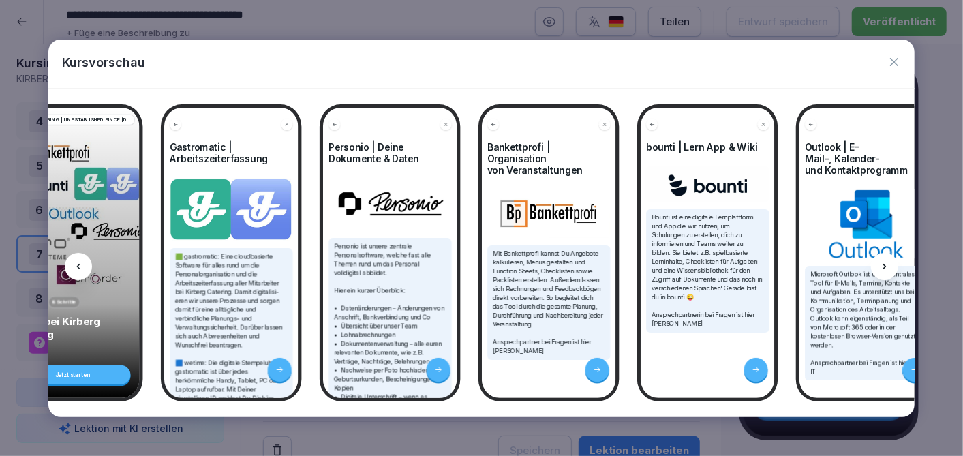
click at [78, 262] on icon at bounding box center [78, 266] width 11 height 11
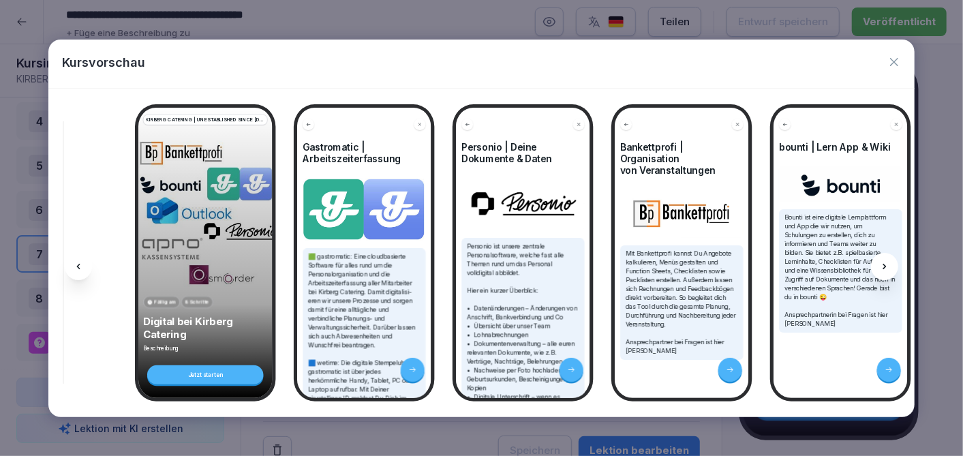
click at [78, 262] on icon at bounding box center [78, 266] width 11 height 11
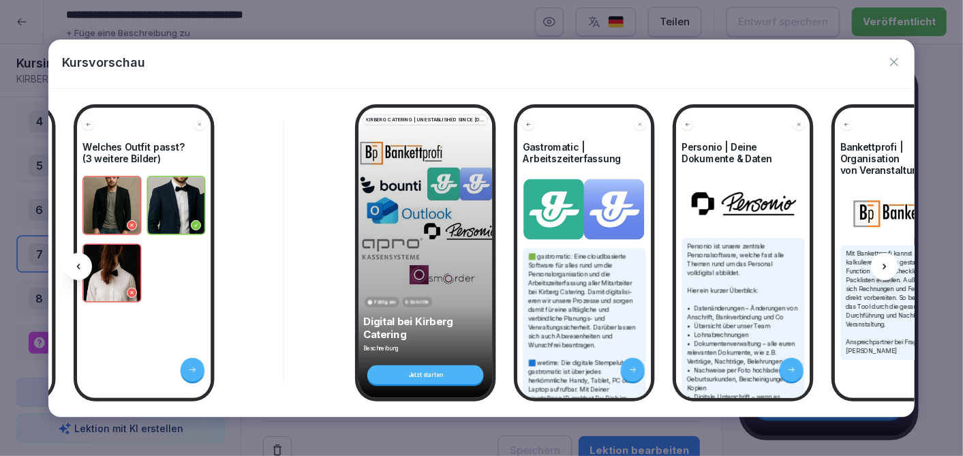
scroll to position [0, 10294]
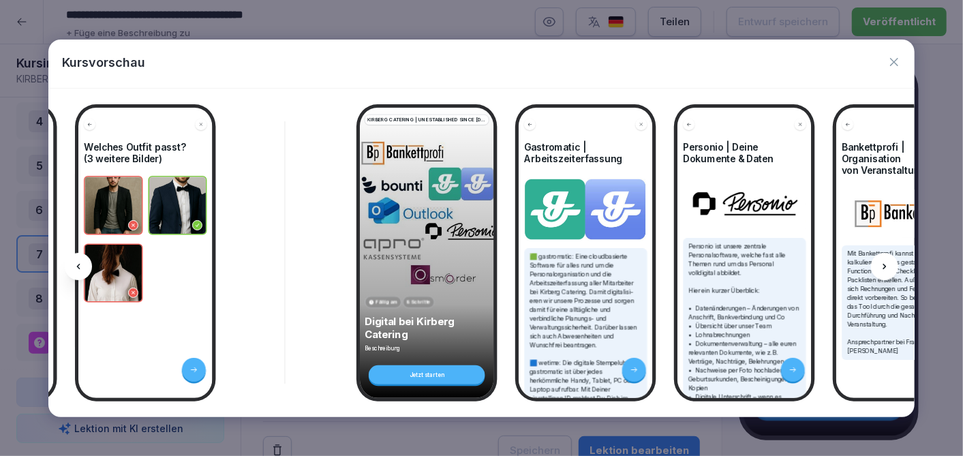
click at [887, 270] on icon at bounding box center [884, 266] width 11 height 11
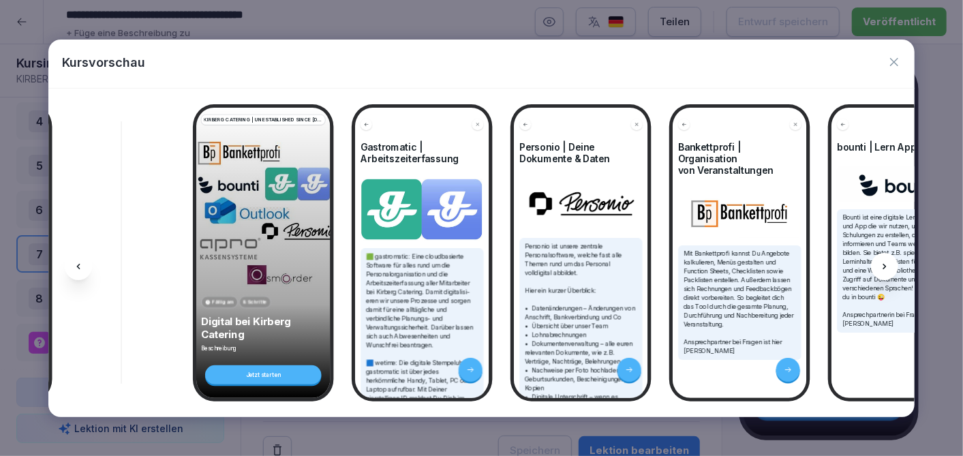
click at [887, 270] on icon at bounding box center [884, 266] width 11 height 11
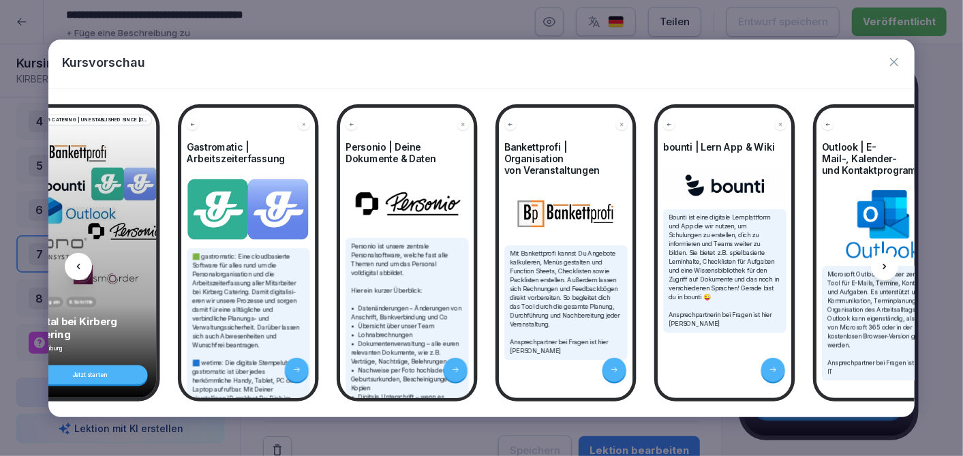
scroll to position [0, 10633]
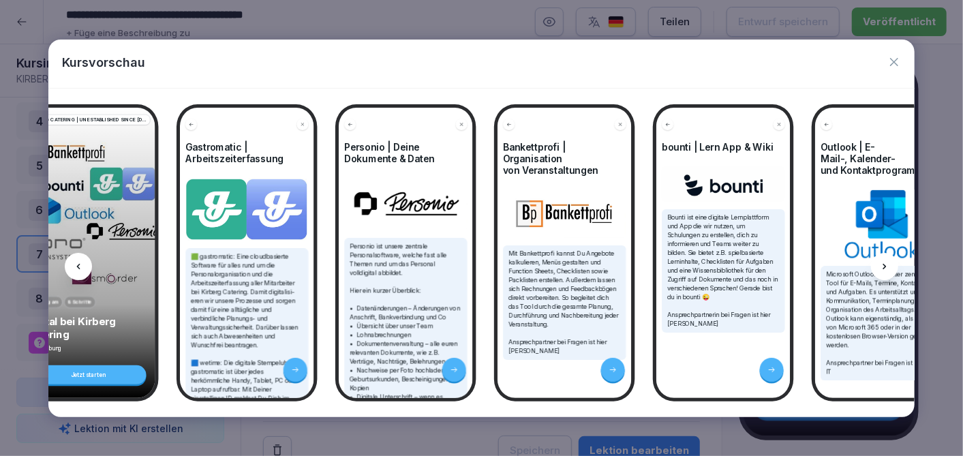
click at [79, 262] on icon at bounding box center [78, 266] width 11 height 11
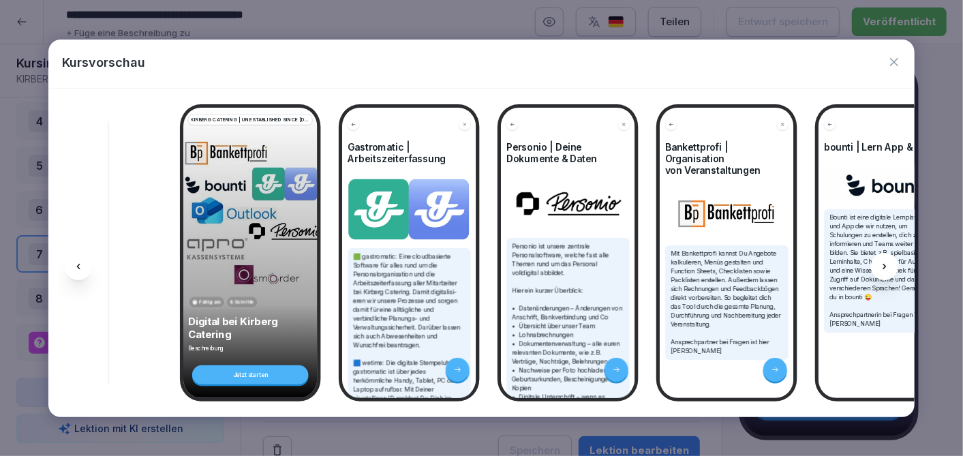
click at [79, 262] on icon at bounding box center [78, 266] width 11 height 11
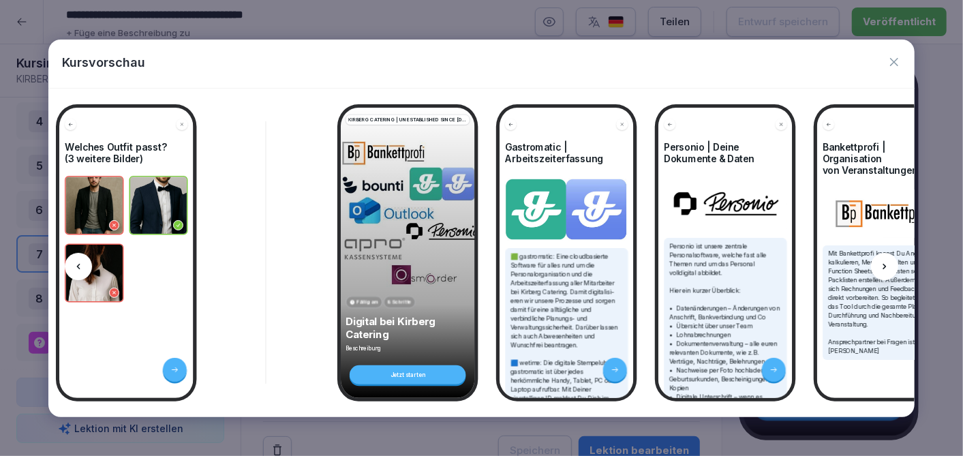
click at [79, 262] on icon at bounding box center [78, 266] width 11 height 11
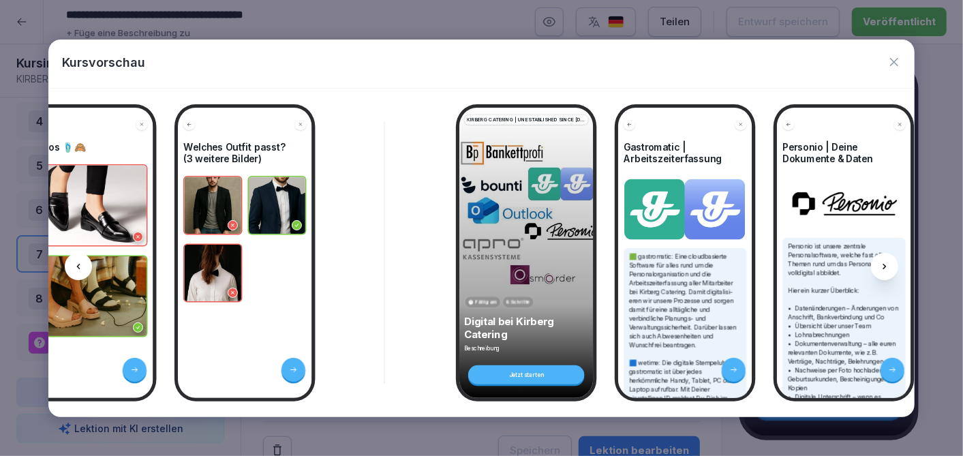
click at [79, 262] on icon at bounding box center [78, 266] width 11 height 11
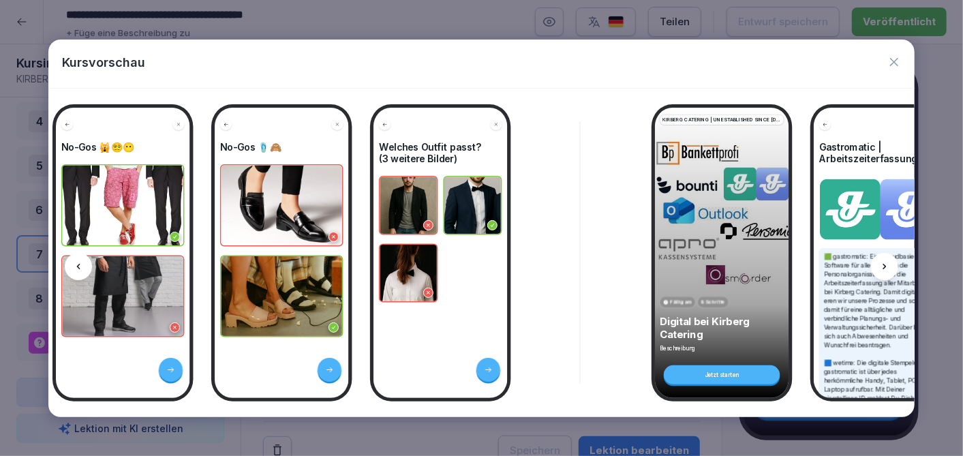
click at [79, 262] on icon at bounding box center [78, 266] width 11 height 11
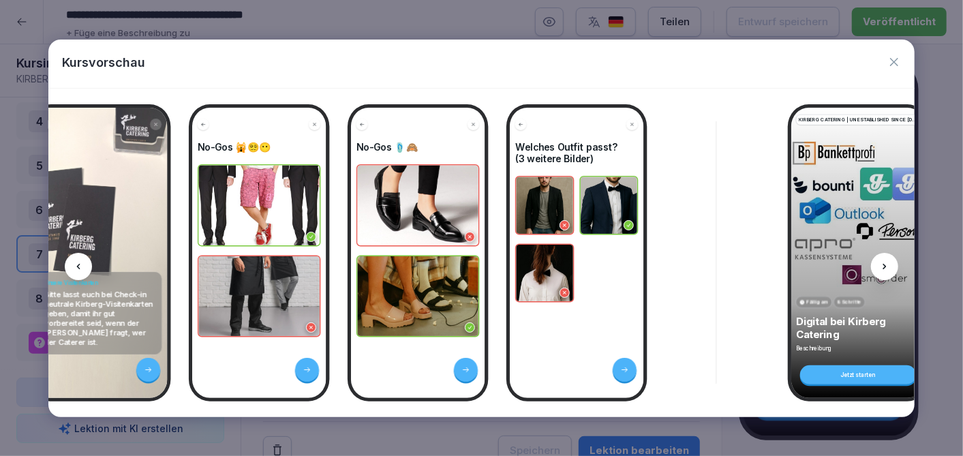
click at [79, 262] on icon at bounding box center [78, 266] width 11 height 11
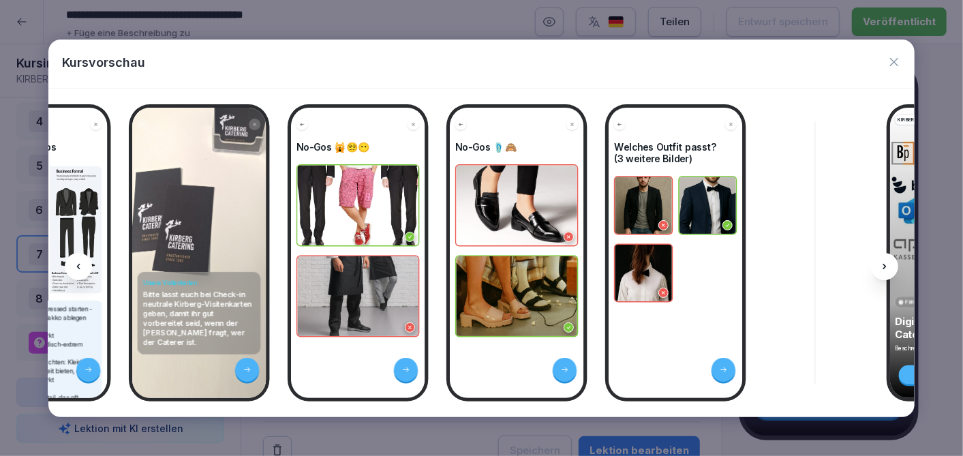
click at [79, 262] on icon at bounding box center [78, 266] width 11 height 11
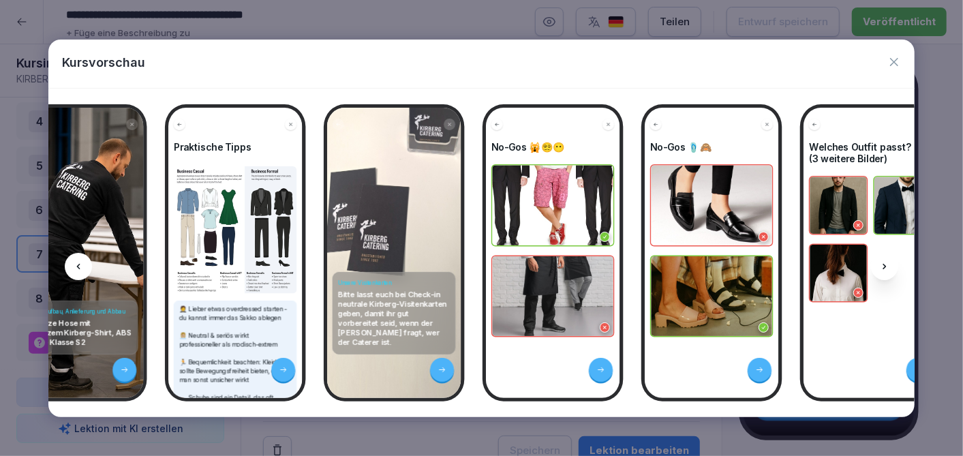
click at [79, 262] on icon at bounding box center [78, 266] width 11 height 11
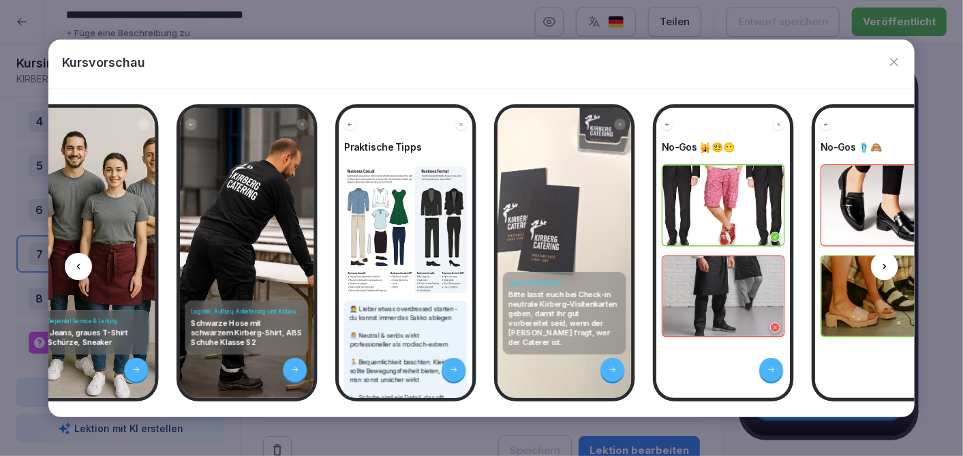
click at [79, 262] on icon at bounding box center [78, 266] width 11 height 11
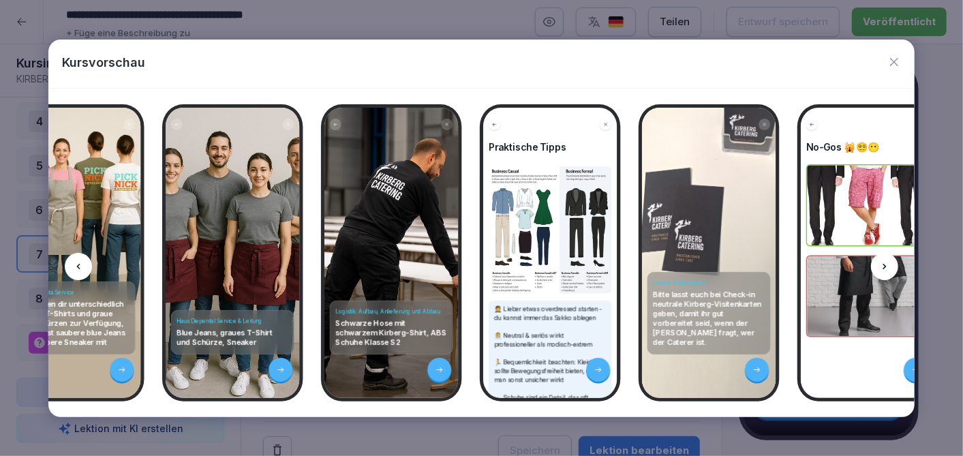
click at [79, 262] on icon at bounding box center [78, 266] width 11 height 11
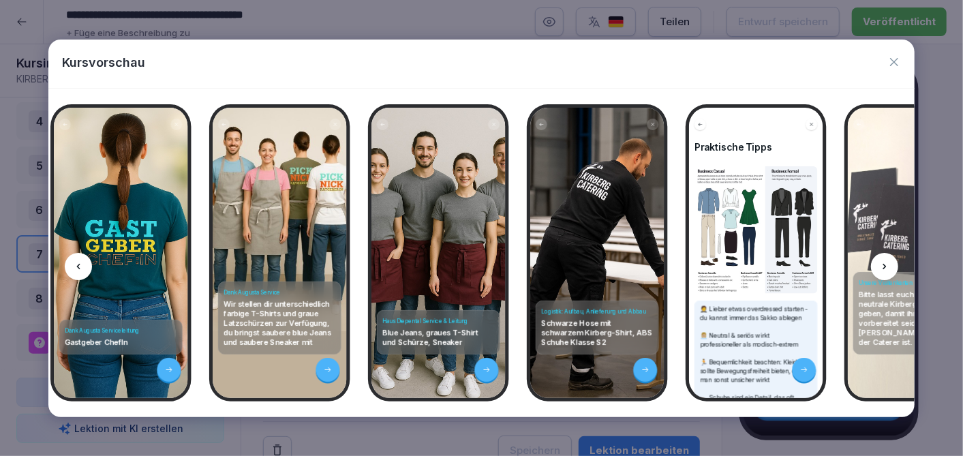
click at [79, 262] on icon at bounding box center [78, 266] width 11 height 11
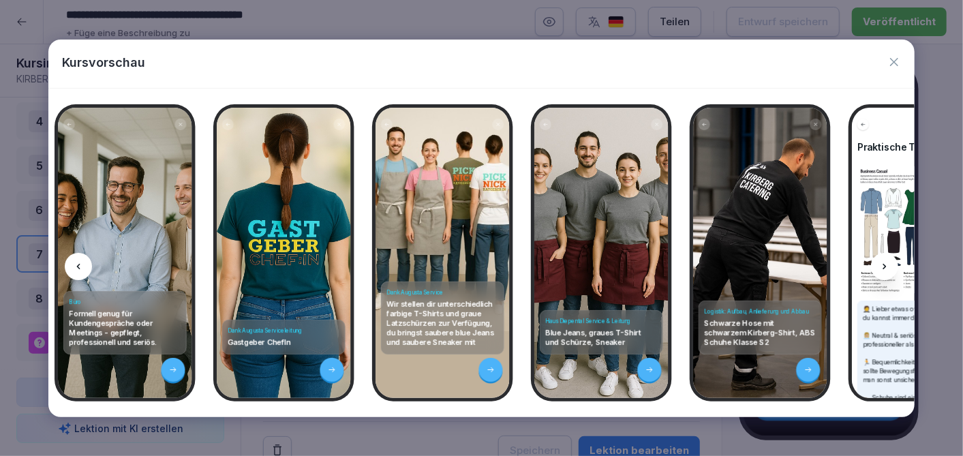
click at [79, 262] on icon at bounding box center [78, 266] width 11 height 11
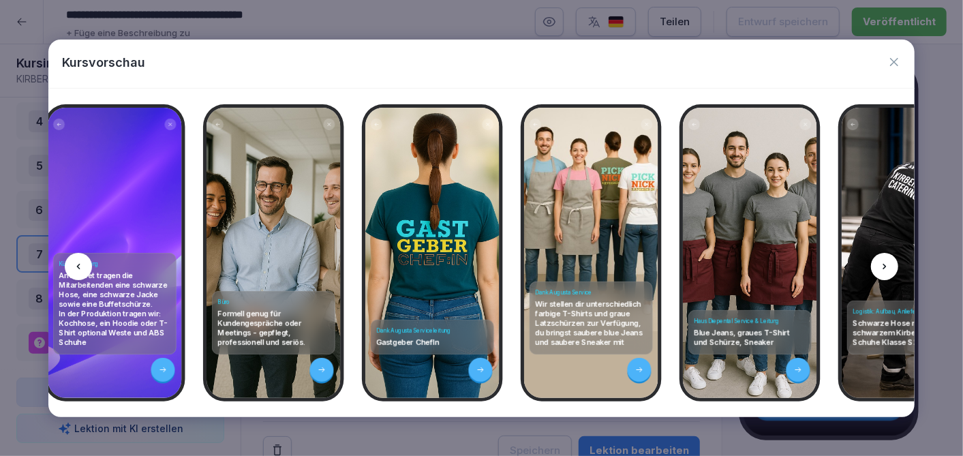
click at [79, 262] on icon at bounding box center [78, 266] width 11 height 11
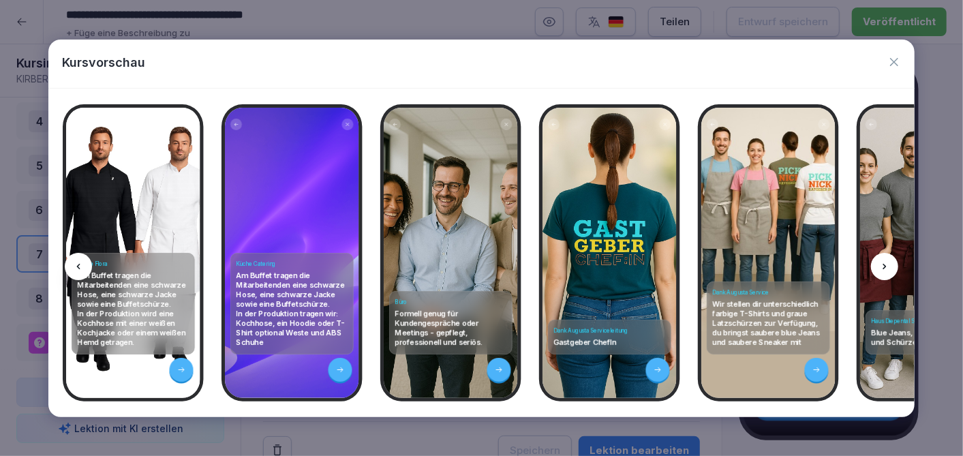
click at [79, 262] on icon at bounding box center [78, 266] width 11 height 11
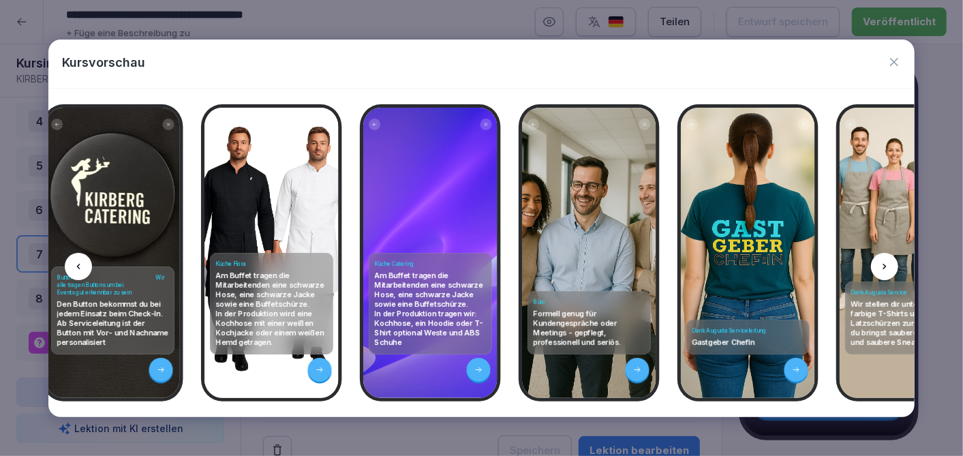
click at [79, 262] on icon at bounding box center [78, 266] width 11 height 11
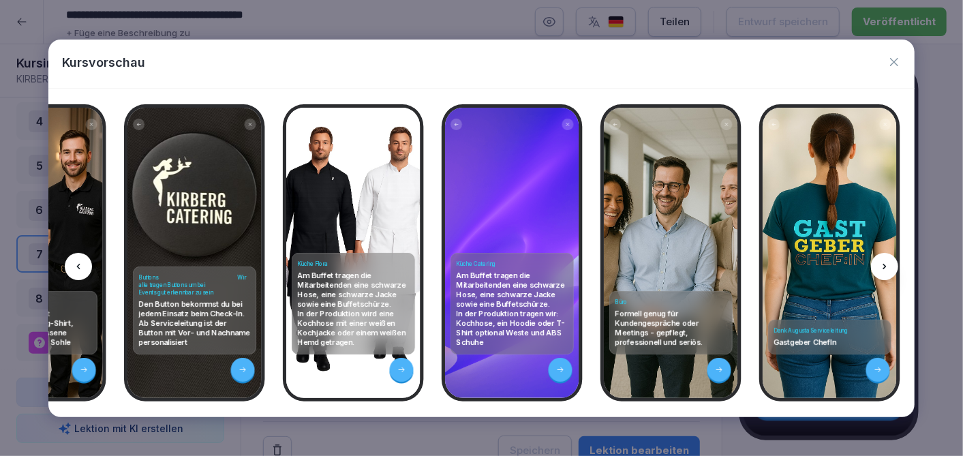
click at [79, 262] on icon at bounding box center [78, 266] width 11 height 11
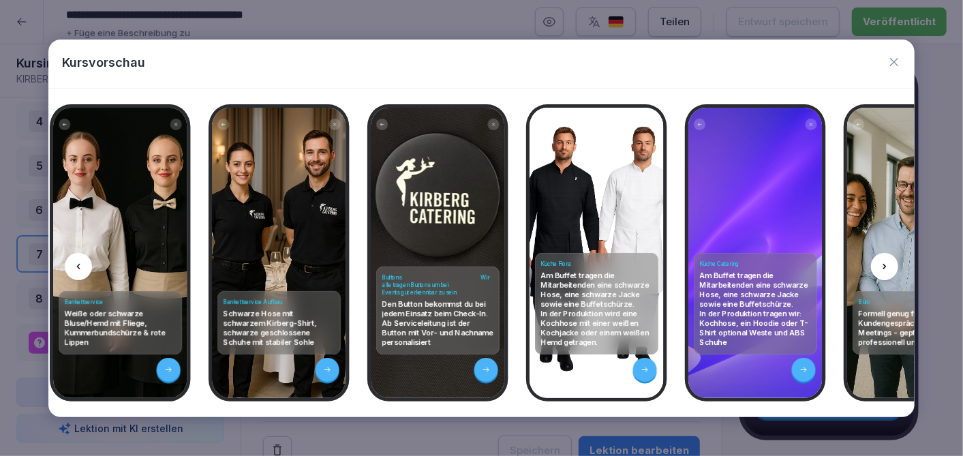
click at [79, 262] on icon at bounding box center [78, 266] width 11 height 11
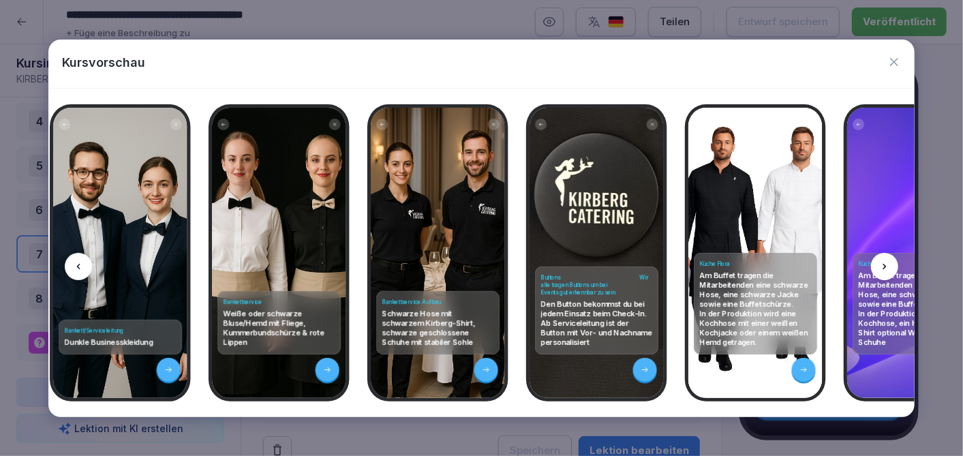
click at [79, 262] on icon at bounding box center [78, 266] width 11 height 11
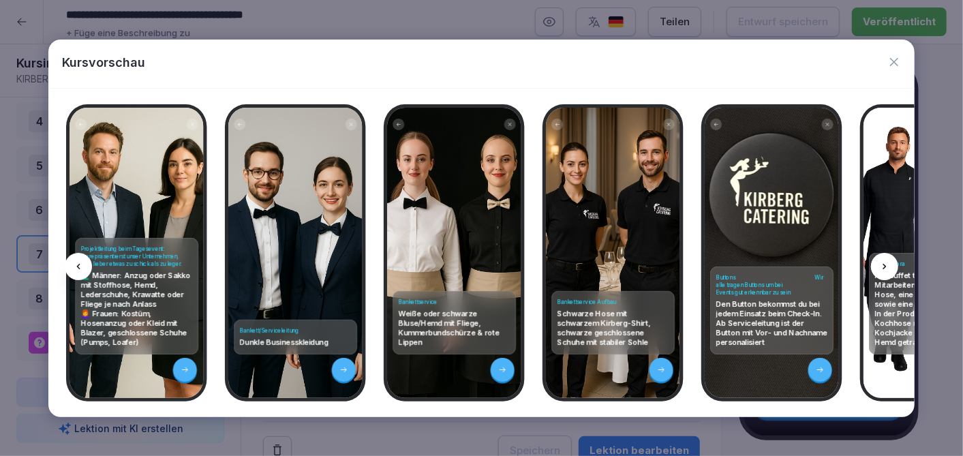
click at [79, 262] on icon at bounding box center [78, 266] width 11 height 11
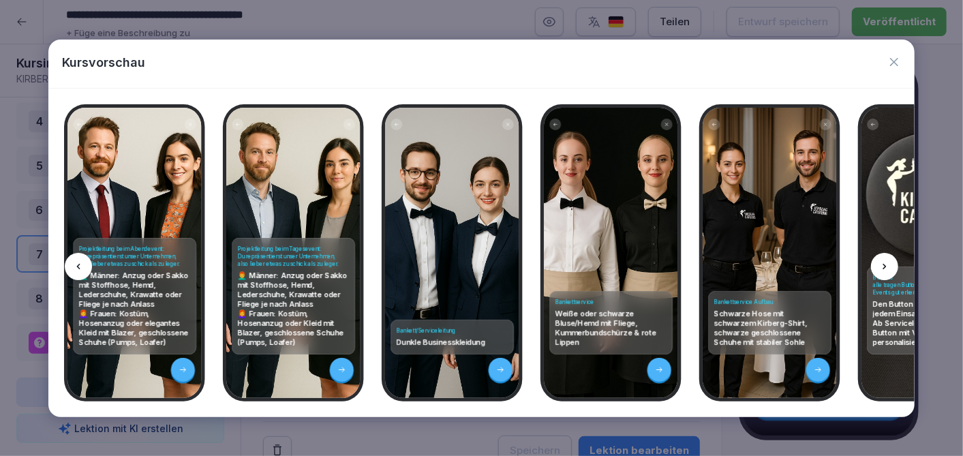
click at [79, 262] on icon at bounding box center [78, 266] width 11 height 11
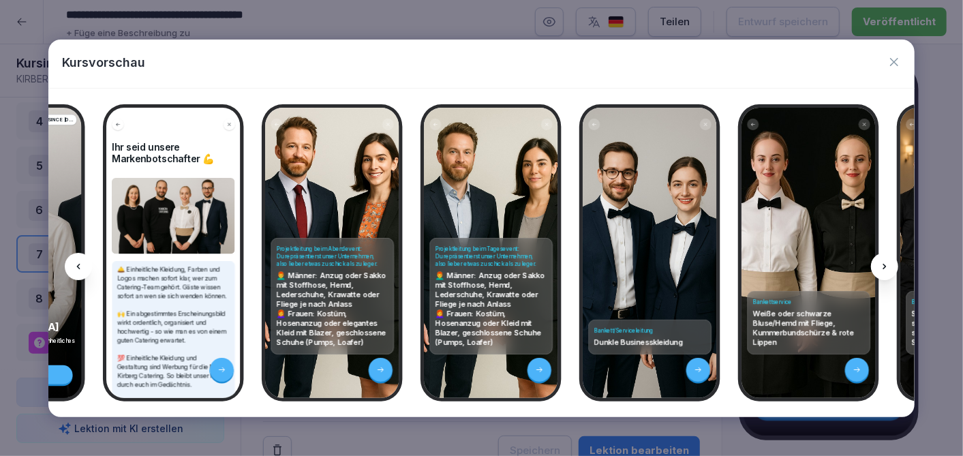
scroll to position [0, 7402]
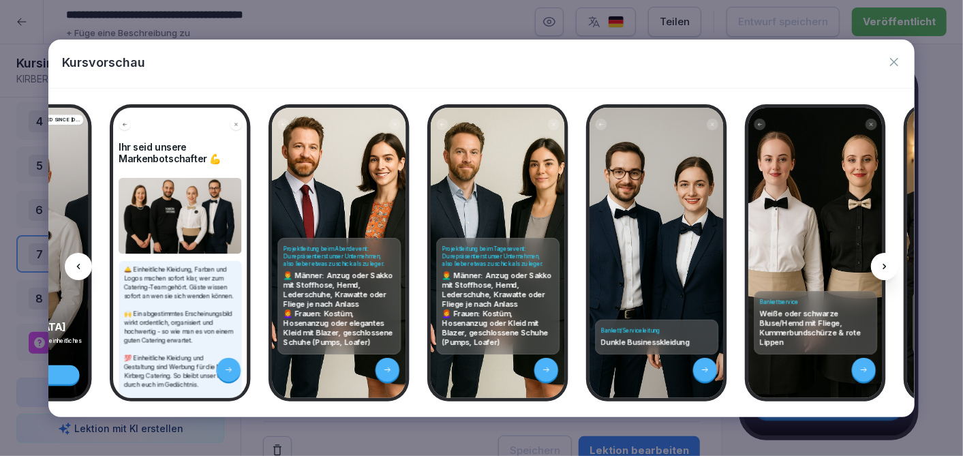
click at [79, 262] on icon at bounding box center [78, 266] width 11 height 11
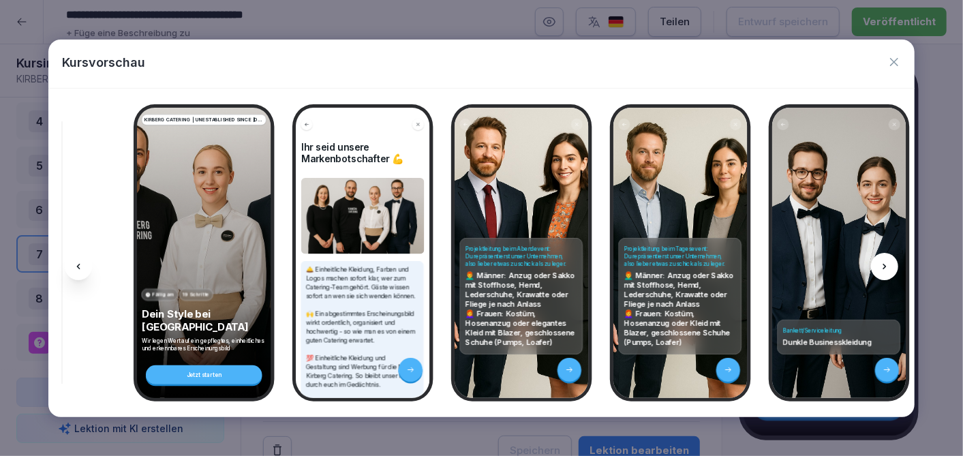
click at [80, 262] on icon at bounding box center [78, 266] width 11 height 11
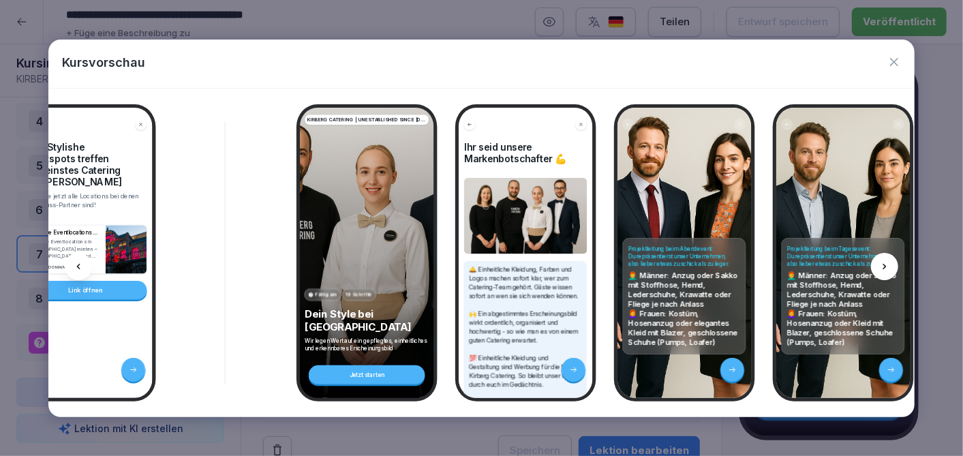
click at [80, 262] on icon at bounding box center [78, 266] width 11 height 11
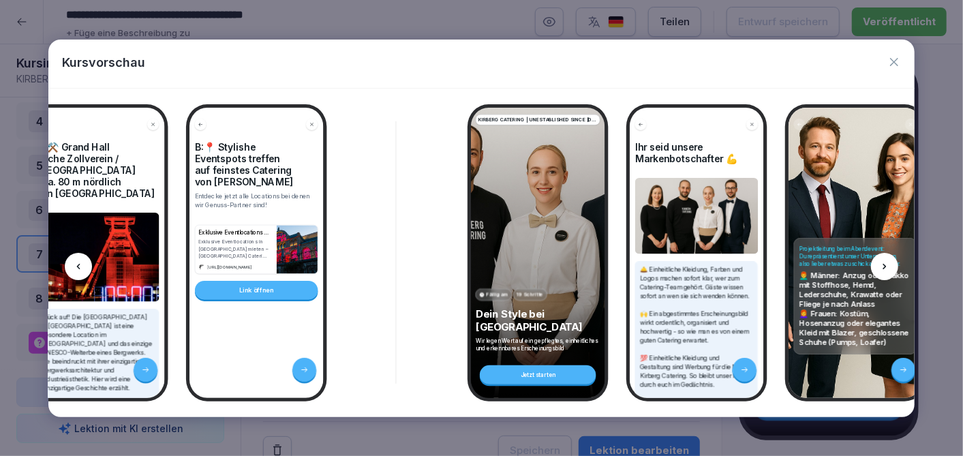
scroll to position [0, 6881]
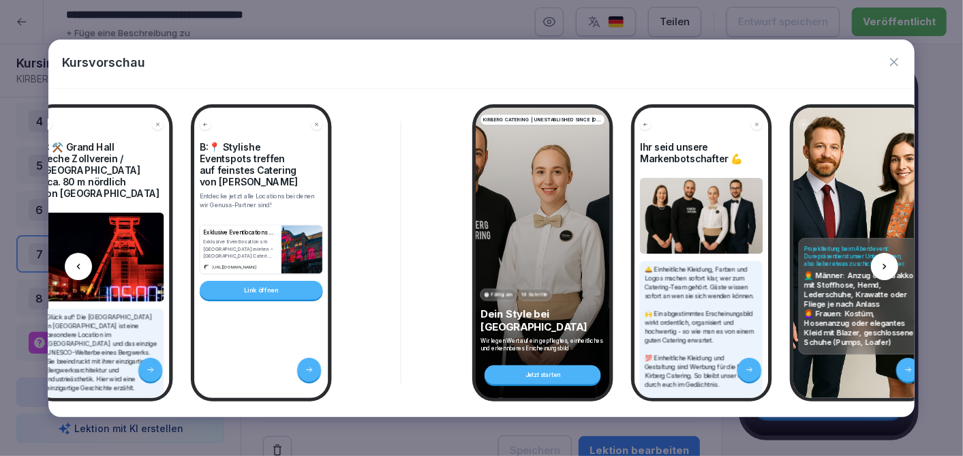
click at [888, 264] on icon at bounding box center [884, 266] width 11 height 11
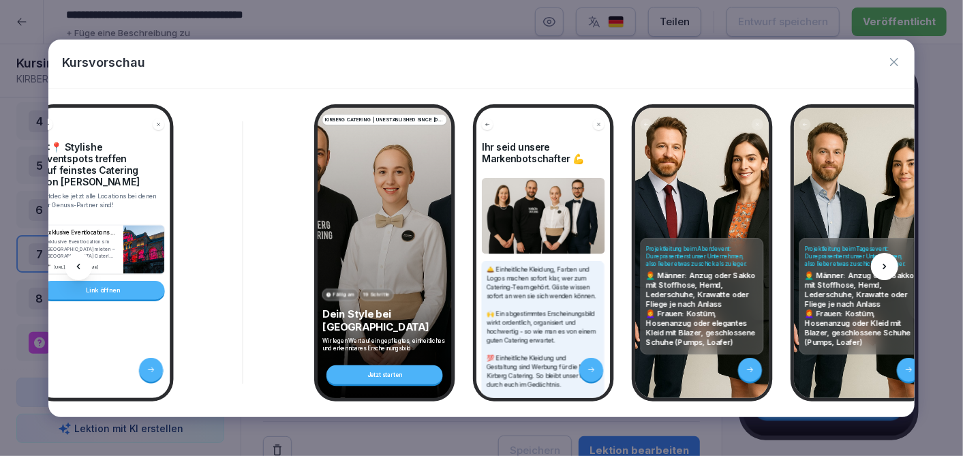
click at [888, 264] on icon at bounding box center [884, 266] width 11 height 11
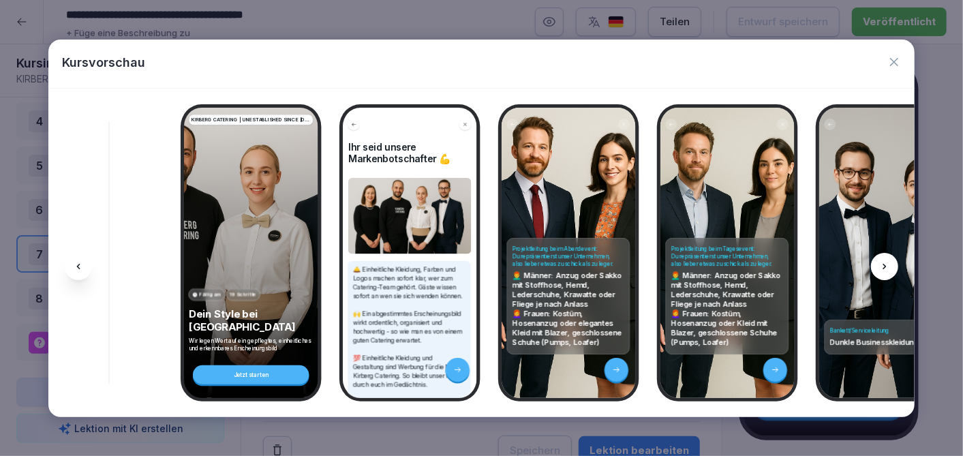
click at [888, 264] on icon at bounding box center [884, 266] width 11 height 11
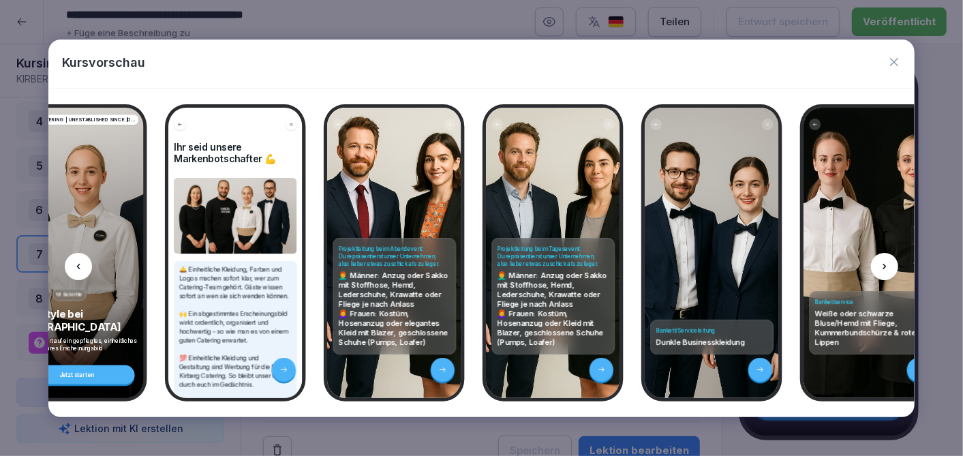
scroll to position [0, 7355]
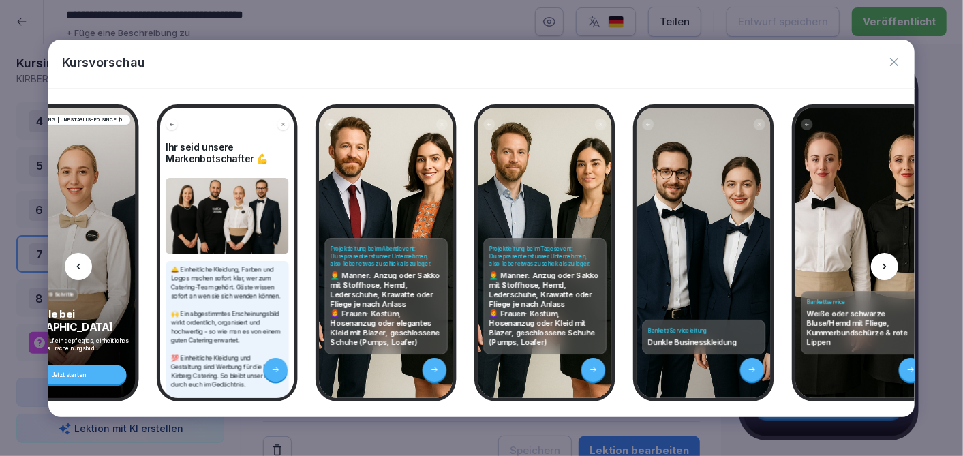
click at [81, 266] on icon at bounding box center [78, 266] width 11 height 11
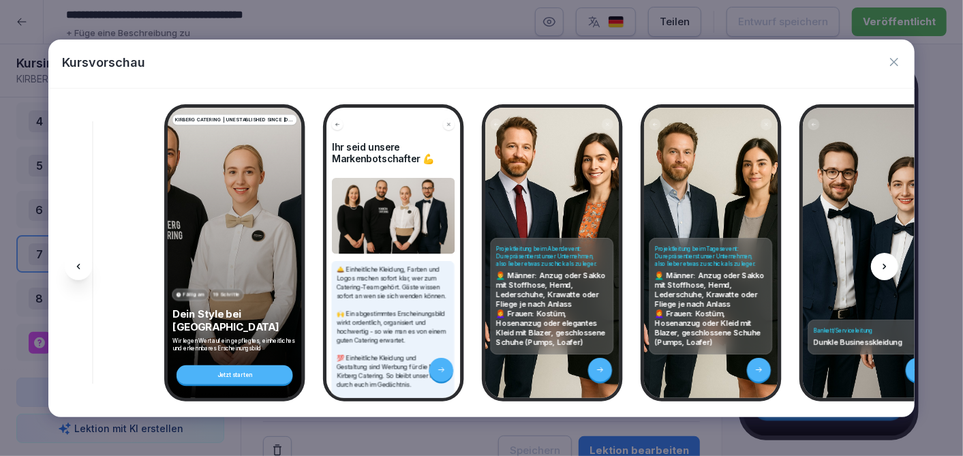
click at [81, 265] on icon at bounding box center [78, 266] width 11 height 11
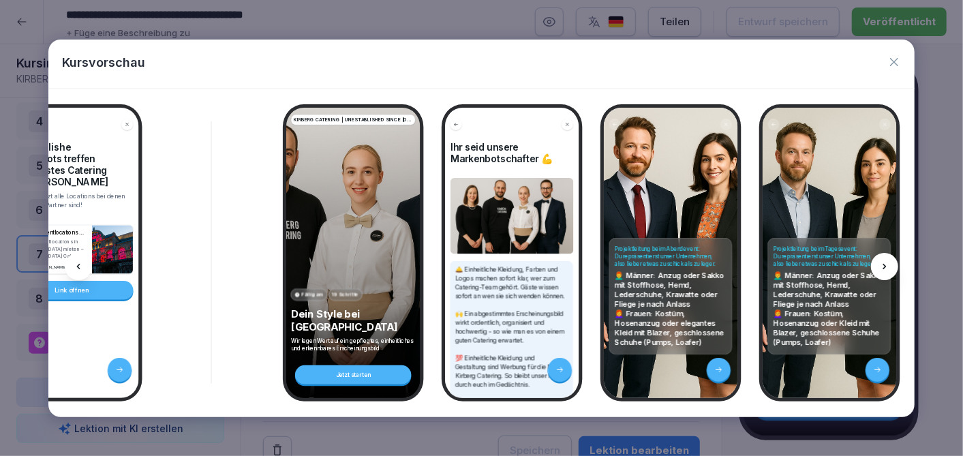
click at [81, 265] on icon at bounding box center [78, 266] width 11 height 11
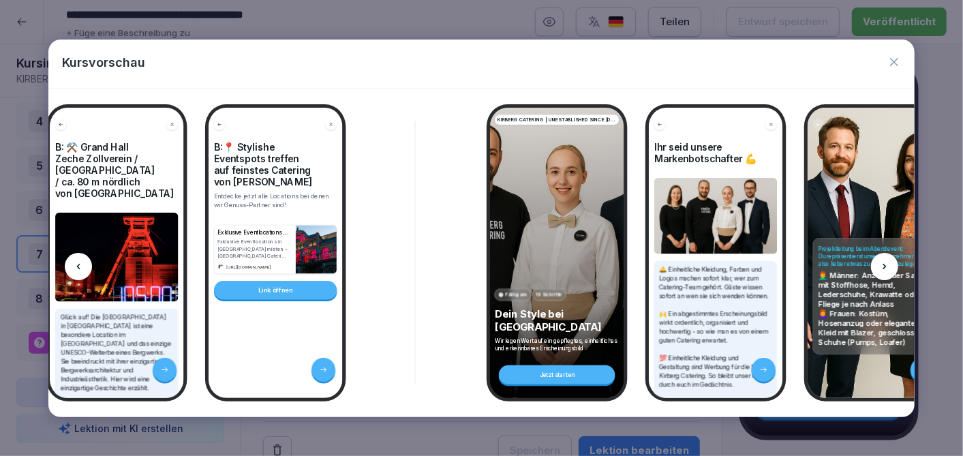
click at [81, 265] on icon at bounding box center [78, 266] width 11 height 11
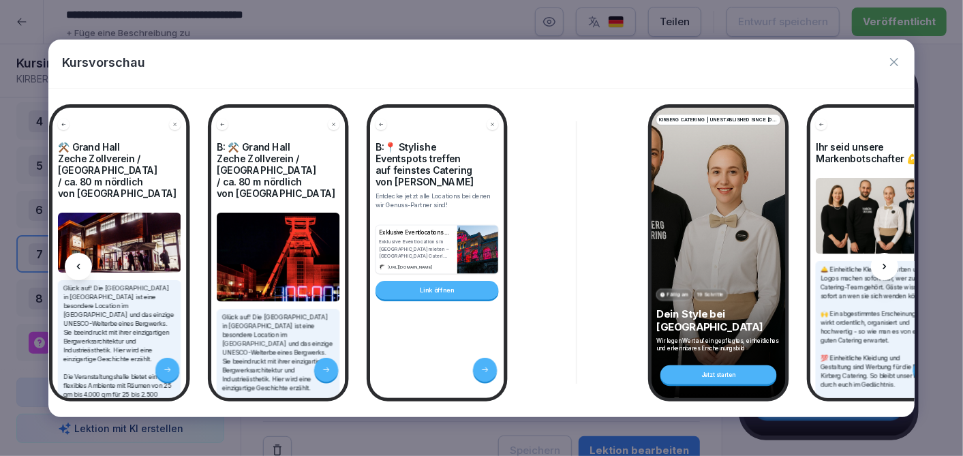
click at [81, 265] on icon at bounding box center [78, 266] width 11 height 11
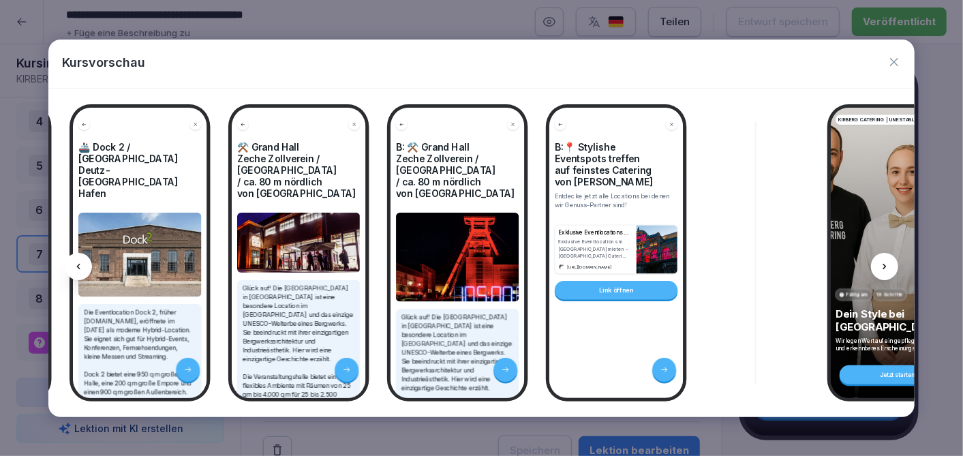
click at [81, 265] on icon at bounding box center [78, 266] width 11 height 11
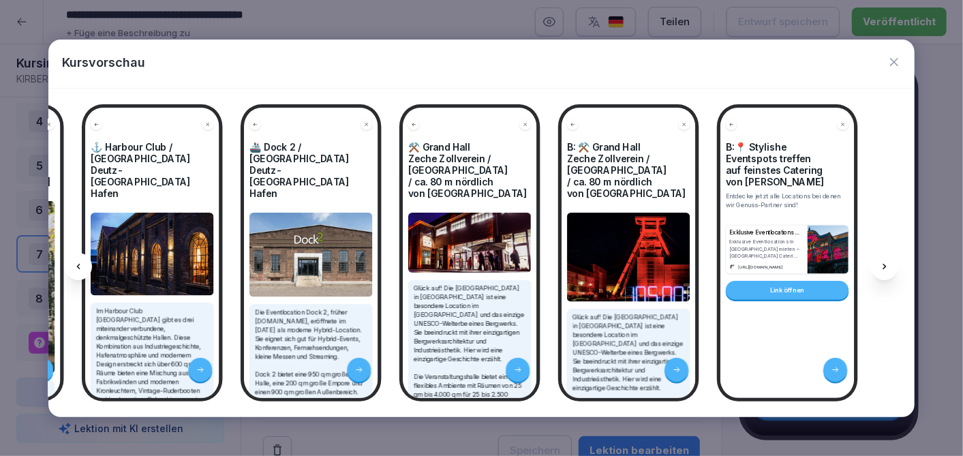
click at [81, 265] on icon at bounding box center [78, 266] width 11 height 11
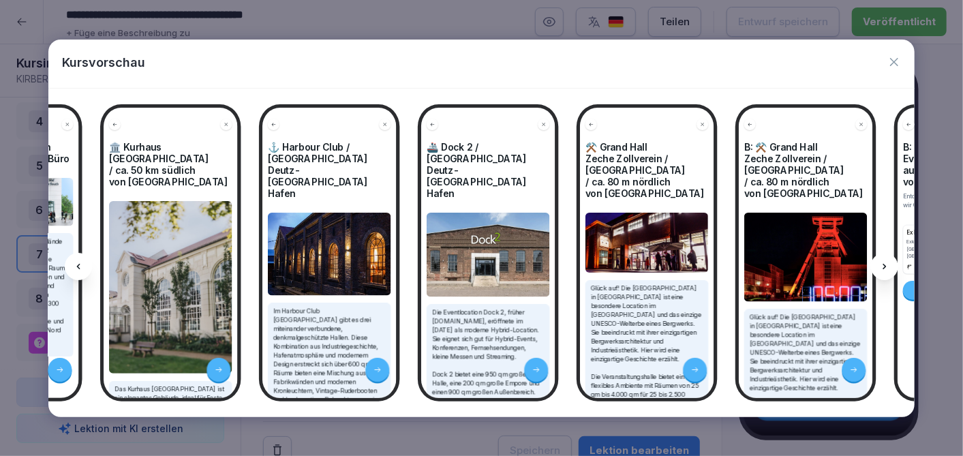
click at [81, 265] on icon at bounding box center [78, 266] width 11 height 11
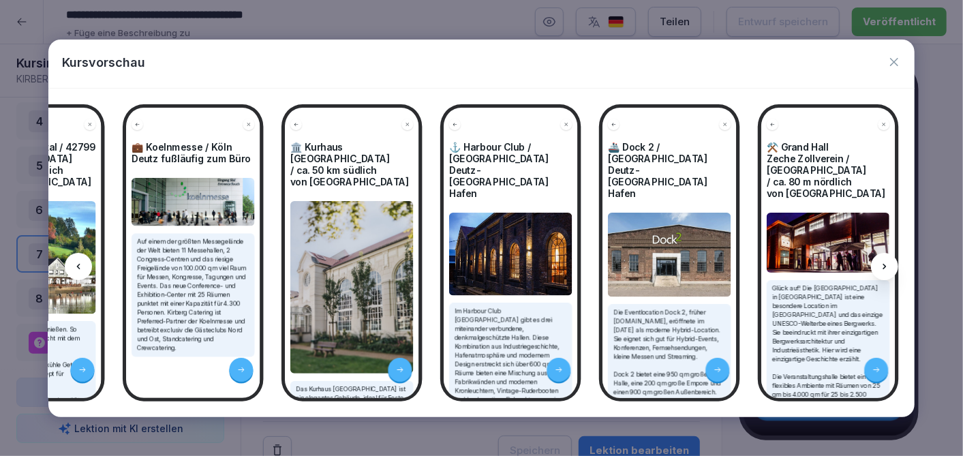
scroll to position [0, 5995]
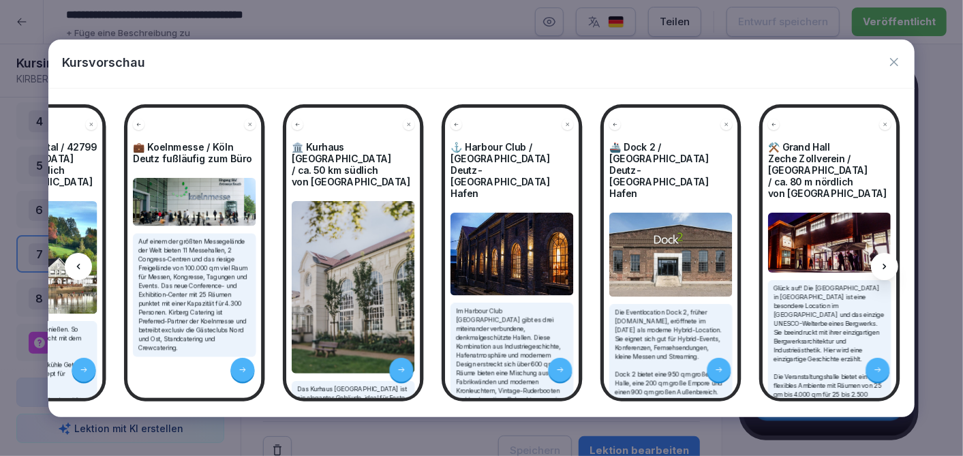
click at [78, 264] on icon at bounding box center [77, 266] width 3 height 5
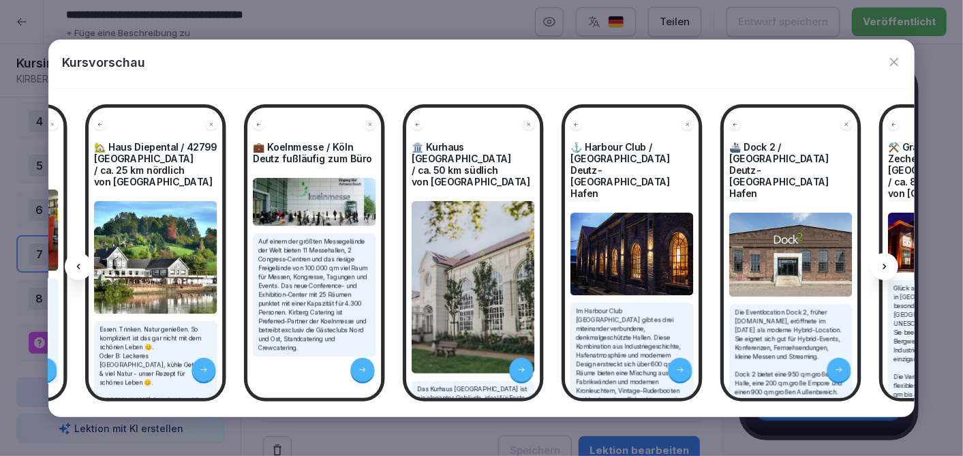
scroll to position [0, 5812]
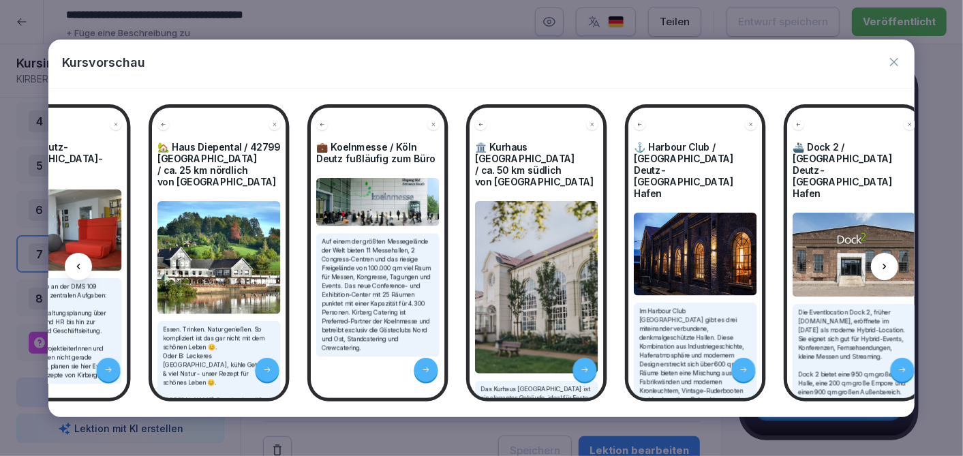
click at [78, 264] on icon at bounding box center [77, 266] width 3 height 5
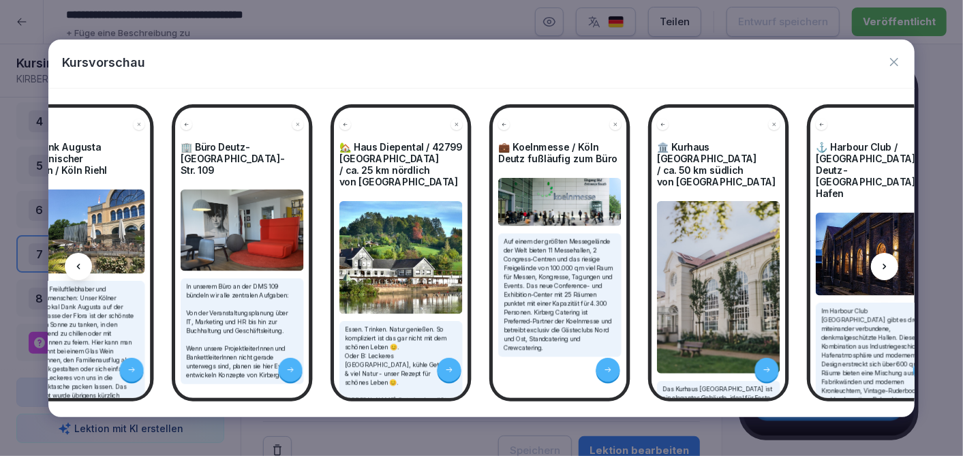
click at [78, 264] on icon at bounding box center [77, 266] width 3 height 5
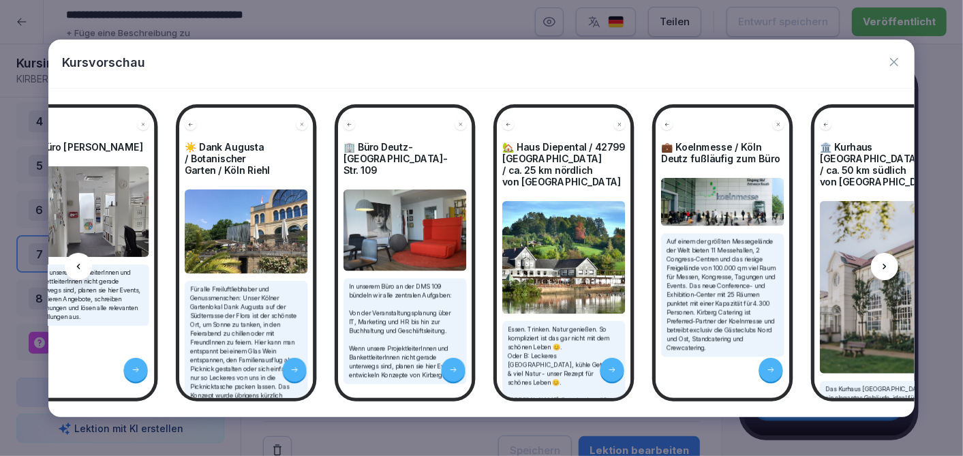
click at [78, 264] on icon at bounding box center [77, 266] width 3 height 5
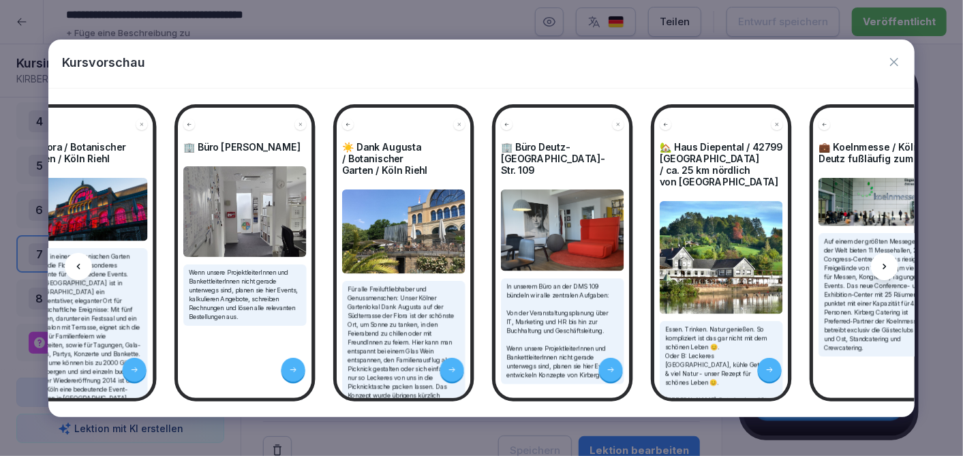
click at [78, 264] on icon at bounding box center [77, 266] width 3 height 5
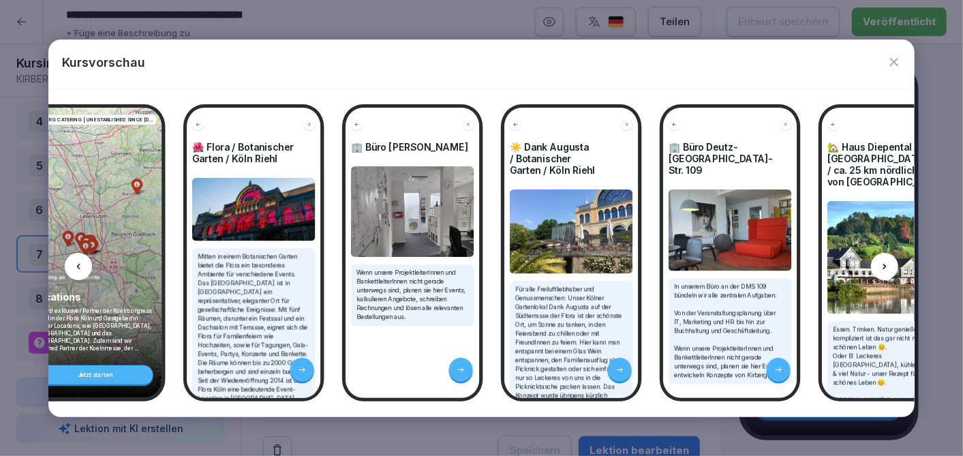
click at [78, 264] on icon at bounding box center [77, 266] width 3 height 5
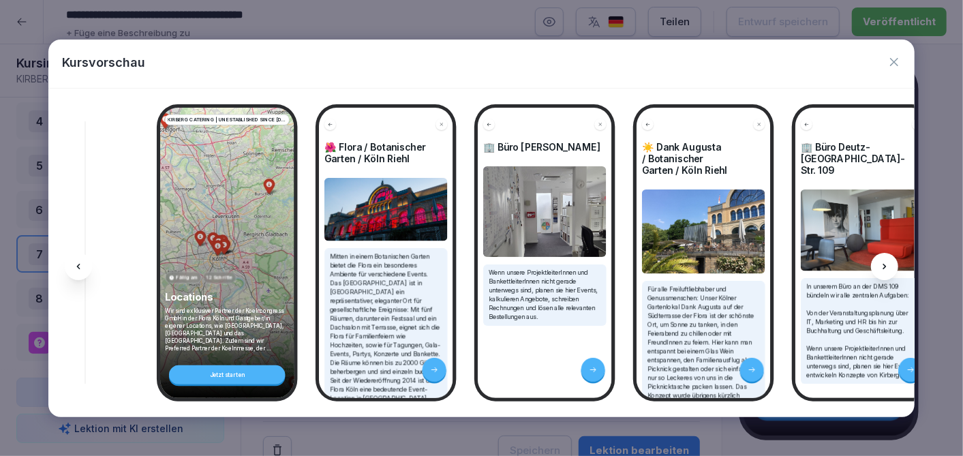
click at [78, 264] on icon at bounding box center [77, 266] width 3 height 5
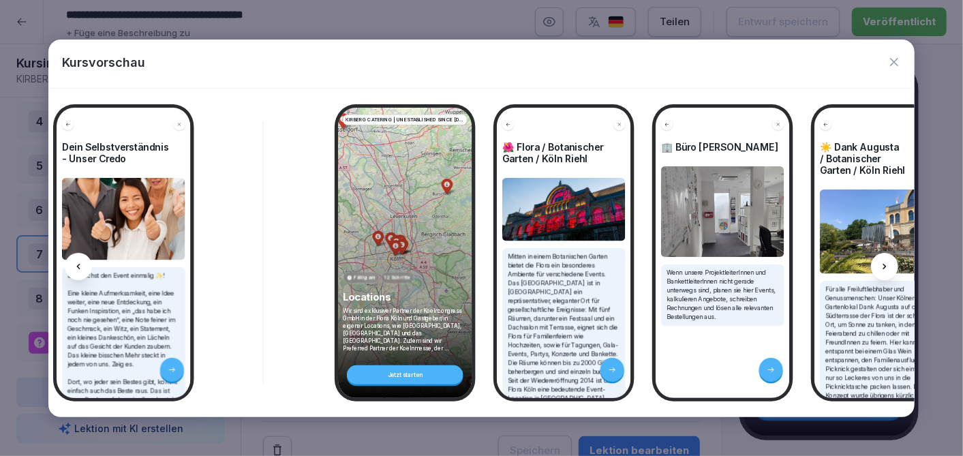
click at [78, 264] on icon at bounding box center [77, 266] width 3 height 5
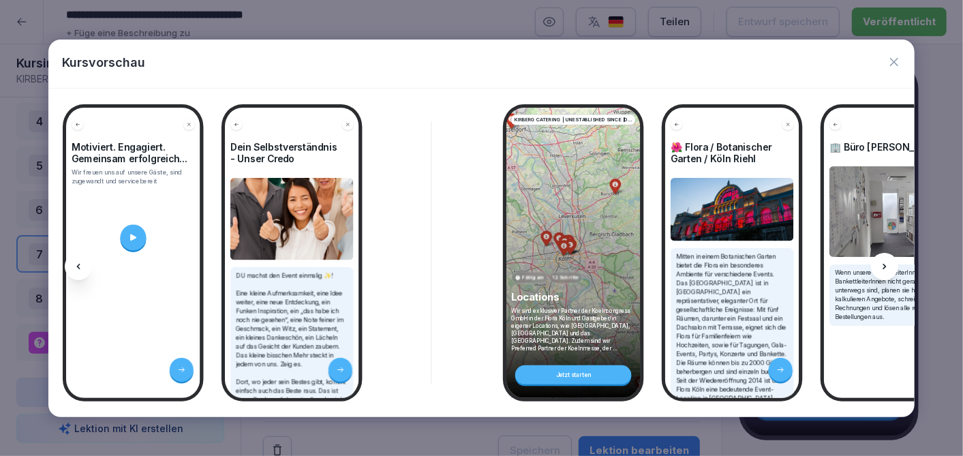
click at [78, 264] on icon at bounding box center [77, 266] width 3 height 5
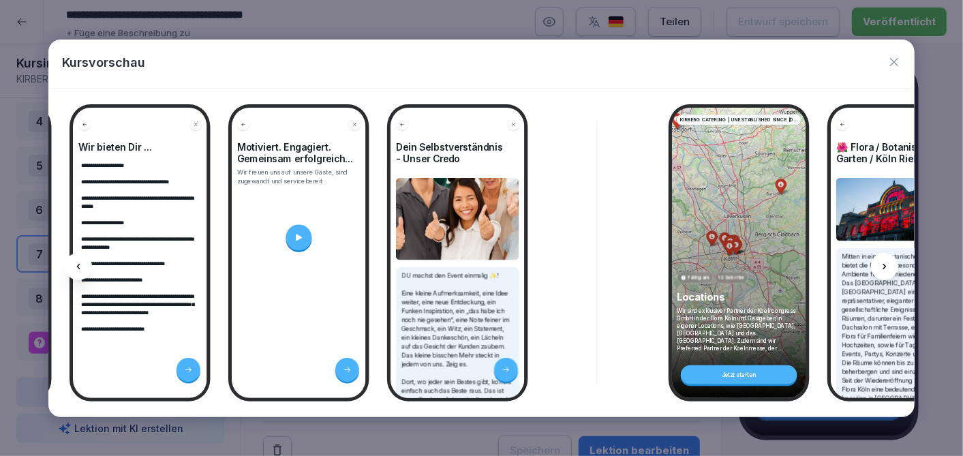
click at [78, 264] on icon at bounding box center [77, 266] width 3 height 5
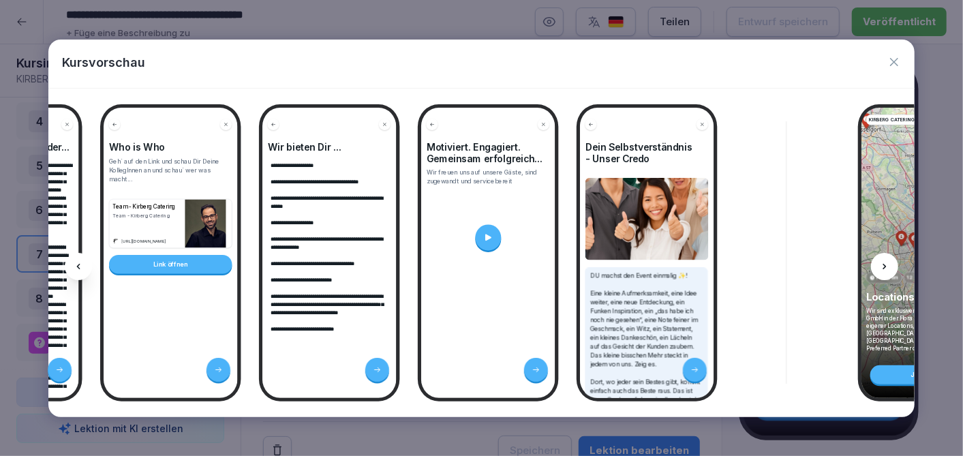
scroll to position [0, 4309]
click at [78, 264] on icon at bounding box center [77, 266] width 3 height 5
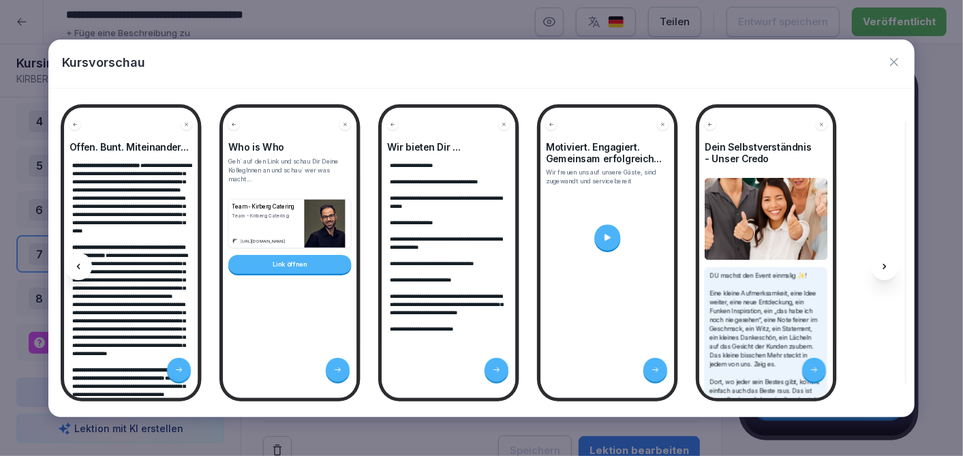
click at [78, 264] on icon at bounding box center [77, 266] width 3 height 5
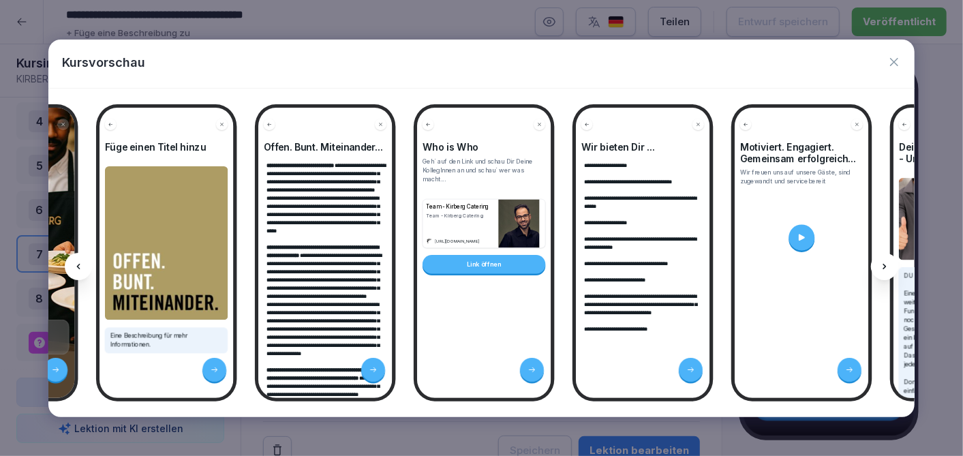
click at [78, 264] on icon at bounding box center [77, 266] width 3 height 5
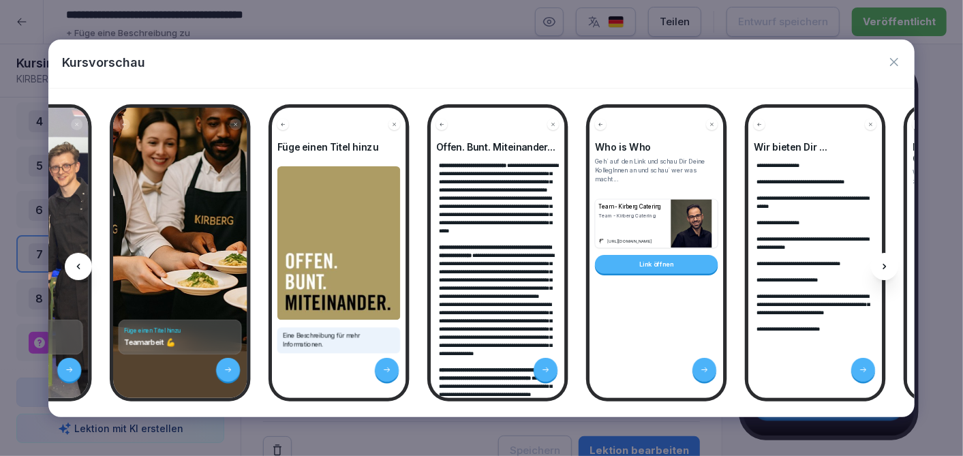
click at [78, 264] on icon at bounding box center [77, 266] width 3 height 5
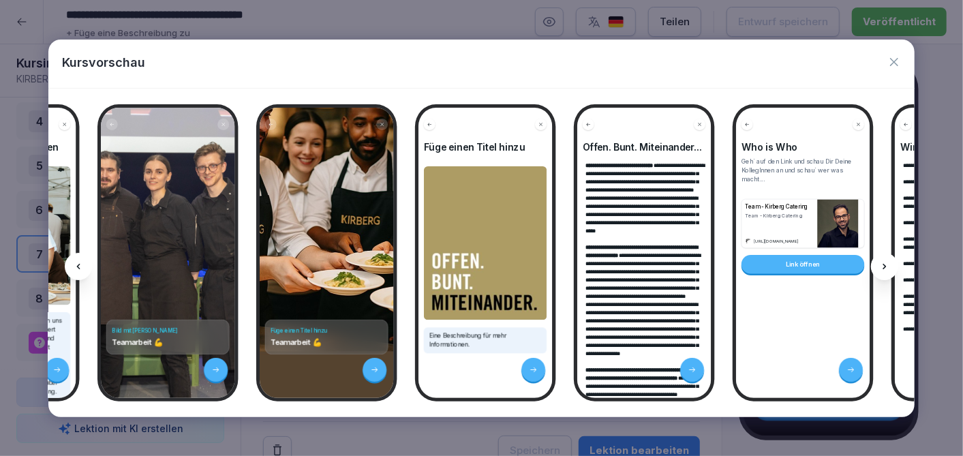
click at [78, 264] on icon at bounding box center [77, 266] width 3 height 5
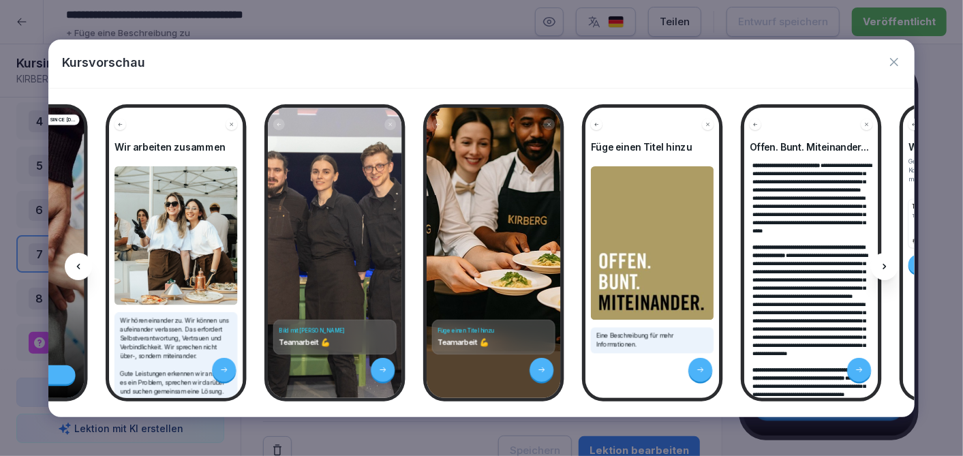
click at [78, 264] on icon at bounding box center [77, 266] width 3 height 5
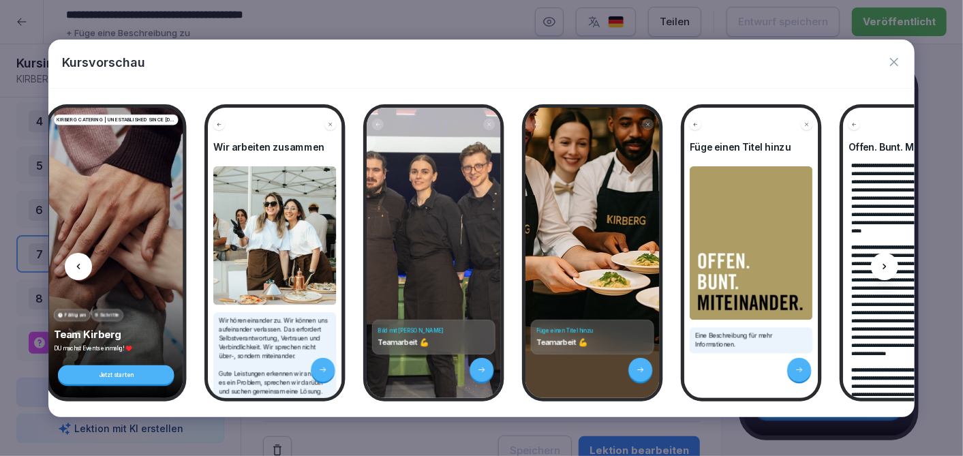
click at [78, 264] on icon at bounding box center [77, 266] width 3 height 5
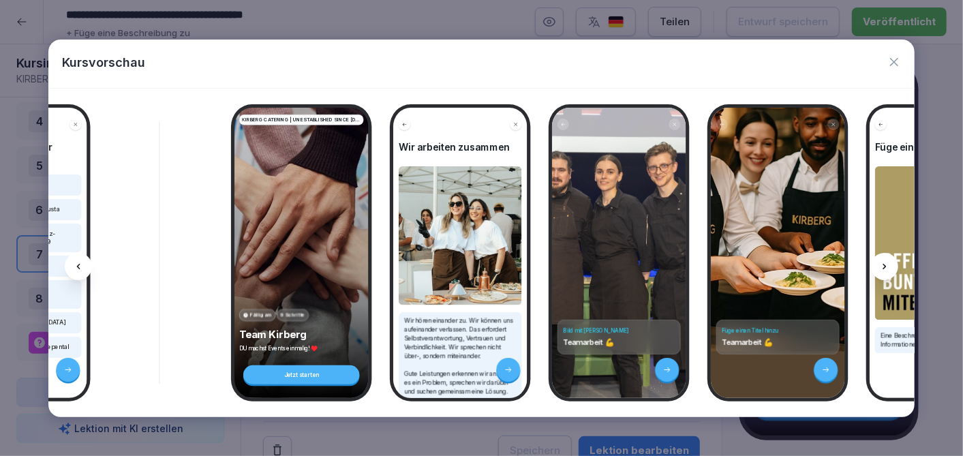
click at [78, 264] on icon at bounding box center [77, 266] width 3 height 5
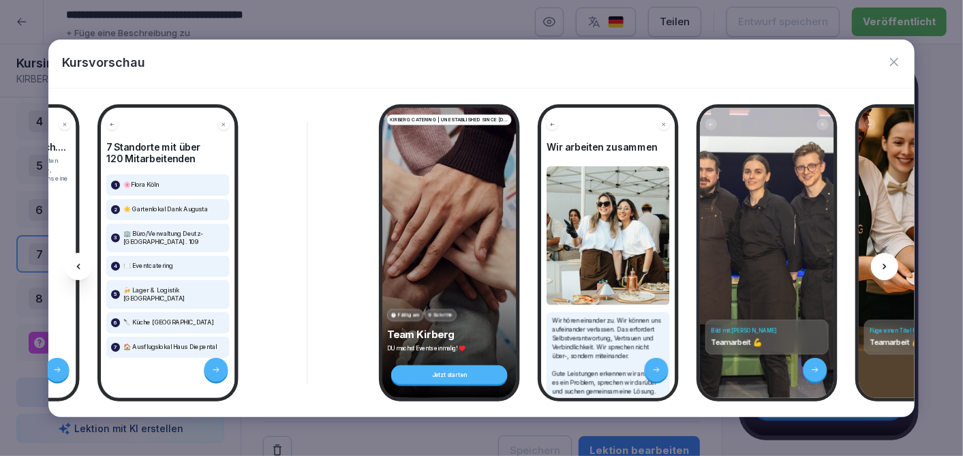
click at [78, 264] on icon at bounding box center [77, 266] width 3 height 5
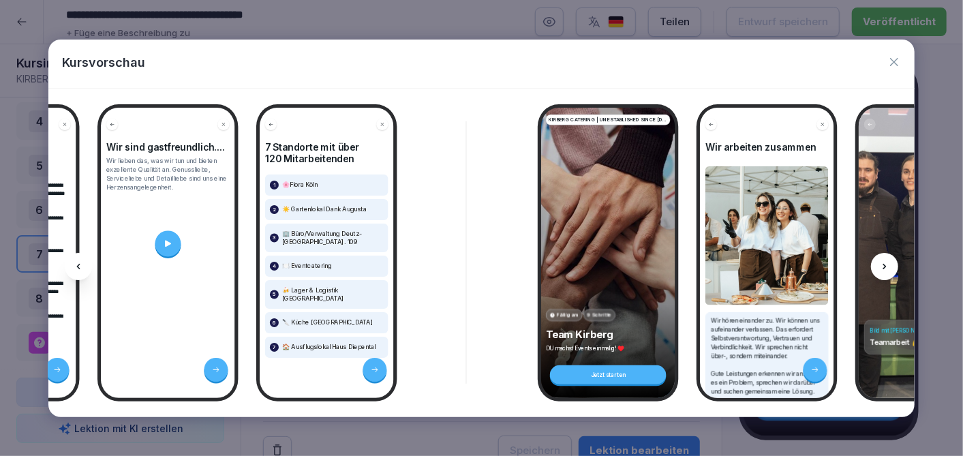
click at [78, 264] on icon at bounding box center [77, 266] width 3 height 5
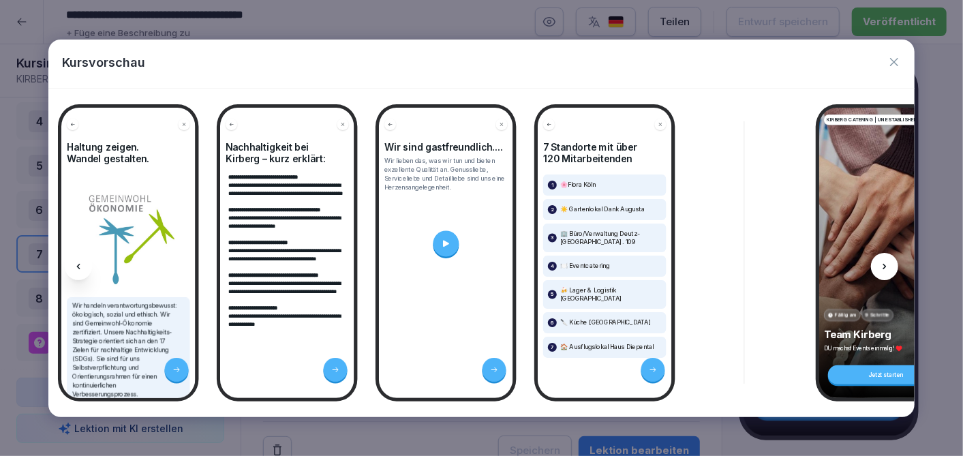
click at [78, 264] on icon at bounding box center [77, 266] width 3 height 5
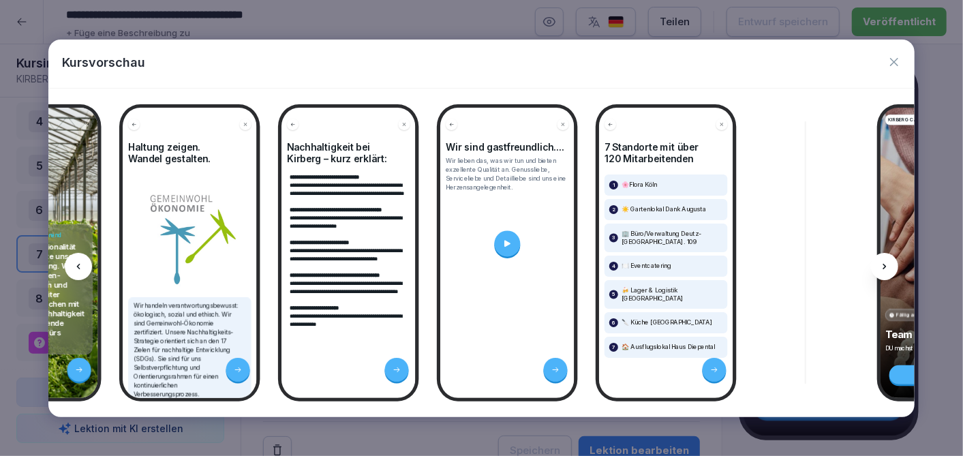
click at [78, 264] on icon at bounding box center [77, 266] width 3 height 5
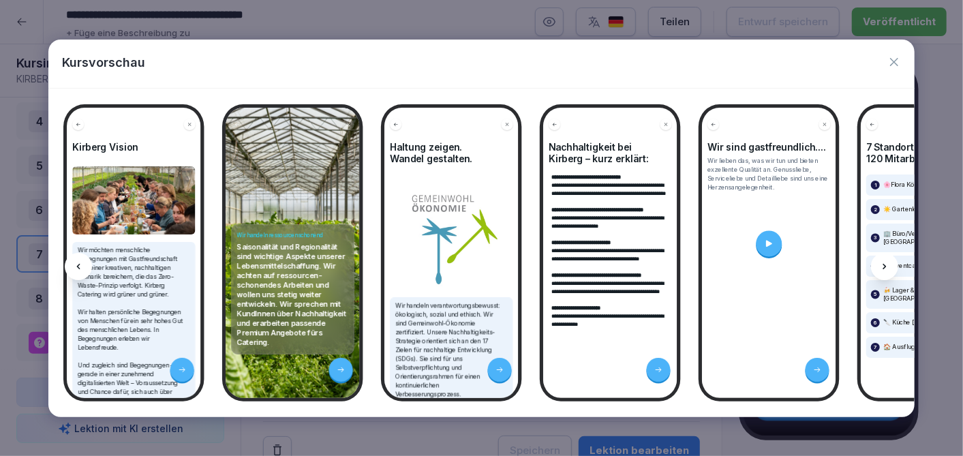
click at [78, 264] on icon at bounding box center [77, 266] width 3 height 5
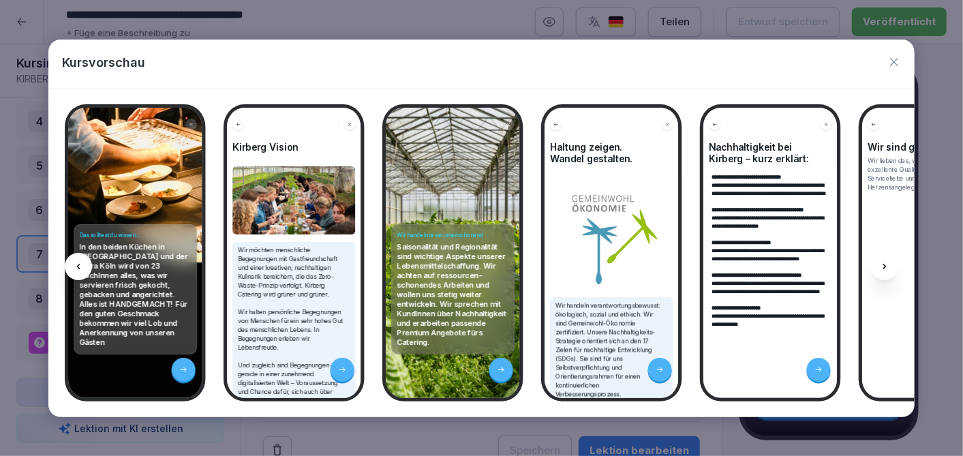
click at [78, 264] on icon at bounding box center [77, 266] width 3 height 5
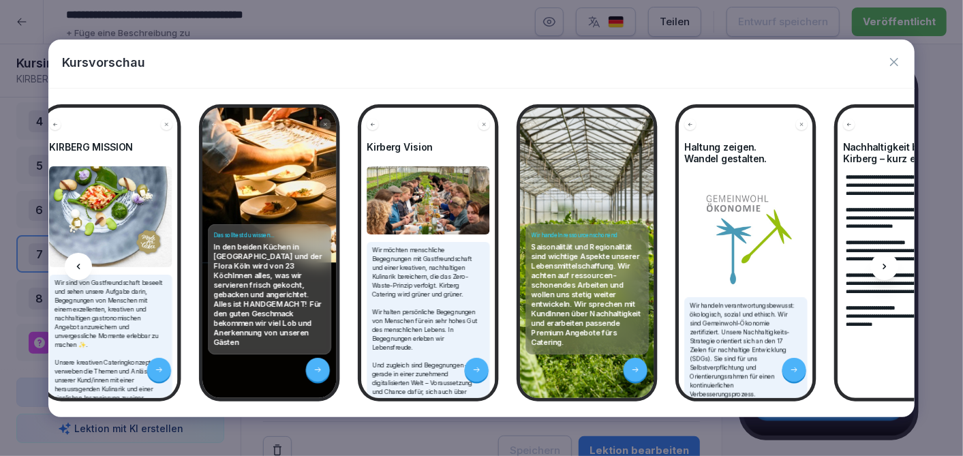
click at [78, 264] on icon at bounding box center [77, 266] width 3 height 5
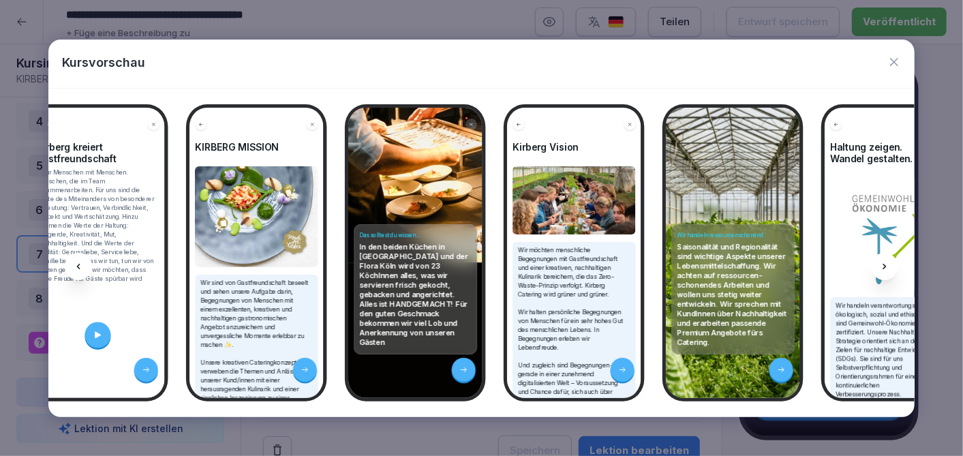
click at [78, 264] on icon at bounding box center [77, 266] width 3 height 5
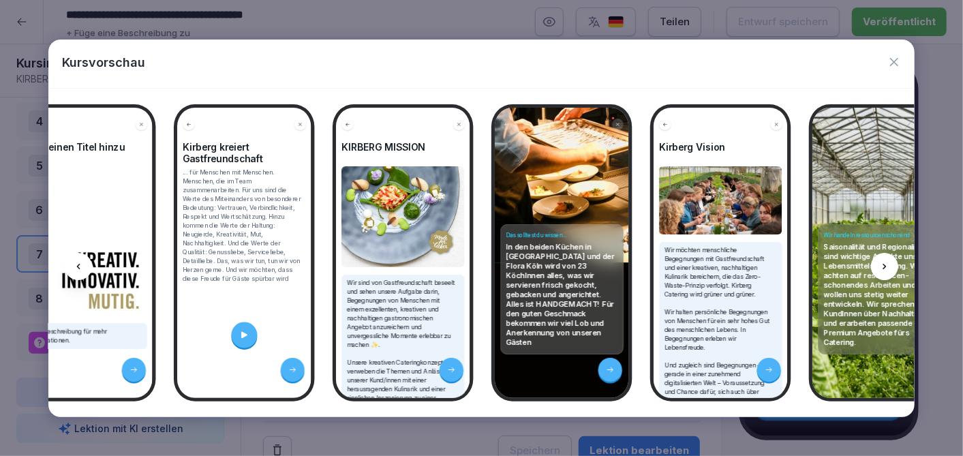
click at [78, 264] on icon at bounding box center [77, 266] width 3 height 5
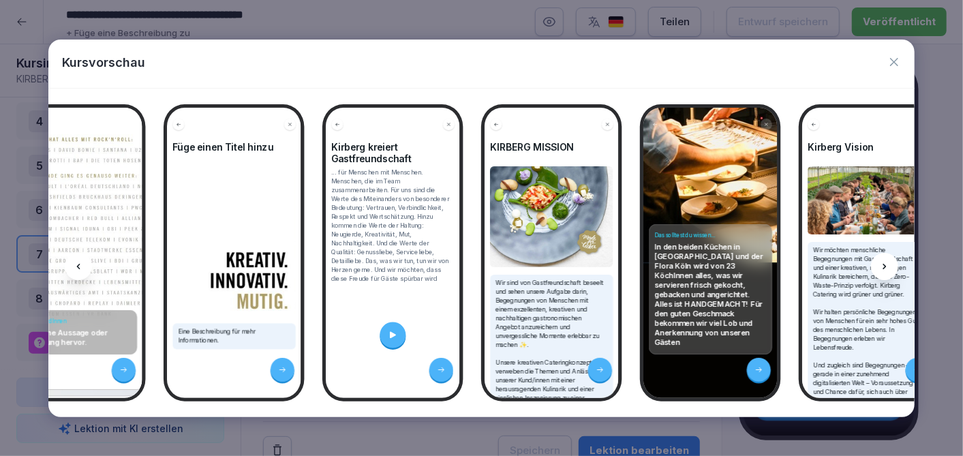
click at [78, 264] on icon at bounding box center [77, 266] width 3 height 5
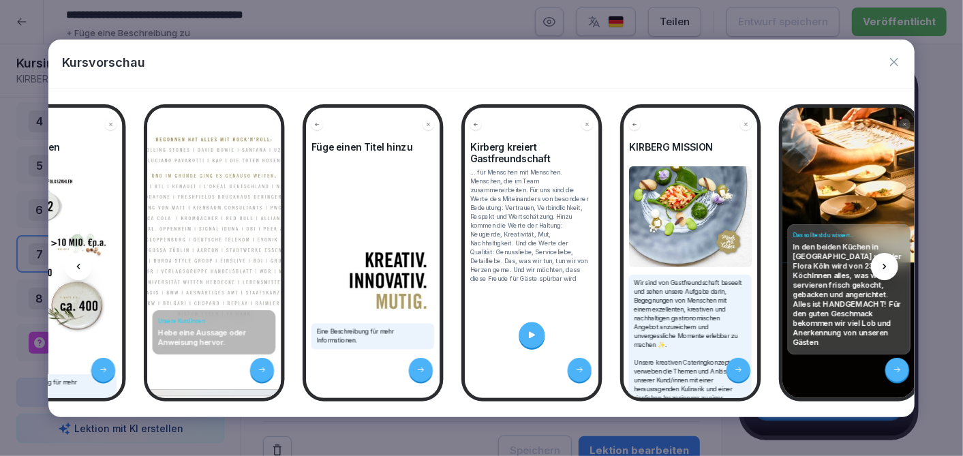
click at [78, 264] on icon at bounding box center [77, 266] width 3 height 5
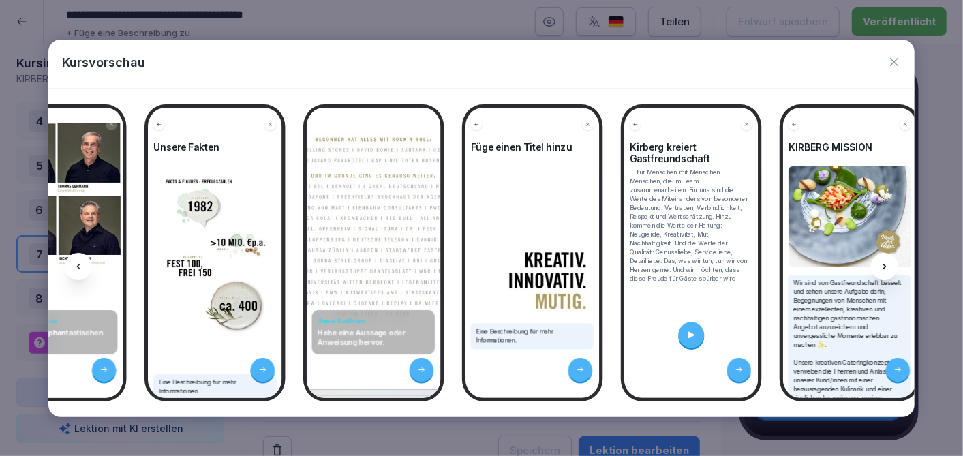
click at [78, 264] on icon at bounding box center [77, 266] width 3 height 5
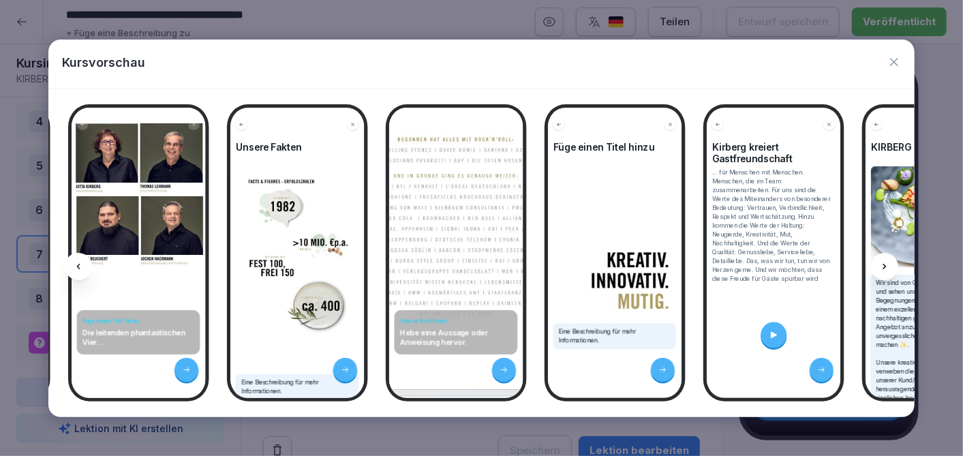
click at [78, 264] on icon at bounding box center [77, 266] width 3 height 5
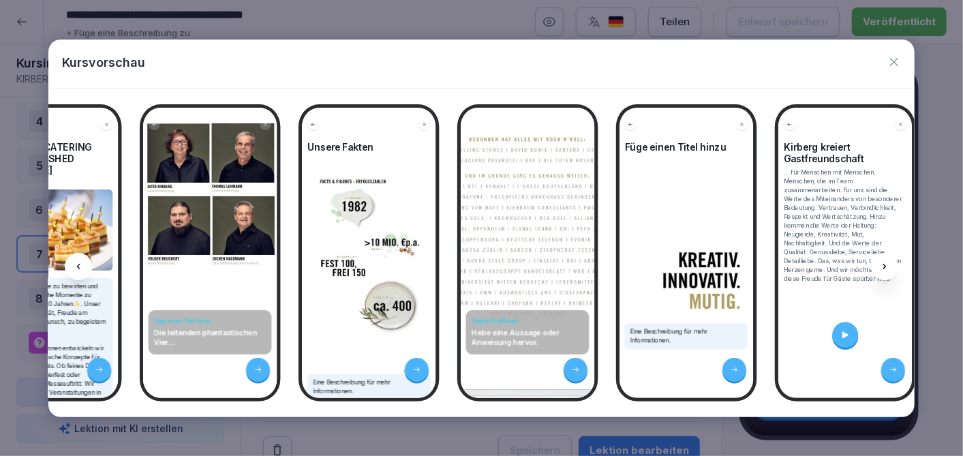
click at [78, 264] on icon at bounding box center [77, 266] width 3 height 5
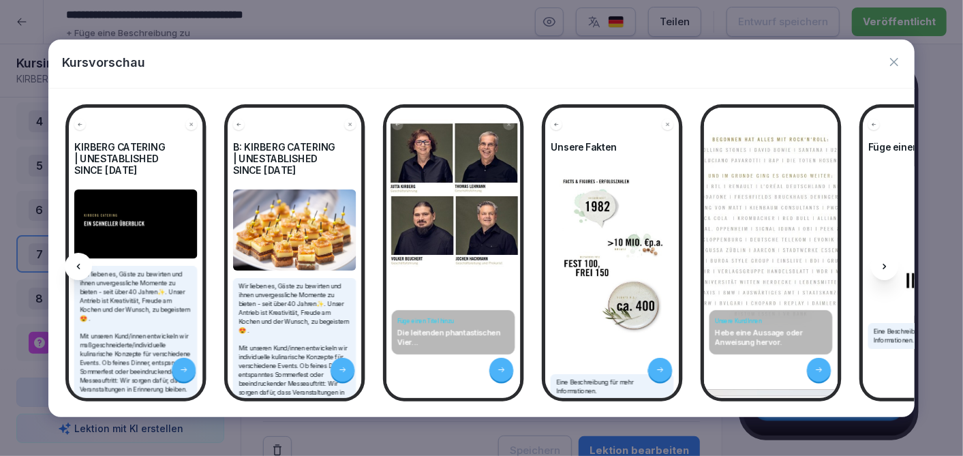
click at [78, 264] on icon at bounding box center [77, 266] width 3 height 5
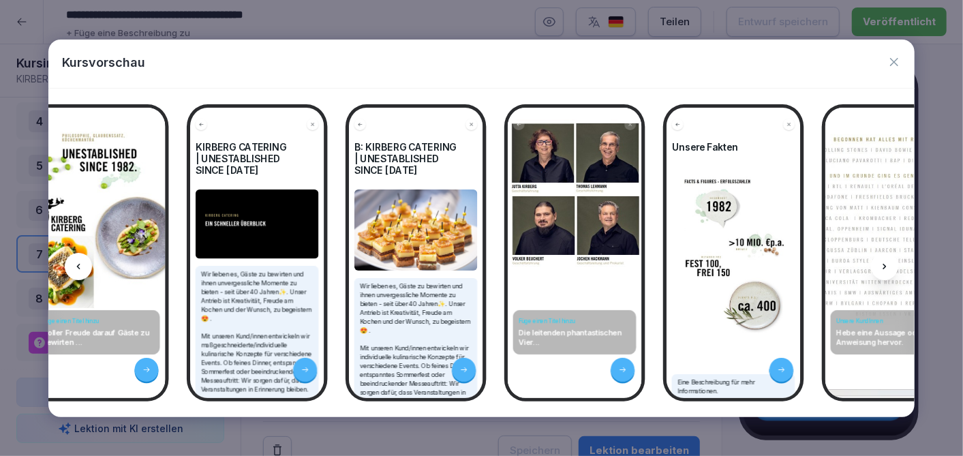
click at [78, 264] on icon at bounding box center [77, 266] width 3 height 5
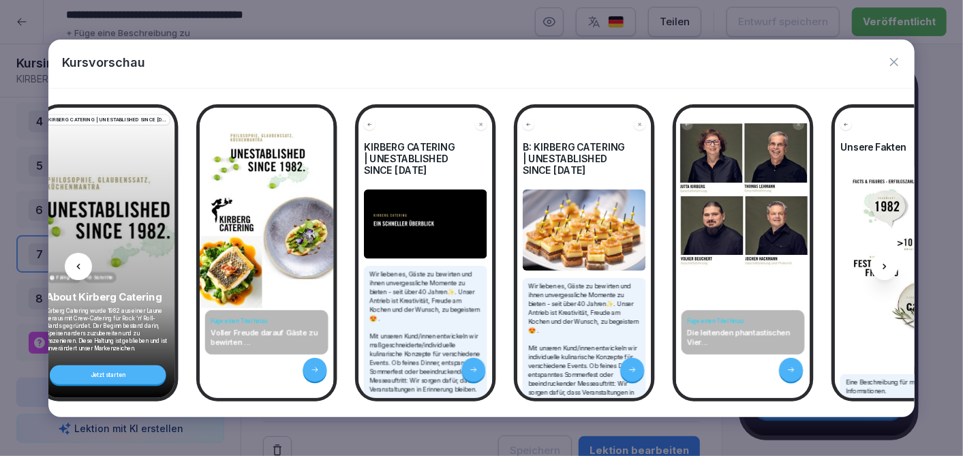
click at [78, 264] on icon at bounding box center [77, 266] width 3 height 5
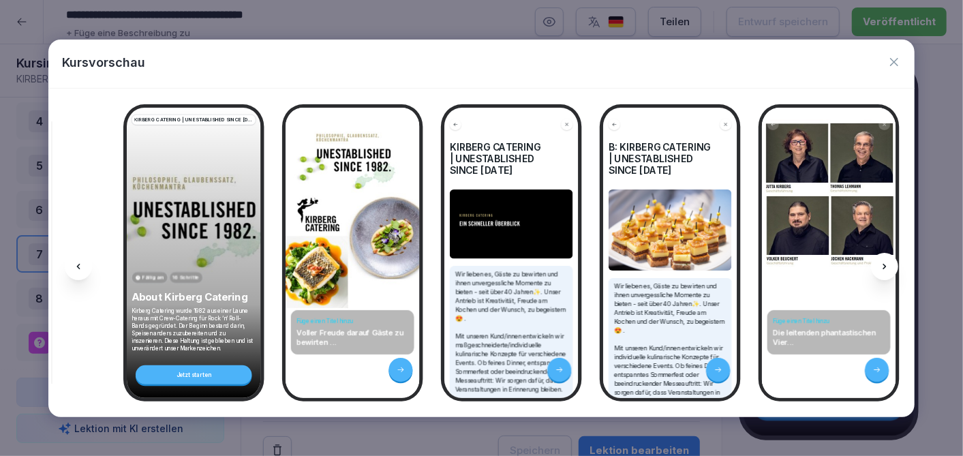
click at [78, 264] on icon at bounding box center [77, 266] width 3 height 5
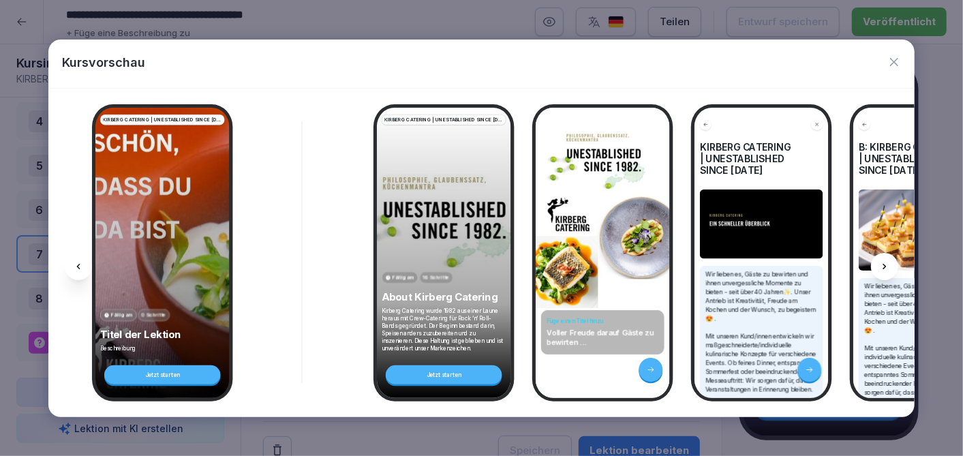
click at [78, 264] on icon at bounding box center [77, 266] width 3 height 5
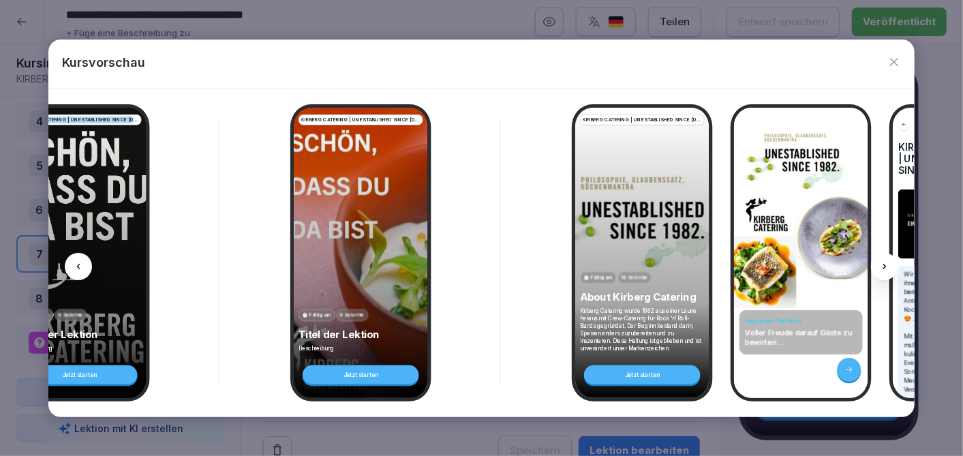
click at [78, 264] on icon at bounding box center [77, 266] width 3 height 5
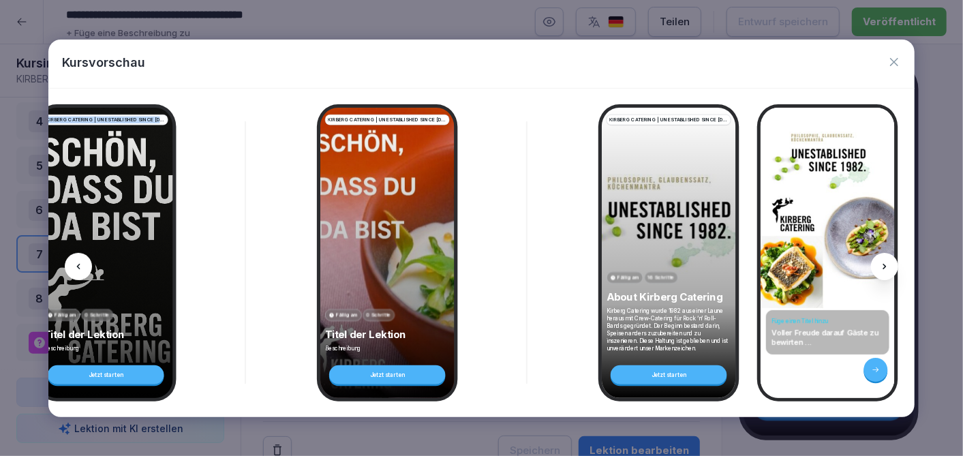
scroll to position [0, 0]
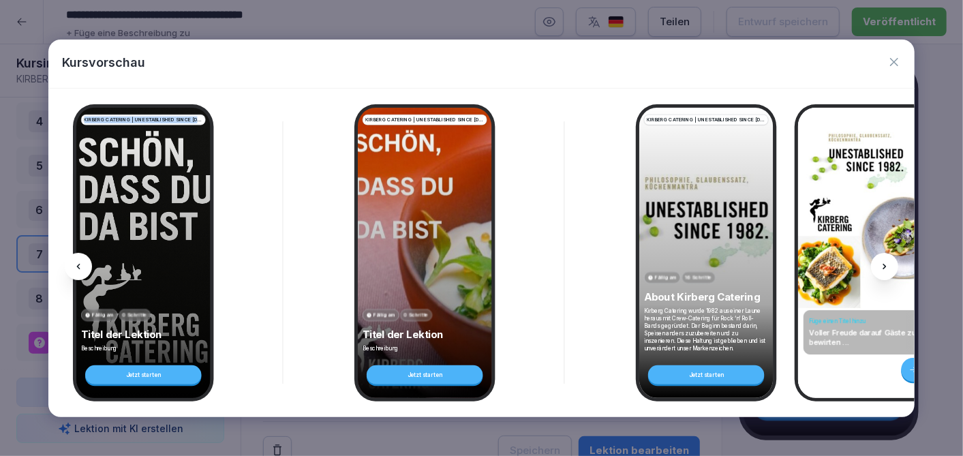
click at [78, 264] on icon at bounding box center [77, 266] width 3 height 5
click at [897, 59] on icon "button" at bounding box center [894, 62] width 8 height 8
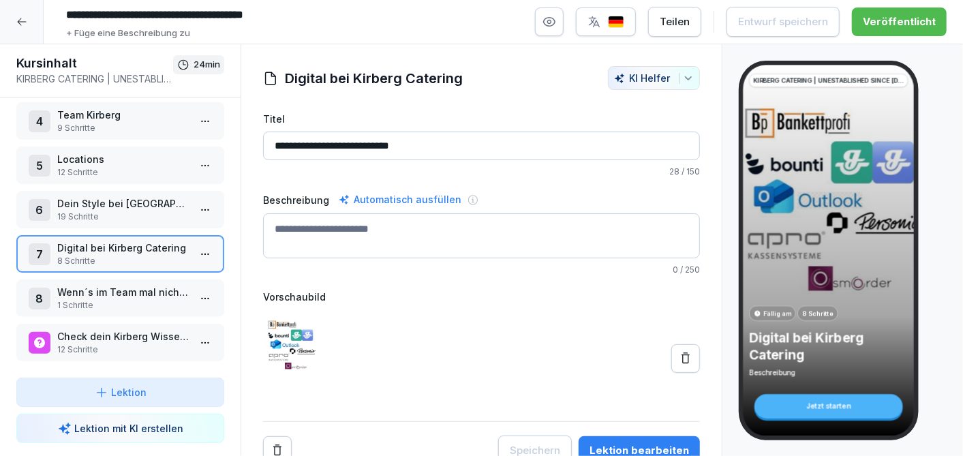
click at [28, 20] on div at bounding box center [22, 22] width 44 height 44
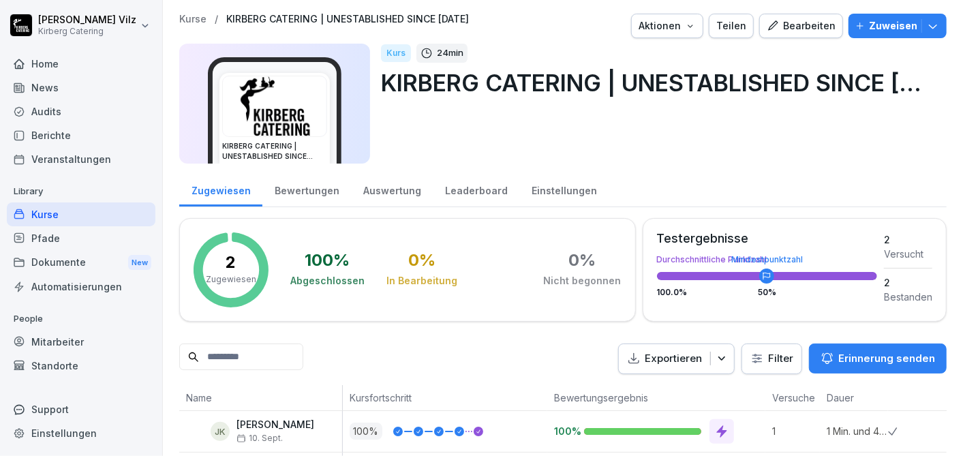
click at [50, 239] on div "Pfade" at bounding box center [81, 238] width 149 height 24
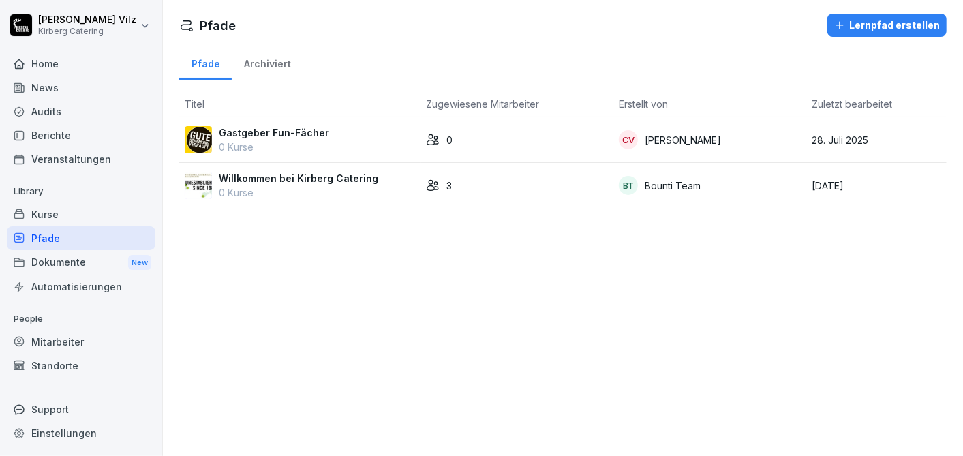
click at [264, 177] on p "Willkommen bei Kirberg Catering" at bounding box center [298, 178] width 159 height 14
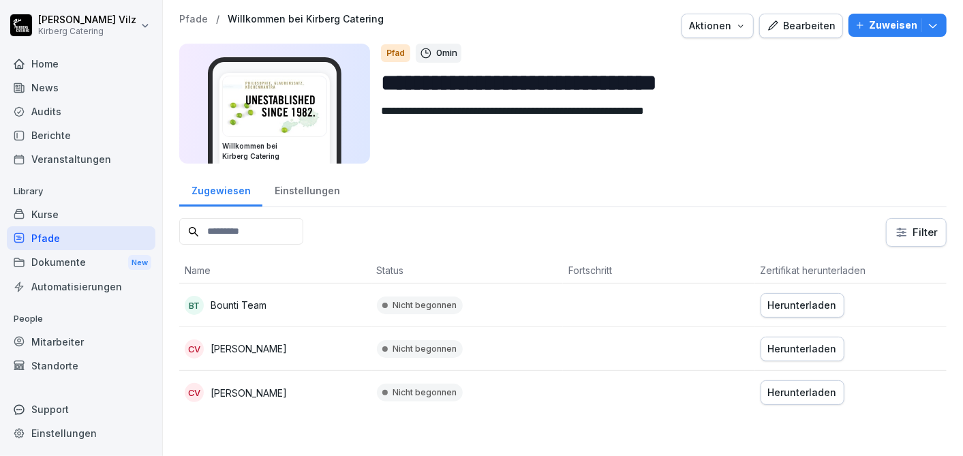
click at [772, 29] on icon "button" at bounding box center [772, 26] width 12 height 12
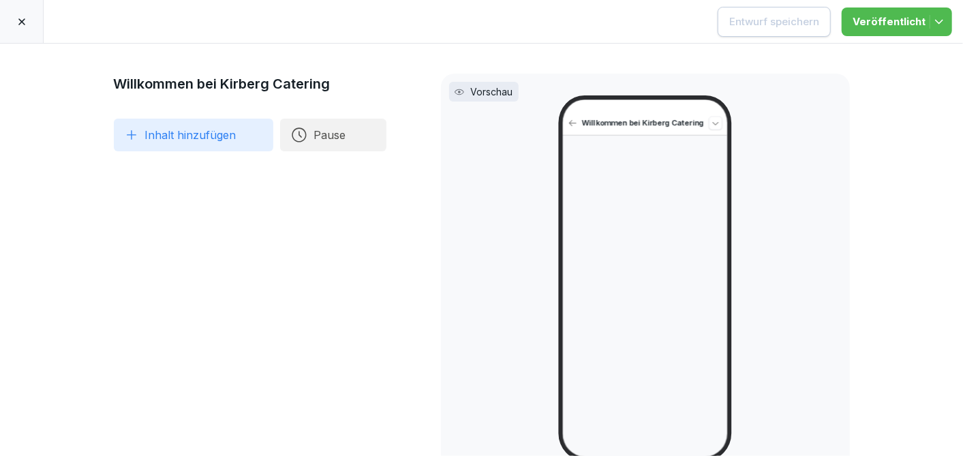
click at [19, 20] on icon at bounding box center [21, 21] width 11 height 11
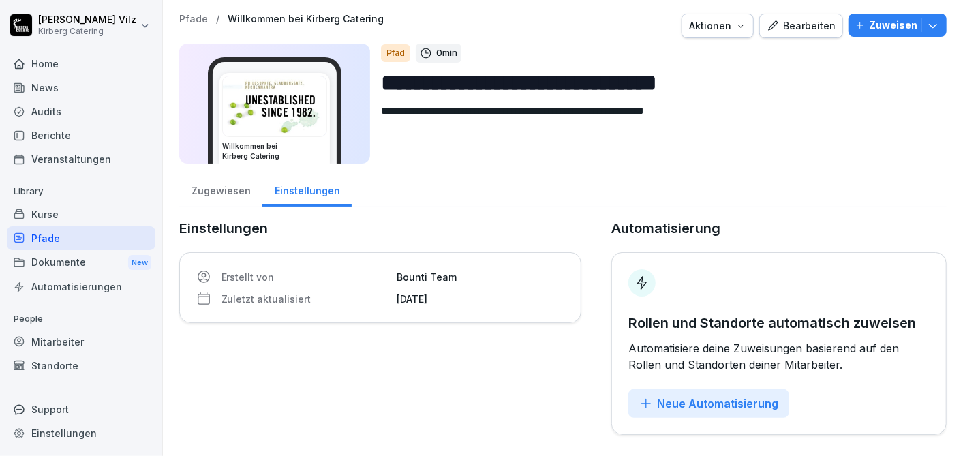
click at [225, 190] on div "Zugewiesen" at bounding box center [220, 189] width 83 height 35
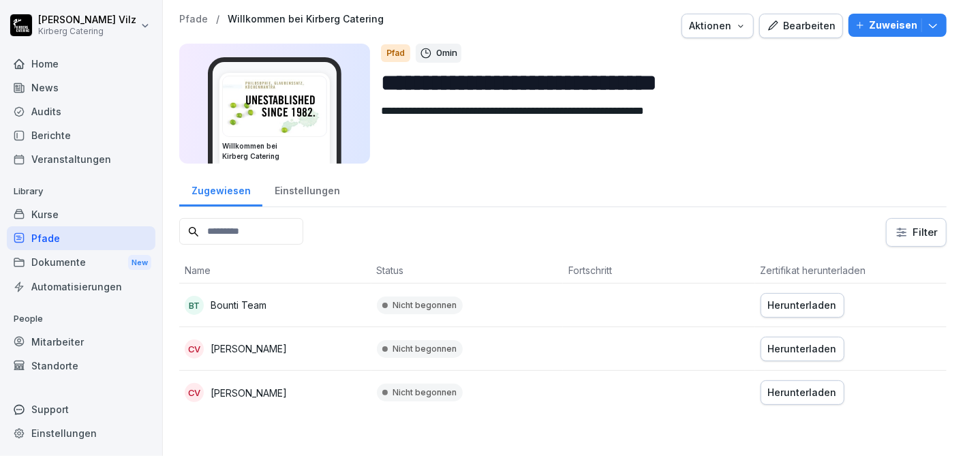
click at [65, 366] on div "Standorte" at bounding box center [81, 366] width 149 height 24
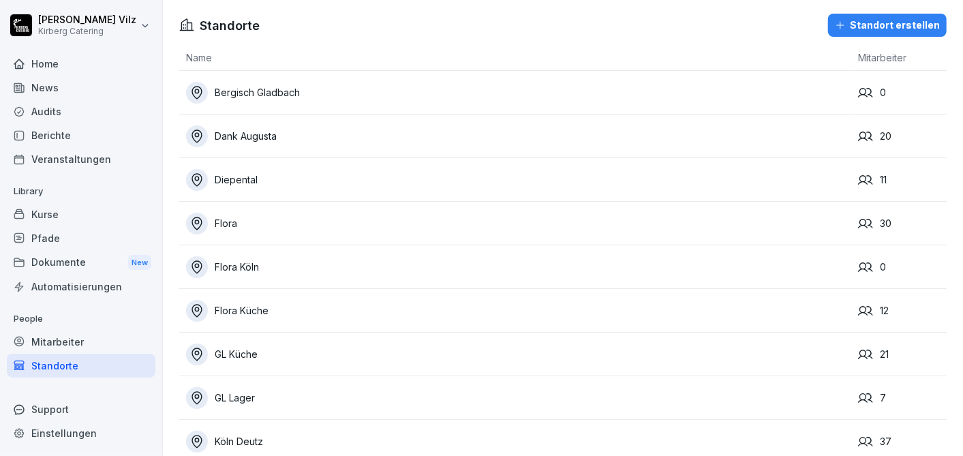
click at [52, 341] on div "Mitarbeiter" at bounding box center [81, 342] width 149 height 24
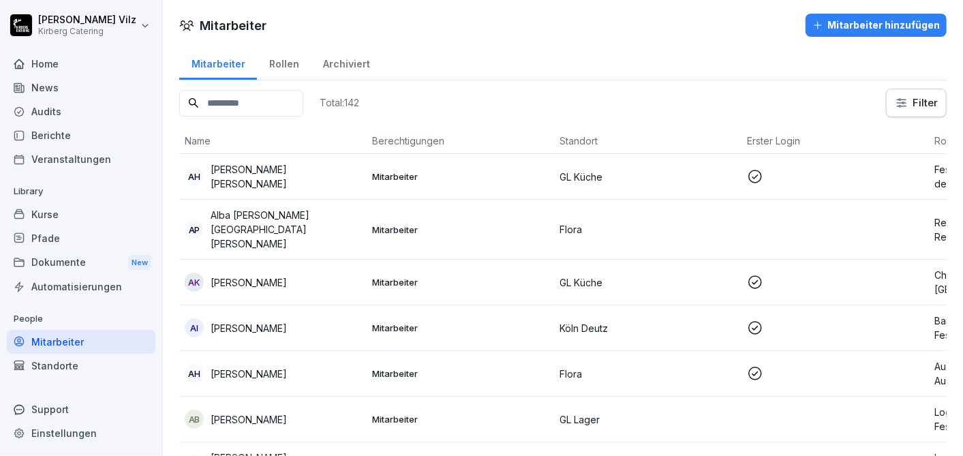
click at [292, 62] on div "Rollen" at bounding box center [284, 62] width 54 height 35
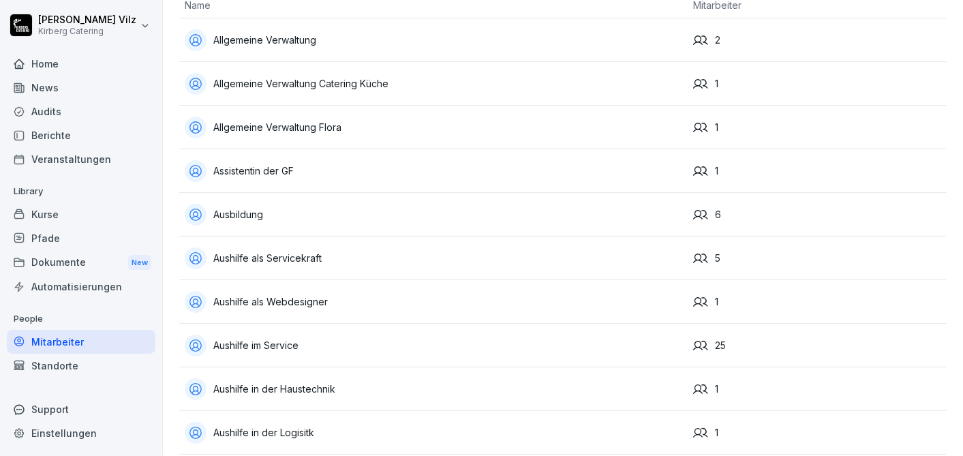
scroll to position [76, 0]
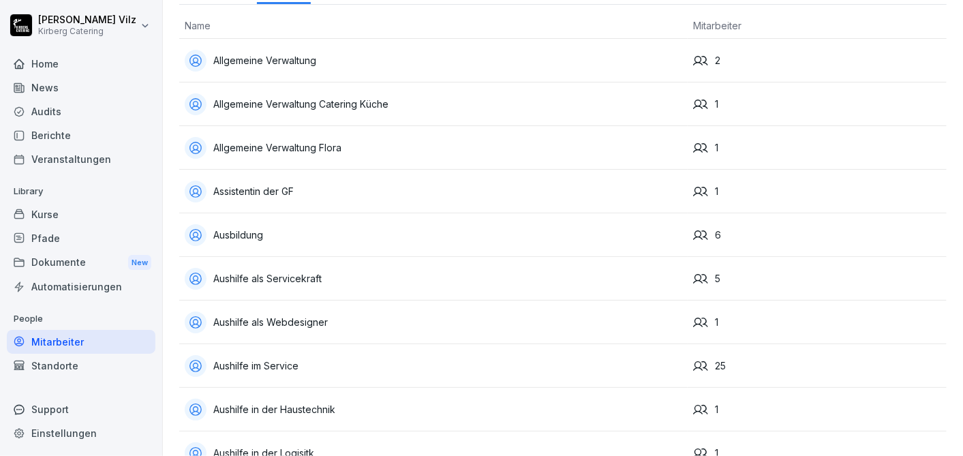
click at [59, 216] on div "Kurse" at bounding box center [81, 214] width 149 height 24
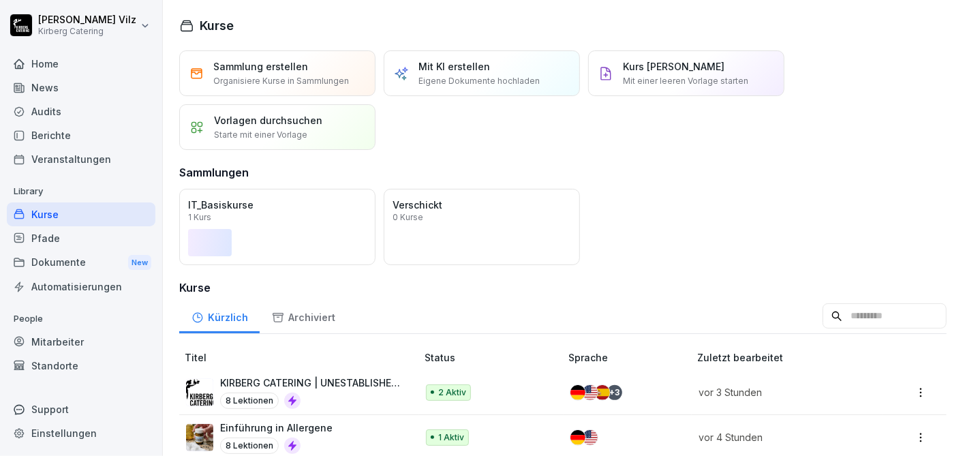
click at [0, 0] on button "Öffnen" at bounding box center [0, 0] width 0 height 0
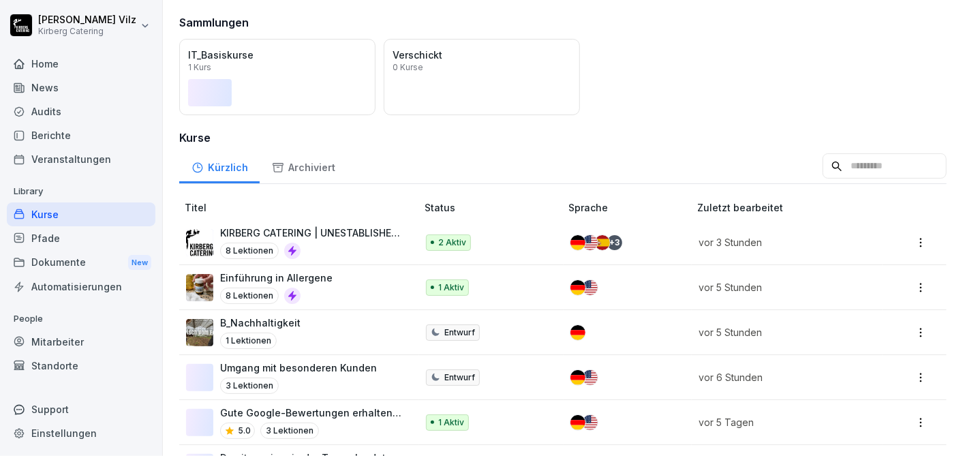
scroll to position [151, 0]
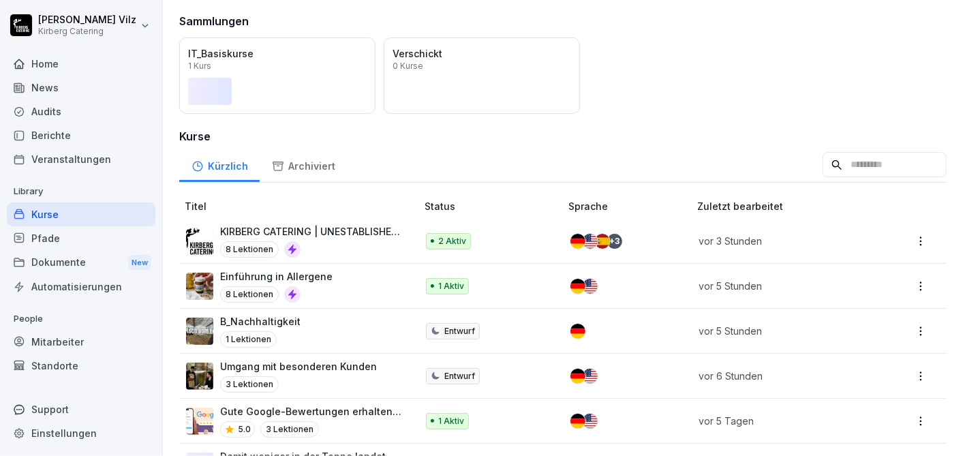
click at [837, 161] on input at bounding box center [884, 165] width 124 height 26
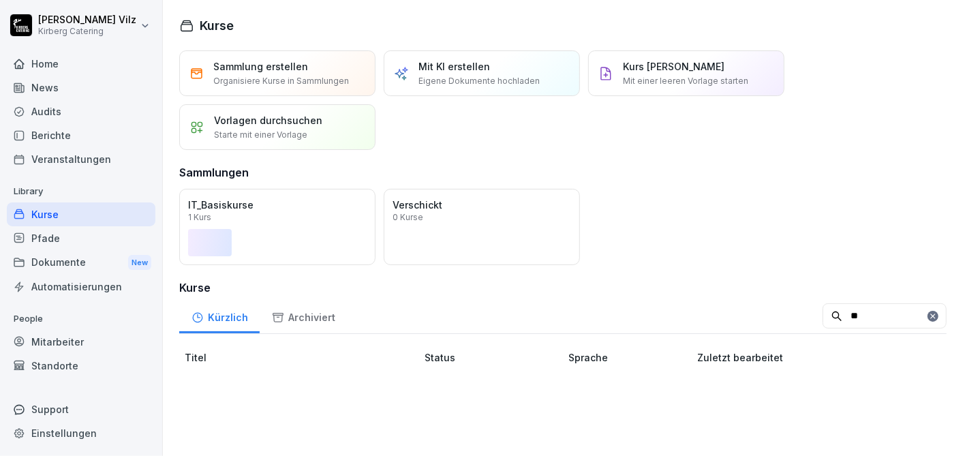
scroll to position [0, 0]
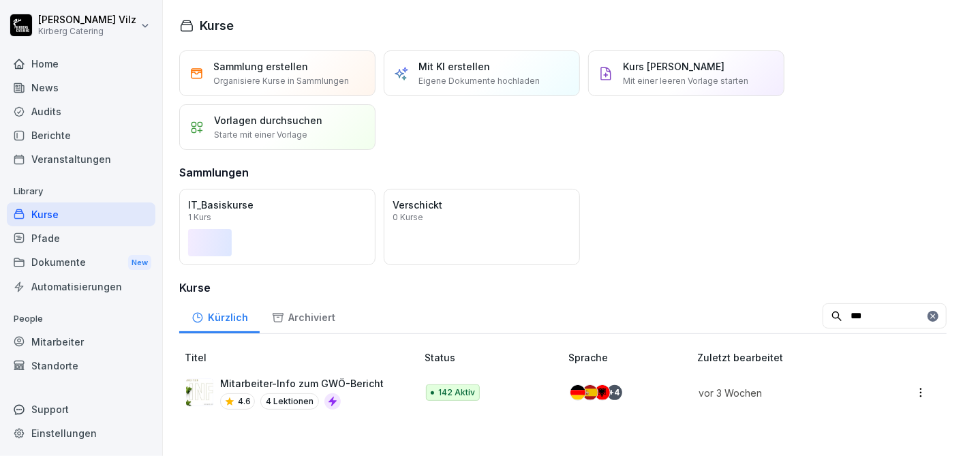
click at [844, 315] on input "***" at bounding box center [884, 316] width 124 height 26
type input "*"
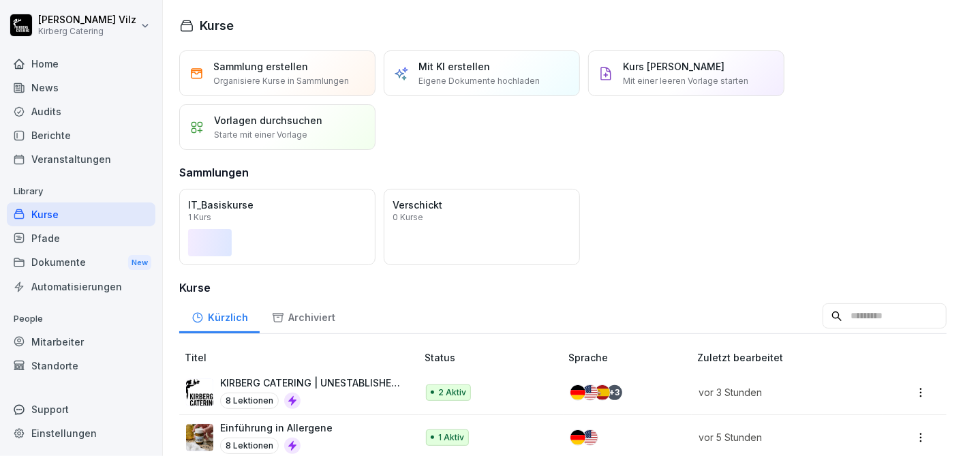
click at [761, 214] on div "Öffnen IT_Basiskurse 1 Kurs Öffnen Verschickt 0 Kurse" at bounding box center [562, 227] width 767 height 76
click at [81, 256] on div "Dokumente New" at bounding box center [81, 262] width 149 height 25
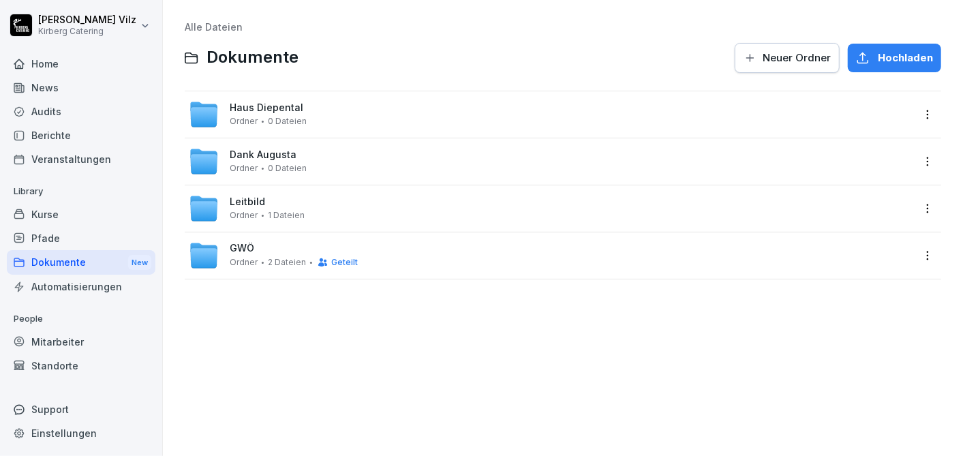
click at [69, 215] on div "Kurse" at bounding box center [81, 214] width 149 height 24
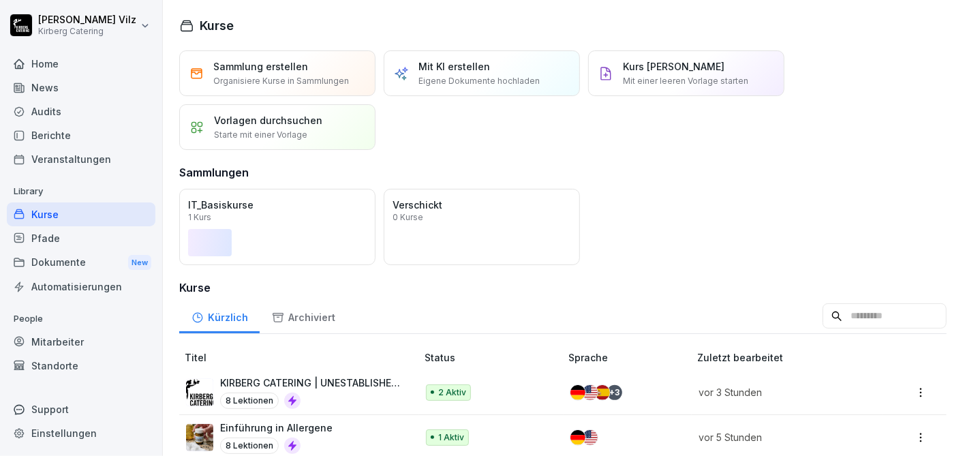
click at [850, 314] on input at bounding box center [884, 316] width 124 height 26
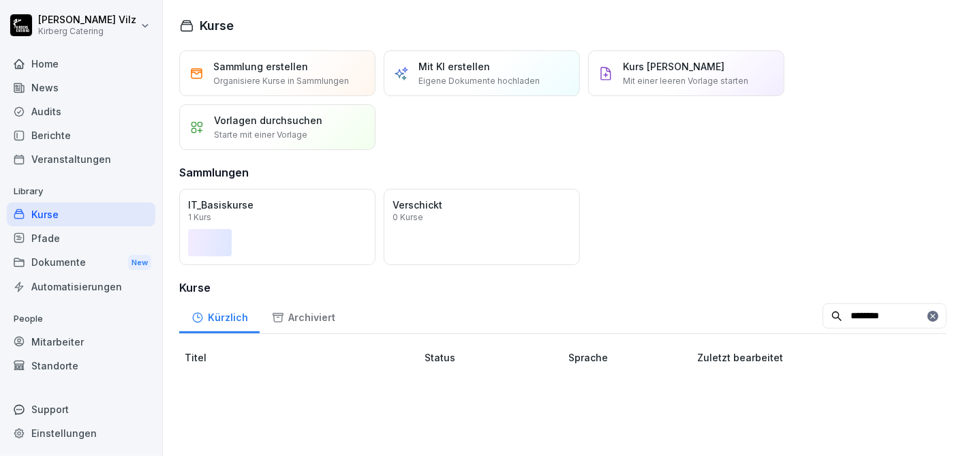
type input "********"
drag, startPoint x: 859, startPoint y: 320, endPoint x: 792, endPoint y: 326, distance: 67.7
click at [822, 326] on input "********" at bounding box center [884, 316] width 124 height 26
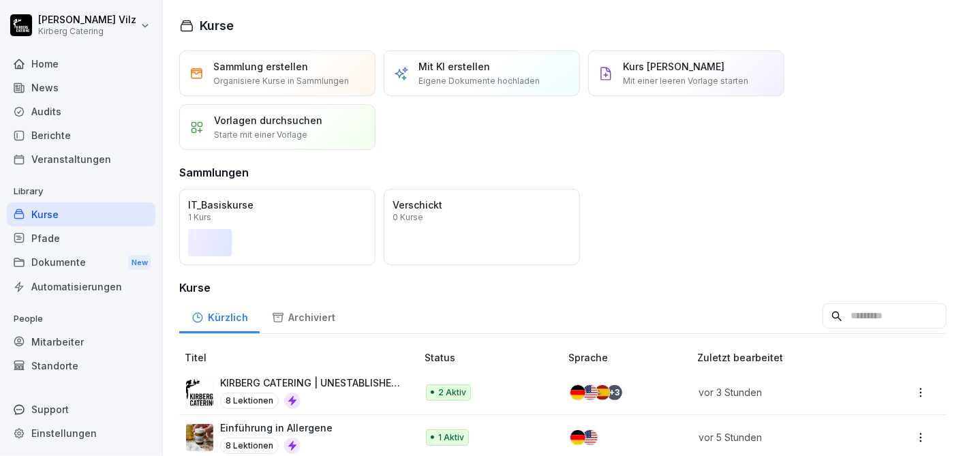
click at [59, 261] on div "Dokumente New" at bounding box center [81, 262] width 149 height 25
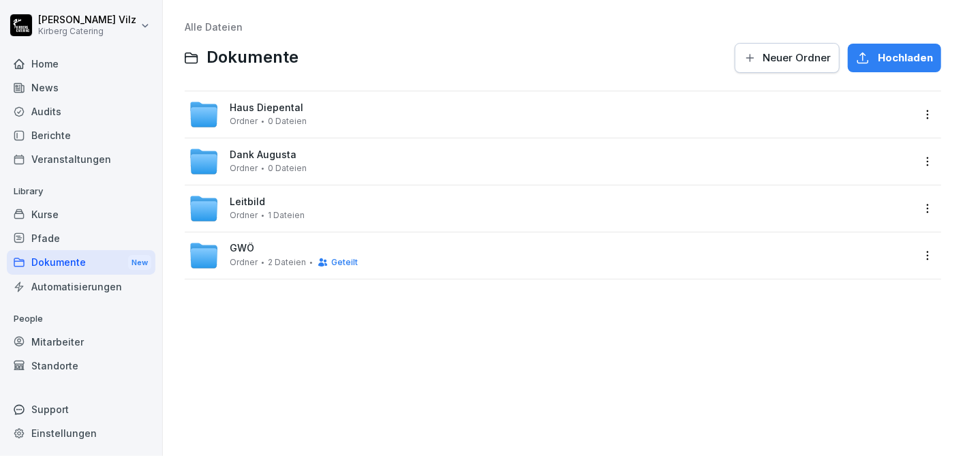
click at [69, 216] on div "Kurse" at bounding box center [81, 214] width 149 height 24
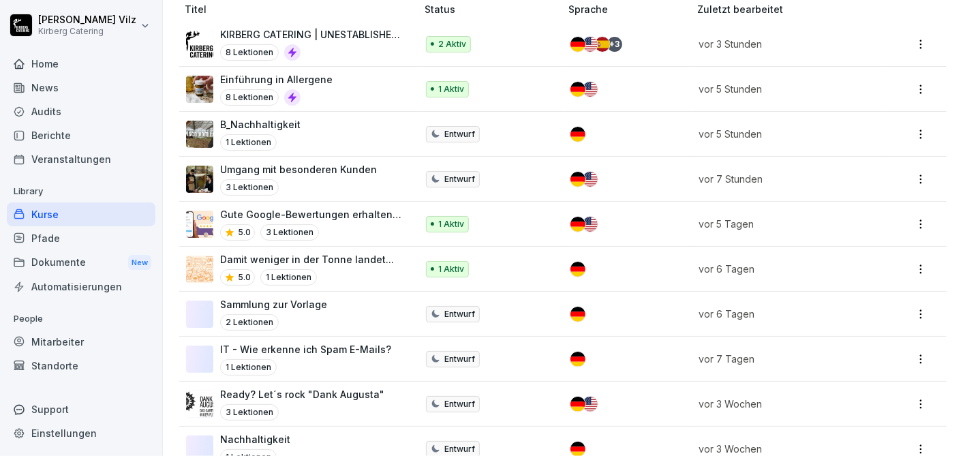
scroll to position [378, 0]
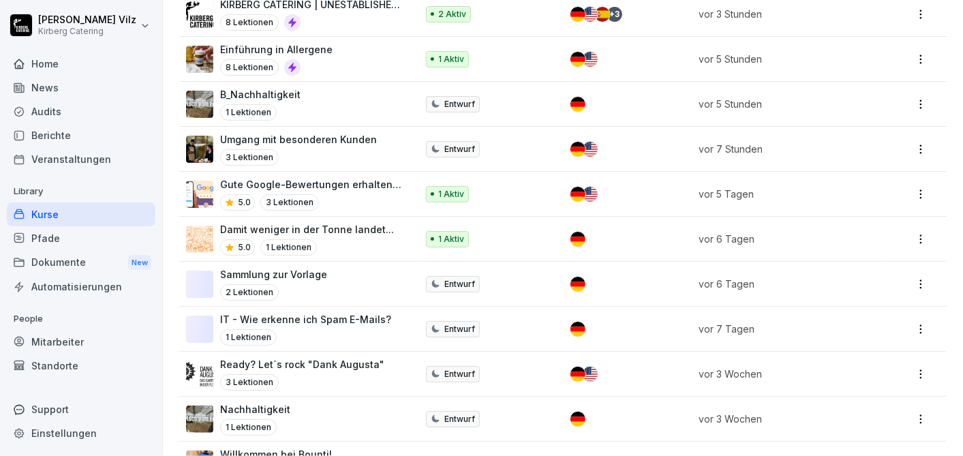
click at [296, 361] on p "Ready? Let´s rock "Dank Augusta"" at bounding box center [302, 364] width 164 height 14
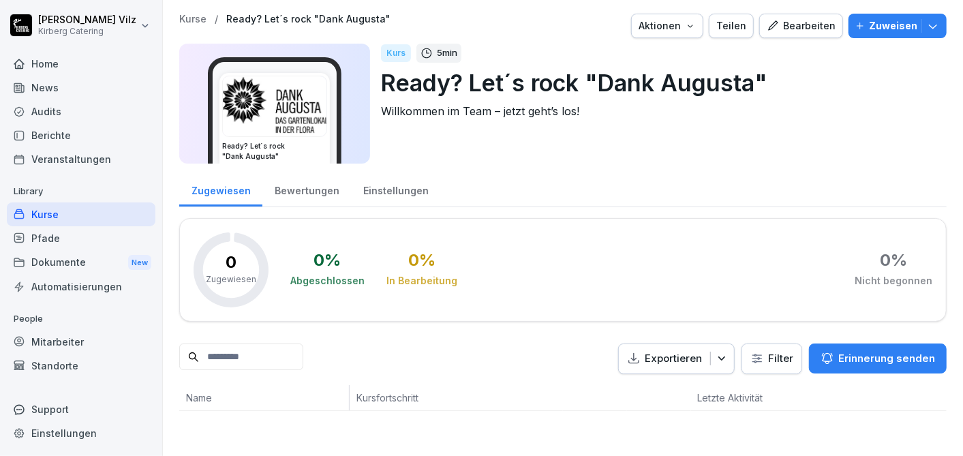
click at [801, 29] on div "Bearbeiten" at bounding box center [800, 25] width 69 height 15
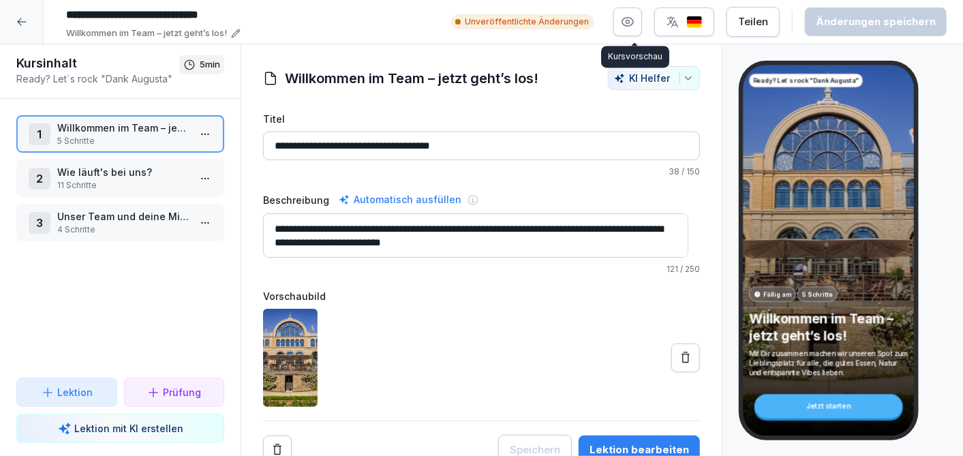
click at [634, 25] on icon "button" at bounding box center [628, 22] width 14 height 14
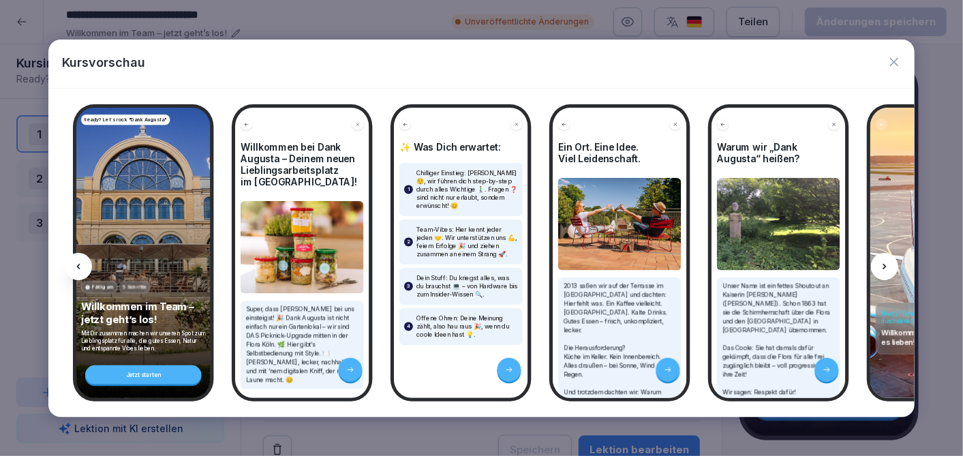
click at [883, 264] on icon at bounding box center [884, 266] width 11 height 11
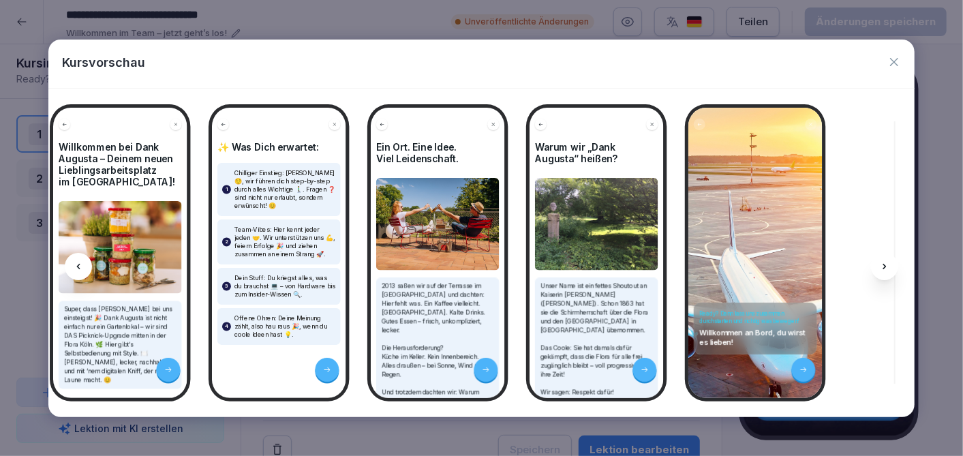
click at [883, 264] on icon at bounding box center [884, 266] width 11 height 11
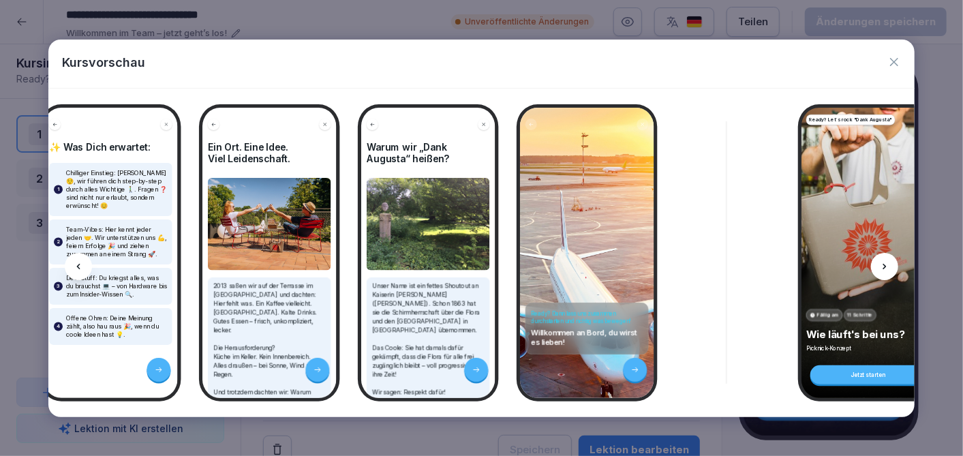
click at [883, 264] on icon at bounding box center [884, 266] width 11 height 11
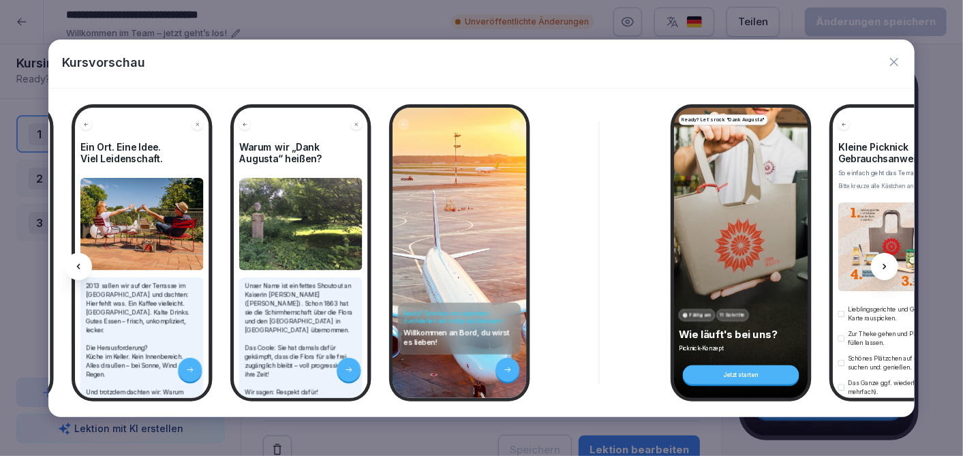
click at [883, 264] on icon at bounding box center [884, 266] width 11 height 11
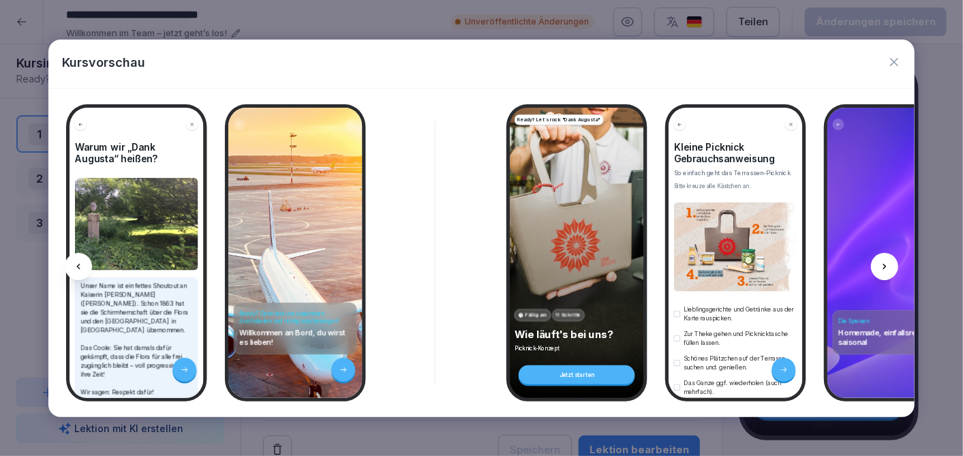
click at [883, 264] on icon at bounding box center [884, 266] width 11 height 11
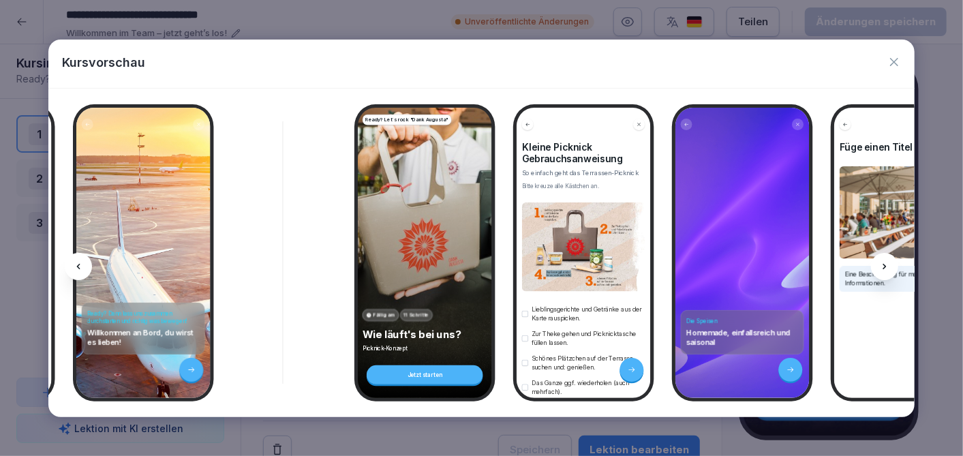
click at [883, 264] on icon at bounding box center [884, 266] width 11 height 11
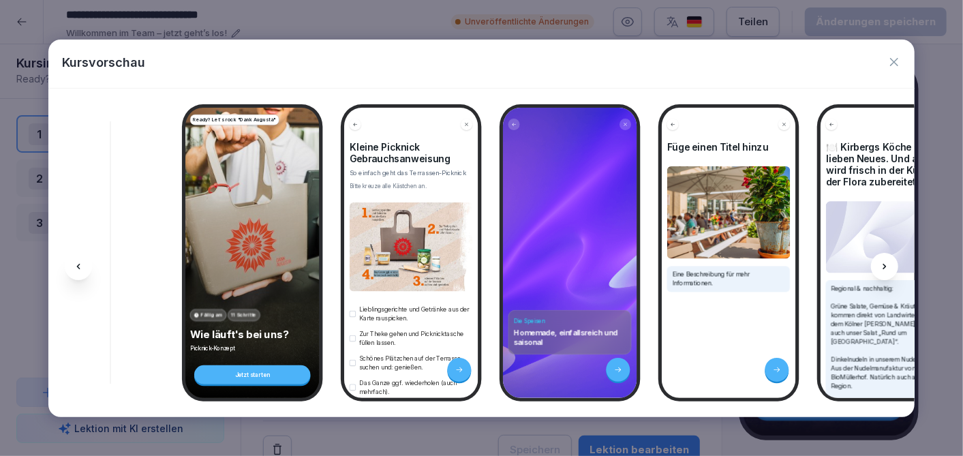
click at [883, 264] on icon at bounding box center [884, 266] width 11 height 11
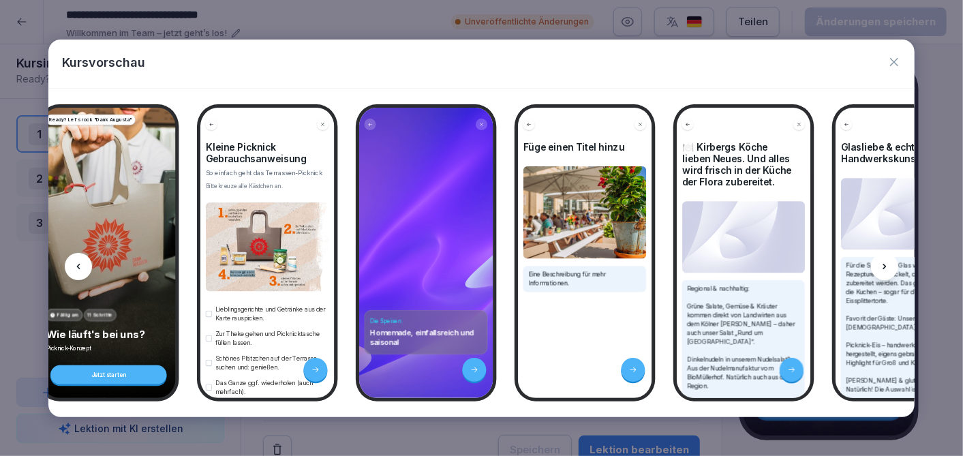
click at [883, 264] on icon at bounding box center [884, 266] width 11 height 11
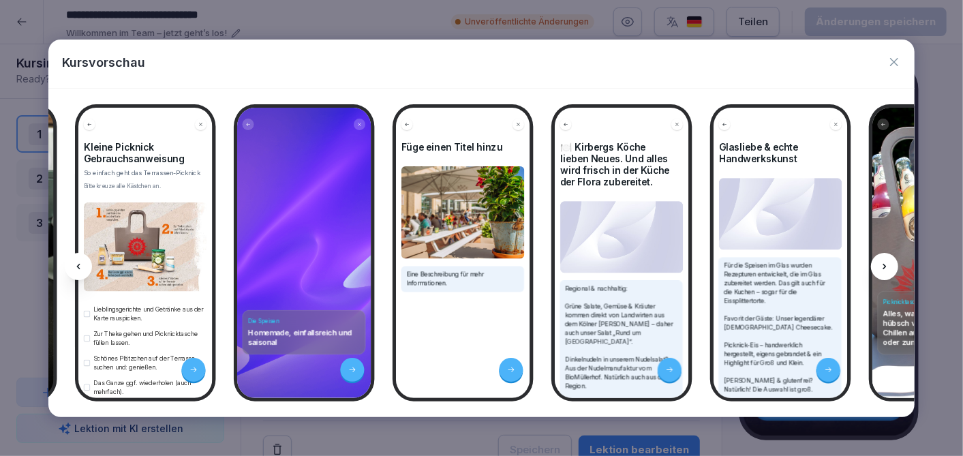
click at [883, 264] on icon at bounding box center [884, 266] width 11 height 11
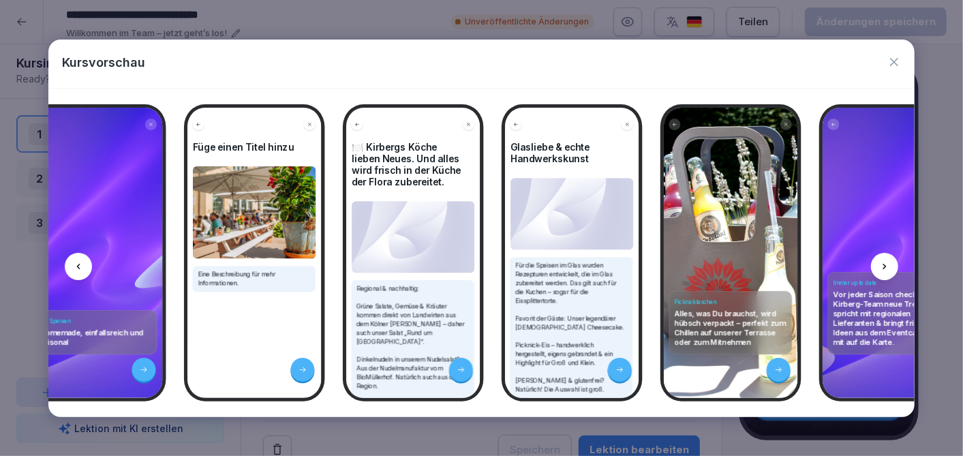
click at [883, 264] on icon at bounding box center [884, 266] width 11 height 11
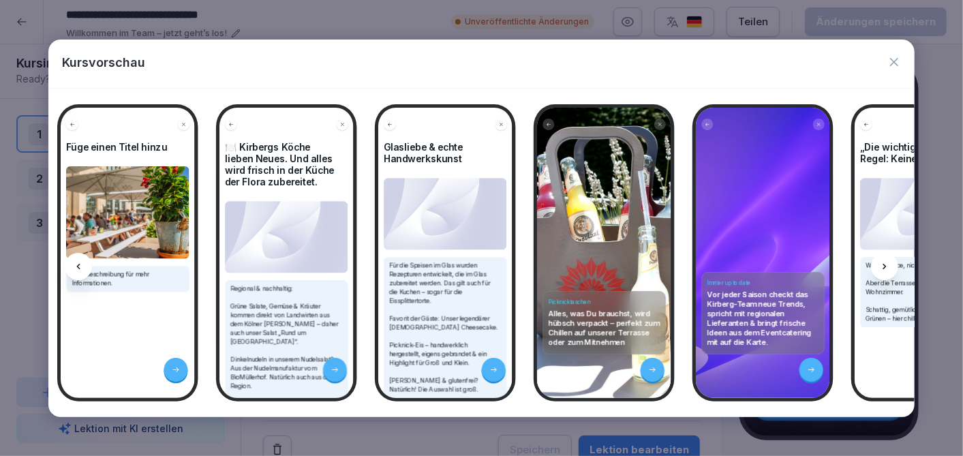
click at [883, 264] on icon at bounding box center [884, 266] width 11 height 11
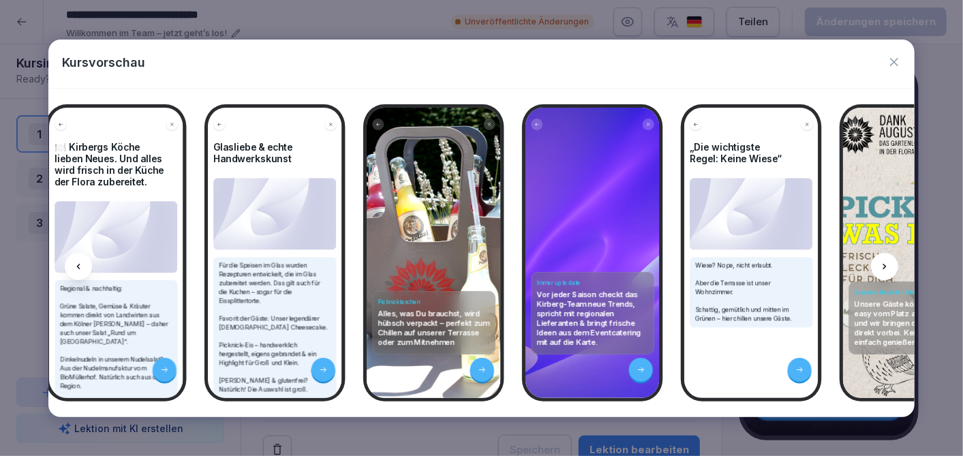
click at [883, 264] on icon at bounding box center [884, 266] width 11 height 11
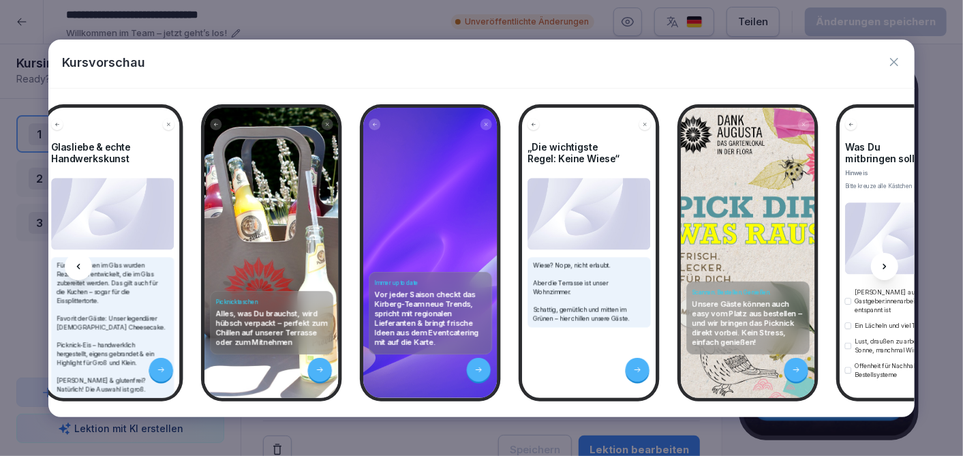
click at [883, 264] on icon at bounding box center [884, 266] width 11 height 11
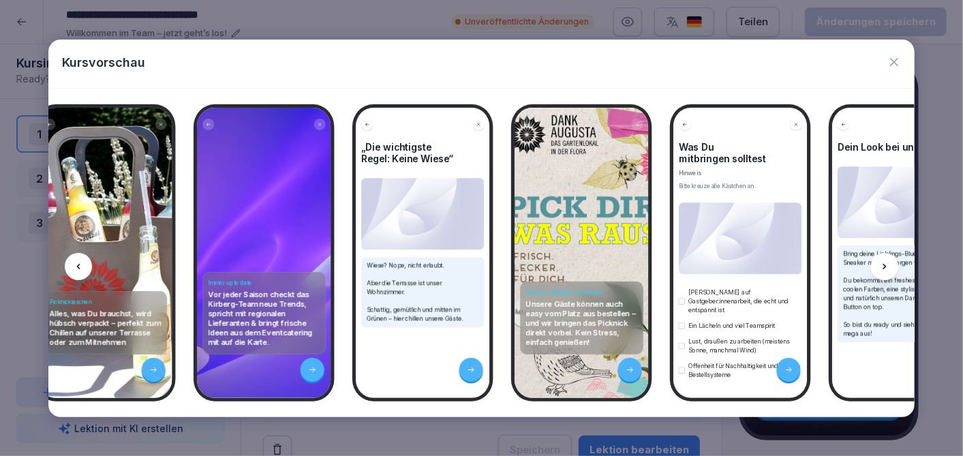
click at [883, 264] on icon at bounding box center [884, 266] width 11 height 11
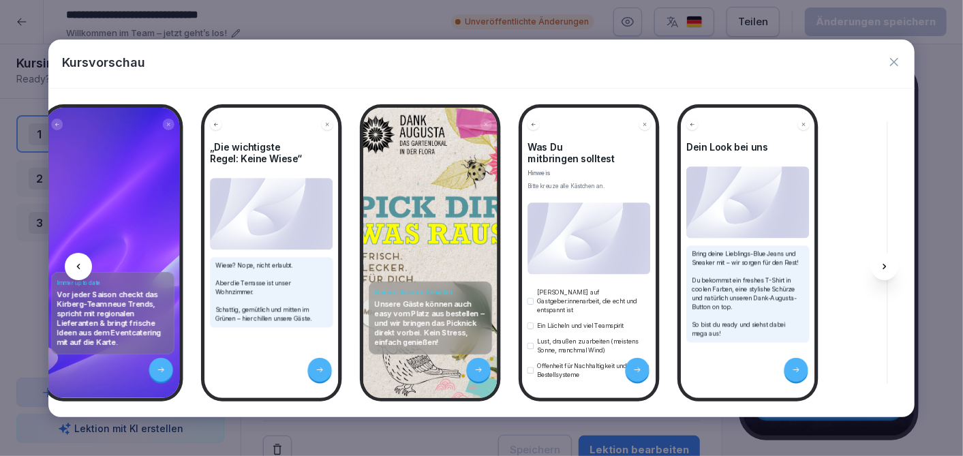
click at [883, 264] on icon at bounding box center [884, 266] width 11 height 11
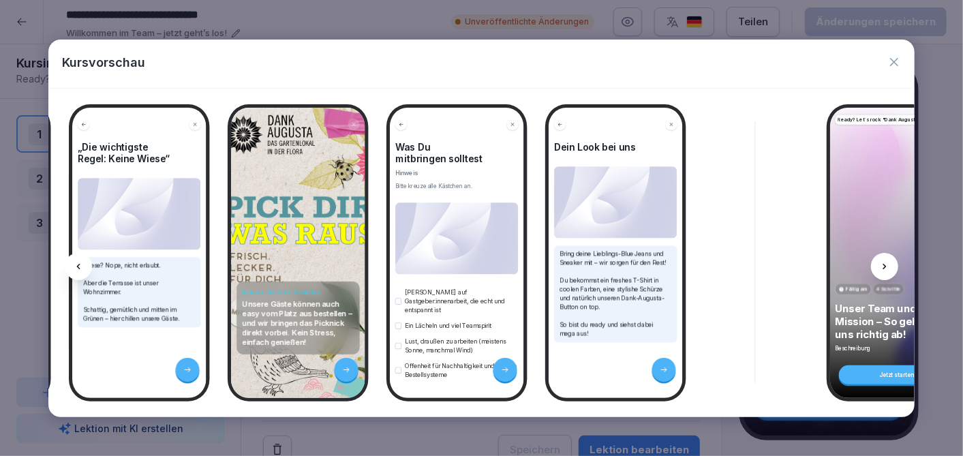
click at [883, 264] on icon at bounding box center [884, 266] width 11 height 11
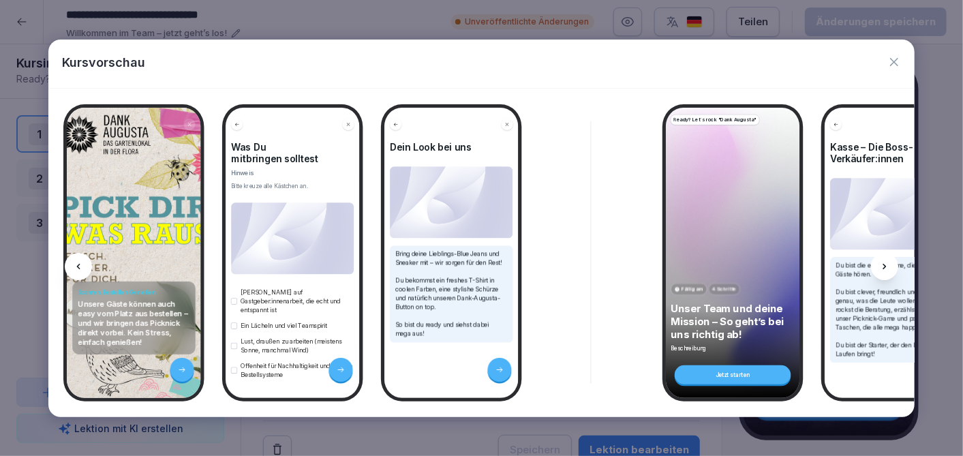
click at [883, 264] on icon at bounding box center [884, 266] width 11 height 11
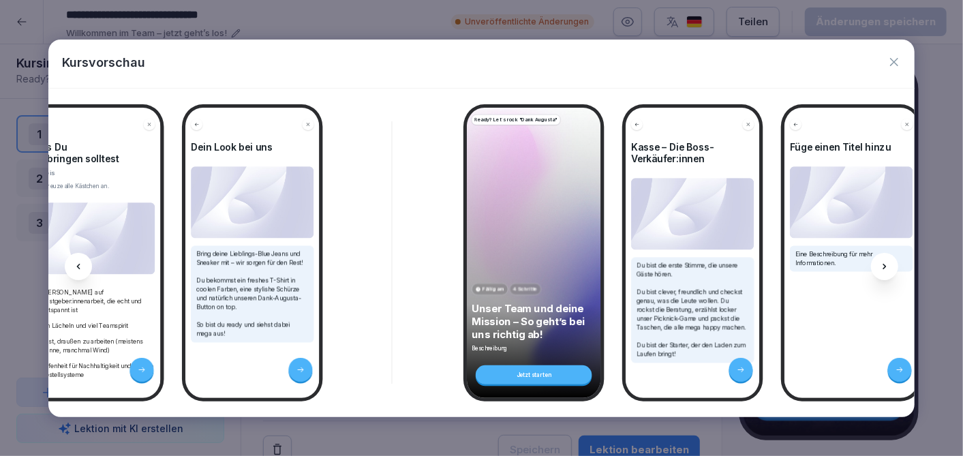
click at [883, 264] on icon at bounding box center [884, 266] width 11 height 11
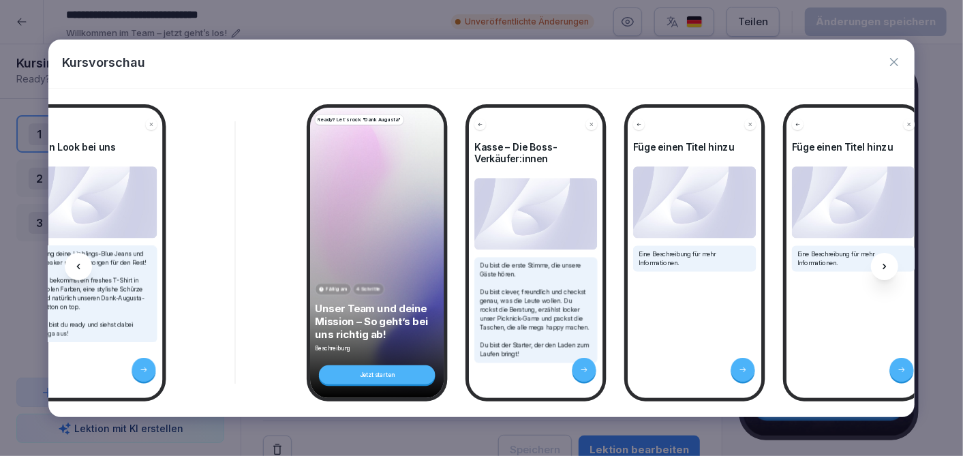
click at [883, 264] on icon at bounding box center [884, 266] width 11 height 11
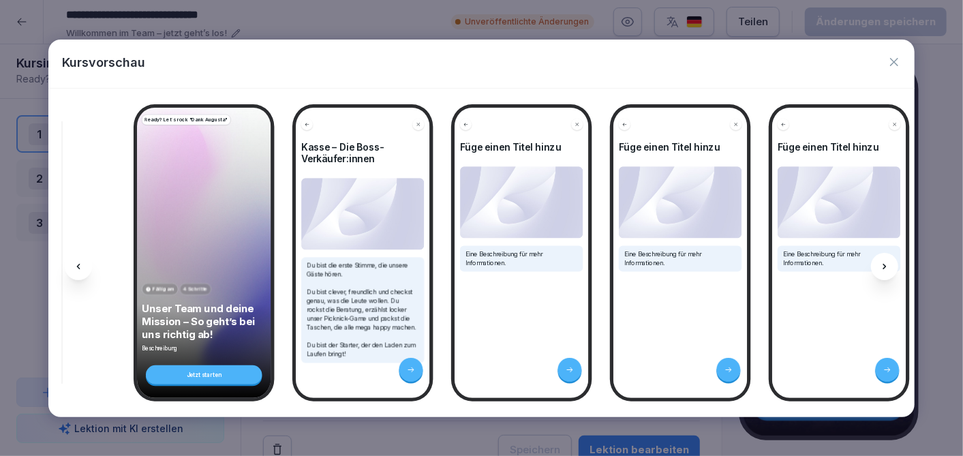
scroll to position [0, 3043]
click at [886, 264] on icon at bounding box center [884, 266] width 11 height 11
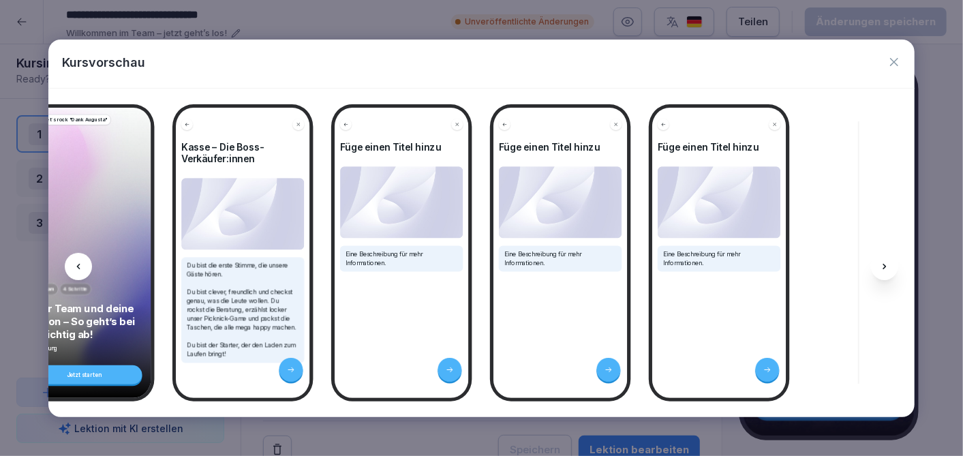
scroll to position [0, 3182]
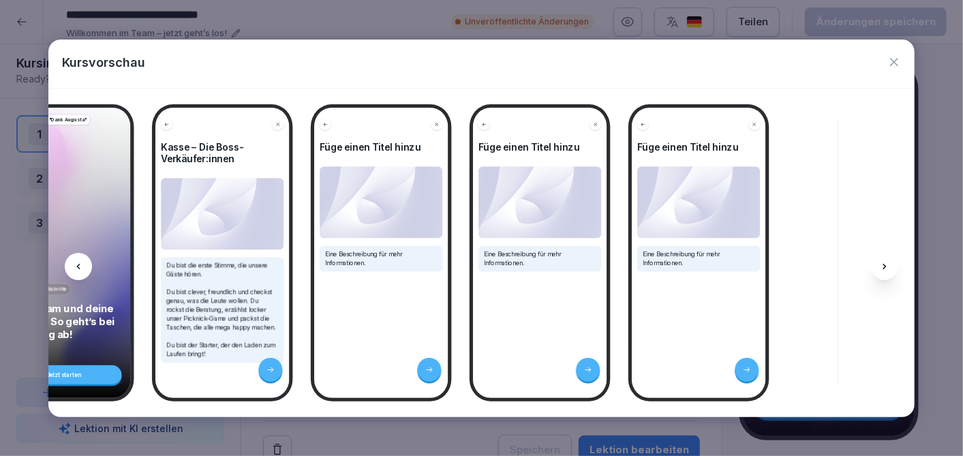
click at [886, 264] on icon at bounding box center [884, 266] width 11 height 11
drag, startPoint x: 886, startPoint y: 264, endPoint x: 897, endPoint y: 57, distance: 207.4
click at [897, 57] on icon "button" at bounding box center [894, 62] width 14 height 14
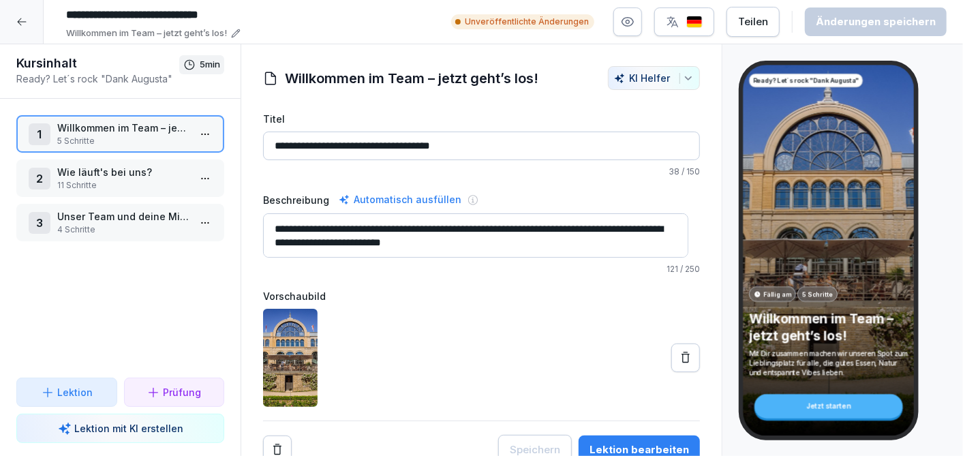
click at [19, 21] on icon at bounding box center [21, 21] width 9 height 7
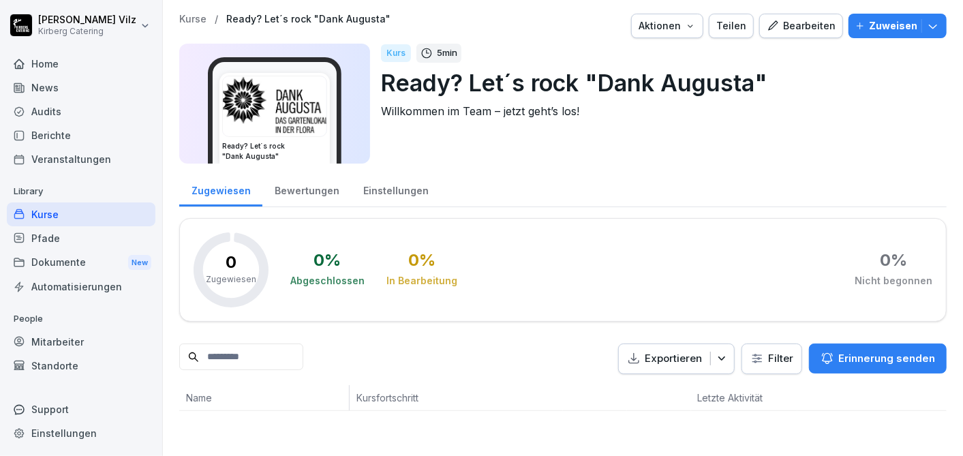
click at [58, 87] on div "News" at bounding box center [81, 88] width 149 height 24
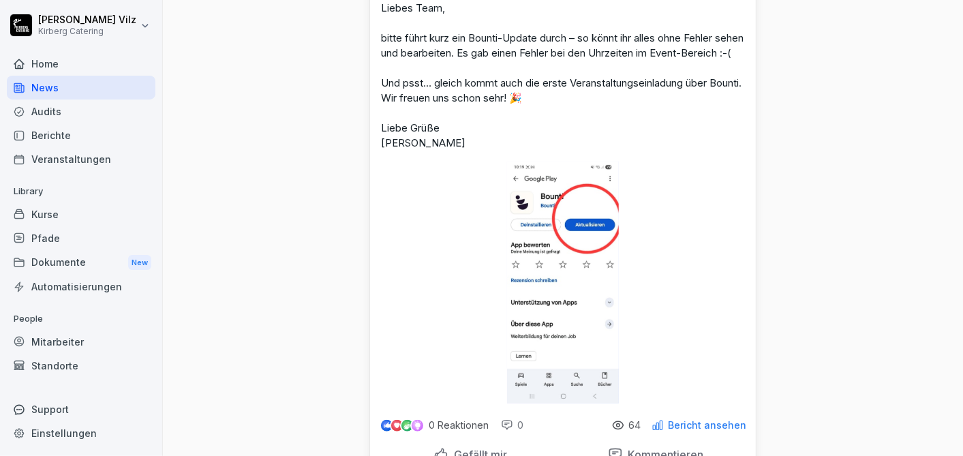
scroll to position [202, 0]
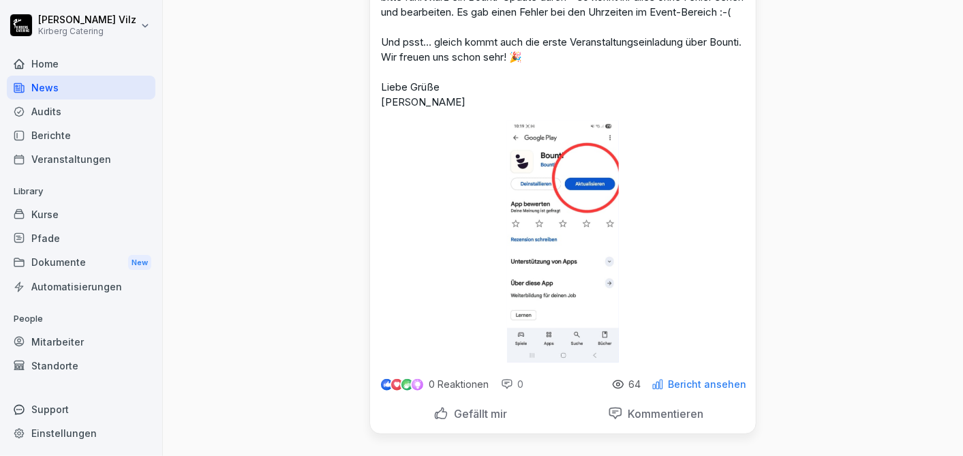
click at [690, 379] on p "Bericht ansehen" at bounding box center [707, 384] width 78 height 11
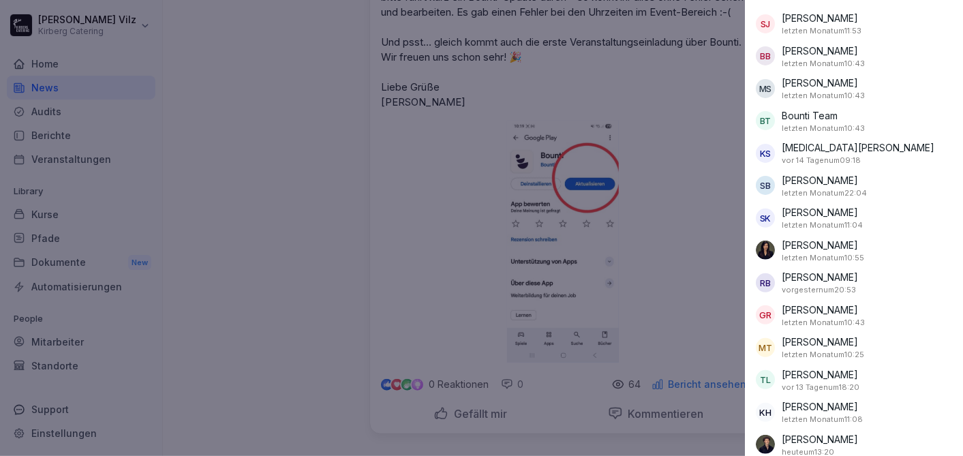
scroll to position [0, 0]
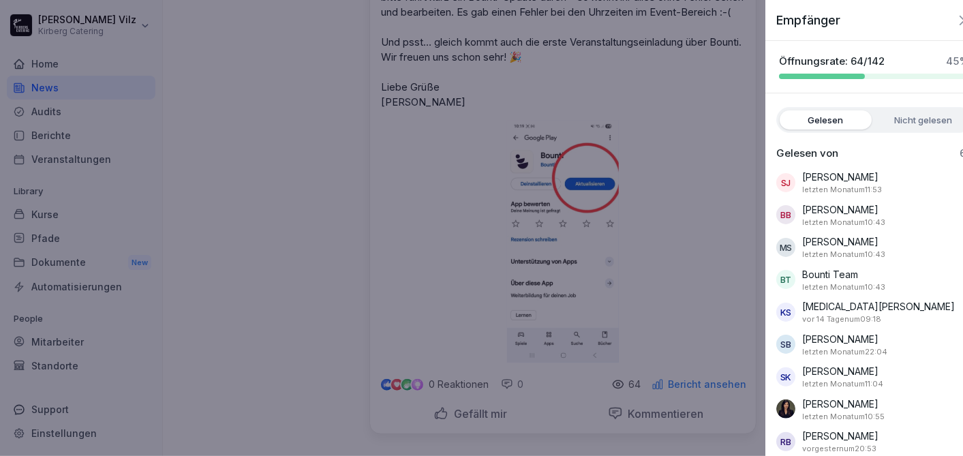
click at [689, 89] on div at bounding box center [481, 228] width 963 height 456
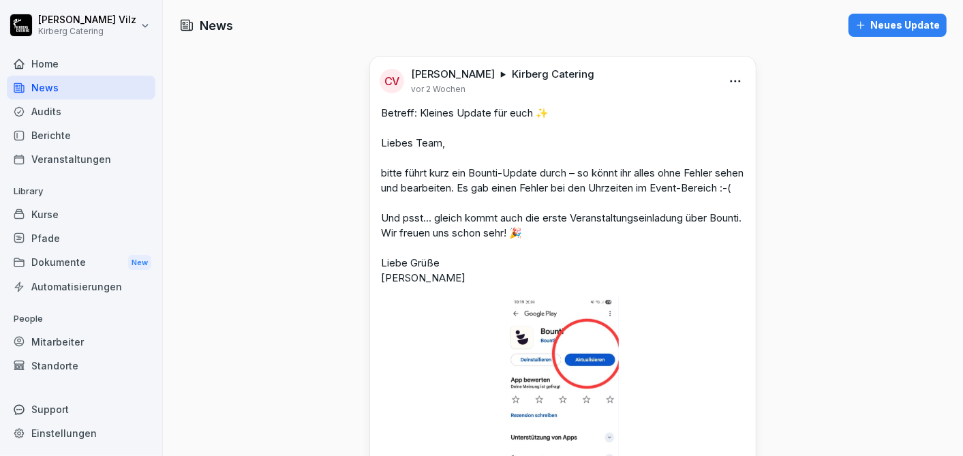
click at [66, 89] on div "News" at bounding box center [81, 88] width 149 height 24
click at [74, 89] on div "News" at bounding box center [81, 88] width 149 height 24
click at [49, 85] on div "News" at bounding box center [81, 88] width 149 height 24
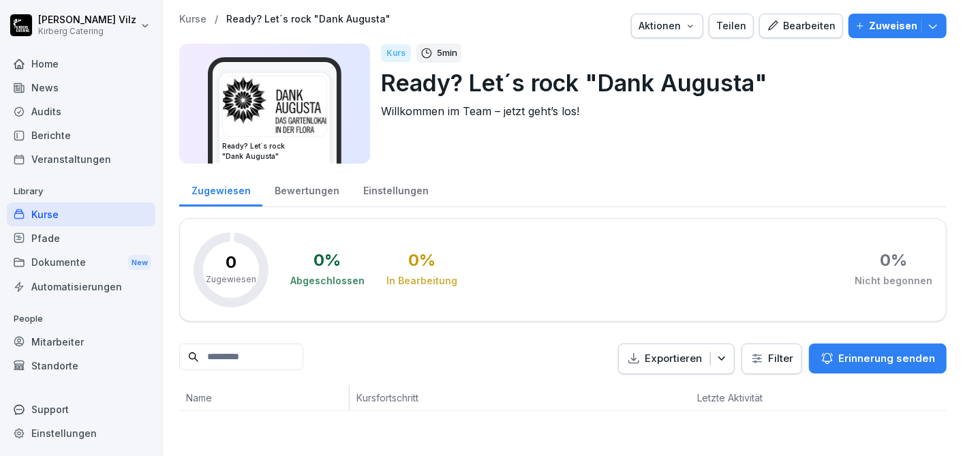
click at [55, 86] on div "News" at bounding box center [81, 88] width 149 height 24
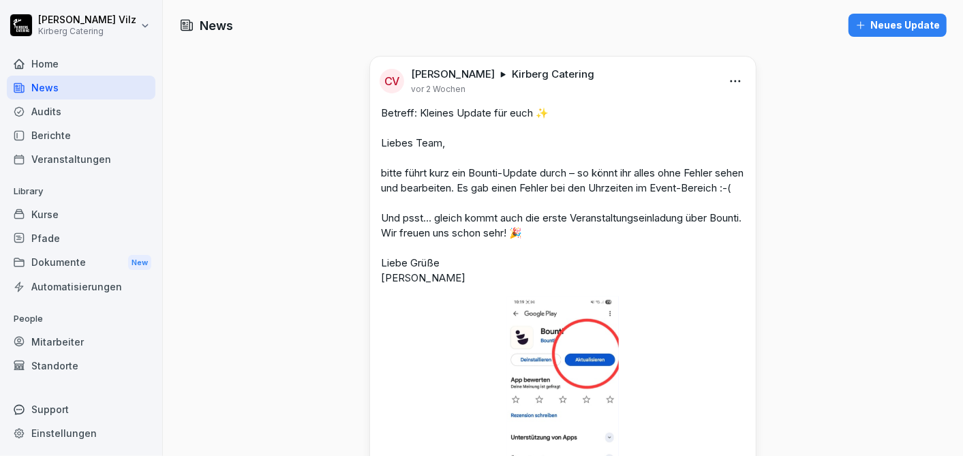
click at [874, 23] on div "Neues Update" at bounding box center [897, 25] width 84 height 15
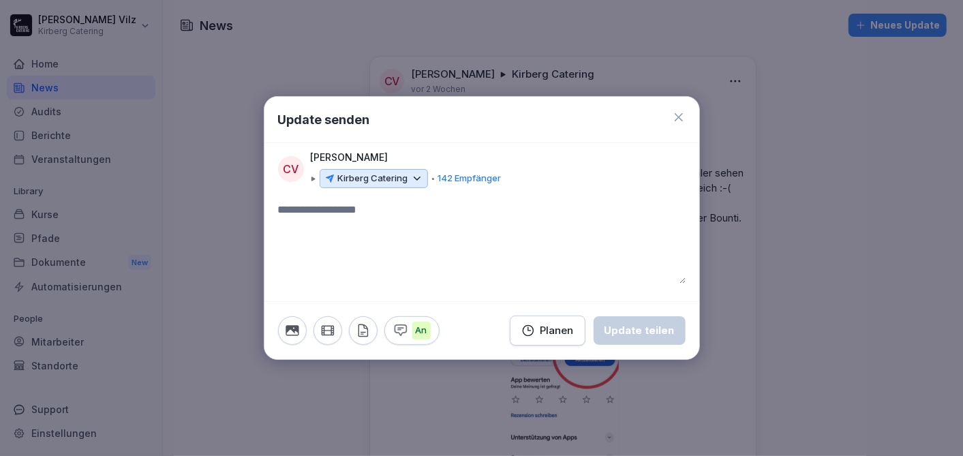
click at [677, 115] on icon at bounding box center [679, 117] width 14 height 14
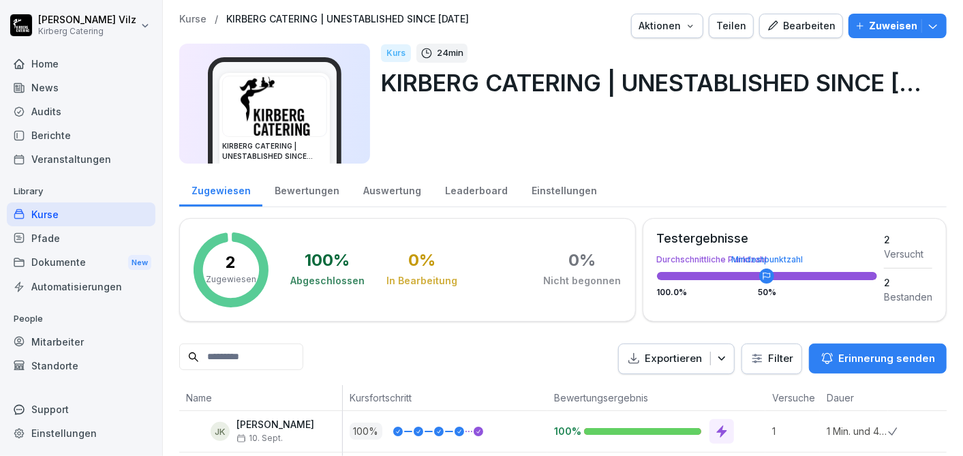
click at [39, 215] on div "Kurse" at bounding box center [81, 214] width 149 height 24
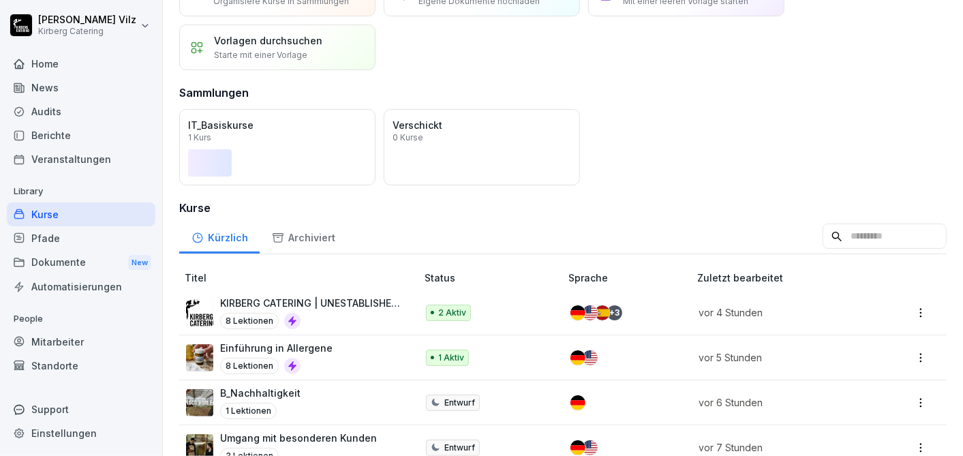
scroll to position [151, 0]
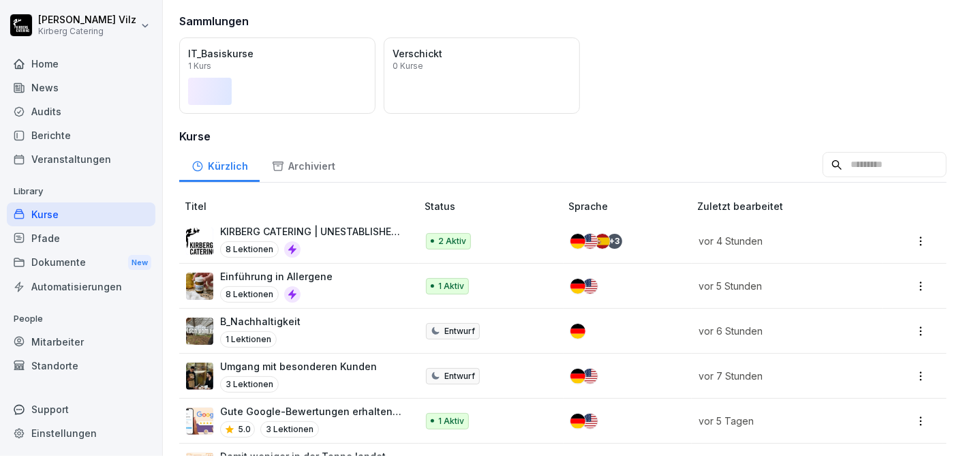
click at [321, 229] on p "KIRBERG CATERING | UNESTABLISHED SINCE [DATE]" at bounding box center [311, 231] width 183 height 14
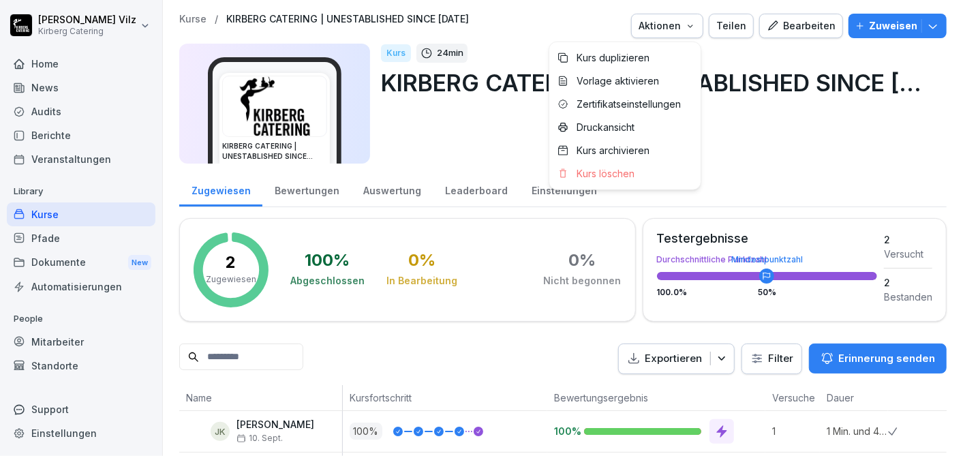
click at [689, 25] on icon "button" at bounding box center [689, 26] width 5 height 3
click at [615, 127] on p "Druckansicht" at bounding box center [605, 127] width 58 height 12
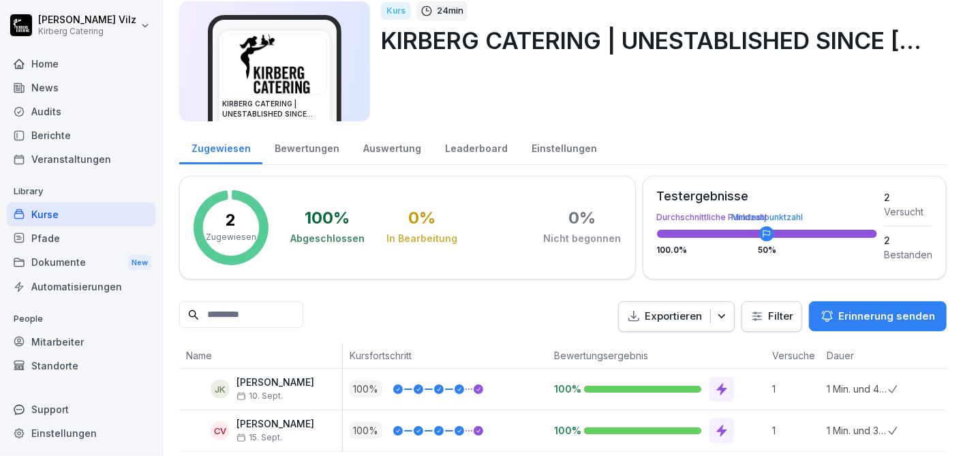
scroll to position [72, 0]
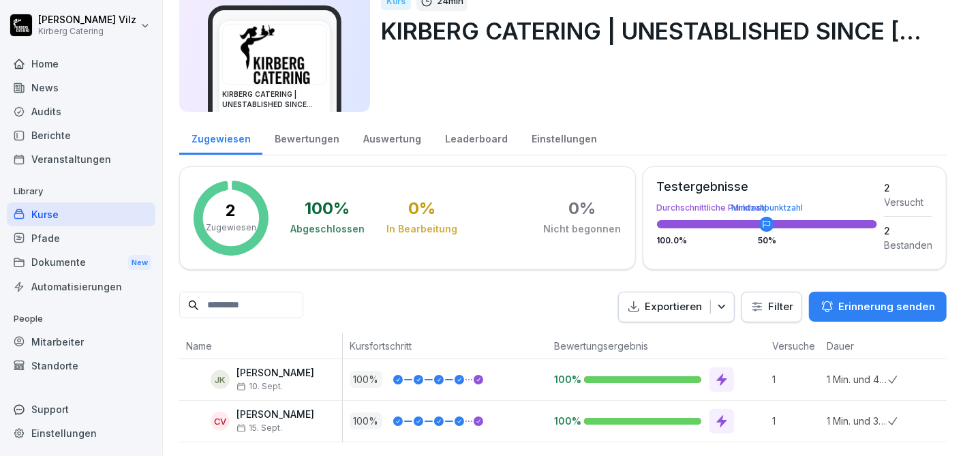
click at [56, 216] on div "Kurse" at bounding box center [81, 214] width 149 height 24
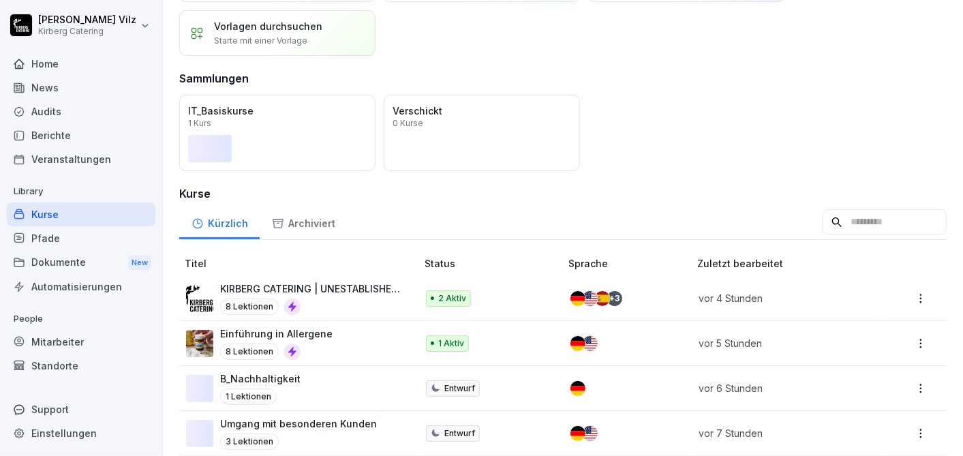
scroll to position [302, 0]
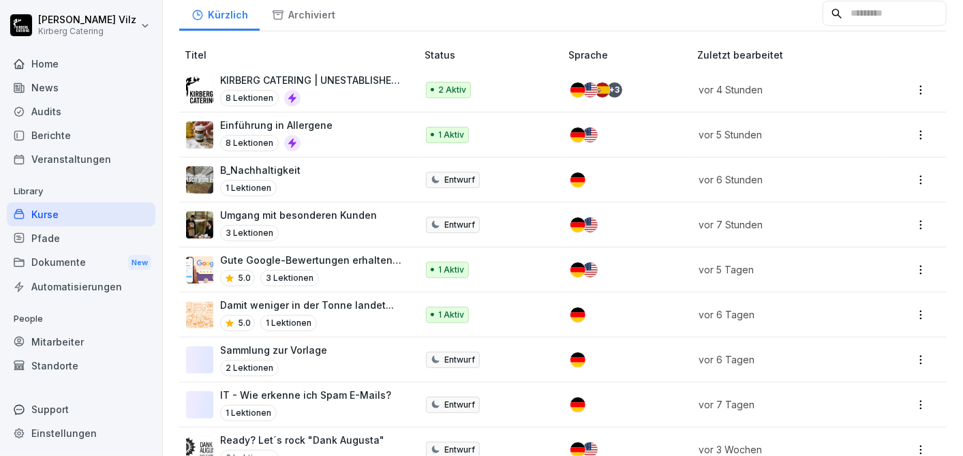
click at [334, 75] on p "KIRBERG CATERING | UNESTABLISHED SINCE [DATE]" at bounding box center [311, 80] width 183 height 14
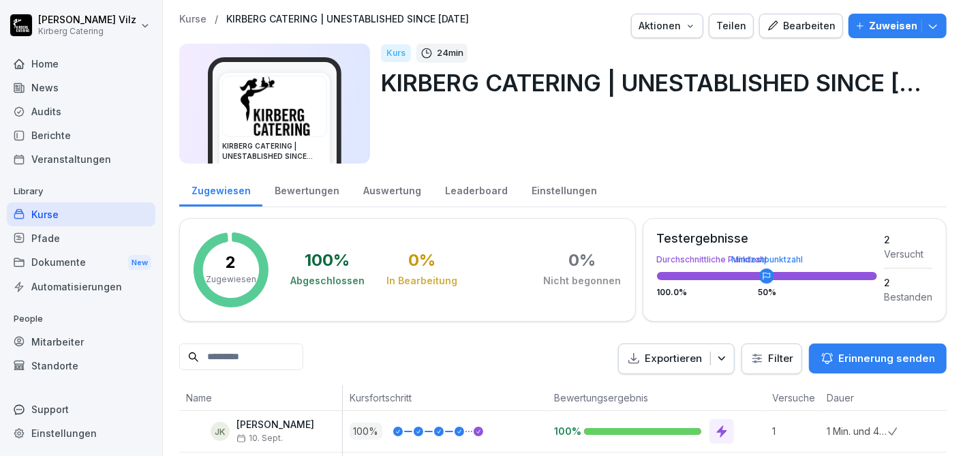
click at [801, 27] on div "Bearbeiten" at bounding box center [800, 25] width 69 height 15
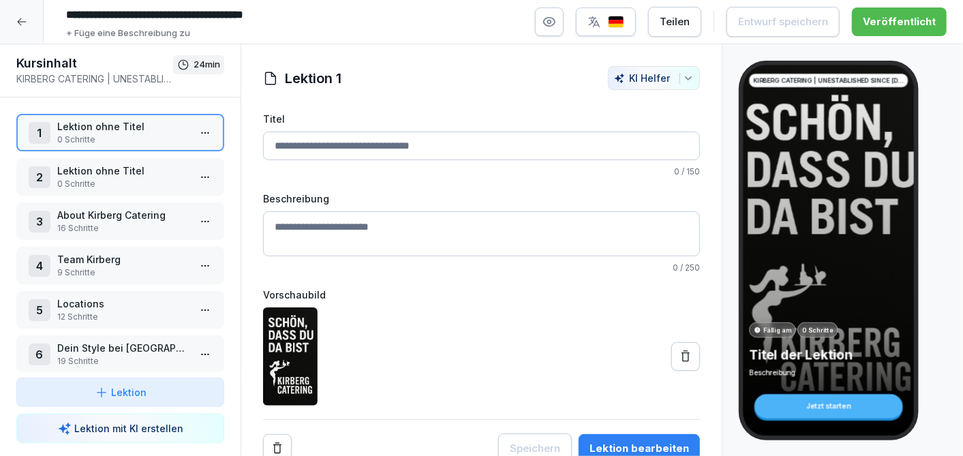
click at [563, 20] on button "button" at bounding box center [549, 21] width 29 height 29
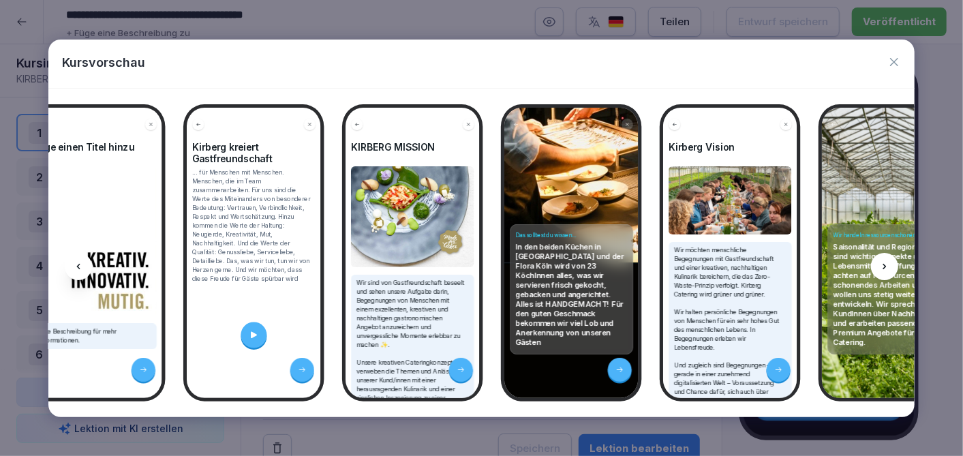
scroll to position [0, 1705]
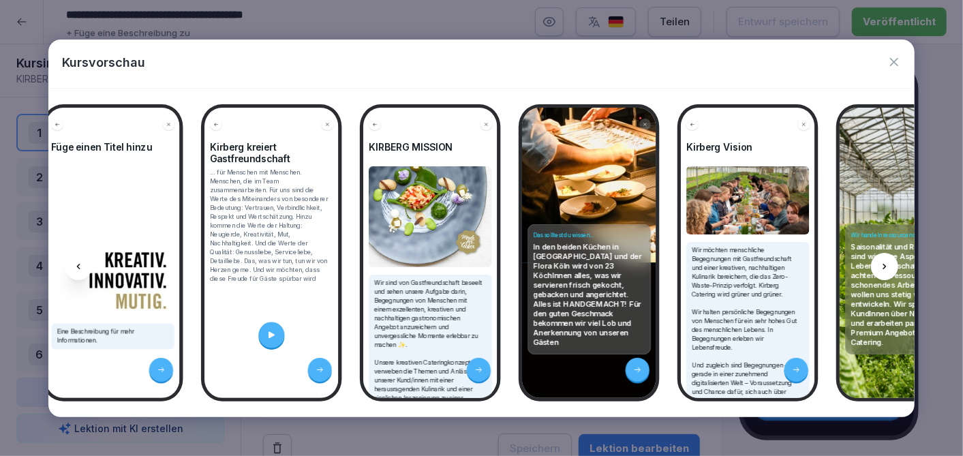
click at [895, 62] on icon "button" at bounding box center [894, 62] width 14 height 14
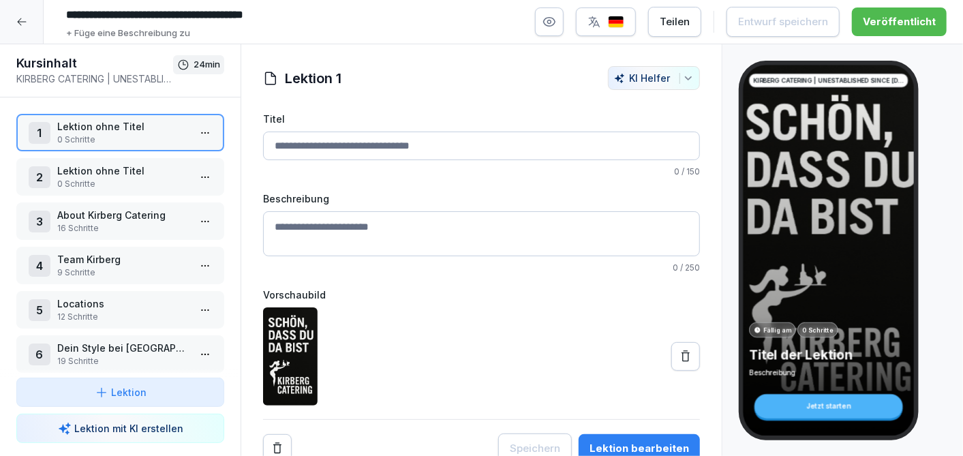
click at [21, 17] on icon at bounding box center [21, 21] width 11 height 11
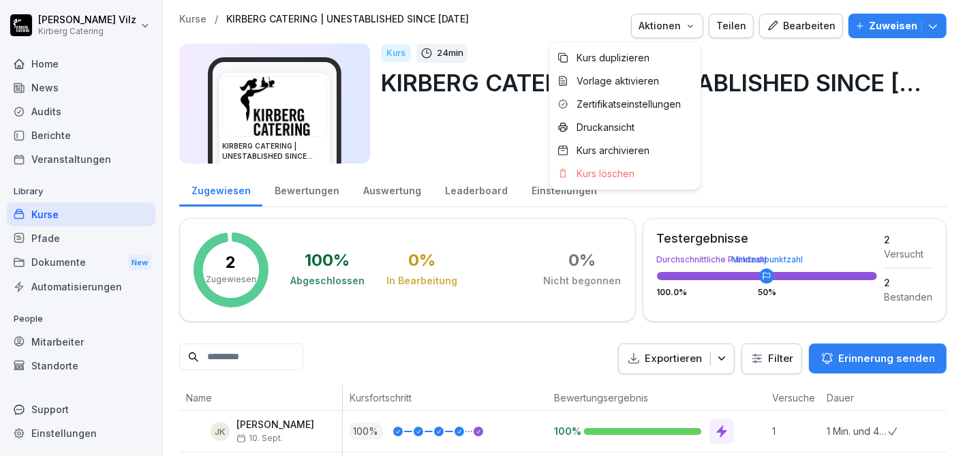
click at [687, 26] on icon "button" at bounding box center [689, 26] width 5 height 3
click at [625, 124] on p "Druckansicht" at bounding box center [605, 127] width 58 height 12
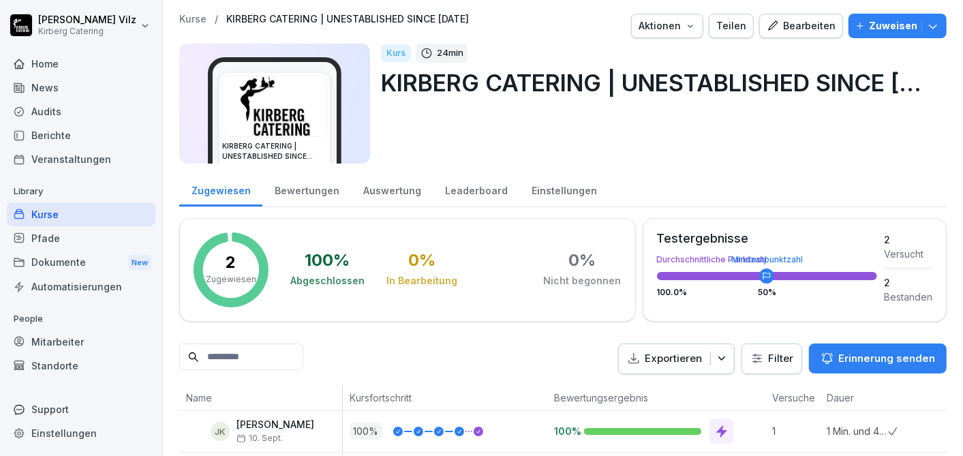
click at [58, 214] on div "Kurse" at bounding box center [81, 214] width 149 height 24
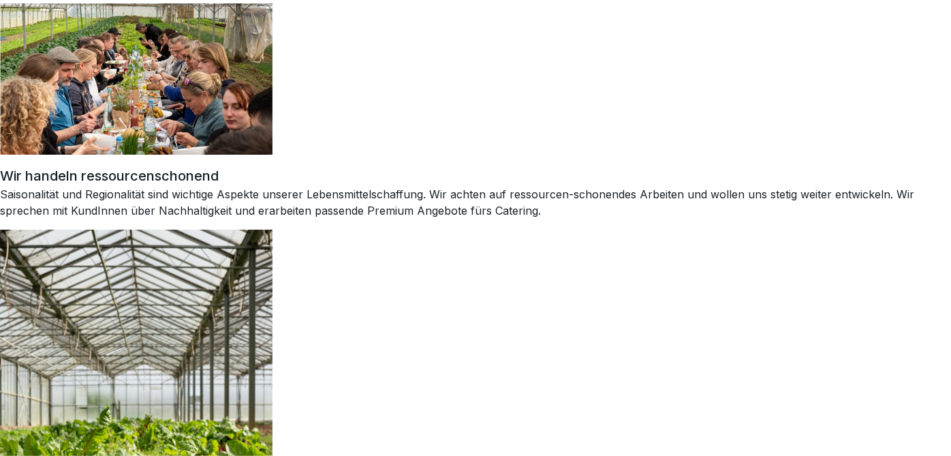
scroll to position [4390, 0]
